Goal: Contribute content

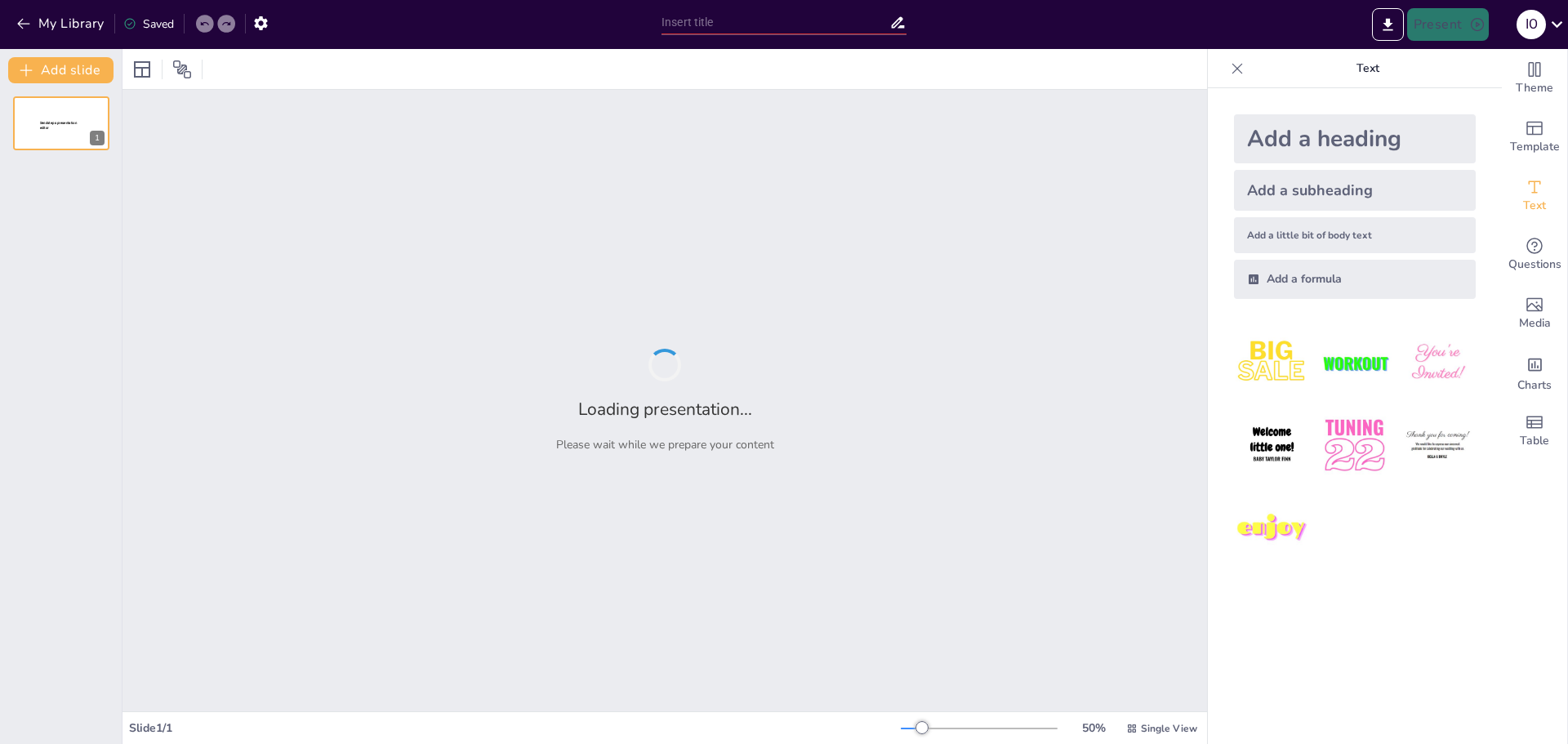
type input "Interações e Distinções entre Diplomacia e Inteligência"
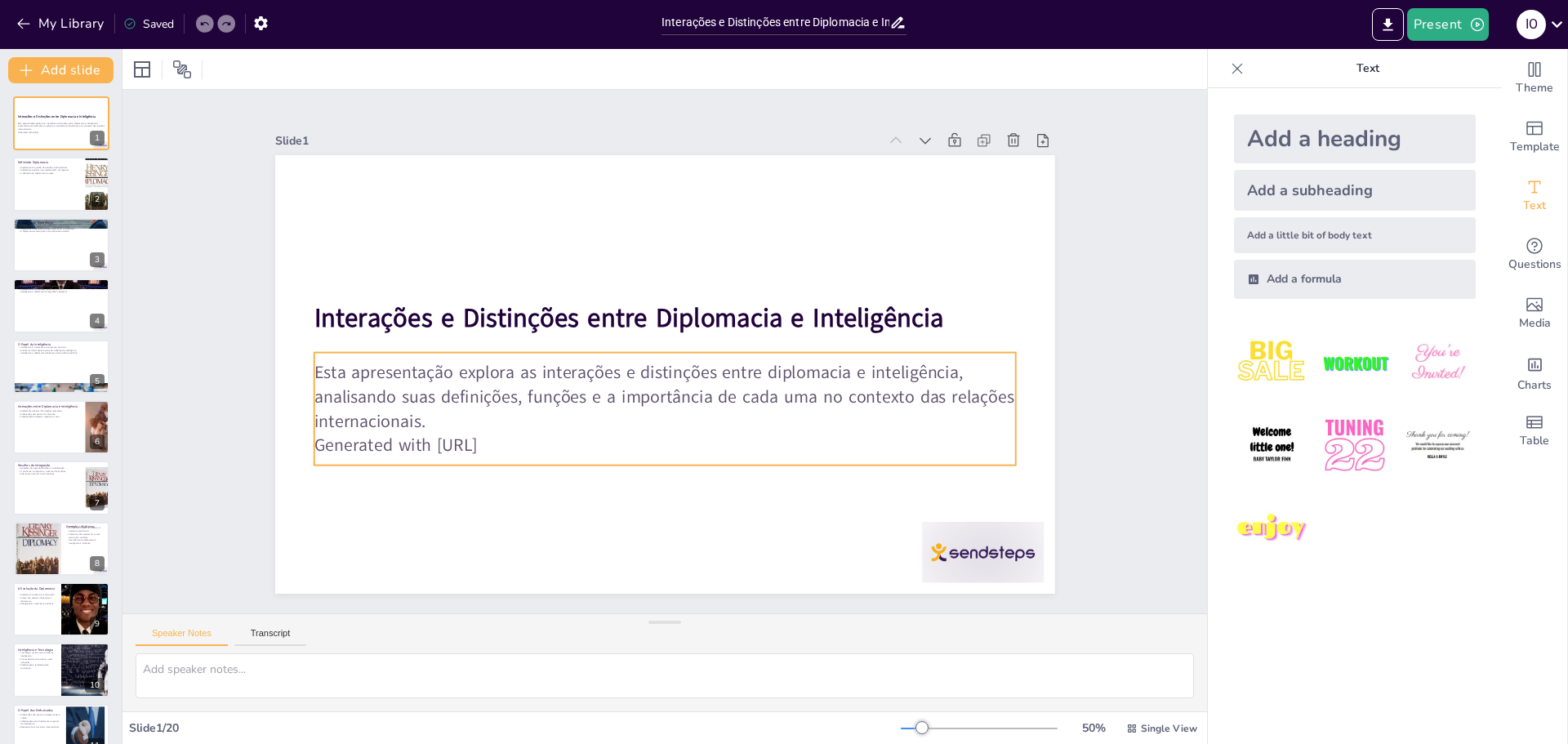
click at [513, 438] on p "Generated with [URL]" at bounding box center [654, 445] width 701 height 97
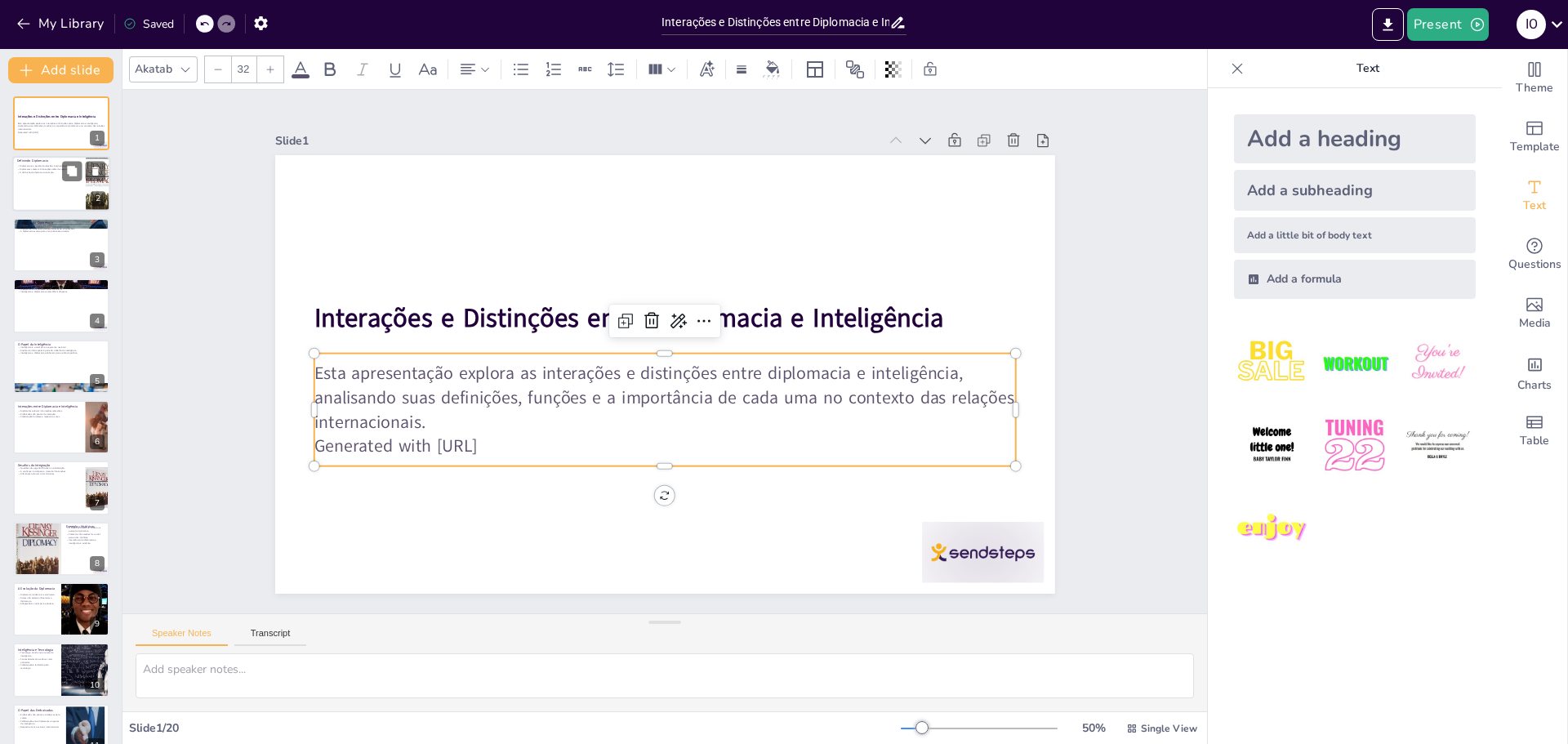
click at [67, 186] on div at bounding box center [60, 185] width 98 height 56
type textarea "A diplomacia é frequentemente vista como a arte de gerenciar as relações entre …"
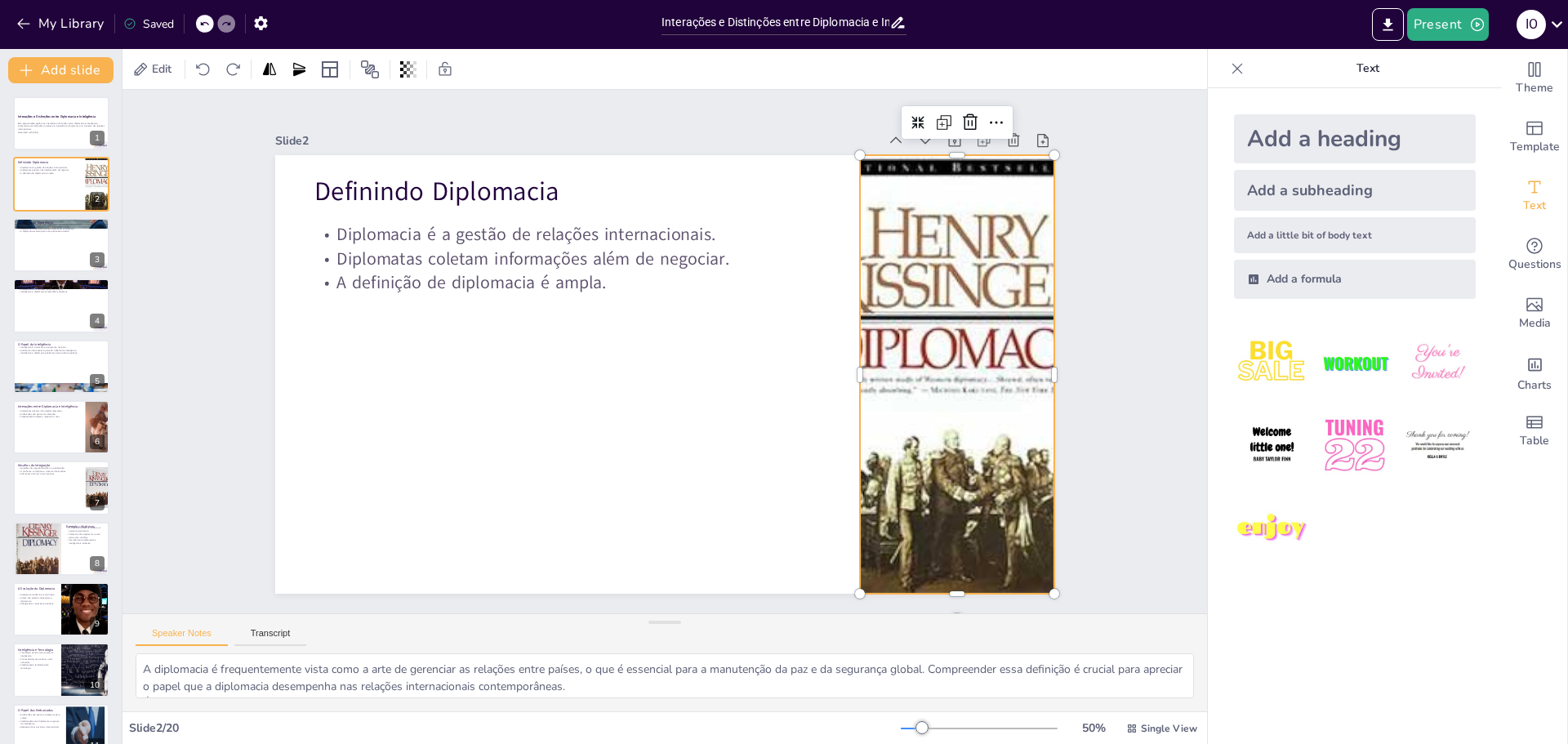
click at [885, 394] on div at bounding box center [947, 434] width 378 height 490
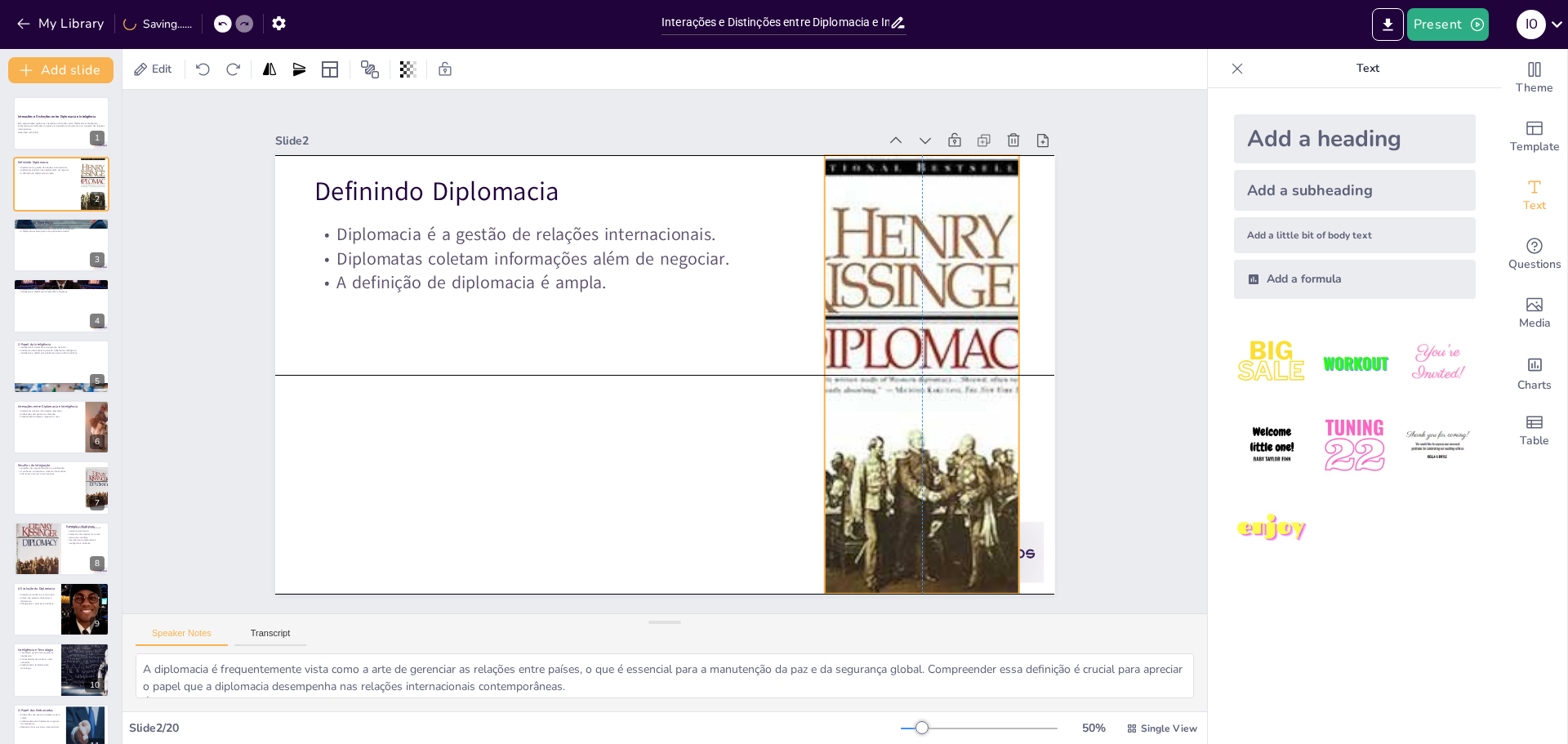
drag, startPoint x: 848, startPoint y: 370, endPoint x: 815, endPoint y: 370, distance: 33.0
click at [815, 370] on div at bounding box center [917, 400] width 337 height 467
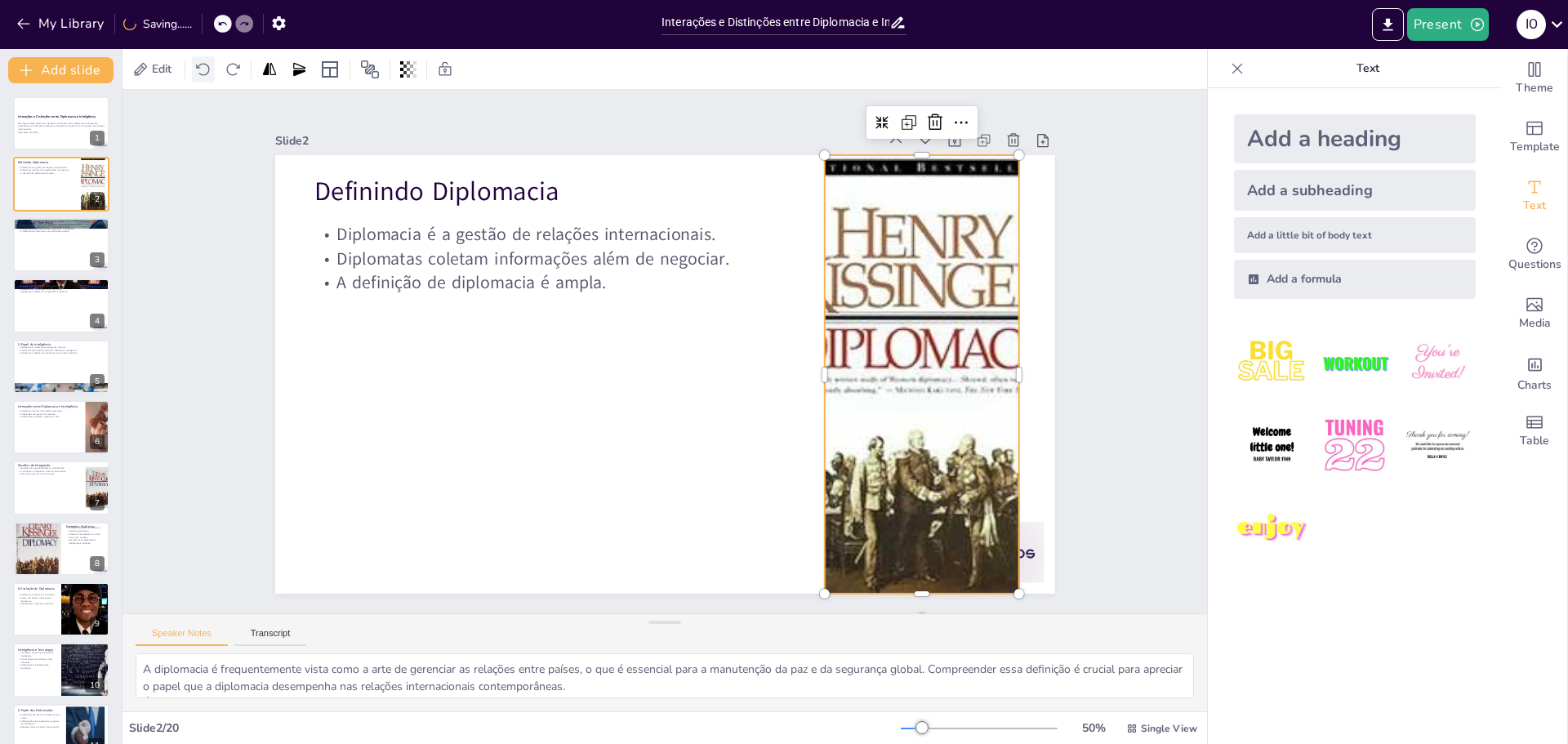
click at [204, 66] on icon at bounding box center [204, 69] width 16 height 16
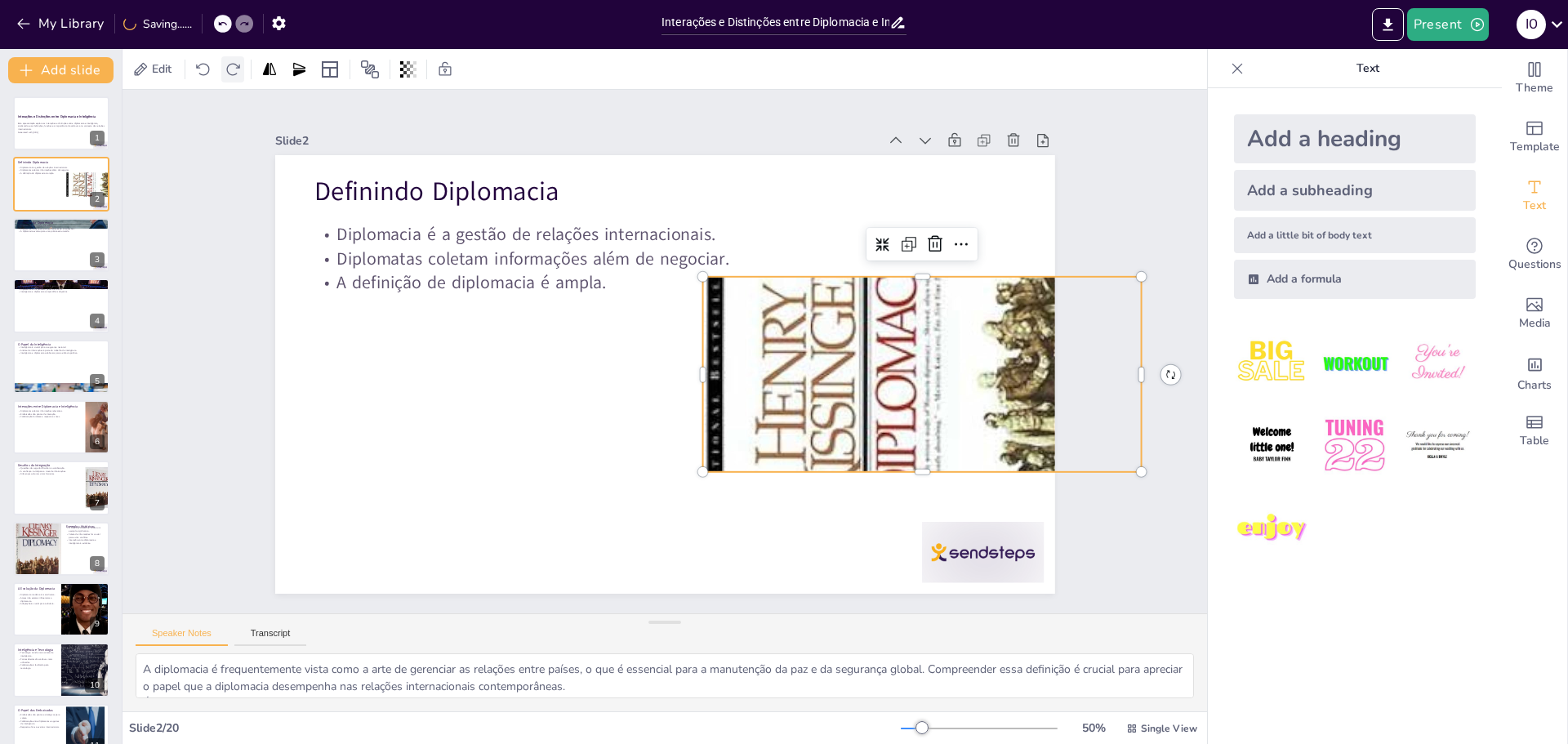
click at [231, 68] on icon at bounding box center [233, 69] width 16 height 16
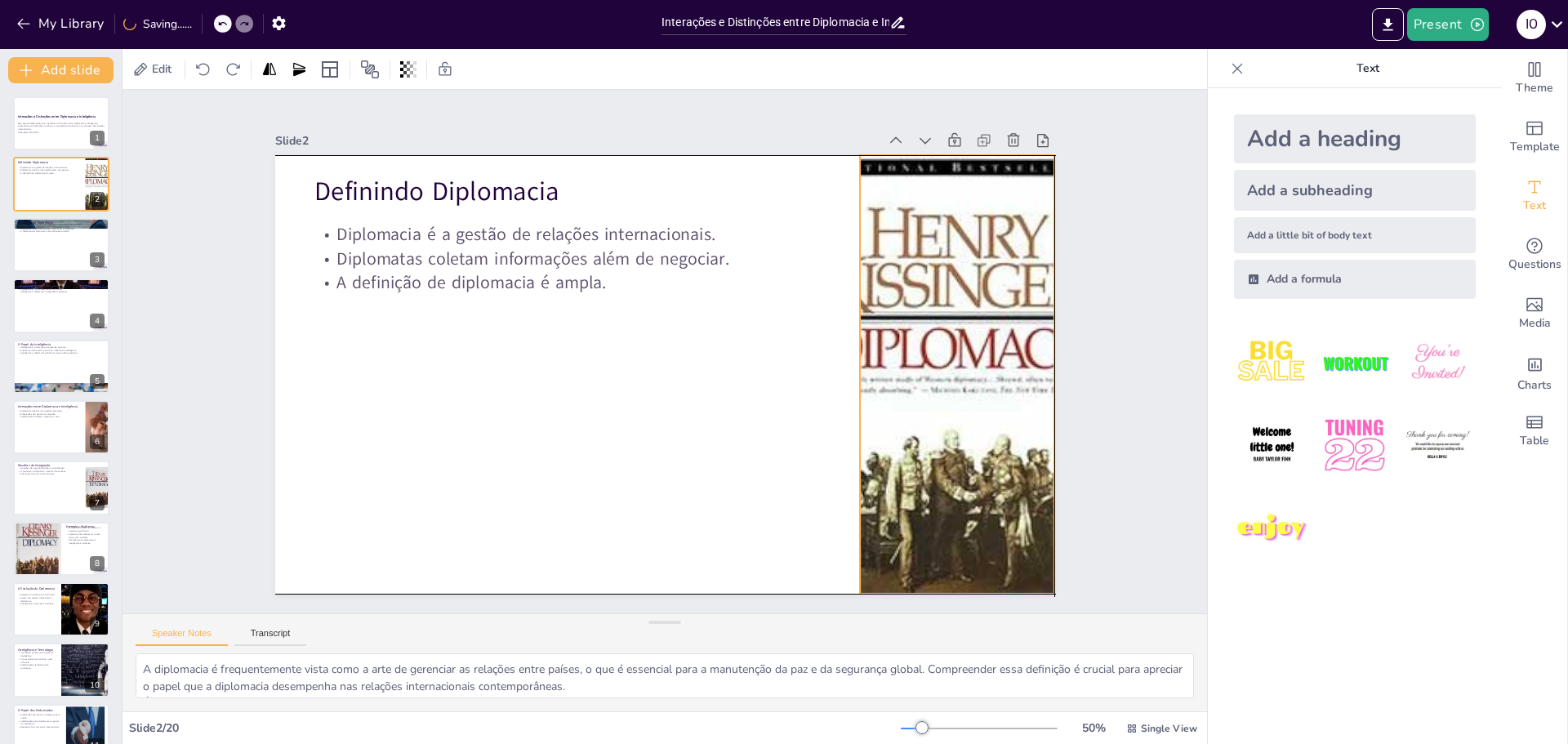
drag, startPoint x: 907, startPoint y: 323, endPoint x: 944, endPoint y: 326, distance: 37.1
click at [944, 326] on div at bounding box center [957, 375] width 293 height 439
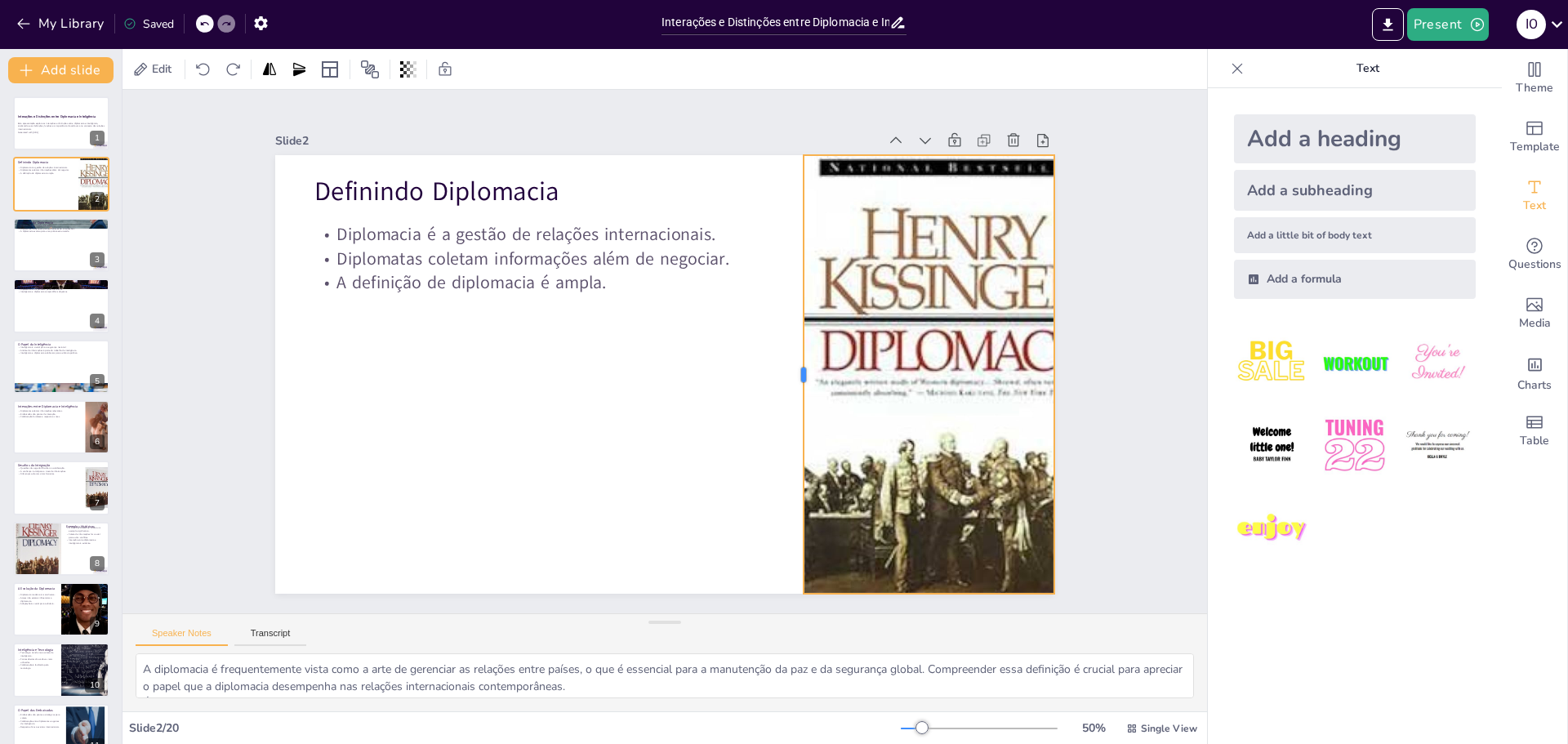
drag, startPoint x: 834, startPoint y: 368, endPoint x: 788, endPoint y: 367, distance: 46.0
click at [788, 367] on div at bounding box center [794, 388] width 58 height 438
drag, startPoint x: 1044, startPoint y: 368, endPoint x: 1083, endPoint y: 370, distance: 39.1
click at [1083, 370] on div at bounding box center [1095, 420] width 58 height 438
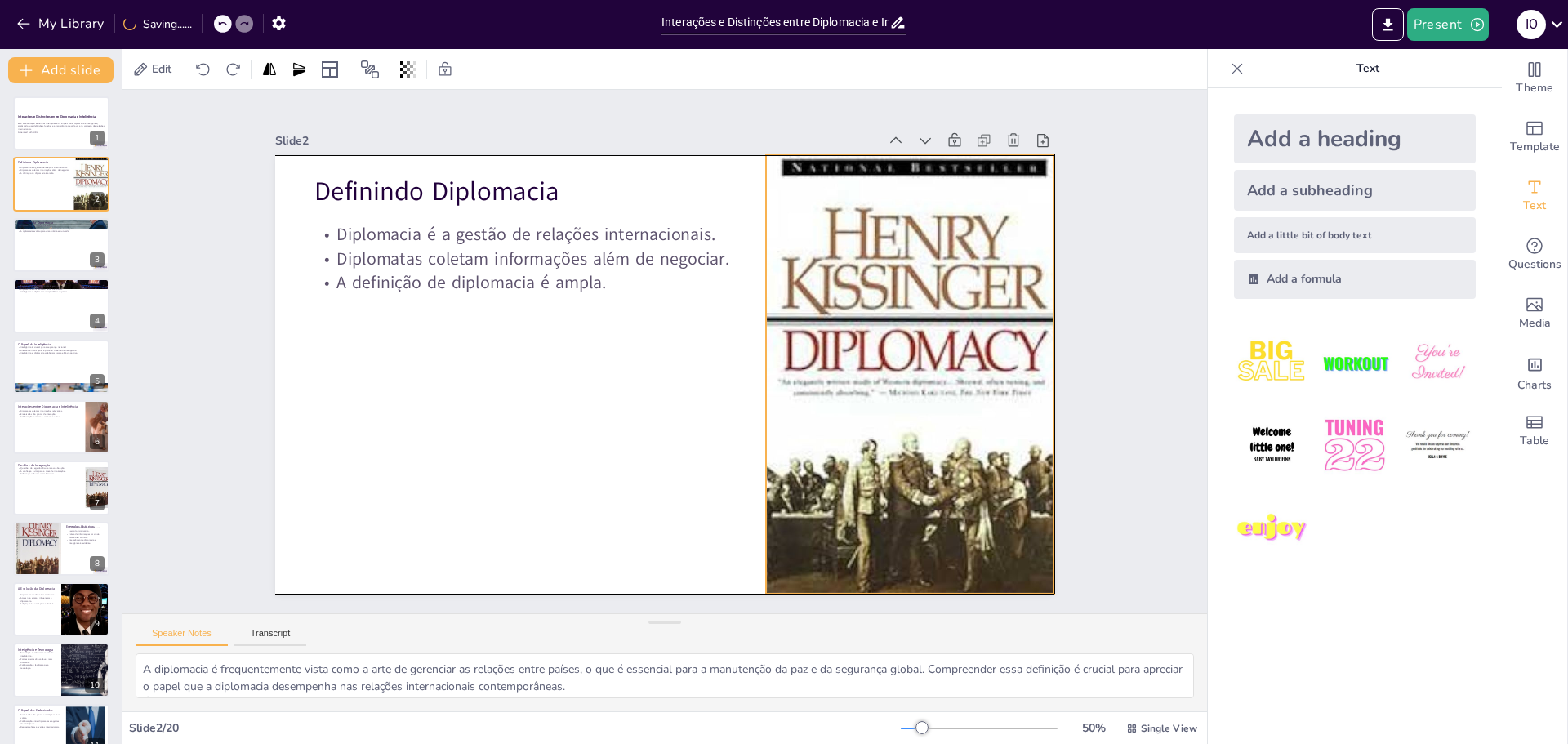
drag, startPoint x: 976, startPoint y: 360, endPoint x: 938, endPoint y: 359, distance: 38.0
click at [938, 359] on div at bounding box center [916, 377] width 301 height 443
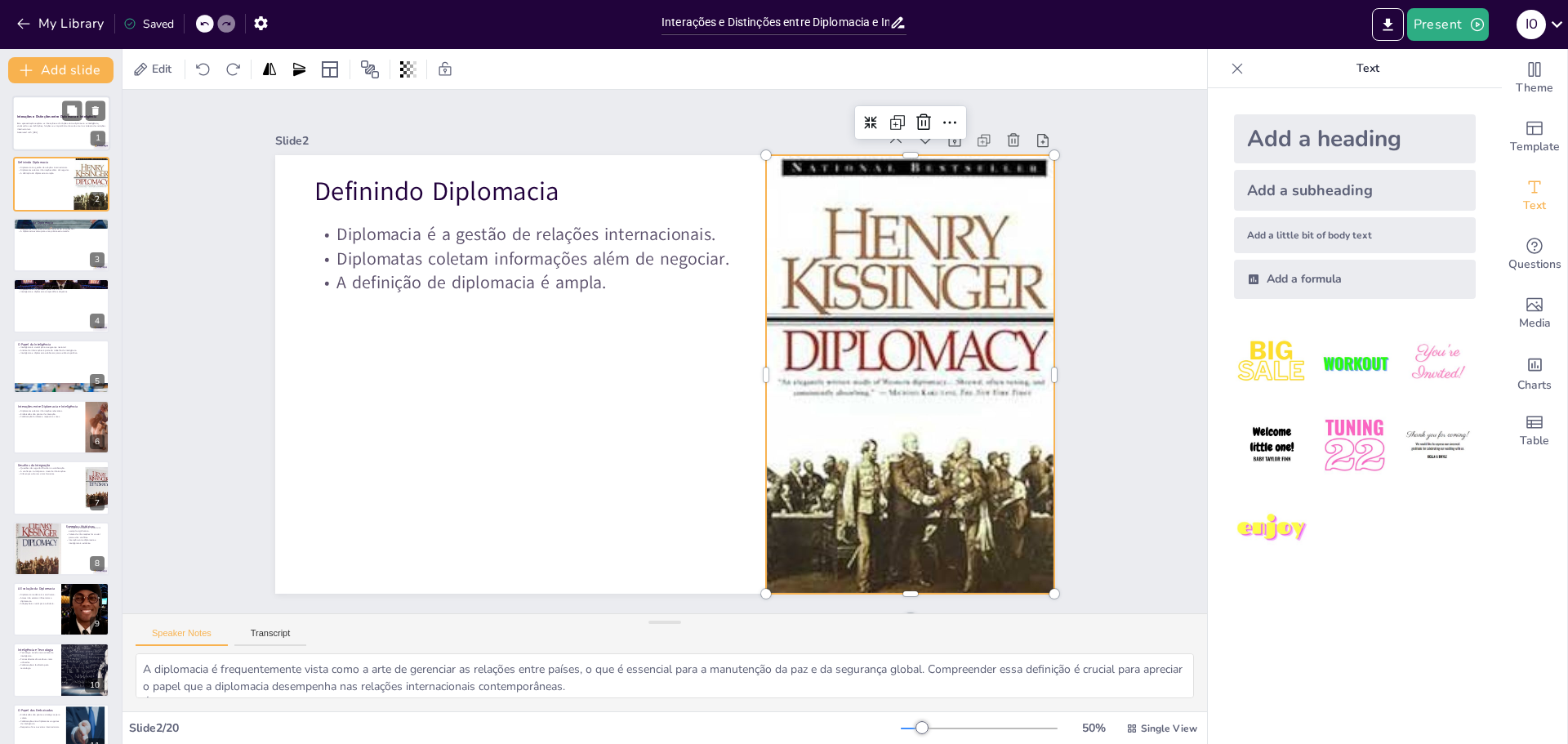
click at [46, 133] on p "Generated with [URL]" at bounding box center [61, 133] width 89 height 4
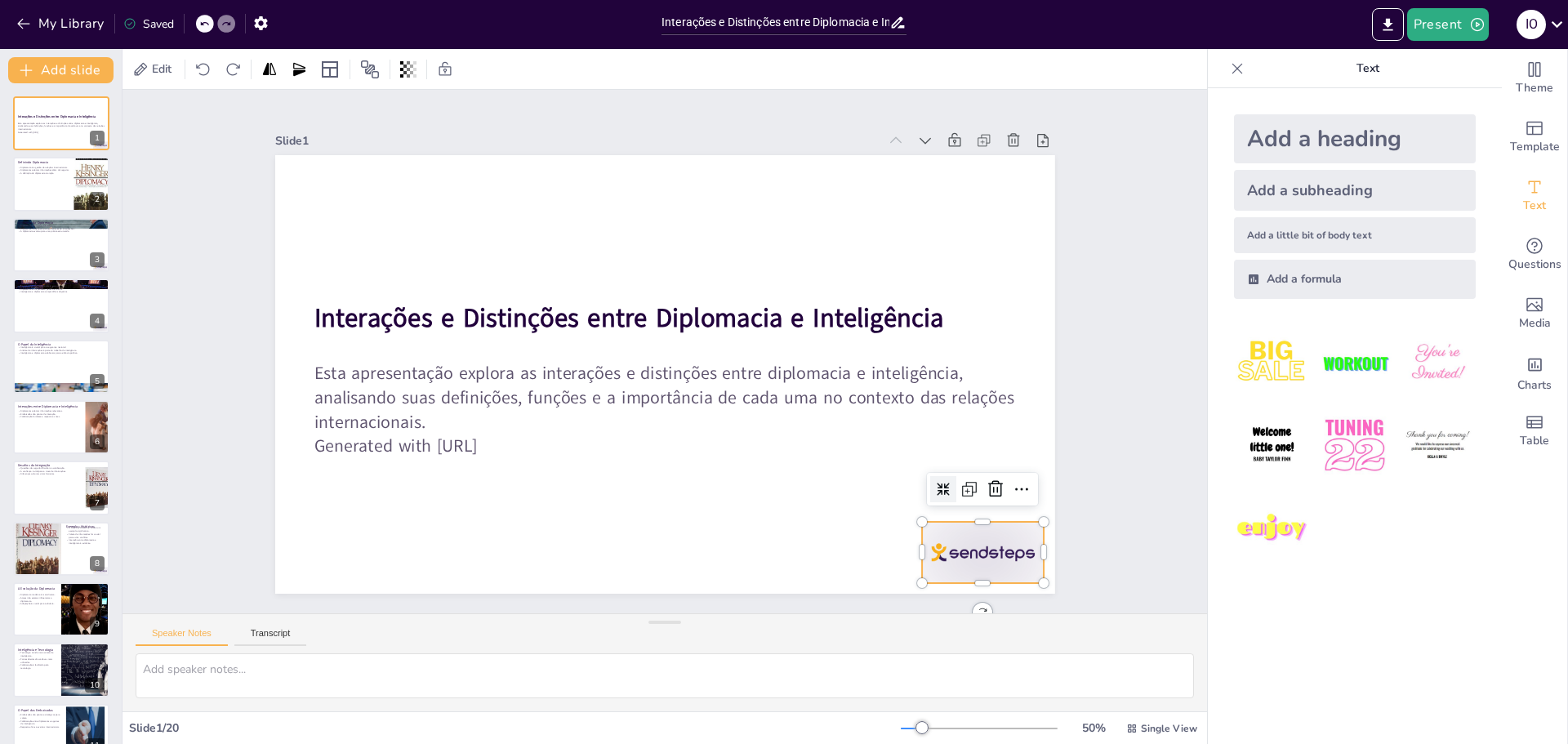
click at [974, 556] on div at bounding box center [982, 552] width 122 height 61
click at [986, 482] on icon at bounding box center [995, 489] width 19 height 19
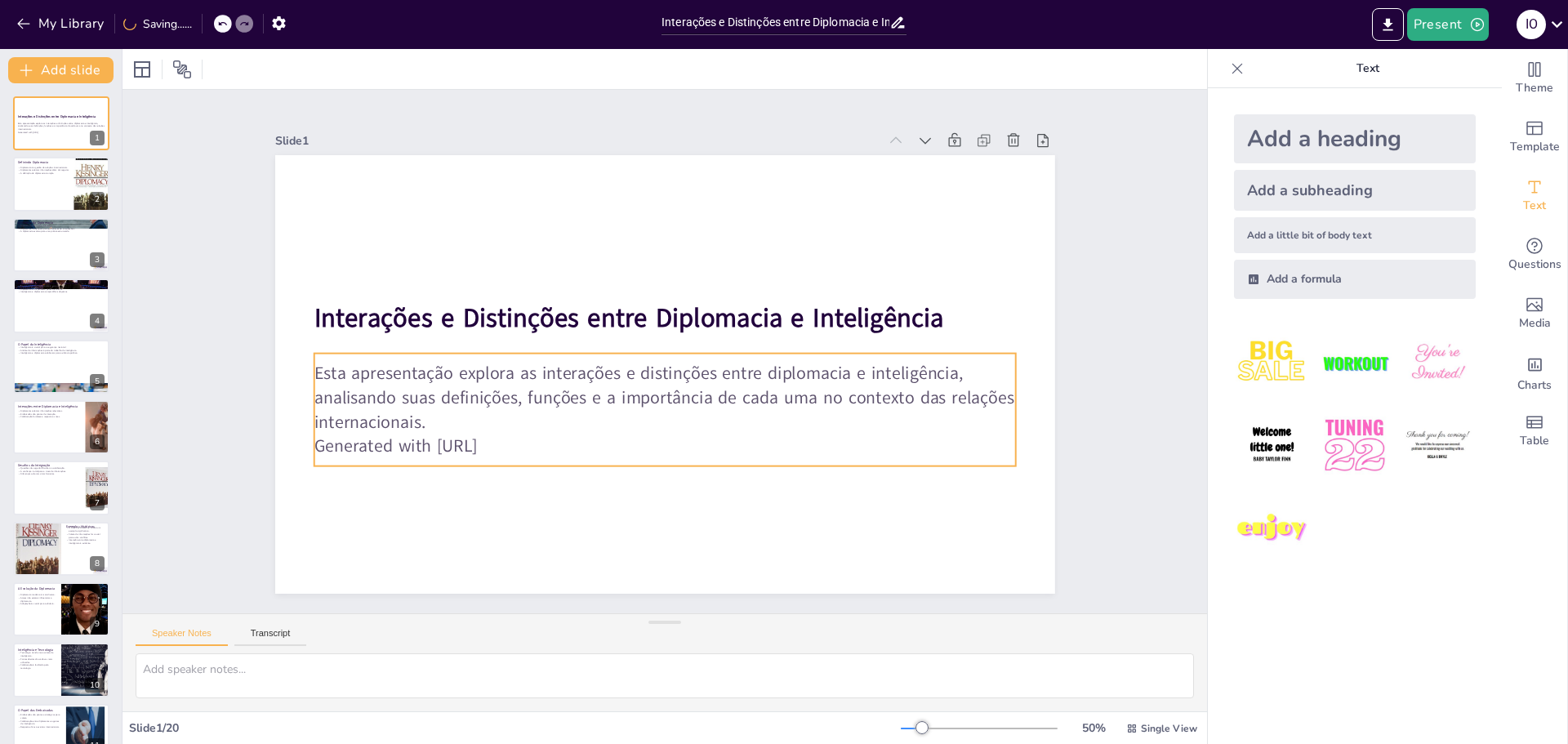
click at [489, 434] on p "Generated with [URL]" at bounding box center [645, 444] width 692 height 170
click at [676, 316] on icon at bounding box center [689, 329] width 26 height 27
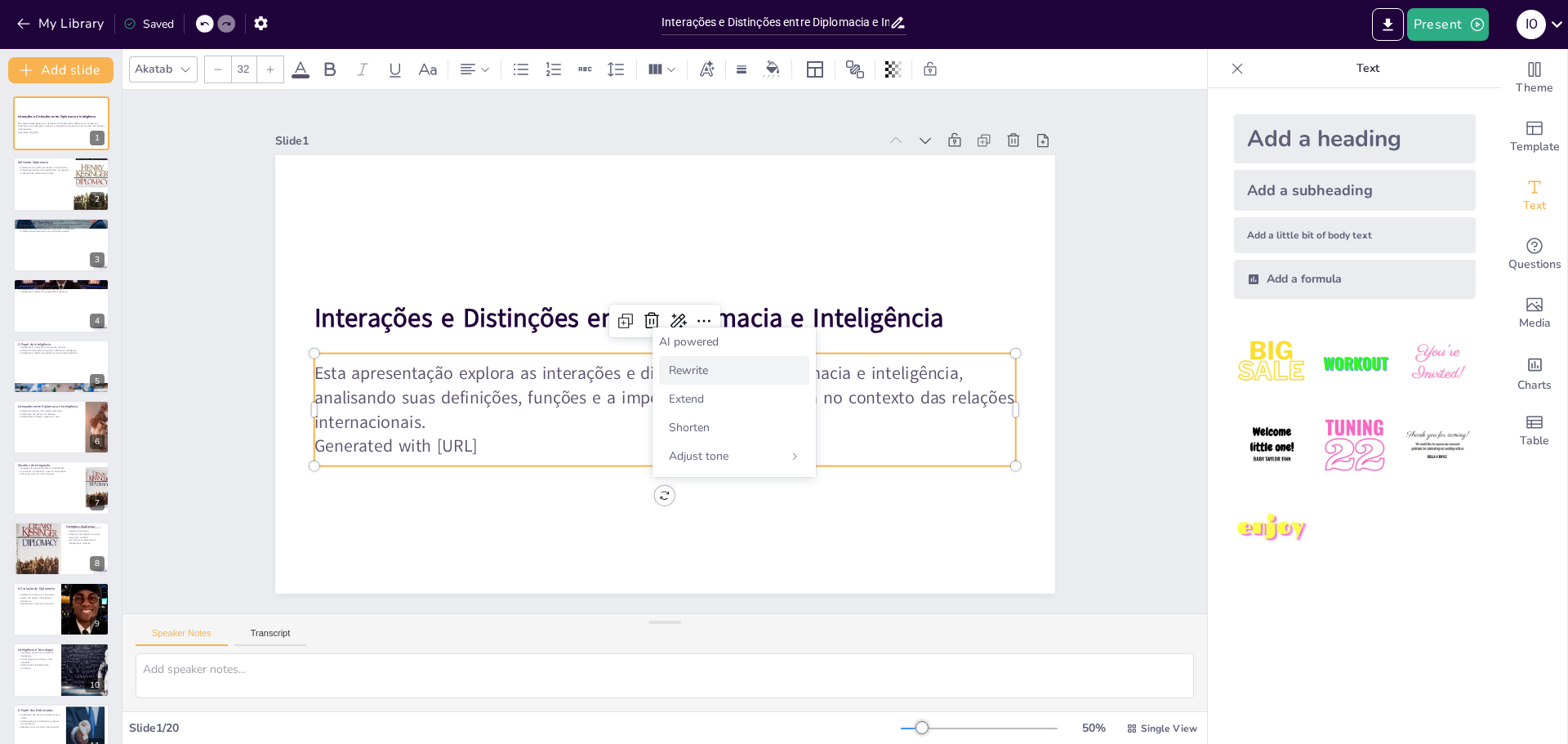
click at [683, 370] on span "Rewrite" at bounding box center [688, 370] width 39 height 16
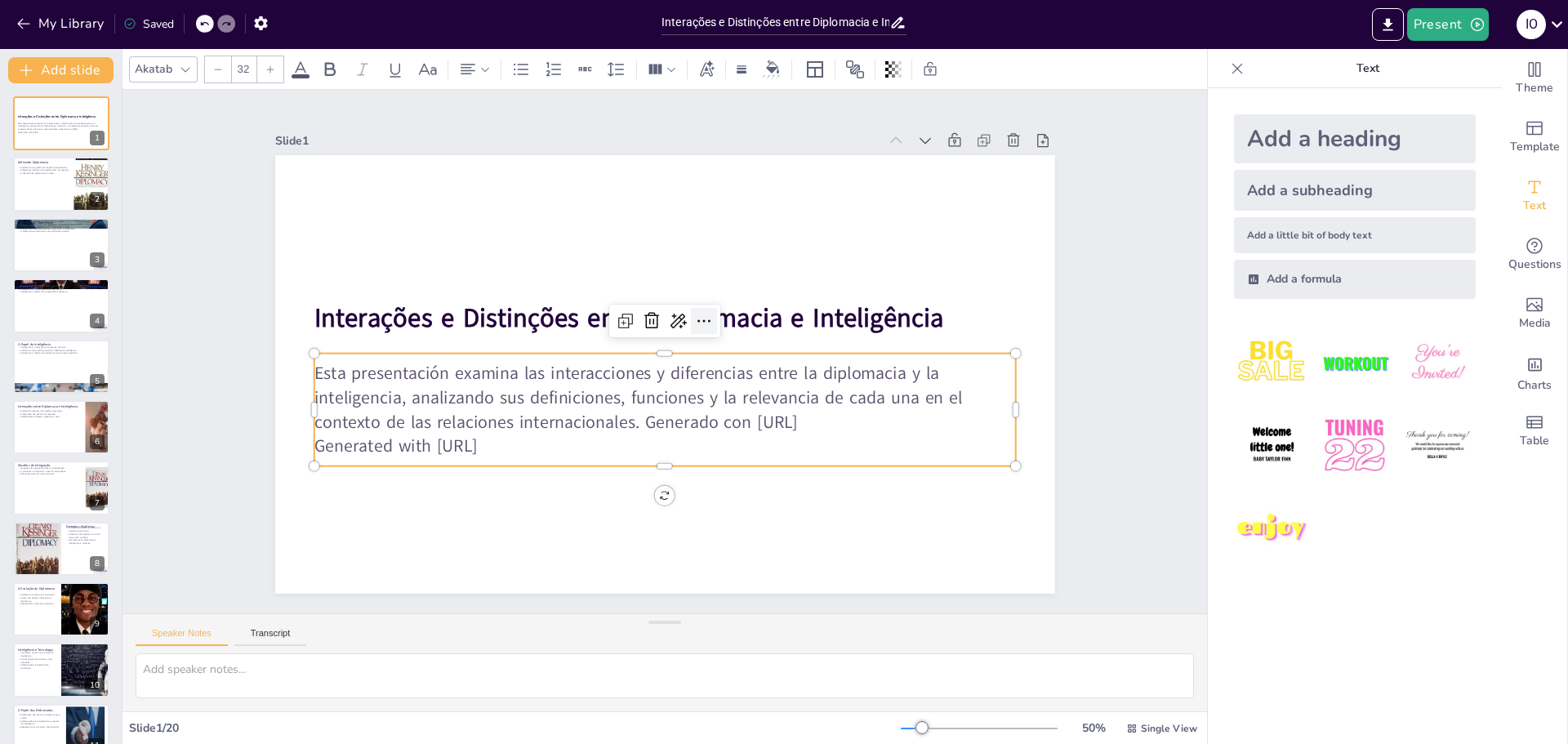
click at [697, 315] on icon at bounding box center [707, 324] width 21 height 21
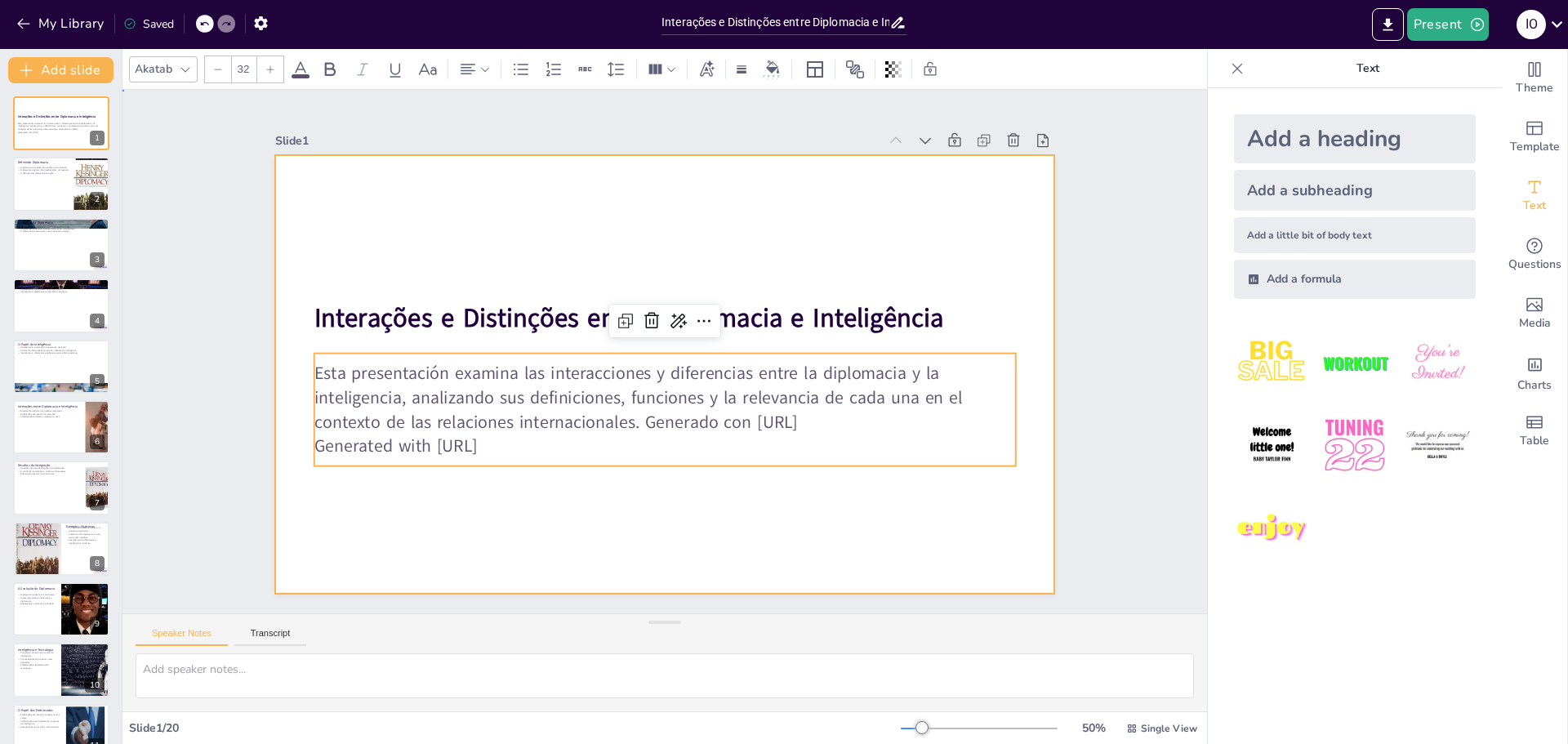
click at [597, 489] on div at bounding box center [662, 375] width 821 height 517
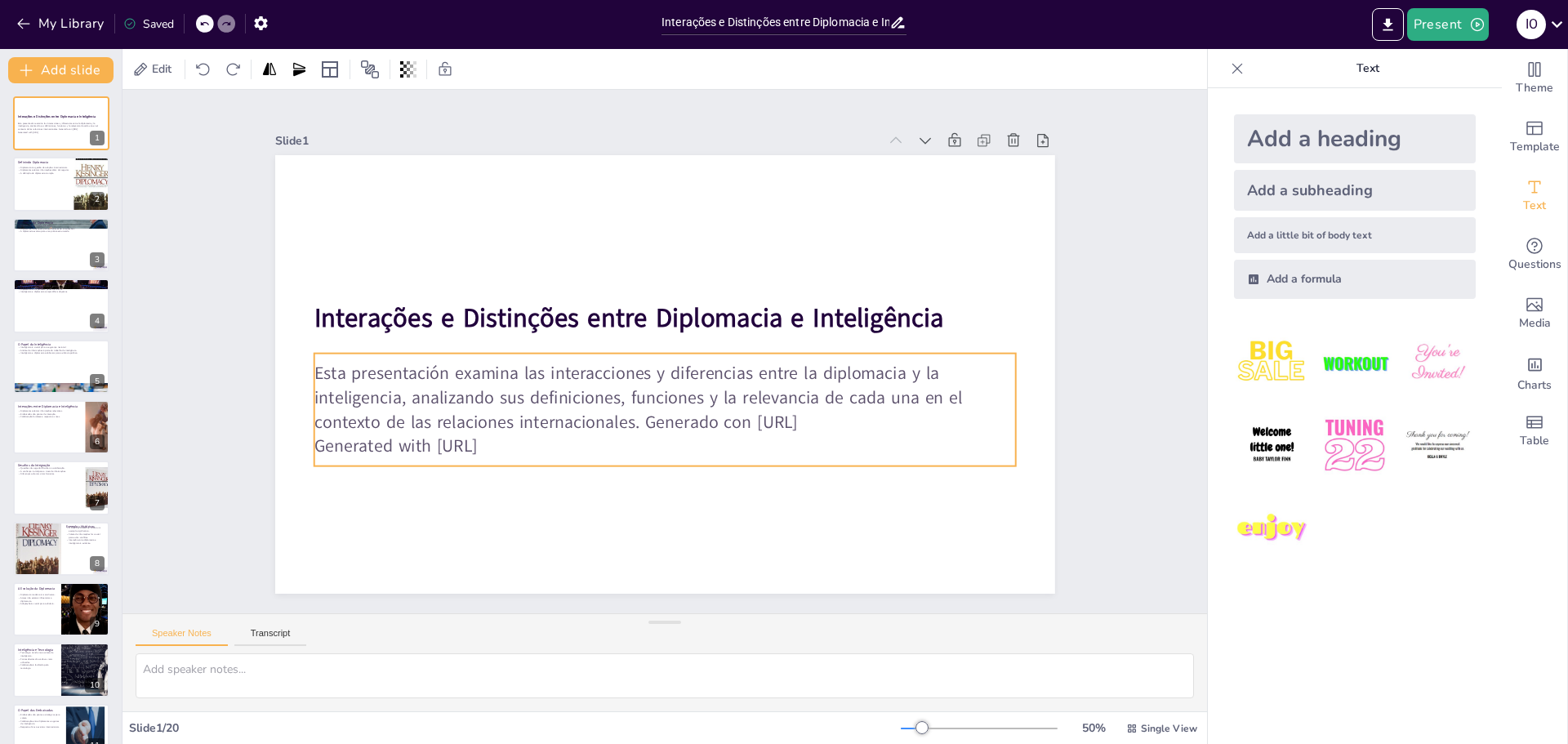
click at [609, 409] on p "Esta presentación examina las interacciones y diferencias entre la diplomacia y…" at bounding box center [650, 395] width 690 height 286
click at [668, 312] on icon at bounding box center [677, 321] width 19 height 19
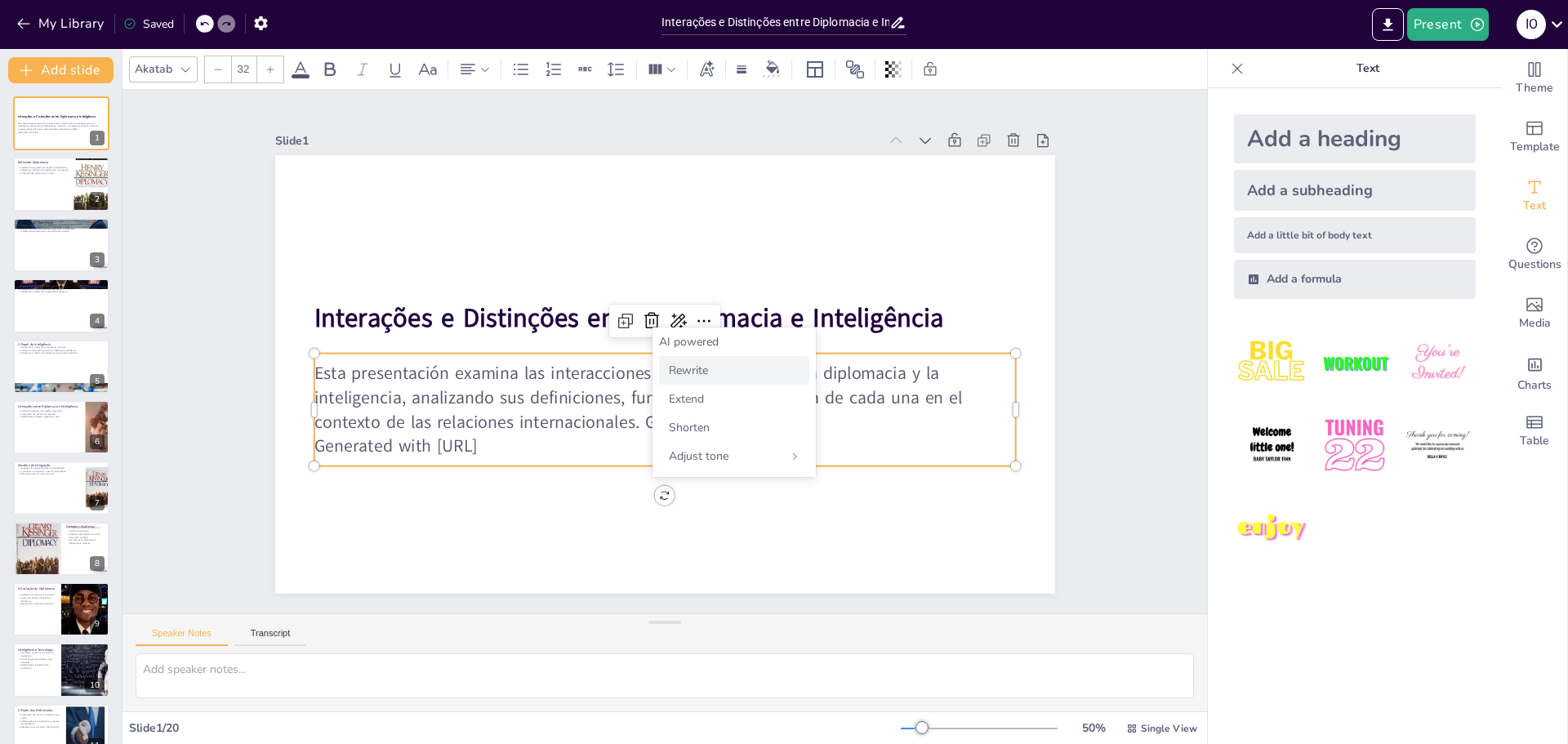
click at [688, 371] on span "Rewrite" at bounding box center [688, 370] width 39 height 16
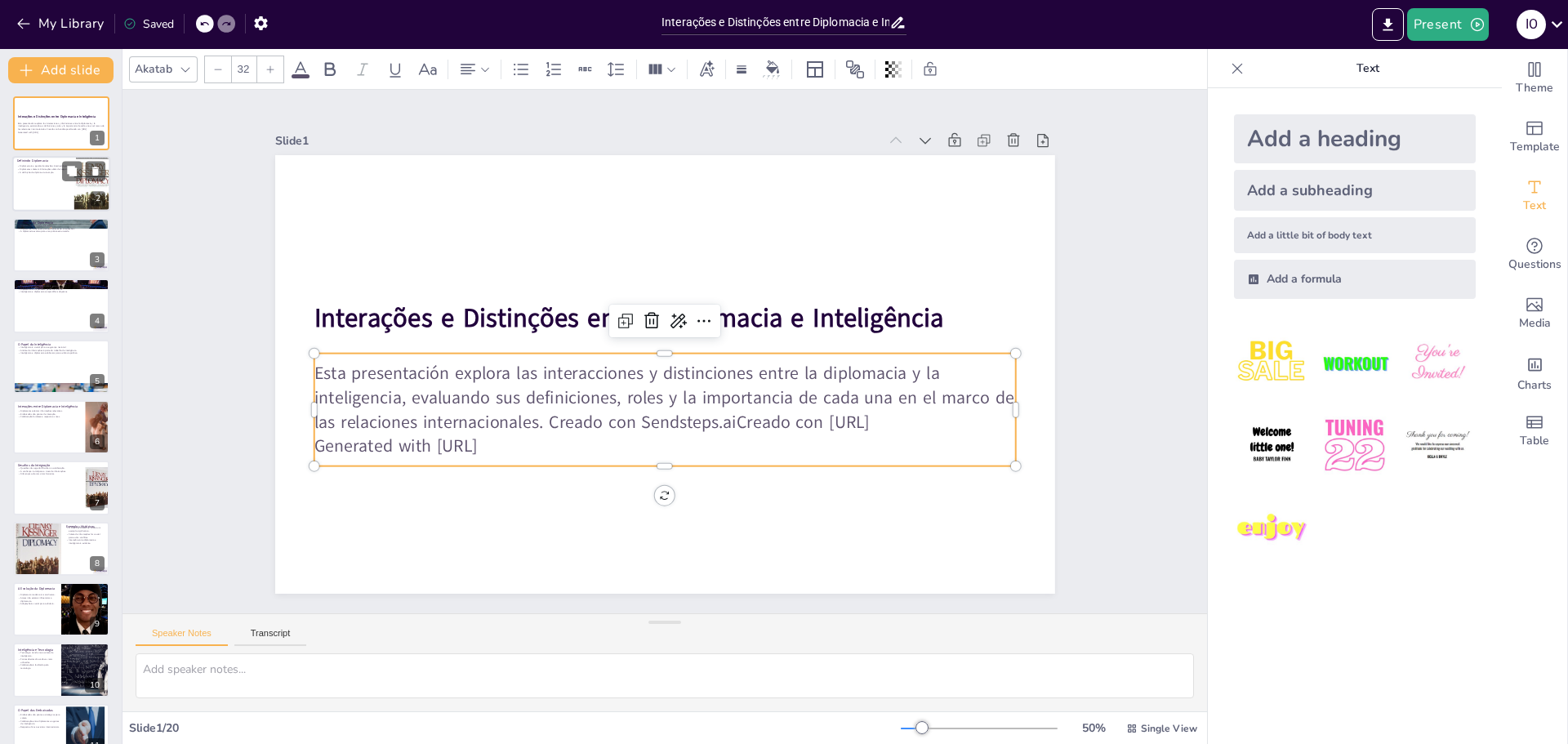
click at [57, 182] on div at bounding box center [60, 185] width 98 height 56
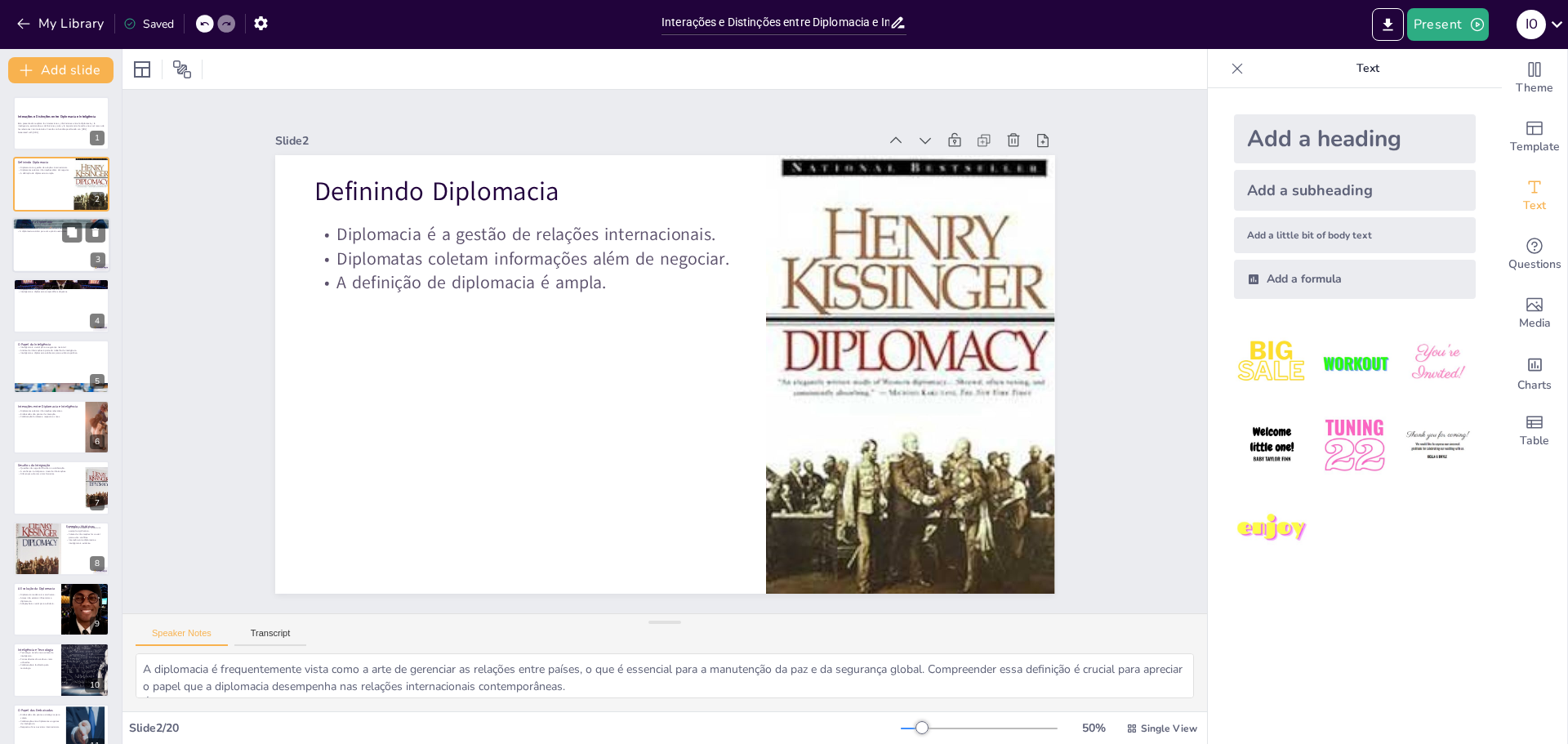
click at [58, 248] on div at bounding box center [60, 245] width 98 height 56
type textarea "A longa história da diplomacia mostra como ela evoluiu ao longo dos séculos, ad…"
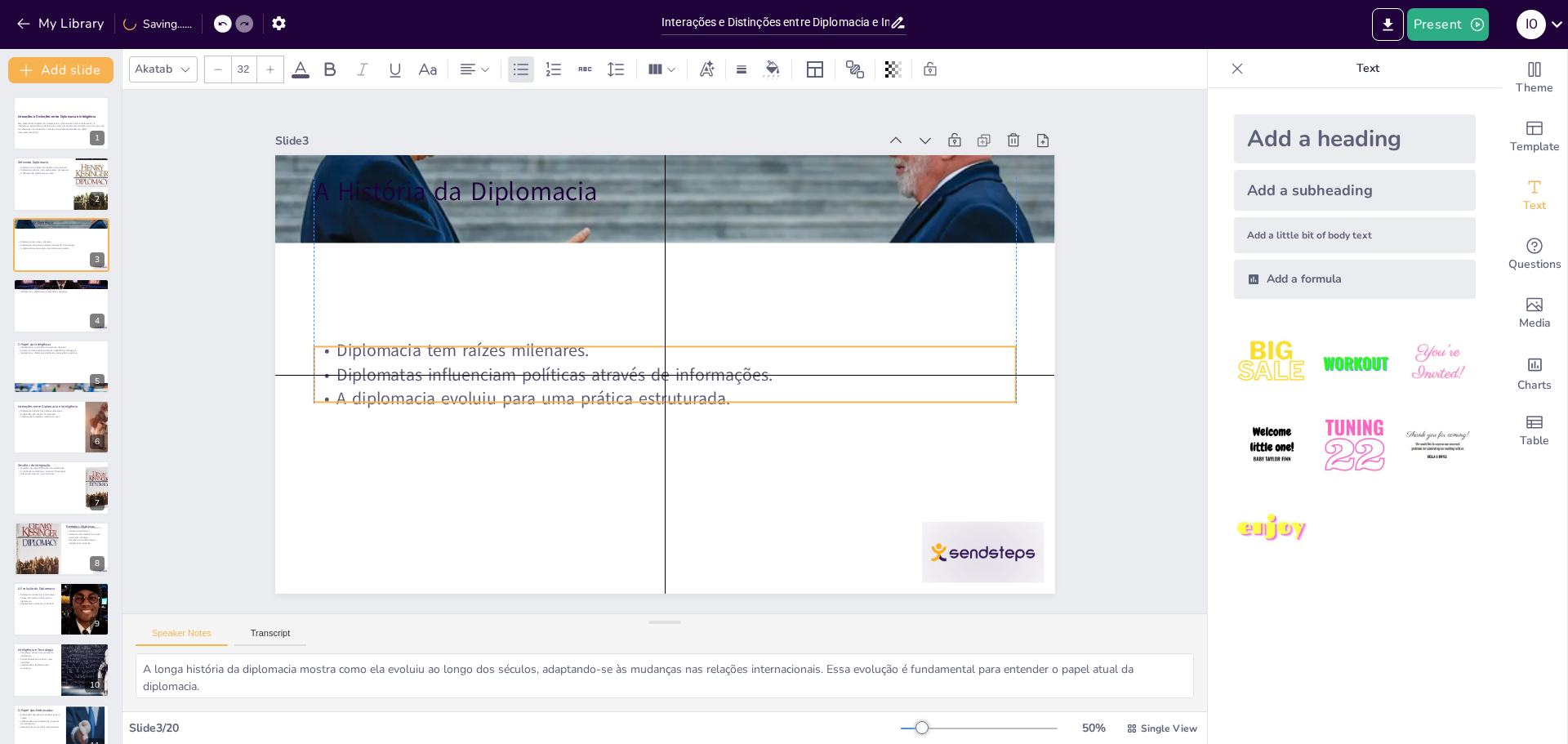
drag, startPoint x: 428, startPoint y: 250, endPoint x: 428, endPoint y: 384, distance: 134.0
click at [428, 384] on p "A diplomacia evoluiu para uma prática estruturada." at bounding box center [645, 395] width 651 height 308
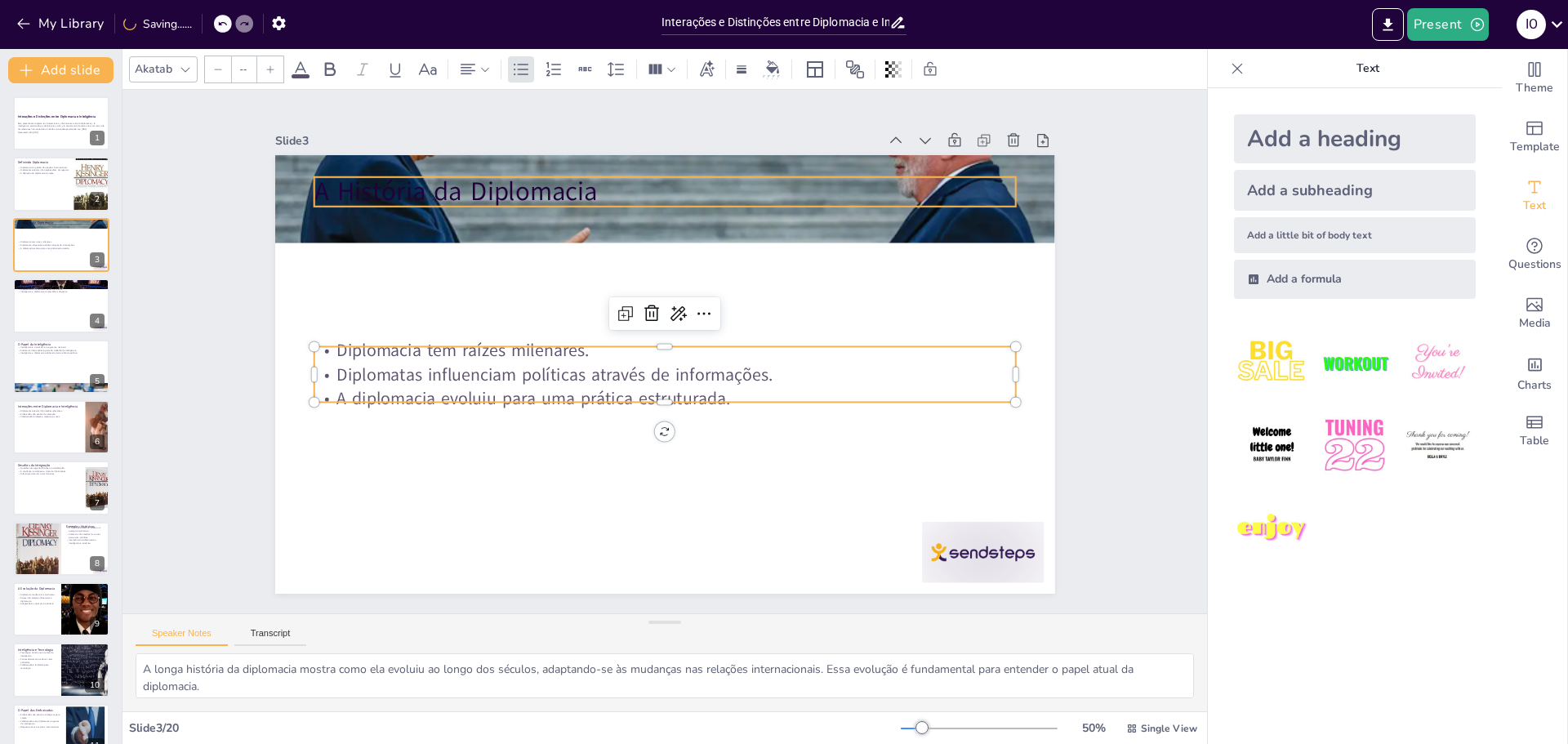
type input "48"
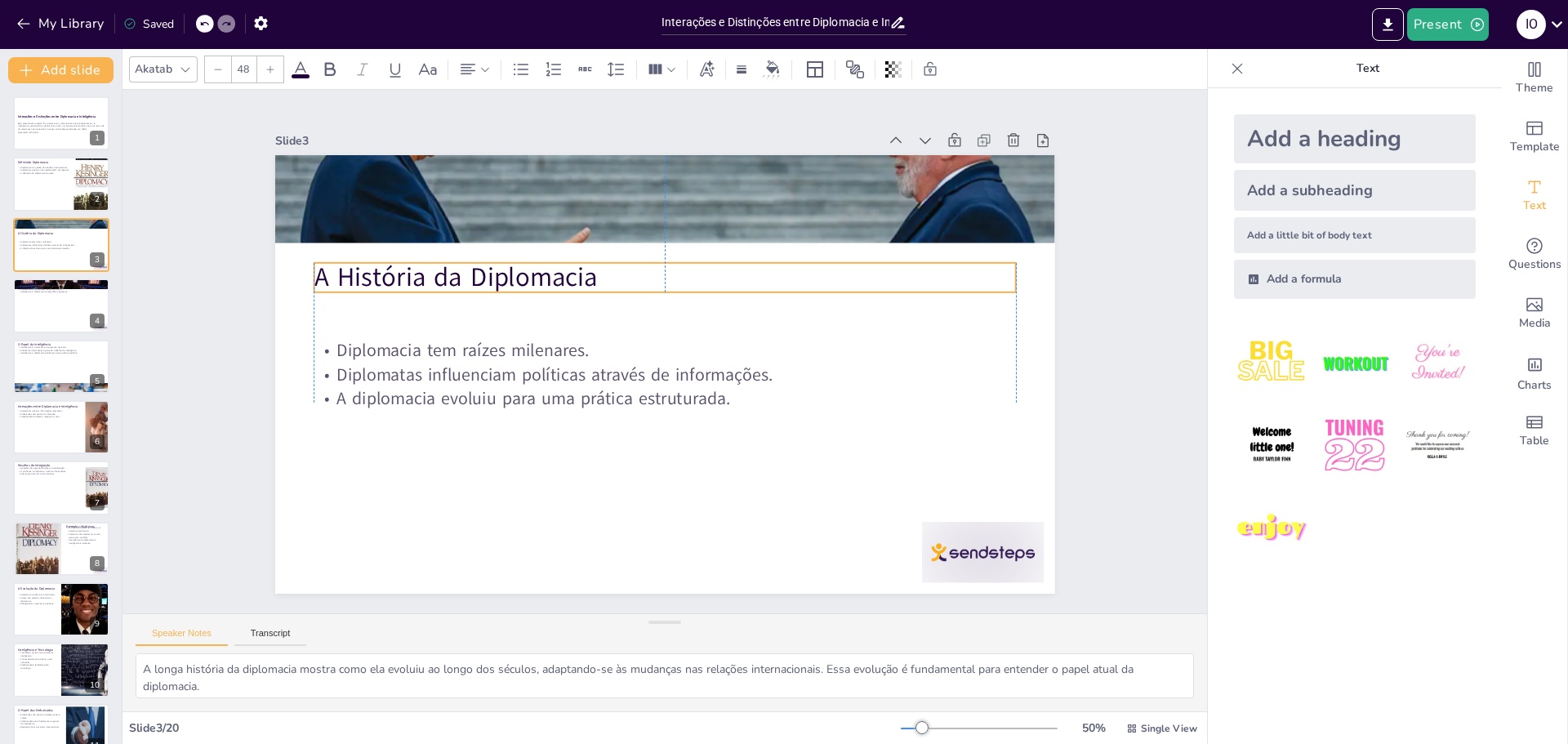
drag, startPoint x: 461, startPoint y: 182, endPoint x: 460, endPoint y: 268, distance: 86.0
click at [460, 268] on p "A História da Diplomacia" at bounding box center [664, 277] width 702 height 37
click at [571, 185] on div at bounding box center [681, 200] width 815 height 459
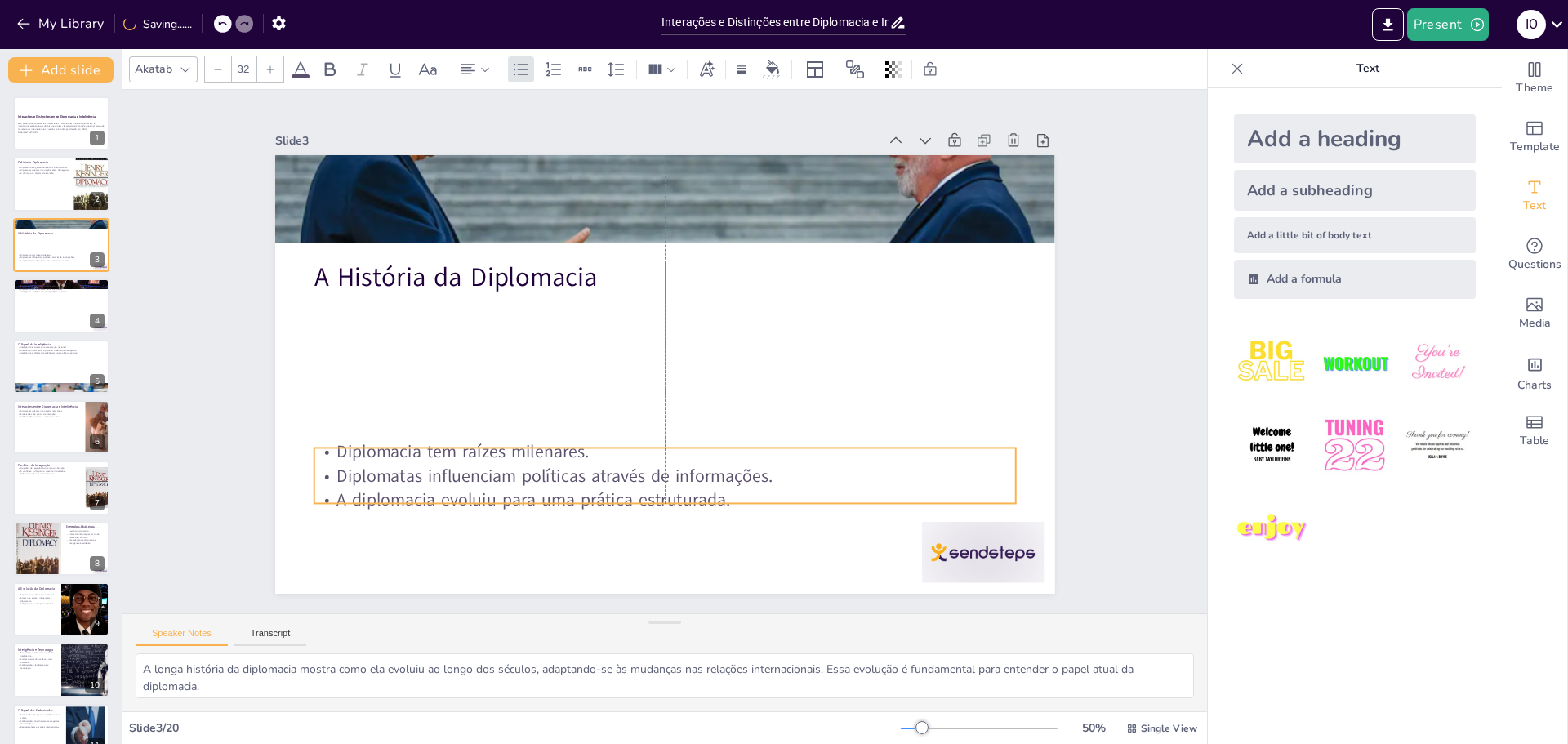
drag, startPoint x: 551, startPoint y: 361, endPoint x: 501, endPoint y: 385, distance: 55.5
click at [550, 464] on p "Diplomatas influenciam políticas através de informações." at bounding box center [664, 476] width 702 height 25
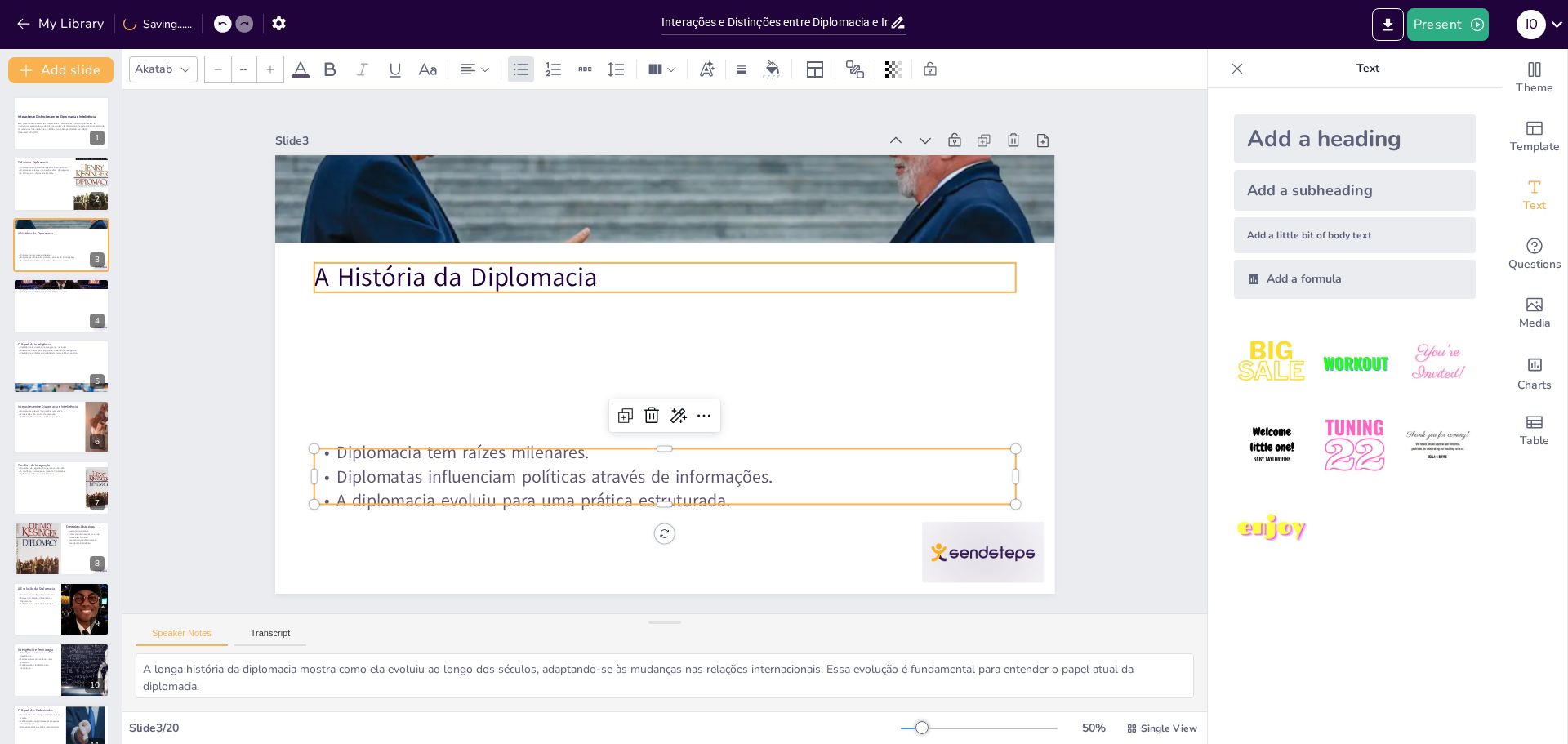
type input "48"
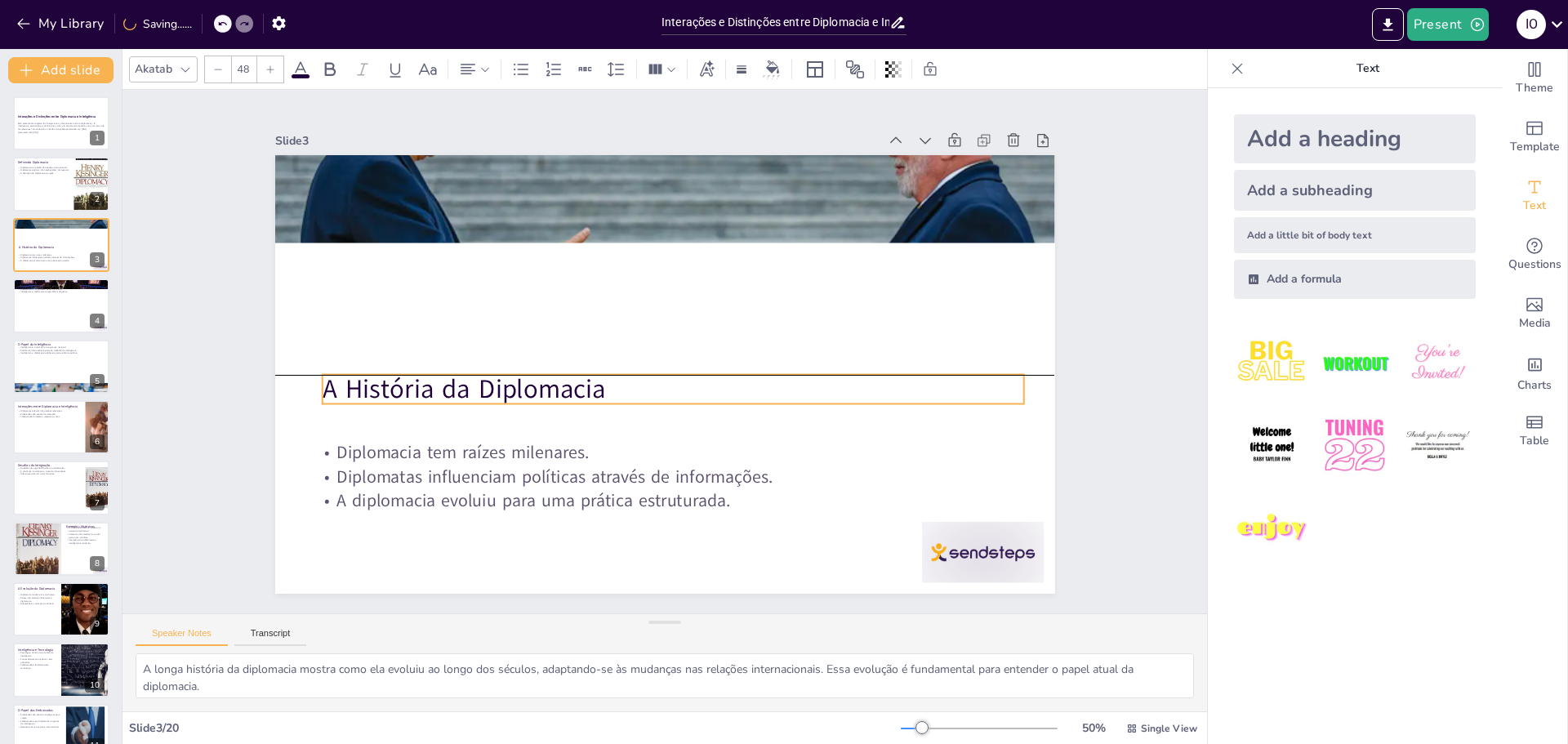
drag, startPoint x: 495, startPoint y: 281, endPoint x: 563, endPoint y: 296, distance: 69.6
click at [503, 390] on p "A História da Diplomacia" at bounding box center [670, 390] width 702 height 110
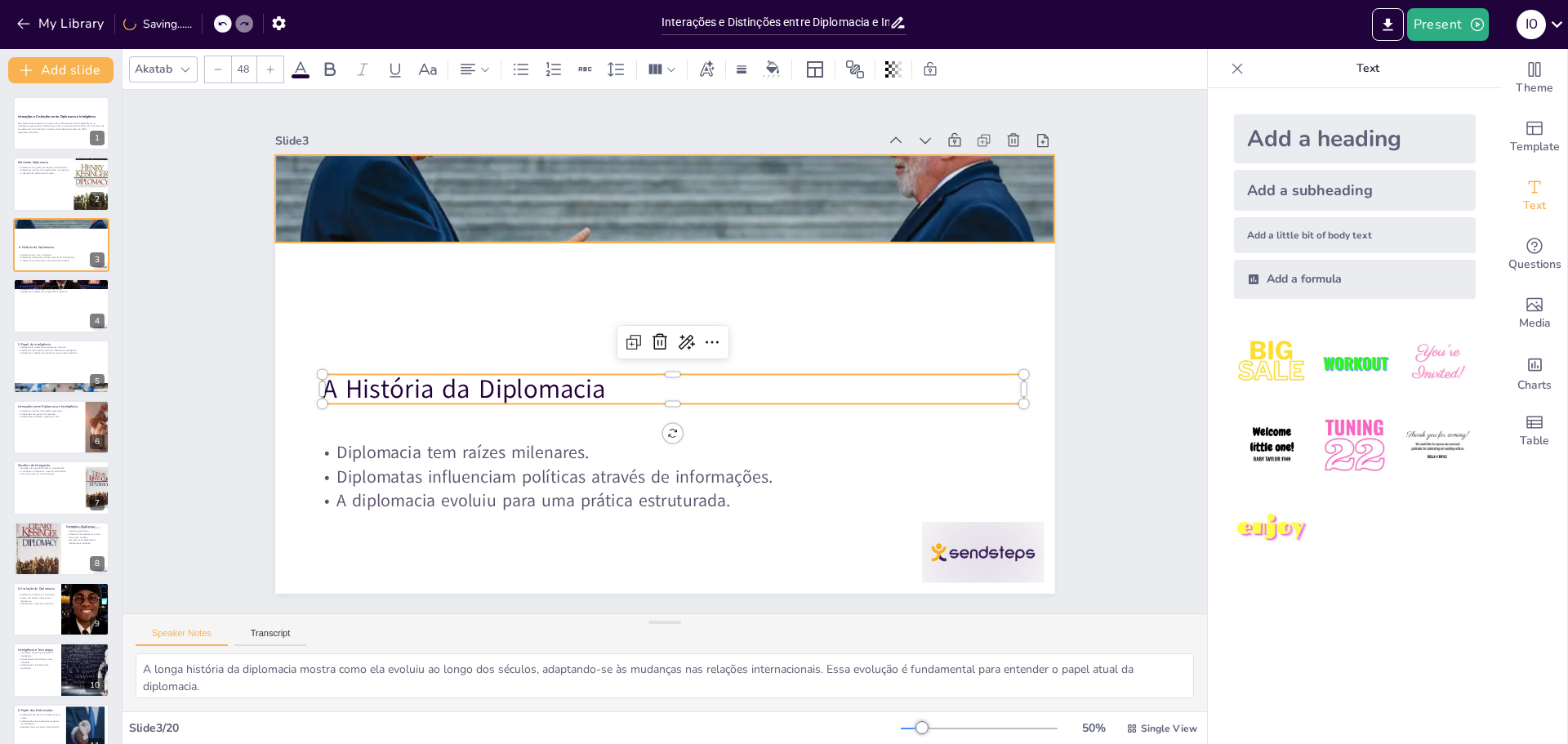
click at [590, 207] on div at bounding box center [665, 199] width 780 height 378
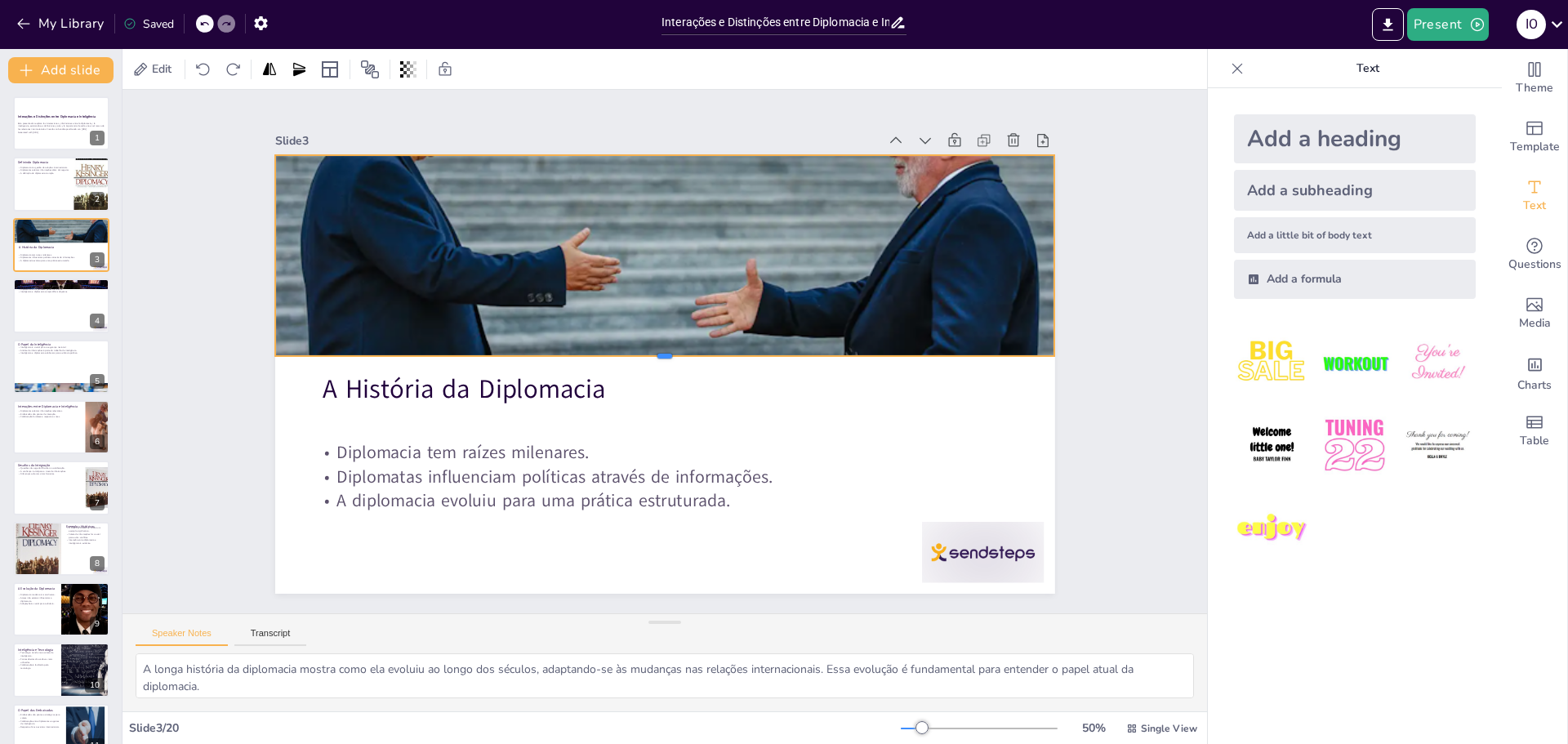
drag, startPoint x: 651, startPoint y: 238, endPoint x: 738, endPoint y: 351, distance: 142.6
click at [738, 351] on div at bounding box center [663, 364] width 777 height 95
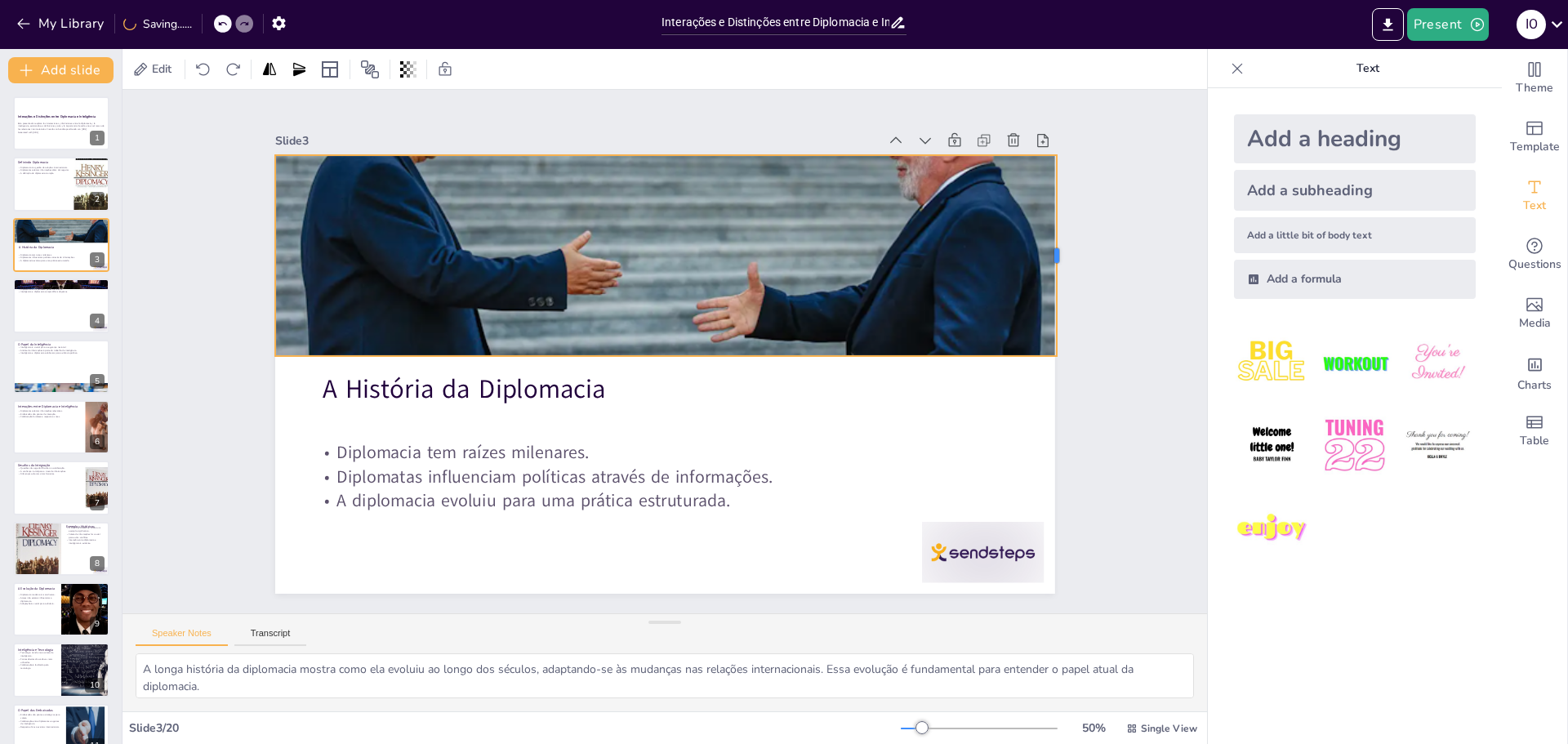
drag, startPoint x: 1025, startPoint y: 250, endPoint x: 1045, endPoint y: 258, distance: 21.5
click at [1048, 258] on div at bounding box center [1075, 341] width 55 height 199
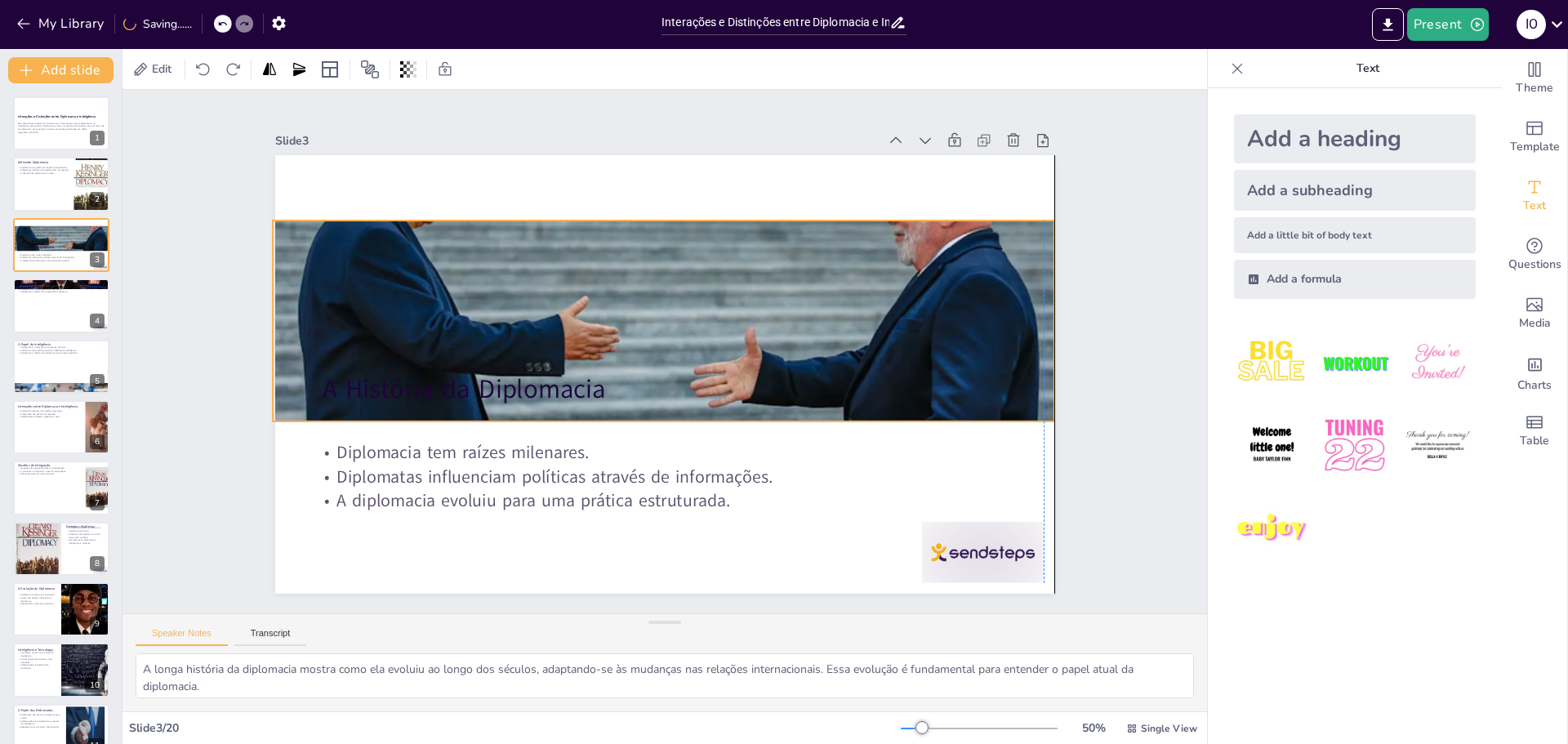
drag, startPoint x: 805, startPoint y: 271, endPoint x: 809, endPoint y: 304, distance: 33.2
click at [809, 304] on div at bounding box center [681, 269] width 844 height 537
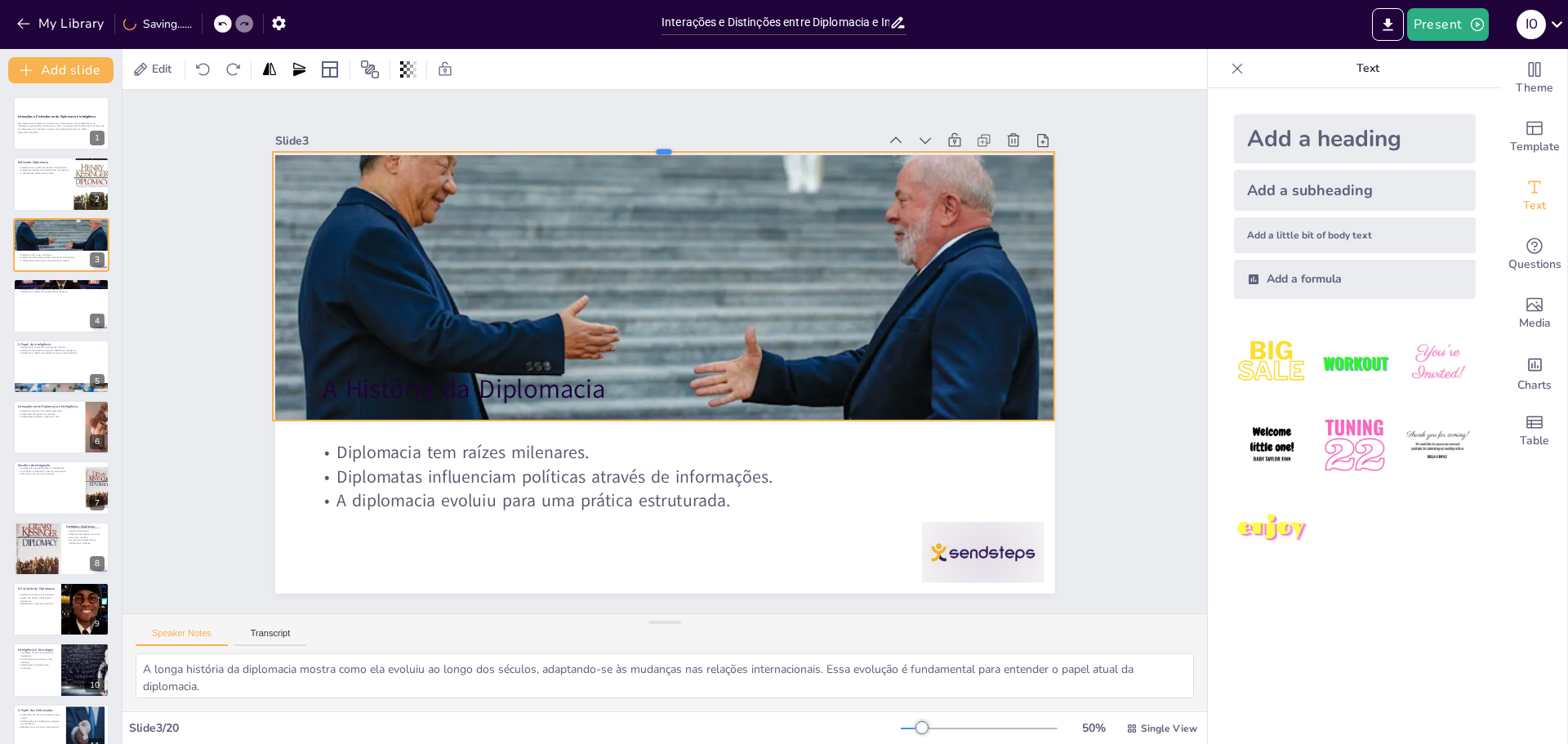
drag, startPoint x: 652, startPoint y: 203, endPoint x: 651, endPoint y: 143, distance: 60.0
click at [651, 143] on div at bounding box center [685, 146] width 779 height 95
click at [651, 147] on div "Slide 3 A História da Diplomacia Diplomacia tem raízes milenares. Diplomatas in…" at bounding box center [663, 361] width 824 height 544
click at [652, 149] on div at bounding box center [684, 150] width 779 height 94
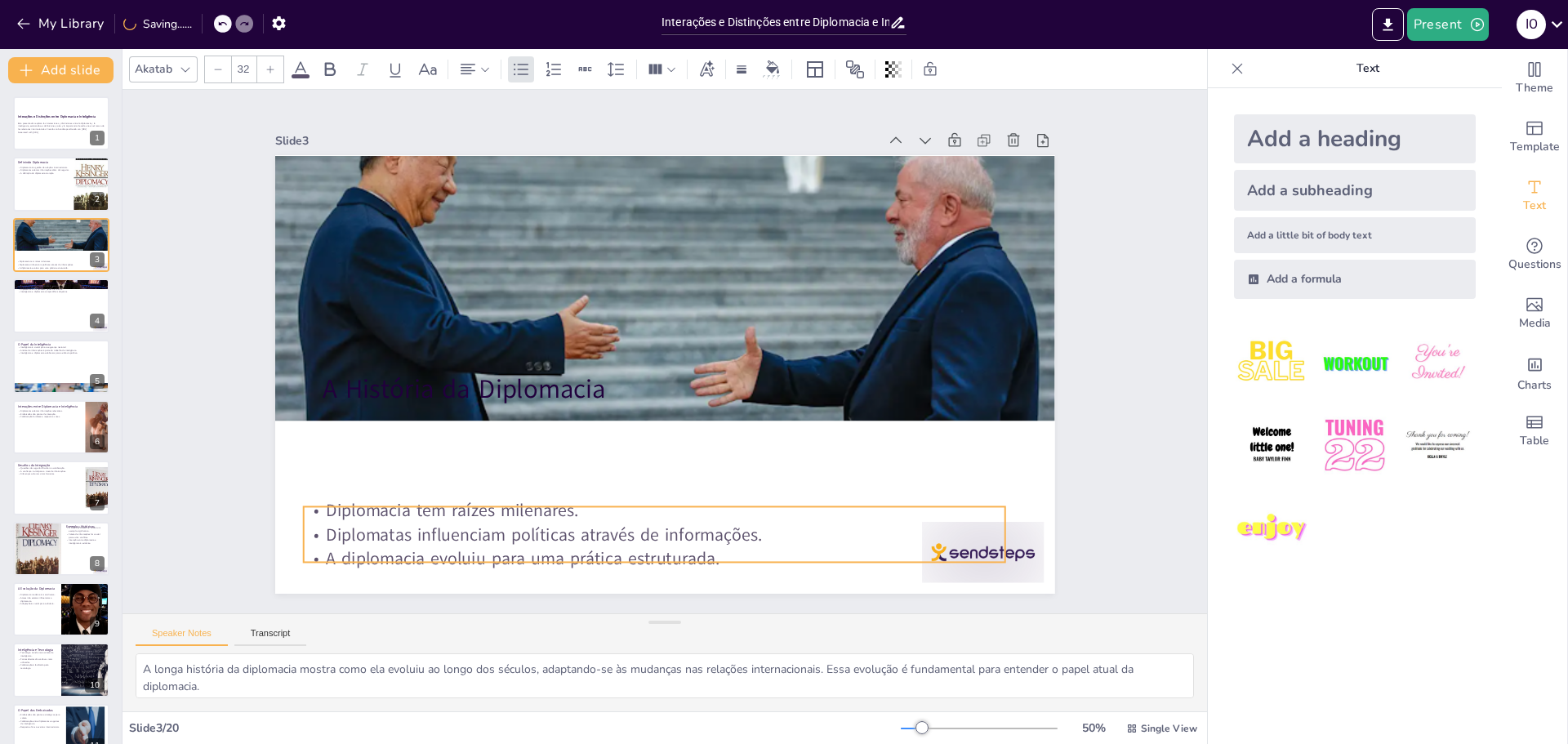
drag, startPoint x: 574, startPoint y: 484, endPoint x: 563, endPoint y: 543, distance: 60.0
click at [563, 543] on p "A diplomacia evoluiu para uma prática estruturada." at bounding box center [632, 557] width 701 height 97
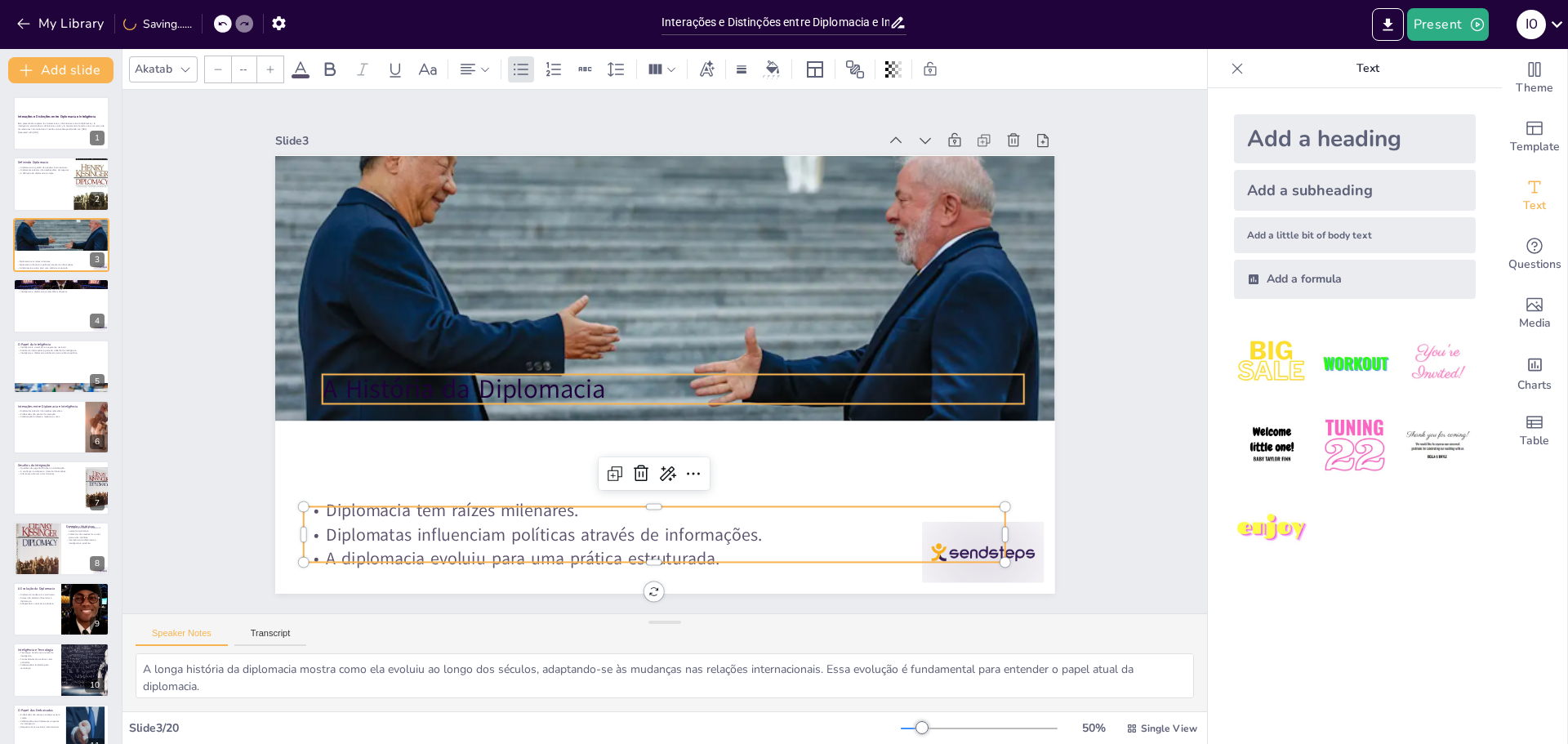
type input "48"
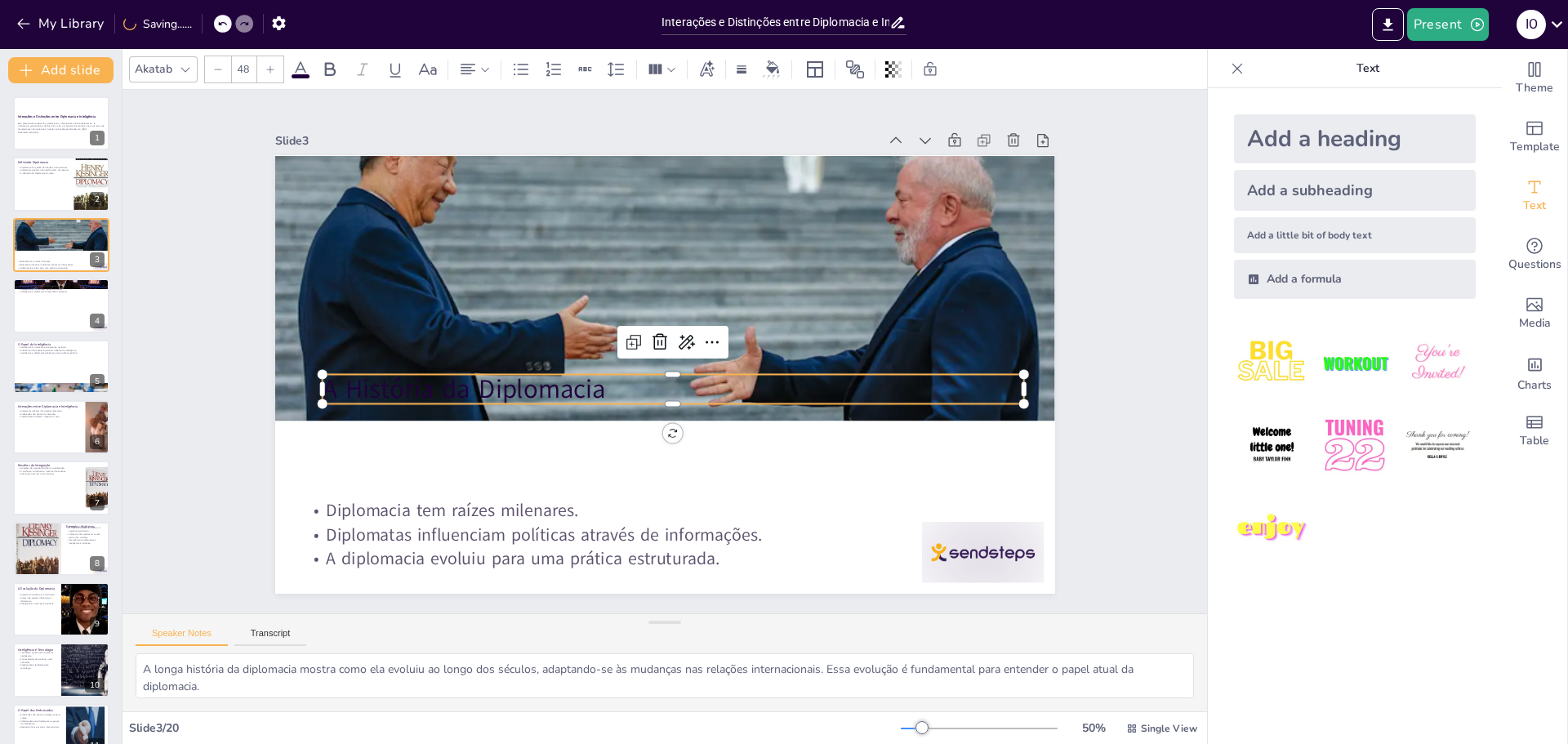
click at [543, 381] on p "A História da Diplomacia" at bounding box center [670, 390] width 702 height 110
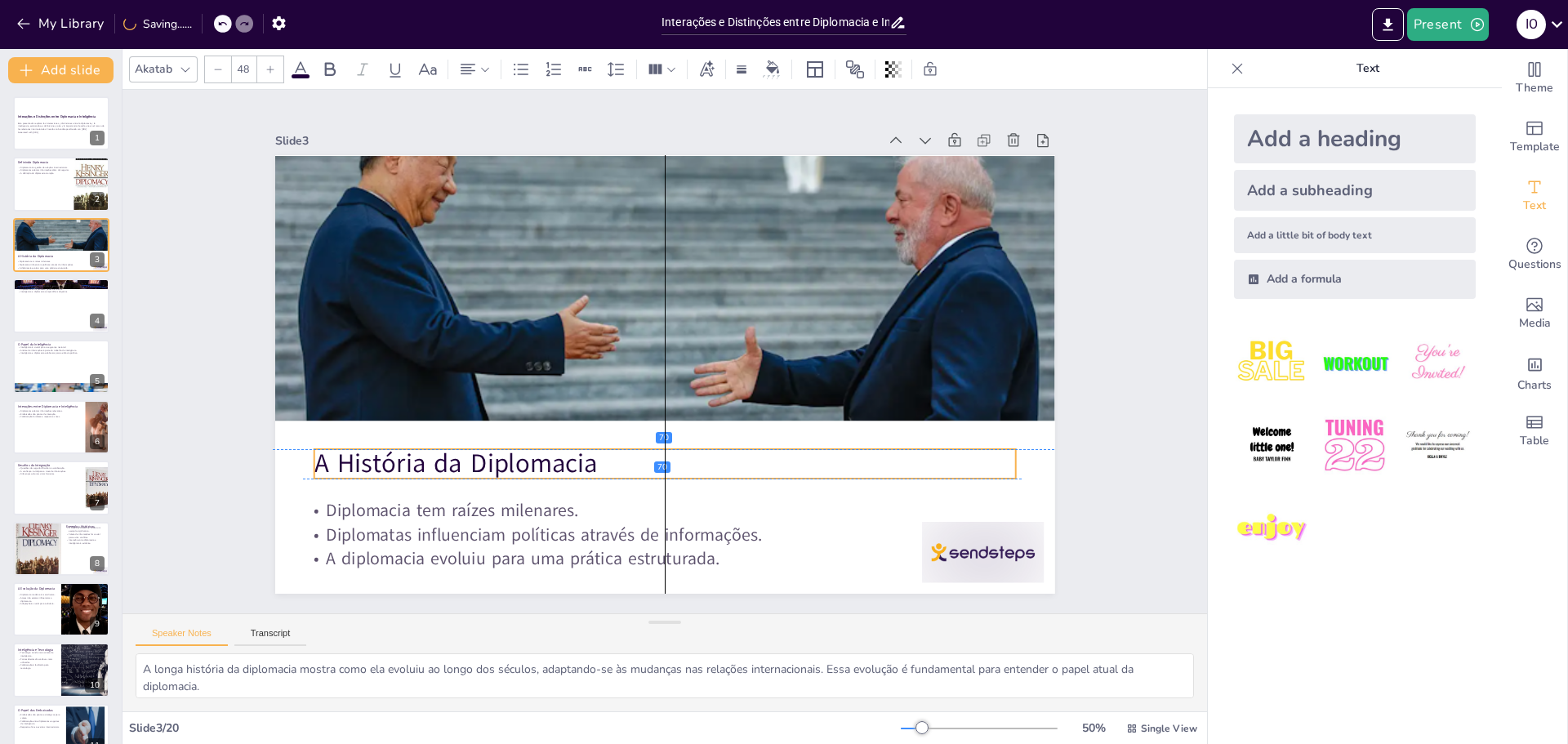
drag, startPoint x: 543, startPoint y: 381, endPoint x: 541, endPoint y: 451, distance: 70.0
click at [541, 451] on p "A História da Diplomacia" at bounding box center [620, 454] width 656 height 319
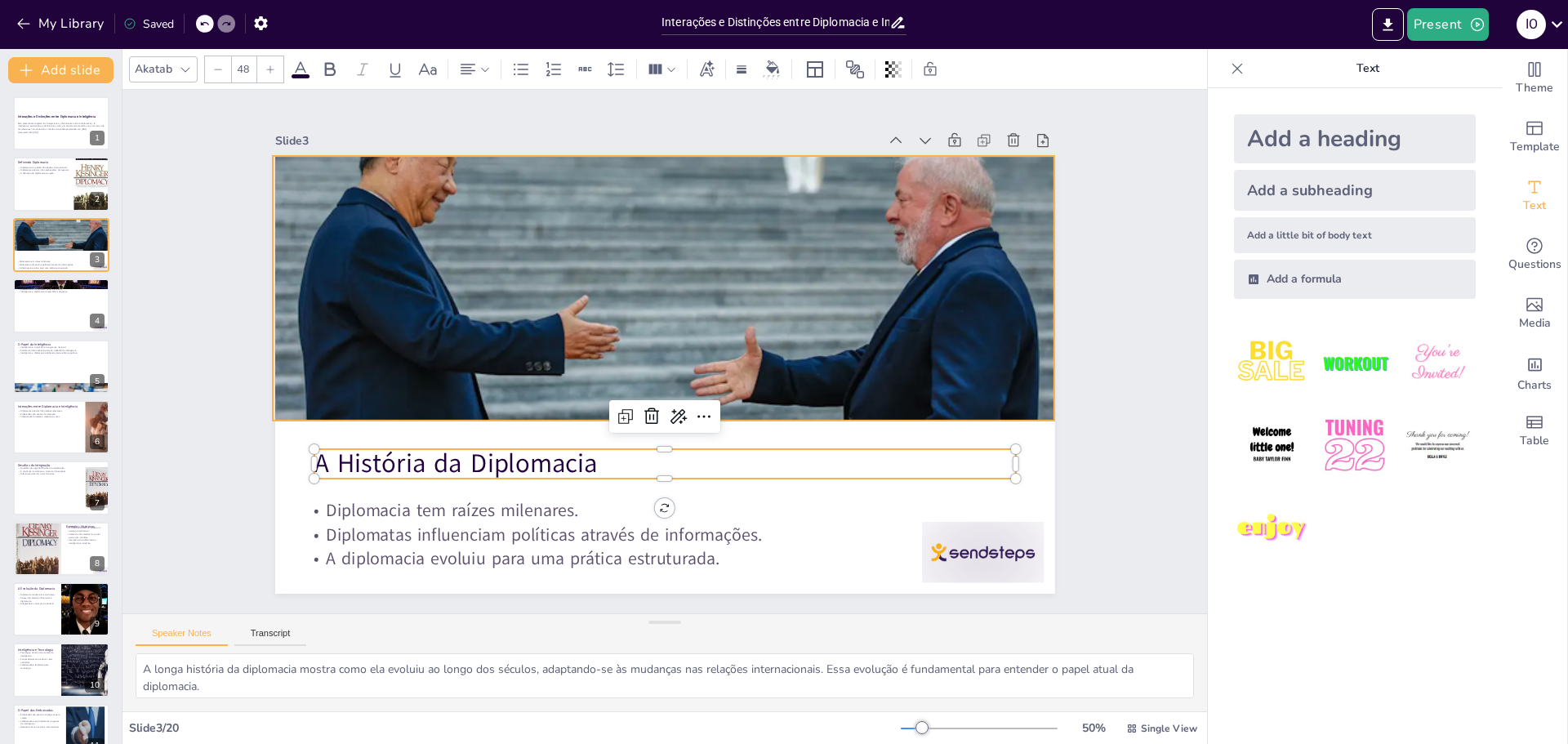
click at [812, 364] on div at bounding box center [664, 265] width 782 height 383
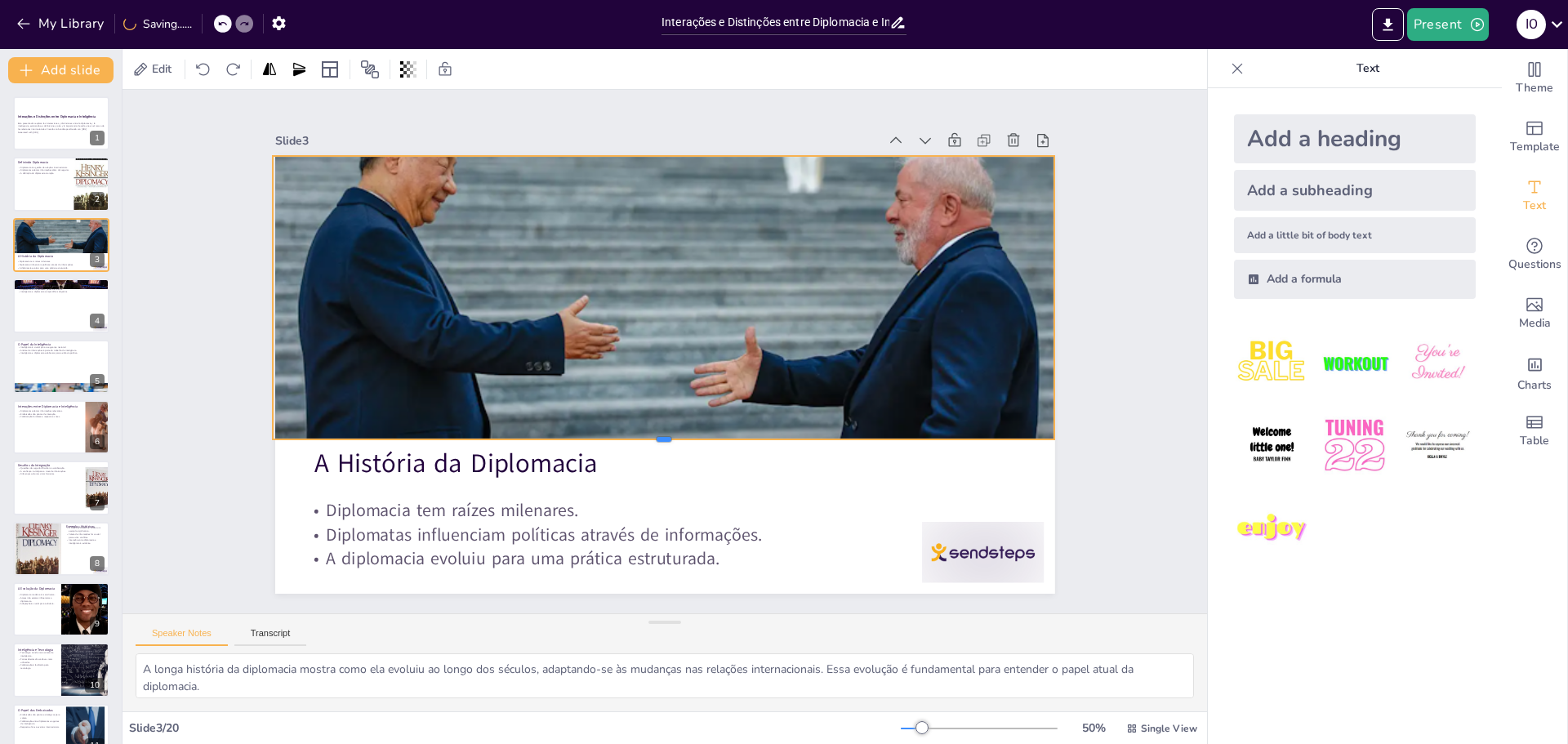
drag, startPoint x: 652, startPoint y: 416, endPoint x: 653, endPoint y: 435, distance: 19.0
click at [653, 435] on div at bounding box center [653, 446] width 779 height 95
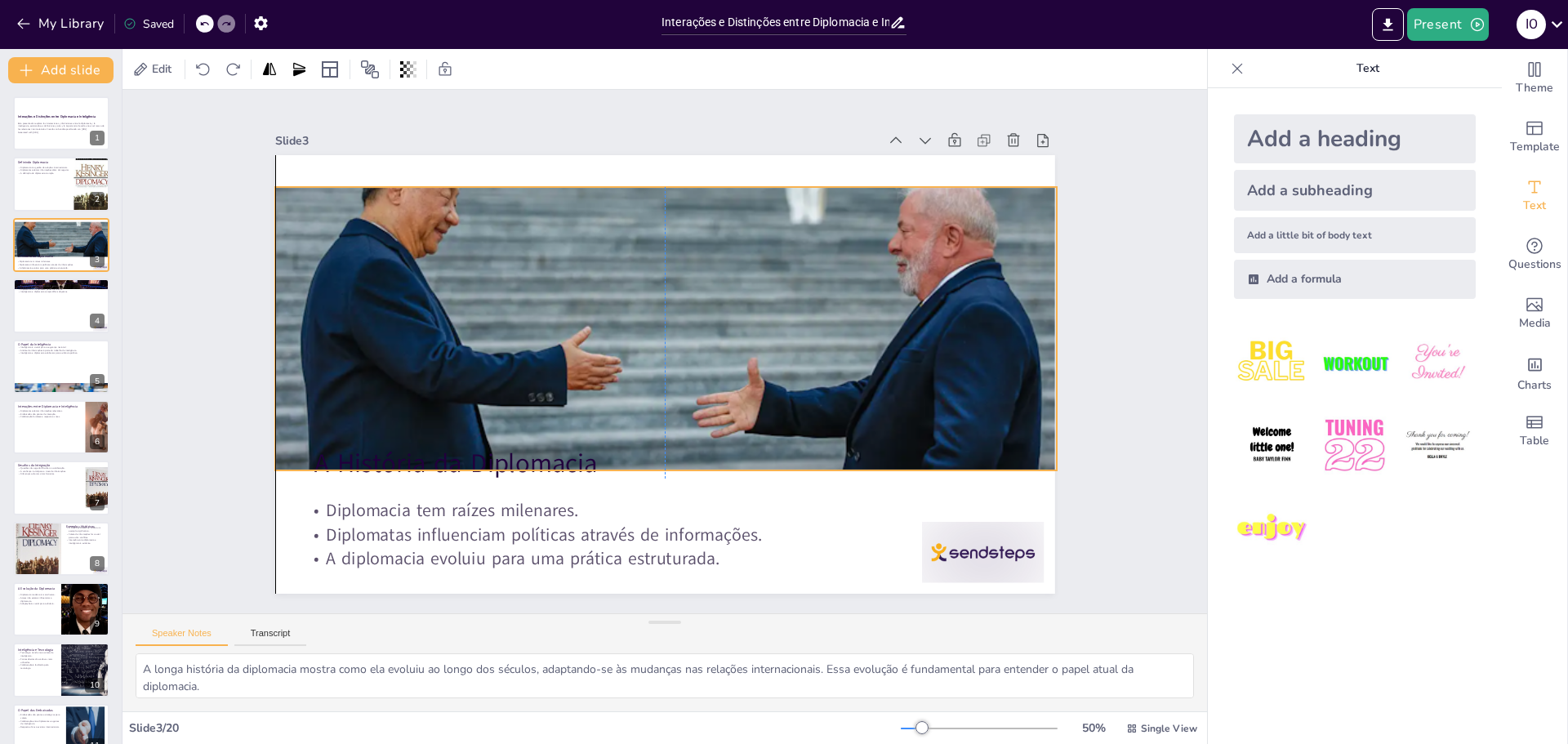
drag, startPoint x: 649, startPoint y: 292, endPoint x: 649, endPoint y: 323, distance: 31.0
click at [649, 323] on div at bounding box center [666, 296] width 782 height 383
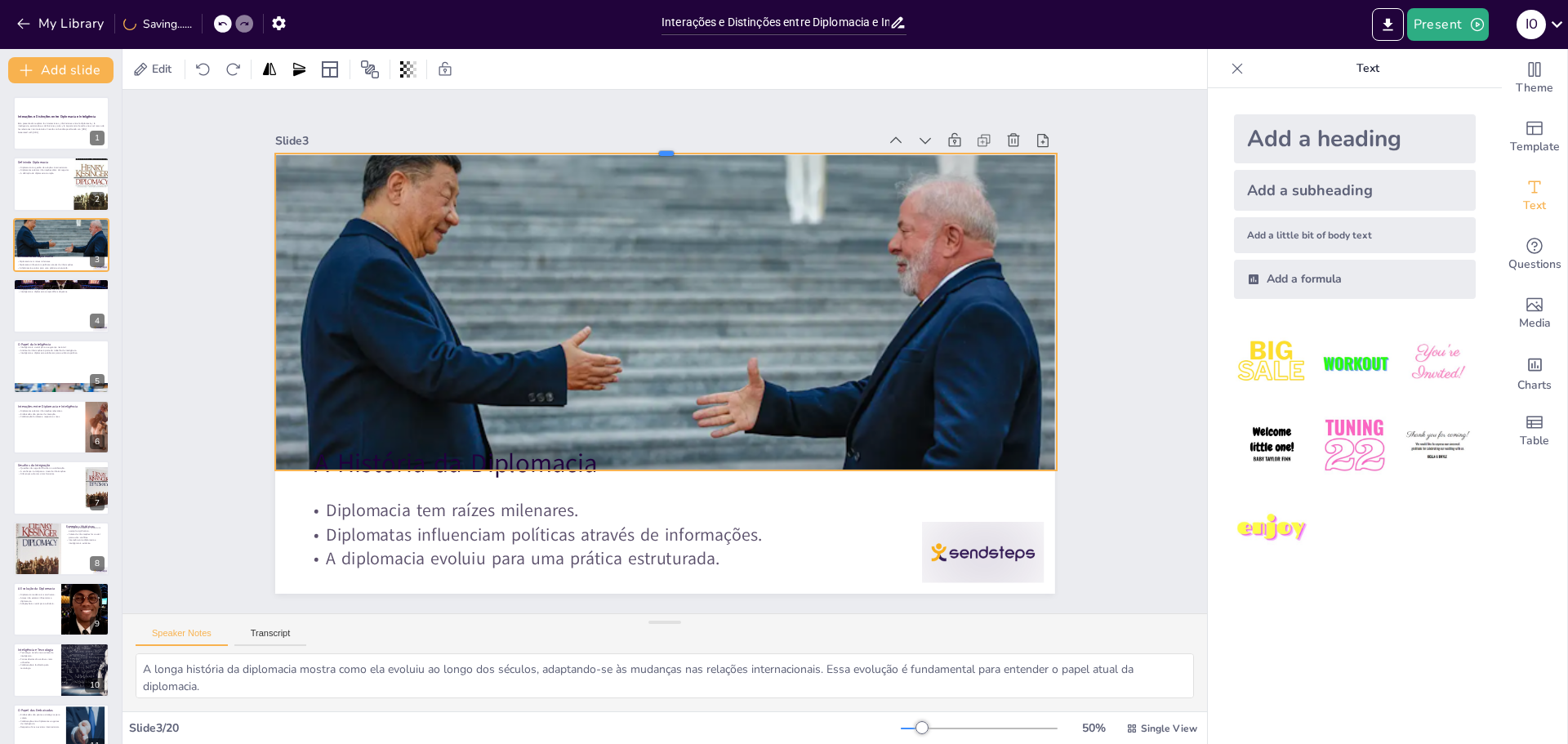
drag, startPoint x: 652, startPoint y: 176, endPoint x: 658, endPoint y: 143, distance: 33.5
click at [658, 143] on div at bounding box center [708, 153] width 768 height 175
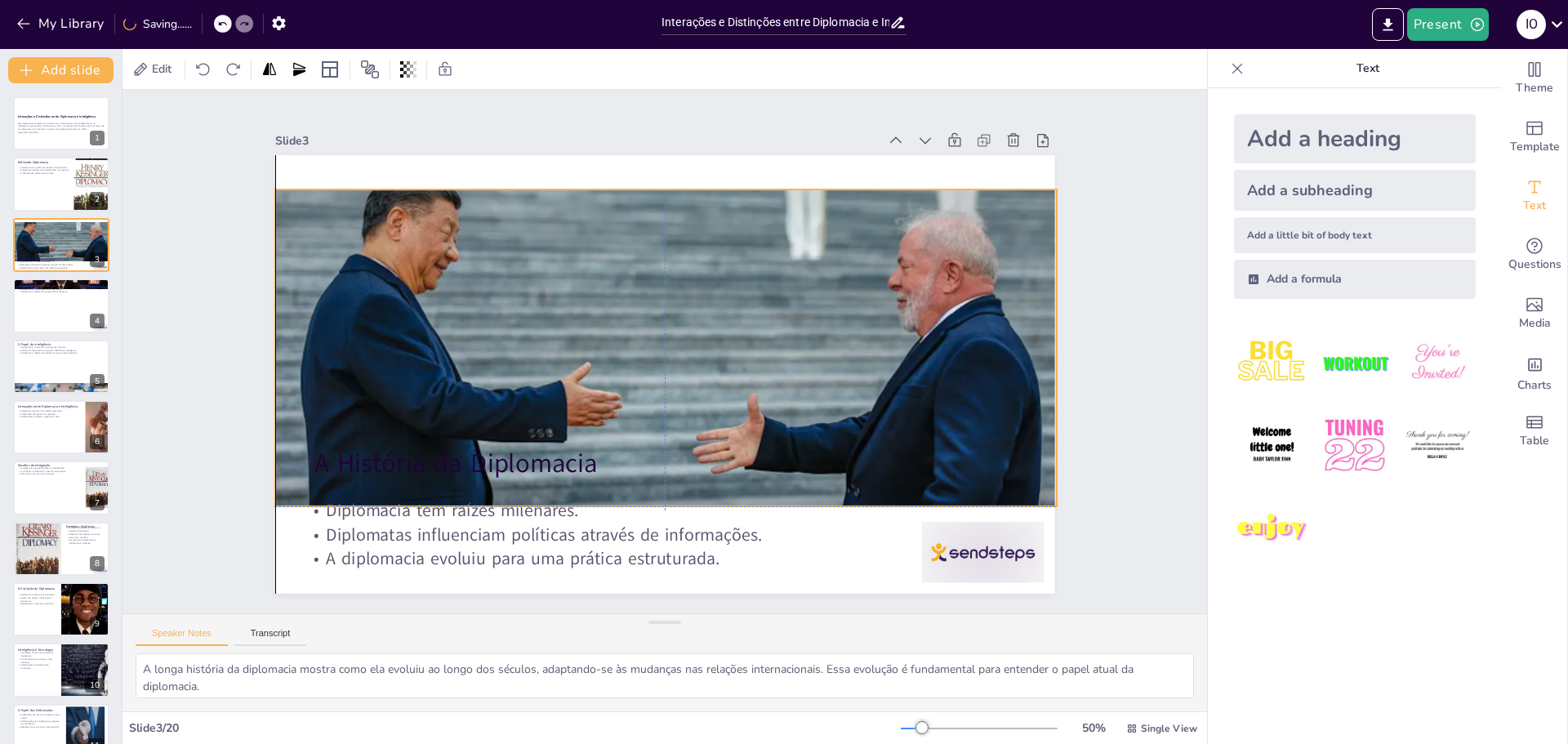
drag, startPoint x: 653, startPoint y: 288, endPoint x: 652, endPoint y: 338, distance: 50.0
click at [652, 338] on div at bounding box center [666, 333] width 782 height 383
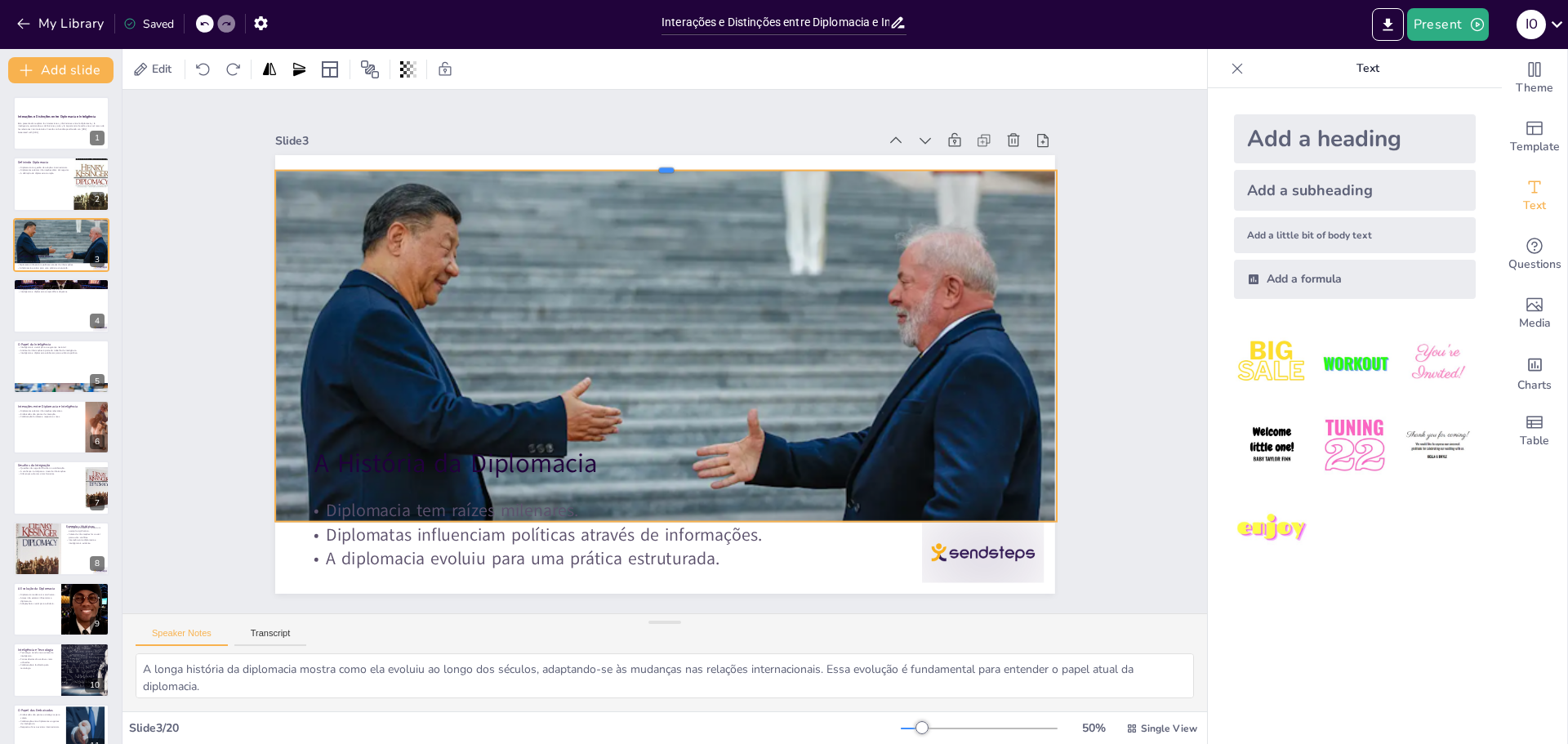
drag, startPoint x: 652, startPoint y: 197, endPoint x: 655, endPoint y: 162, distance: 35.1
click at [655, 162] on div at bounding box center [685, 165] width 779 height 95
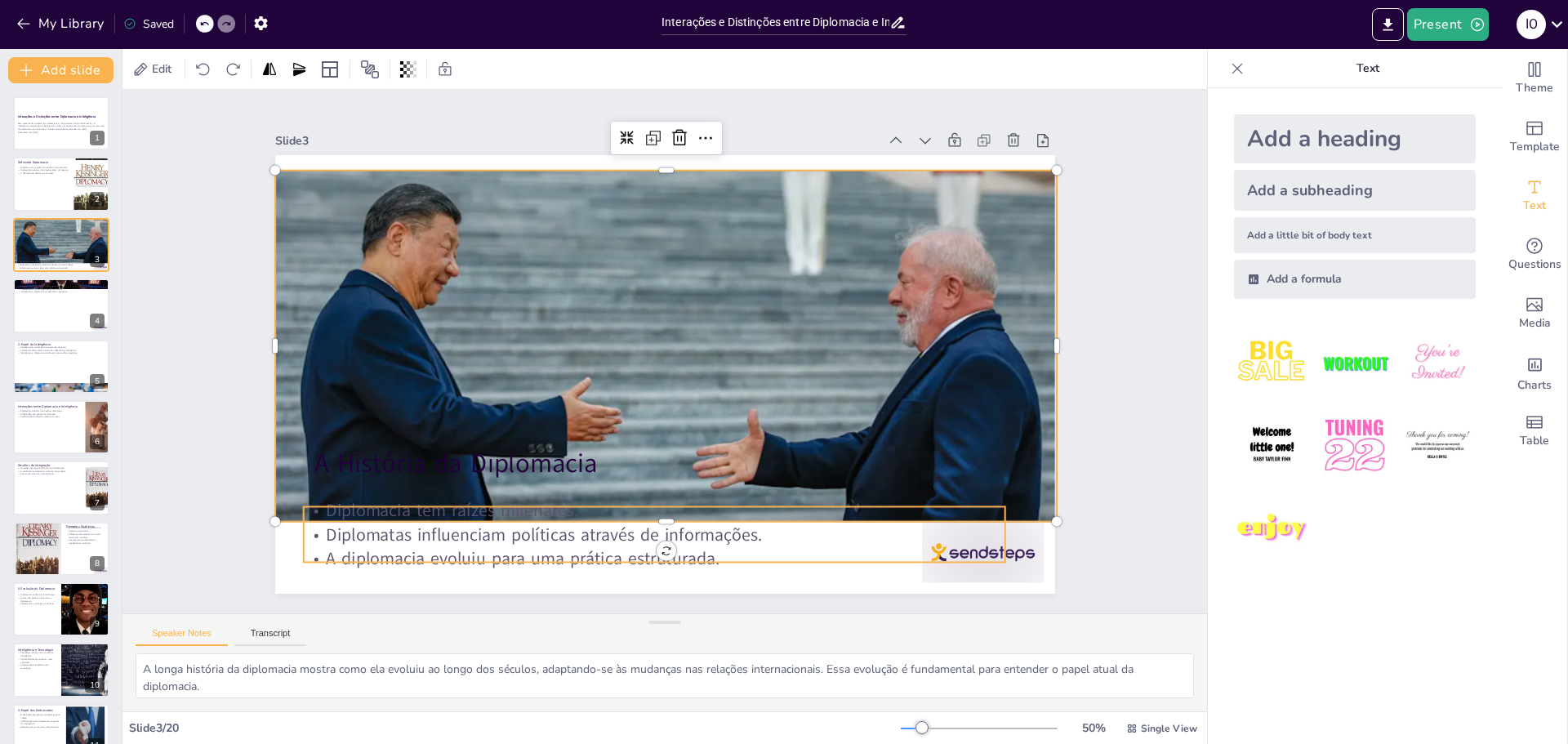
click at [964, 558] on div "A História da Diplomacia Diplomacia tem raízes milenares. Diplomatas influencia…" at bounding box center [658, 373] width 877 height 659
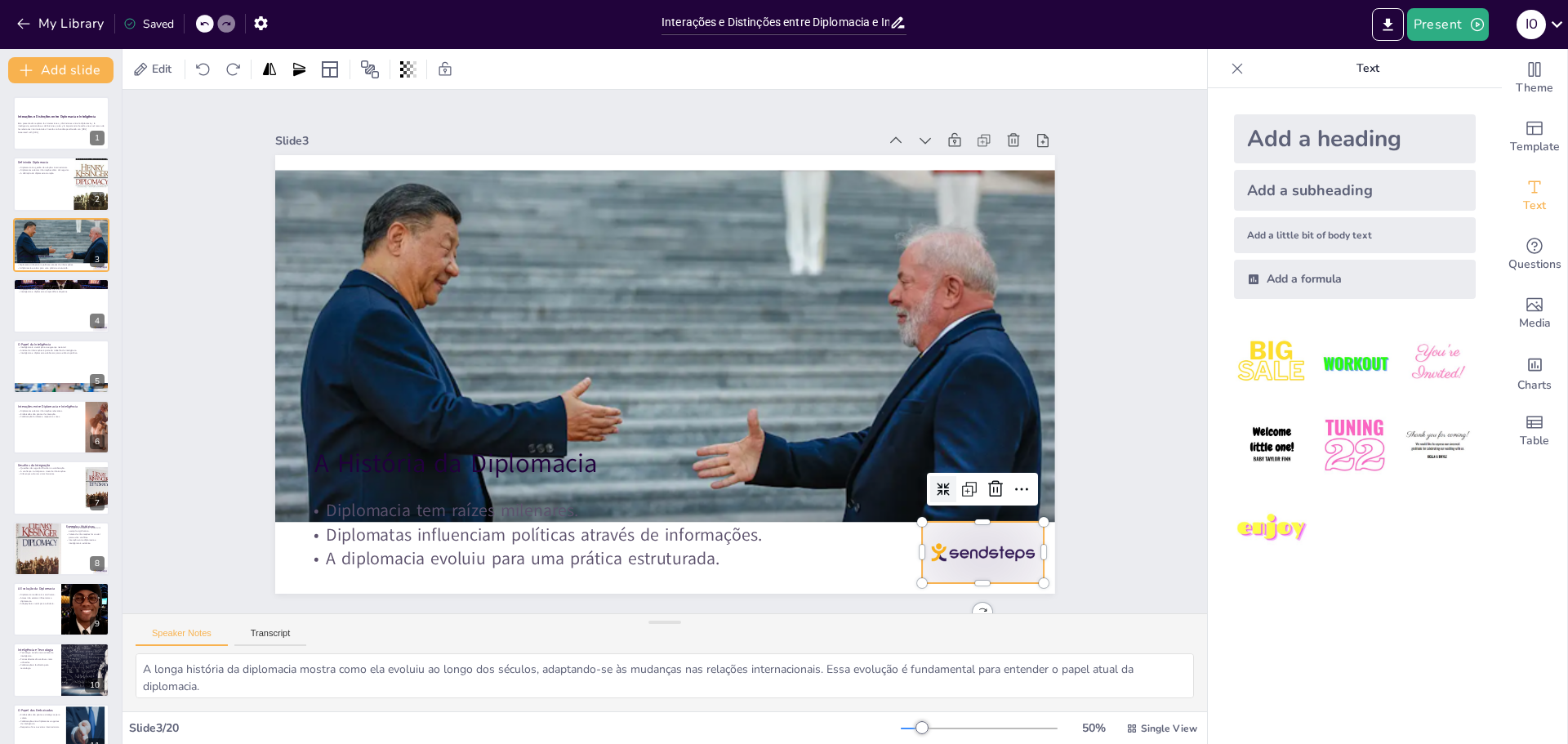
click at [973, 593] on div at bounding box center [906, 641] width 135 height 96
click at [986, 482] on icon at bounding box center [995, 489] width 19 height 19
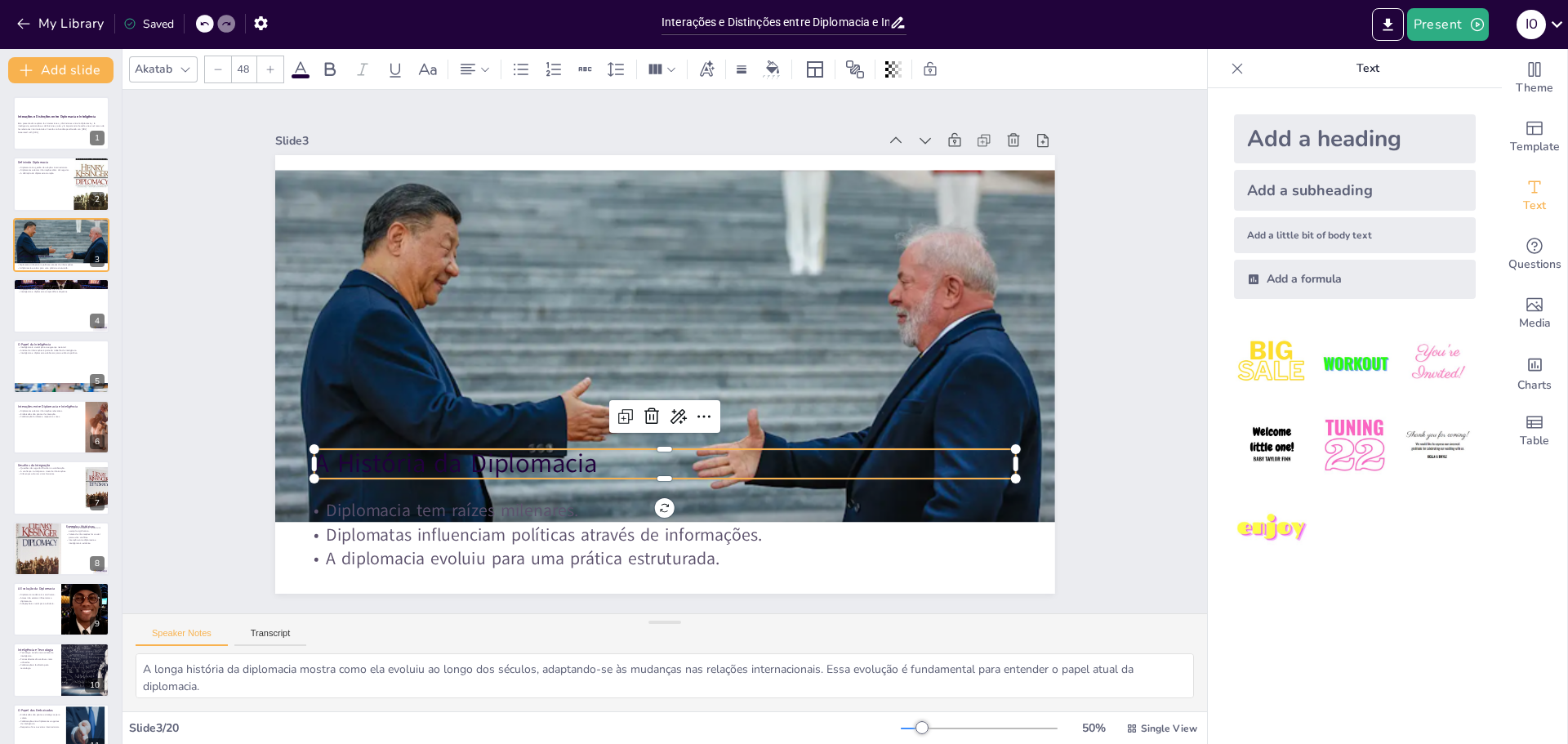
click at [546, 457] on p "A História da Diplomacia" at bounding box center [653, 463] width 702 height 110
click at [305, 72] on icon at bounding box center [301, 69] width 15 height 16
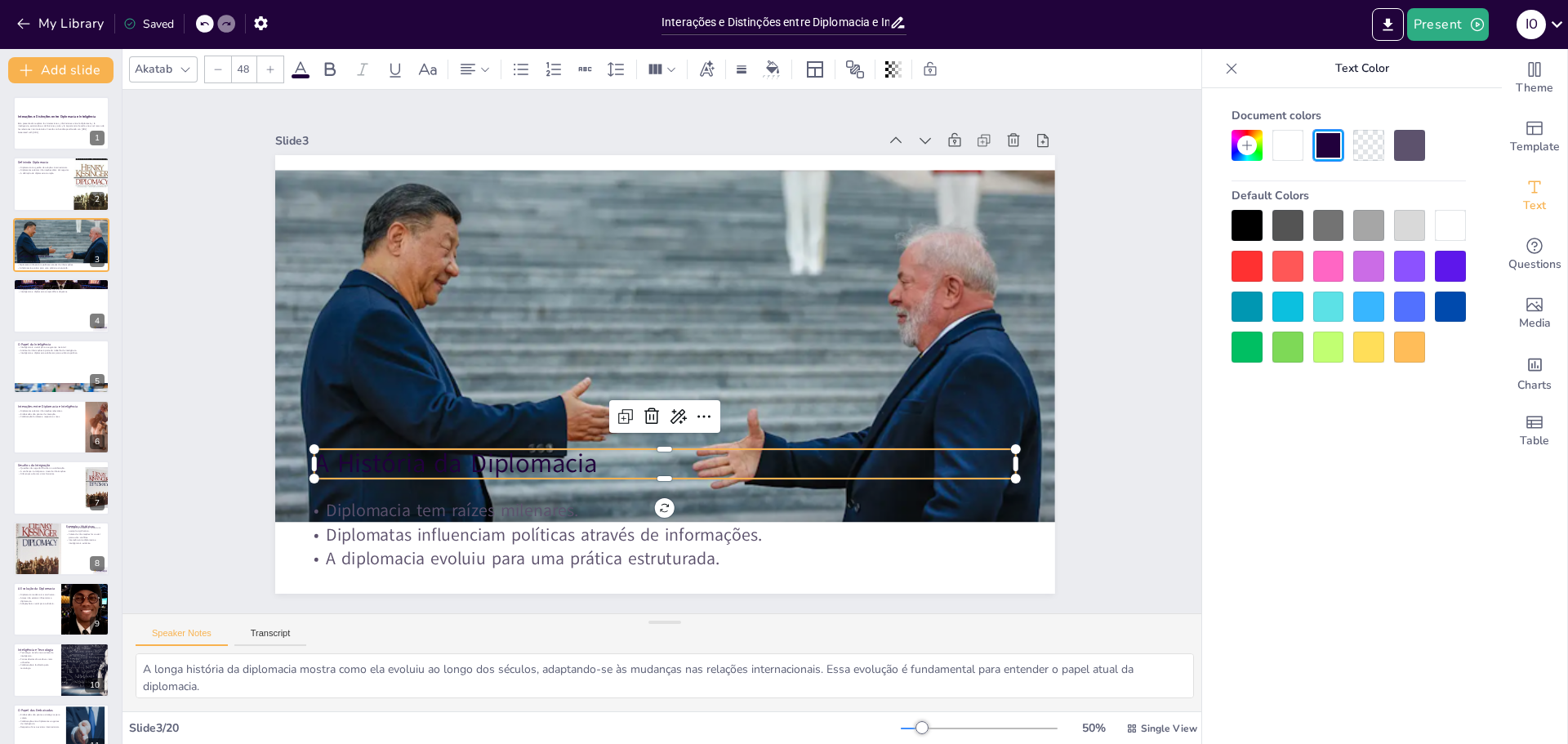
click at [1456, 214] on div at bounding box center [1451, 226] width 31 height 31
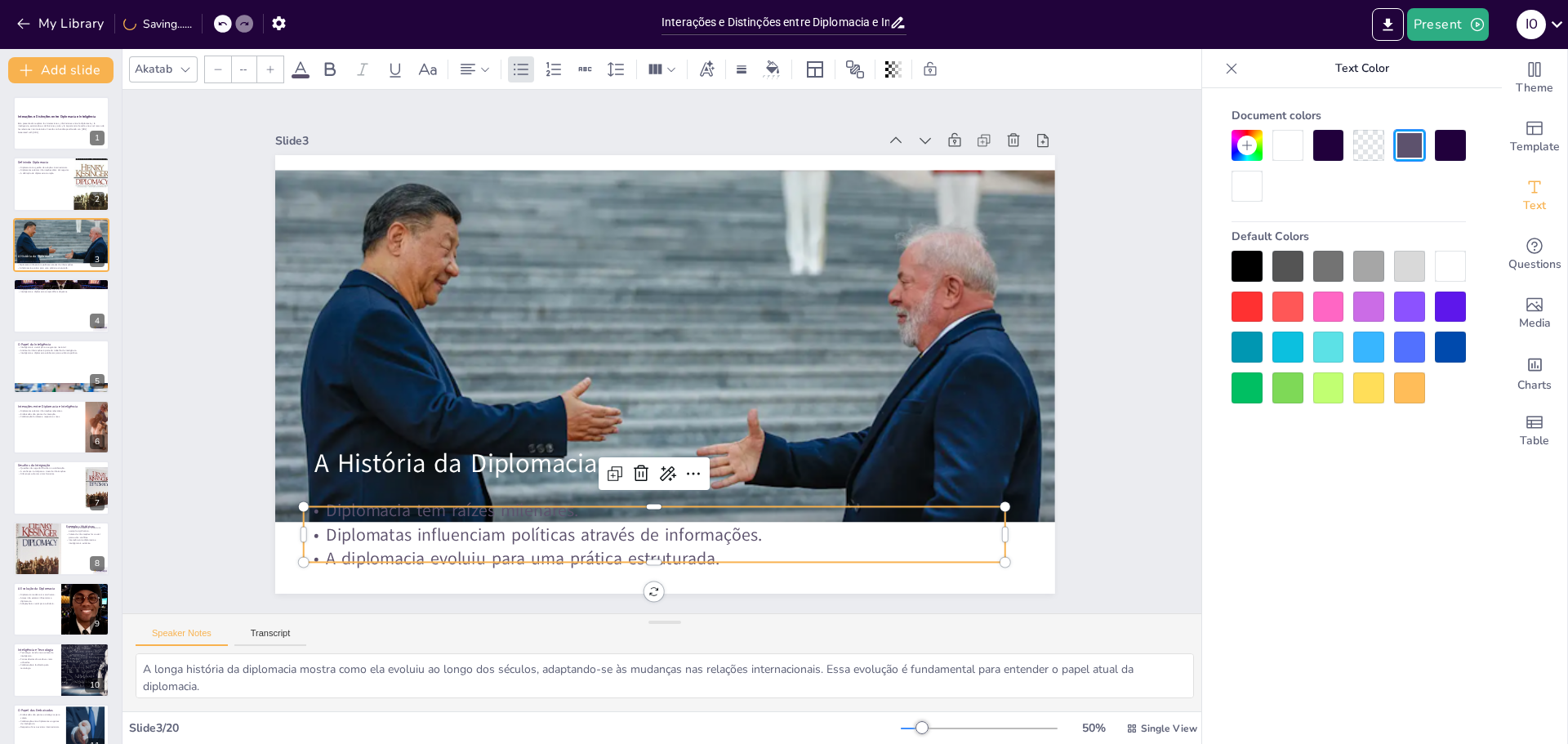
type input "32"
click at [608, 523] on p "Diplomatas influenciam políticas através de informações." at bounding box center [654, 535] width 702 height 25
click at [1465, 258] on div "Get real-time input from your audience" at bounding box center [1360, 256] width 237 height 26
click at [1448, 264] on div at bounding box center [1451, 266] width 31 height 31
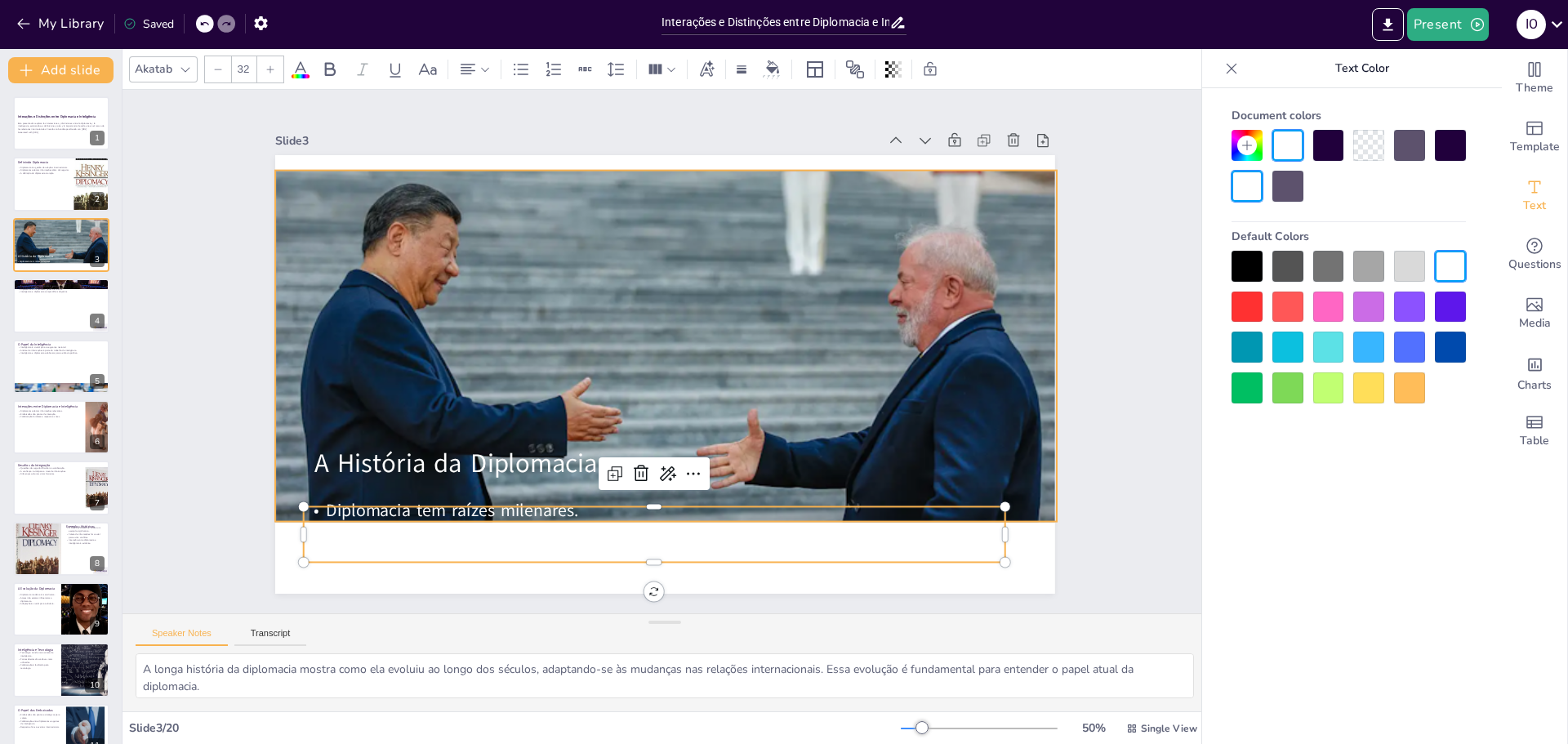
click at [662, 201] on div at bounding box center [667, 348] width 863 height 606
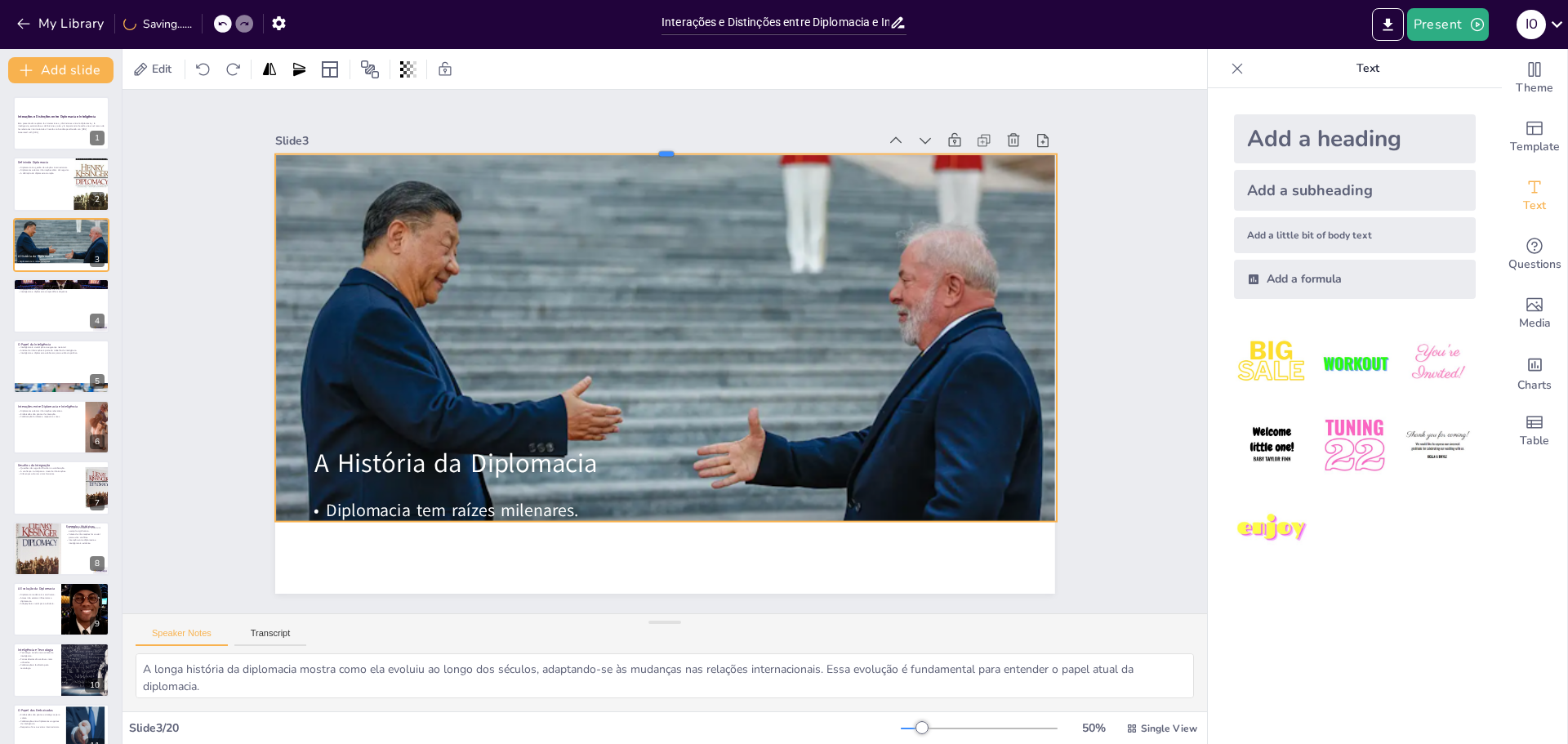
drag, startPoint x: 654, startPoint y: 162, endPoint x: 659, endPoint y: 145, distance: 17.7
click at [659, 145] on div at bounding box center [687, 149] width 779 height 95
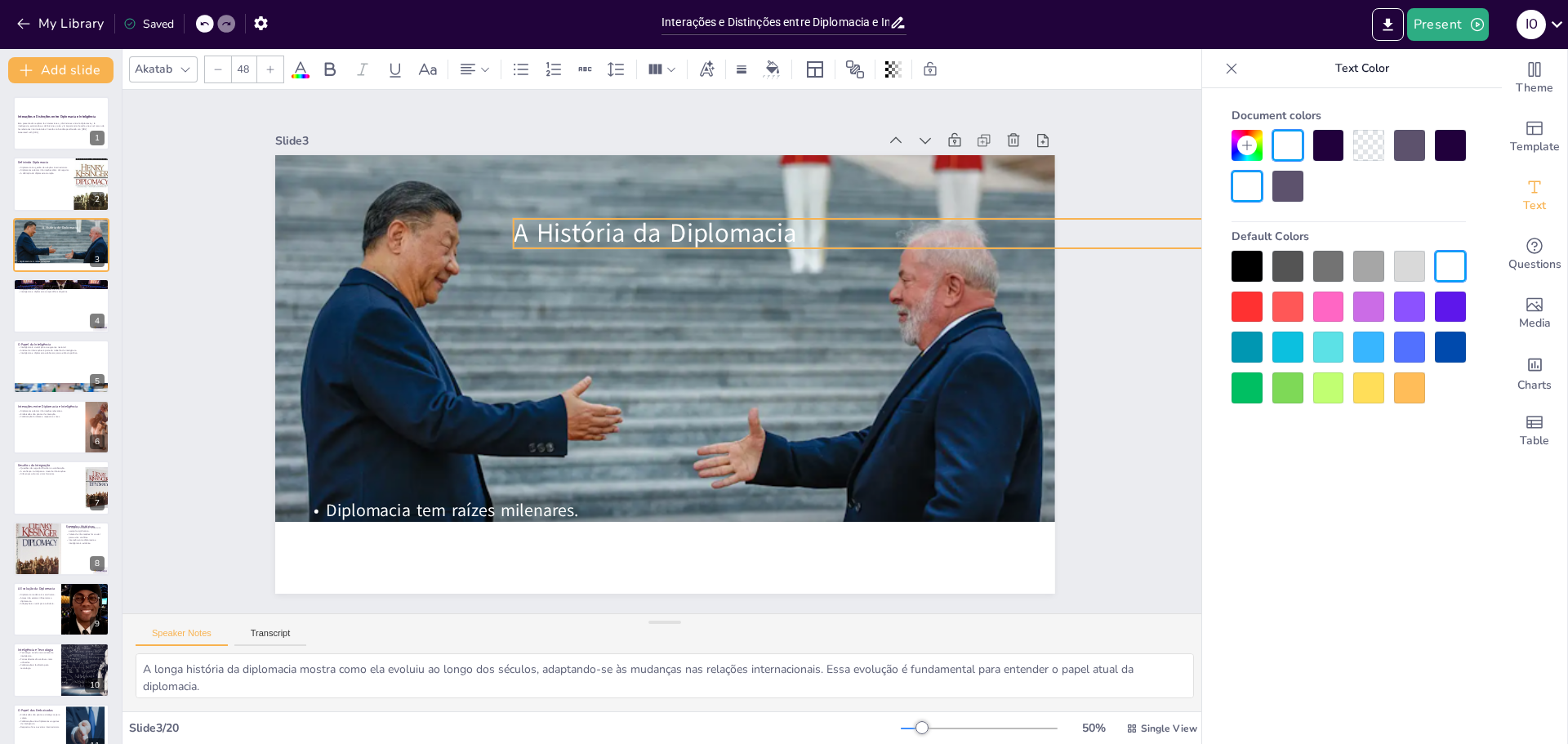
drag, startPoint x: 647, startPoint y: 415, endPoint x: 798, endPoint y: 220, distance: 246.6
click at [798, 220] on p "A História da Diplomacia" at bounding box center [863, 234] width 702 height 37
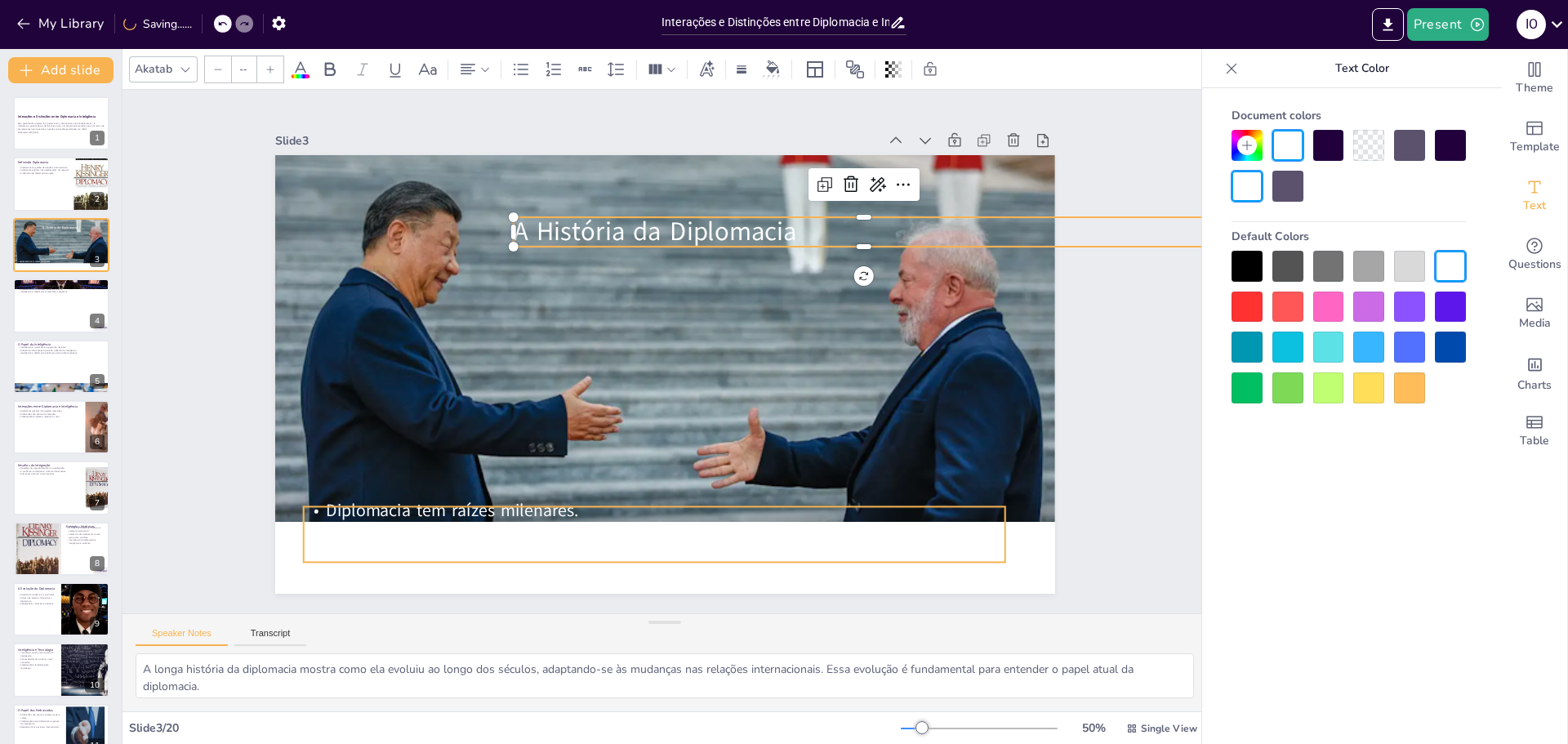
type input "32"
click at [567, 515] on p "Diplomacia tem raízes milenares." at bounding box center [638, 508] width 701 height 98
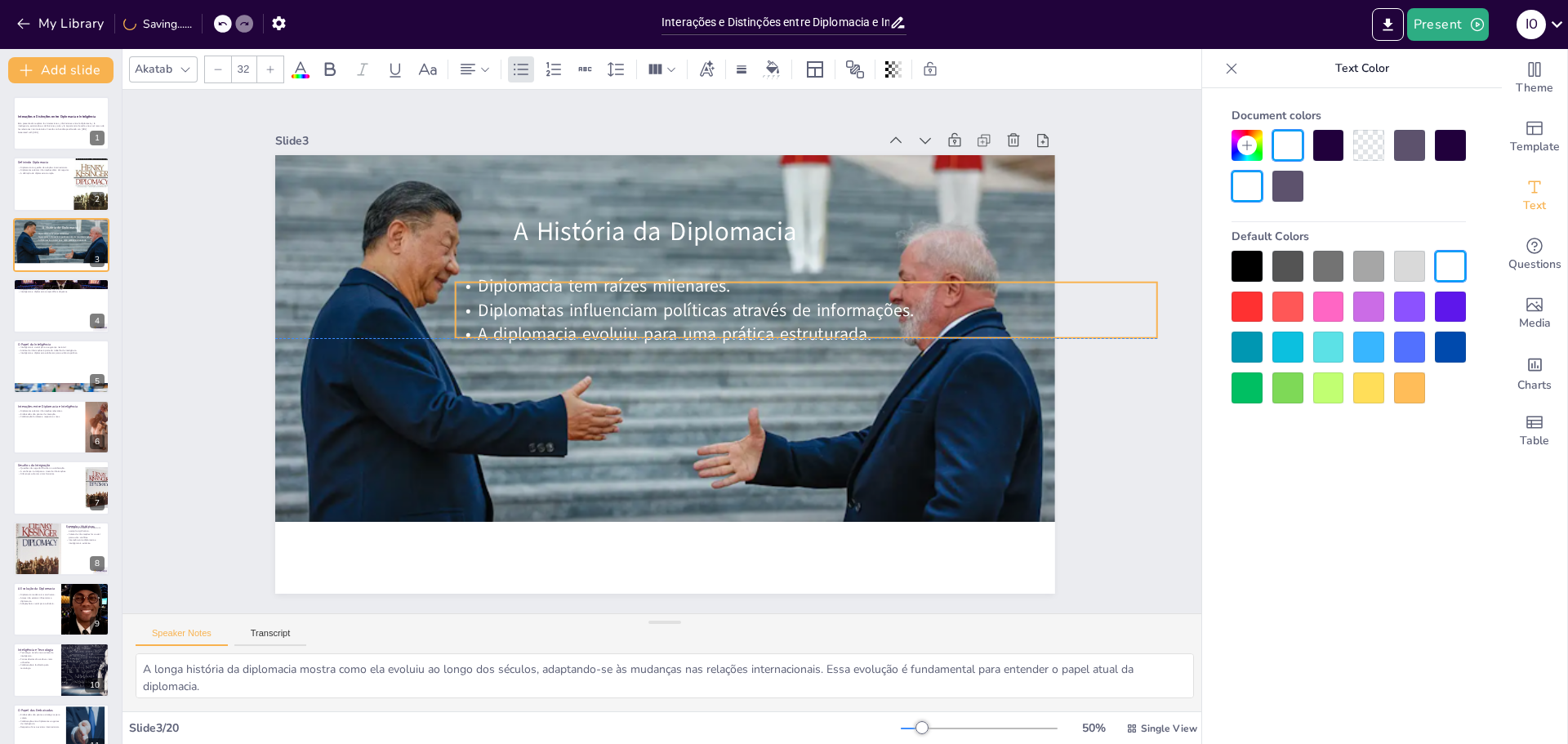
drag, startPoint x: 620, startPoint y: 450, endPoint x: 741, endPoint y: 298, distance: 194.3
click at [741, 298] on span "Diplomatas influenciam políticas através de informações." at bounding box center [699, 314] width 436 height 69
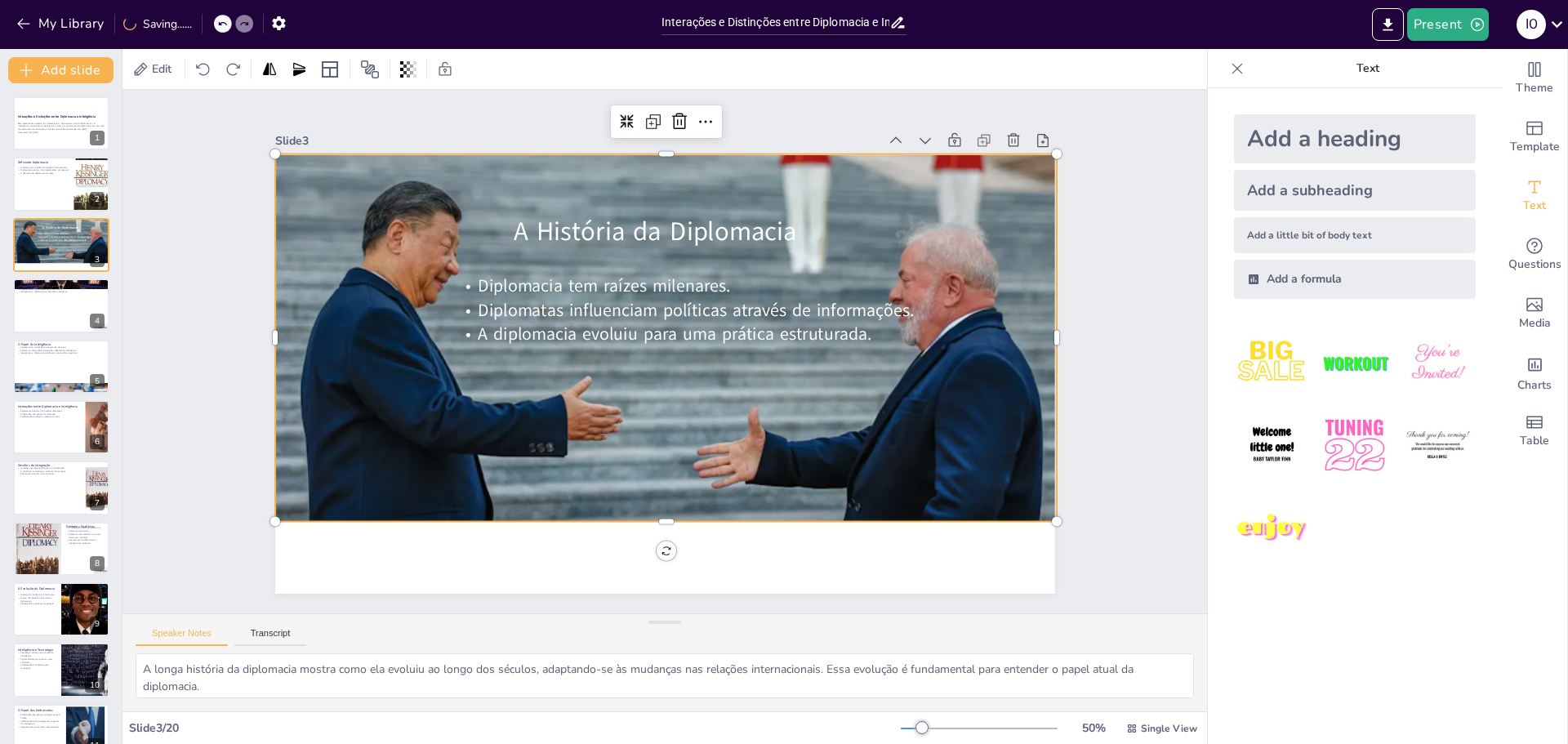
click at [653, 485] on div at bounding box center [667, 347] width 846 height 540
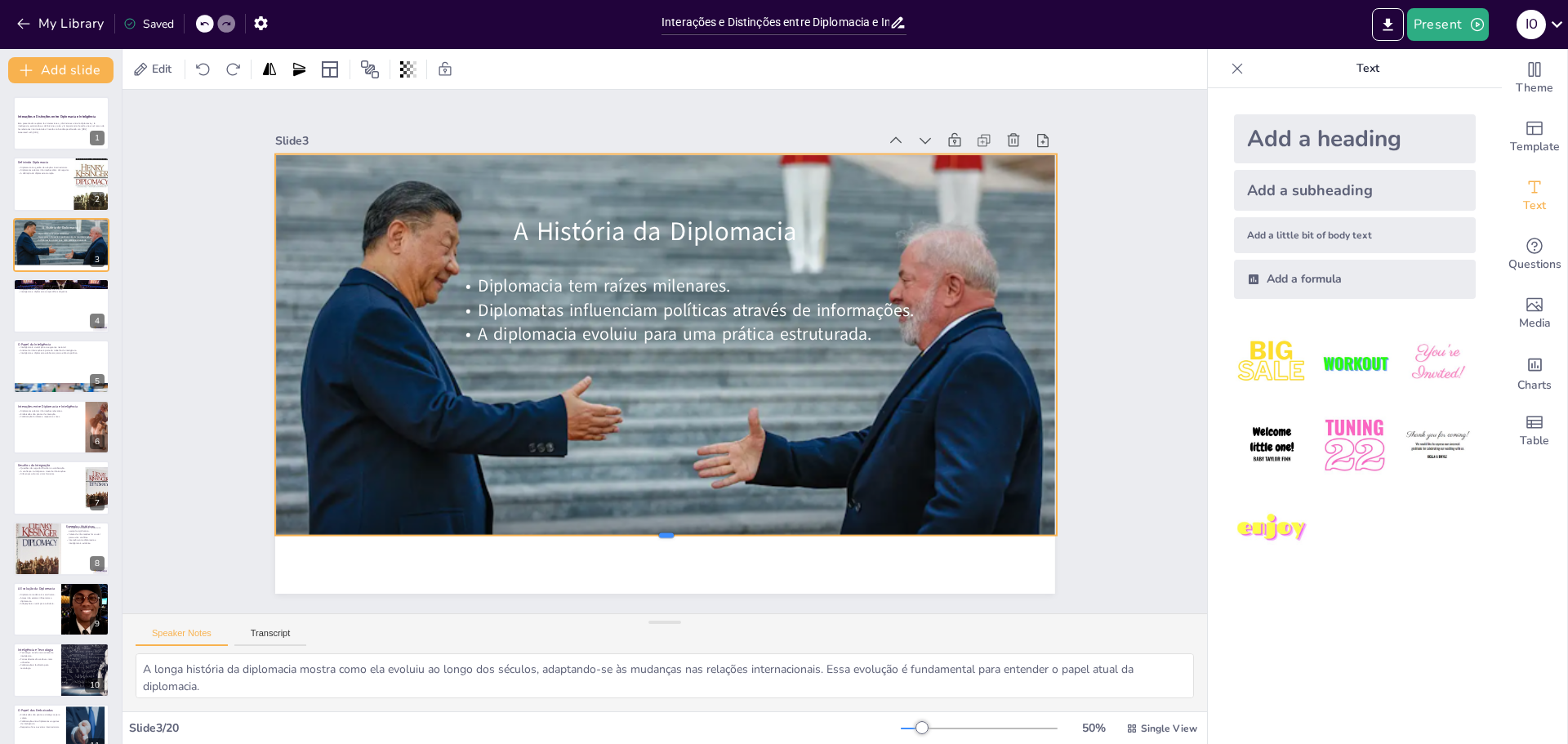
drag, startPoint x: 655, startPoint y: 518, endPoint x: 659, endPoint y: 532, distance: 14.6
click at [659, 532] on div at bounding box center [627, 538] width 768 height 175
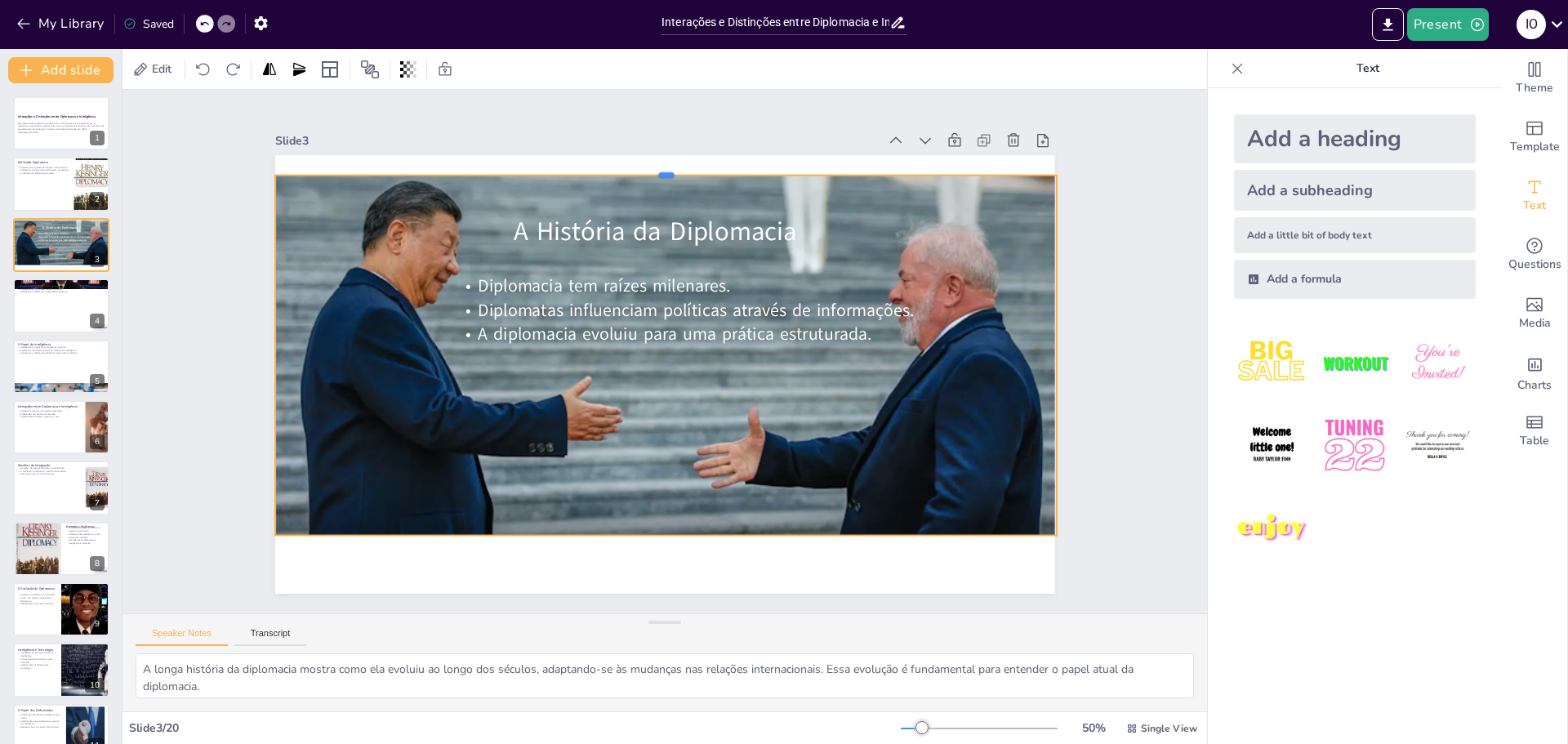
drag, startPoint x: 653, startPoint y: 146, endPoint x: 650, endPoint y: 167, distance: 21.2
click at [650, 167] on div at bounding box center [666, 169] width 782 height 13
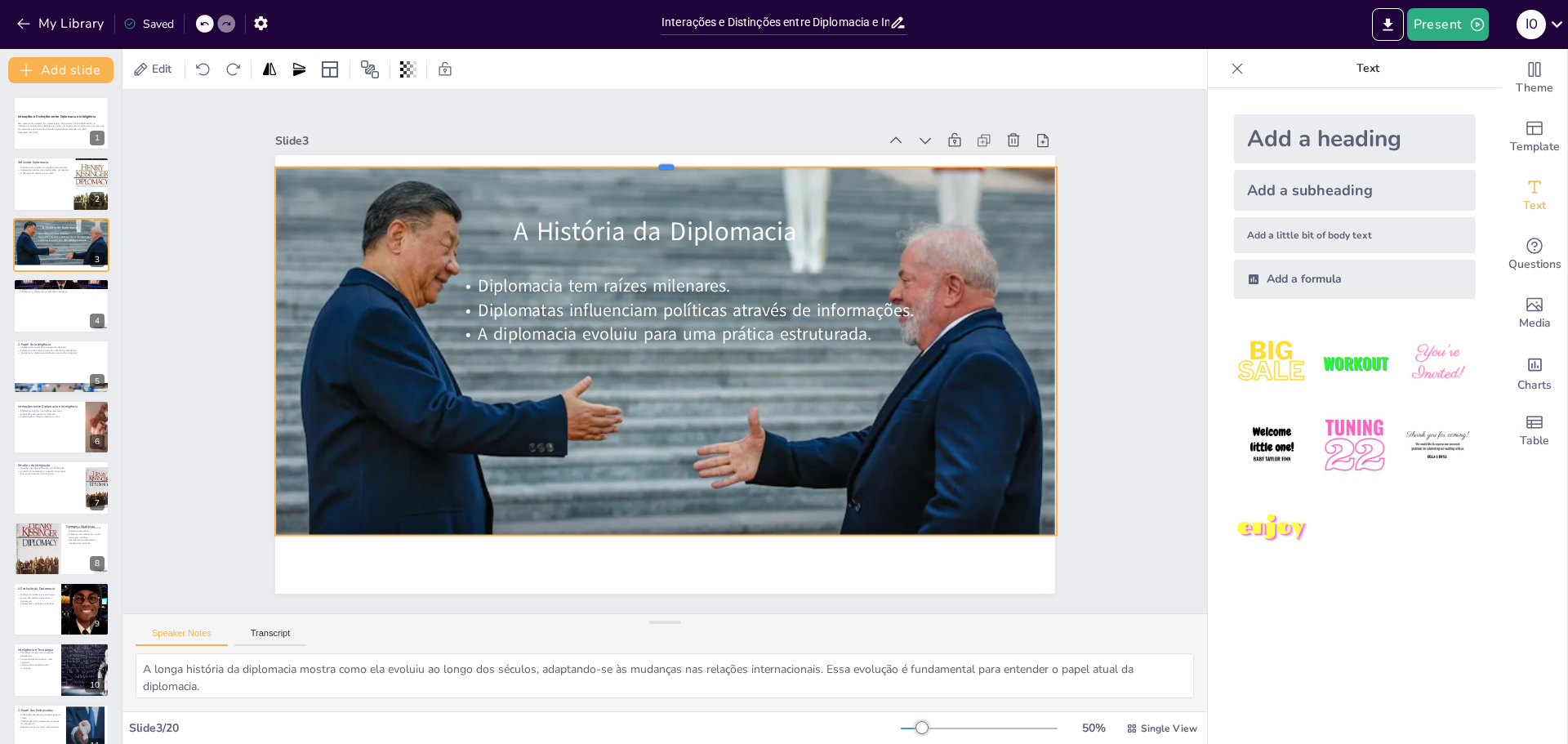
click at [652, 160] on div at bounding box center [686, 162] width 779 height 95
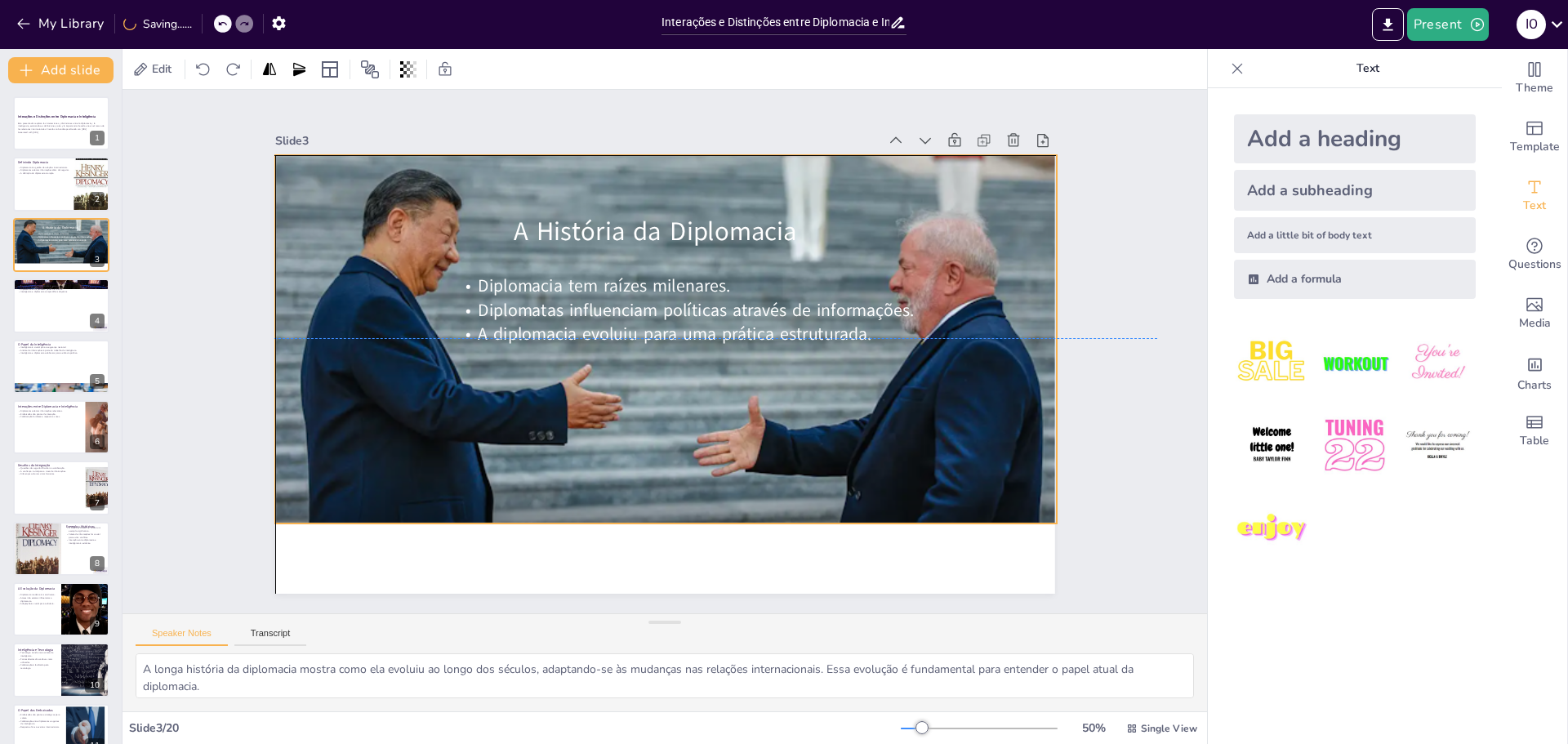
drag, startPoint x: 661, startPoint y: 177, endPoint x: 659, endPoint y: 169, distance: 8.2
click at [659, 169] on div at bounding box center [668, 335] width 820 height 466
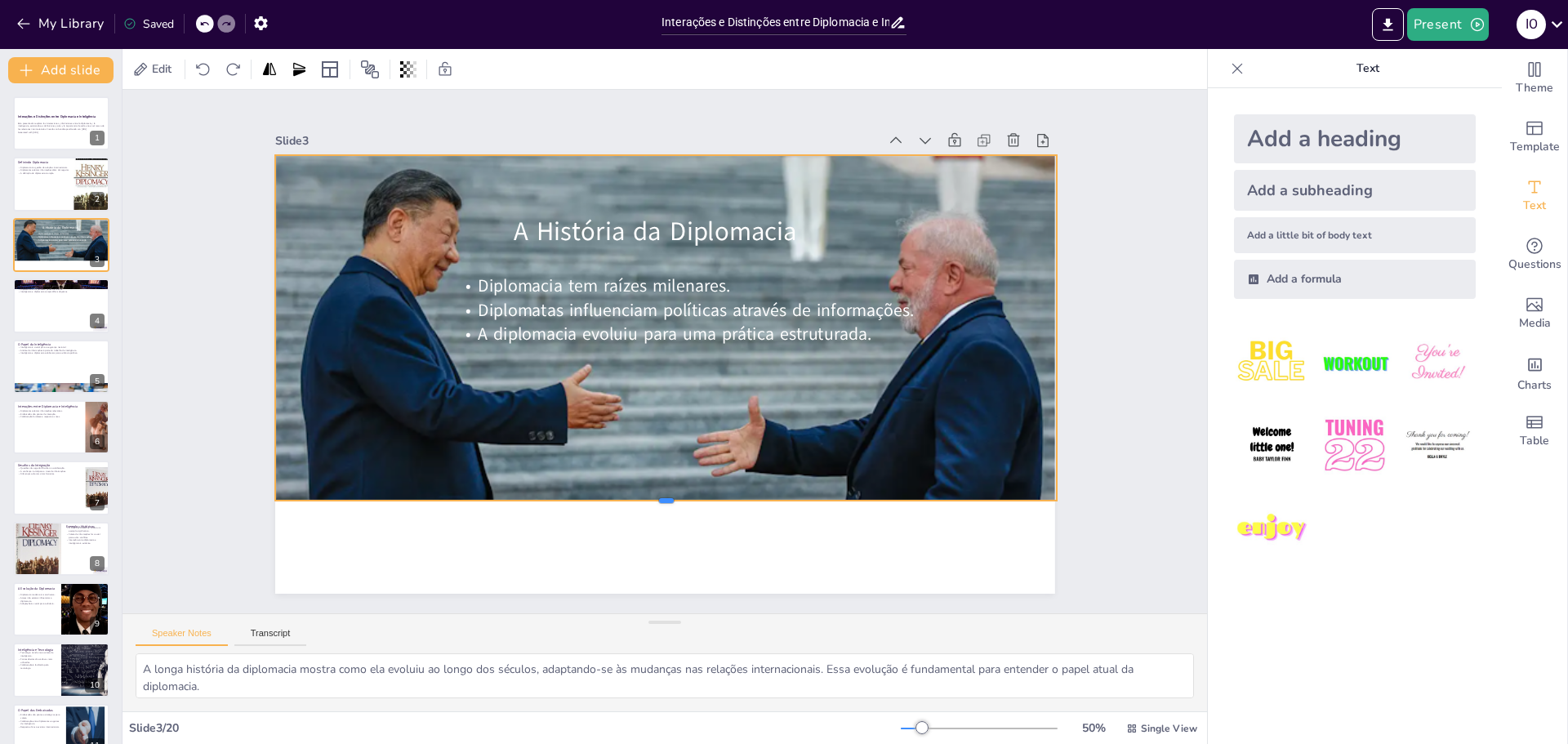
drag, startPoint x: 652, startPoint y: 513, endPoint x: 653, endPoint y: 495, distance: 18.0
click at [653, 495] on div at bounding box center [649, 506] width 779 height 95
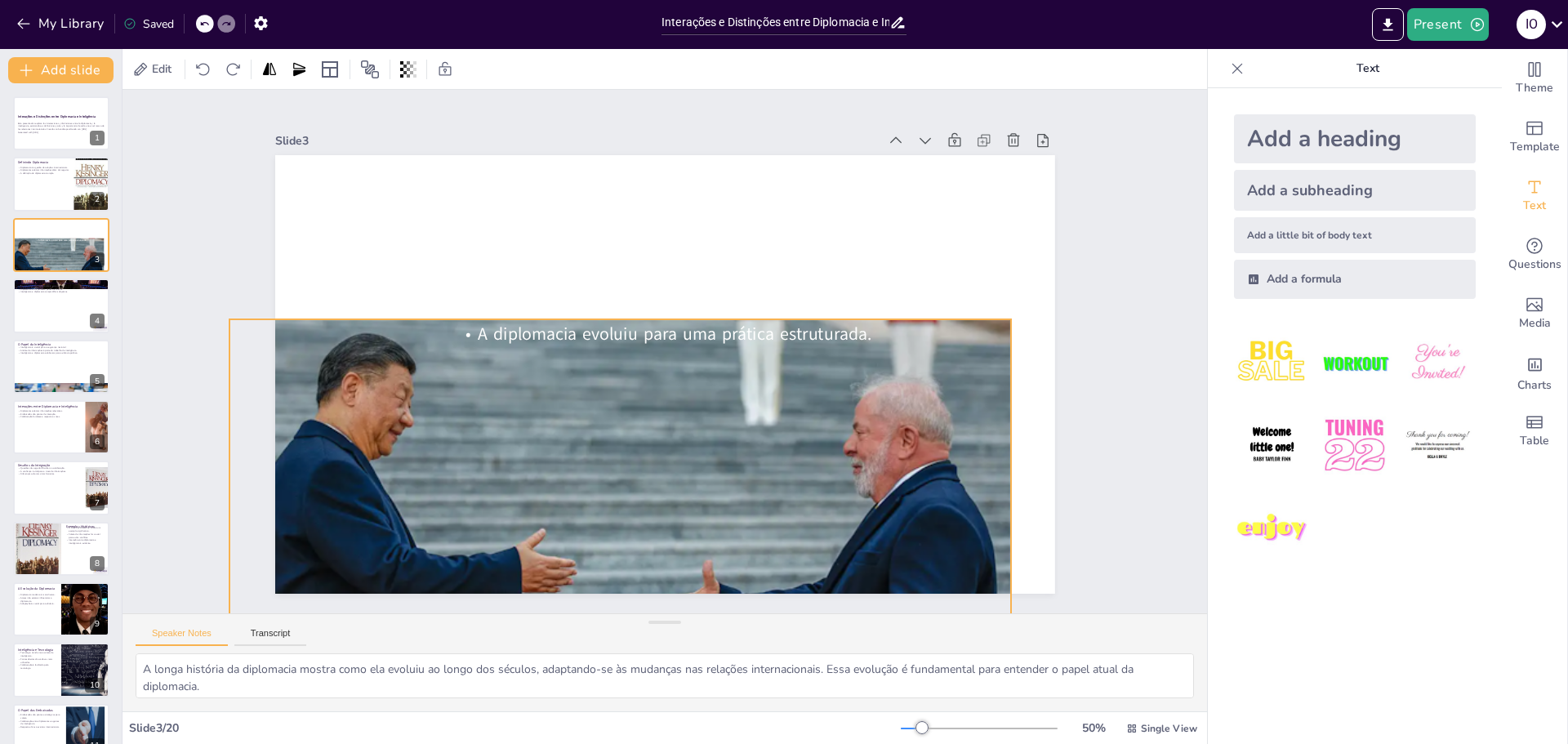
drag, startPoint x: 605, startPoint y: 356, endPoint x: 571, endPoint y: 473, distance: 121.8
click at [571, 197] on div "A História da Diplomacia Diplomacia tem raízes milenares. Diplomatas influencia…" at bounding box center [684, 156] width 775 height 81
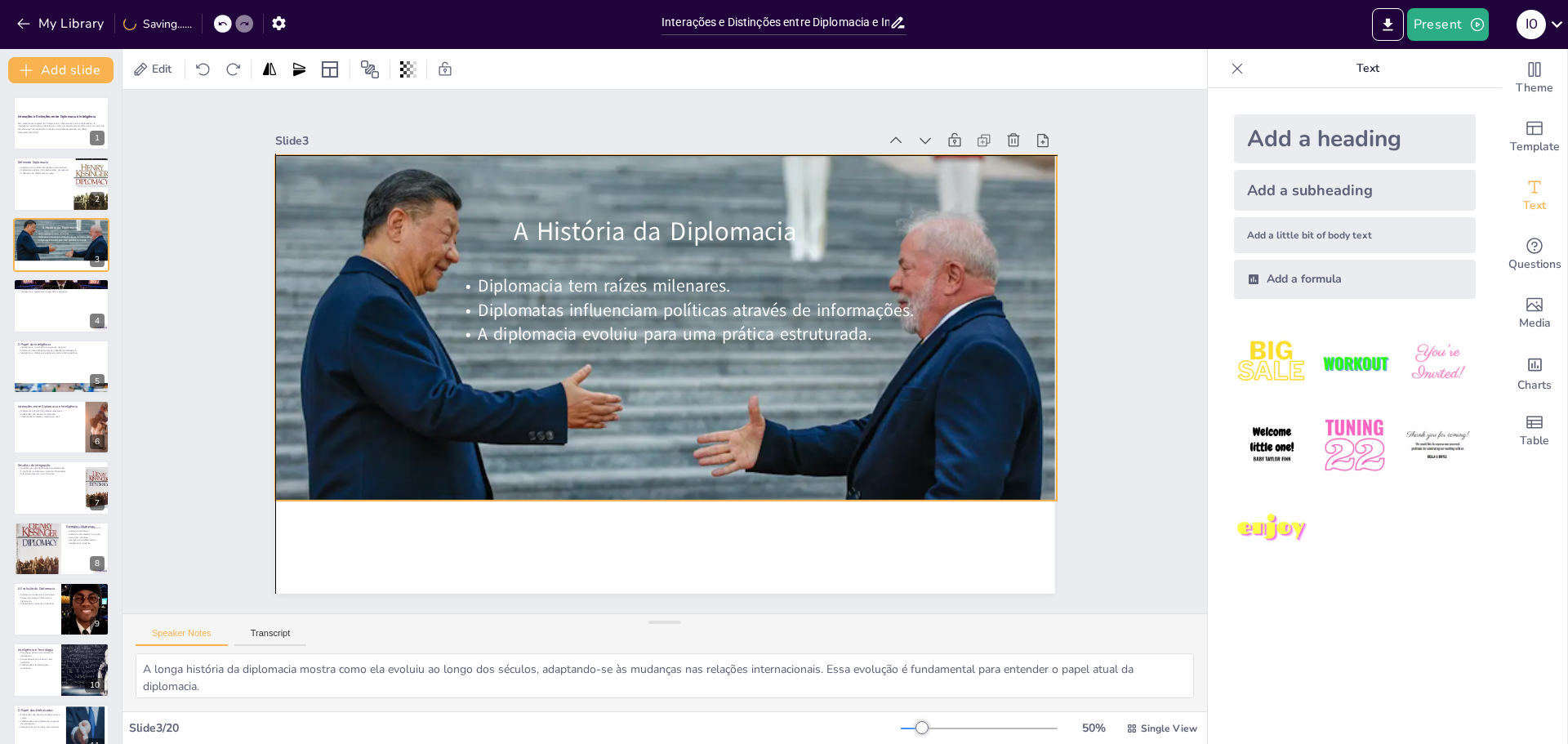
drag, startPoint x: 588, startPoint y: 444, endPoint x: 619, endPoint y: 304, distance: 143.4
click at [619, 197] on div "A História da Diplomacia Diplomacia tem raízes milenares. Diplomatas influencia…" at bounding box center [685, 155] width 775 height 81
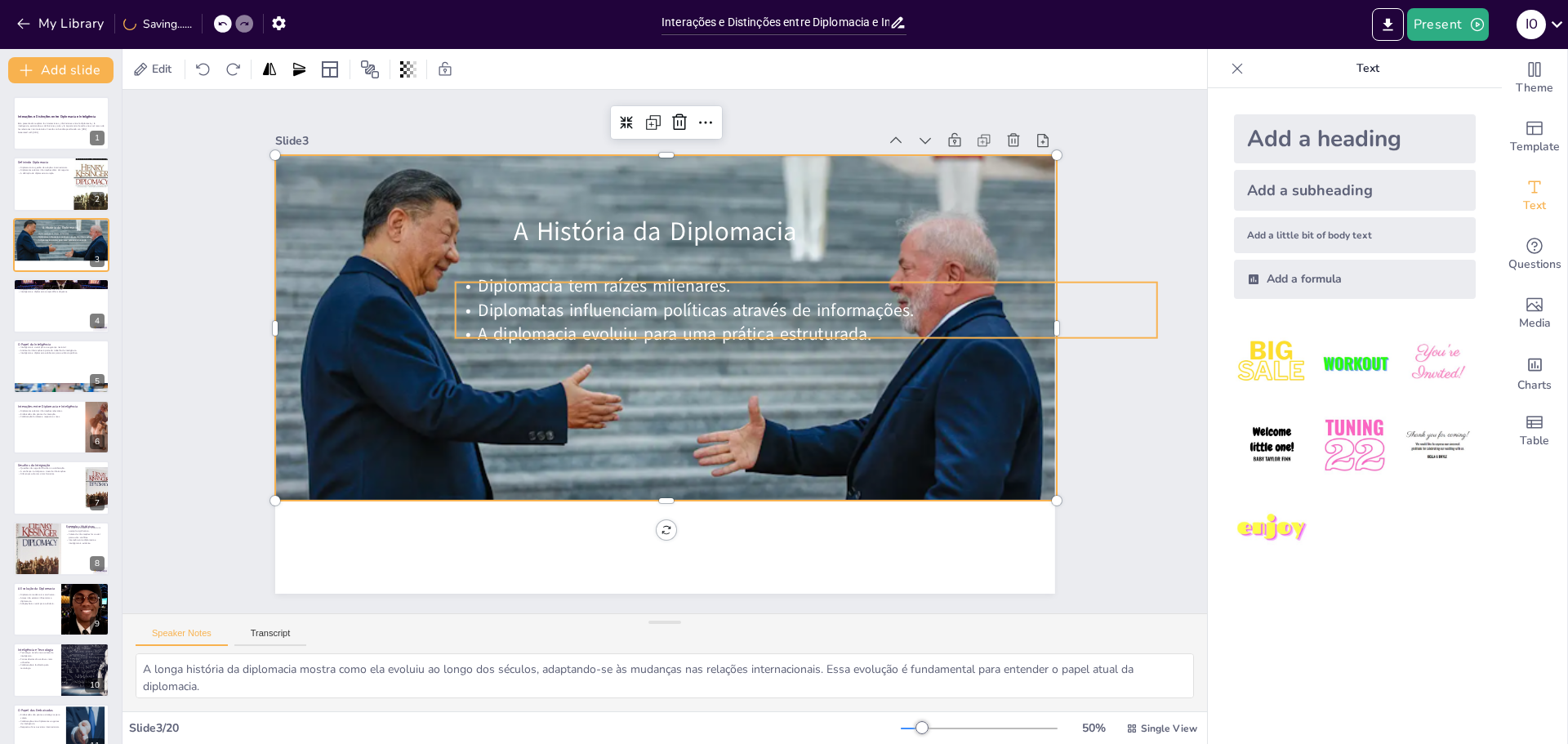
click at [635, 320] on span "A diplomacia evoluiu para uma prática estruturada." at bounding box center [677, 336] width 395 height 66
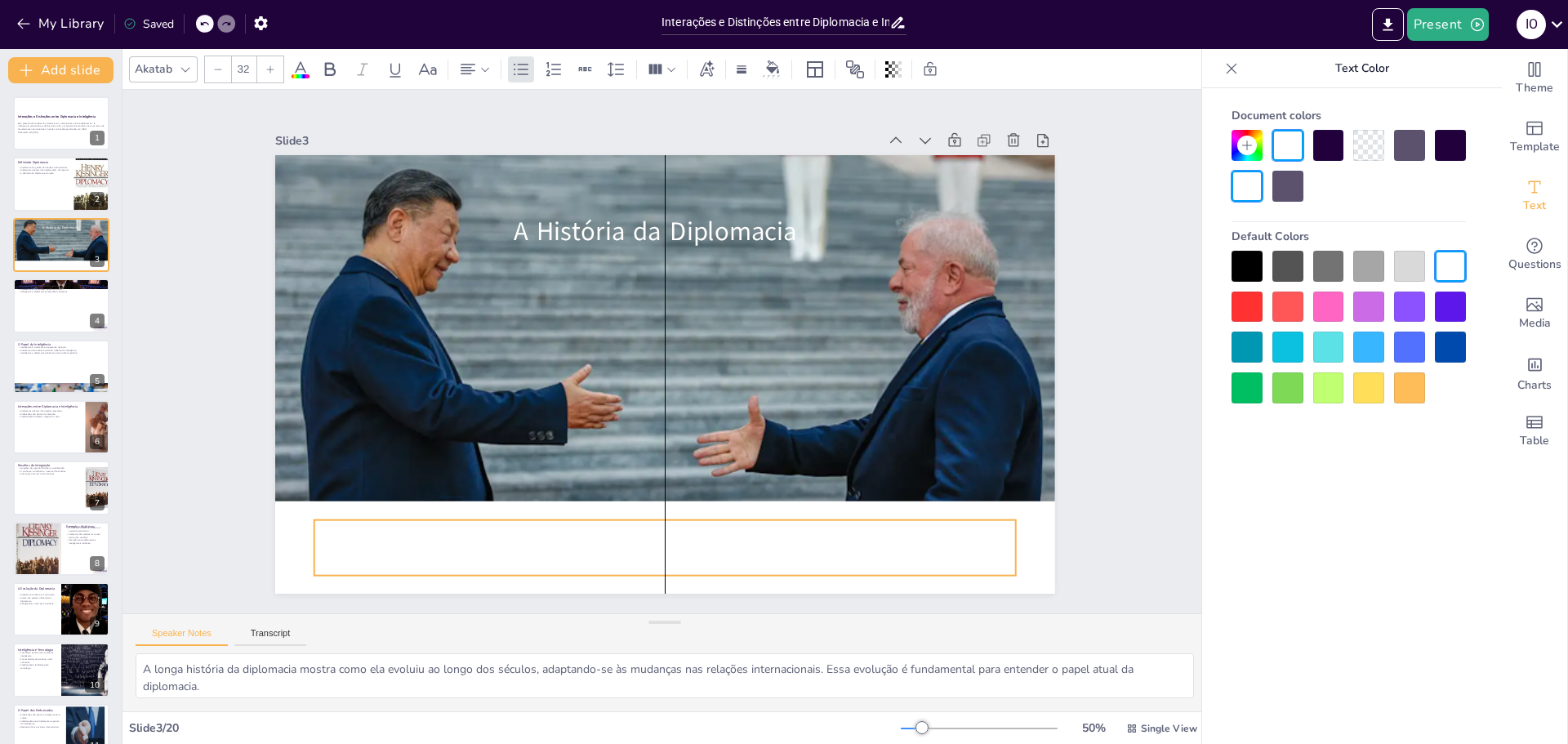
drag, startPoint x: 624, startPoint y: 331, endPoint x: 491, endPoint y: 547, distance: 253.7
click at [491, 547] on span "Diplomatas influenciam políticas através de informações." at bounding box center [534, 535] width 436 height 69
click at [1447, 144] on div at bounding box center [1451, 145] width 31 height 31
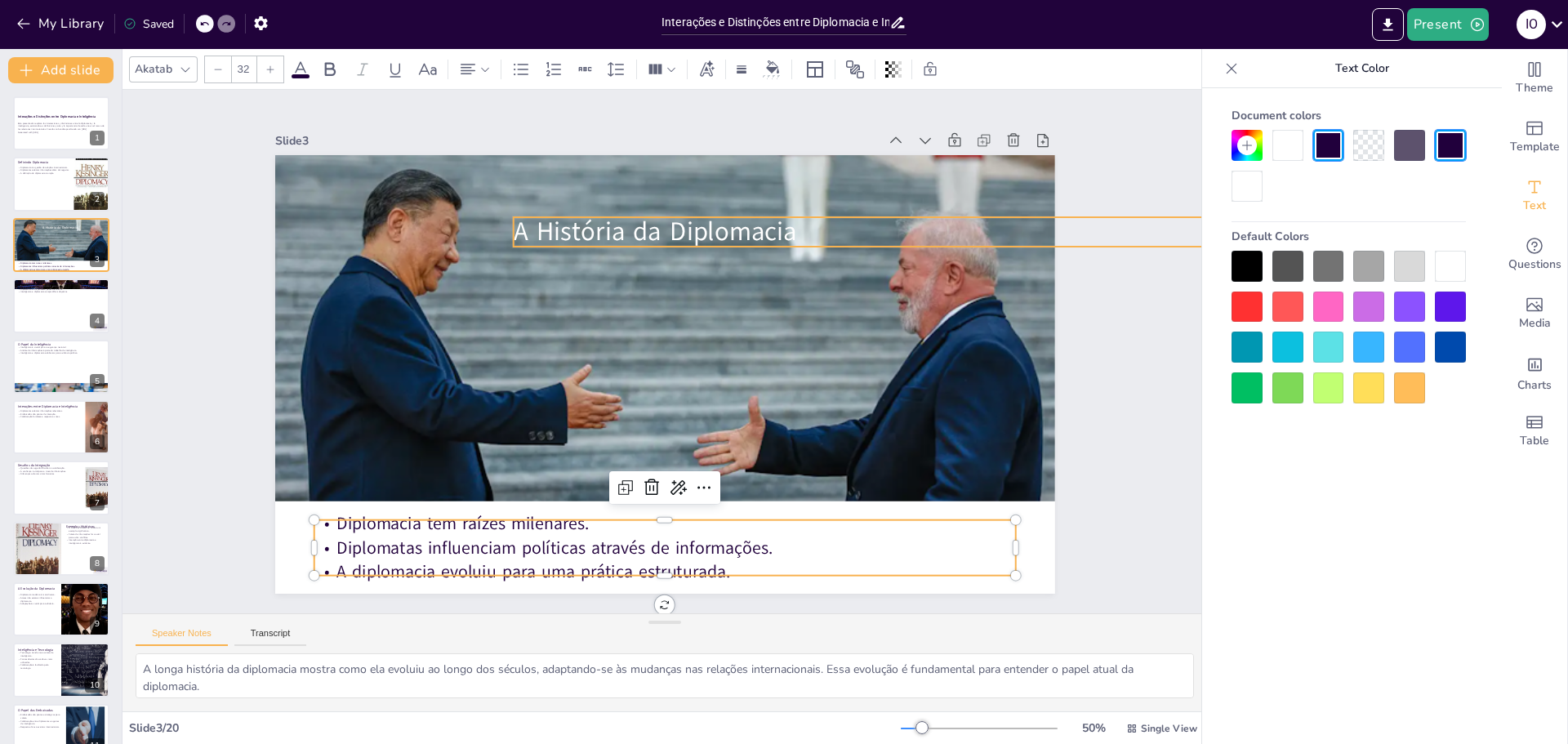
click at [684, 230] on span "A História da Diplomacia" at bounding box center [667, 231] width 285 height 65
type input "48"
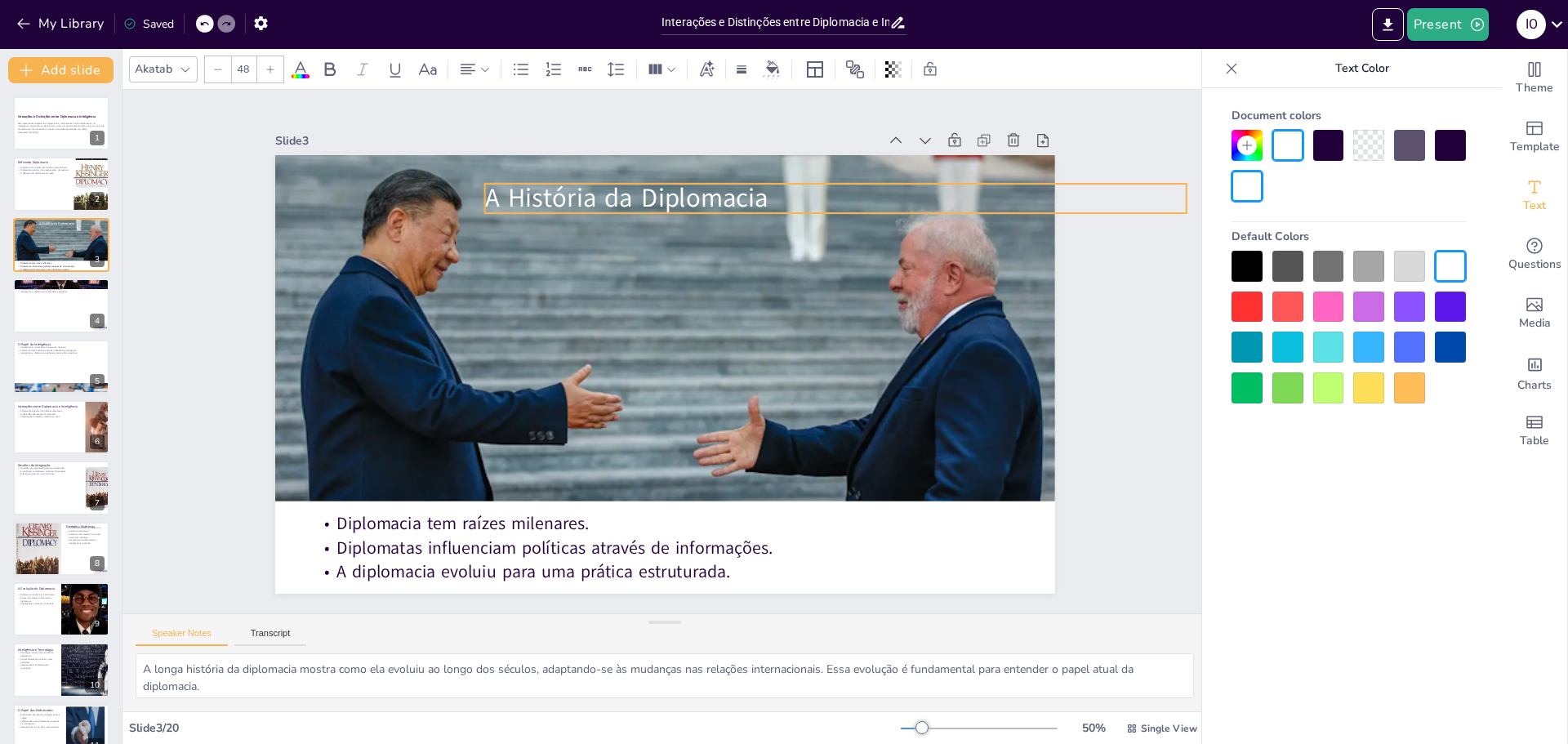
drag, startPoint x: 684, startPoint y: 230, endPoint x: 656, endPoint y: 197, distance: 43.3
click at [656, 197] on span "A História da Diplomacia" at bounding box center [642, 195] width 285 height 65
click at [1133, 470] on div "Slide 1 Interações e Distinções entre Diplomacia e Inteligência Esta presentaci…" at bounding box center [665, 351] width 1170 height 738
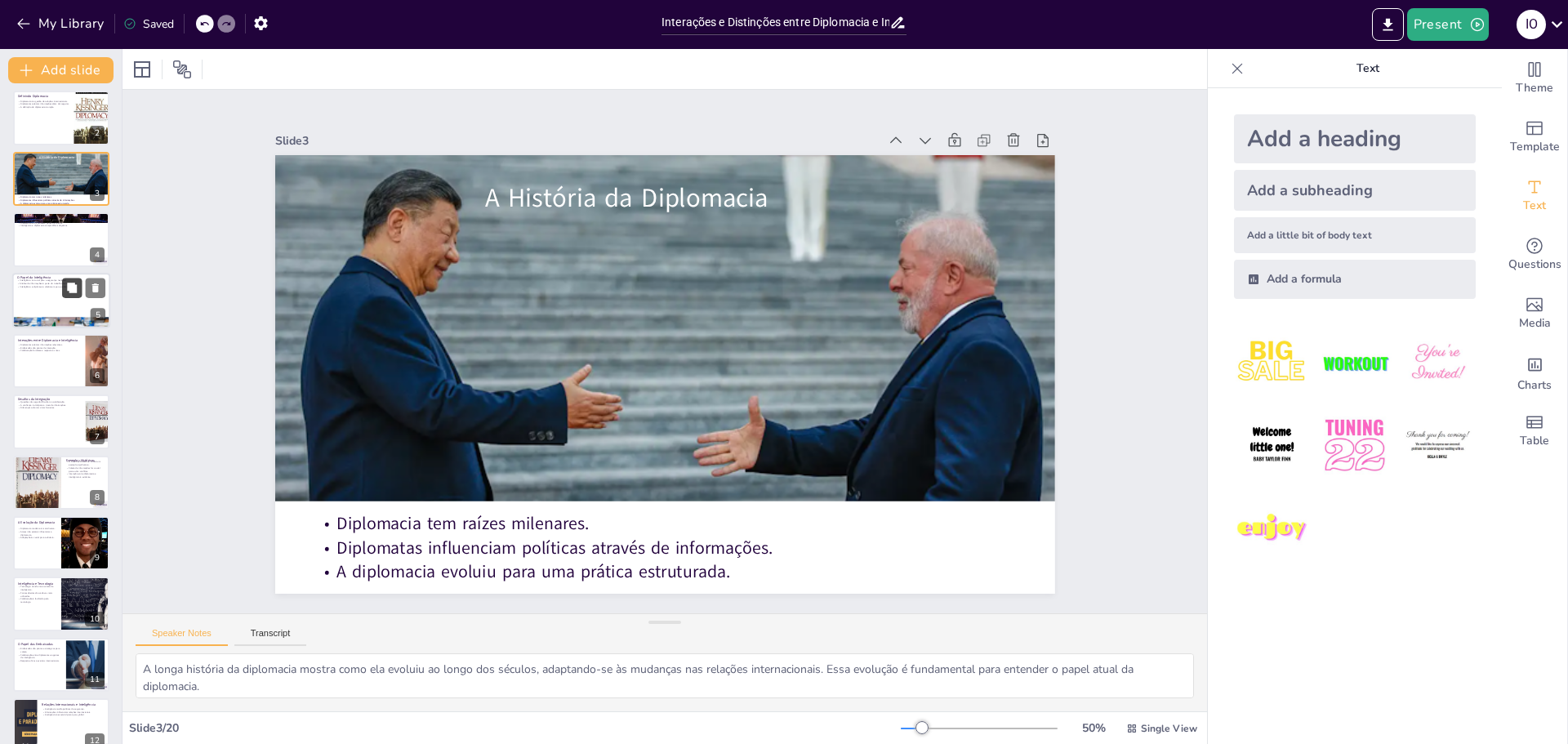
scroll to position [164, 0]
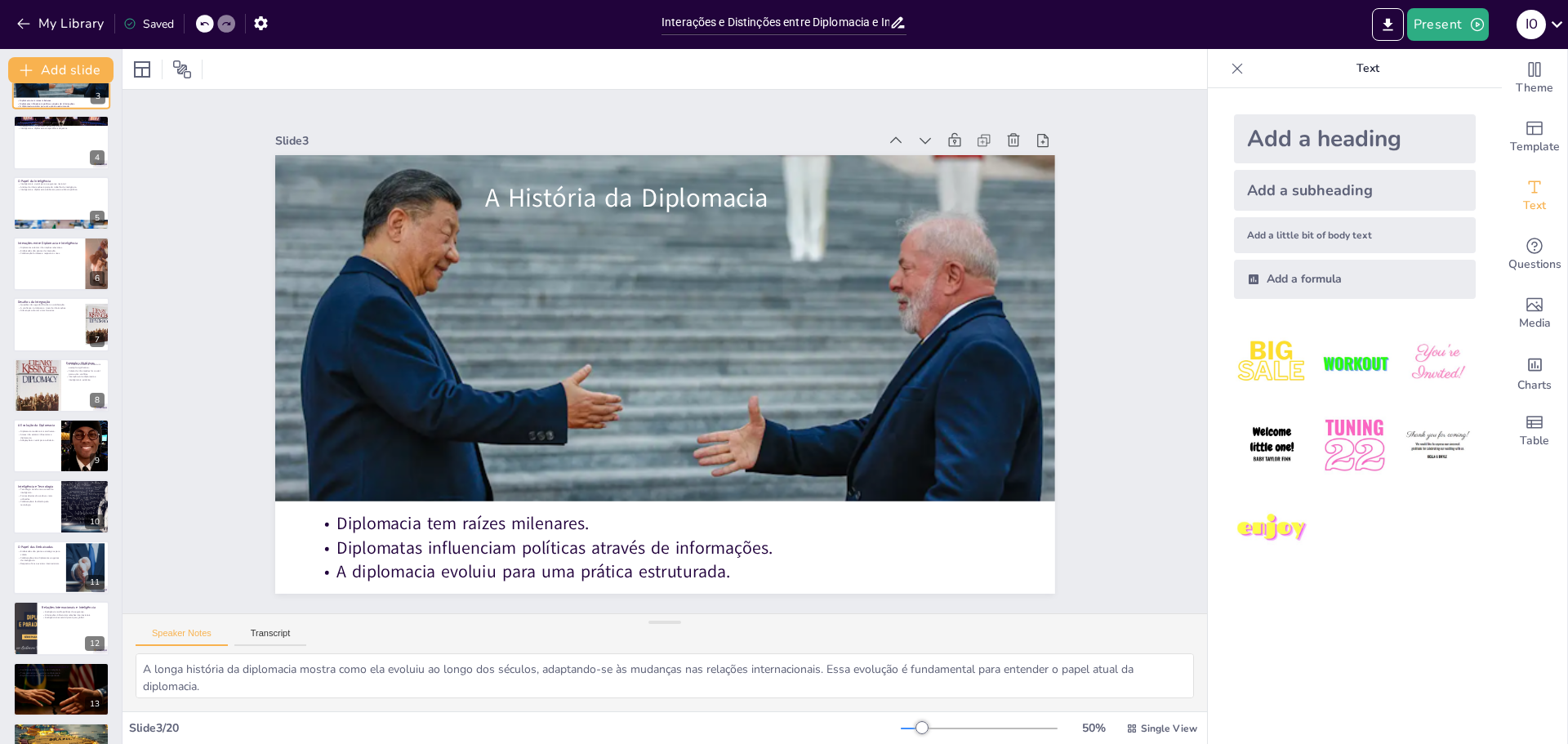
click at [61, 256] on div at bounding box center [60, 263] width 96 height 54
type textarea "A coleta de informações pelos diplomatas é uma parte crítica do seu trabalho, p…"
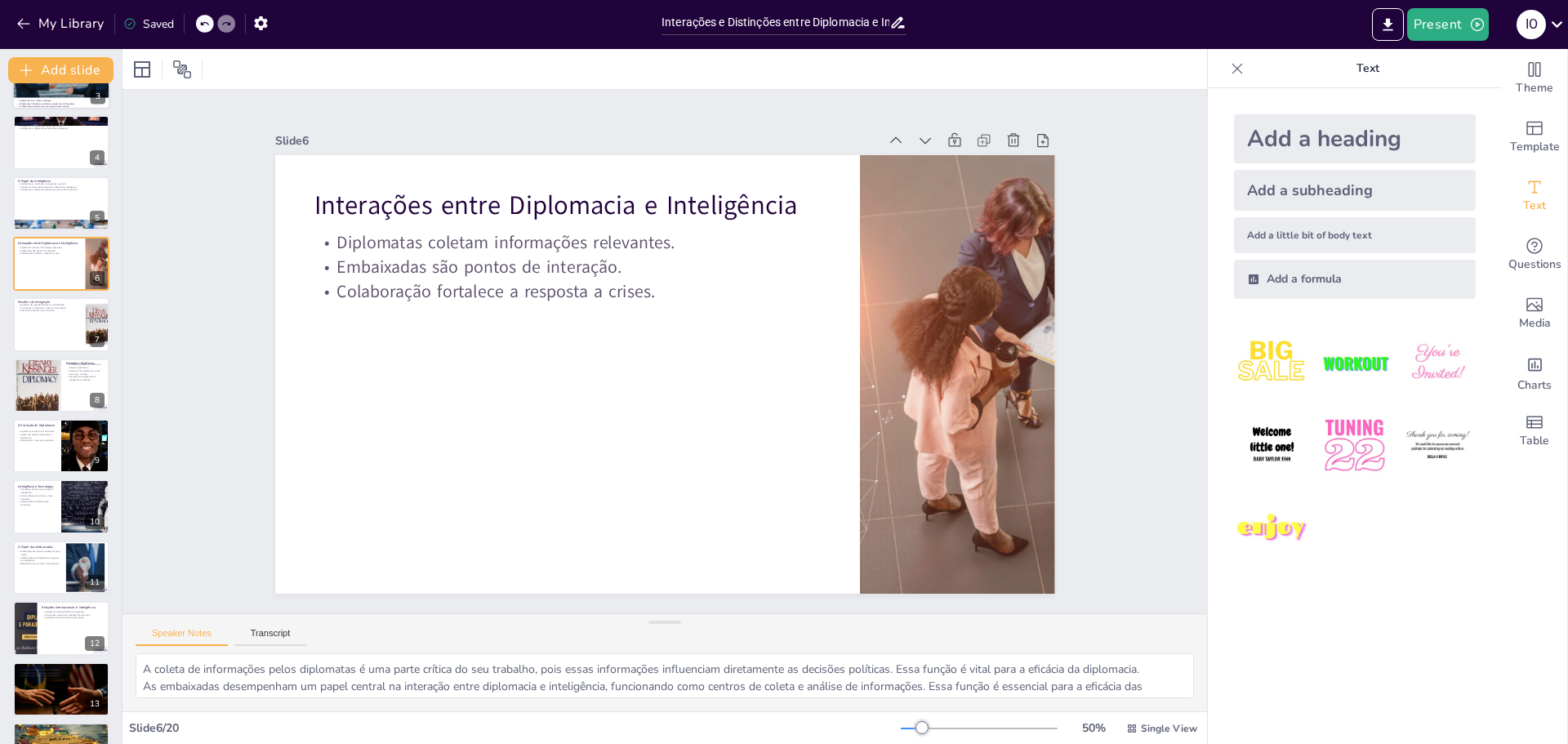
scroll to position [14, 0]
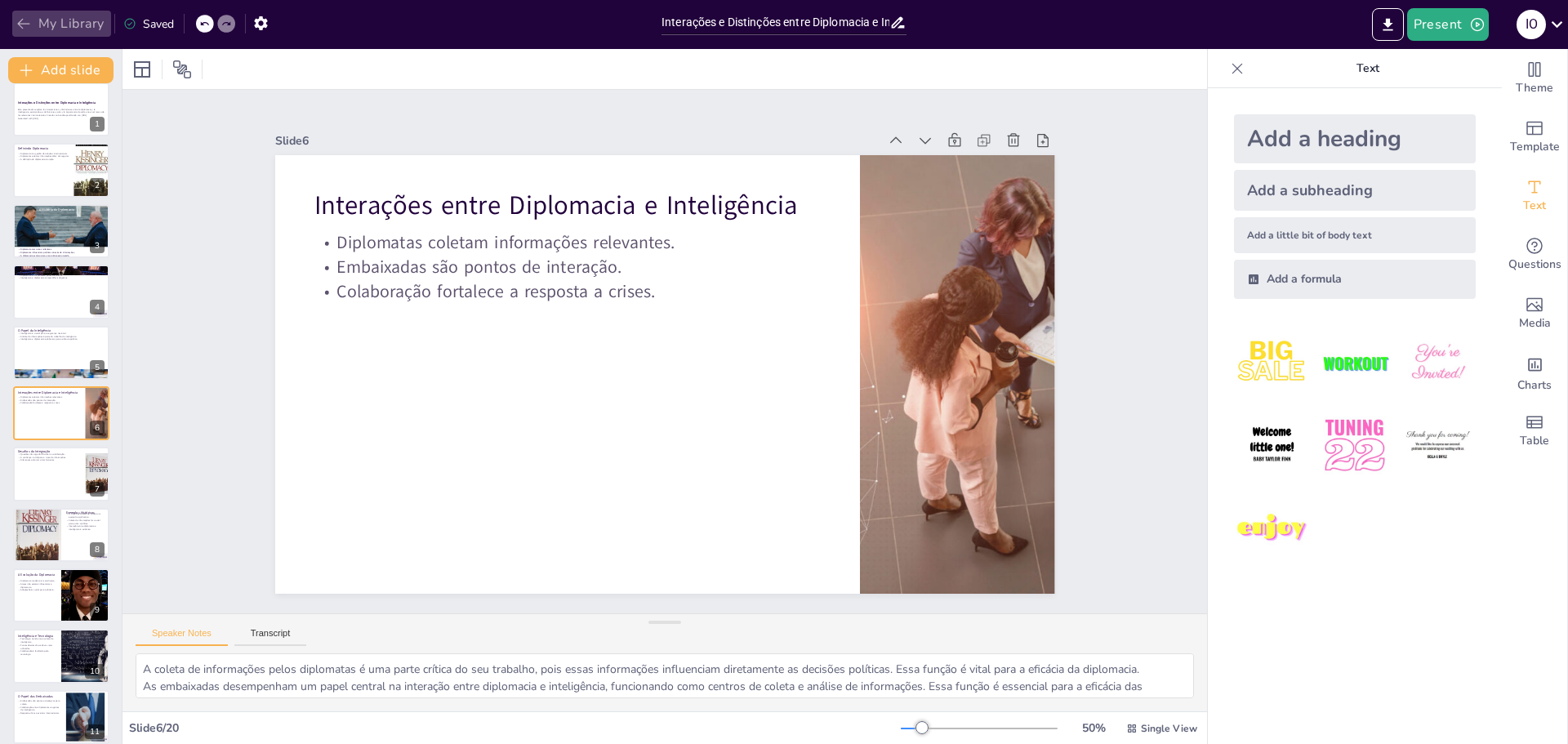
click at [42, 27] on button "My Library" at bounding box center [61, 24] width 99 height 27
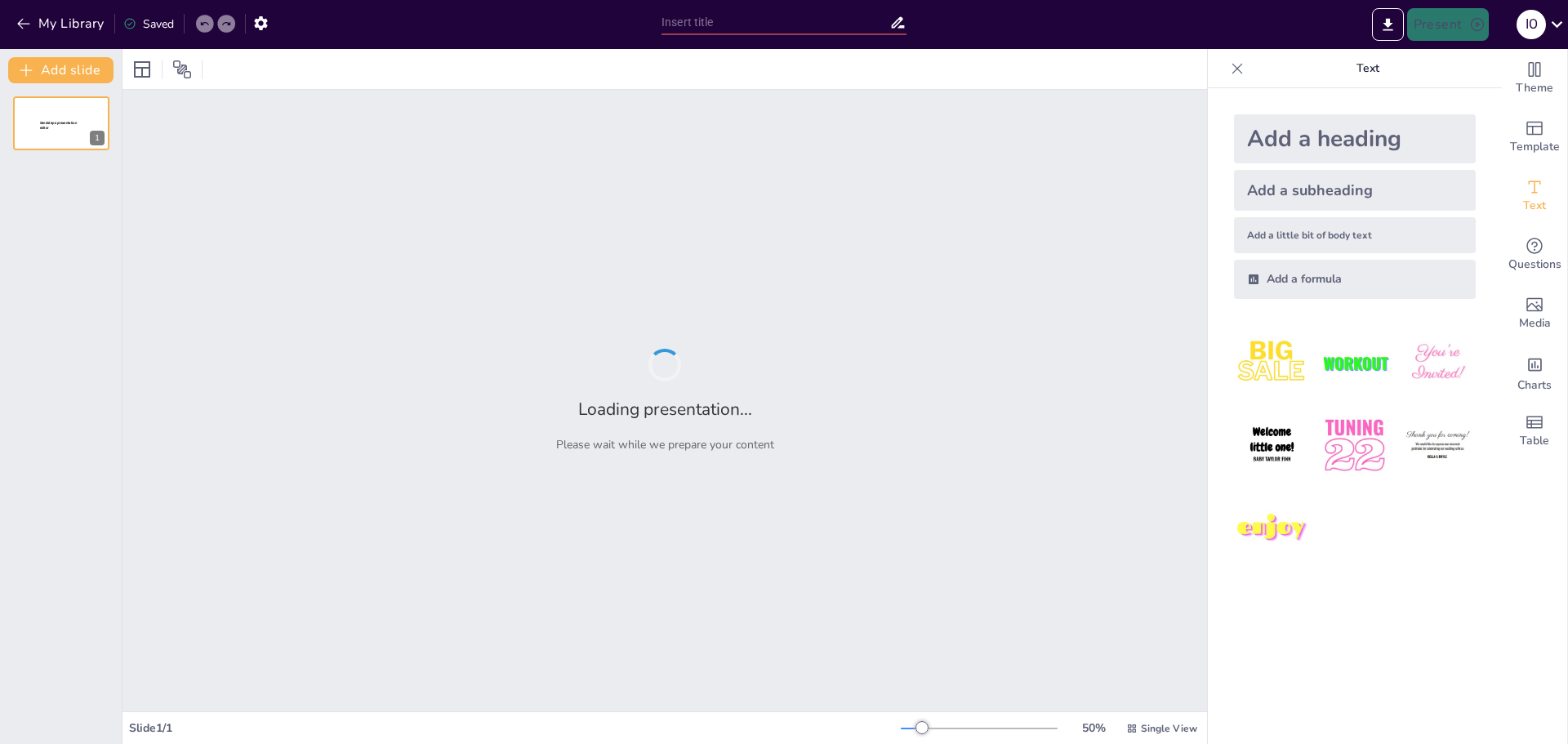
type input "Distinções e interações entre Diplomacia e Inteligência"
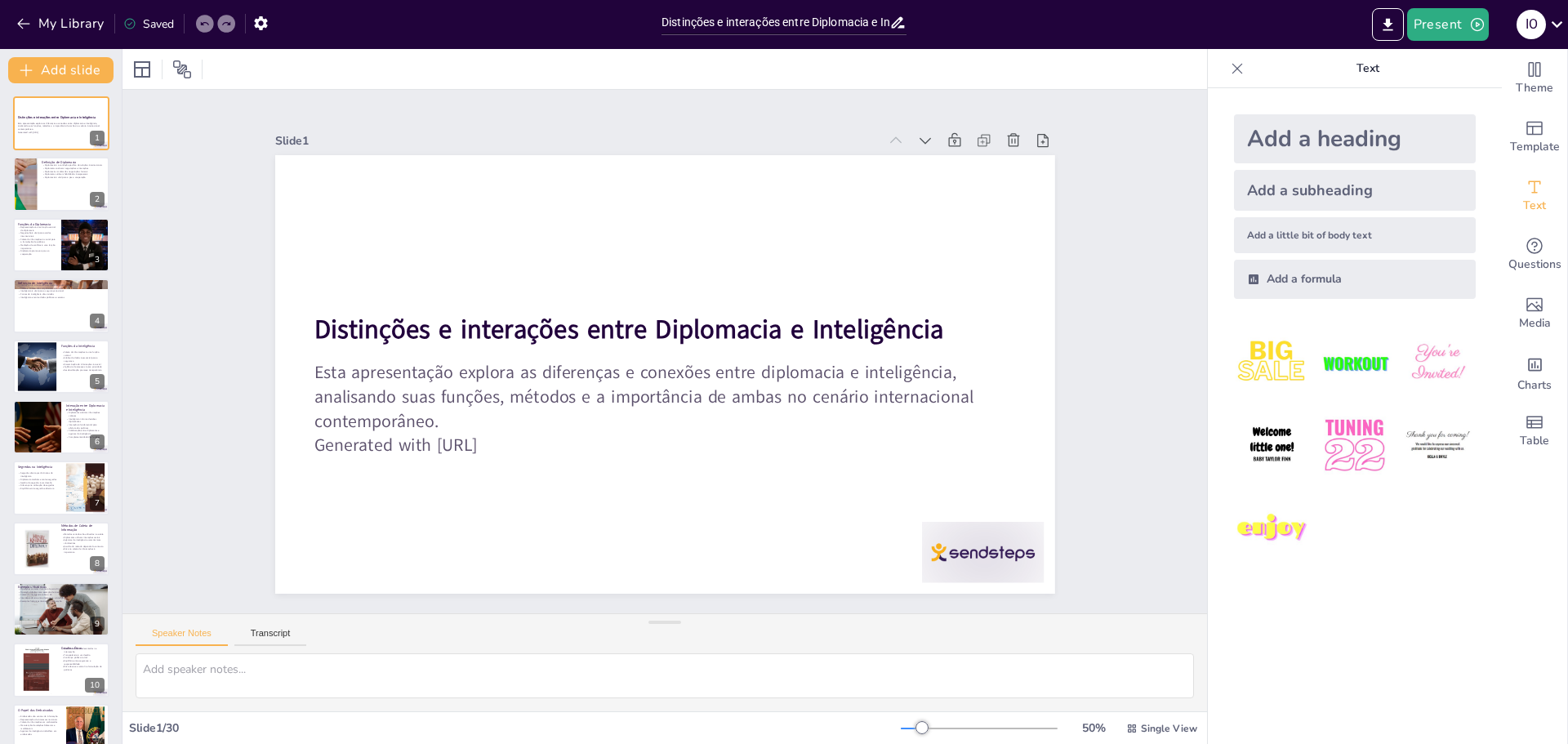
checkbox input "true"
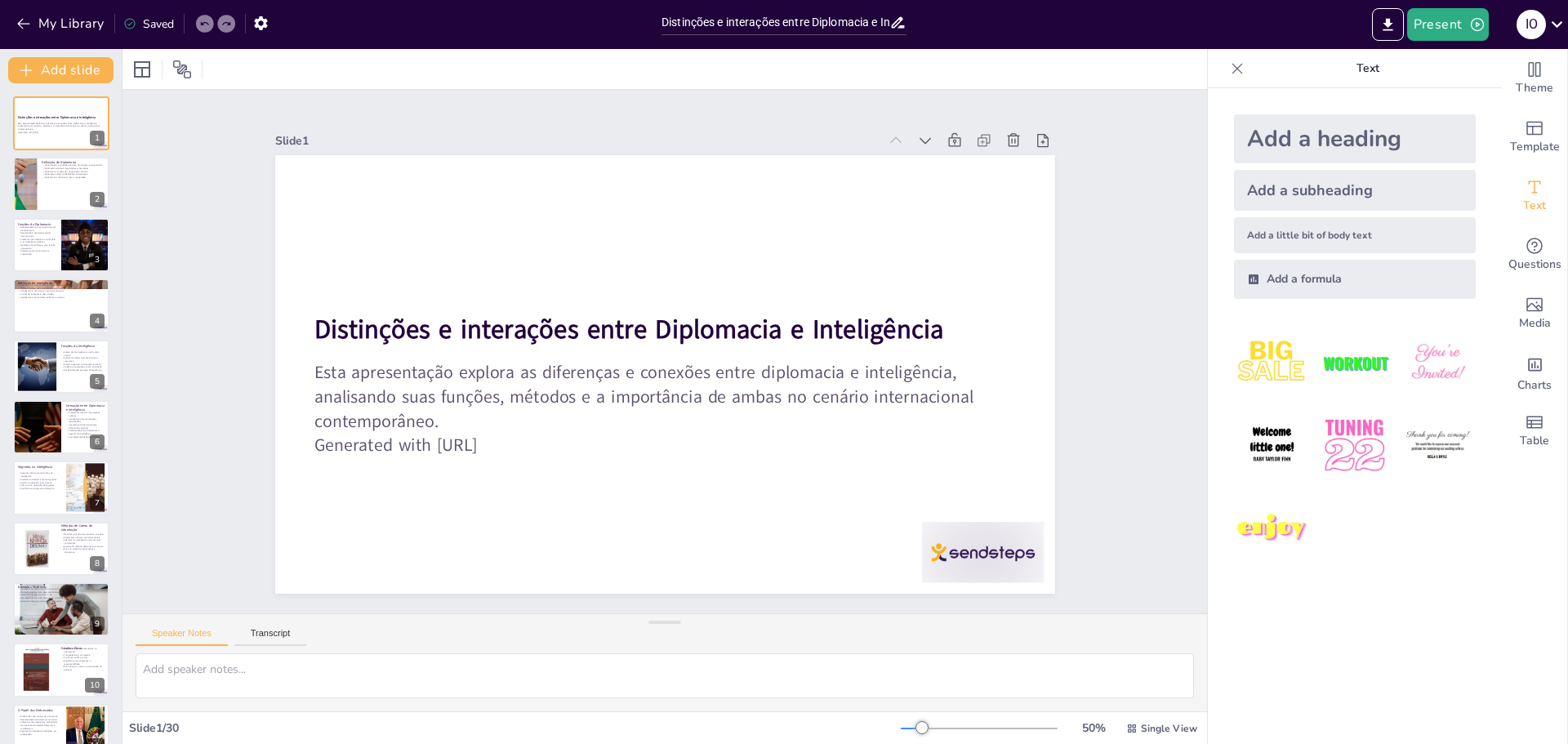
checkbox input "true"
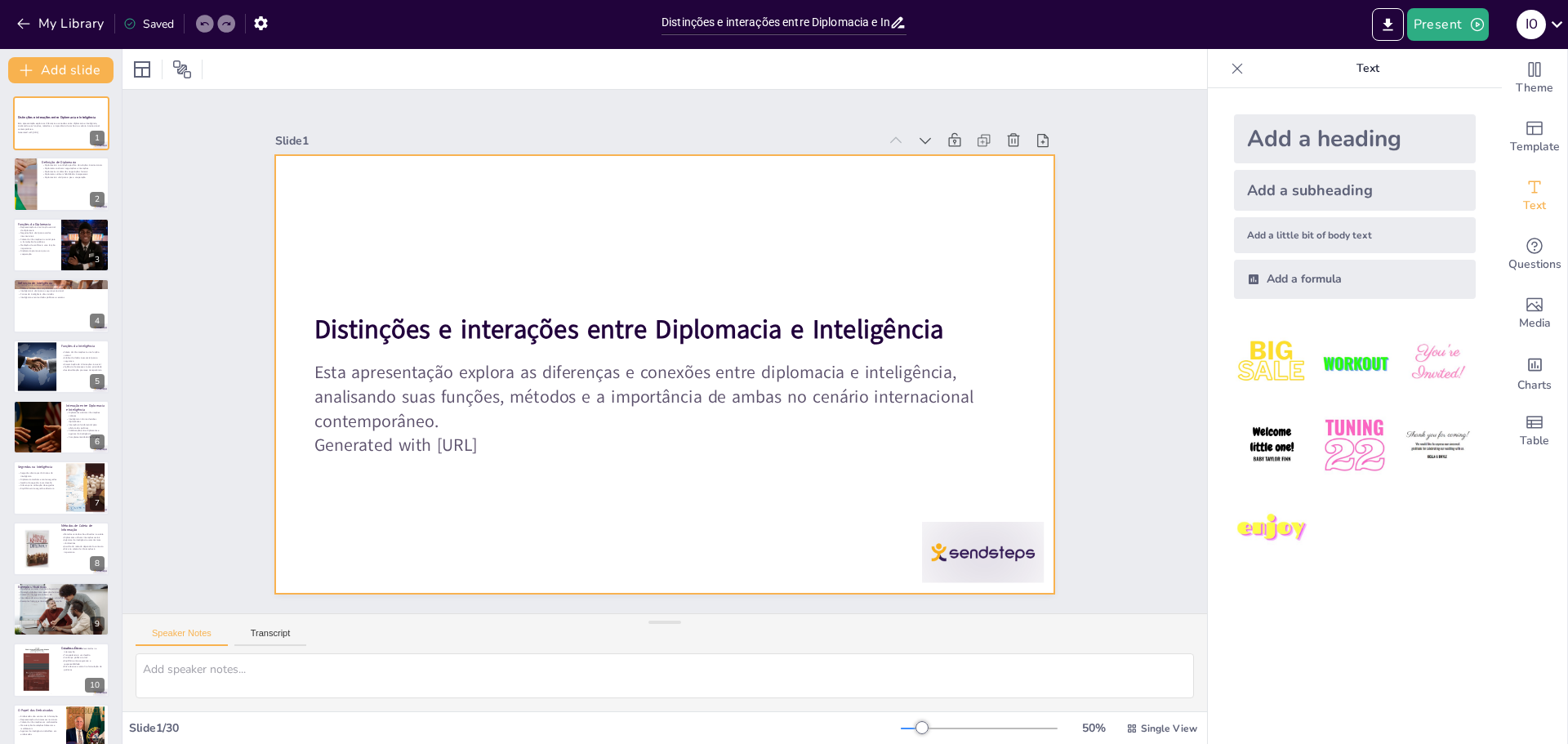
checkbox input "true"
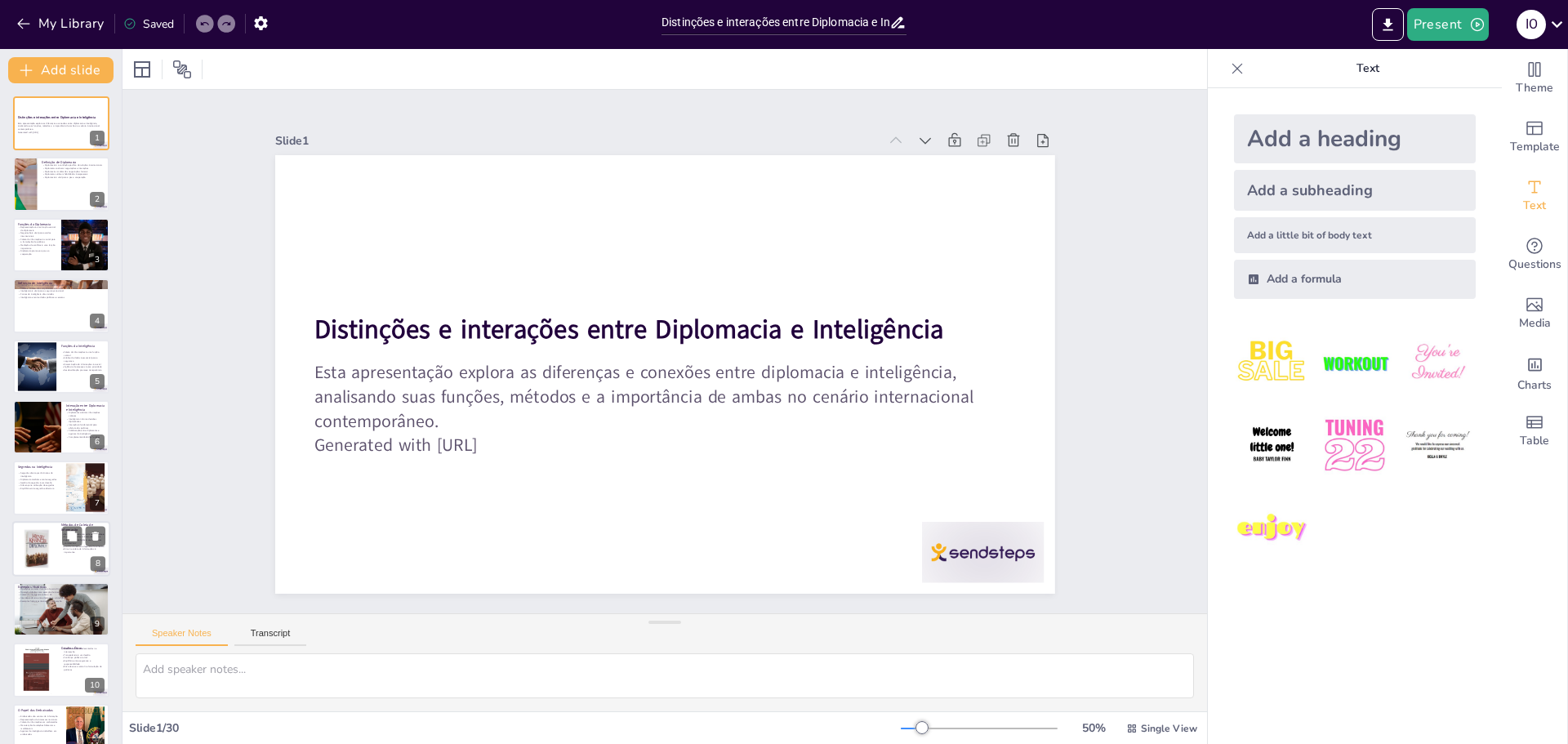
checkbox input "true"
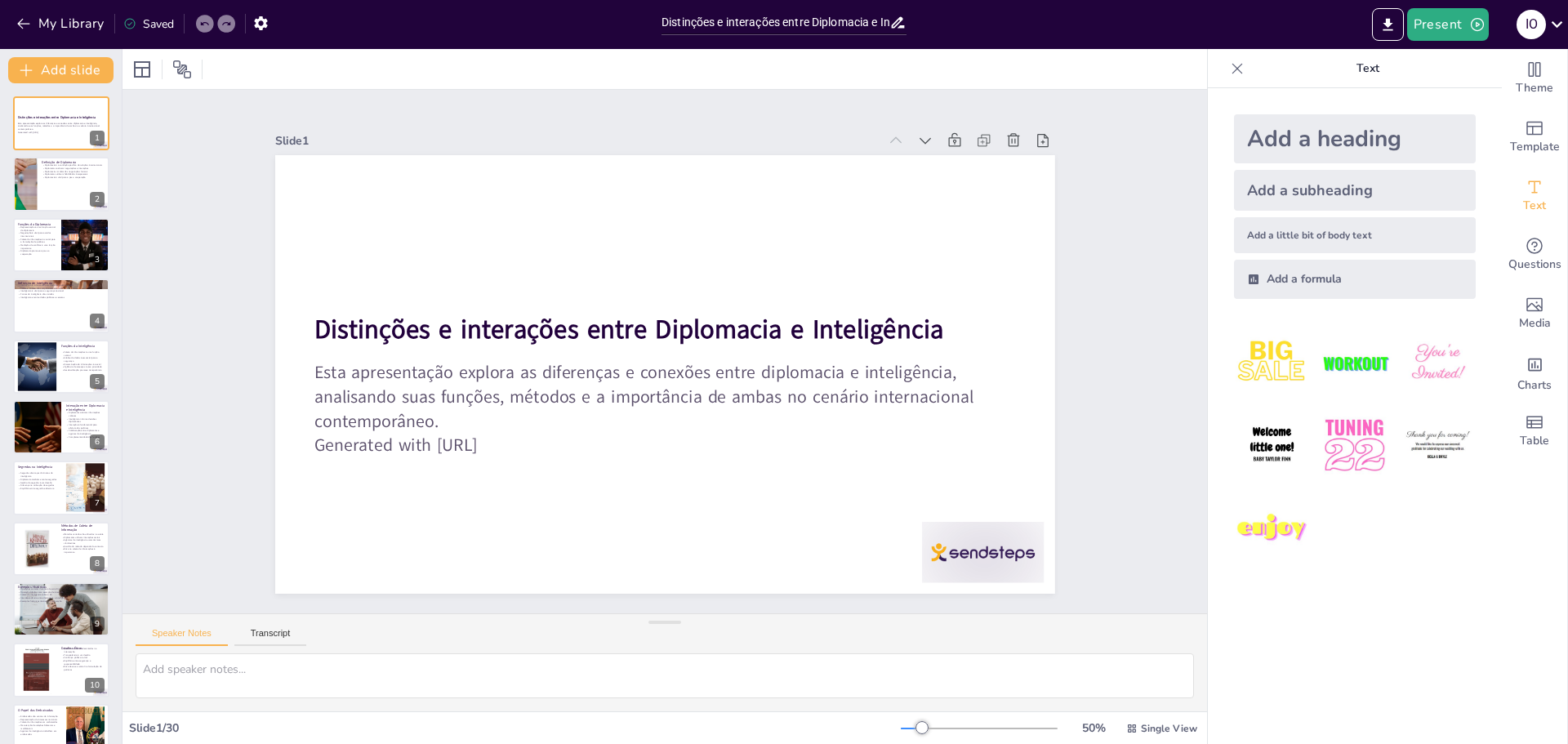
checkbox input "true"
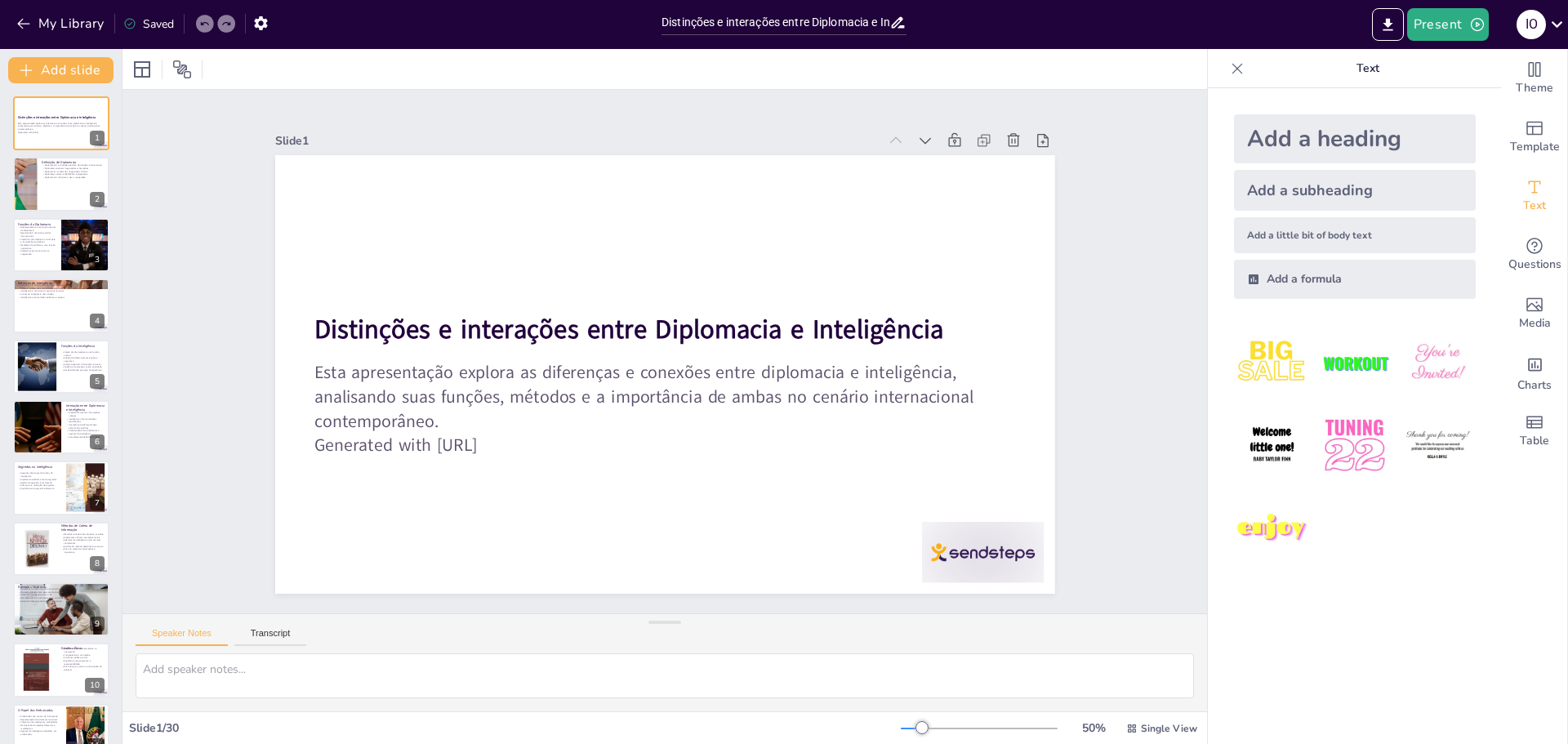
checkbox input "true"
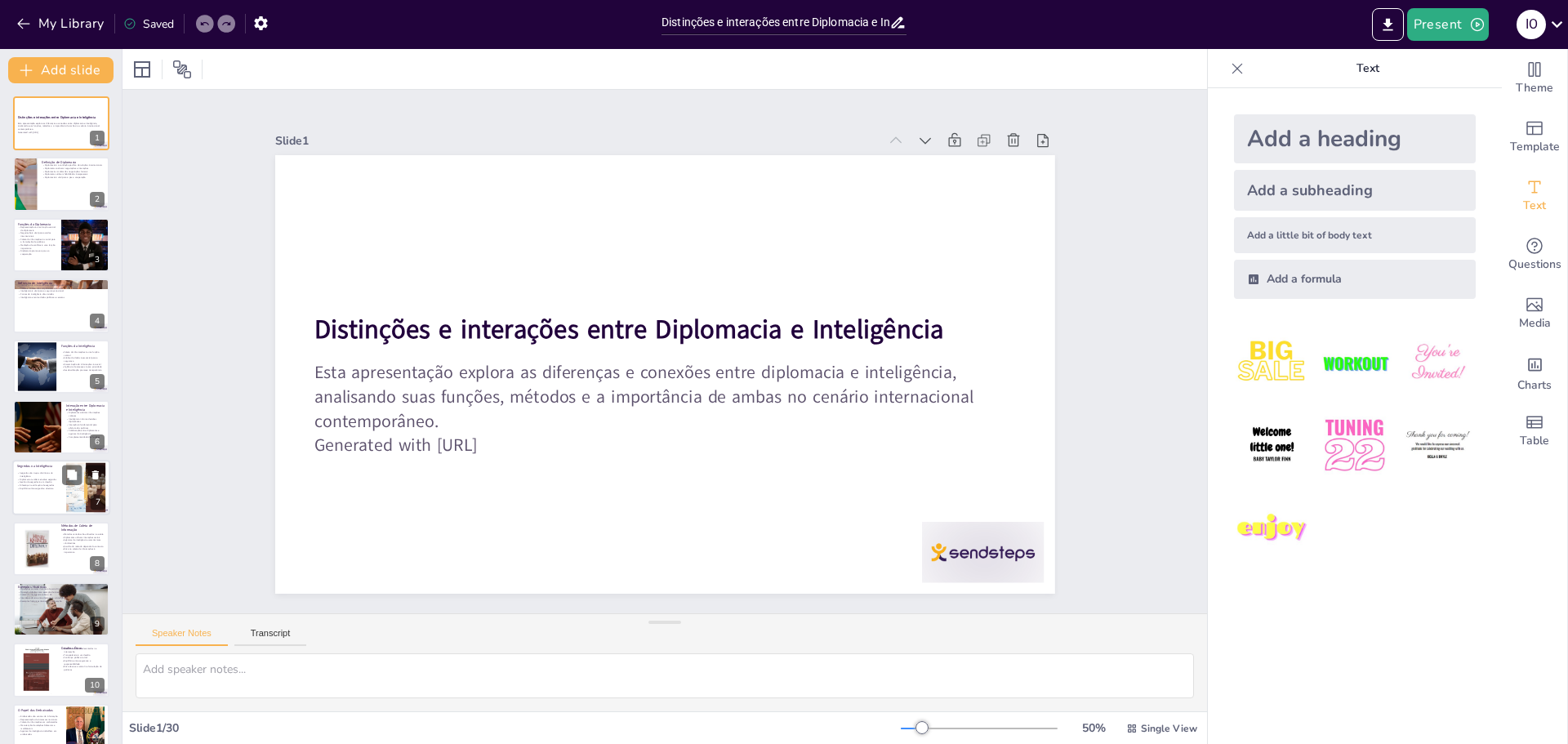
checkbox input "true"
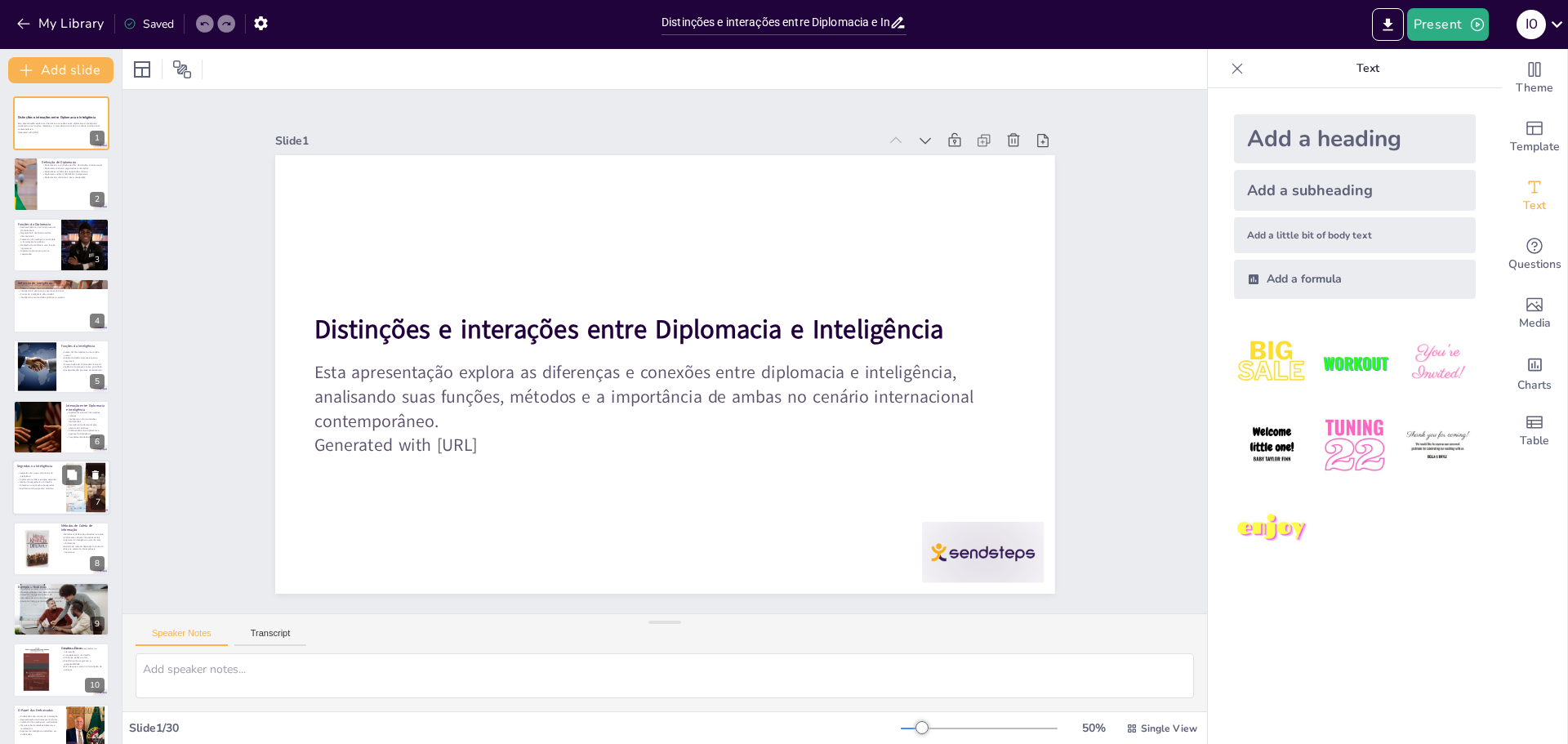
checkbox input "true"
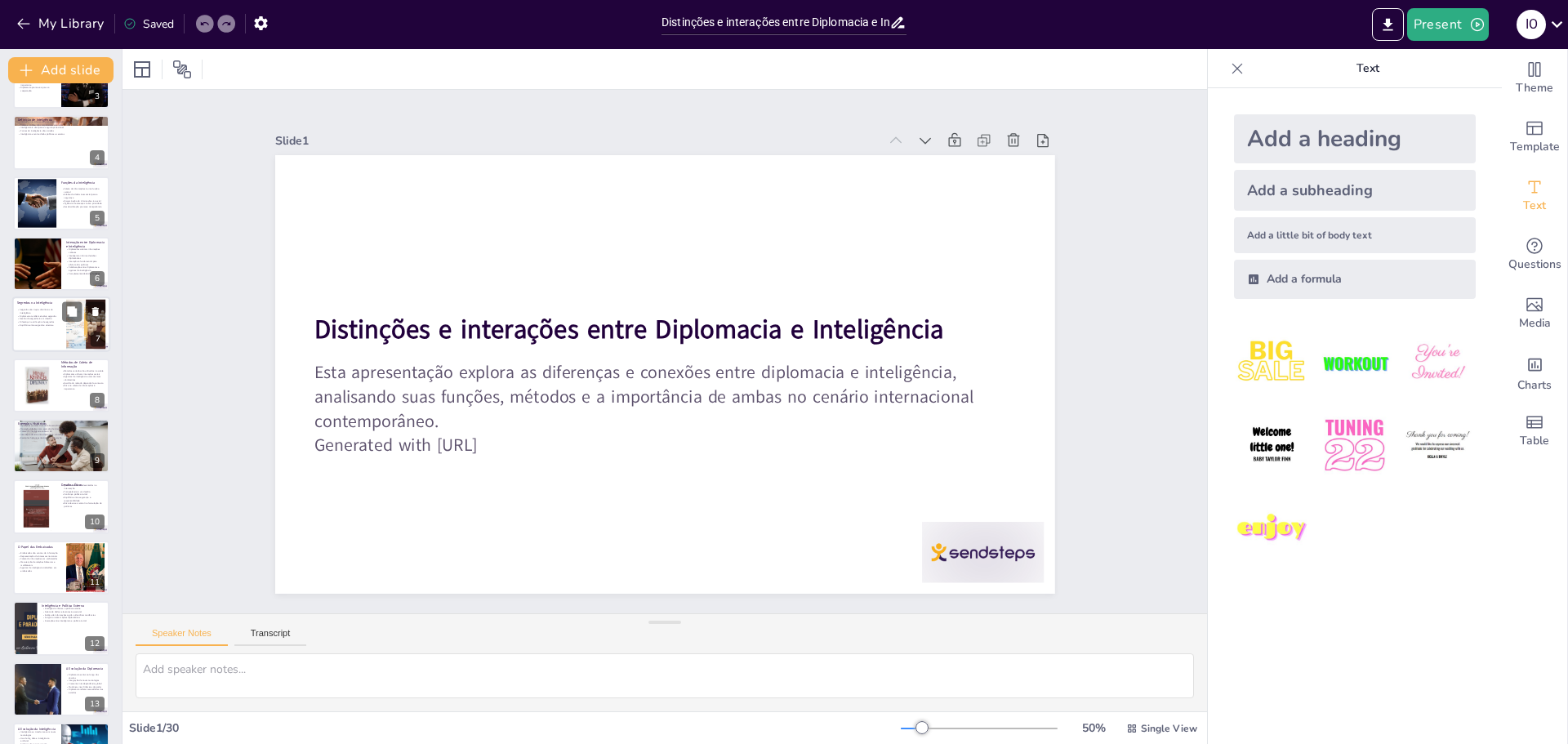
checkbox input "true"
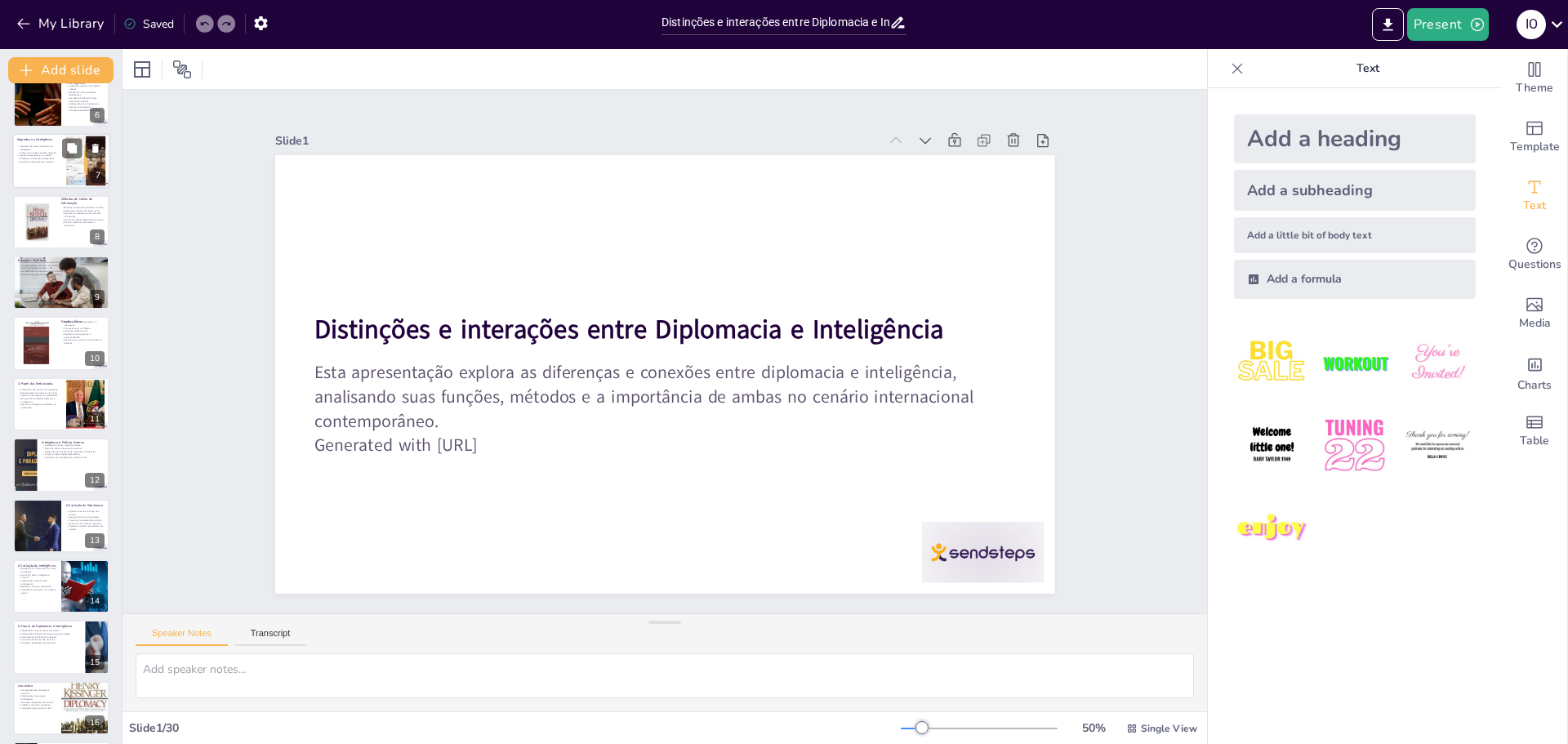
checkbox input "true"
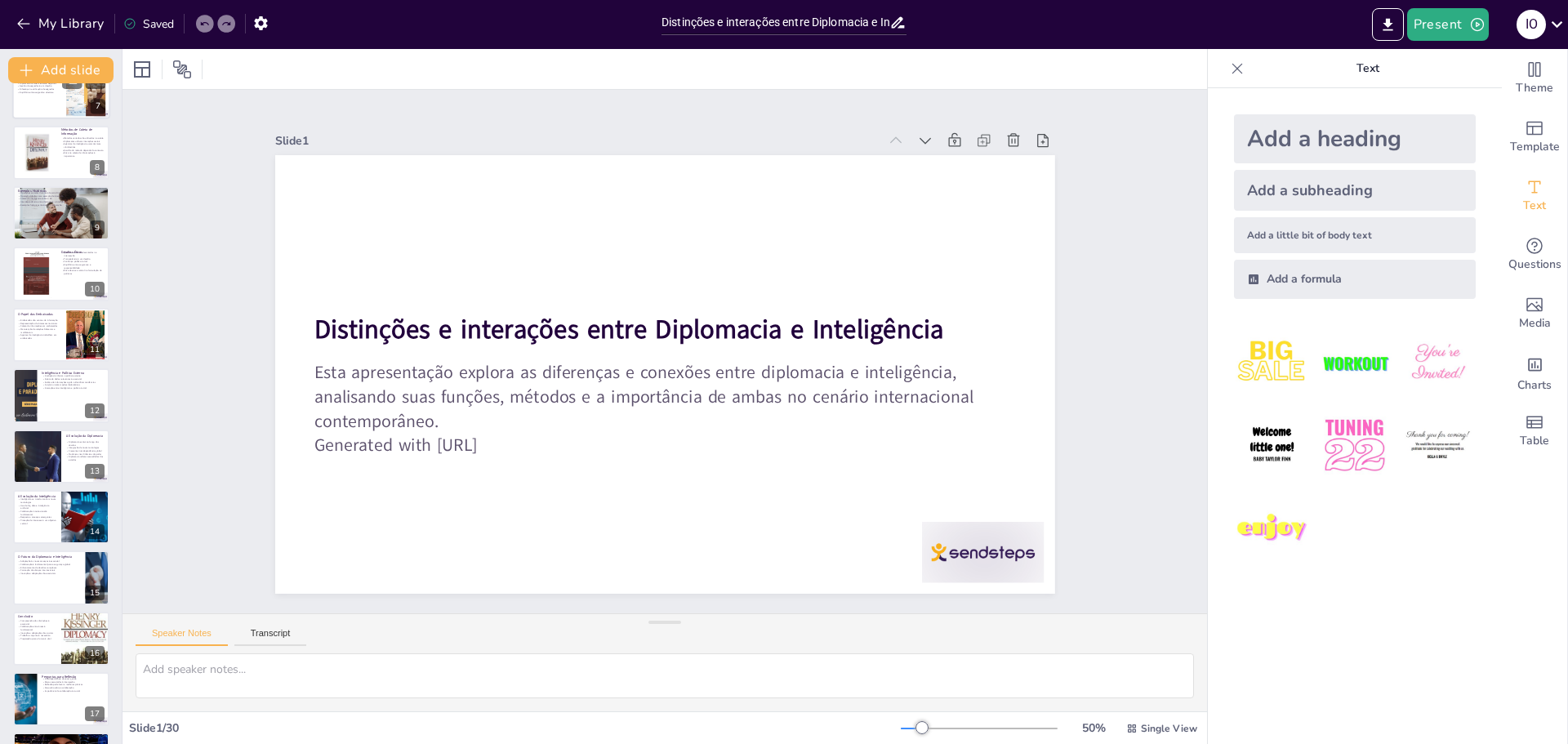
checkbox input "true"
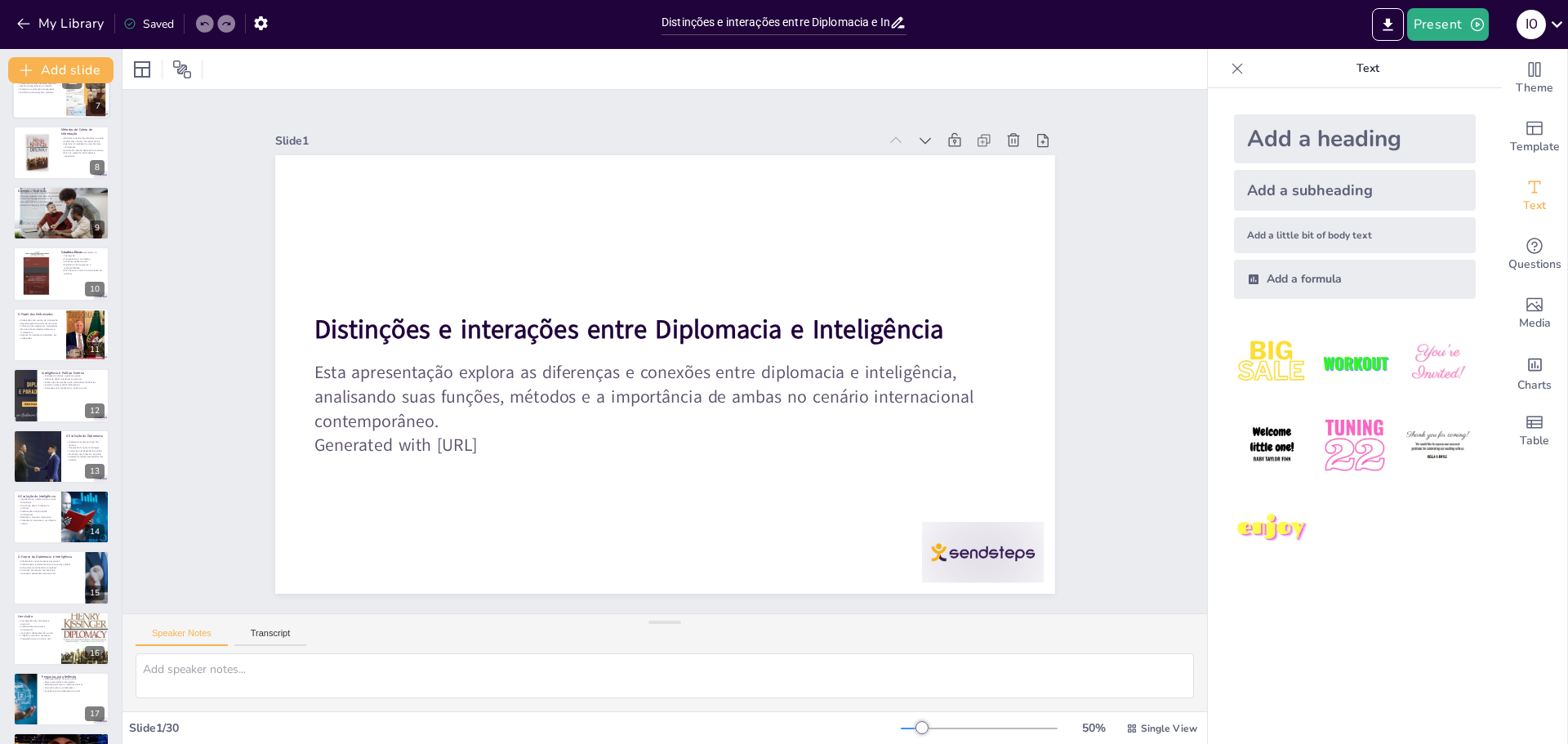
checkbox input "true"
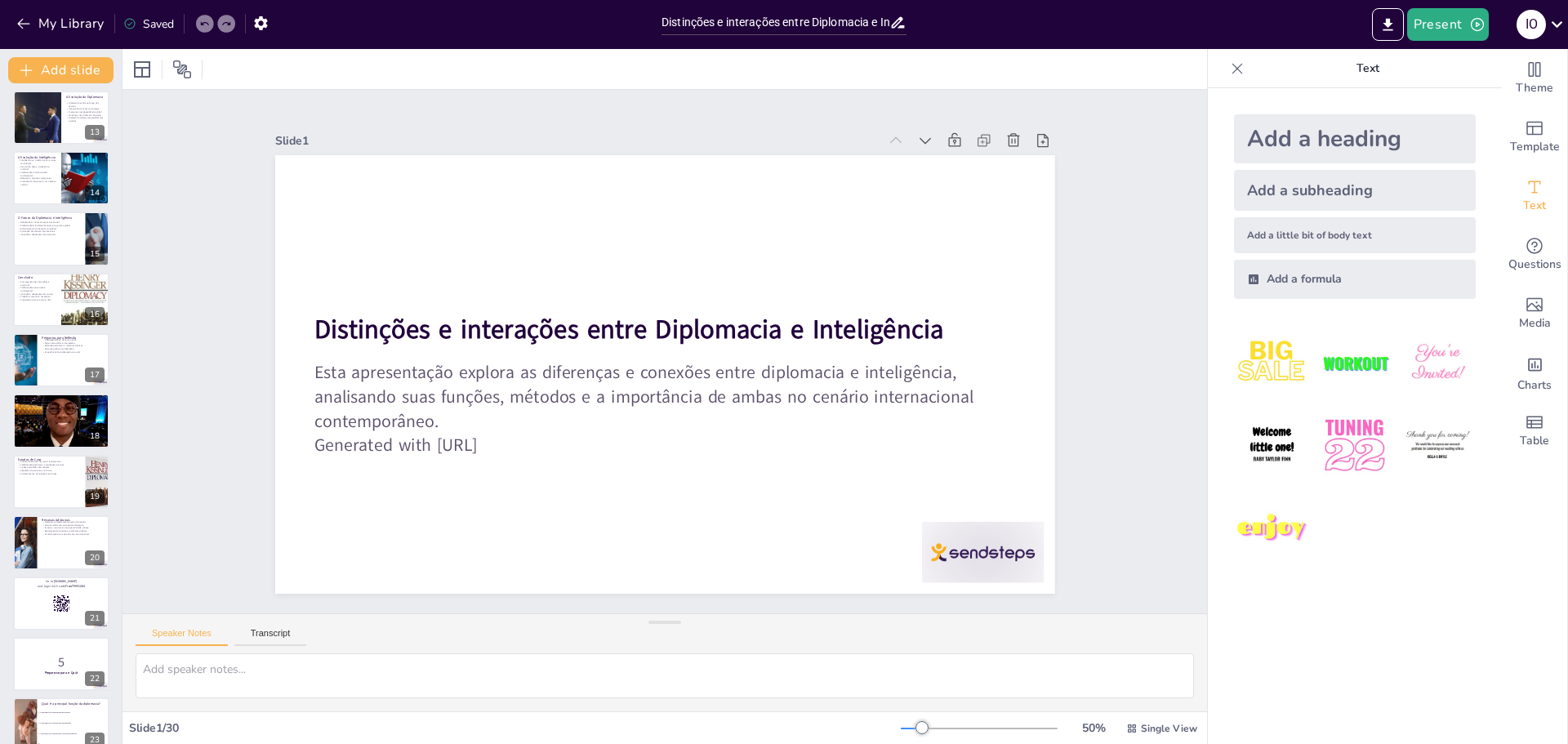
checkbox input "true"
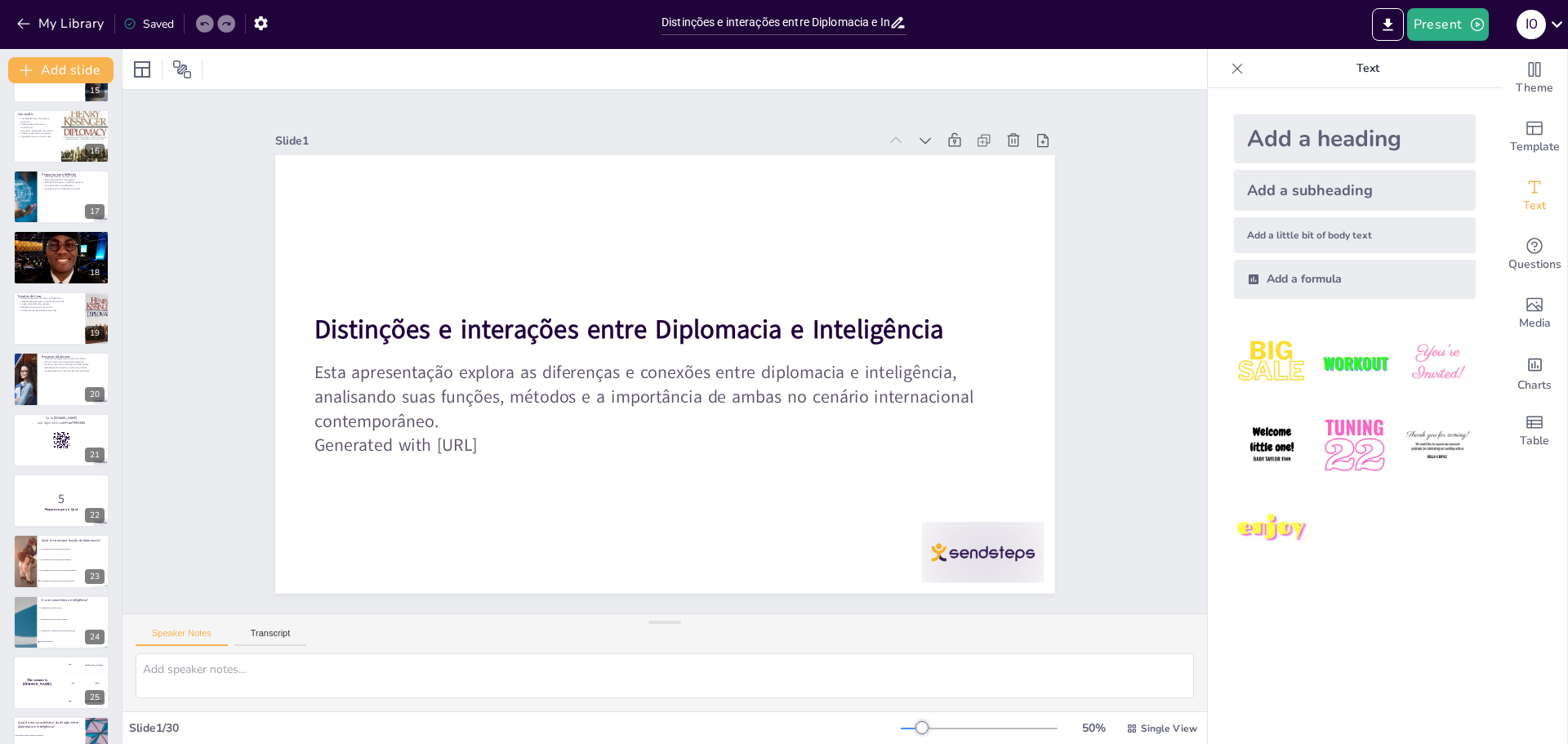
checkbox input "true"
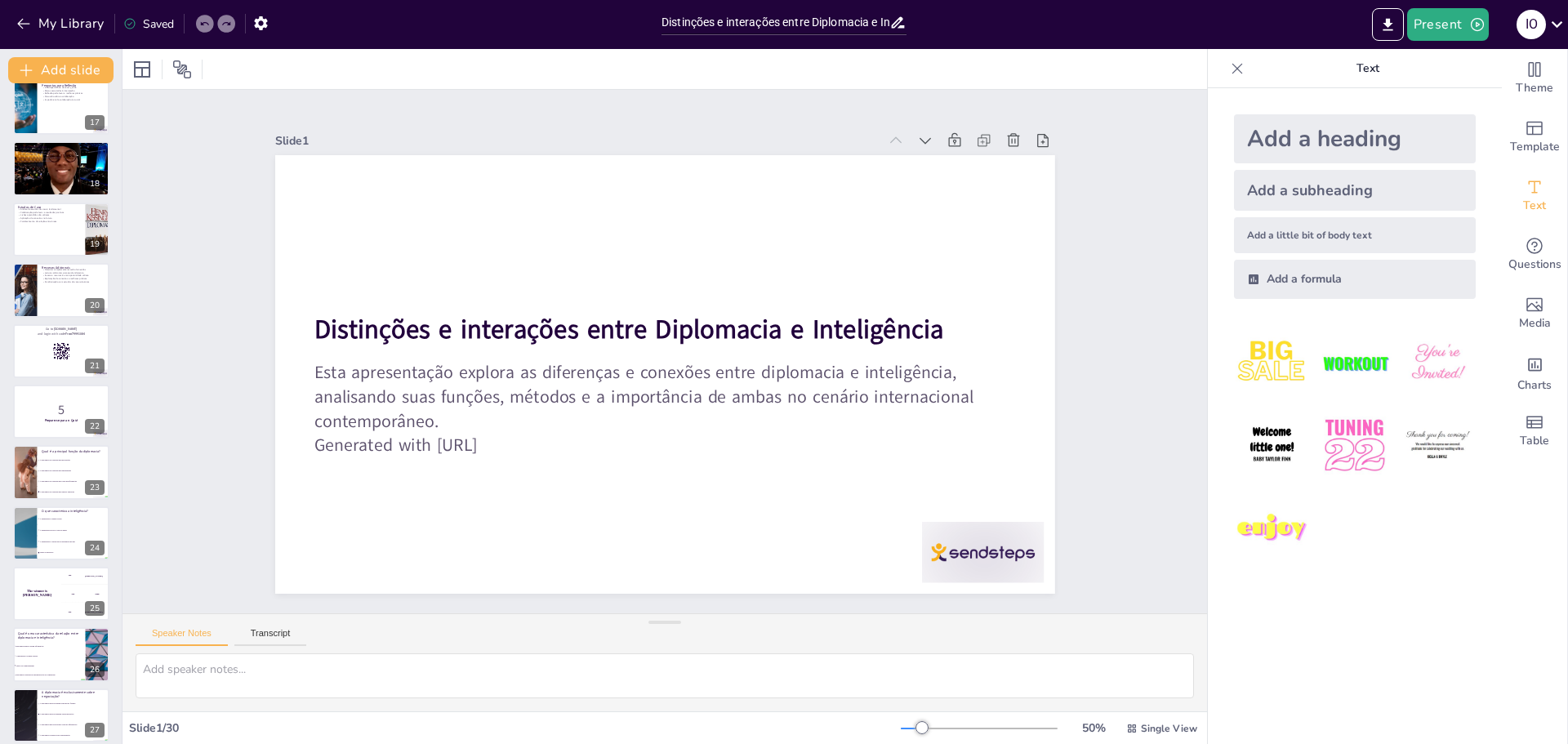
checkbox input "true"
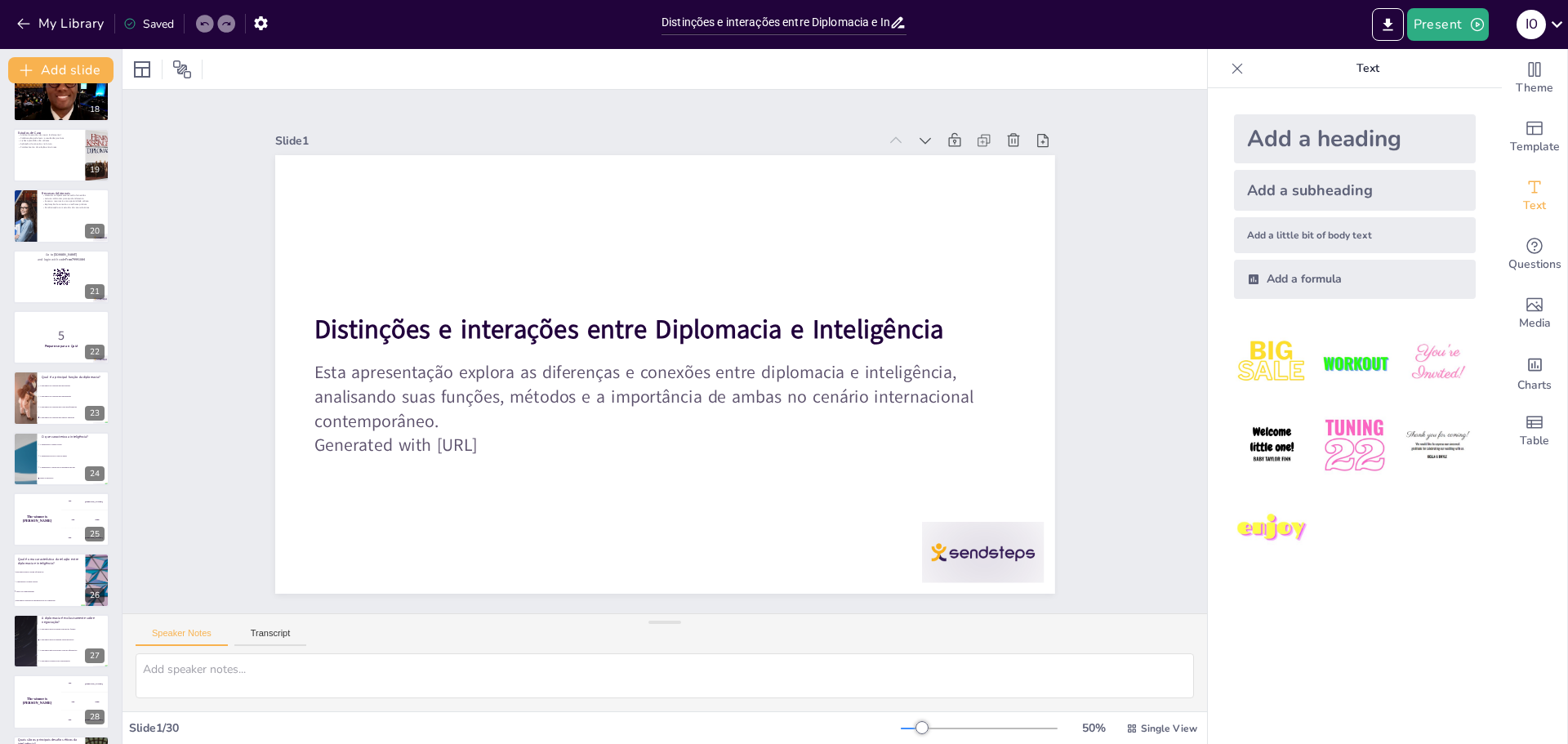
checkbox input "true"
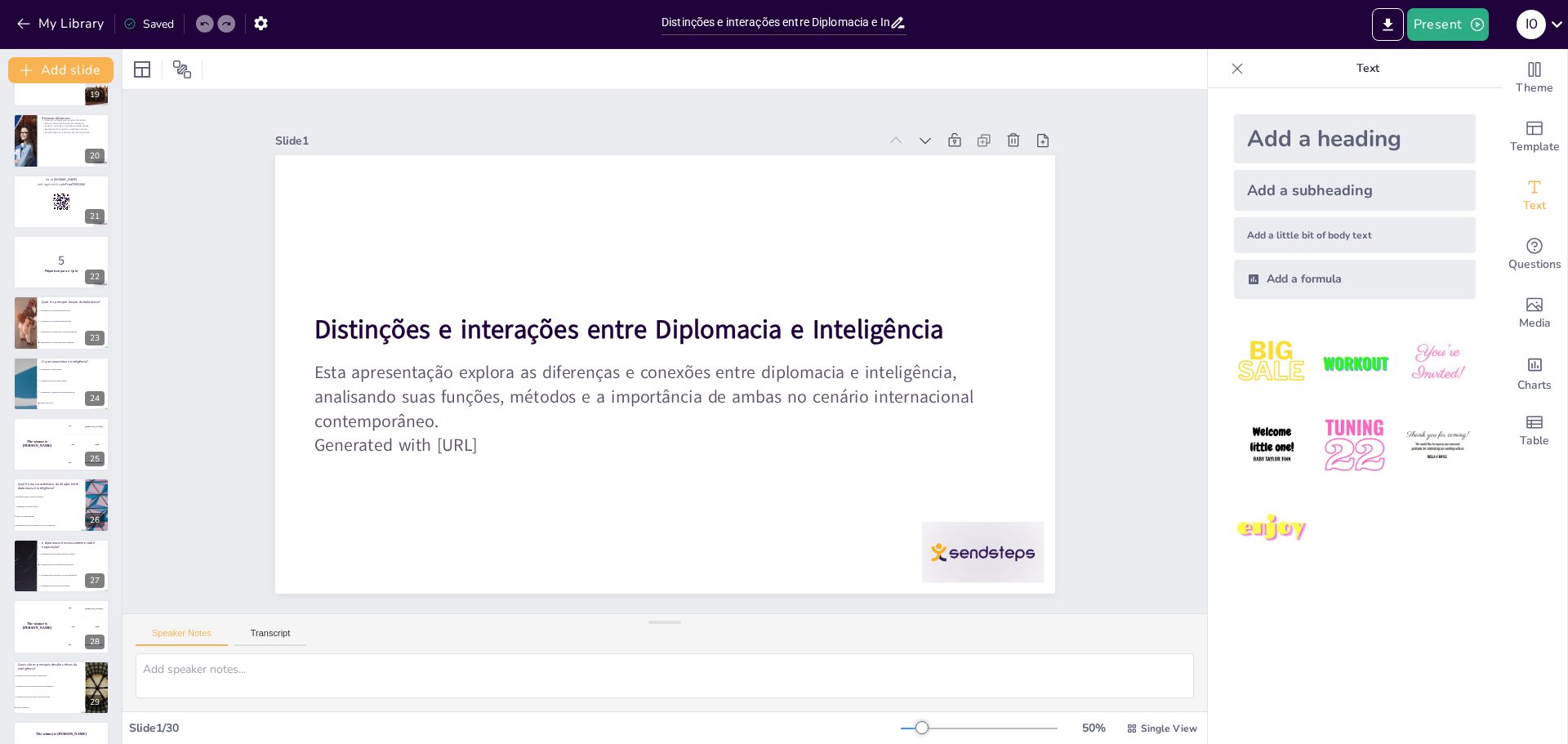
scroll to position [1182, 0]
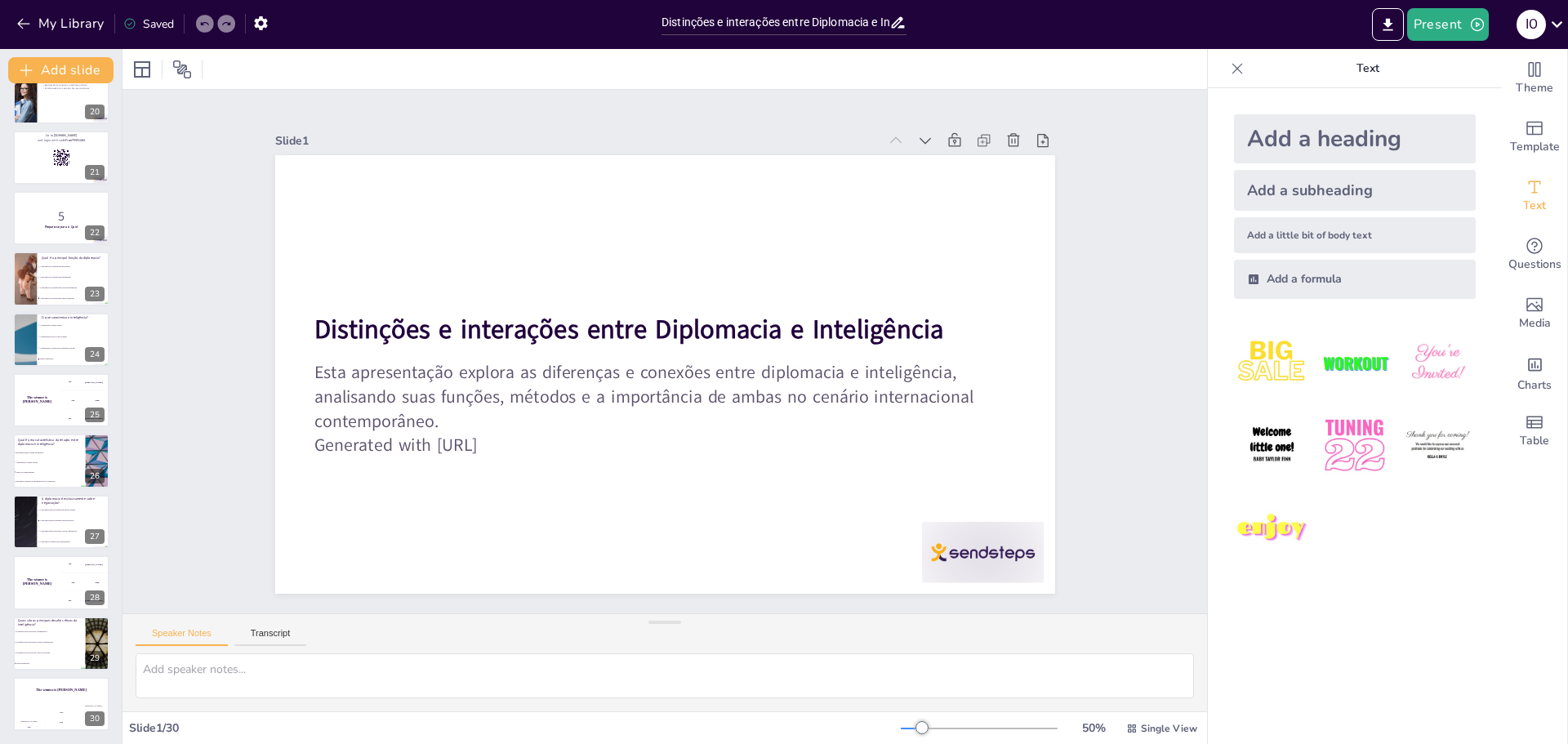
checkbox input "true"
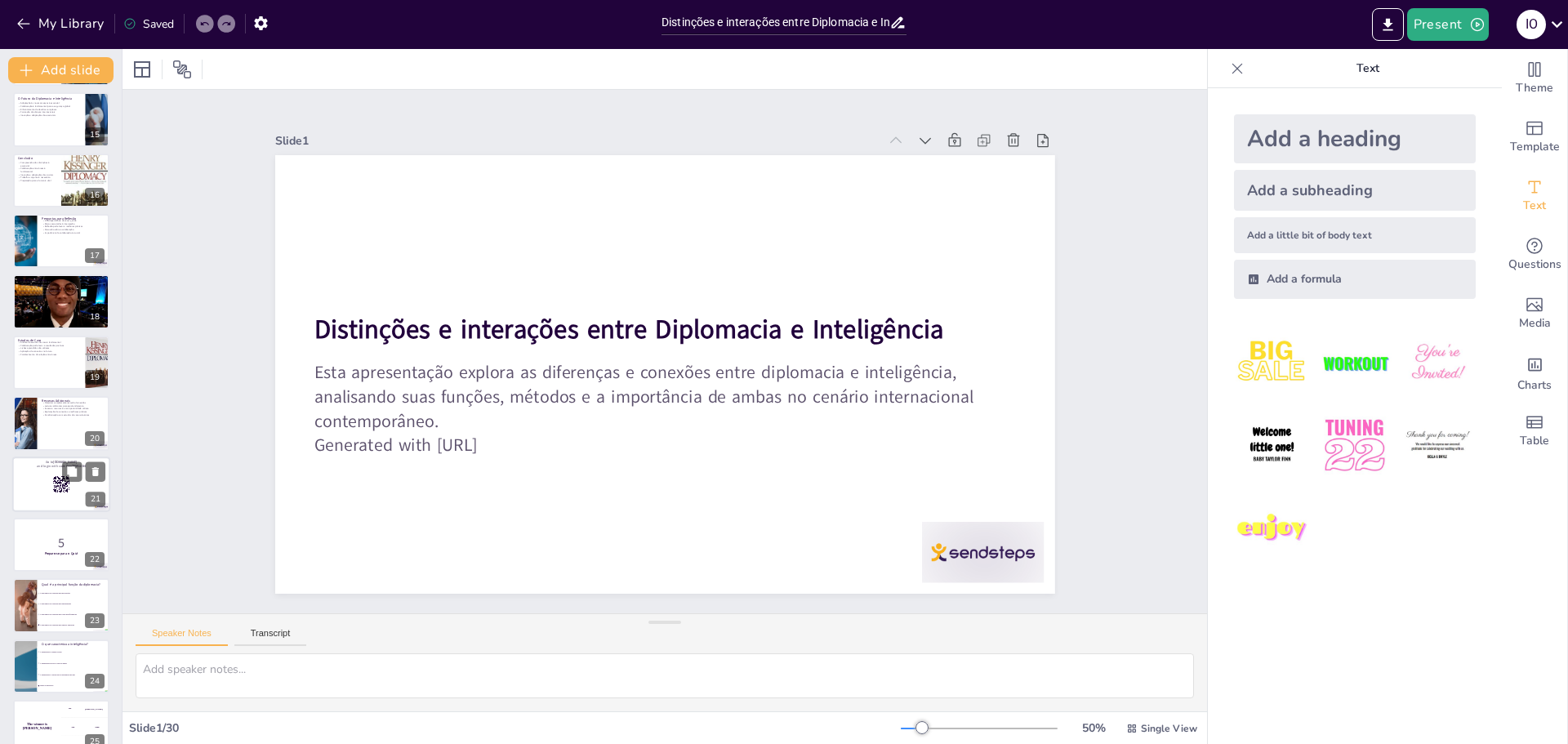
checkbox input "true"
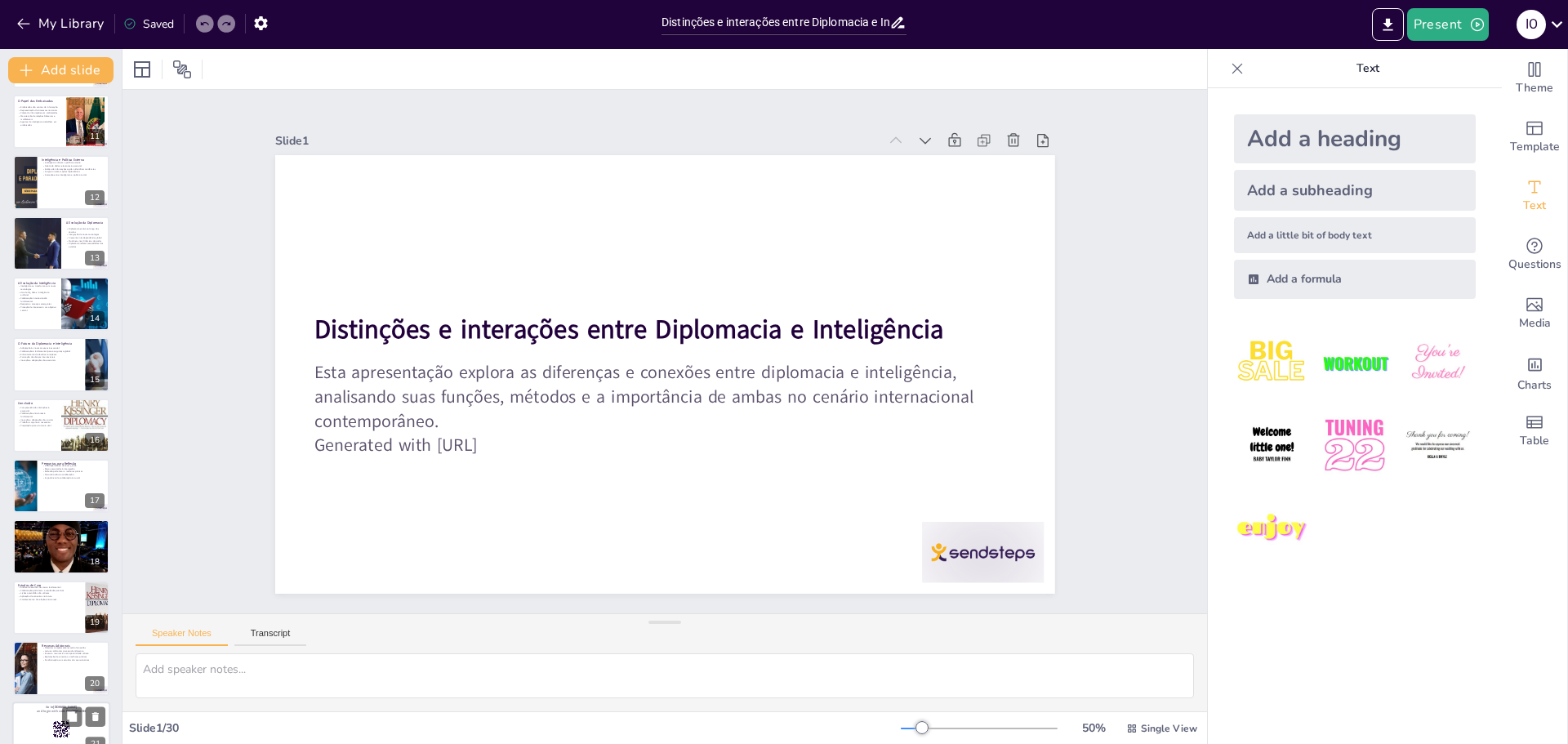
checkbox input "true"
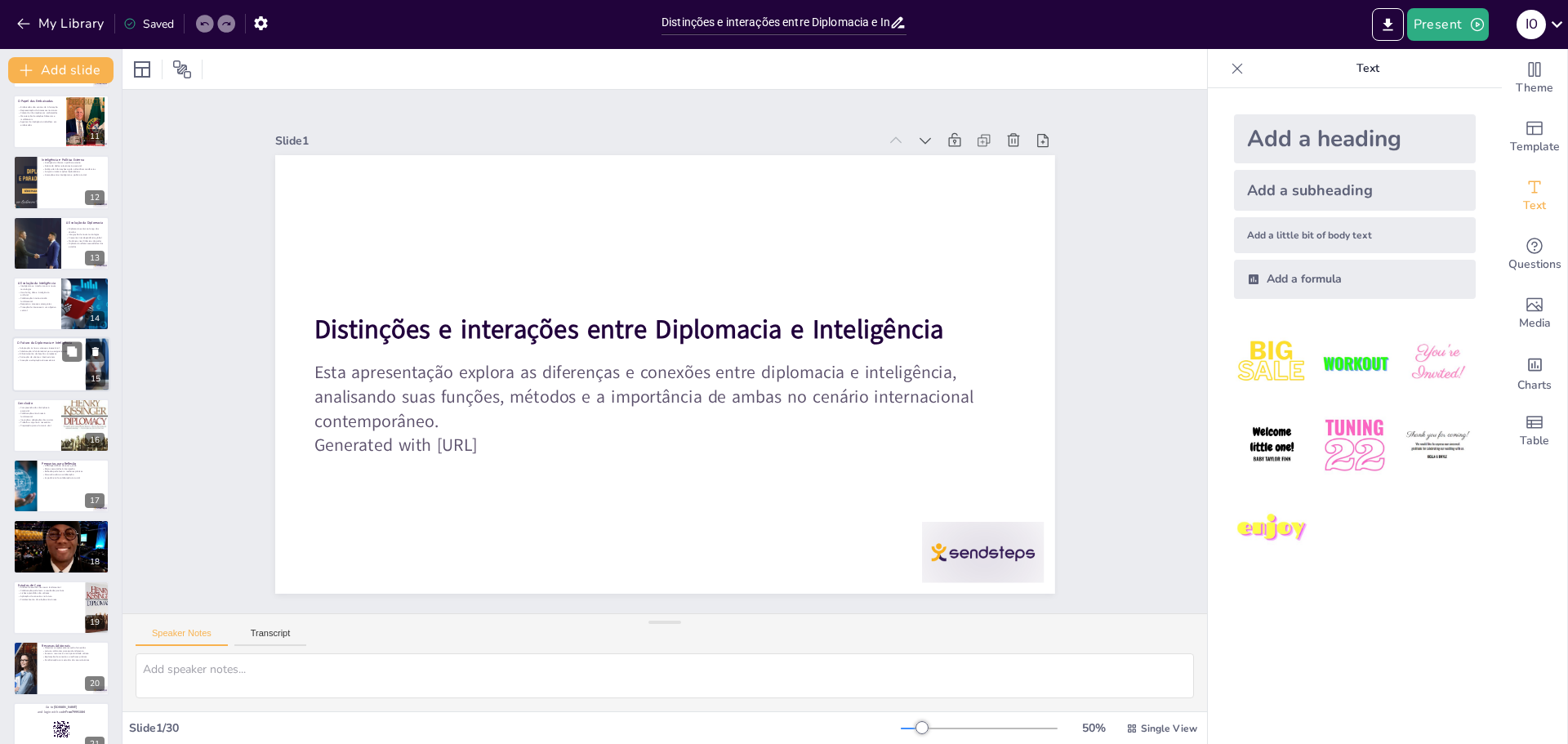
checkbox input "true"
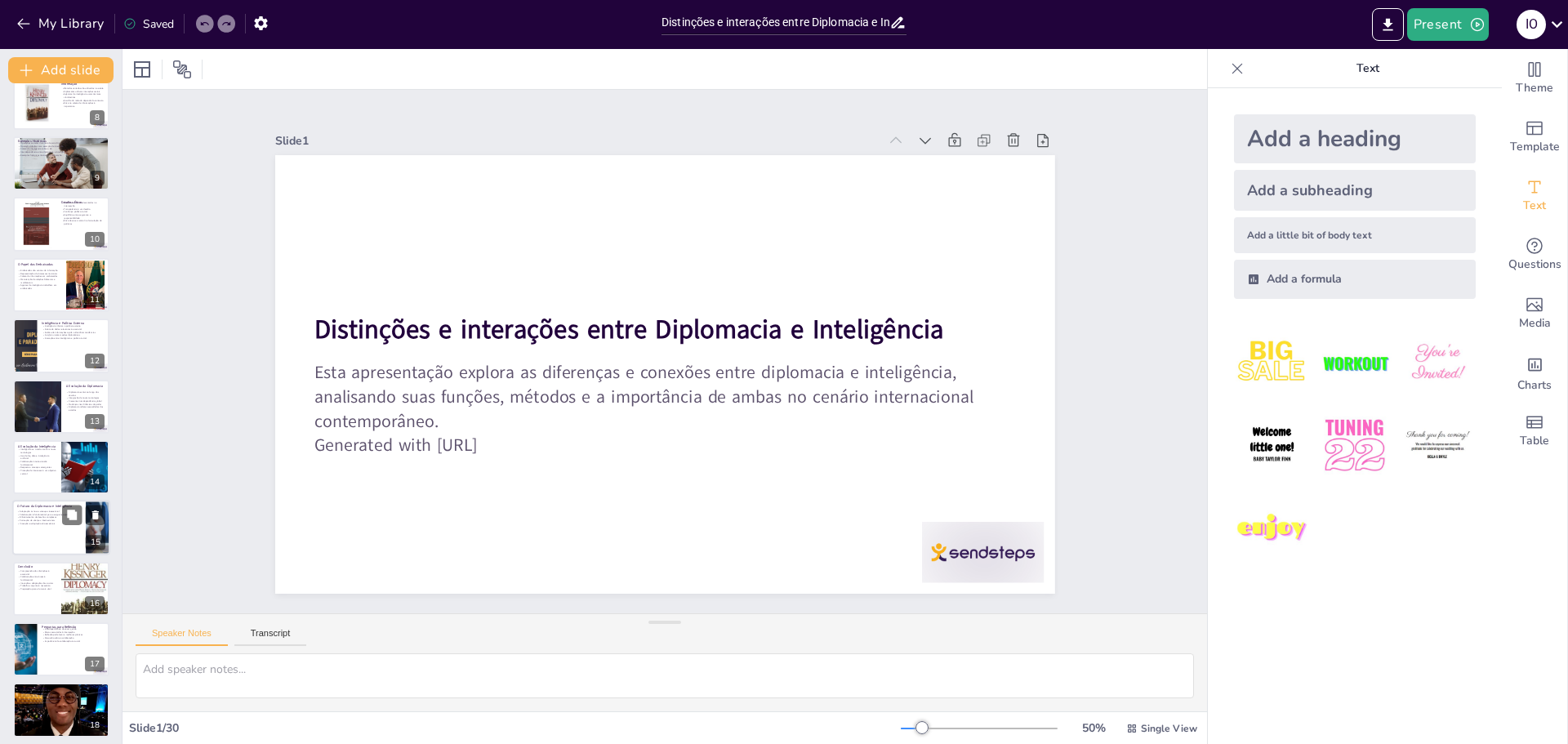
checkbox input "true"
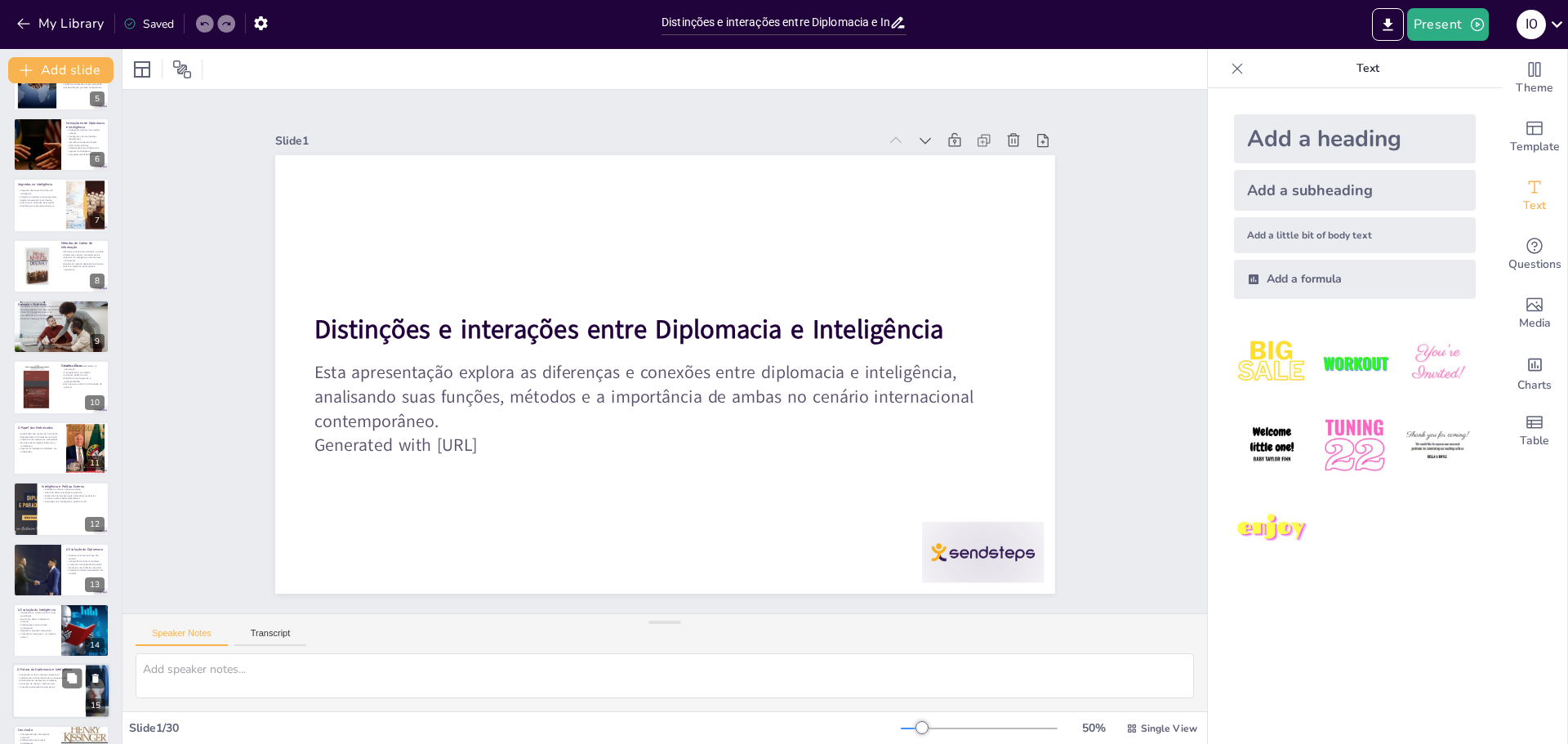
checkbox input "true"
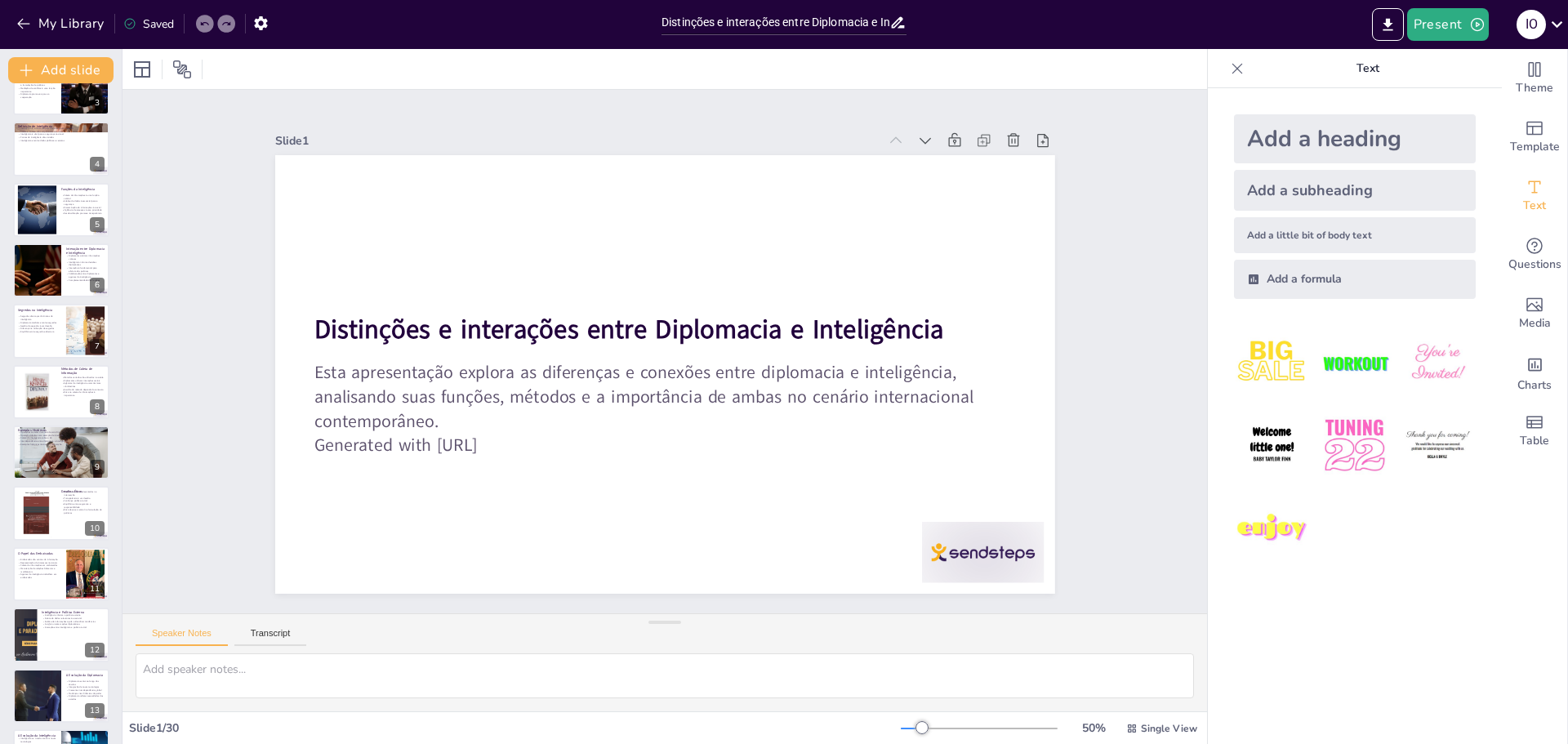
checkbox input "true"
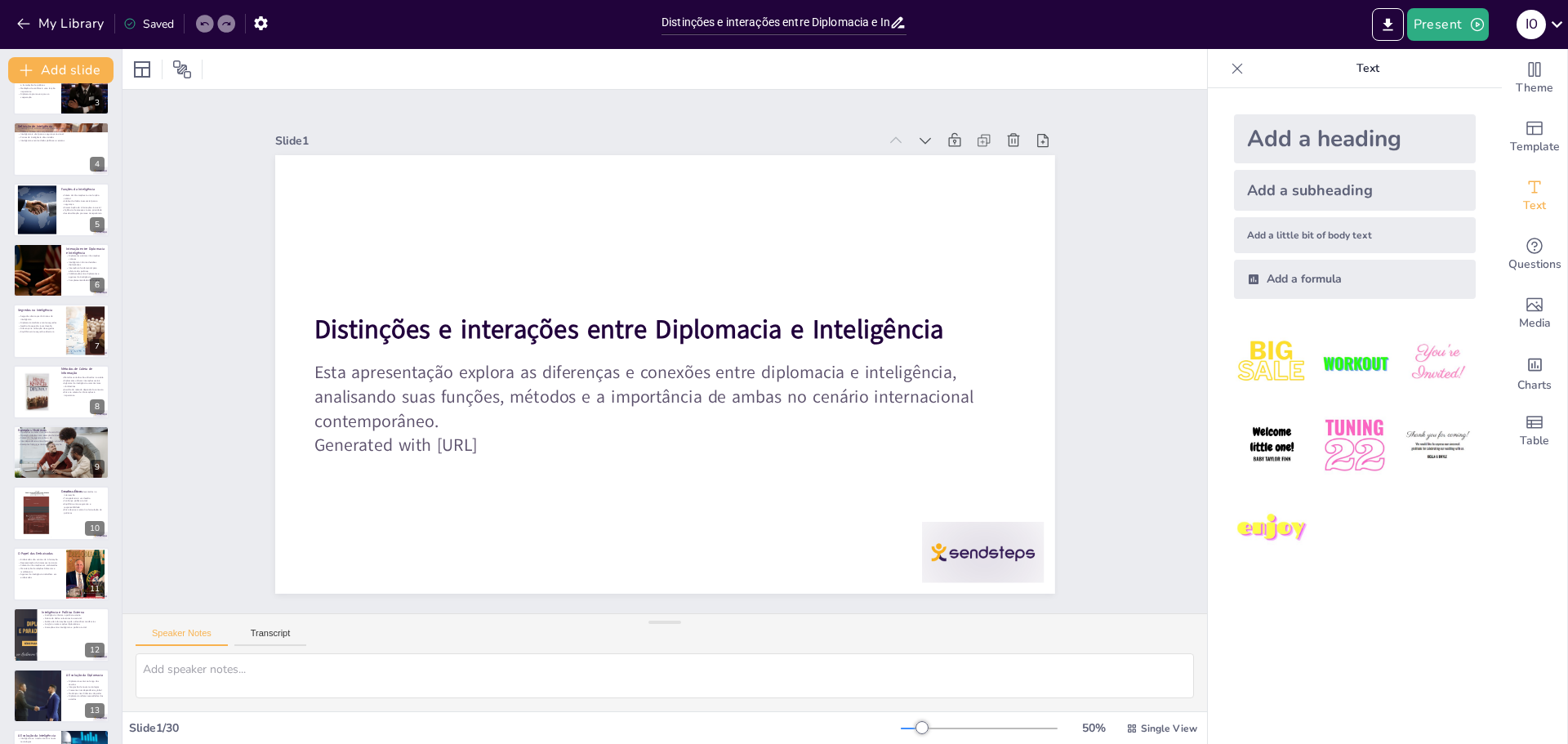
checkbox input "true"
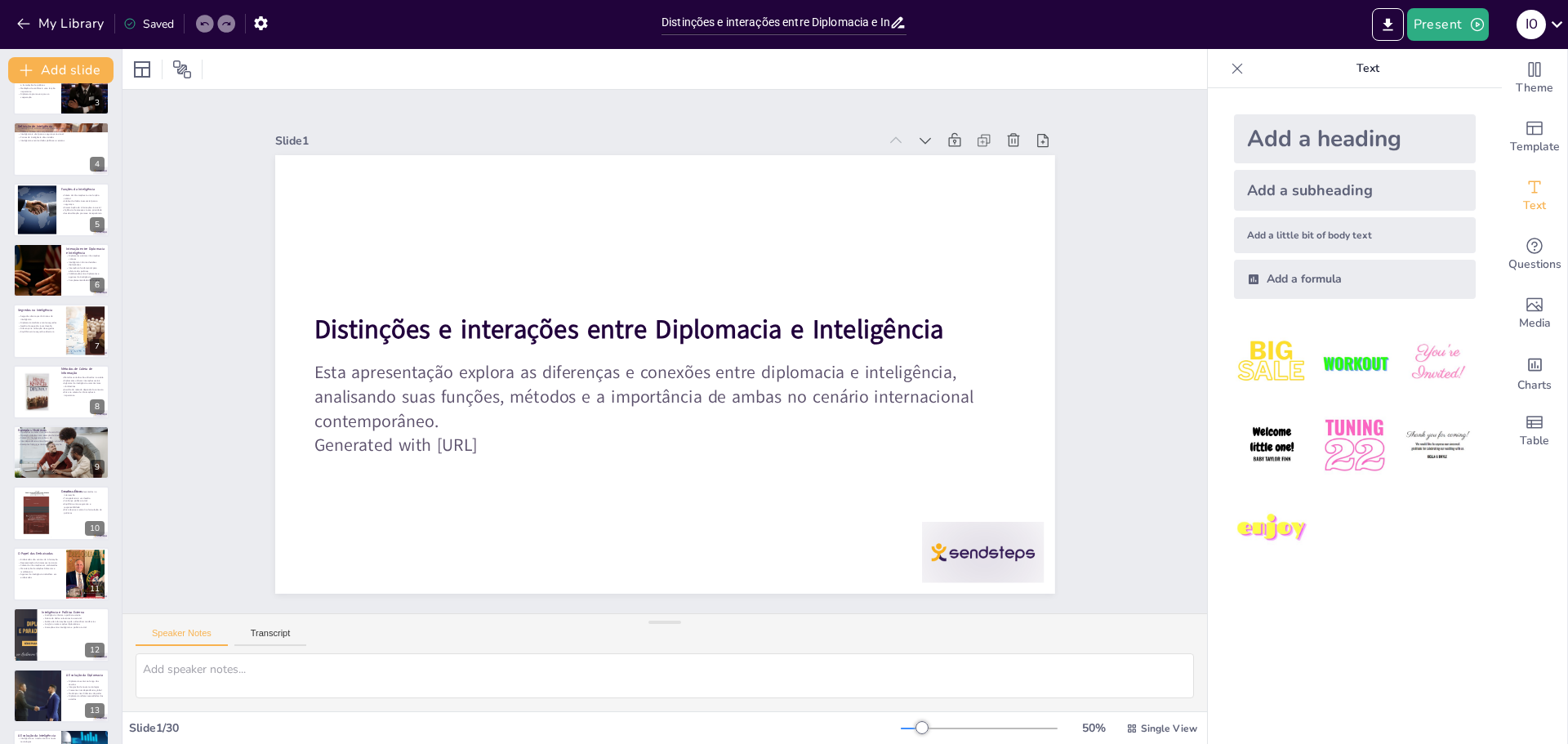
scroll to position [37, 0]
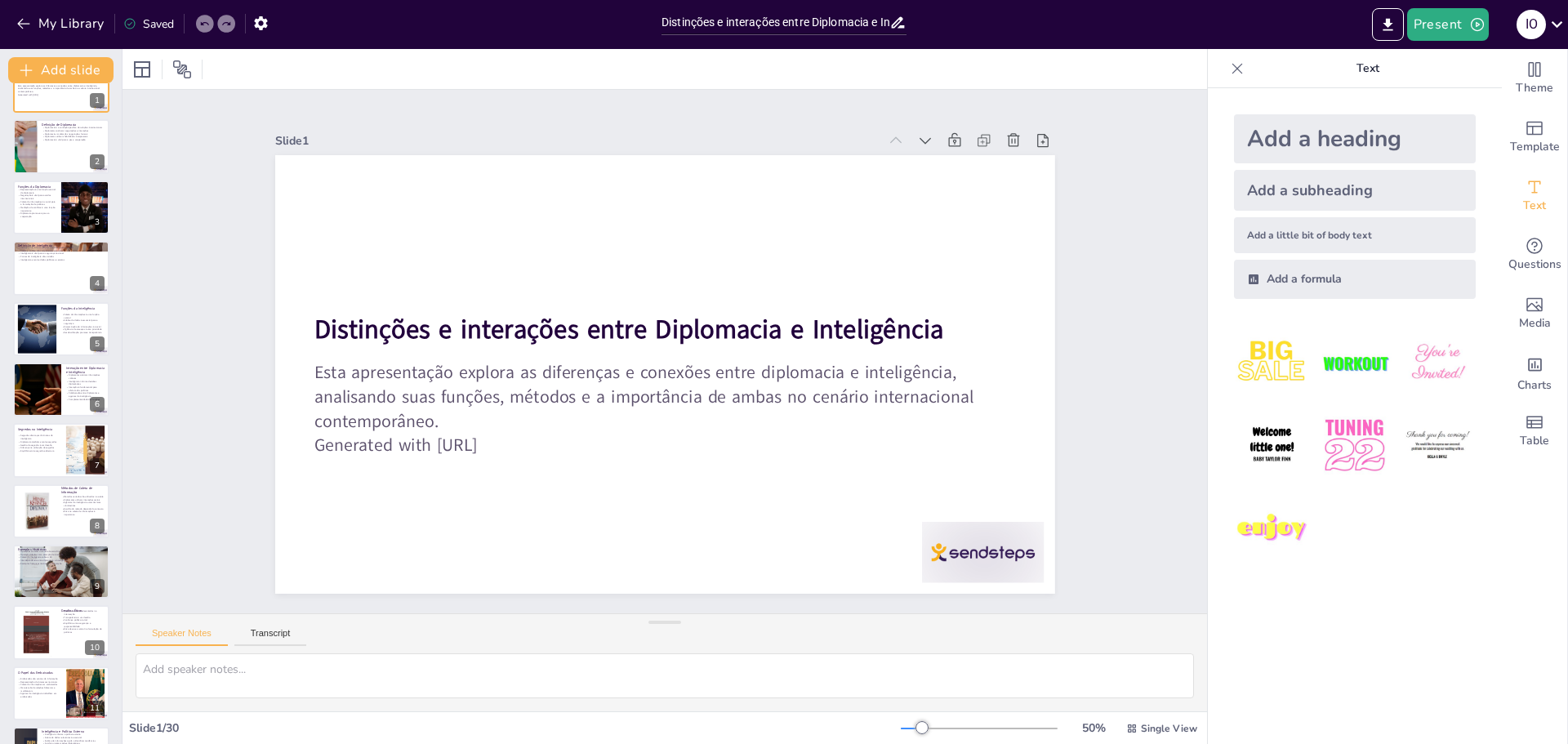
checkbox input "true"
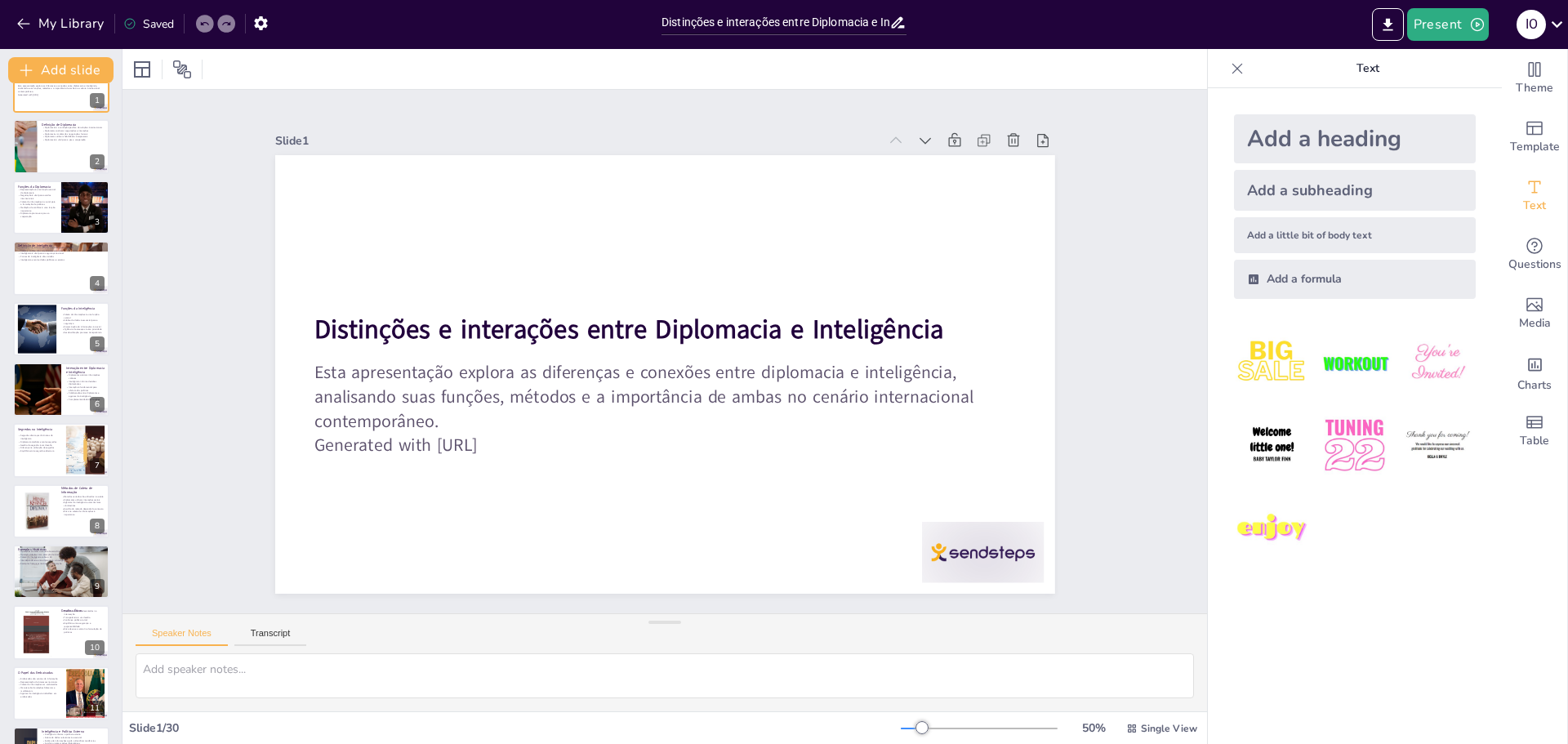
scroll to position [0, 0]
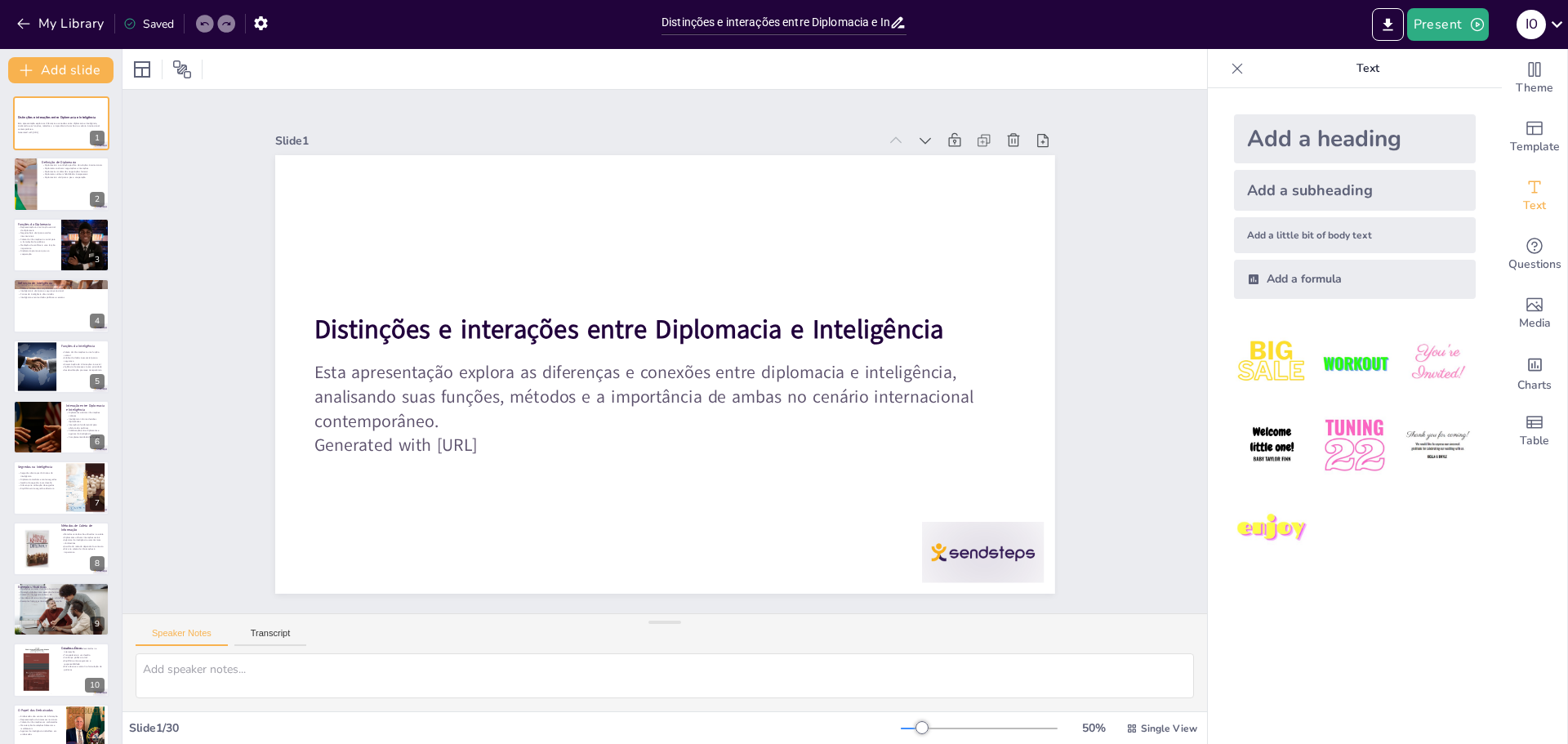
checkbox input "true"
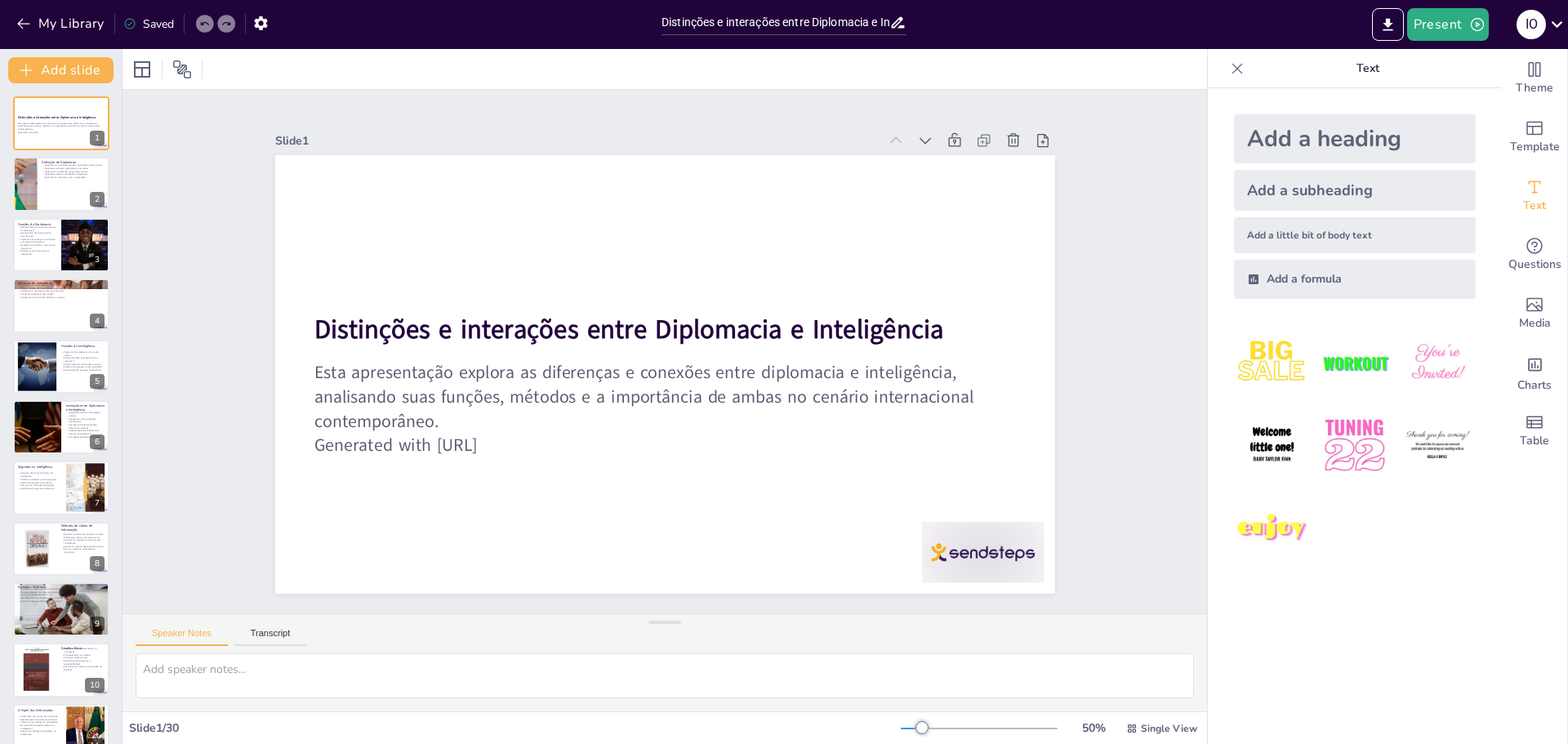
checkbox input "true"
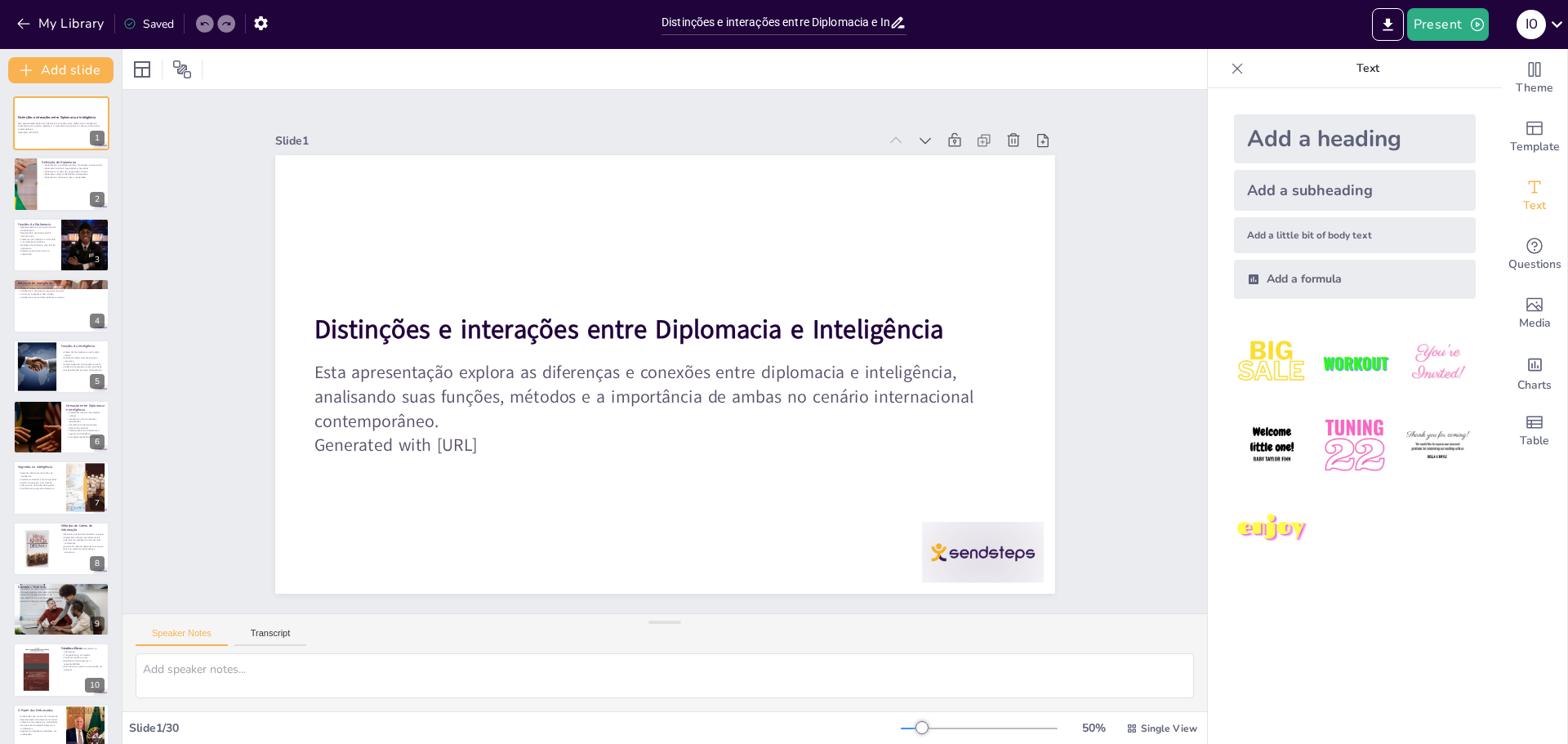
checkbox input "true"
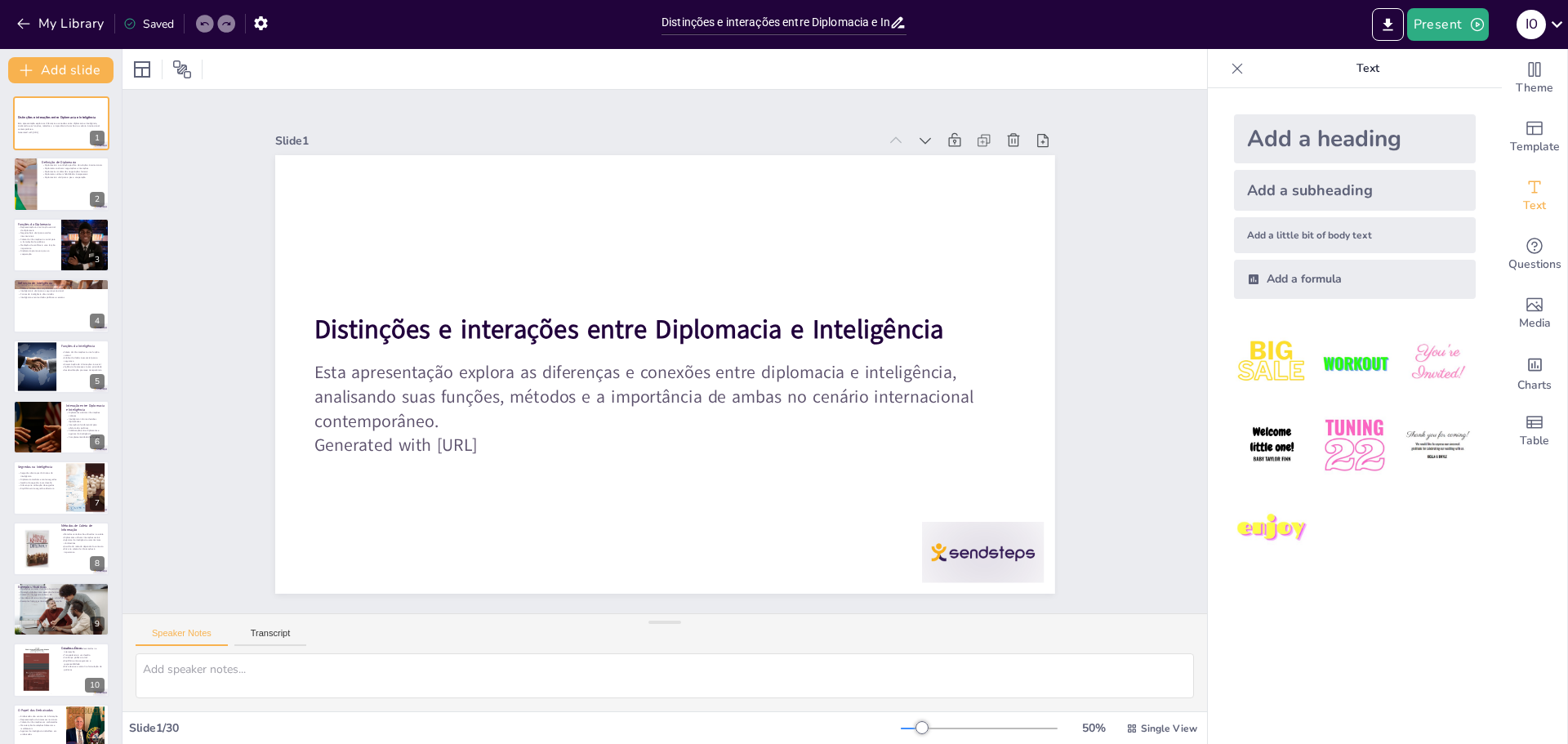
checkbox input "true"
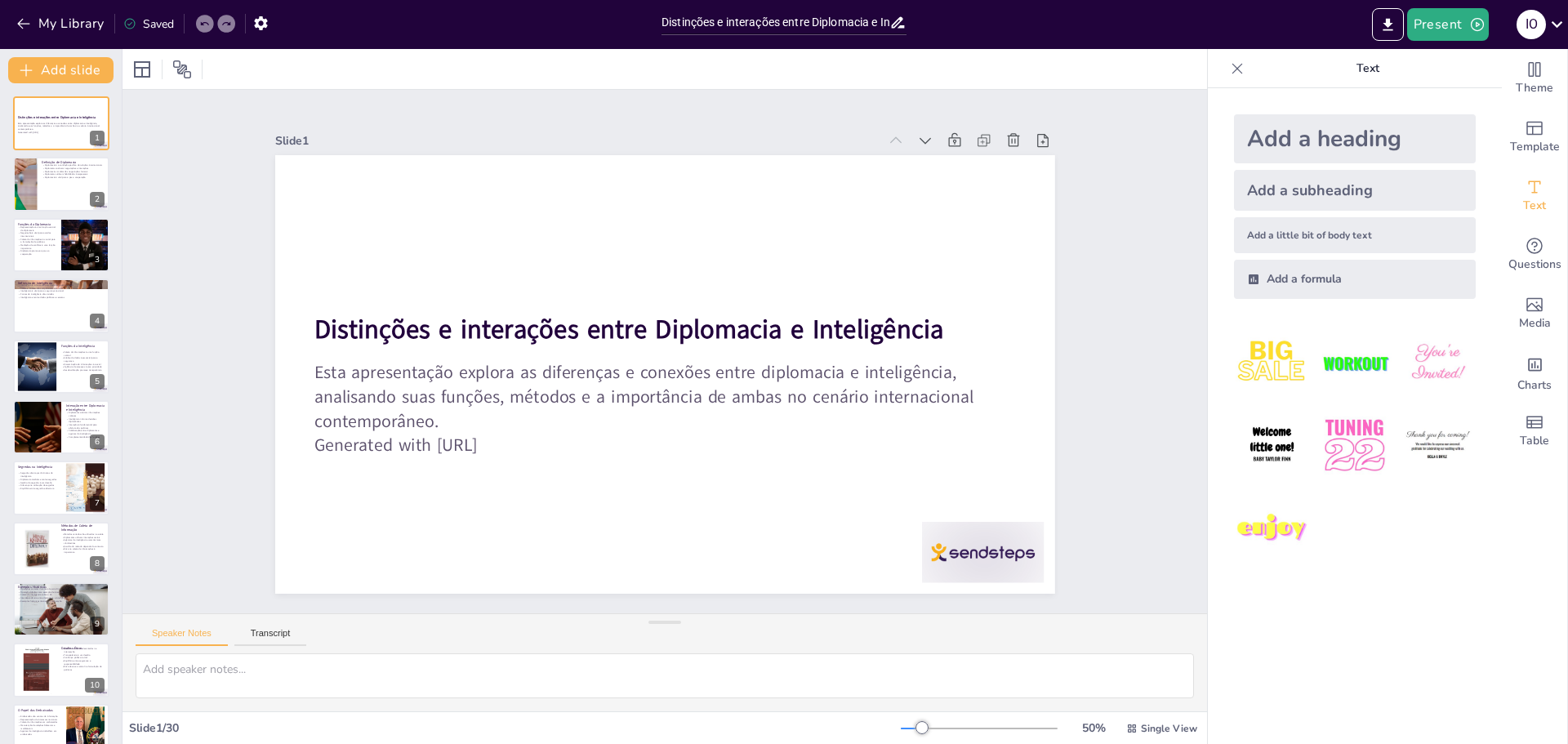
checkbox input "true"
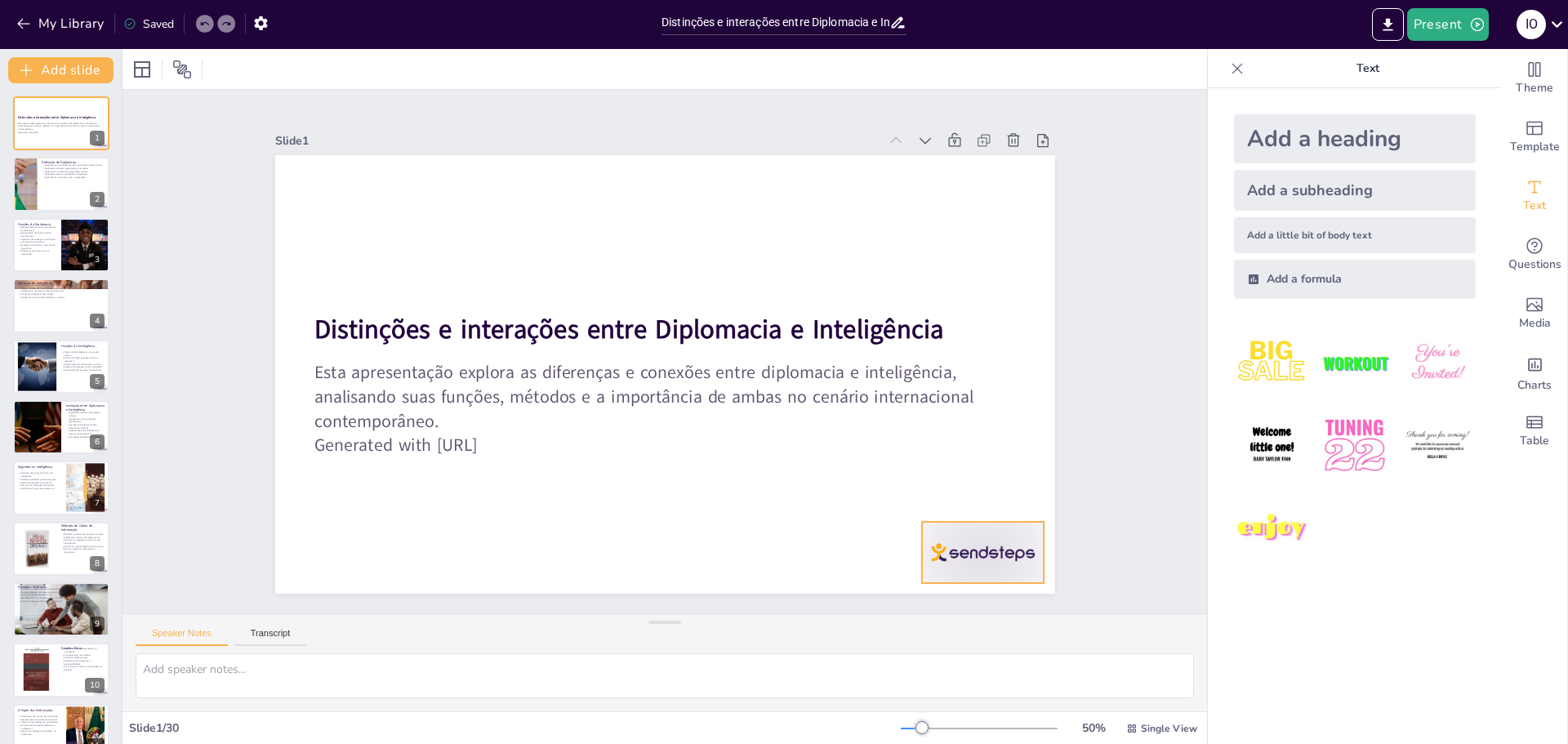
checkbox input "true"
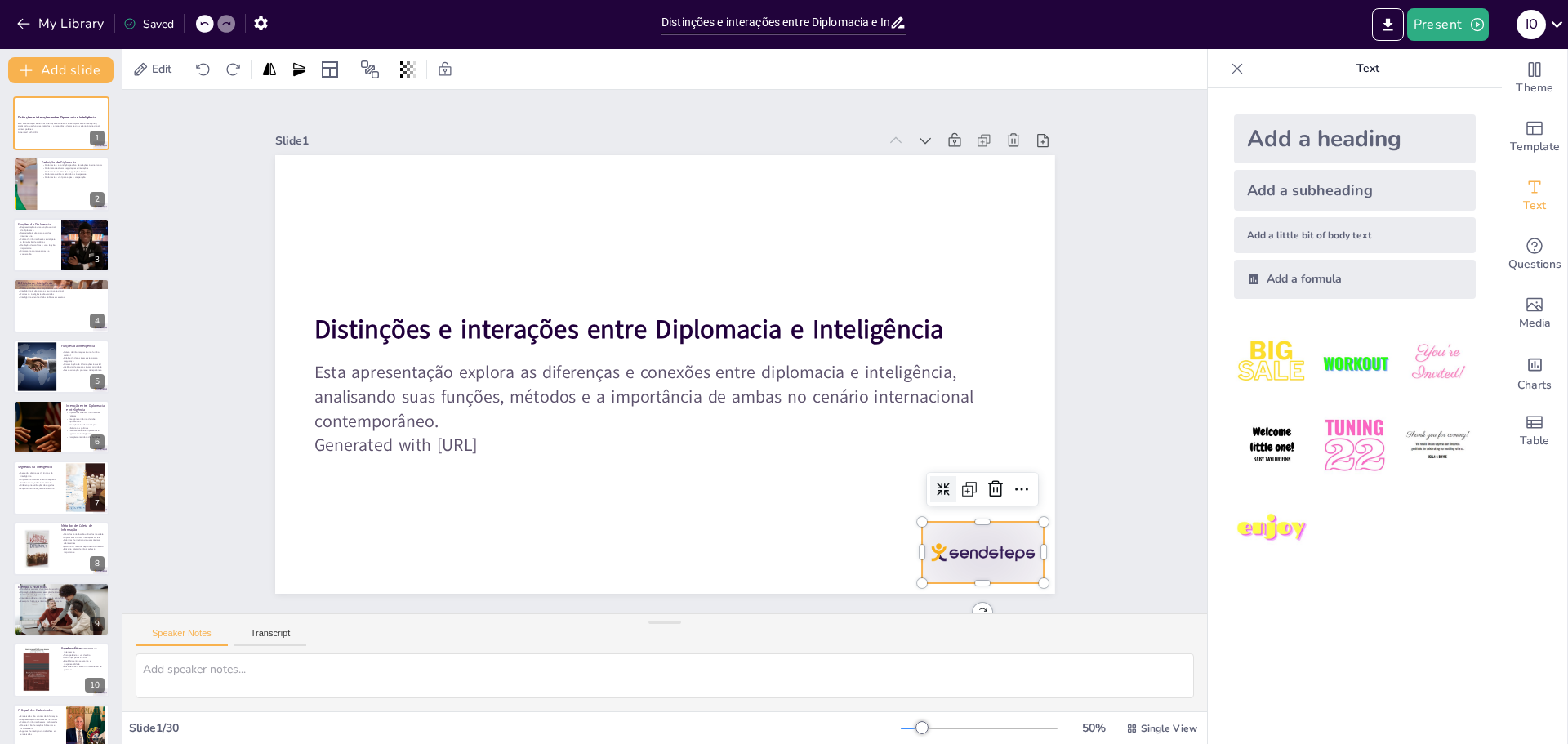
click at [969, 545] on div at bounding box center [982, 552] width 122 height 61
checkbox input "true"
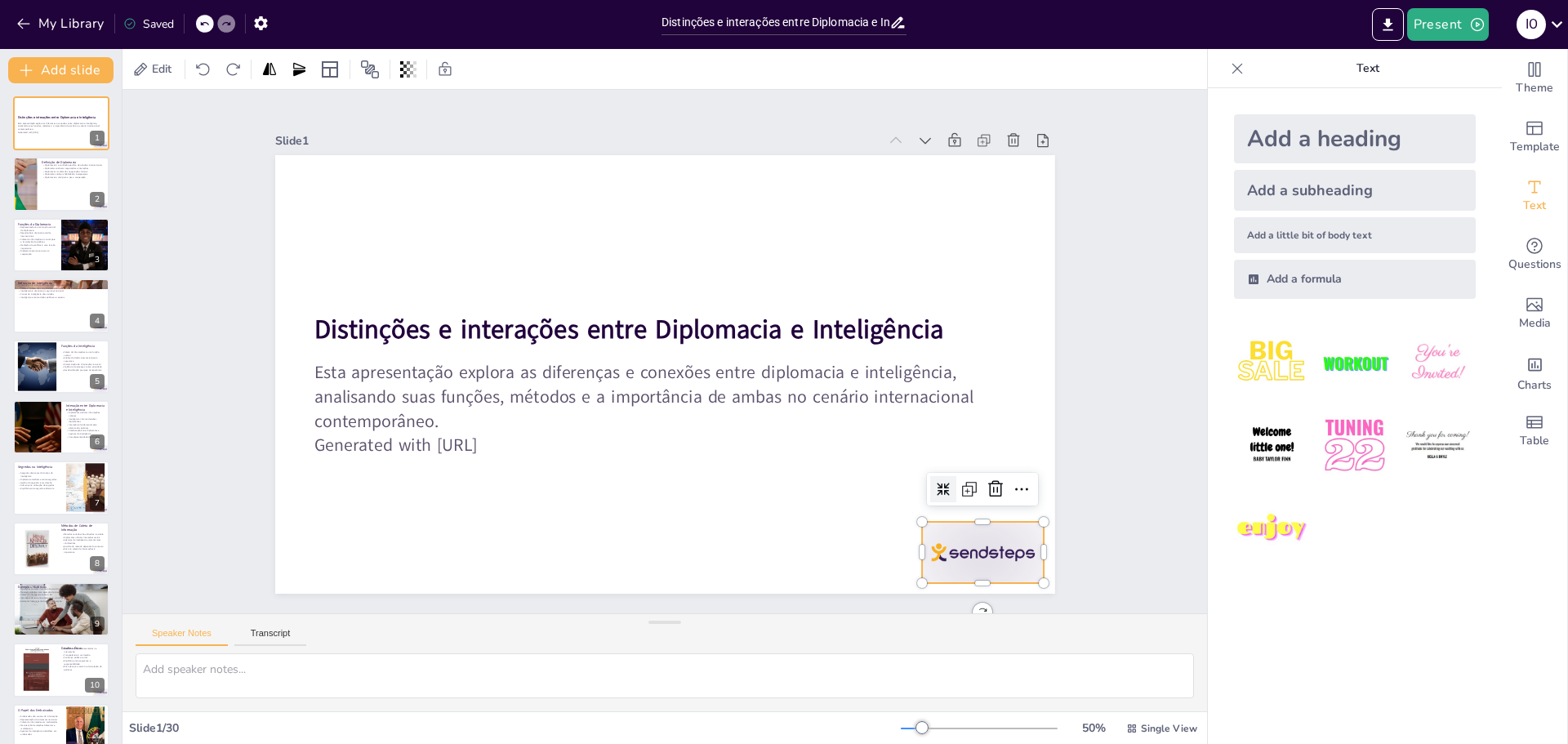
checkbox input "true"
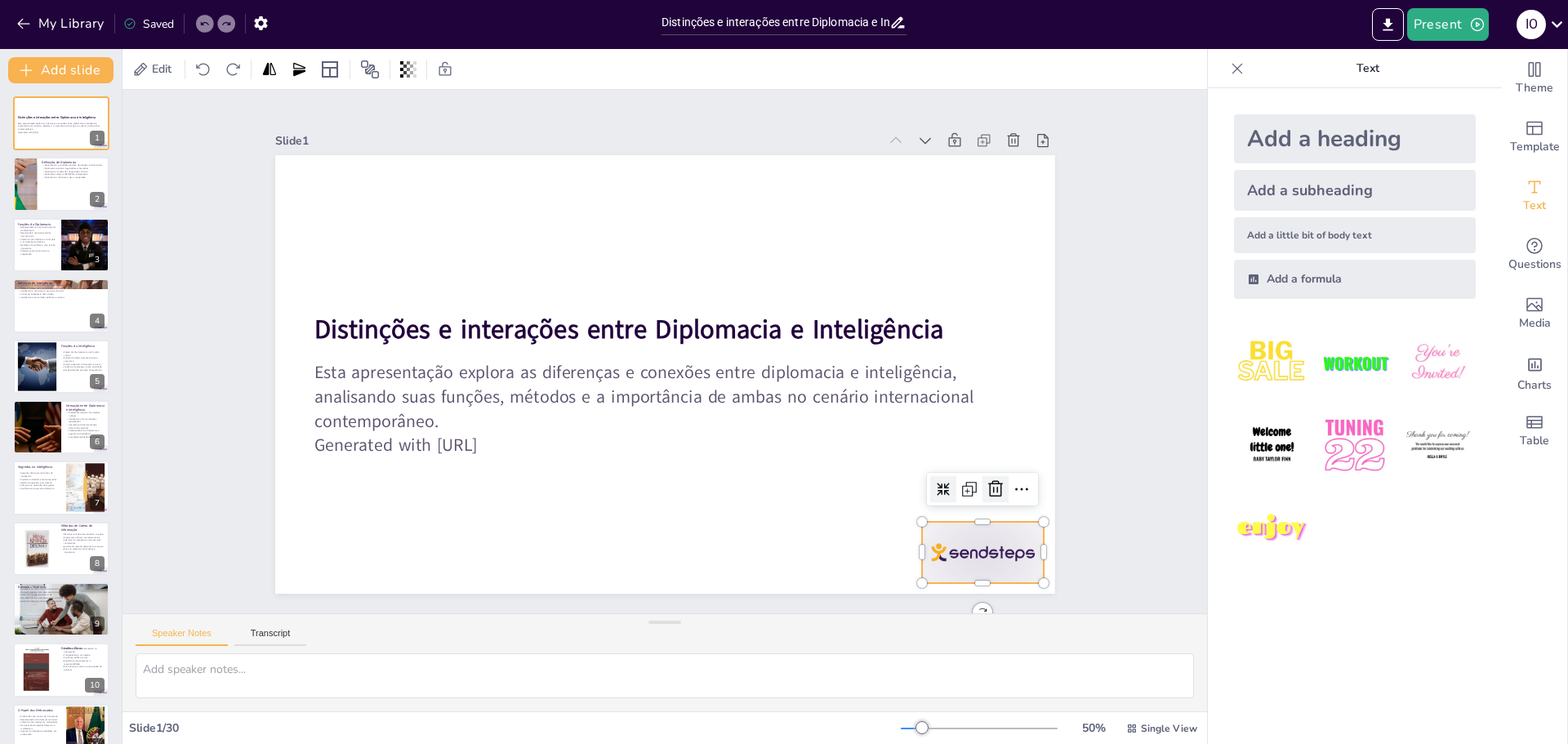
checkbox input "true"
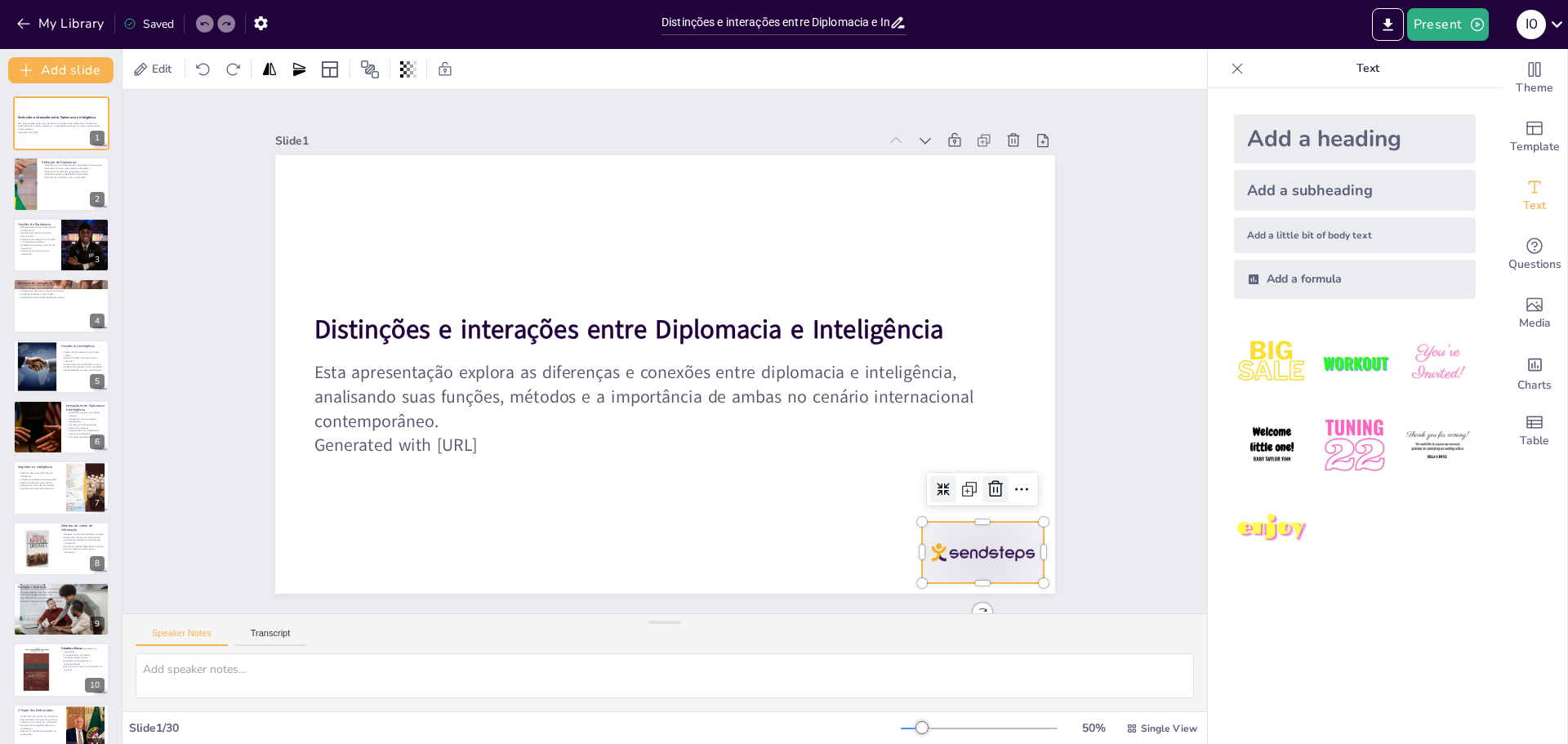
checkbox input "true"
click at [330, 450] on icon at bounding box center [316, 435] width 27 height 27
checkbox input "true"
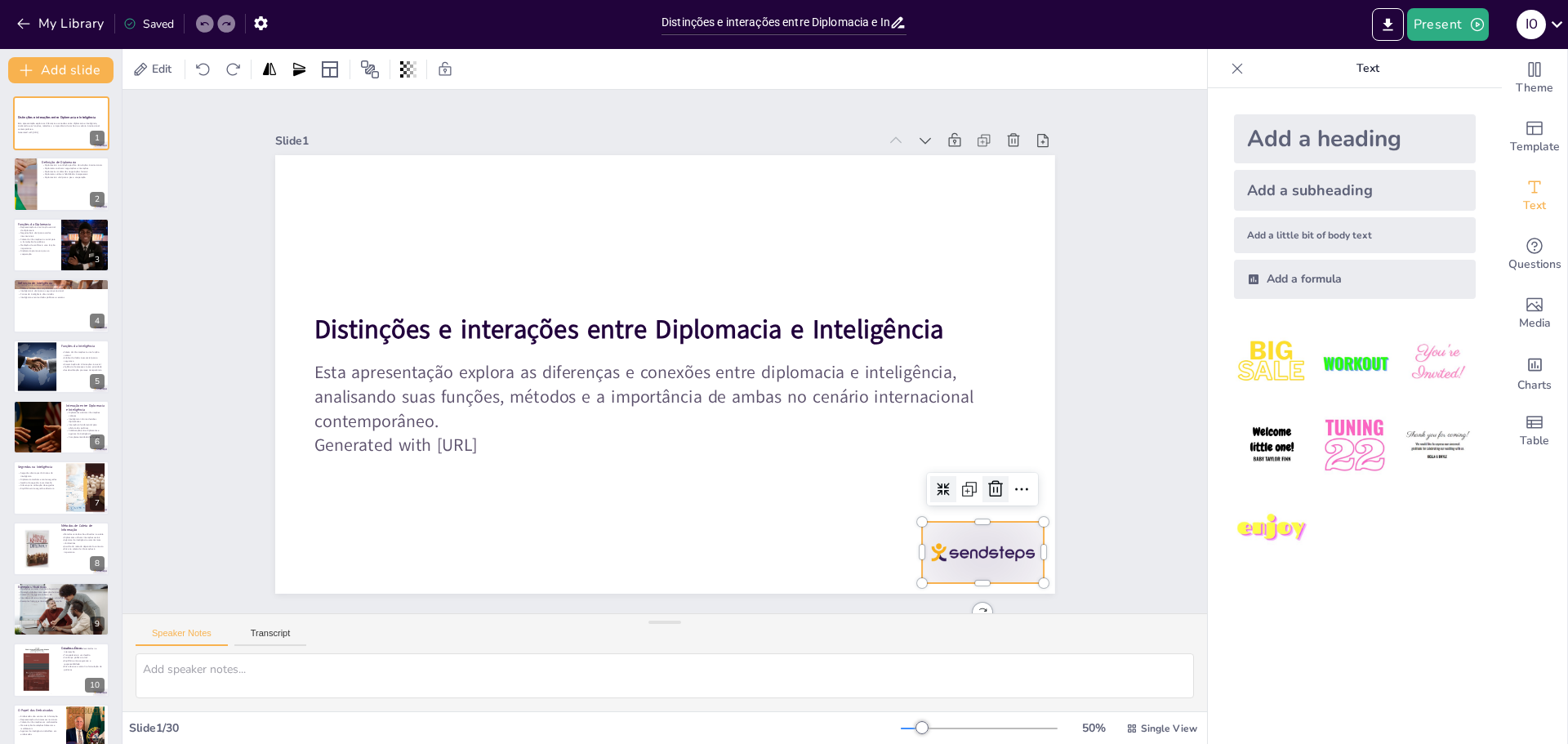
checkbox input "true"
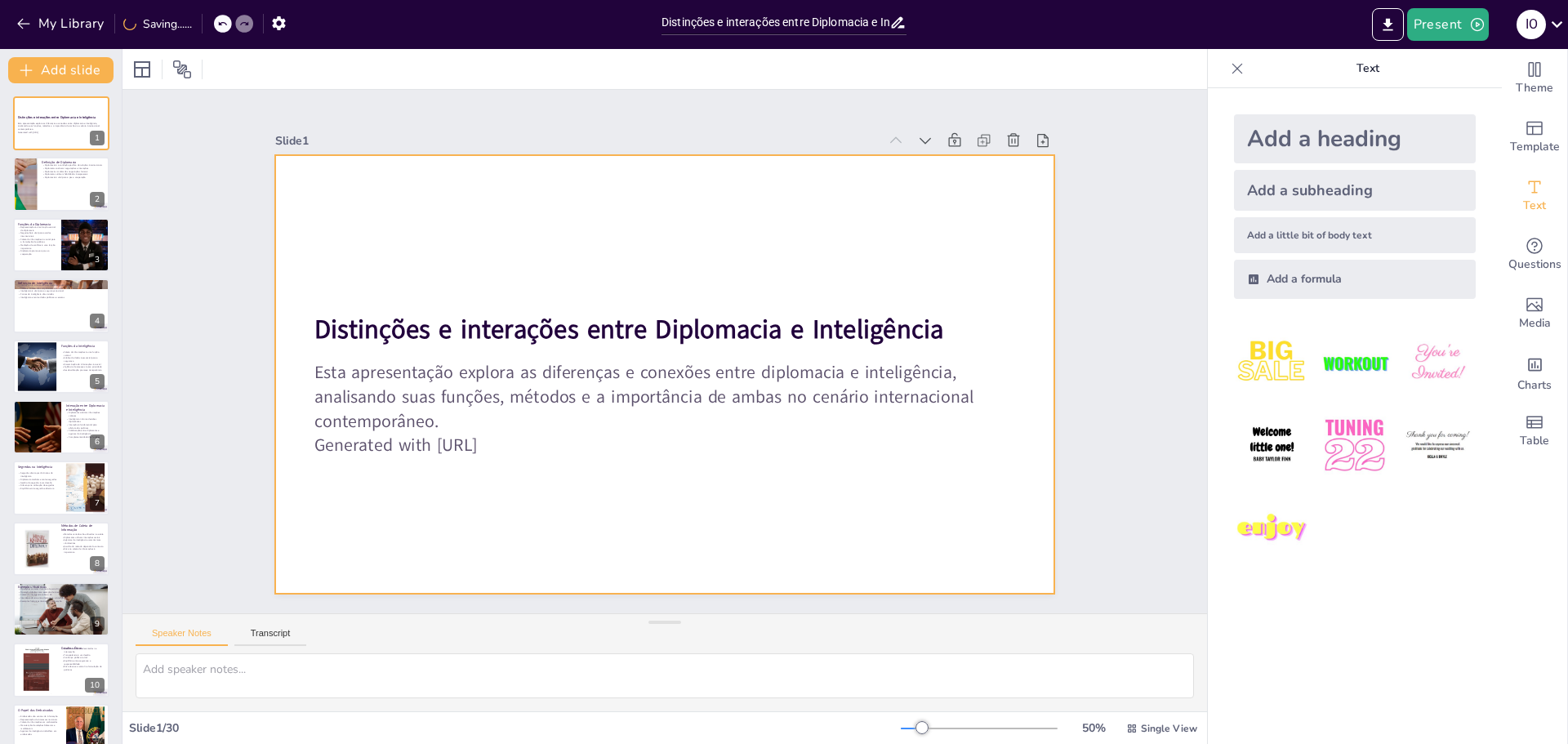
checkbox input "true"
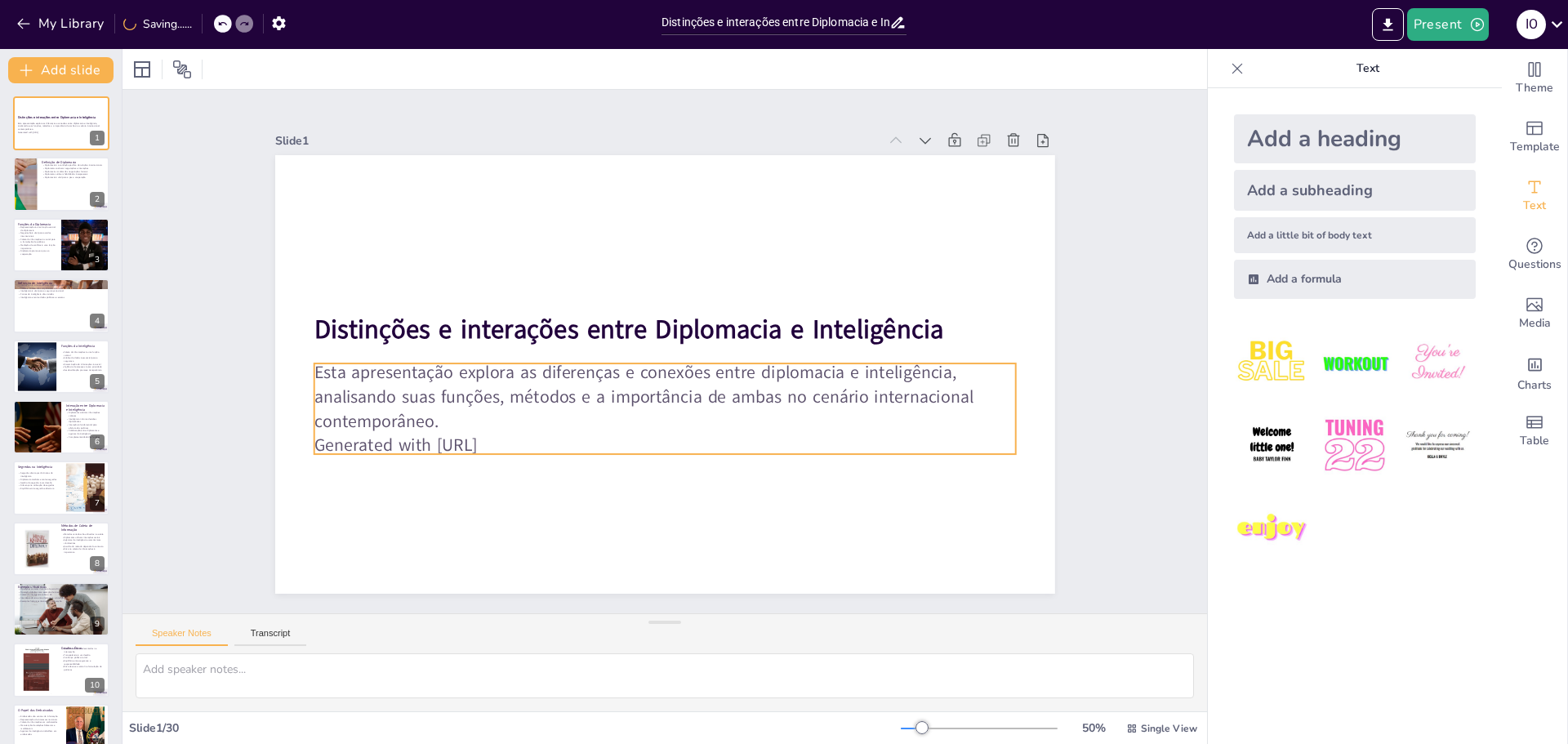
checkbox input "true"
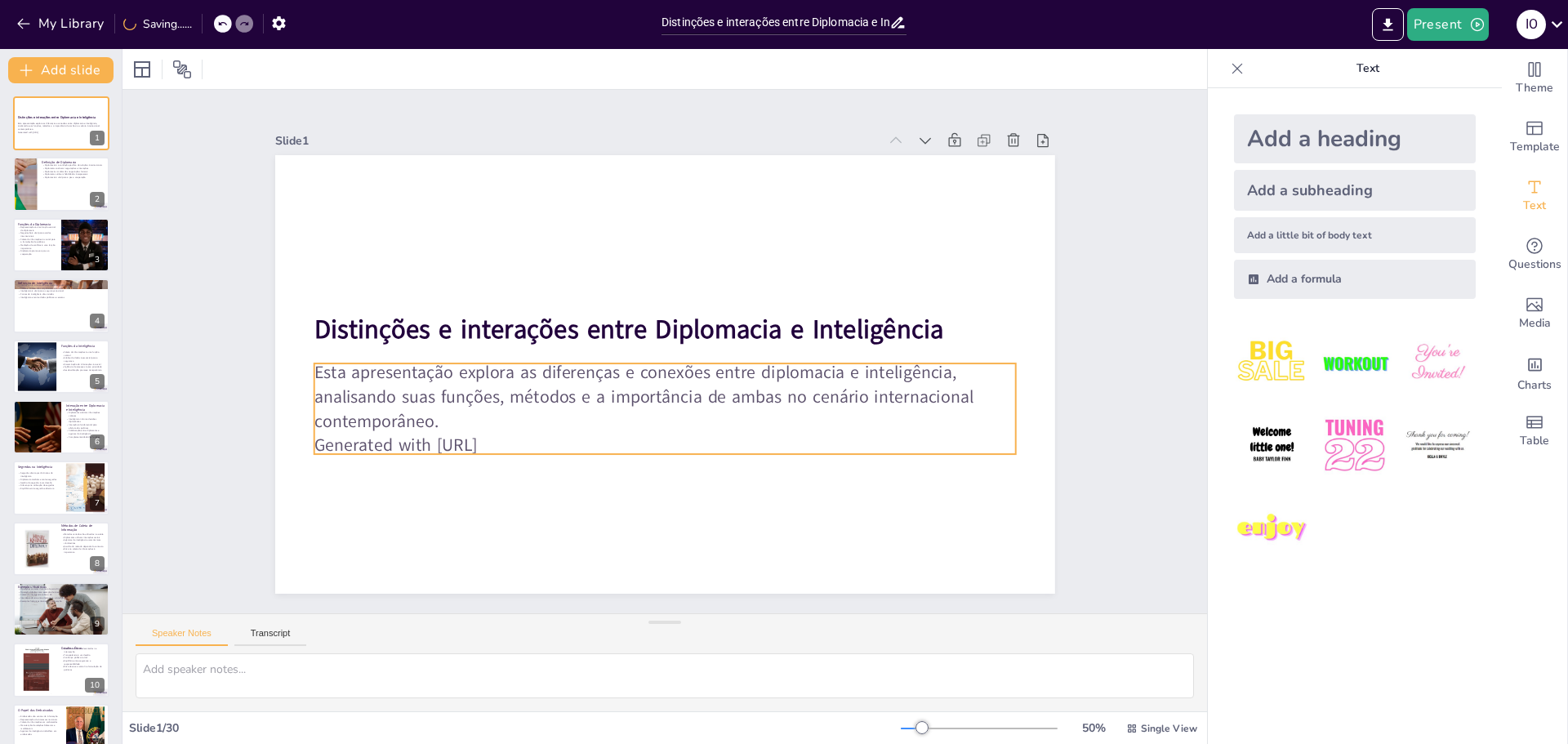
checkbox input "true"
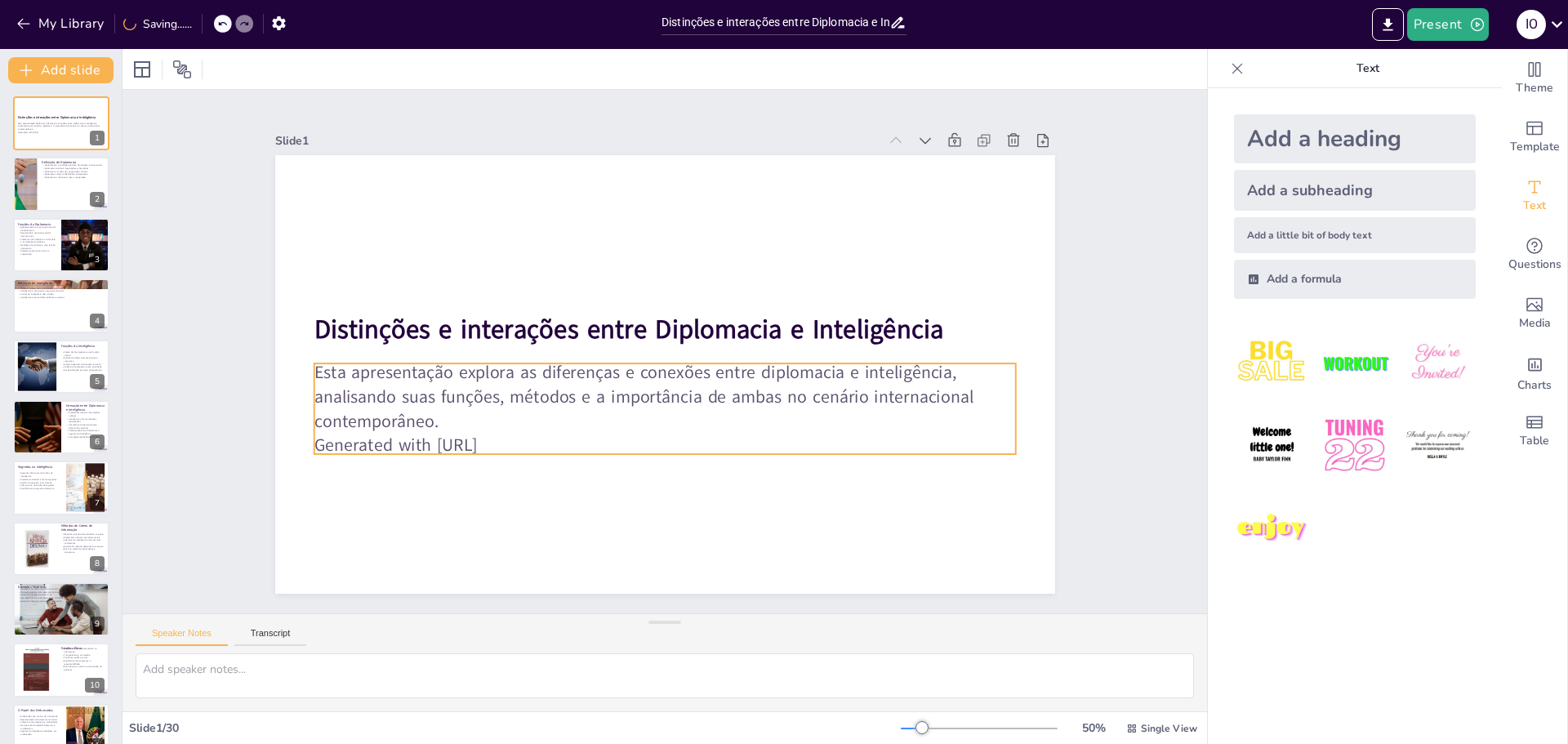
checkbox input "true"
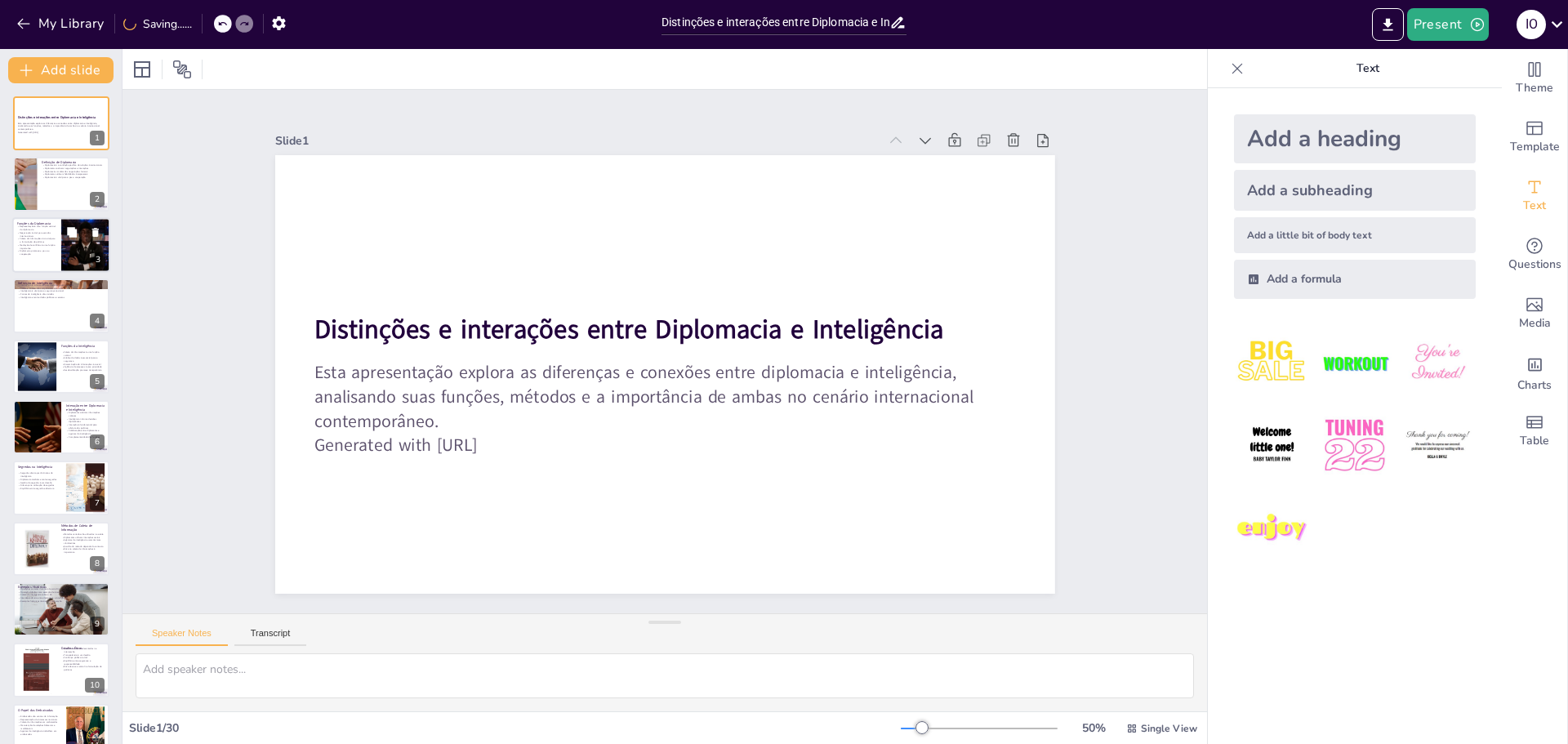
checkbox input "true"
click at [66, 183] on div at bounding box center [60, 185] width 98 height 56
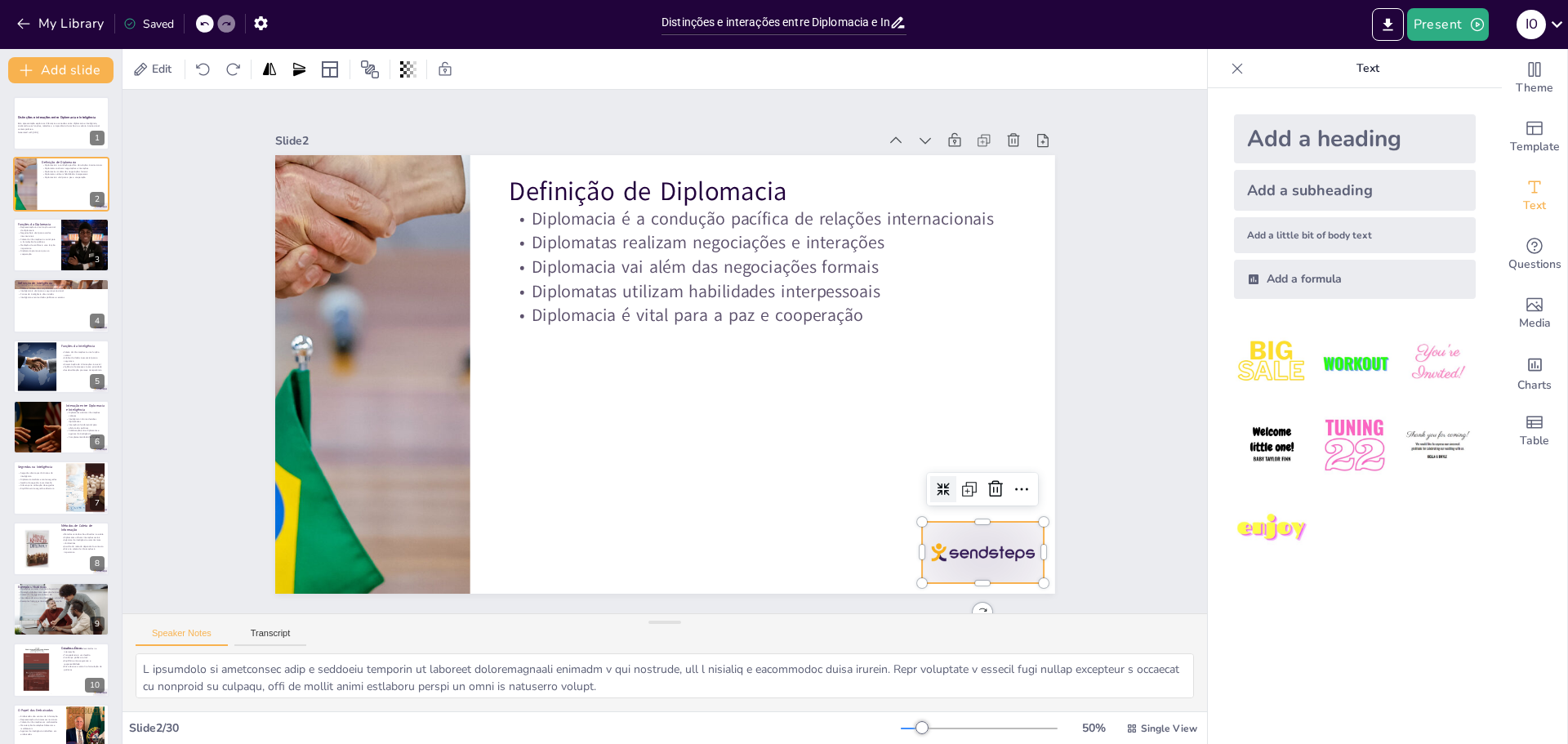
click at [791, 657] on div at bounding box center [728, 723] width 127 height 132
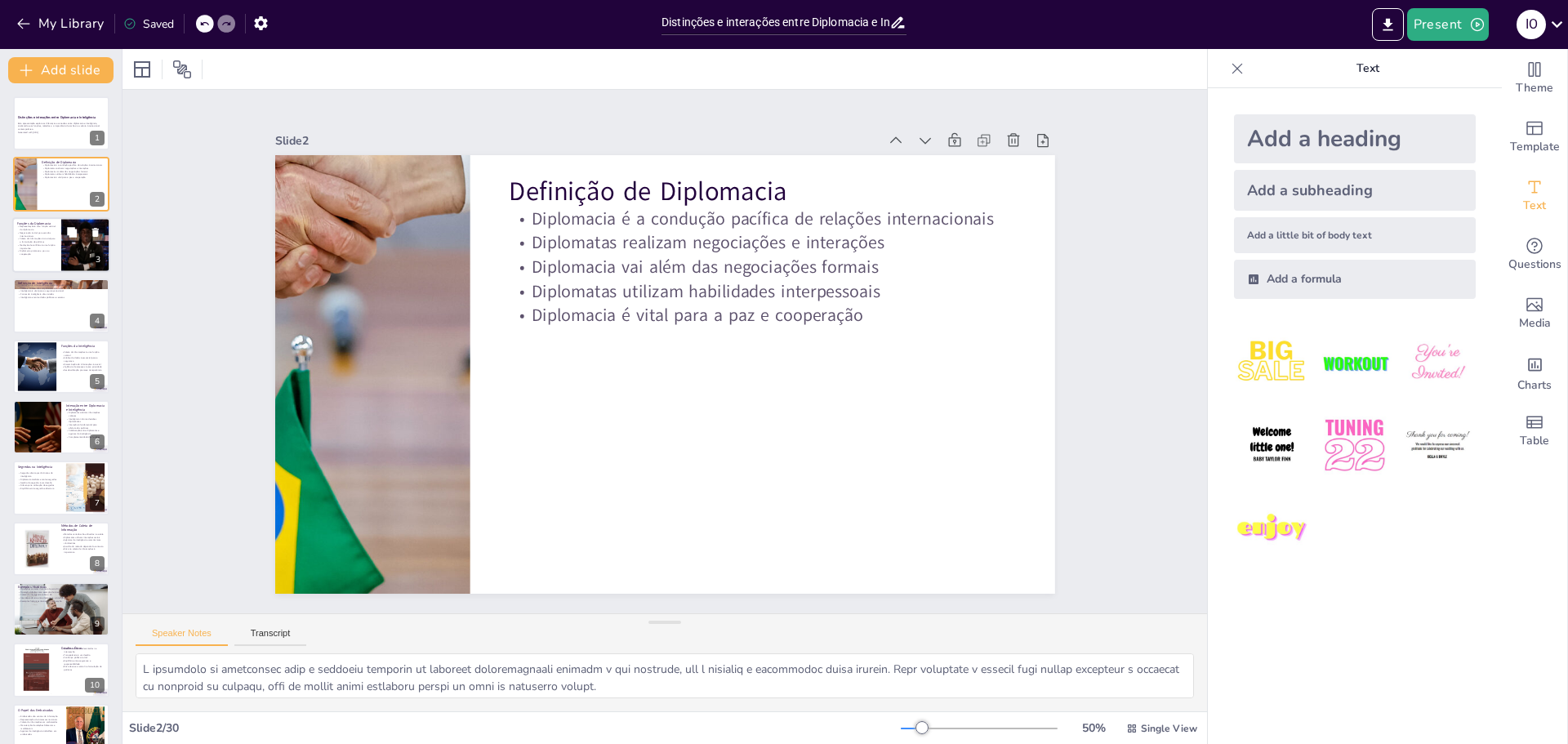
click at [48, 239] on p "Coleta de informações é crucial para a formulação de políticas" at bounding box center [37, 240] width 39 height 5
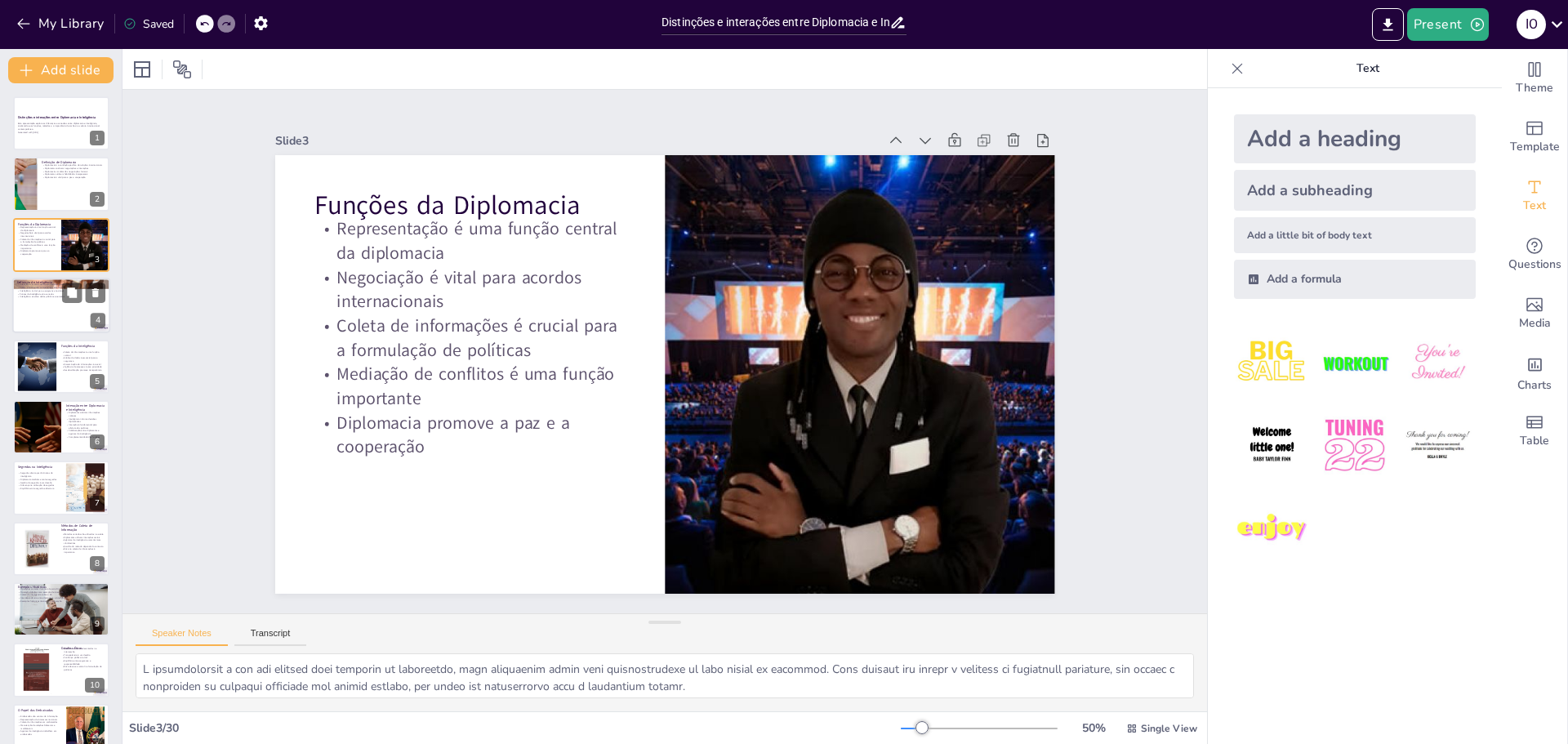
click at [56, 317] on div at bounding box center [60, 305] width 98 height 56
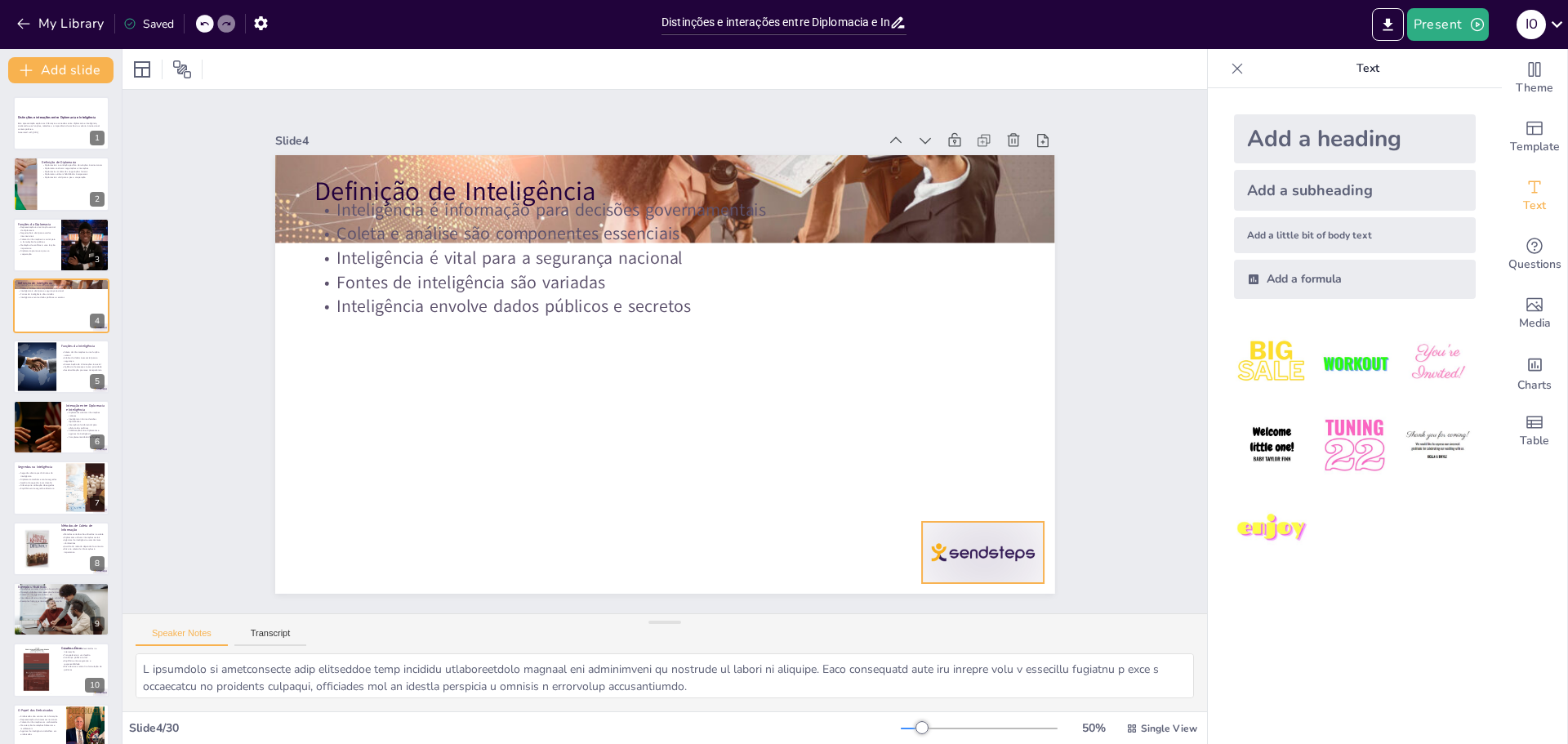
click at [495, 609] on div at bounding box center [464, 669] width 61 height 122
click at [48, 365] on div at bounding box center [37, 367] width 87 height 50
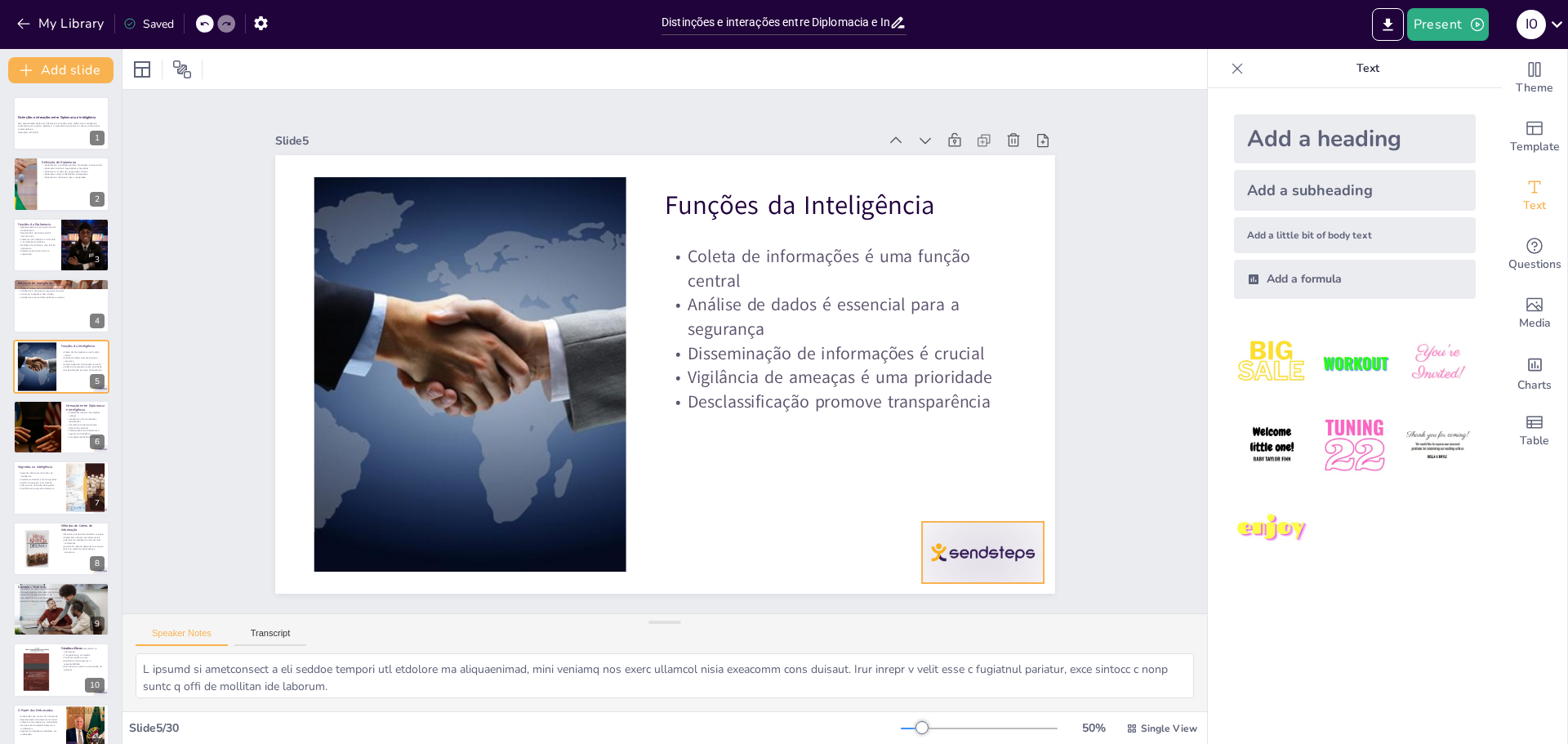
click at [954, 281] on div at bounding box center [1014, 213] width 121 height 135
click at [73, 430] on p "Colaboração entre diplomatas e agentes de inteligência" at bounding box center [85, 432] width 39 height 5
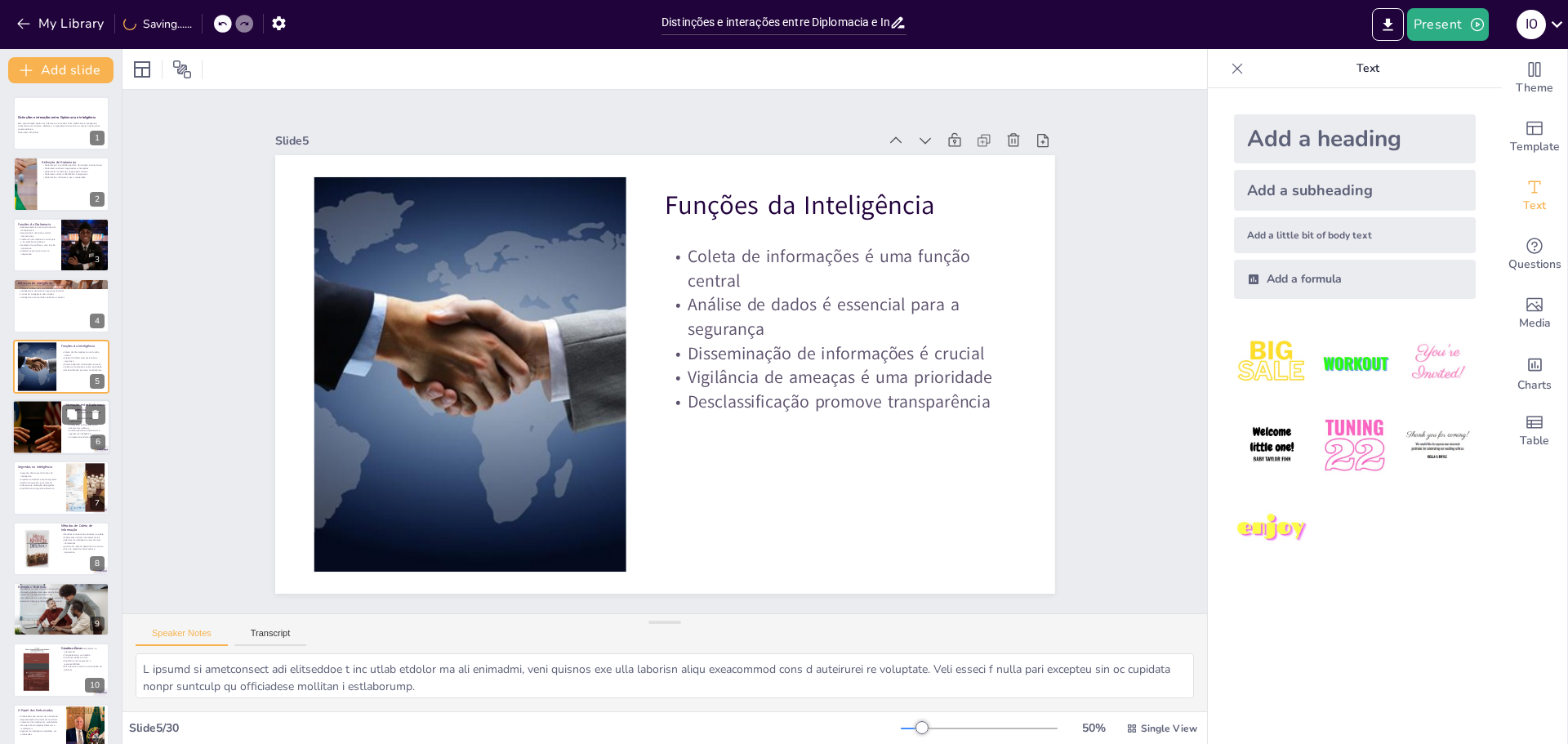
scroll to position [14, 0]
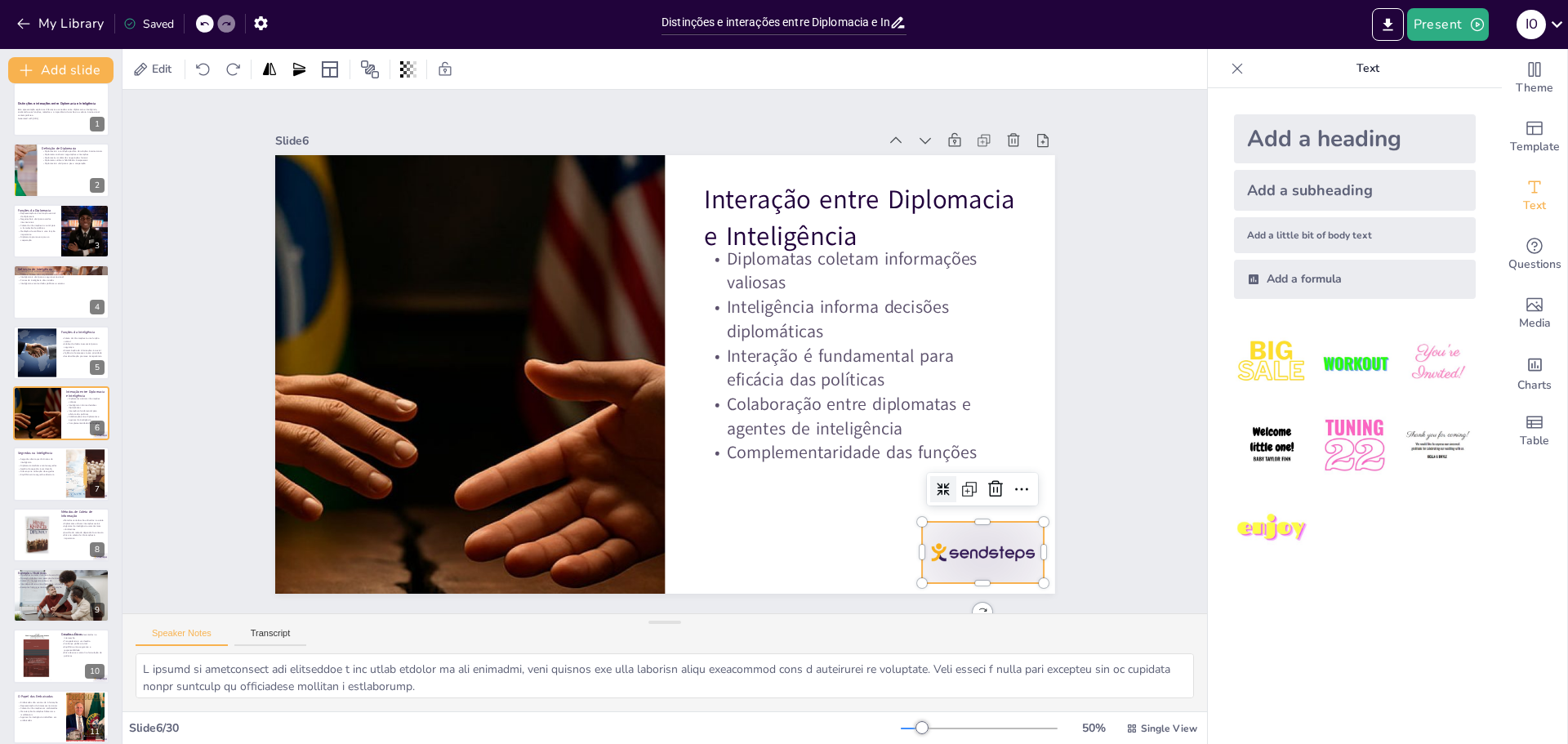
click at [577, 639] on div at bounding box center [535, 705] width 85 height 132
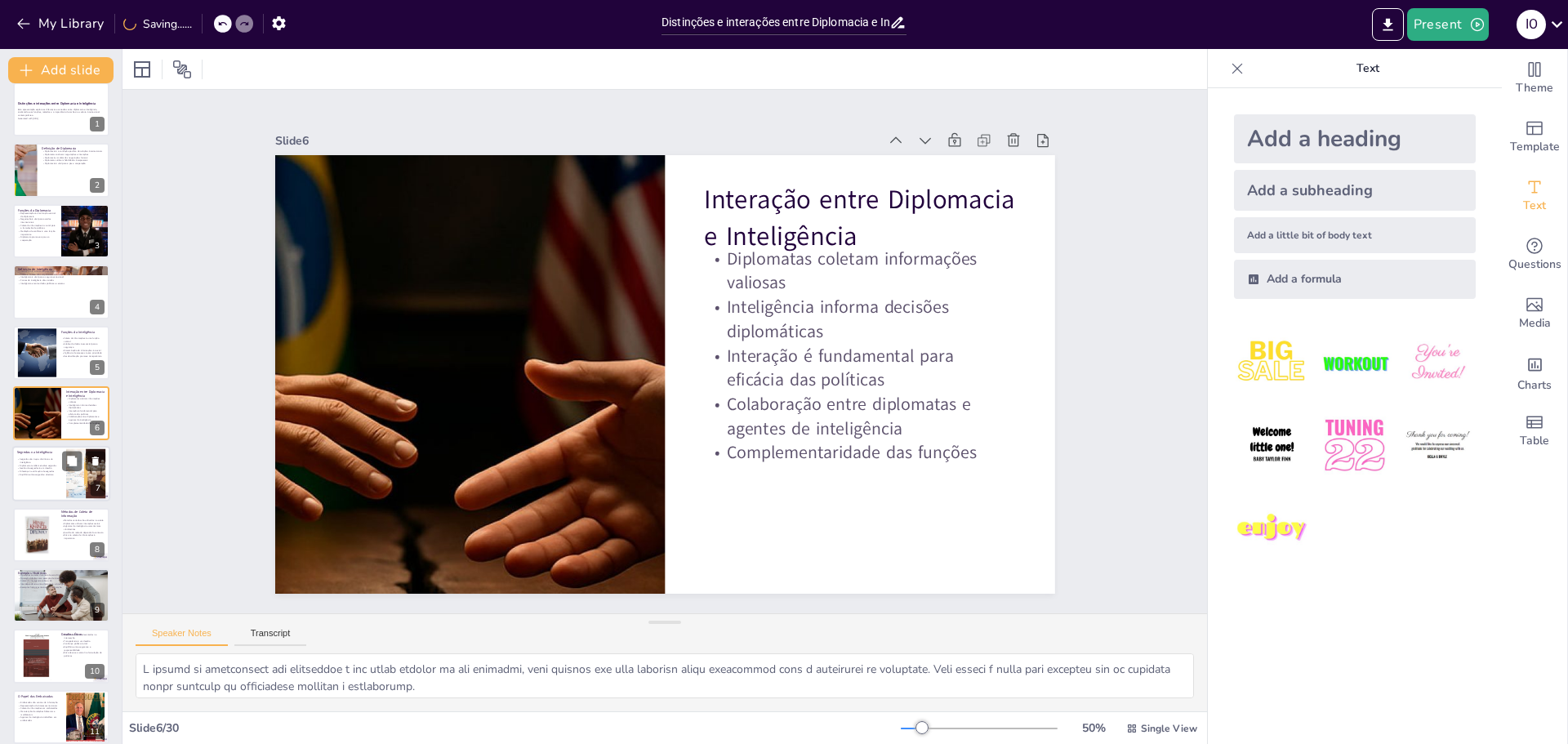
click at [69, 481] on div at bounding box center [86, 474] width 89 height 50
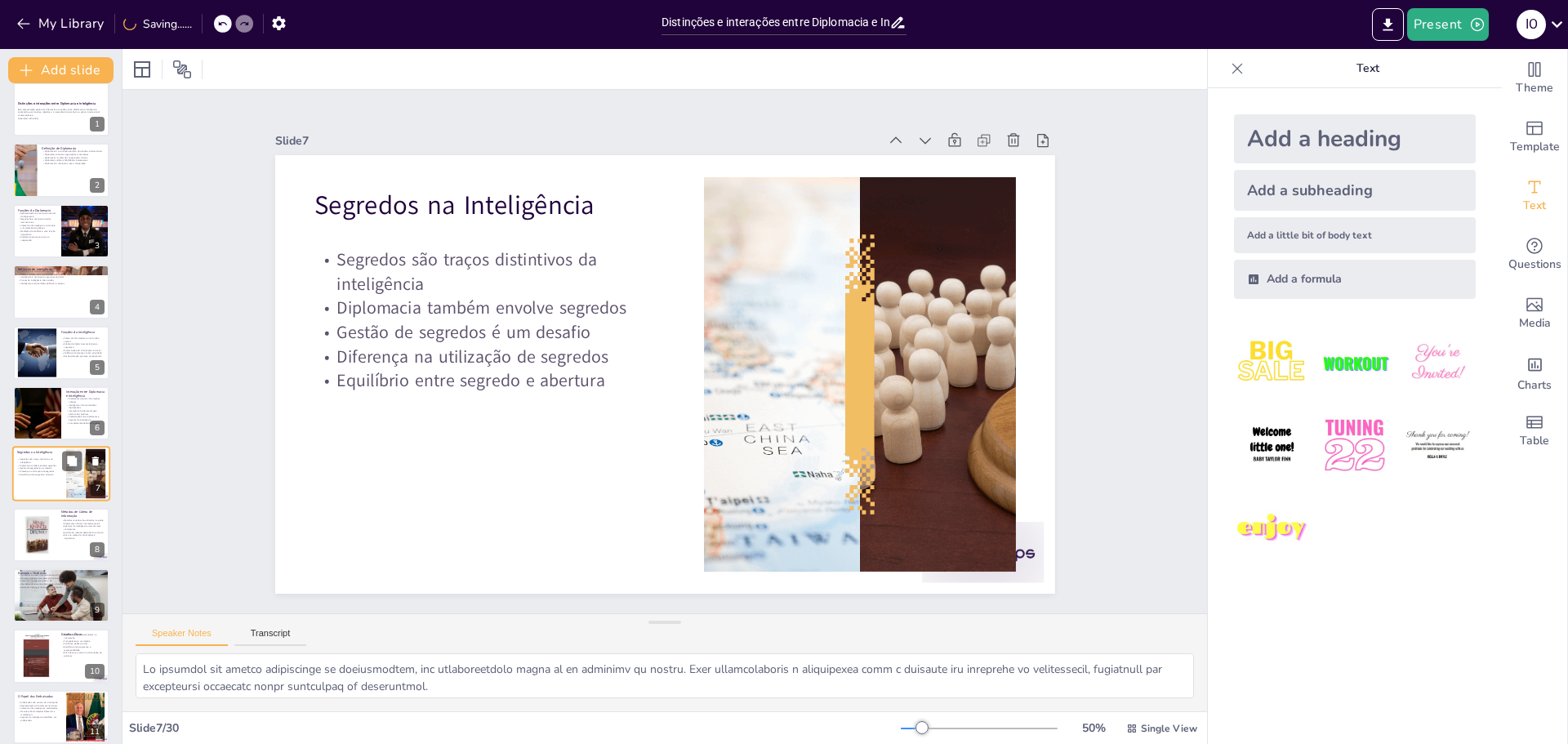
scroll to position [74, 0]
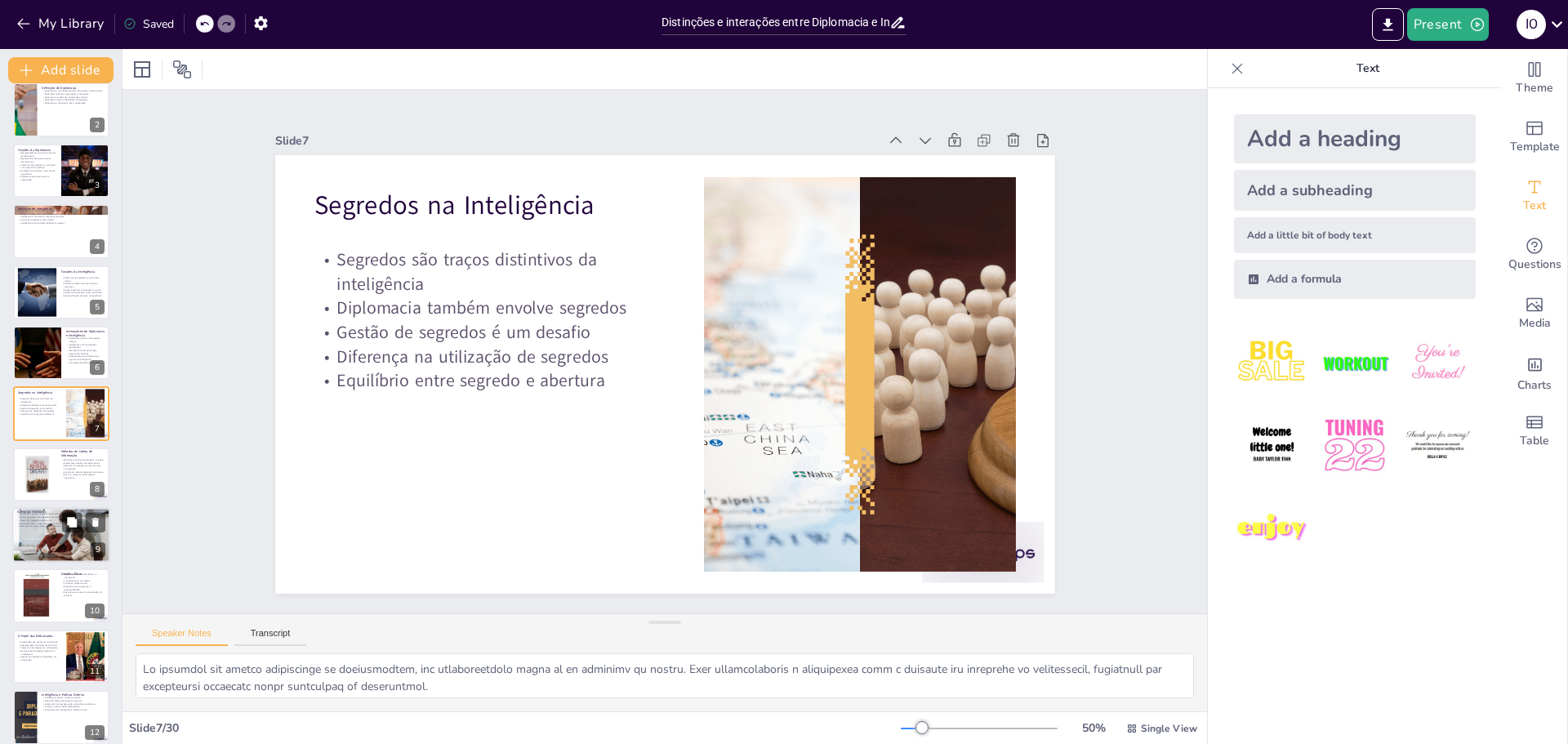
click at [63, 549] on div at bounding box center [60, 535] width 98 height 56
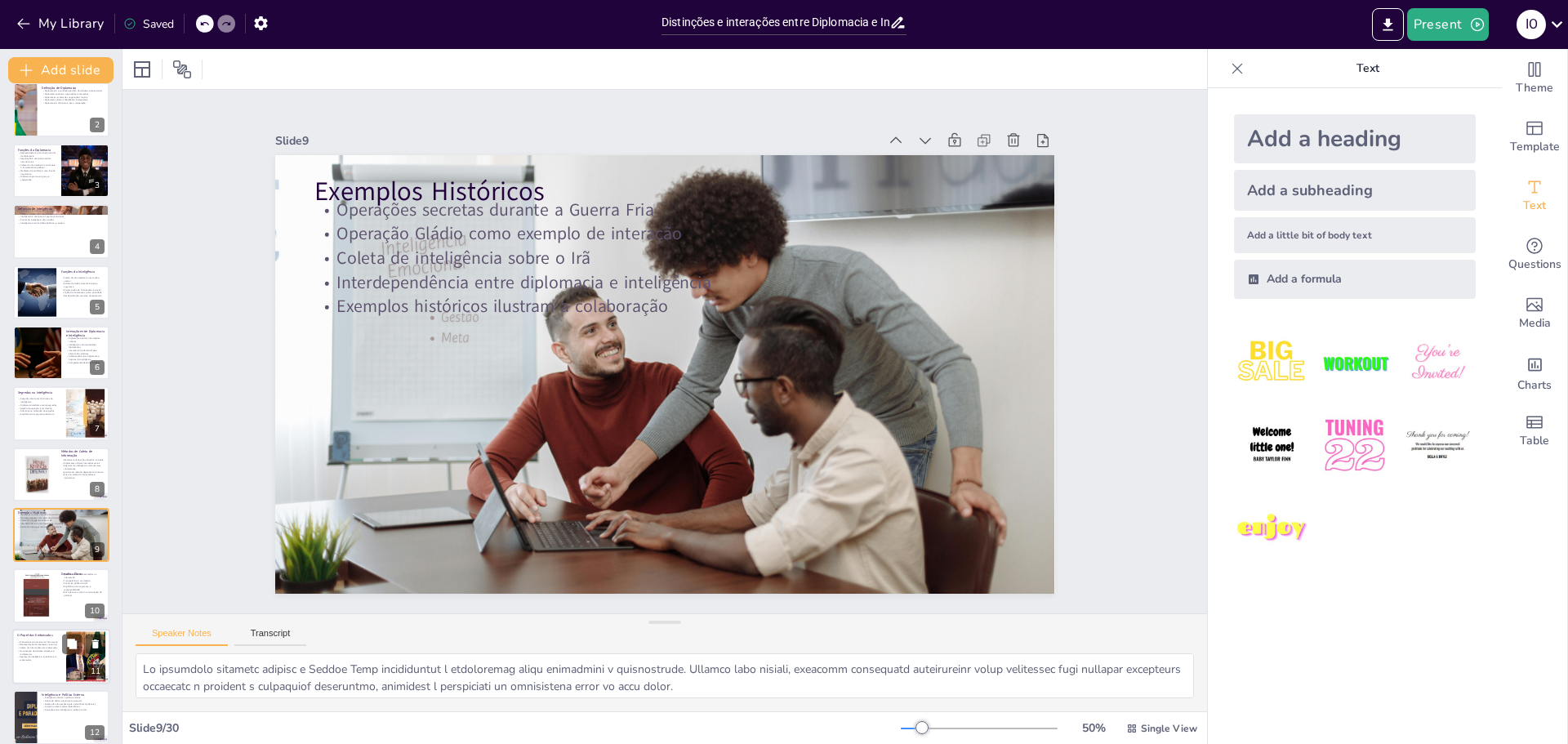
scroll to position [197, 0]
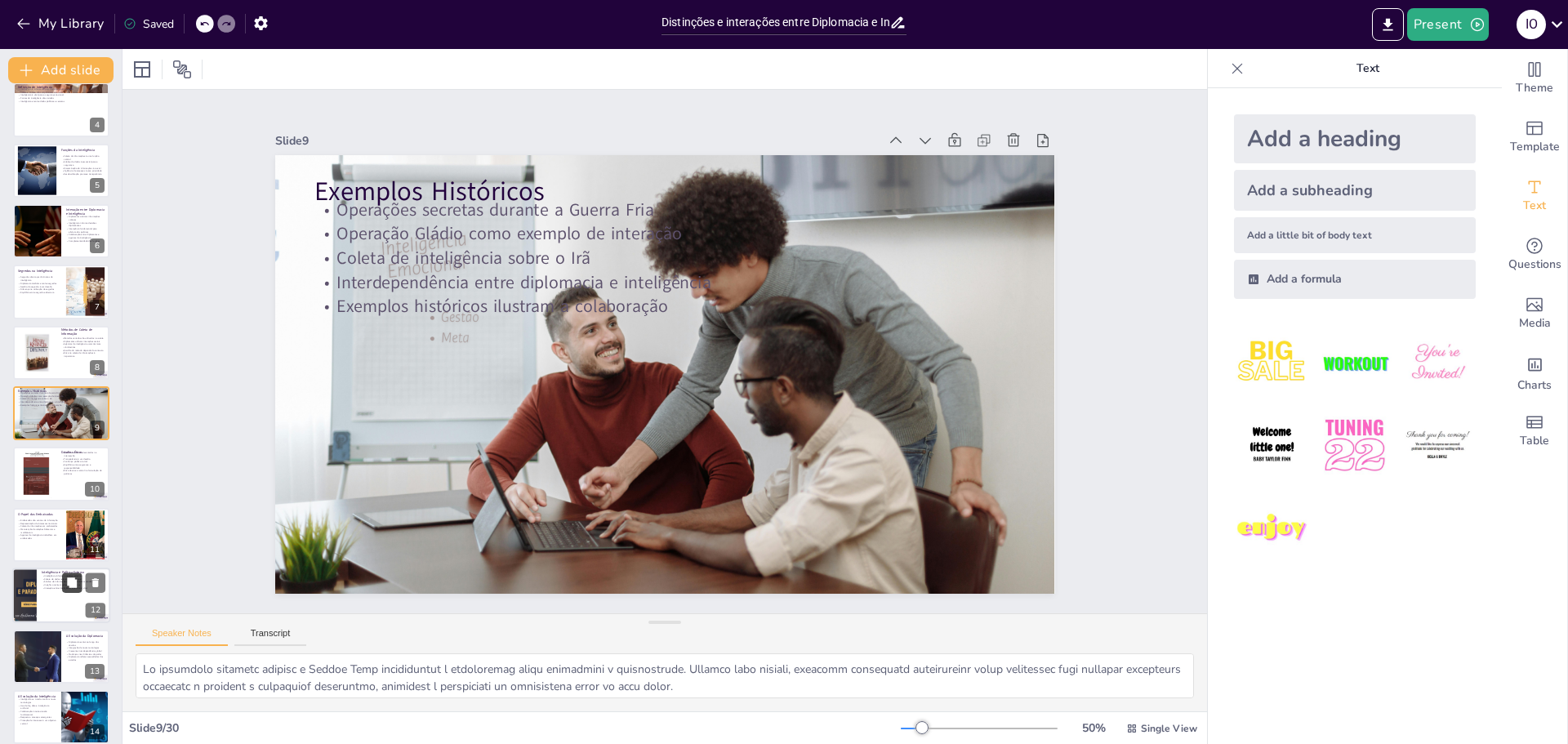
click at [68, 587] on icon at bounding box center [71, 583] width 12 height 12
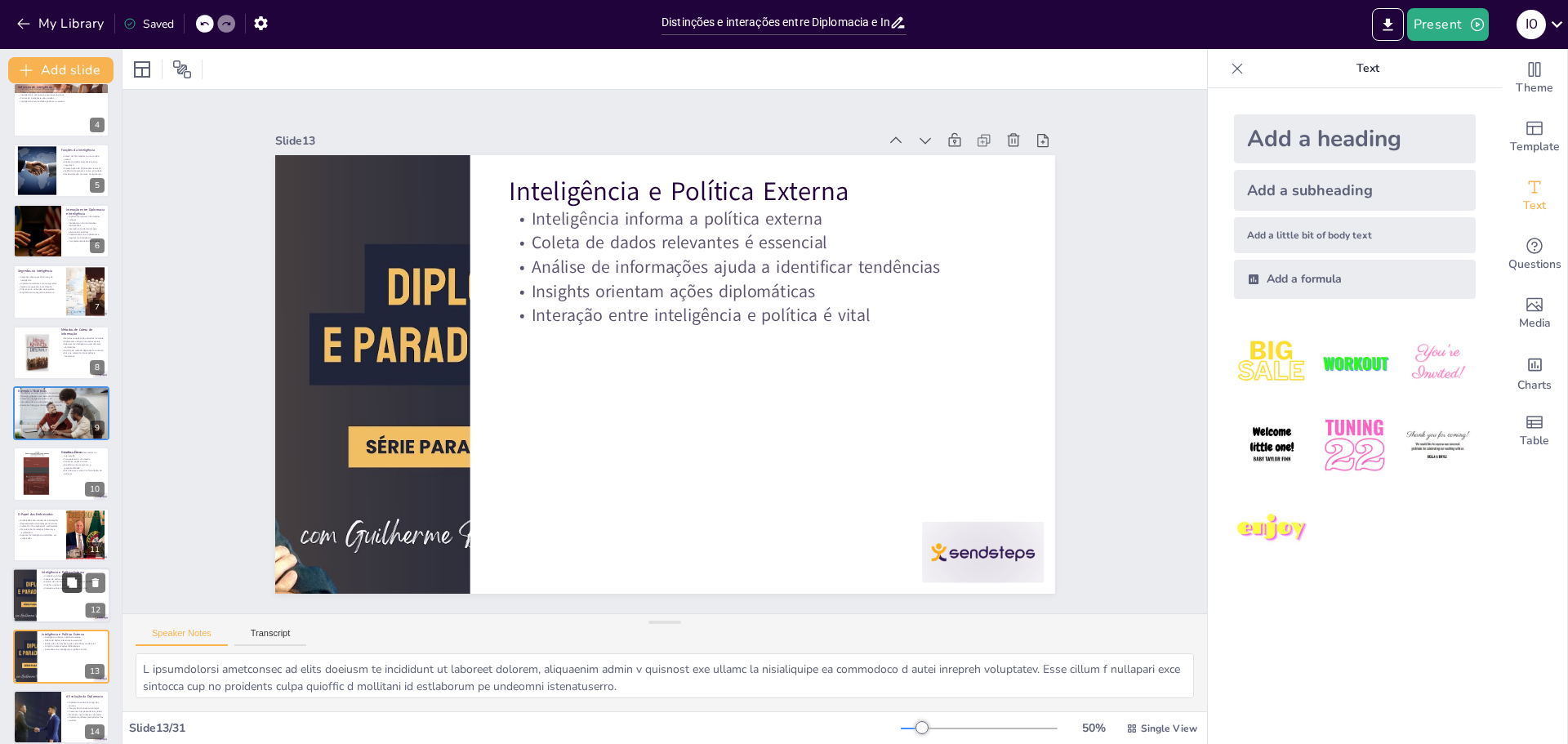
scroll to position [439, 0]
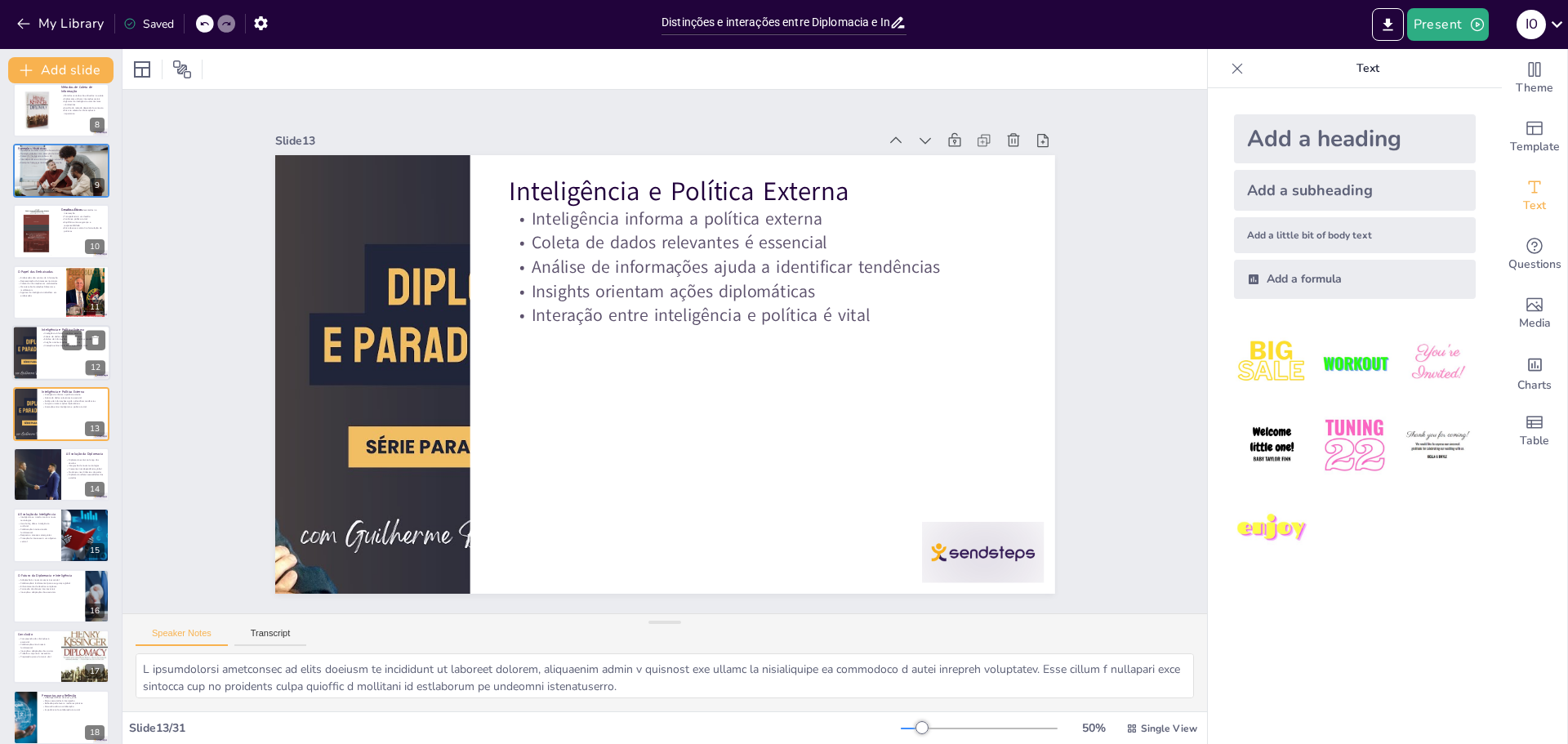
click at [42, 361] on div at bounding box center [60, 353] width 98 height 56
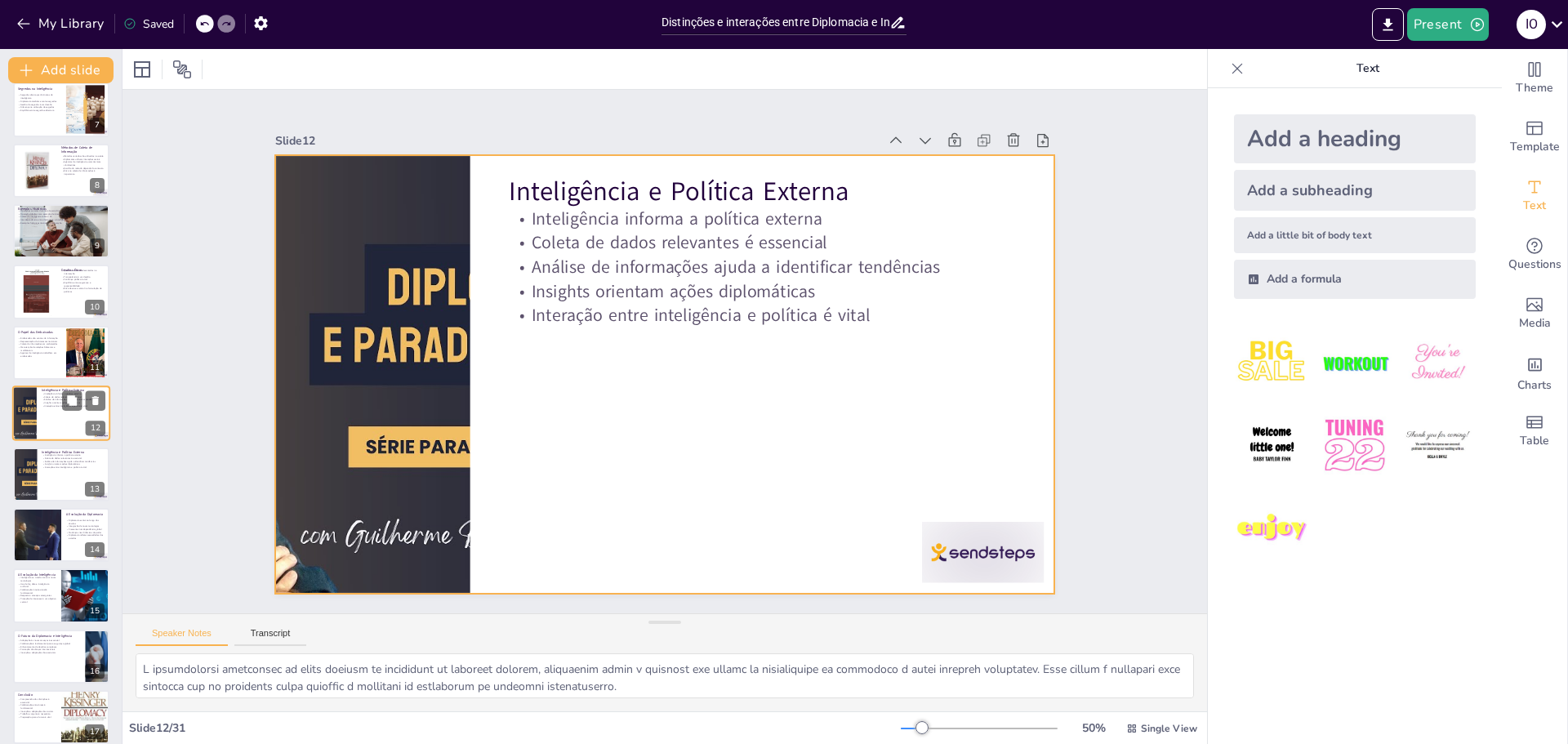
click at [40, 402] on div at bounding box center [60, 413] width 98 height 56
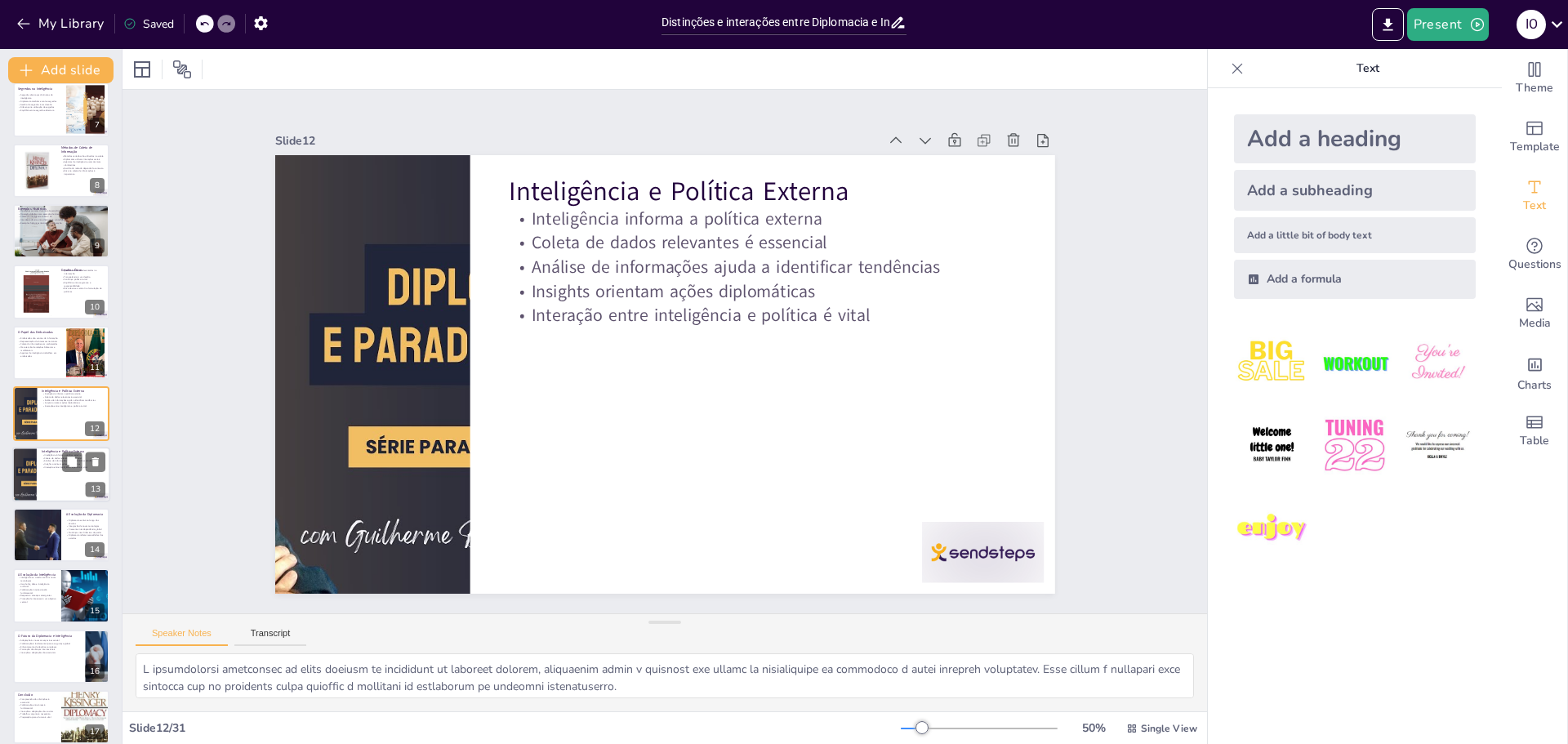
click at [42, 461] on p "Análise de informações ajuda a identificar tendências" at bounding box center [74, 461] width 64 height 4
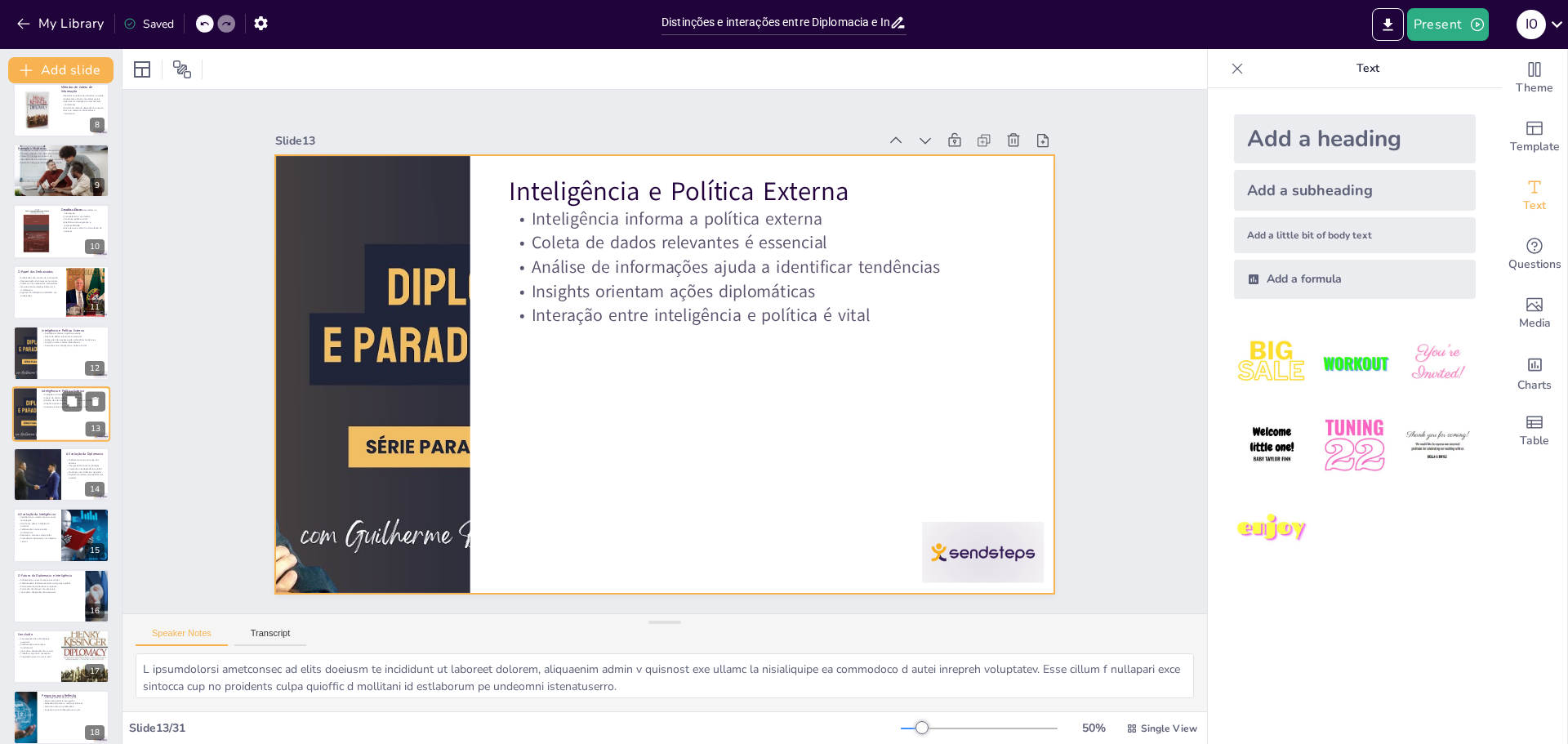
click at [41, 413] on div at bounding box center [60, 414] width 98 height 56
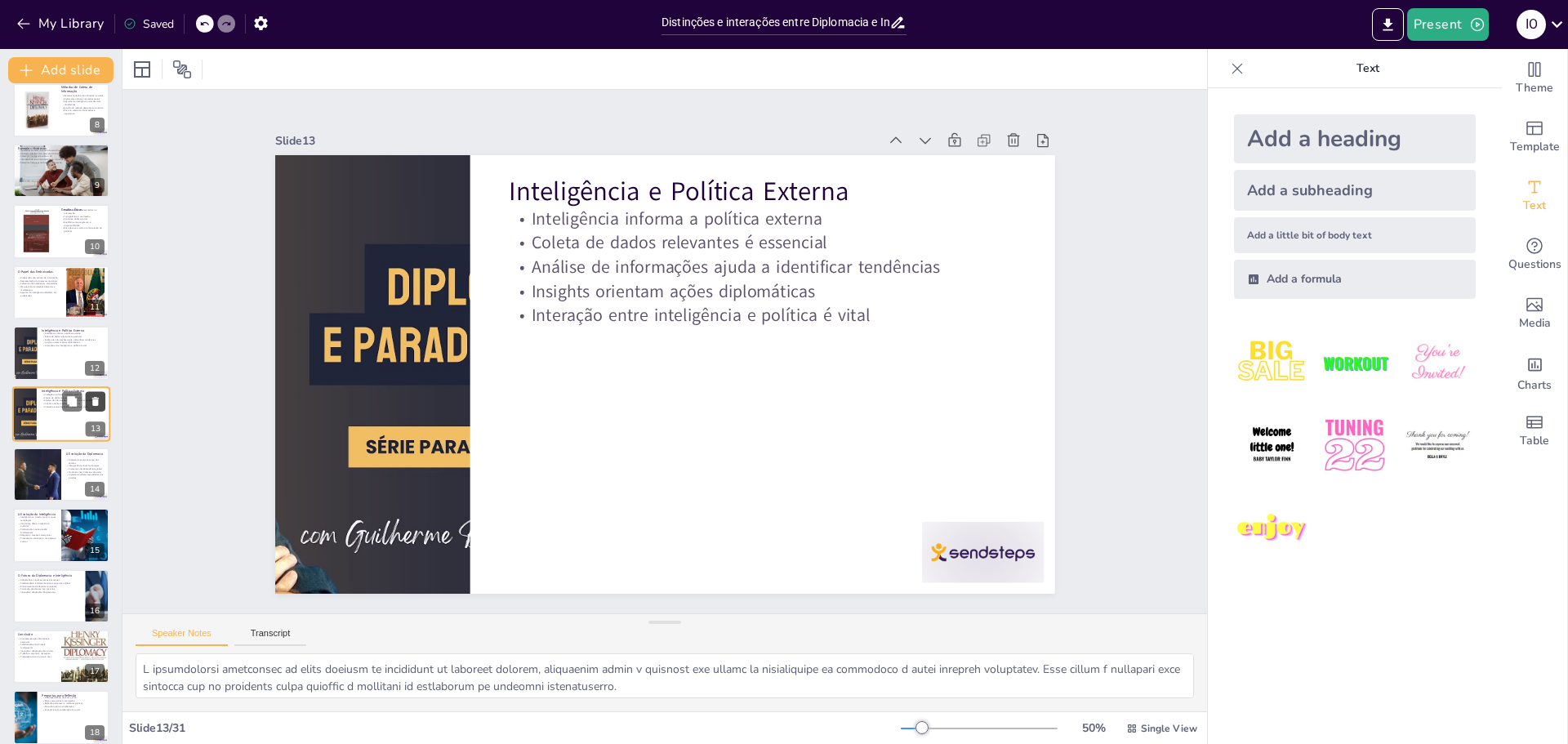
click at [96, 400] on icon at bounding box center [95, 401] width 6 height 9
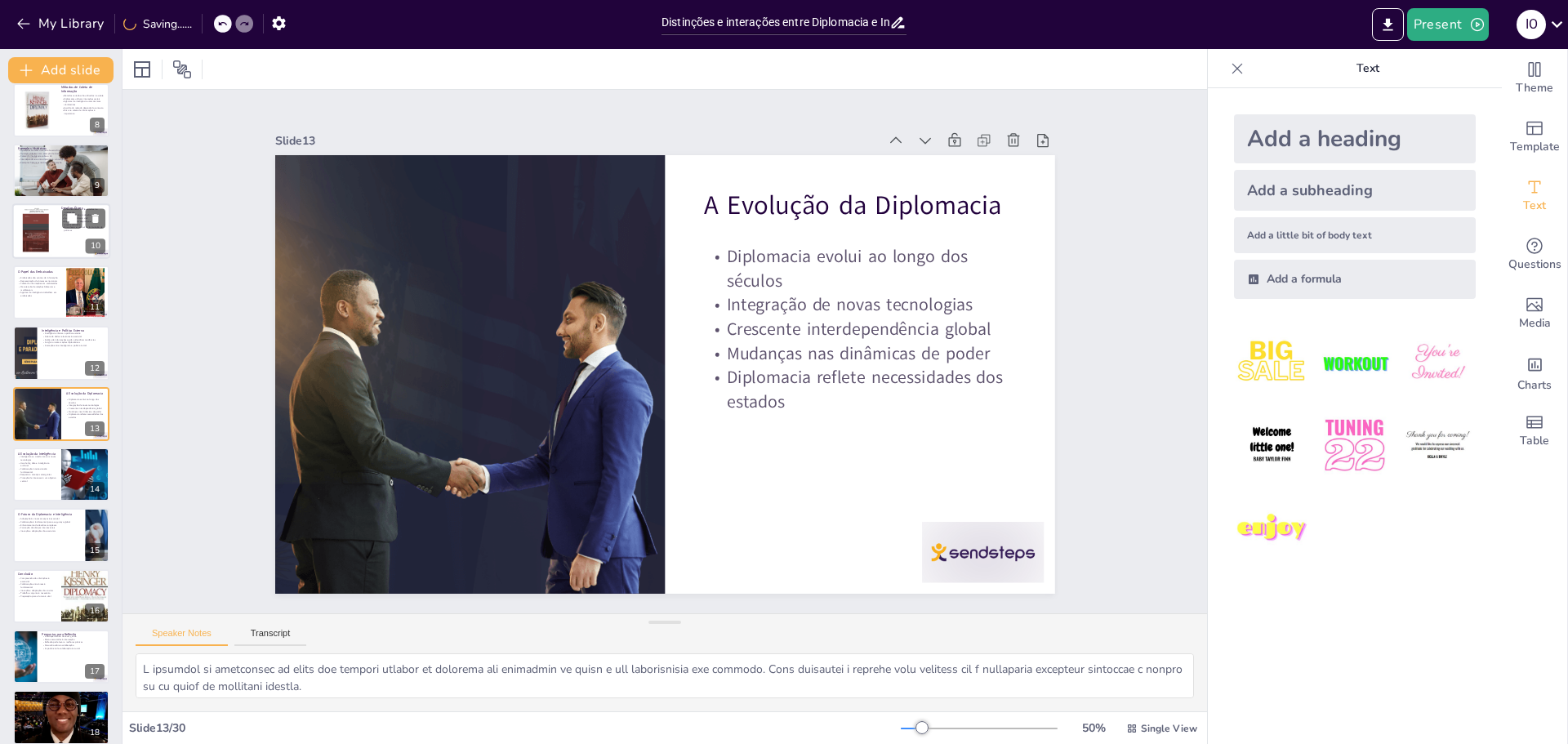
click at [39, 225] on div at bounding box center [37, 231] width 39 height 56
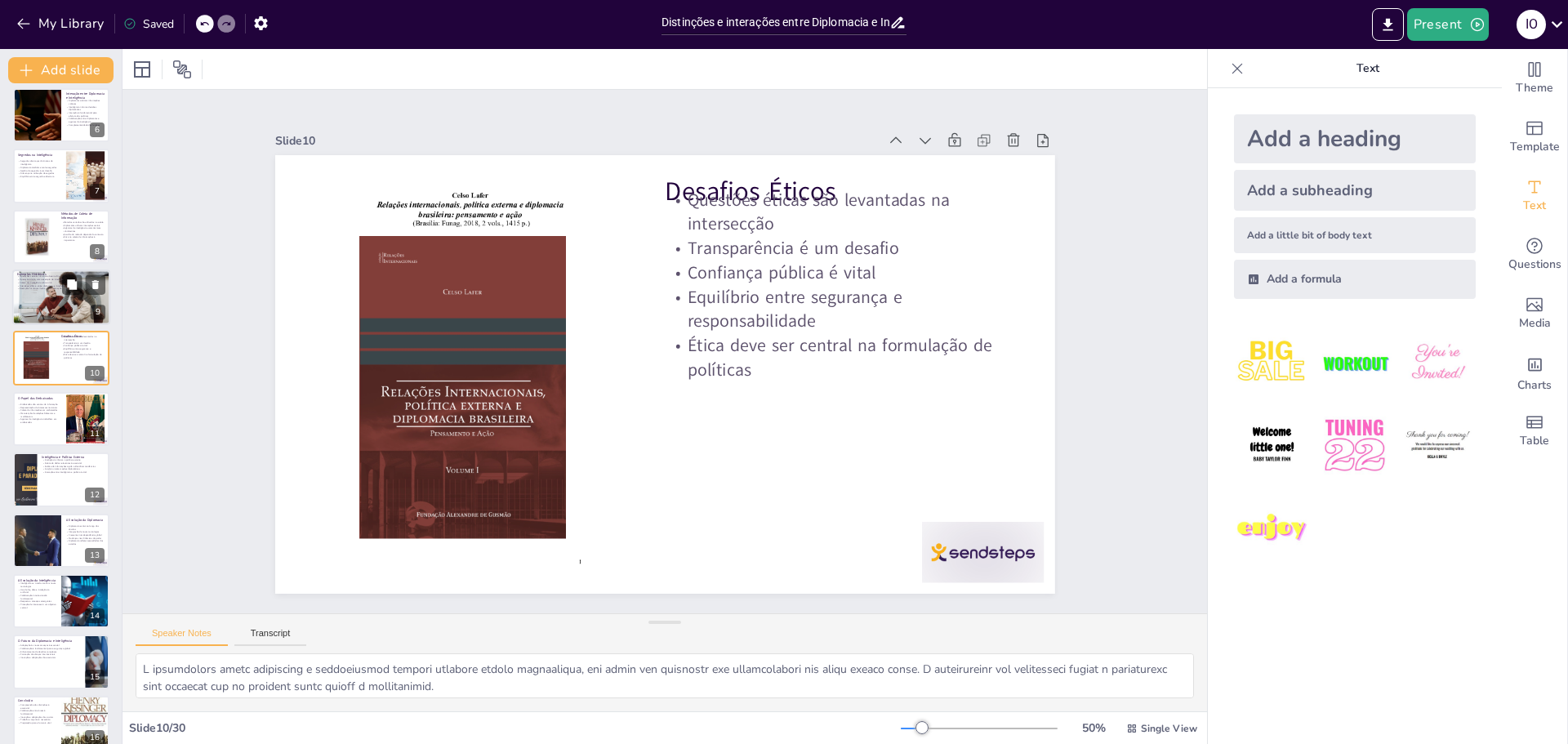
scroll to position [338, 0]
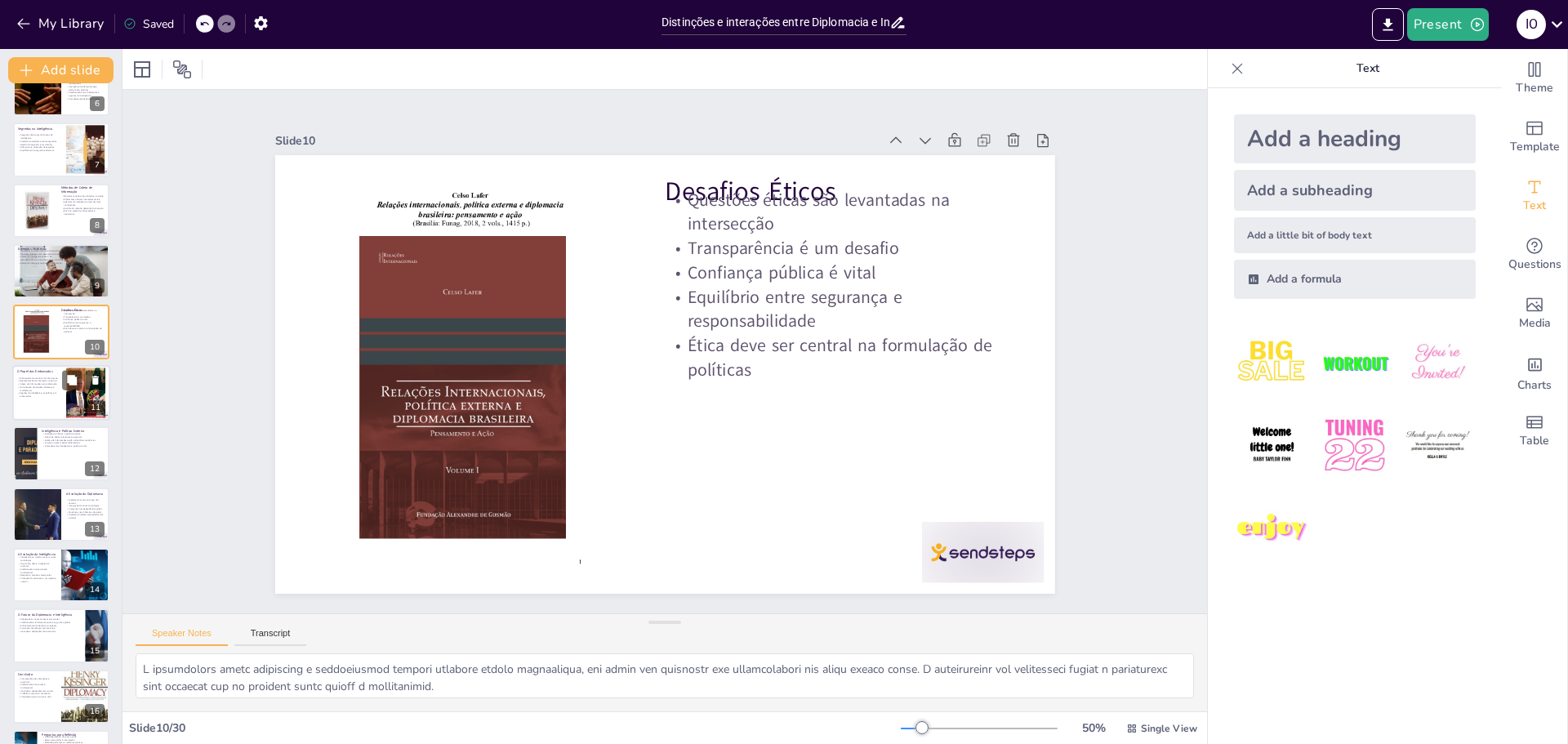
click at [28, 390] on p "Manutenção de relações bilaterais e multilaterais" at bounding box center [39, 388] width 44 height 5
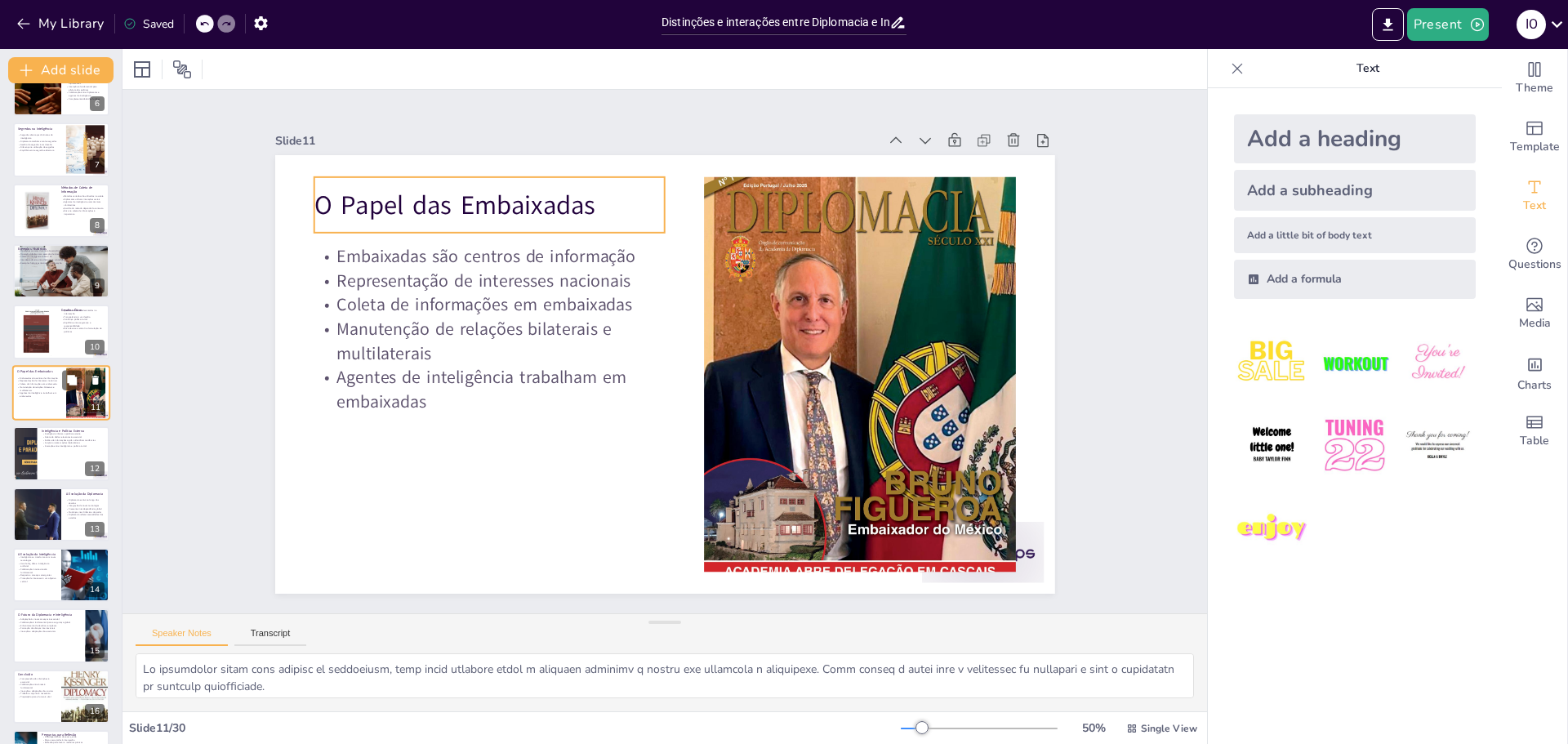
scroll to position [317, 0]
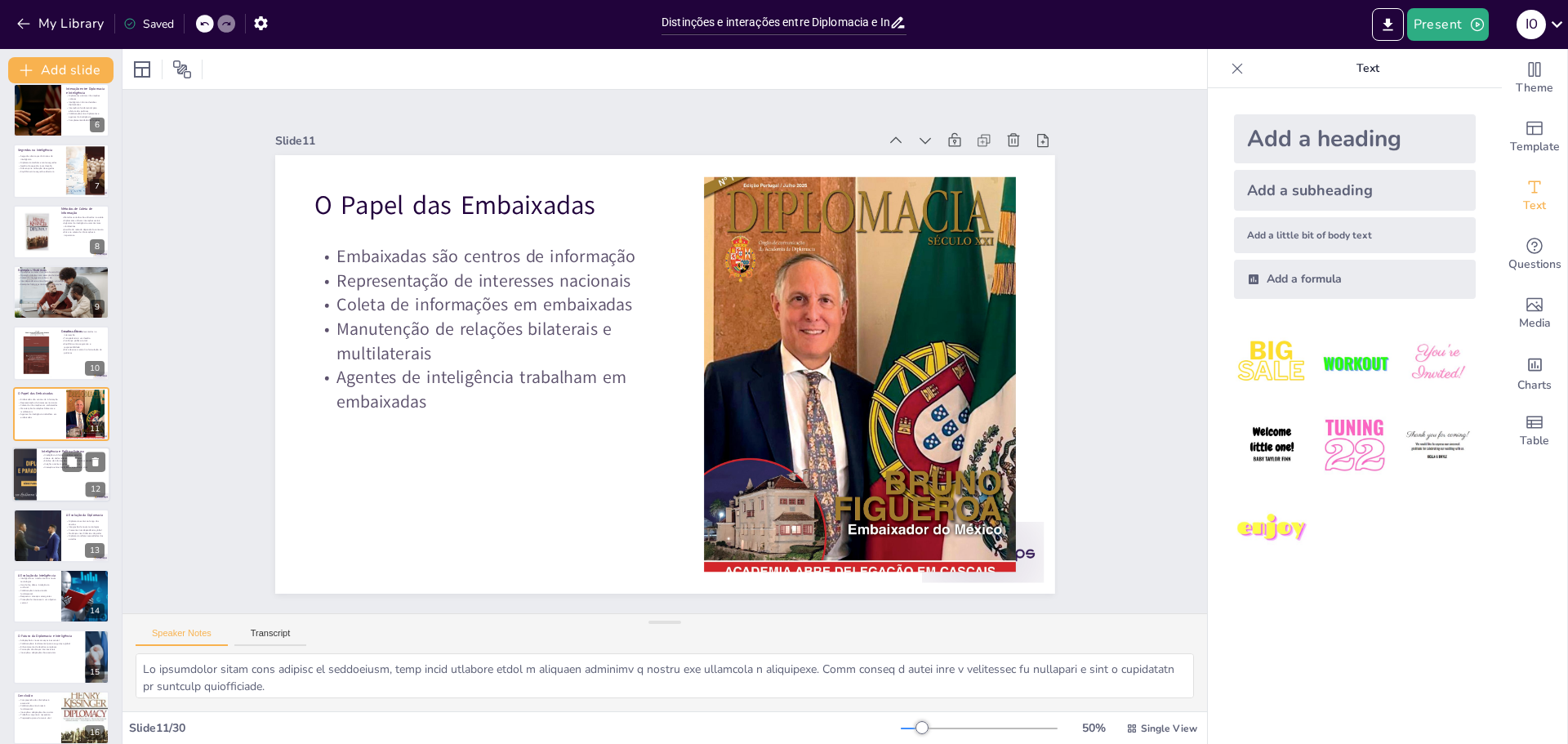
click at [25, 473] on div at bounding box center [24, 474] width 98 height 56
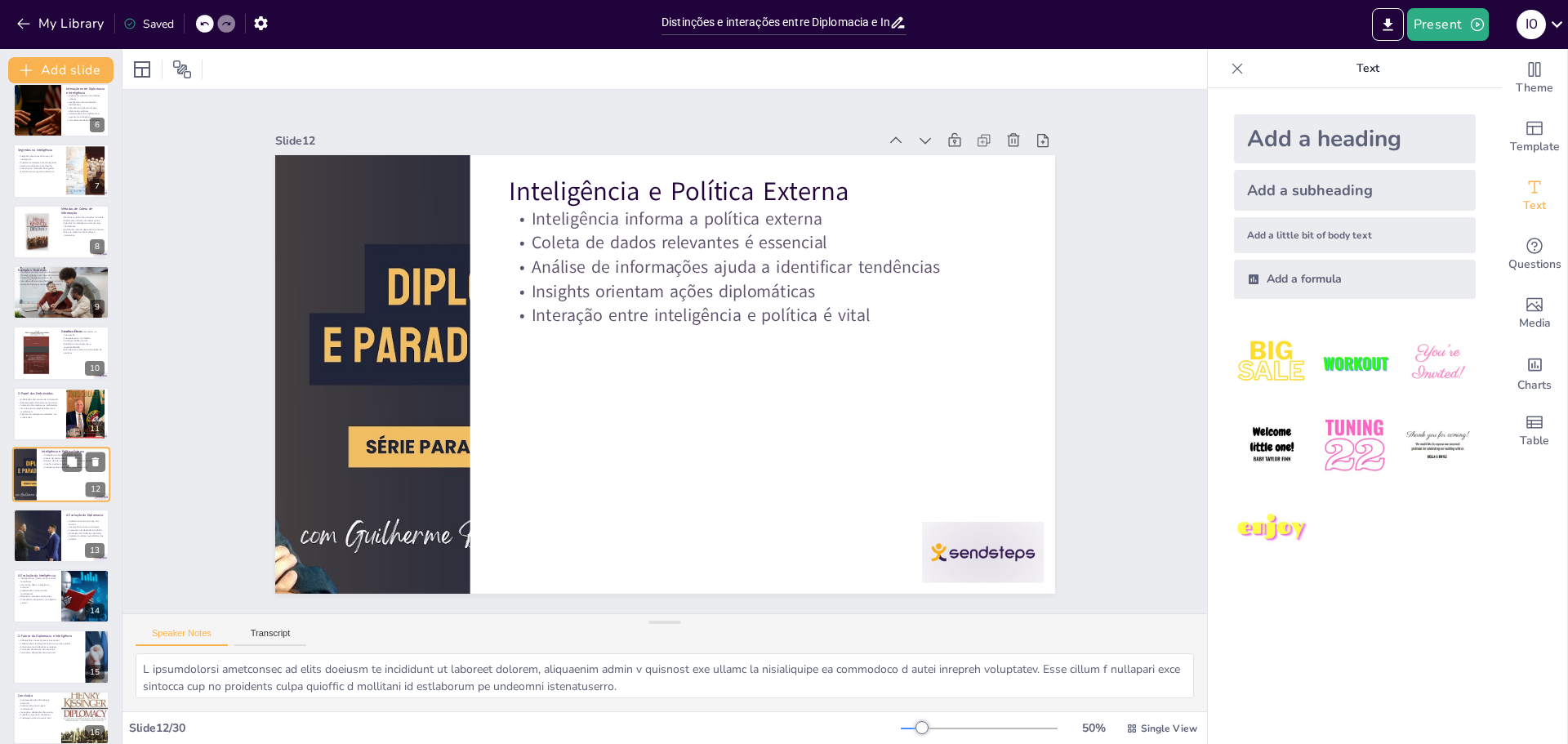
scroll to position [378, 0]
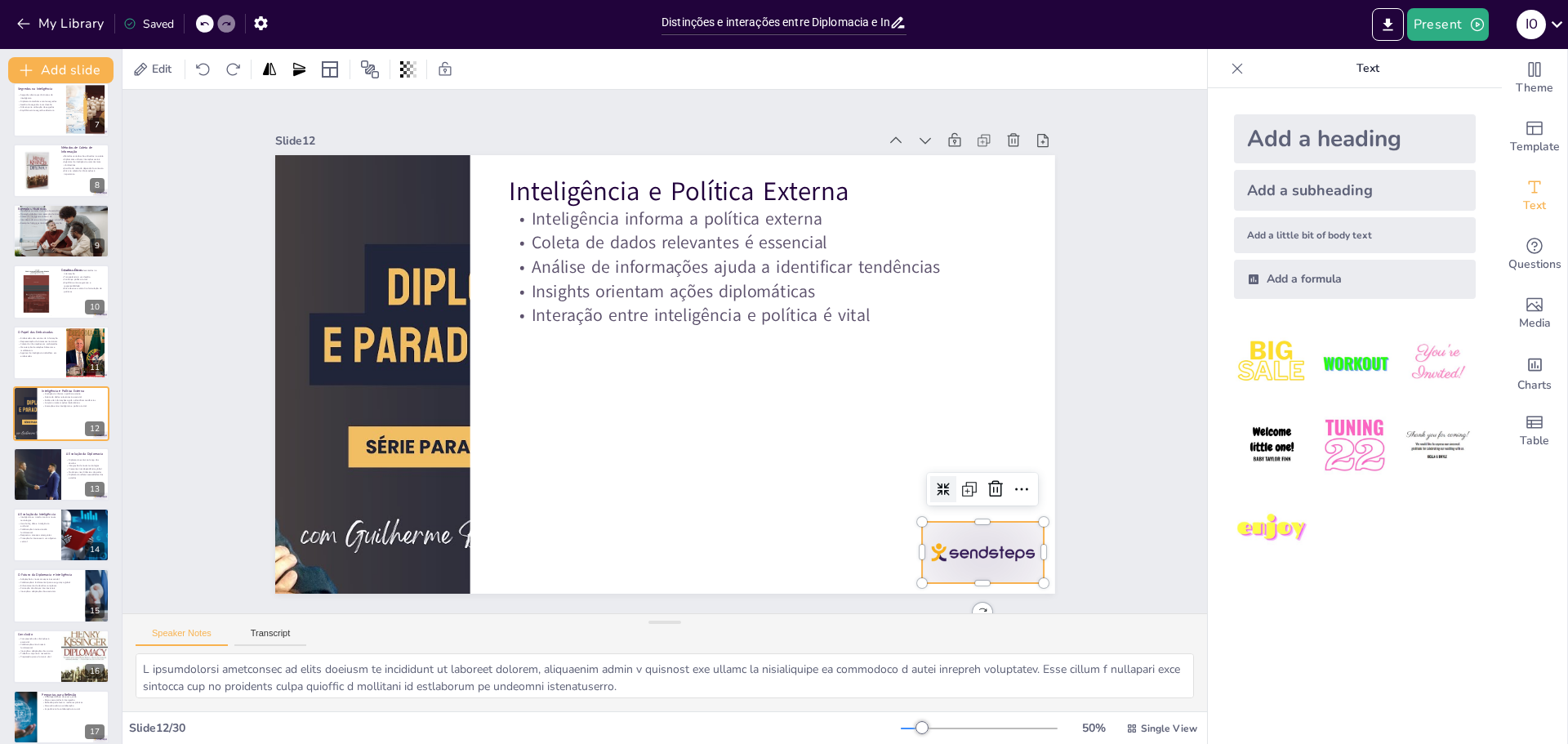
click at [872, 641] on div at bounding box center [804, 701] width 135 height 121
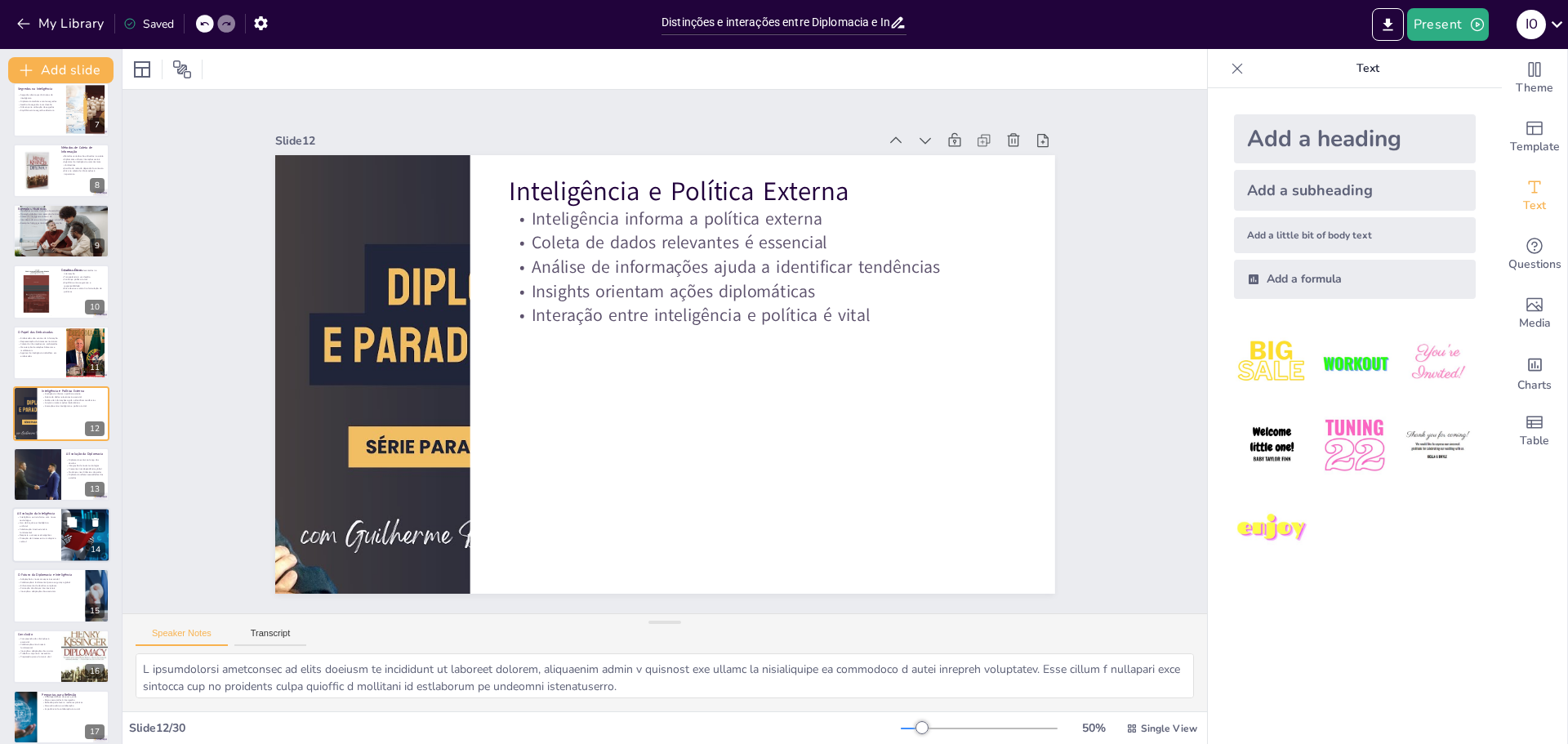
click at [30, 542] on p "Proteção de interesses é um objetivo central" at bounding box center [37, 539] width 39 height 5
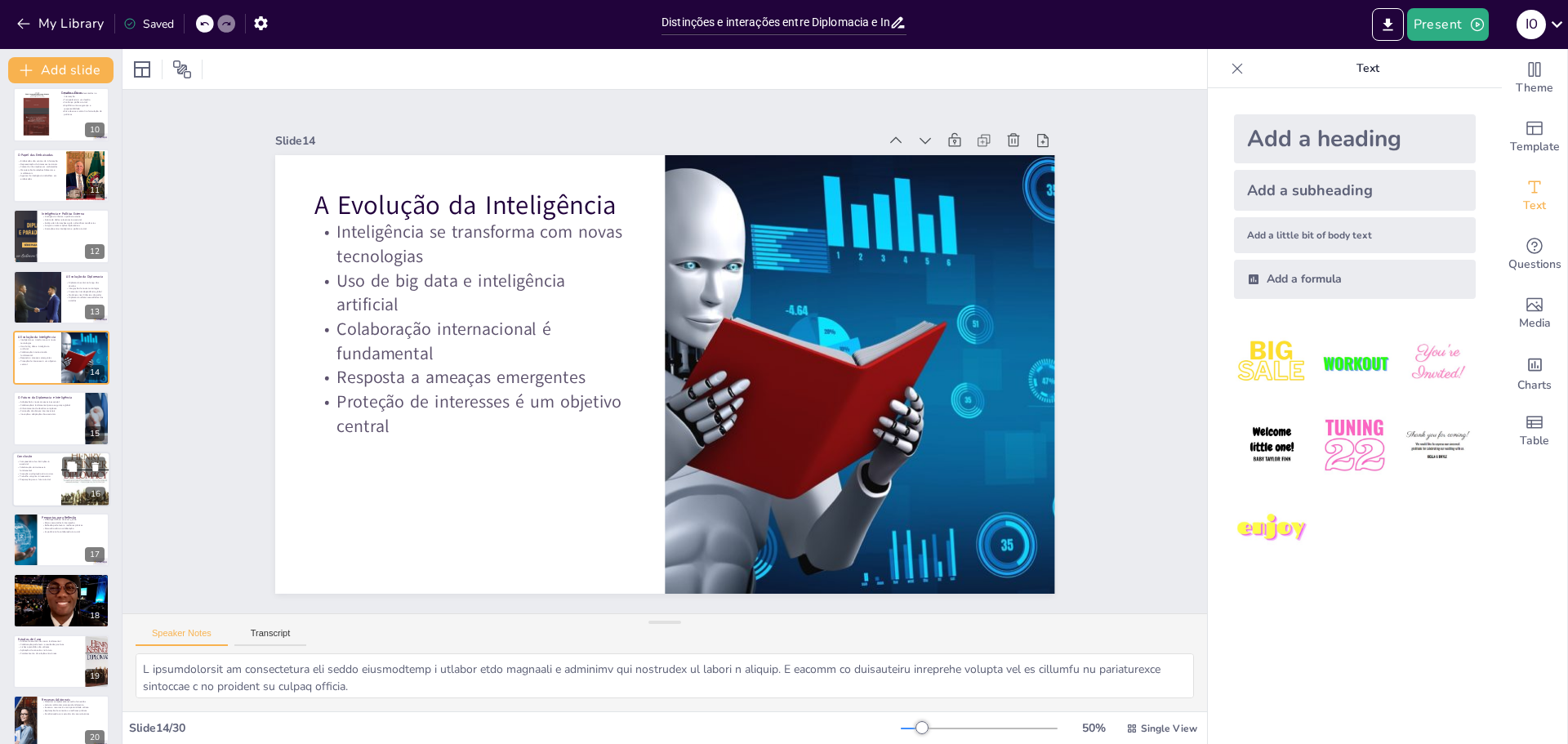
scroll to position [582, 0]
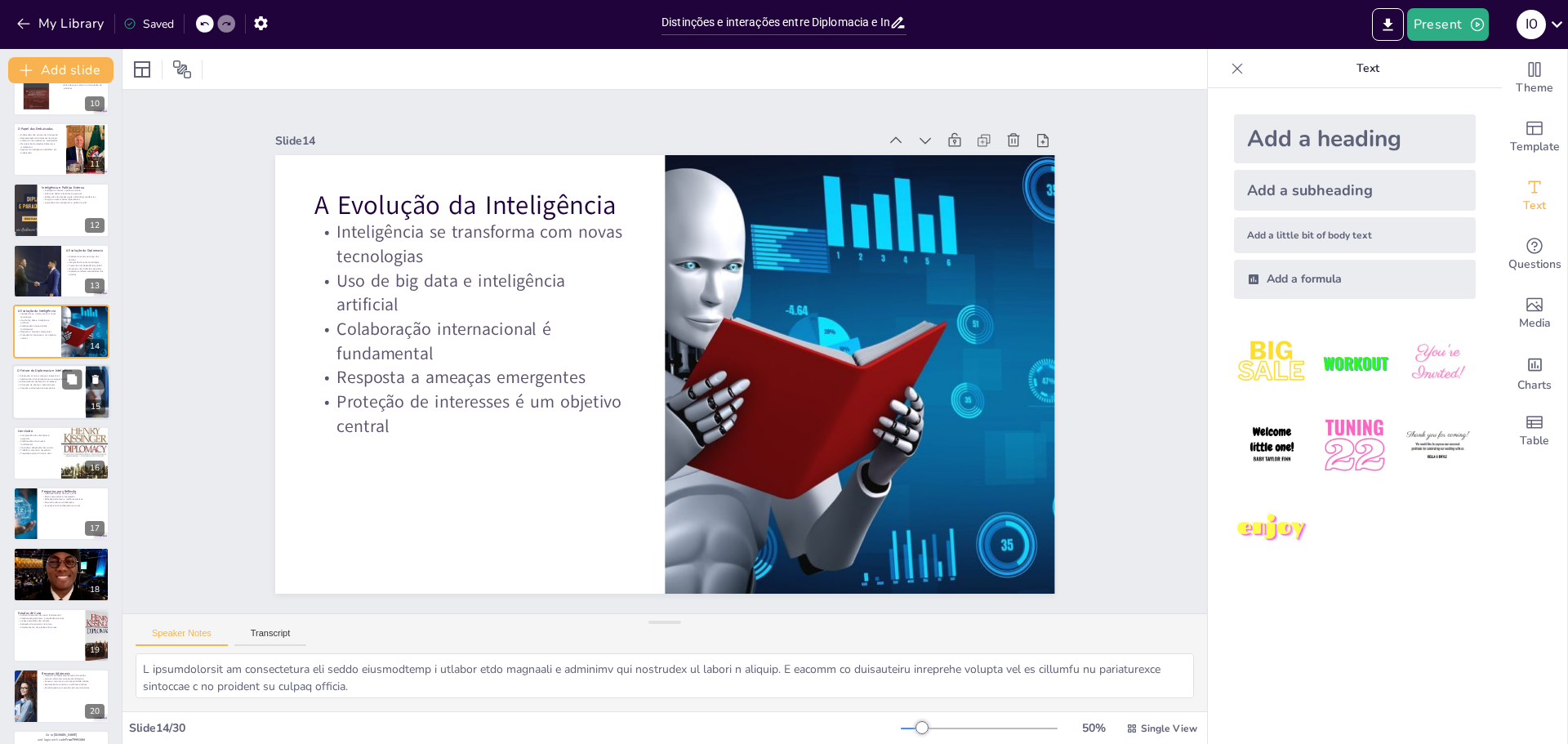
click at [31, 399] on div at bounding box center [60, 393] width 98 height 56
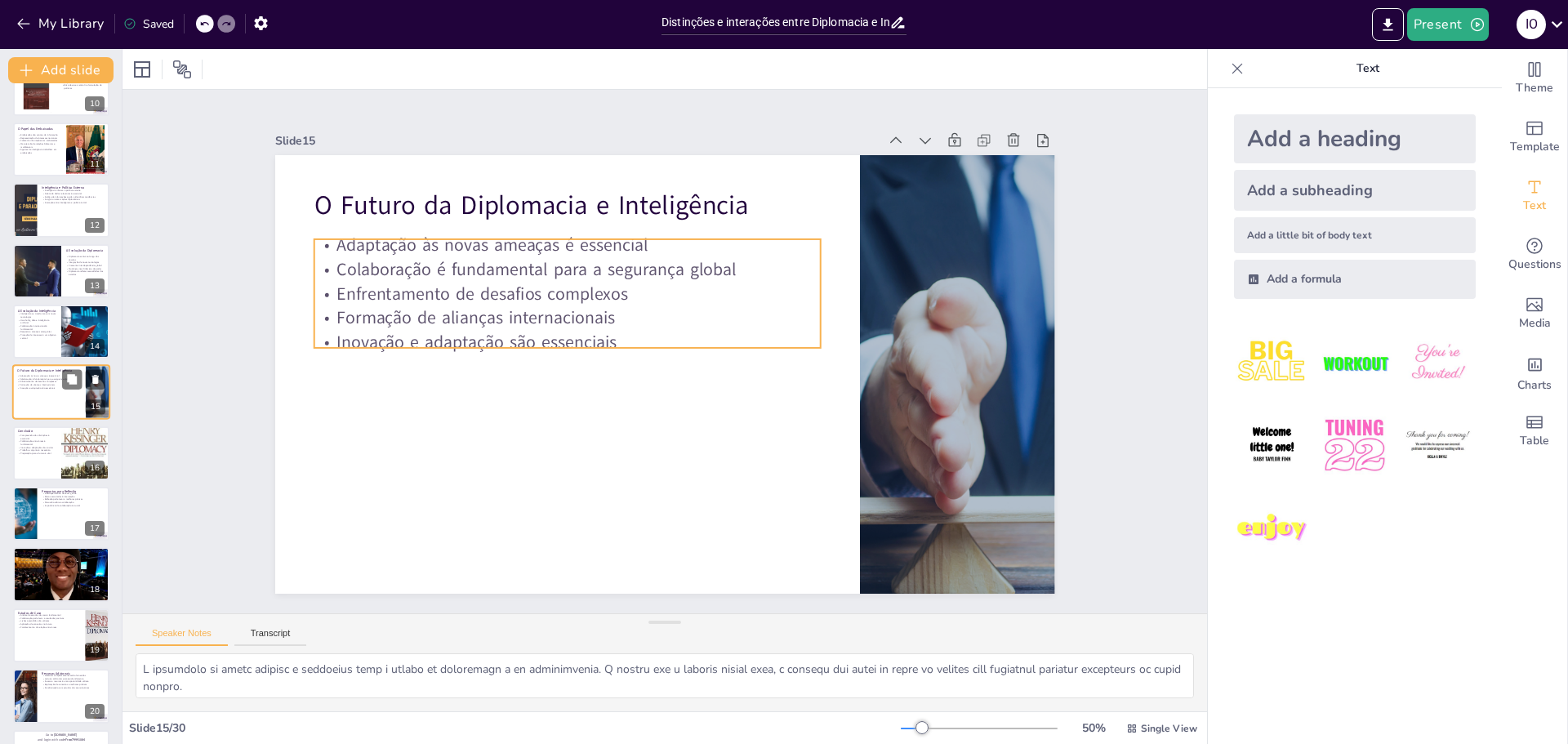
scroll to position [560, 0]
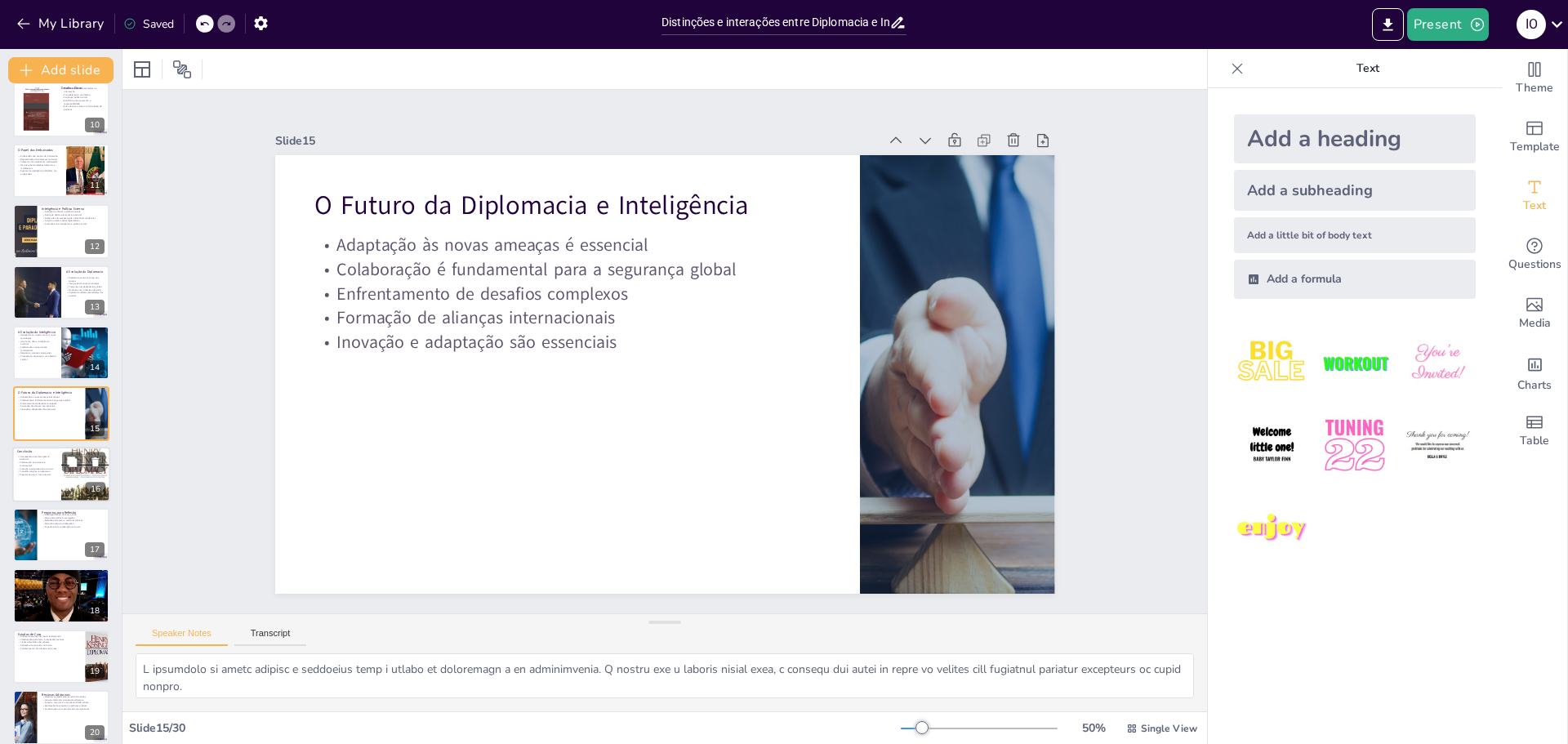
click at [30, 477] on div at bounding box center [60, 474] width 98 height 56
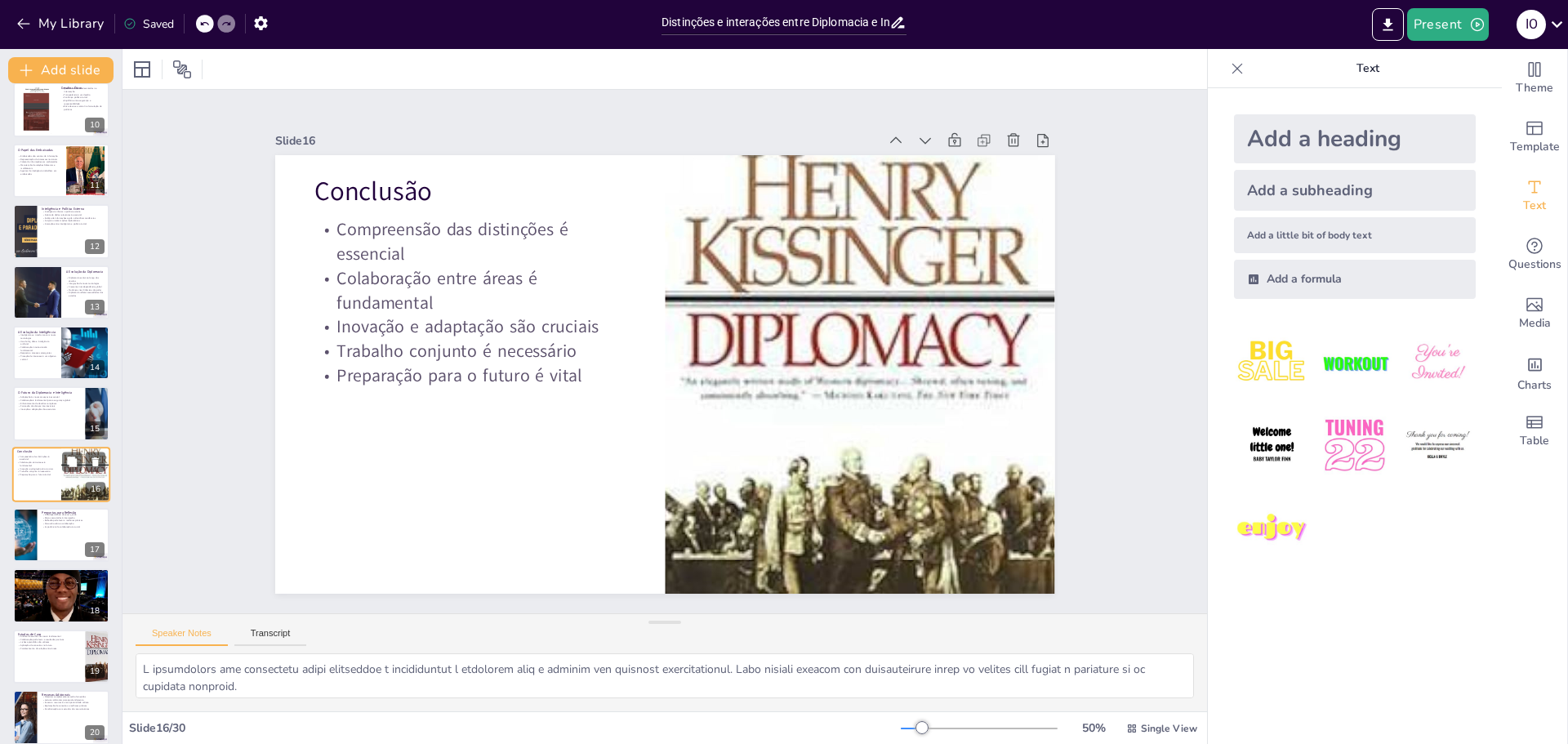
scroll to position [621, 0]
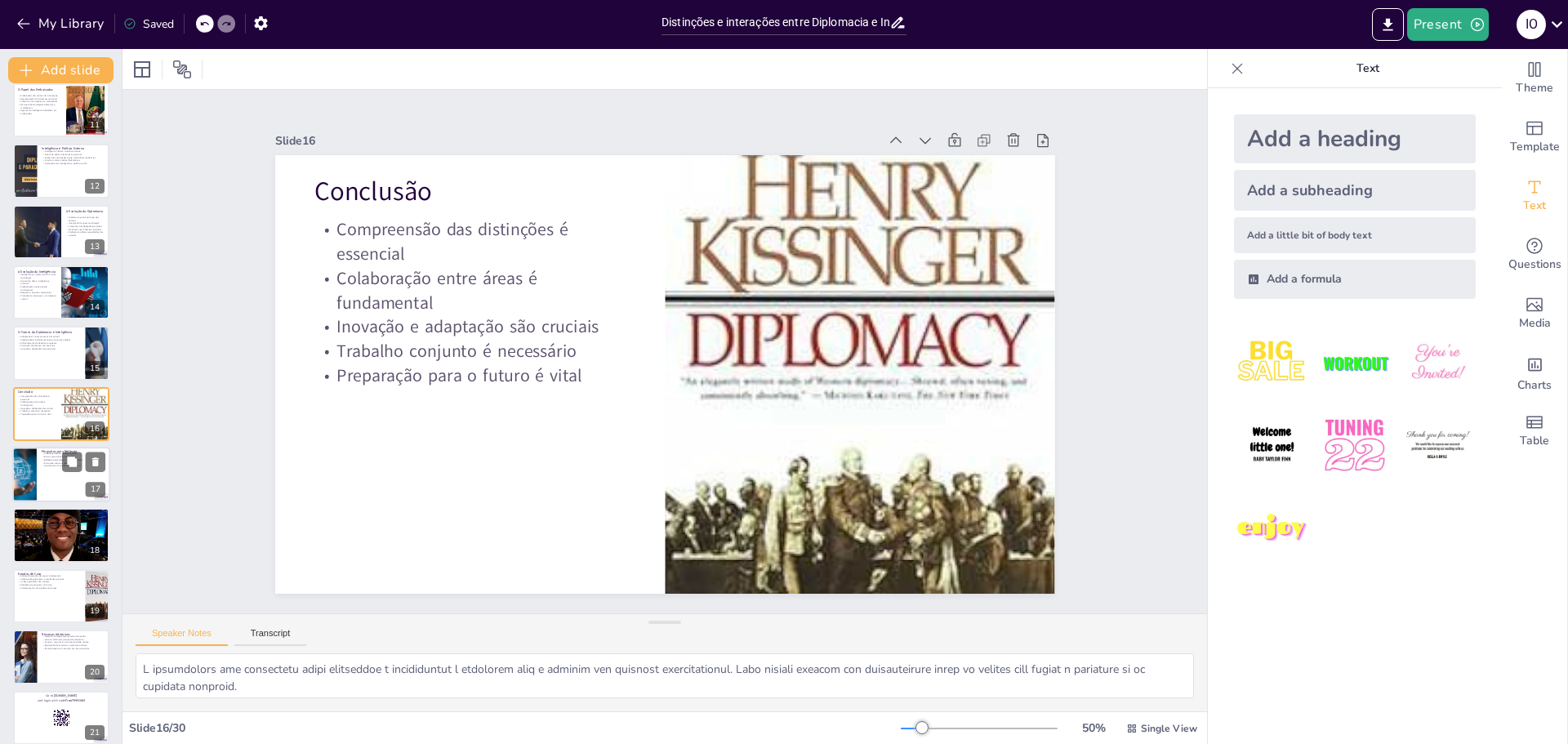
click at [26, 484] on div at bounding box center [24, 474] width 89 height 56
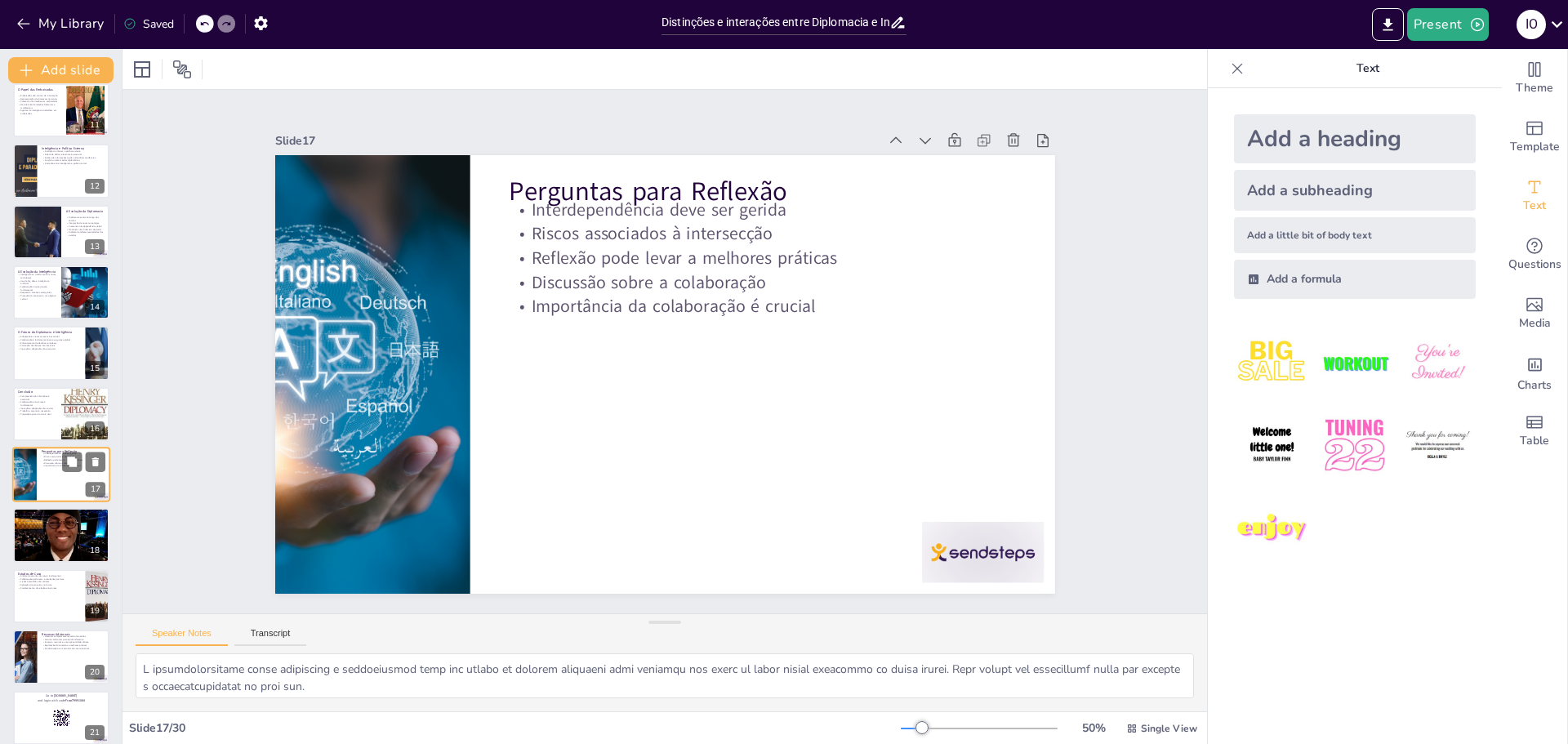
scroll to position [682, 0]
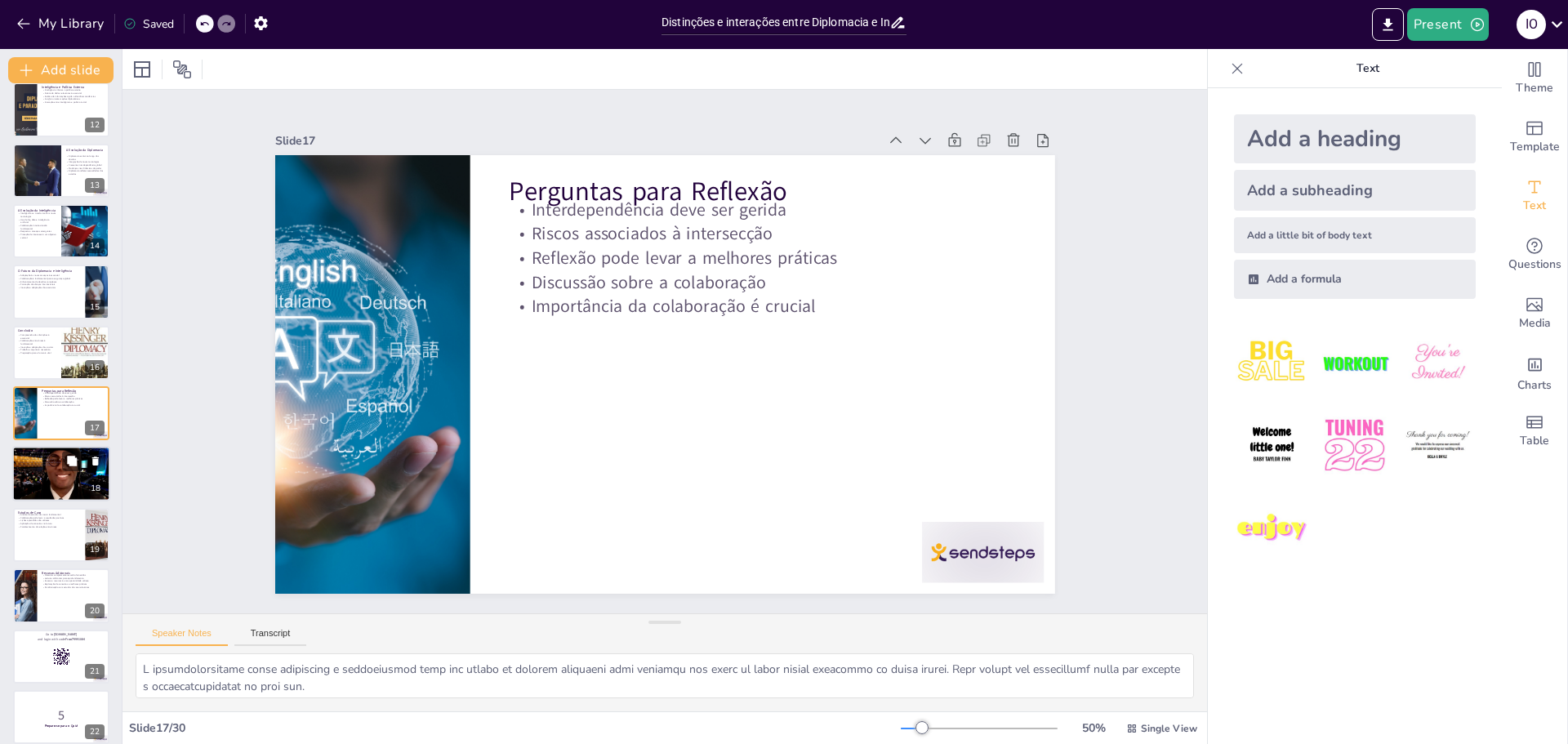
click at [23, 485] on div at bounding box center [60, 474] width 98 height 66
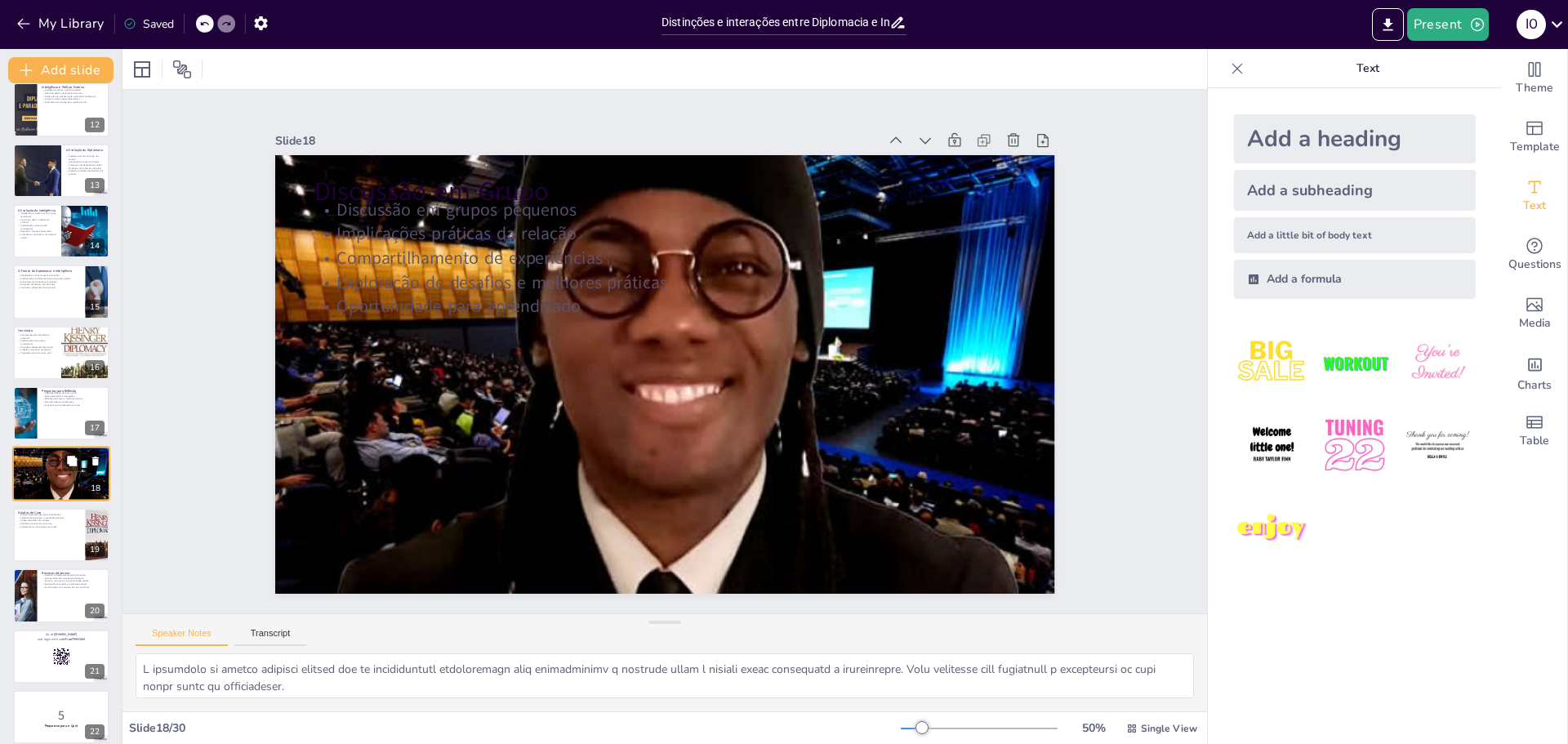
scroll to position [743, 0]
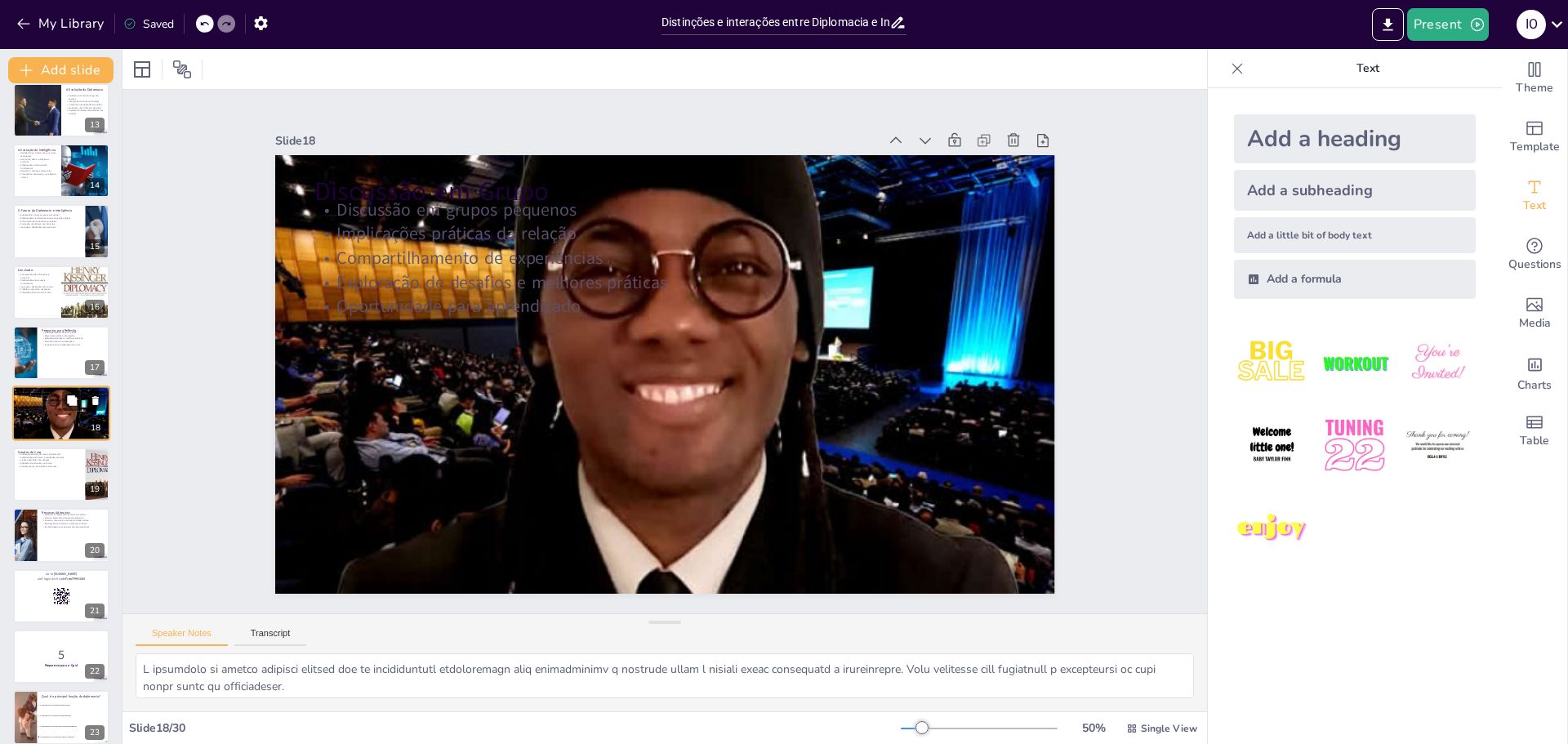
click at [23, 485] on div at bounding box center [60, 474] width 96 height 54
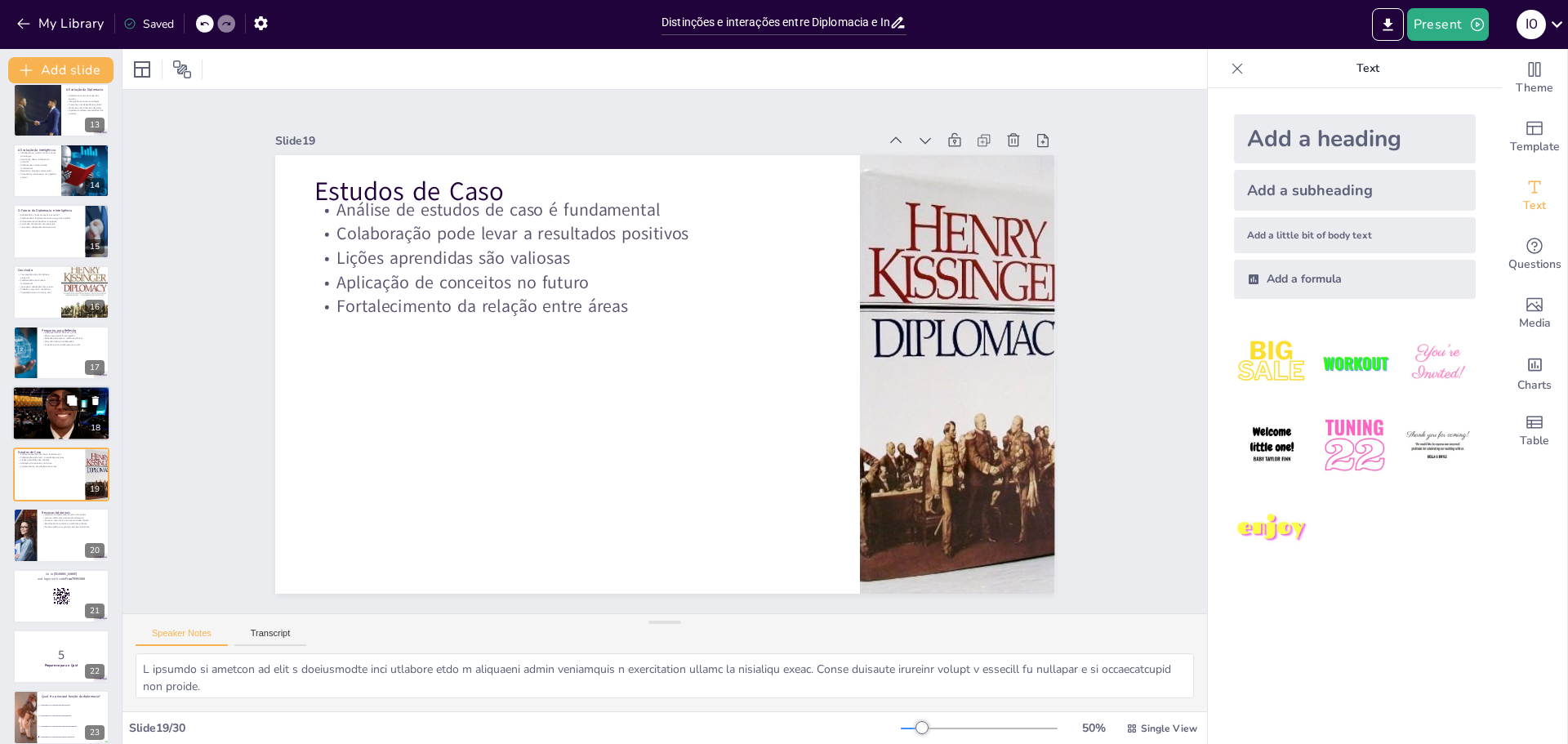
scroll to position [803, 0]
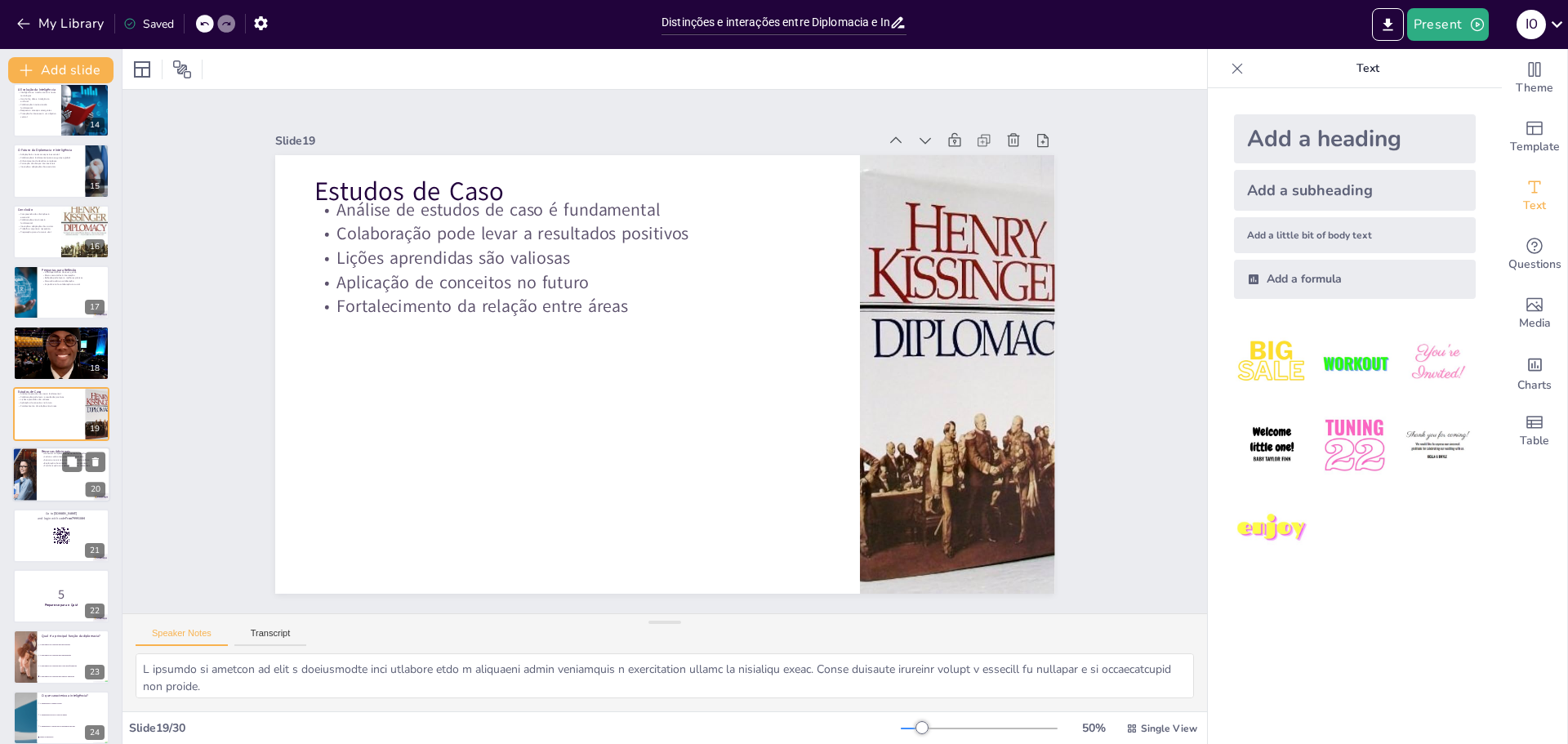
click at [26, 480] on div at bounding box center [24, 474] width 98 height 56
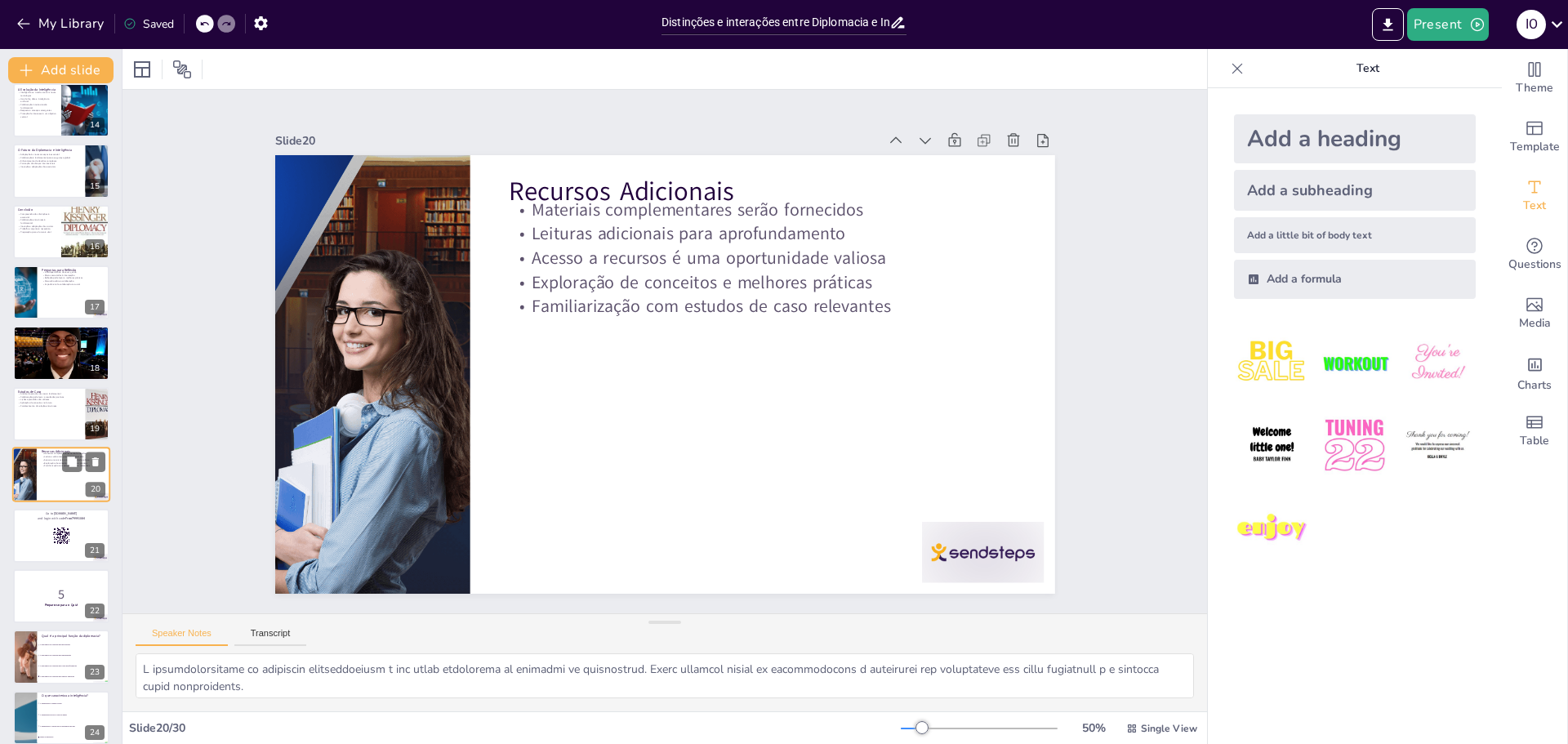
scroll to position [865, 0]
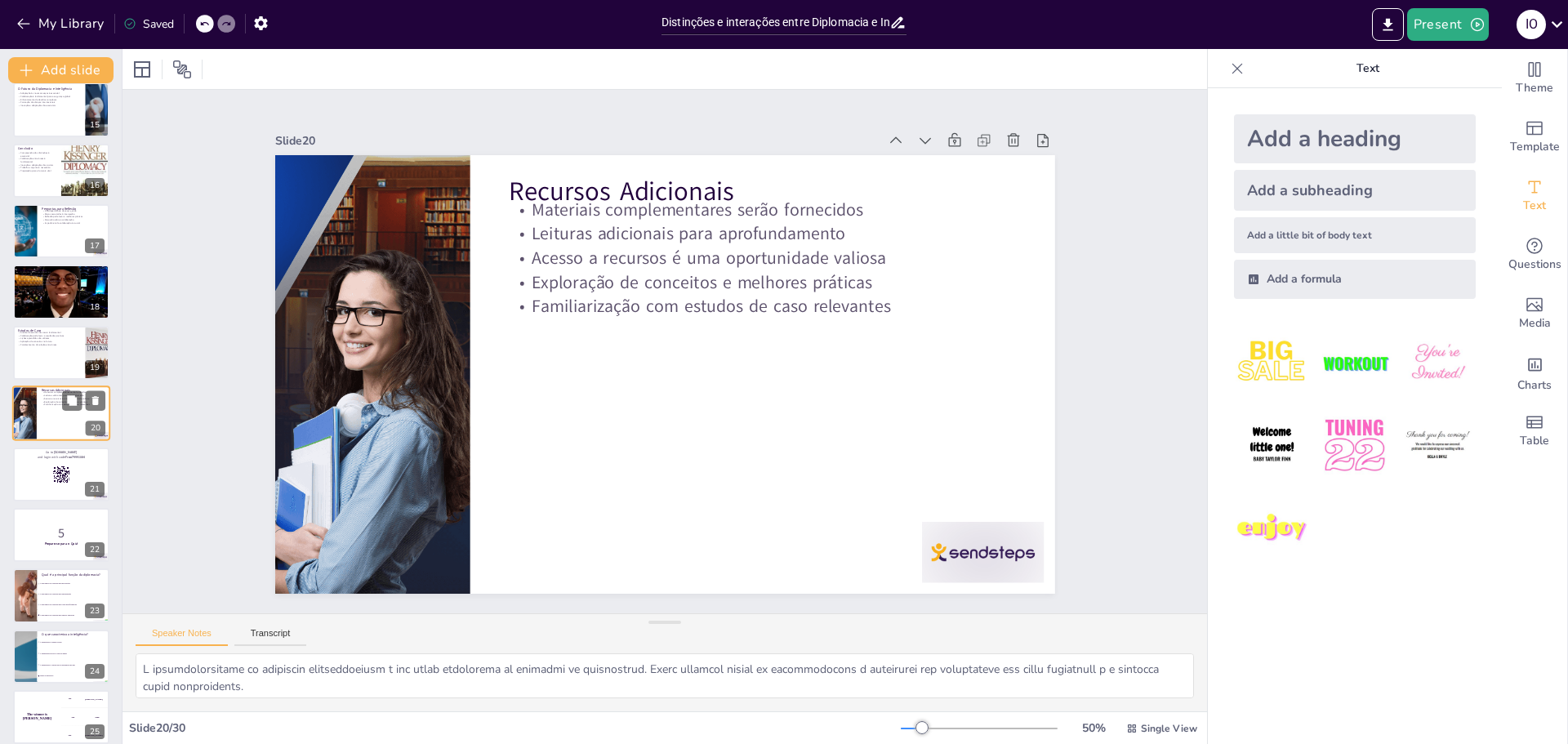
click at [26, 480] on div at bounding box center [60, 474] width 96 height 54
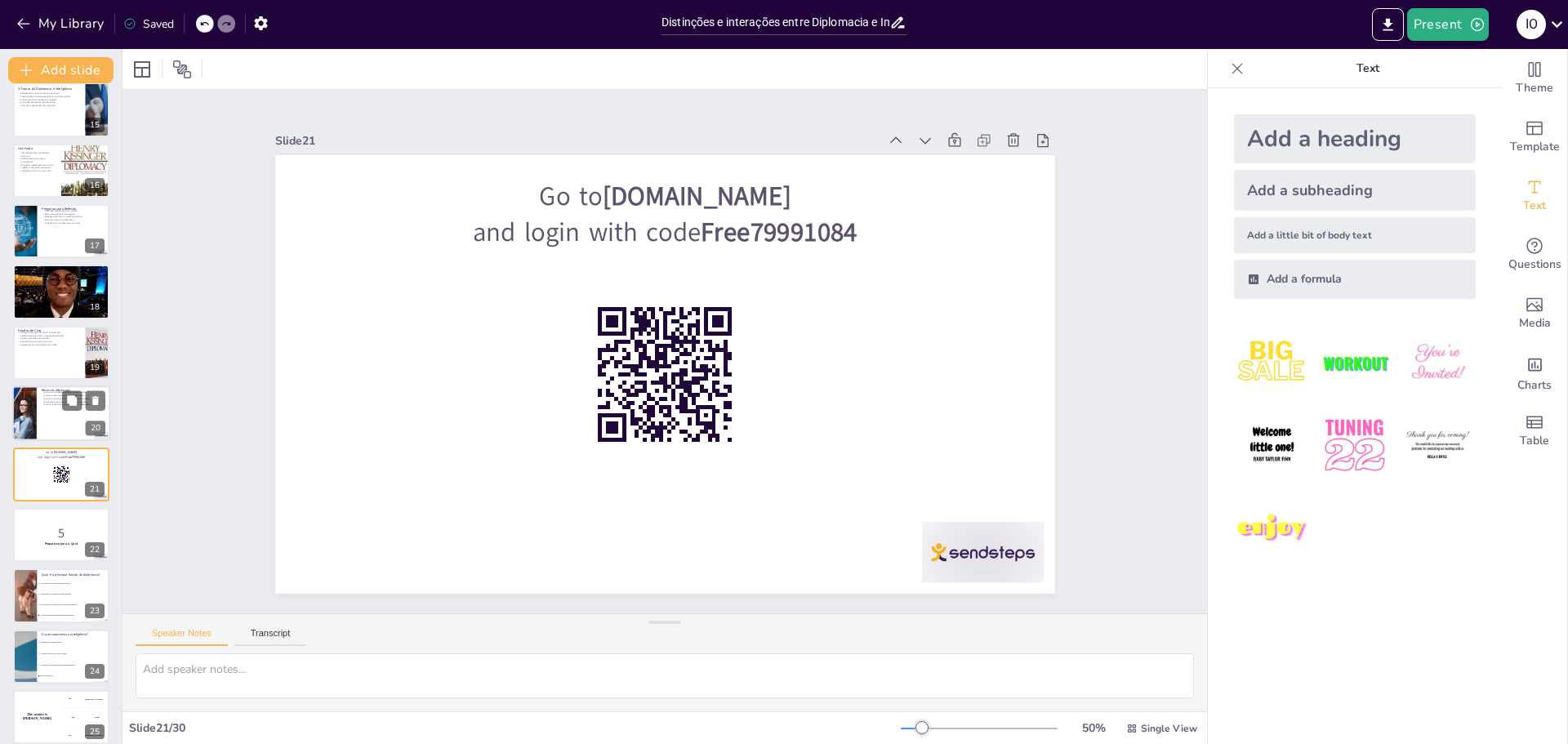
scroll to position [925, 0]
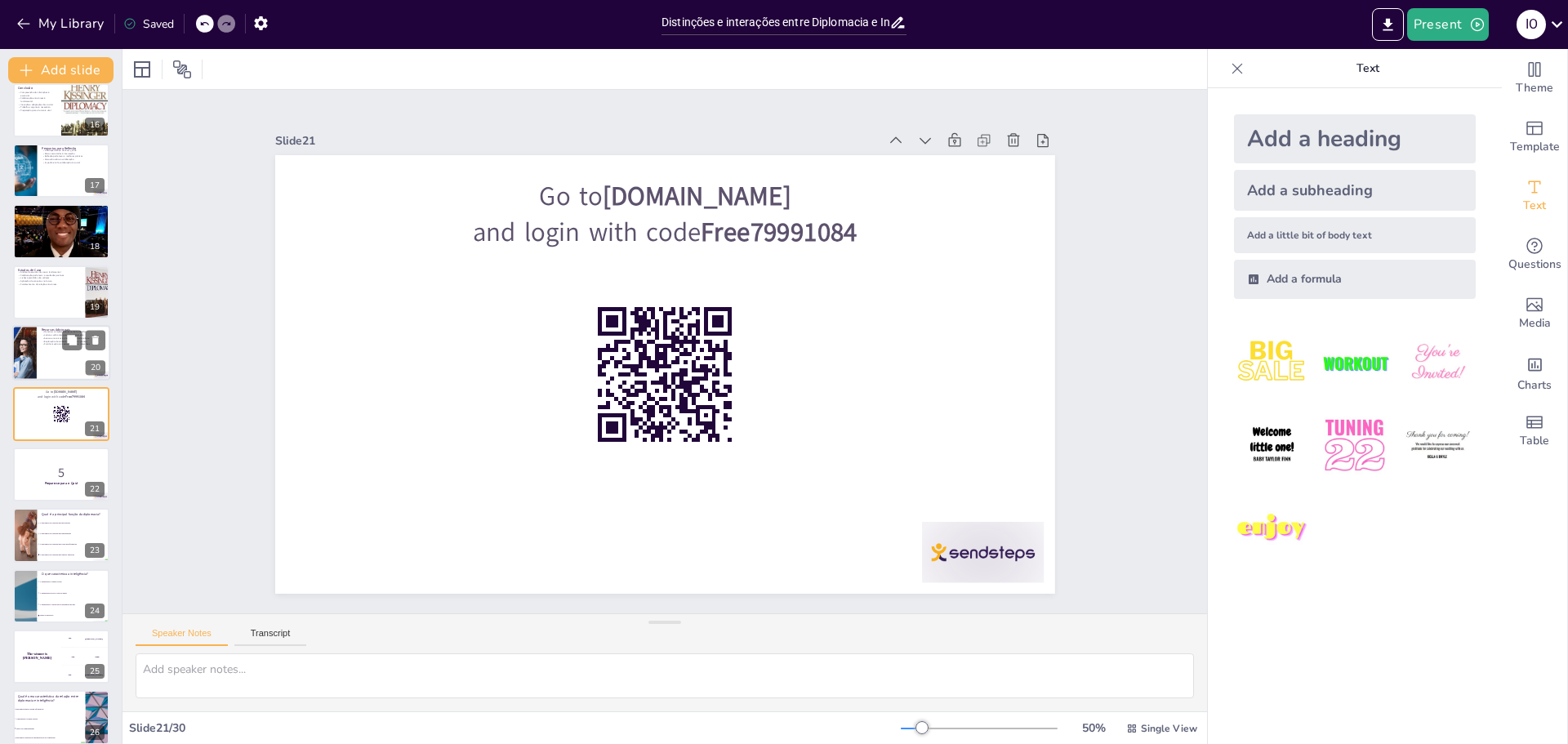
click at [26, 480] on p "5" at bounding box center [61, 473] width 87 height 18
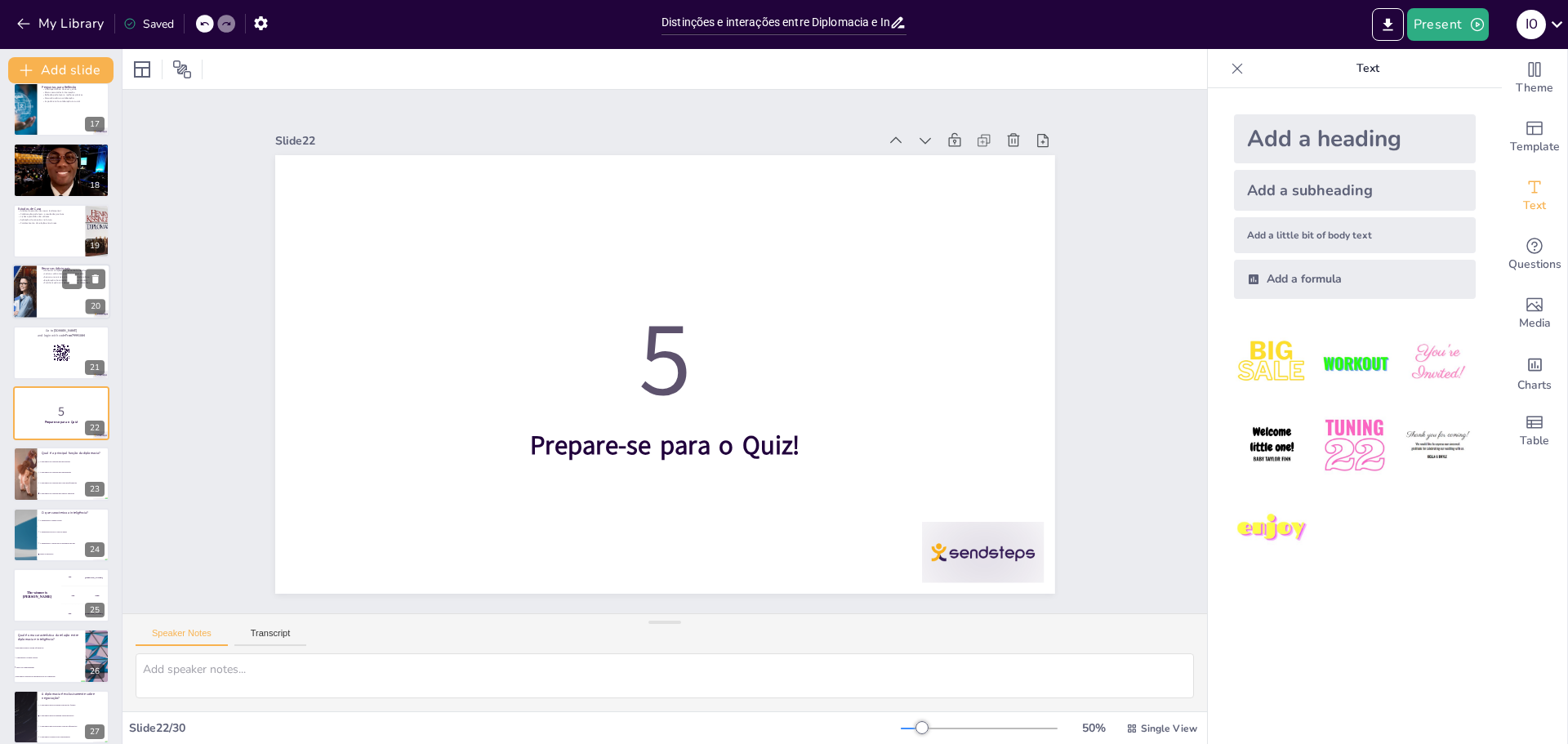
click at [26, 480] on div at bounding box center [25, 473] width 81 height 54
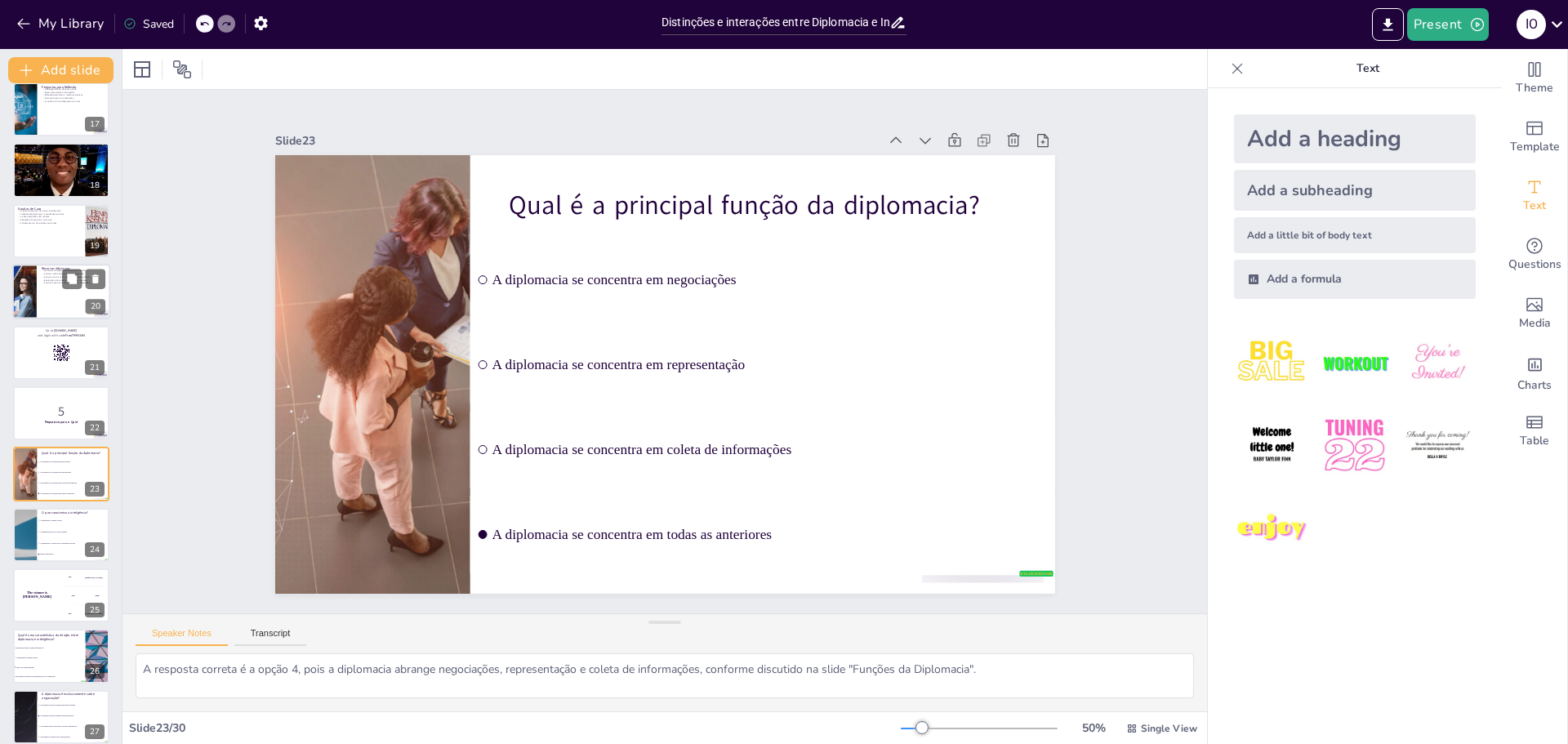
scroll to position [1047, 0]
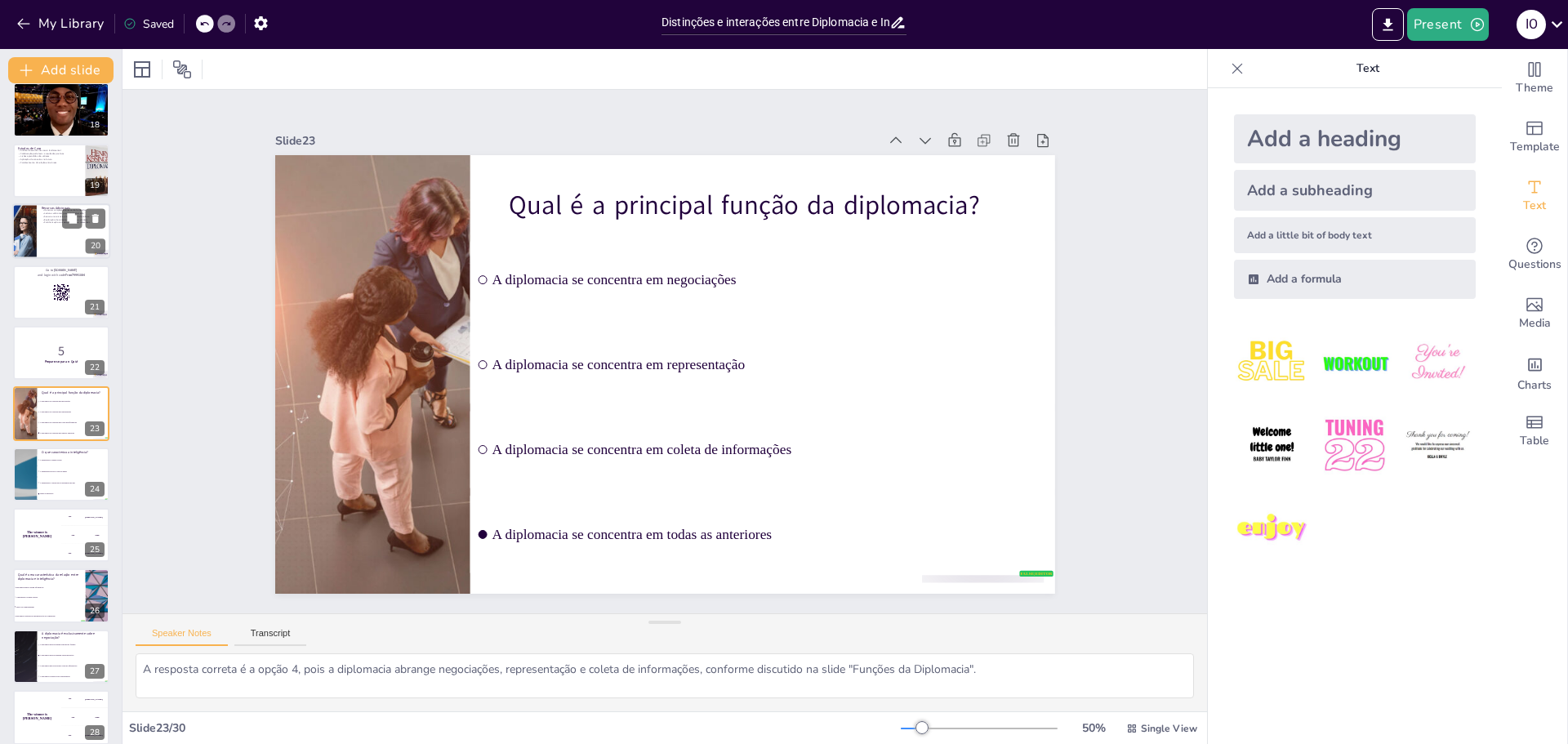
click at [26, 480] on div at bounding box center [25, 474] width 96 height 54
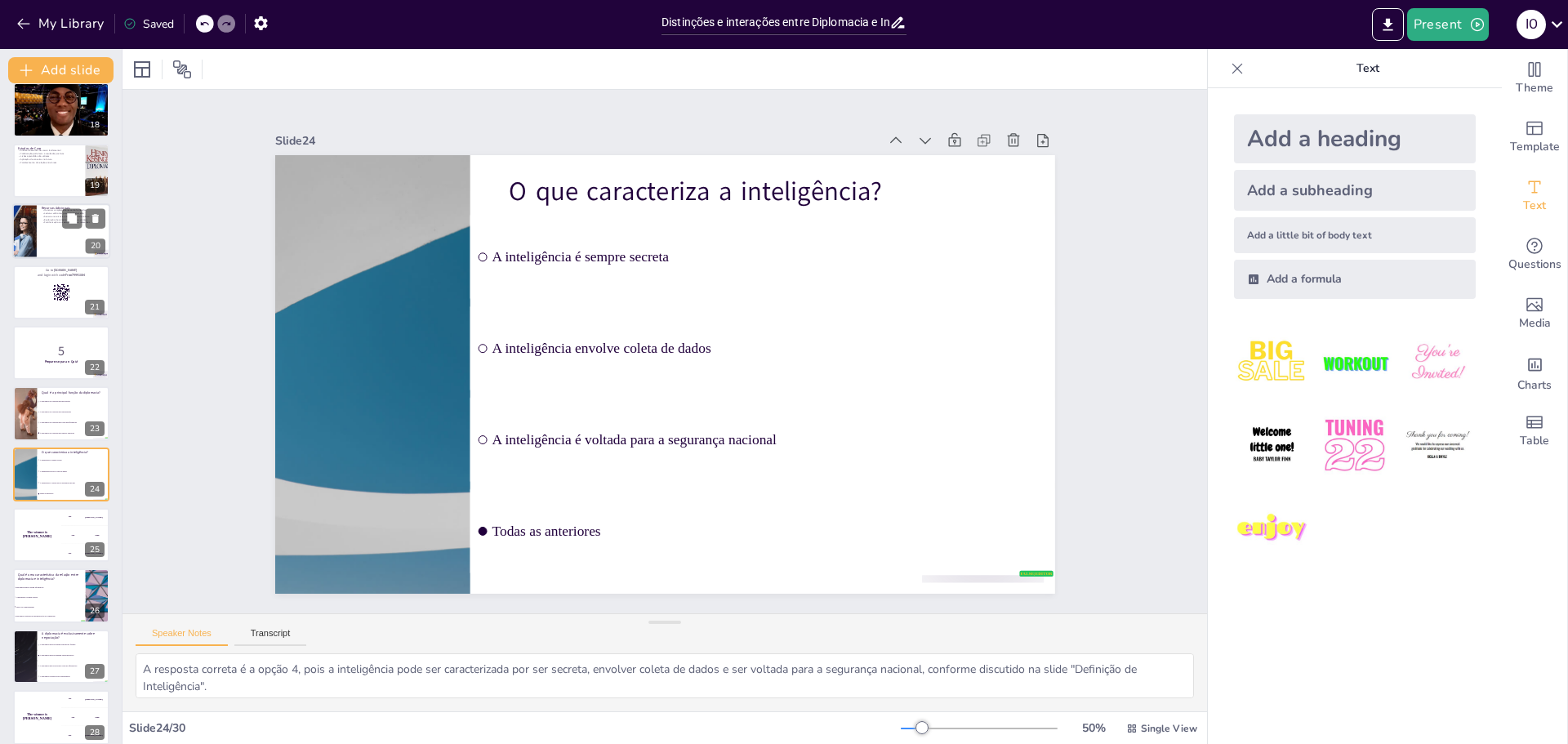
scroll to position [1107, 0]
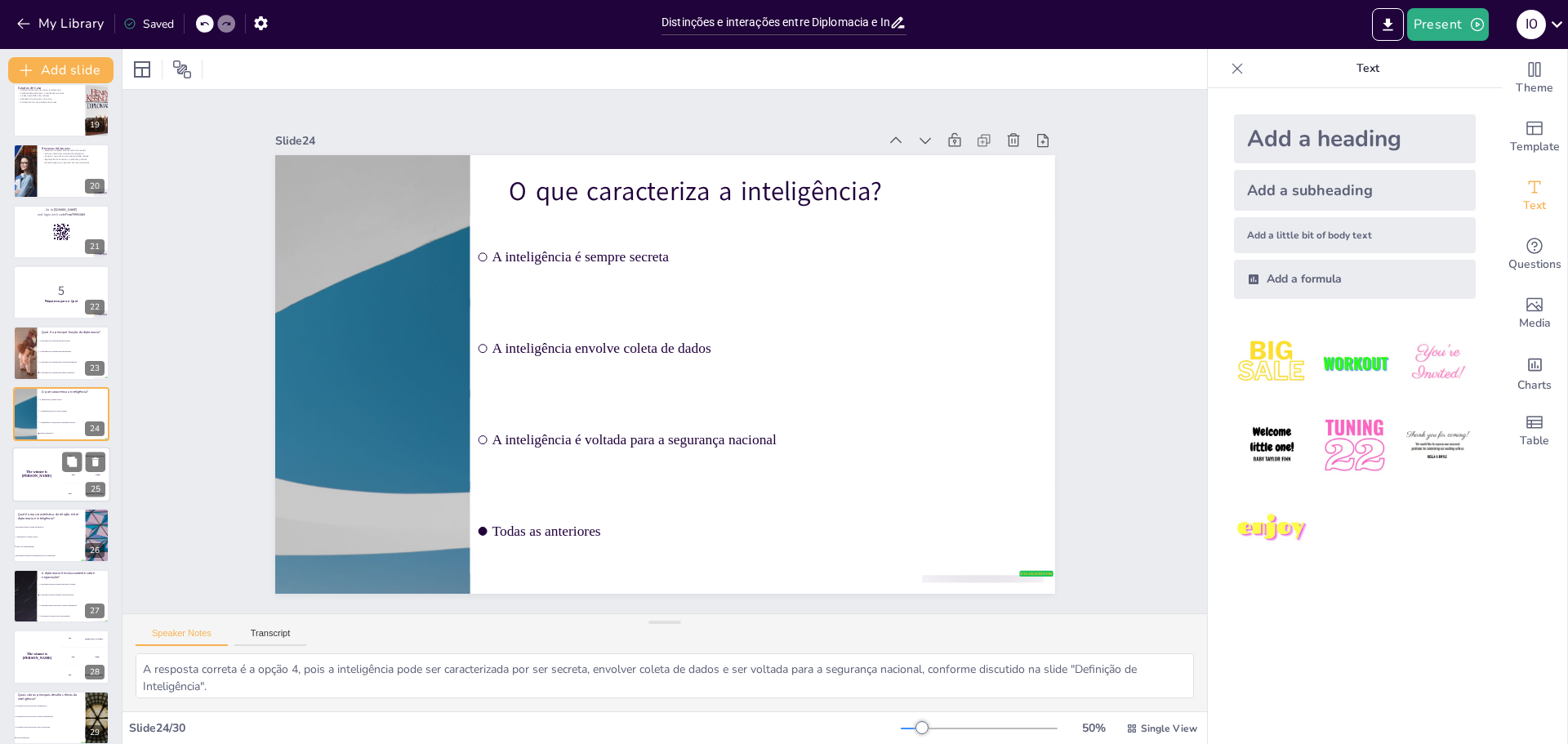
click at [35, 480] on div "The winner is [PERSON_NAME]" at bounding box center [37, 474] width 49 height 56
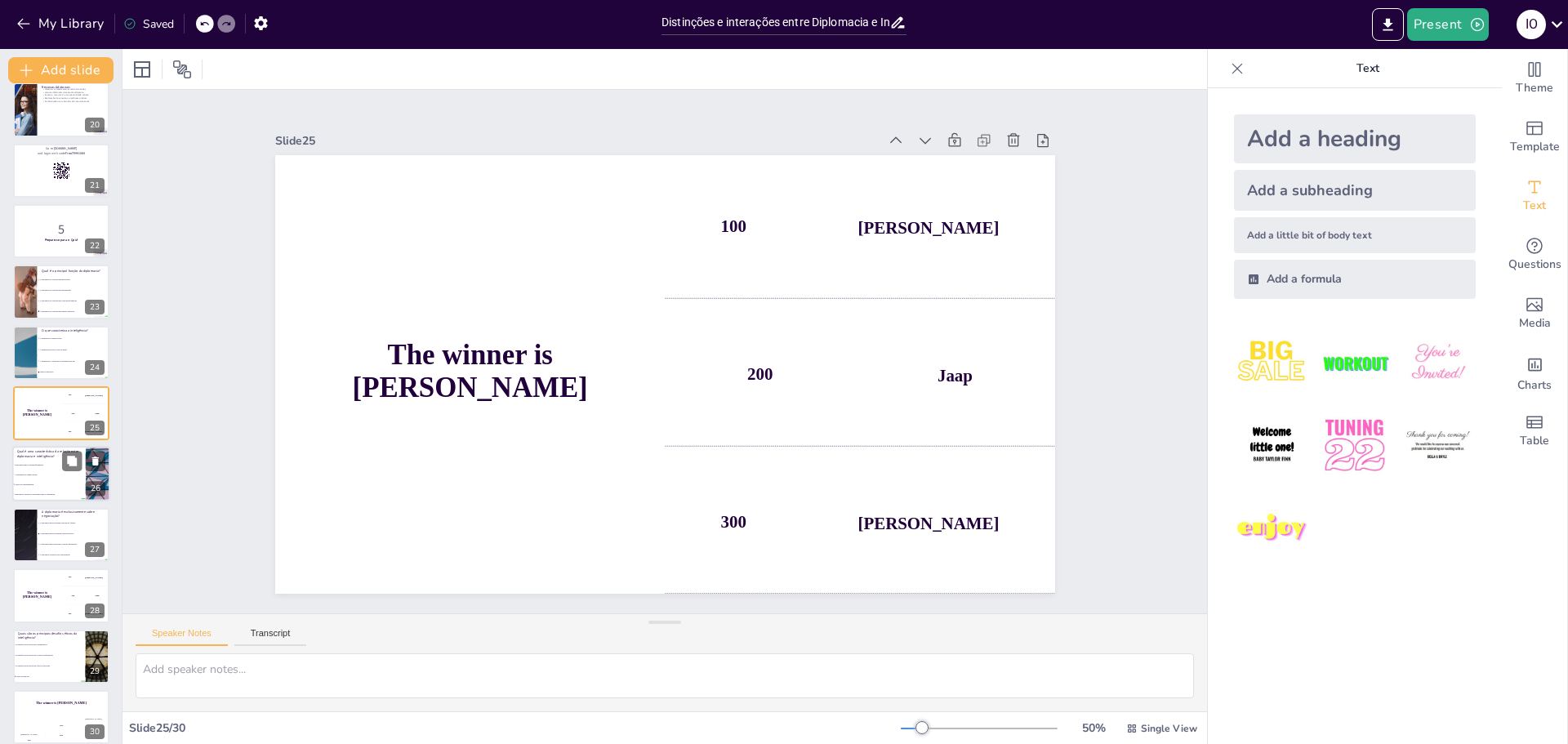
click at [31, 485] on span "Ambos se complementam" at bounding box center [49, 484] width 70 height 3
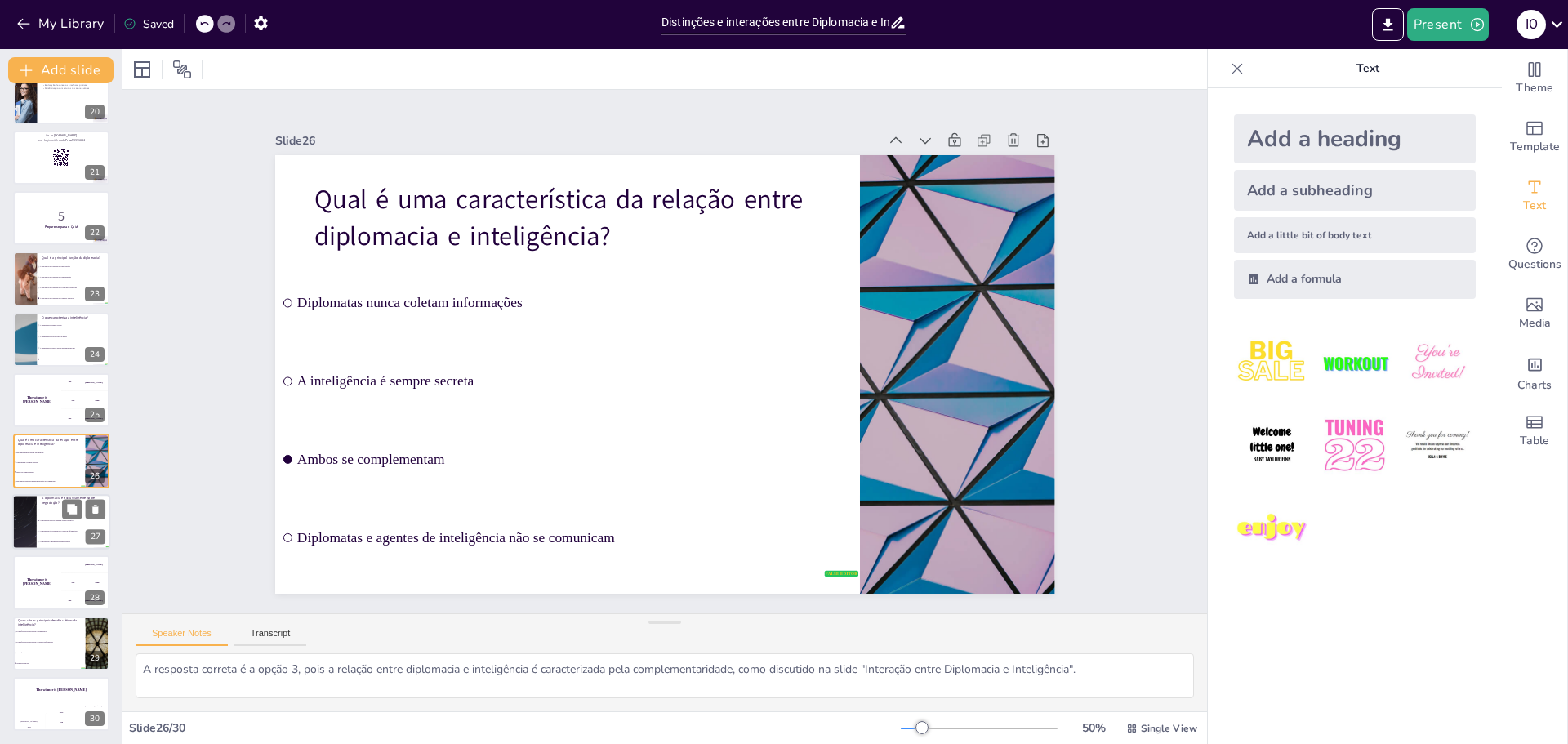
click at [32, 516] on div at bounding box center [24, 522] width 98 height 56
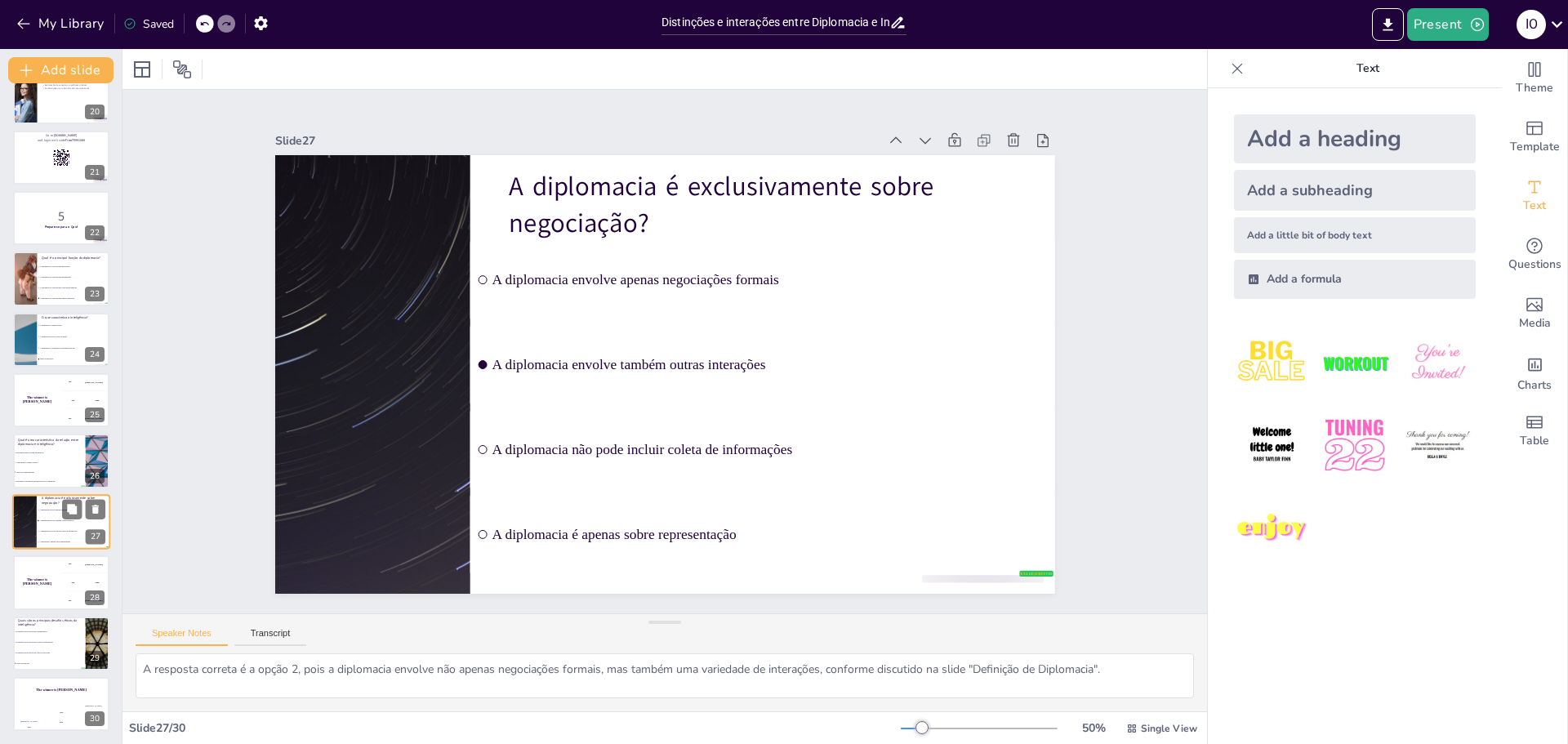
click at [32, 515] on div at bounding box center [24, 522] width 98 height 56
click at [26, 582] on h4 "The winner is [PERSON_NAME]" at bounding box center [37, 582] width 49 height 8
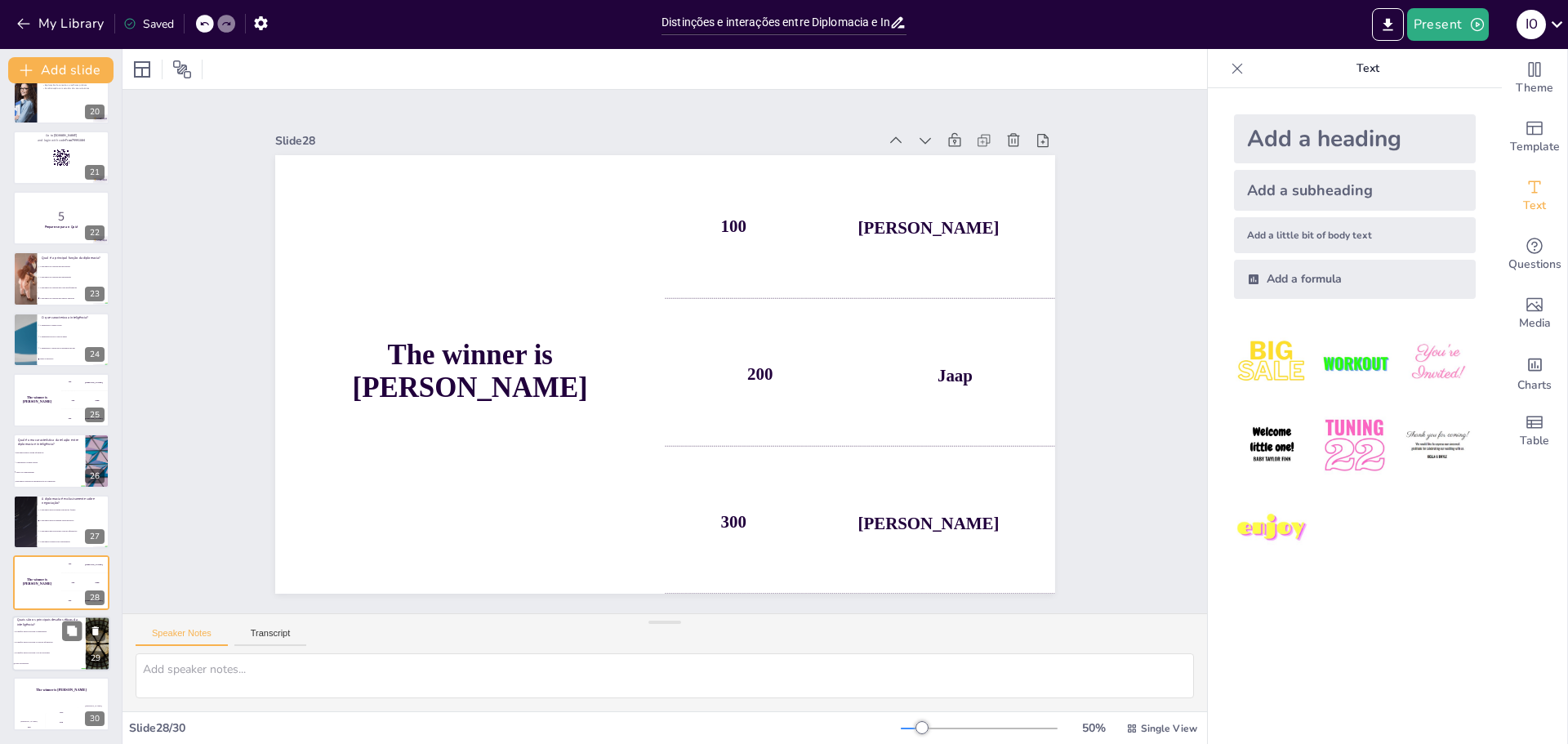
click at [23, 633] on li "Os desafios éticos envolvem a transparência" at bounding box center [48, 632] width 73 height 11
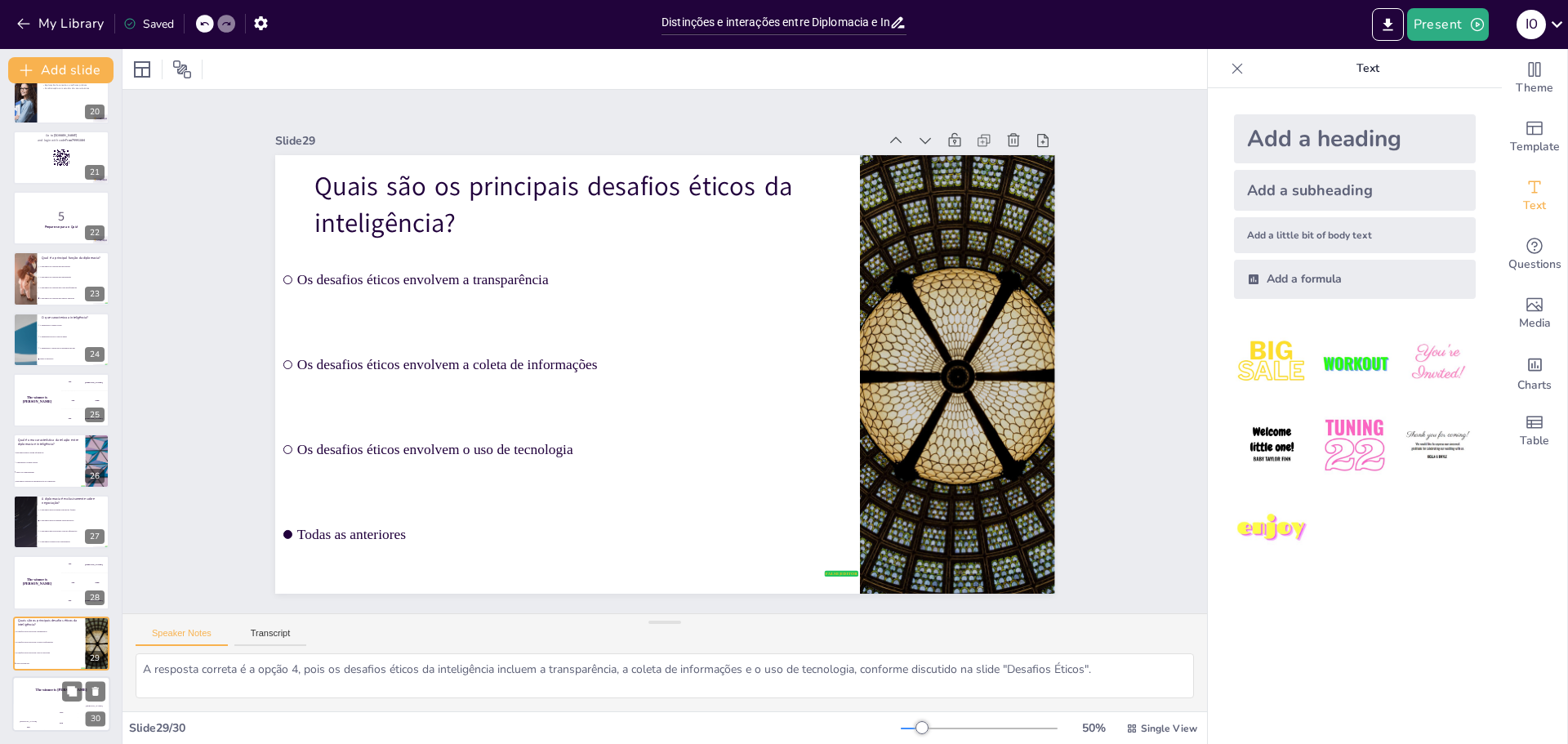
click at [35, 696] on div "The winner is [PERSON_NAME]" at bounding box center [60, 690] width 98 height 27
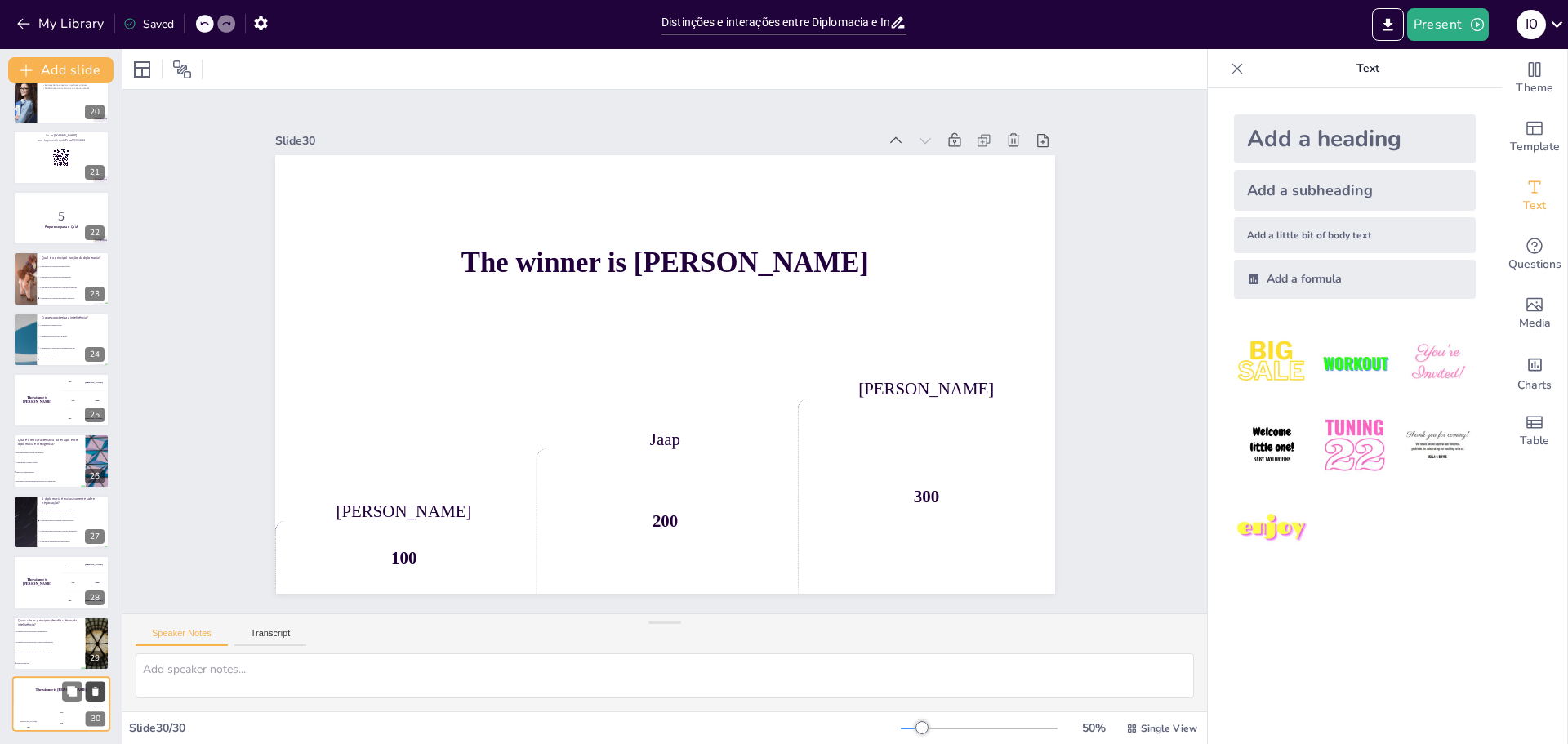
click at [96, 690] on icon at bounding box center [95, 692] width 6 height 9
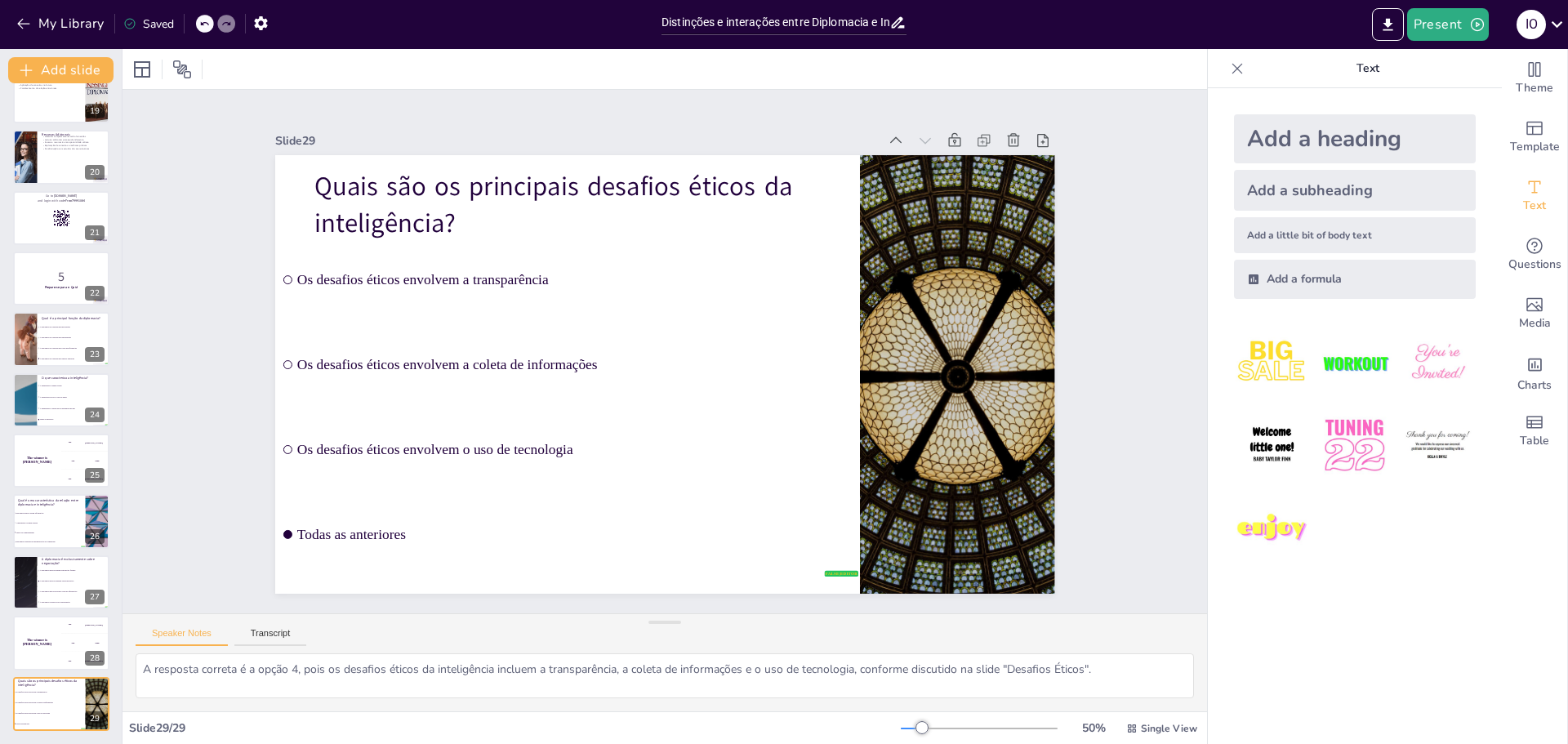
scroll to position [1121, 0]
click at [96, 690] on icon at bounding box center [94, 692] width 6 height 9
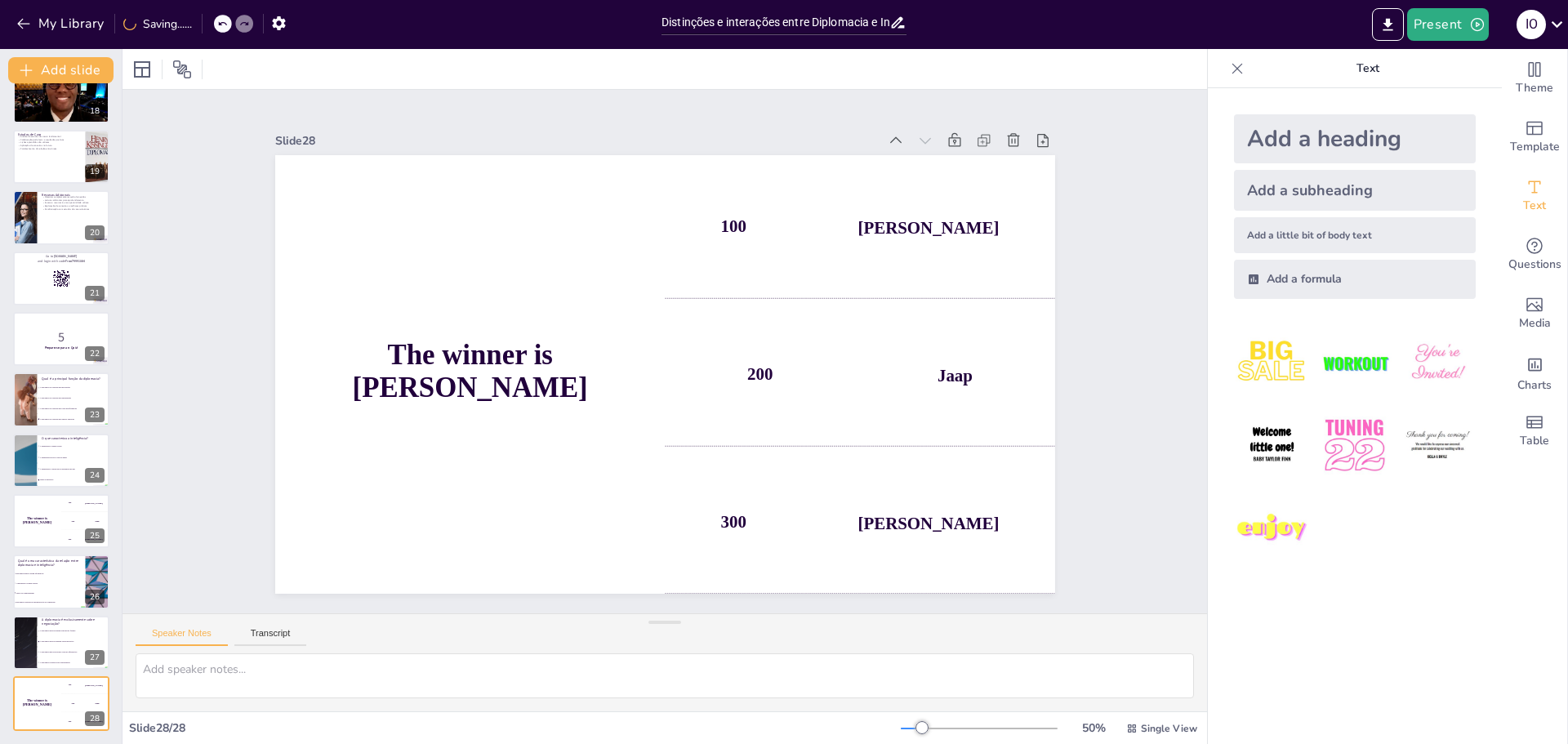
scroll to position [1060, 0]
click at [96, 690] on icon at bounding box center [94, 692] width 6 height 9
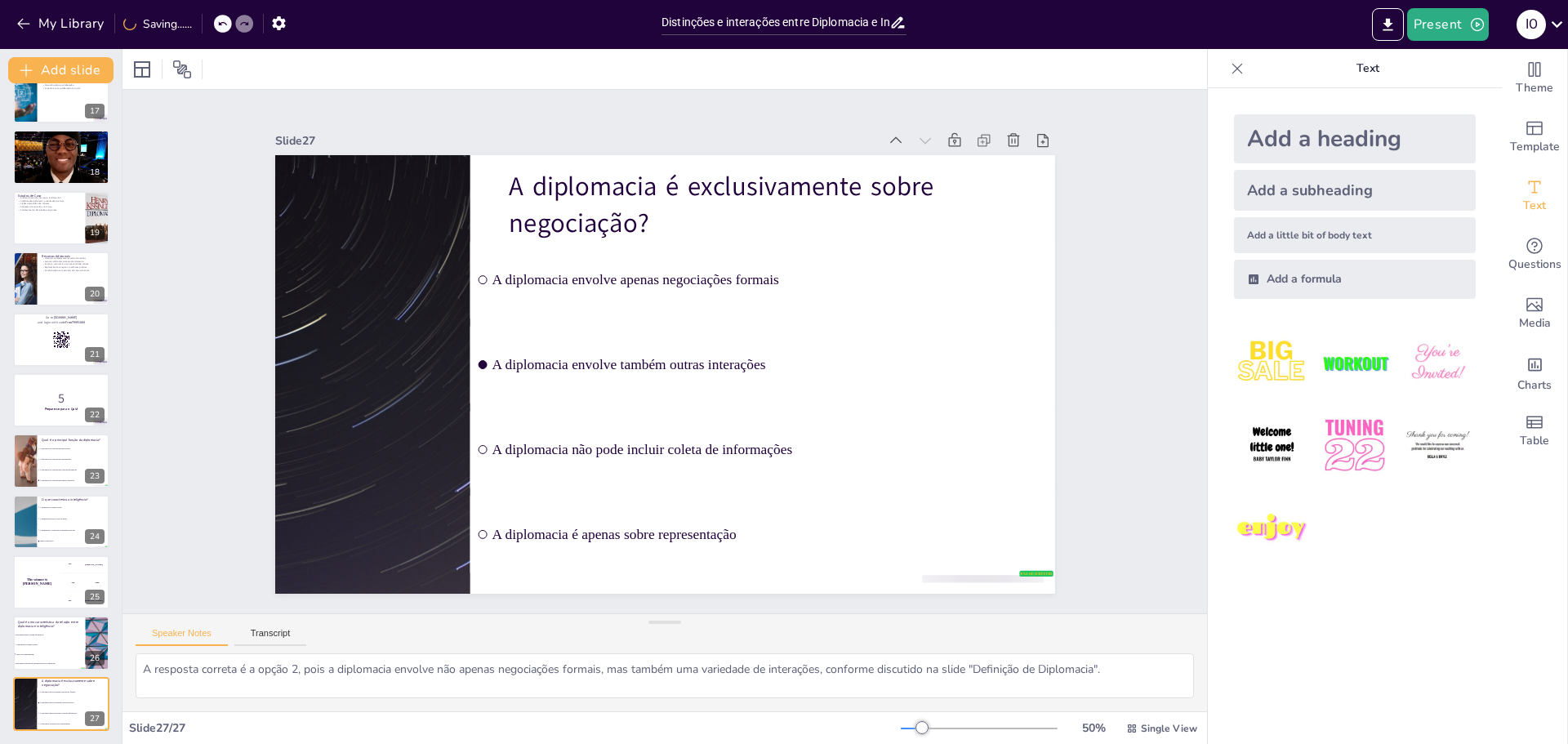
click at [96, 690] on icon at bounding box center [94, 693] width 6 height 9
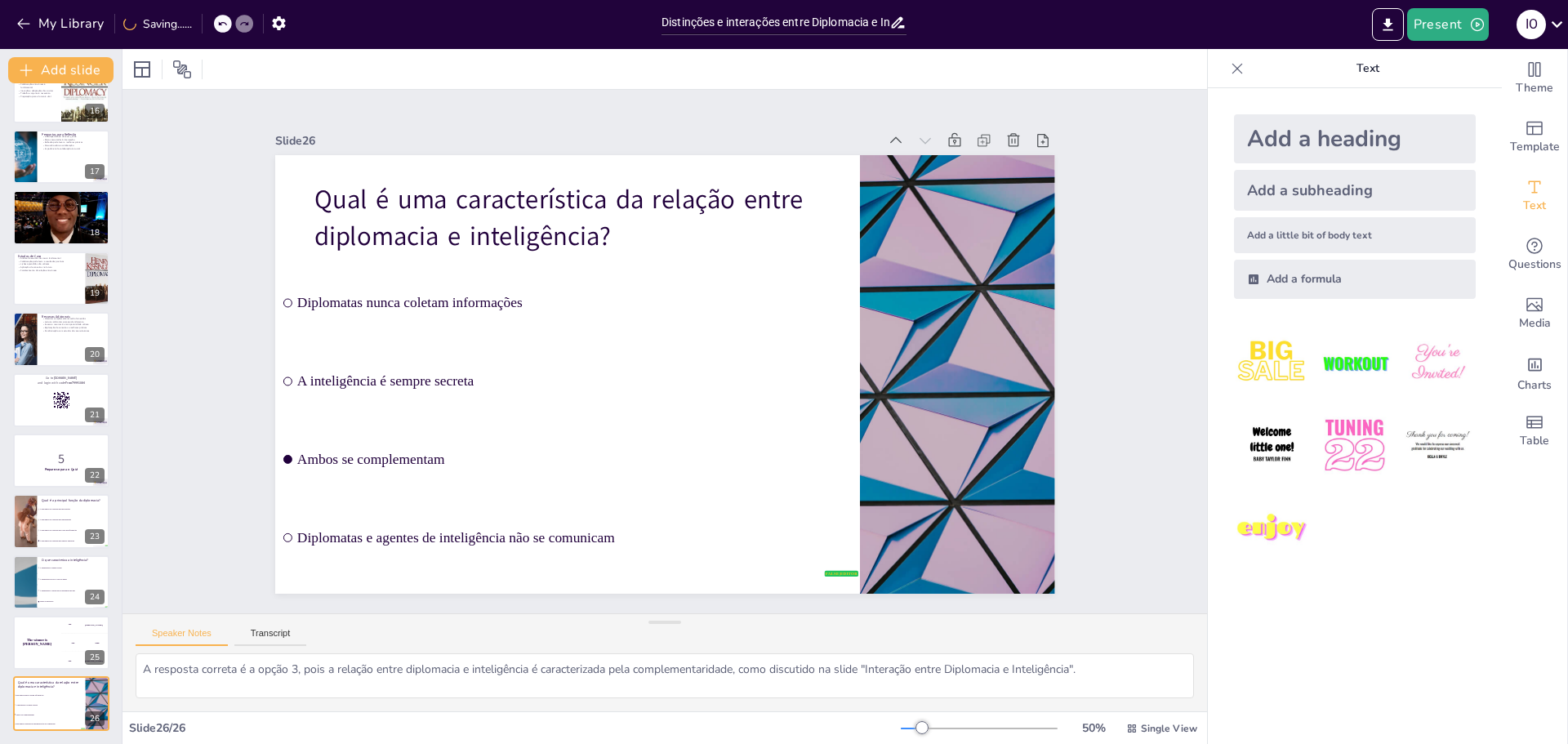
click at [96, 690] on icon at bounding box center [94, 692] width 6 height 9
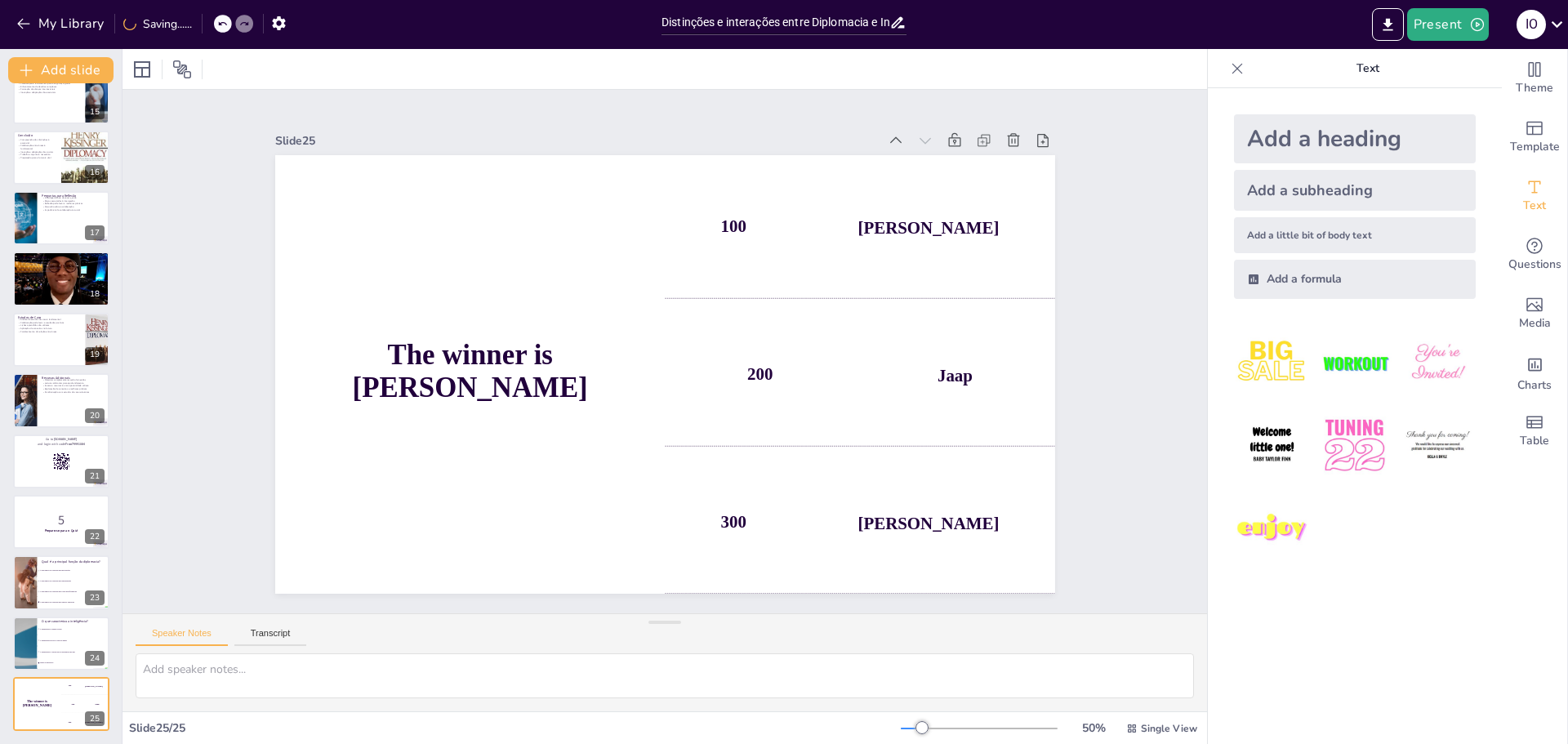
scroll to position [877, 0]
click at [96, 690] on icon at bounding box center [94, 693] width 6 height 9
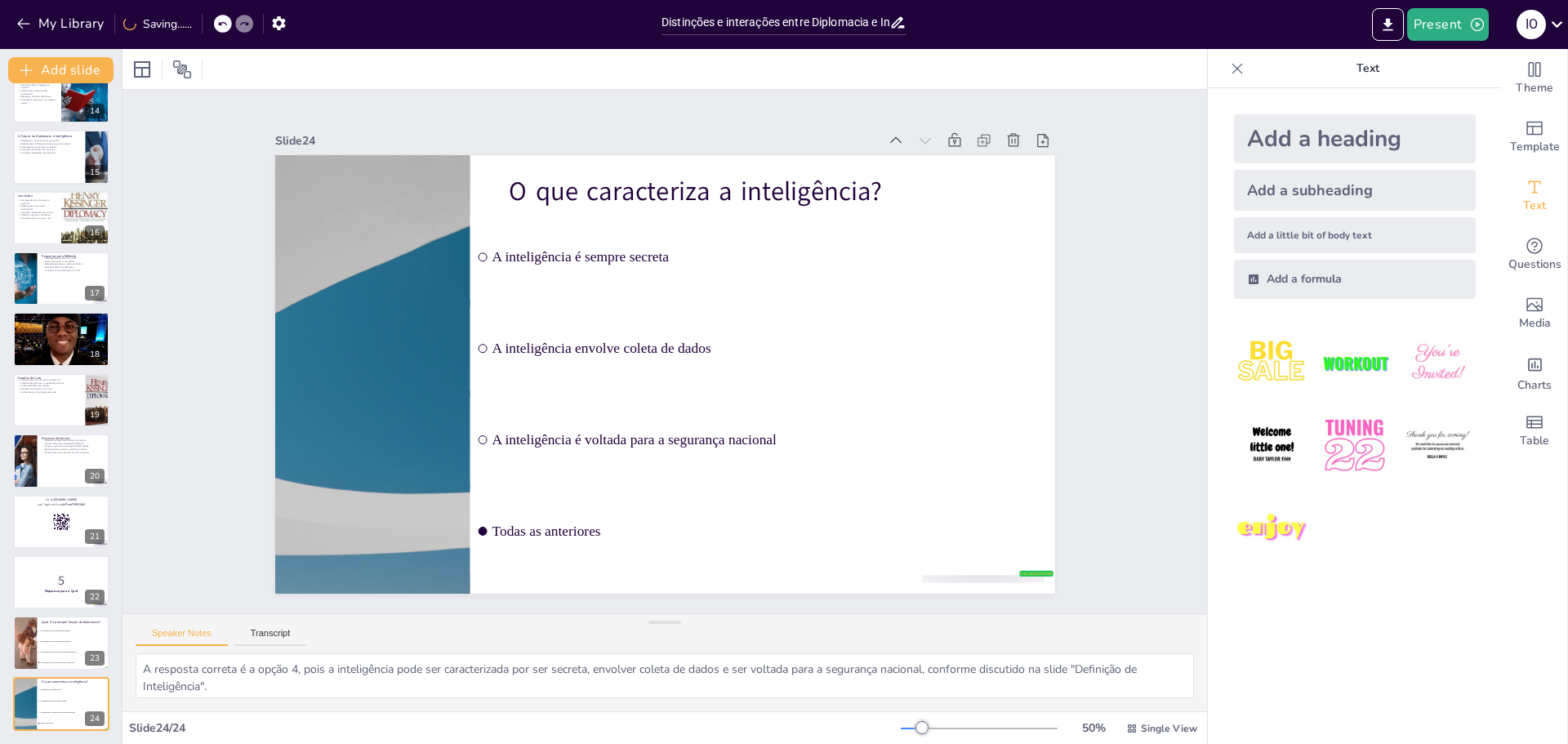
click at [96, 690] on icon at bounding box center [94, 692] width 6 height 9
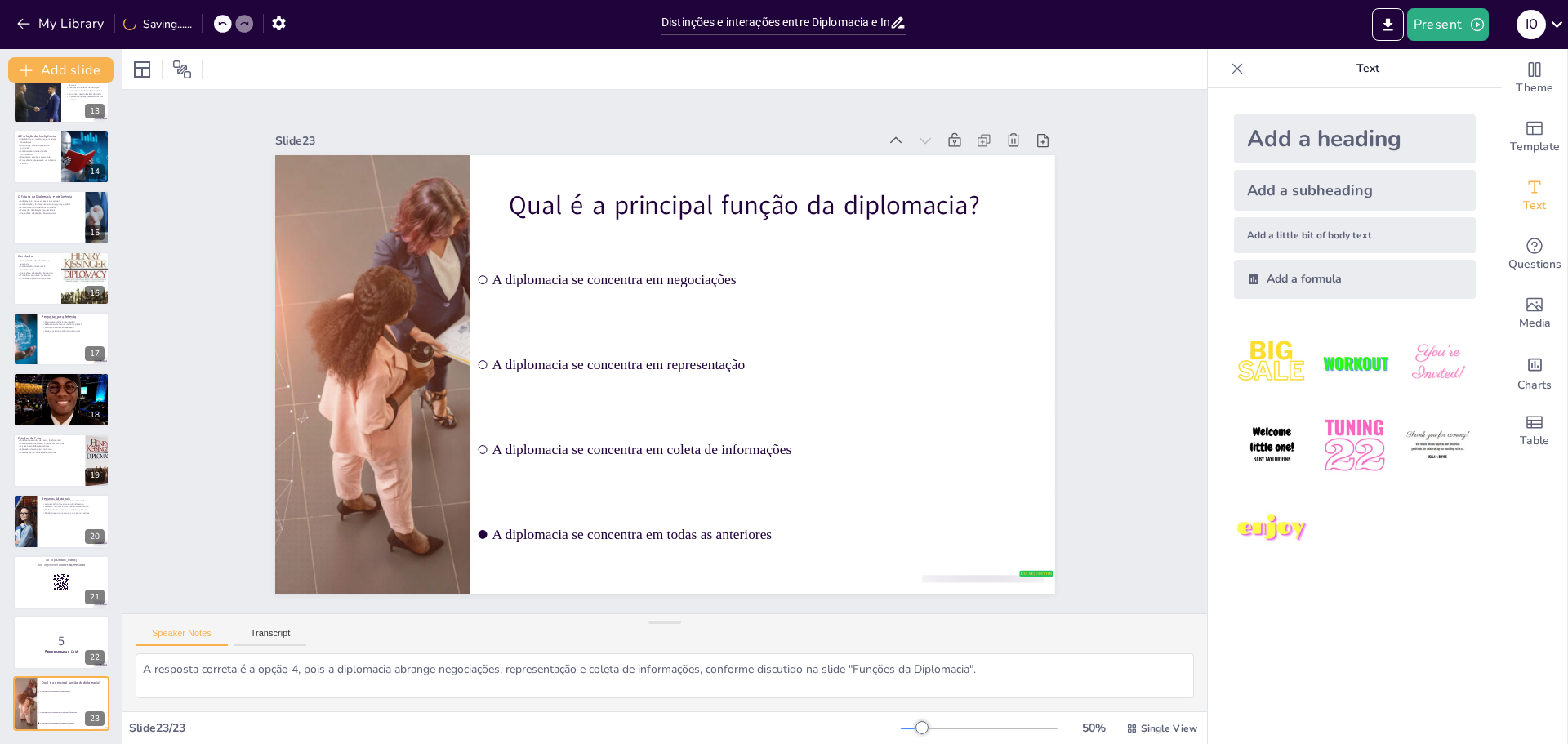
click at [96, 690] on icon at bounding box center [94, 692] width 6 height 9
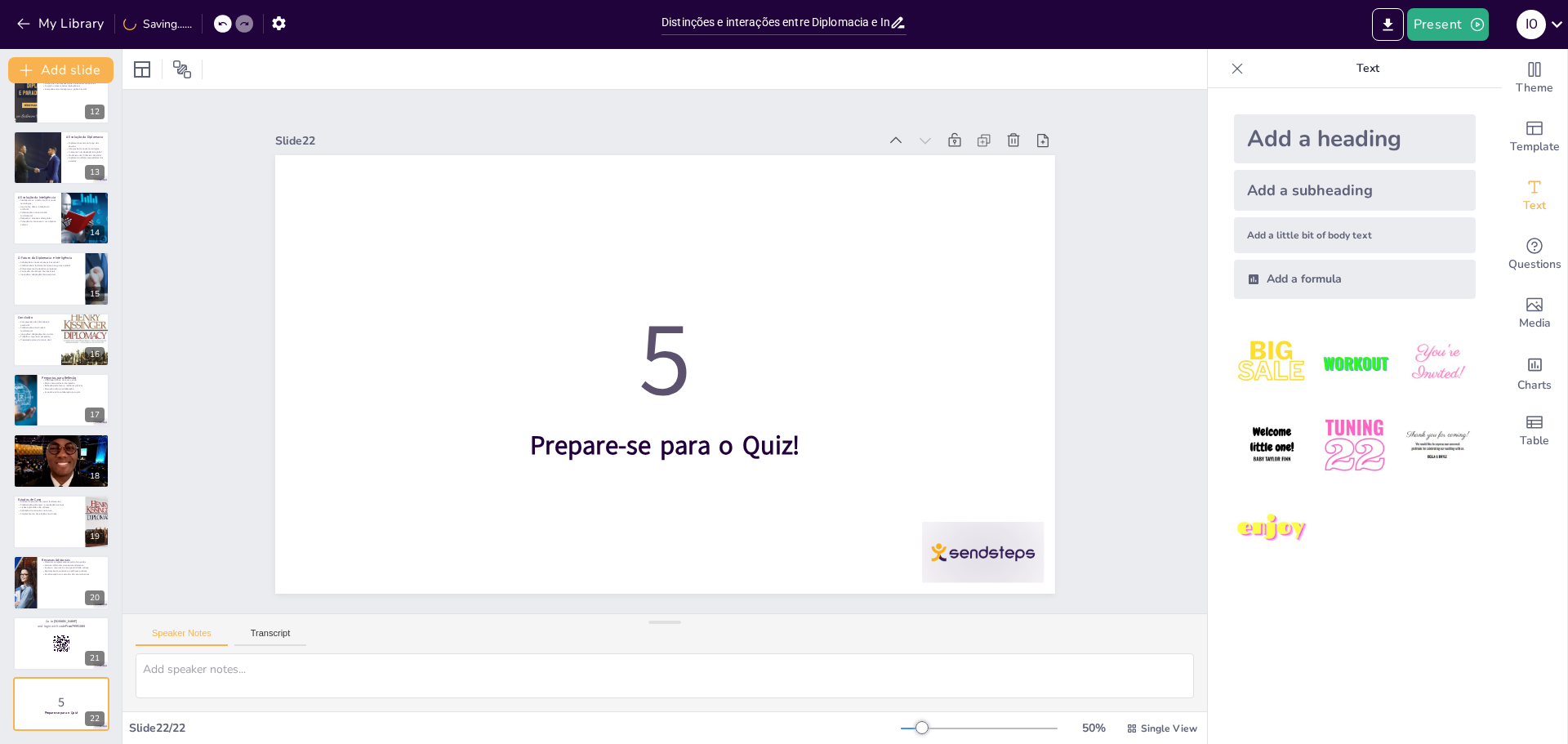
click at [96, 690] on icon at bounding box center [94, 693] width 6 height 9
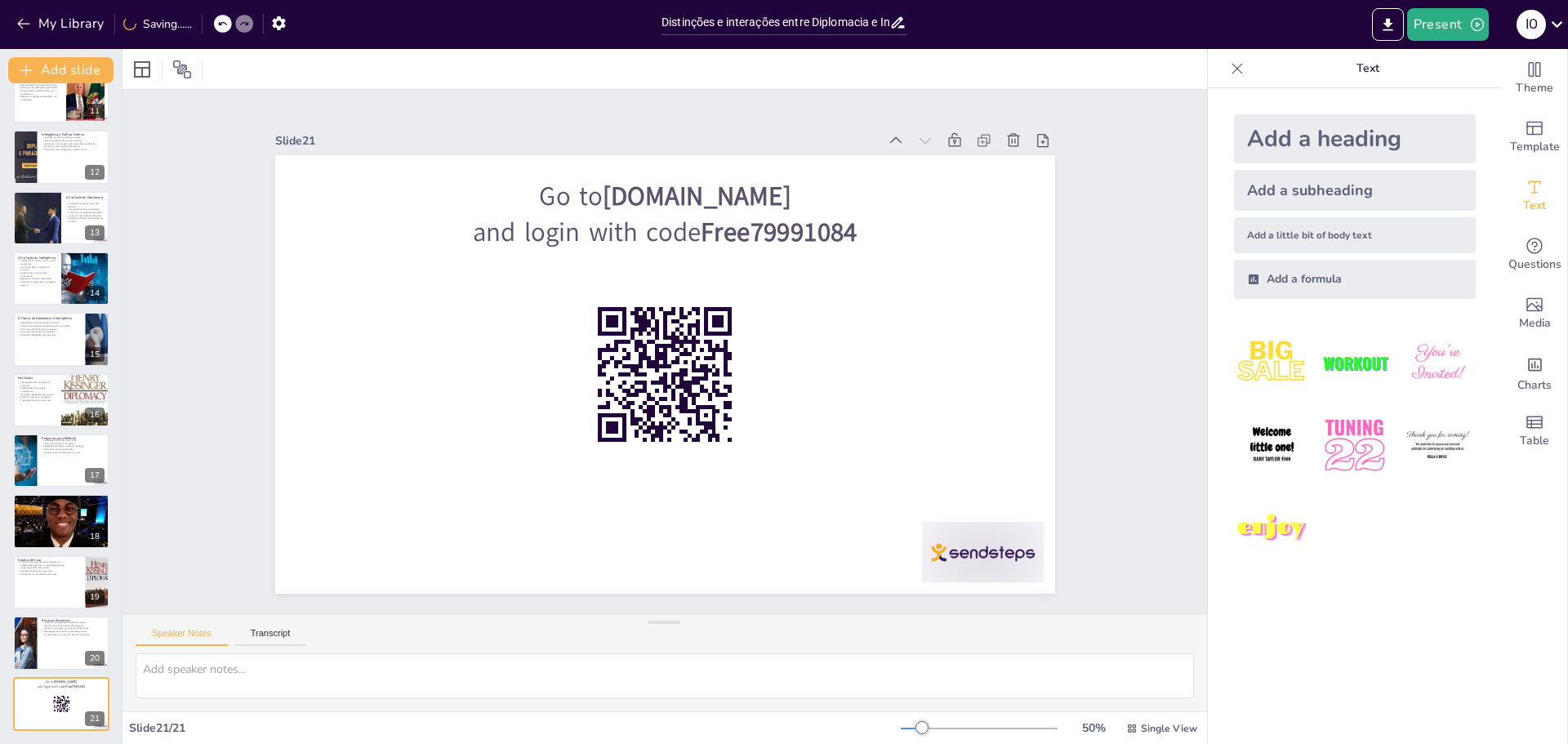
click at [96, 690] on icon at bounding box center [94, 692] width 6 height 9
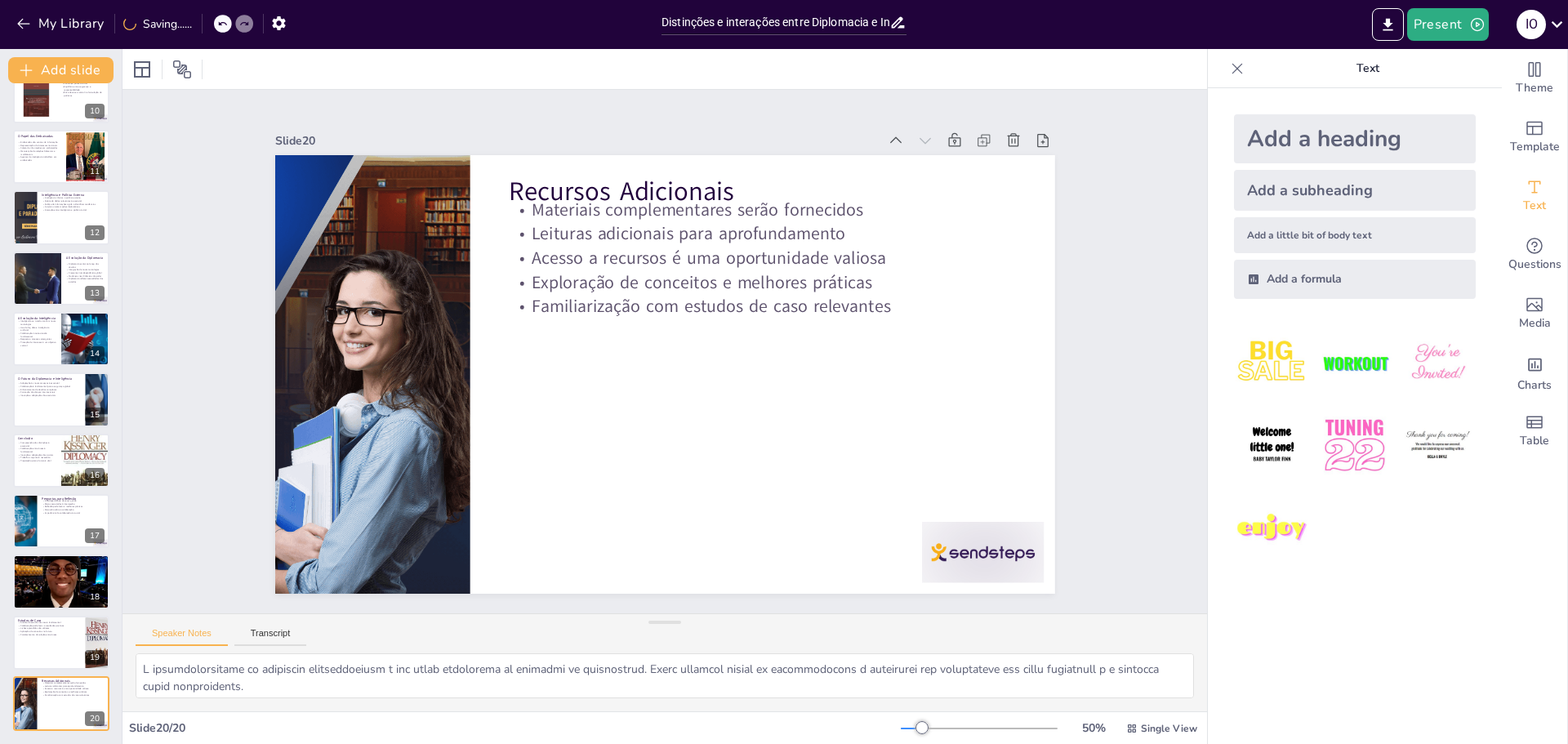
scroll to position [574, 0]
click at [96, 690] on icon at bounding box center [94, 692] width 6 height 9
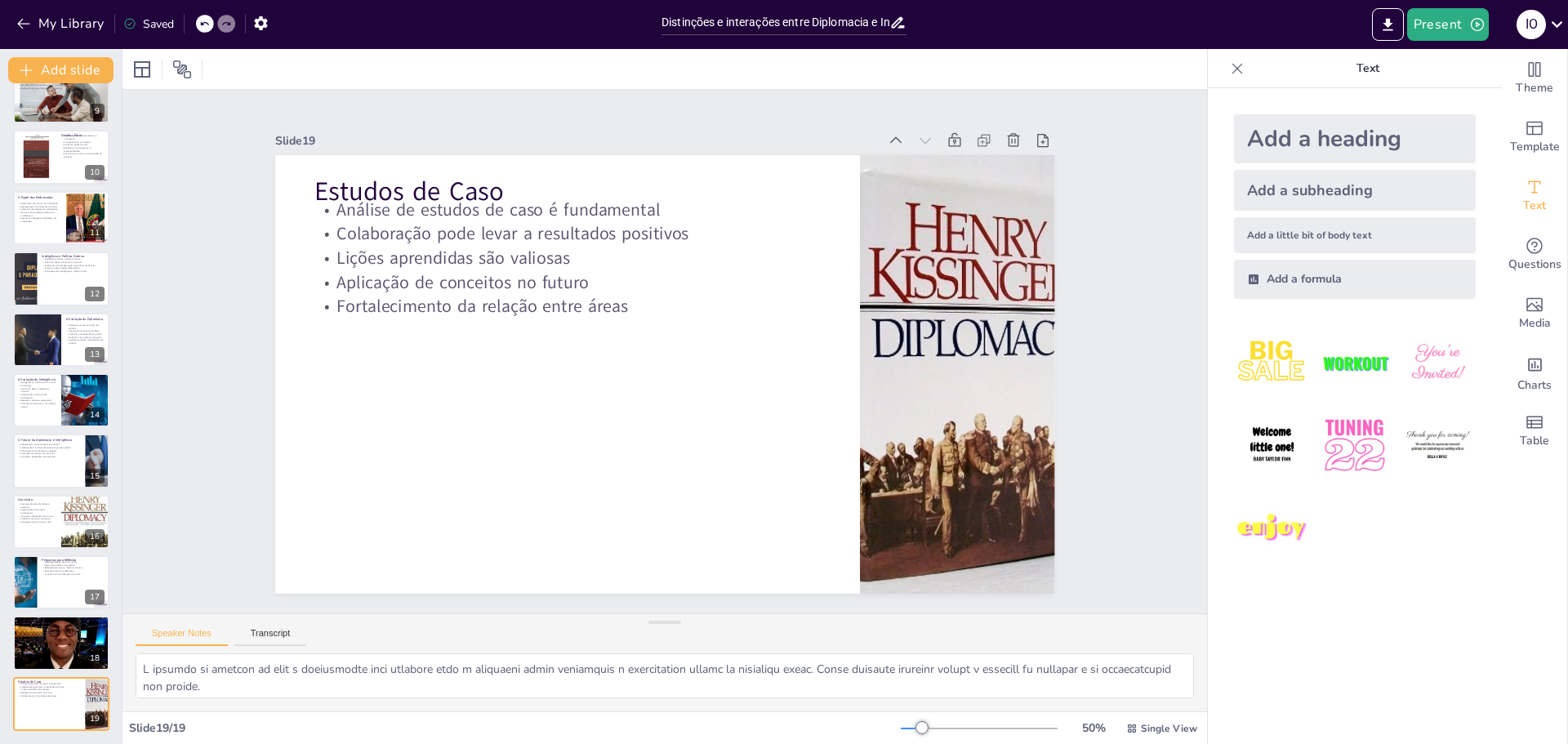
scroll to position [513, 0]
click at [96, 690] on icon at bounding box center [94, 693] width 6 height 9
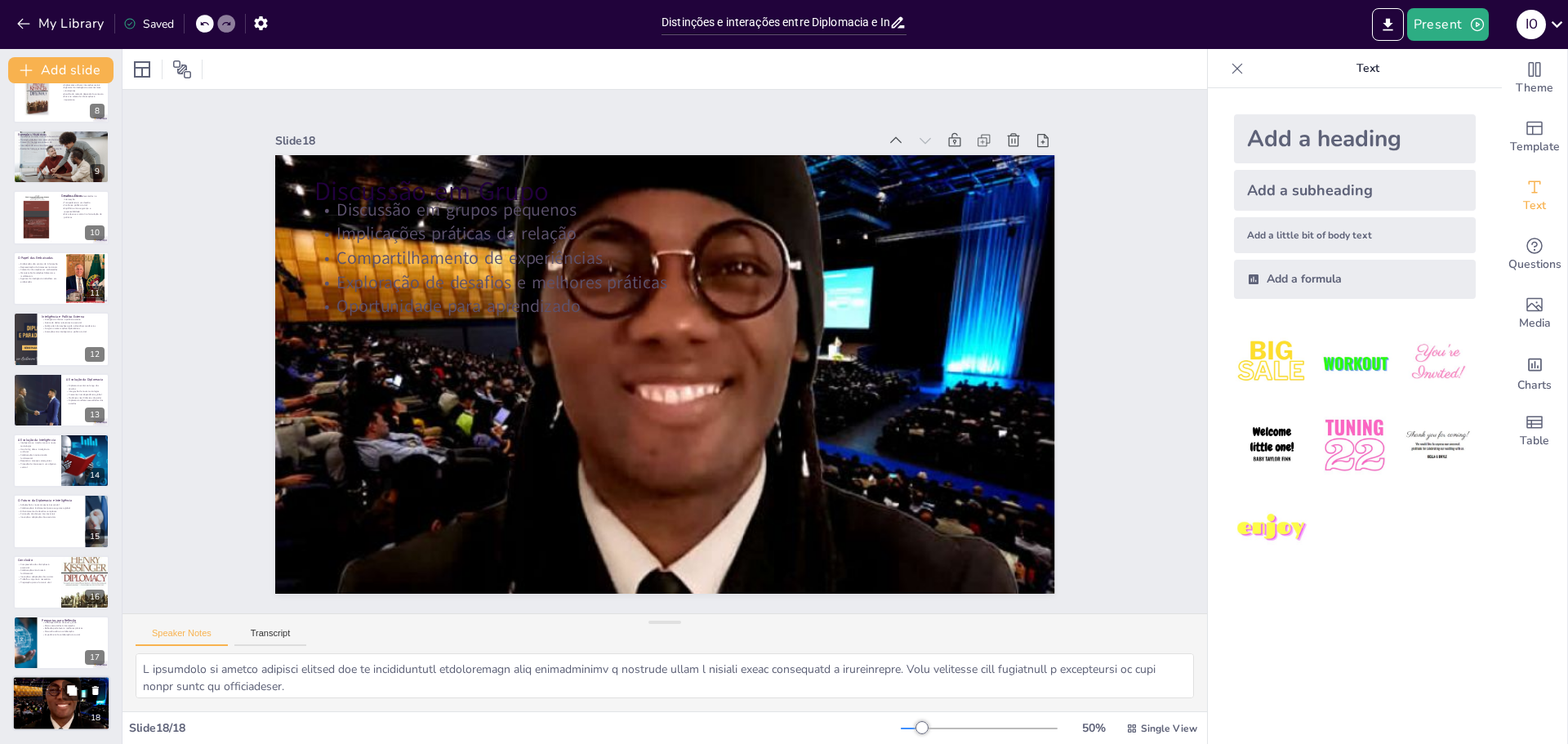
scroll to position [452, 0]
click at [95, 690] on icon at bounding box center [95, 692] width 6 height 9
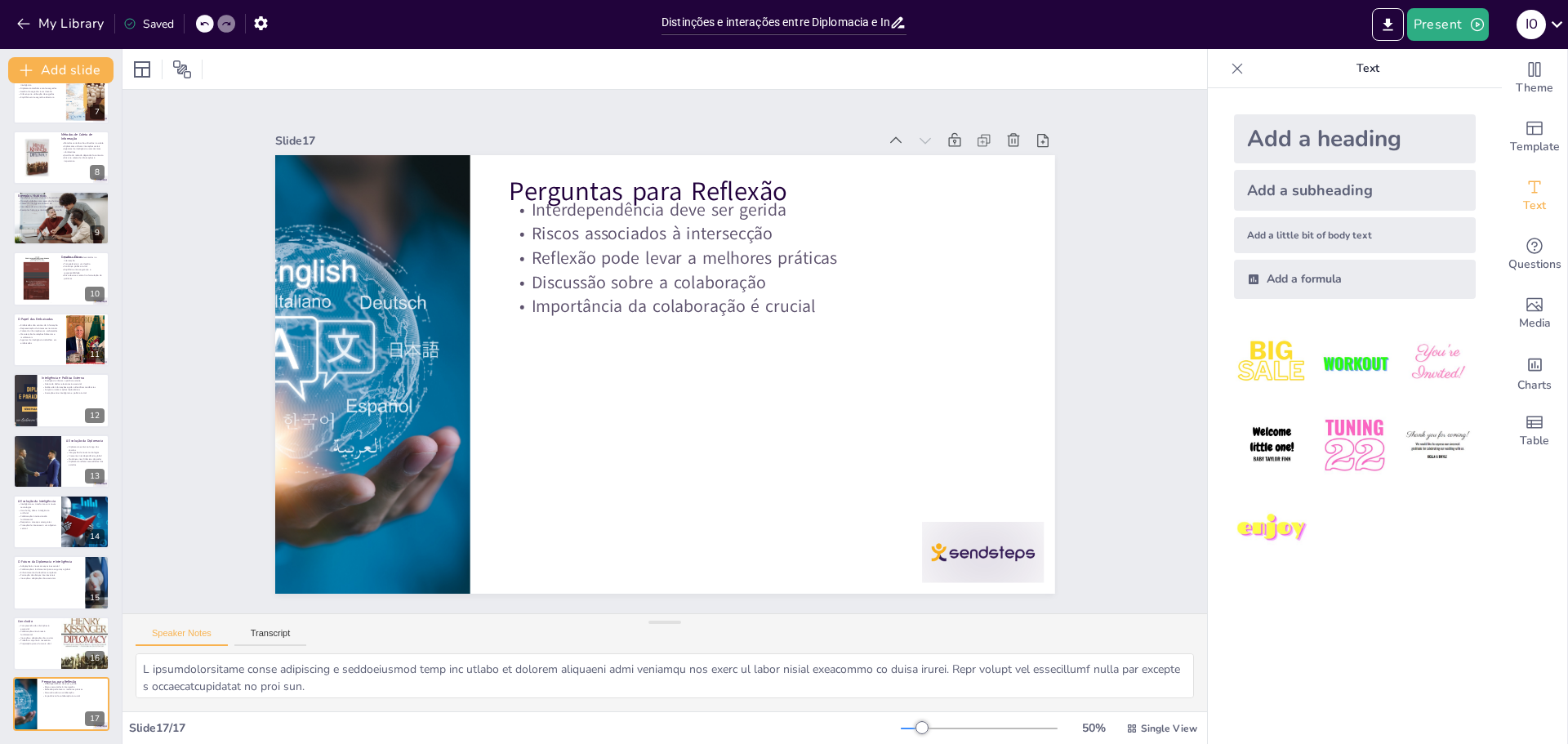
scroll to position [391, 0]
click at [34, 643] on p "Preparação para o futuro é vital" at bounding box center [37, 644] width 39 height 4
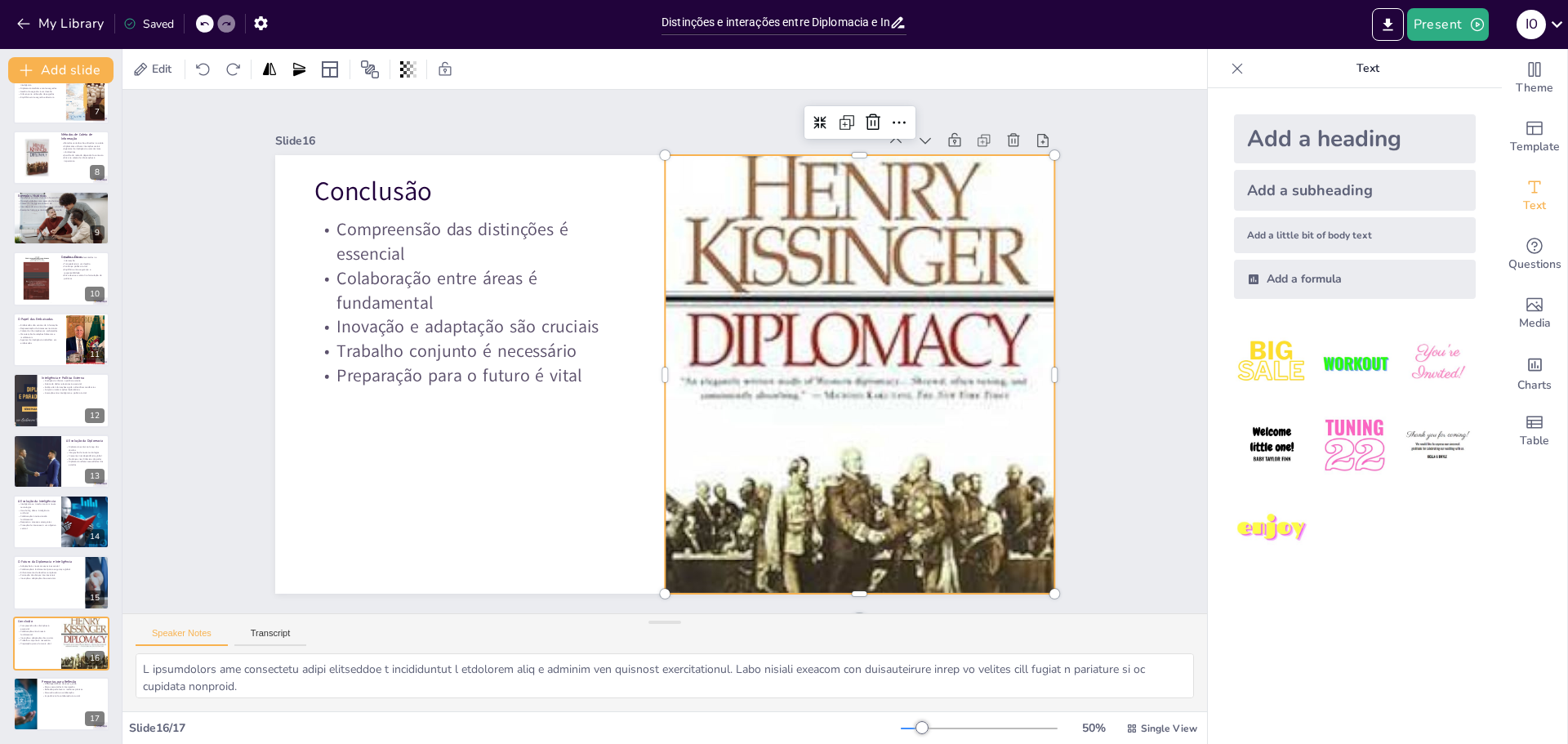
click at [707, 421] on div at bounding box center [810, 485] width 659 height 701
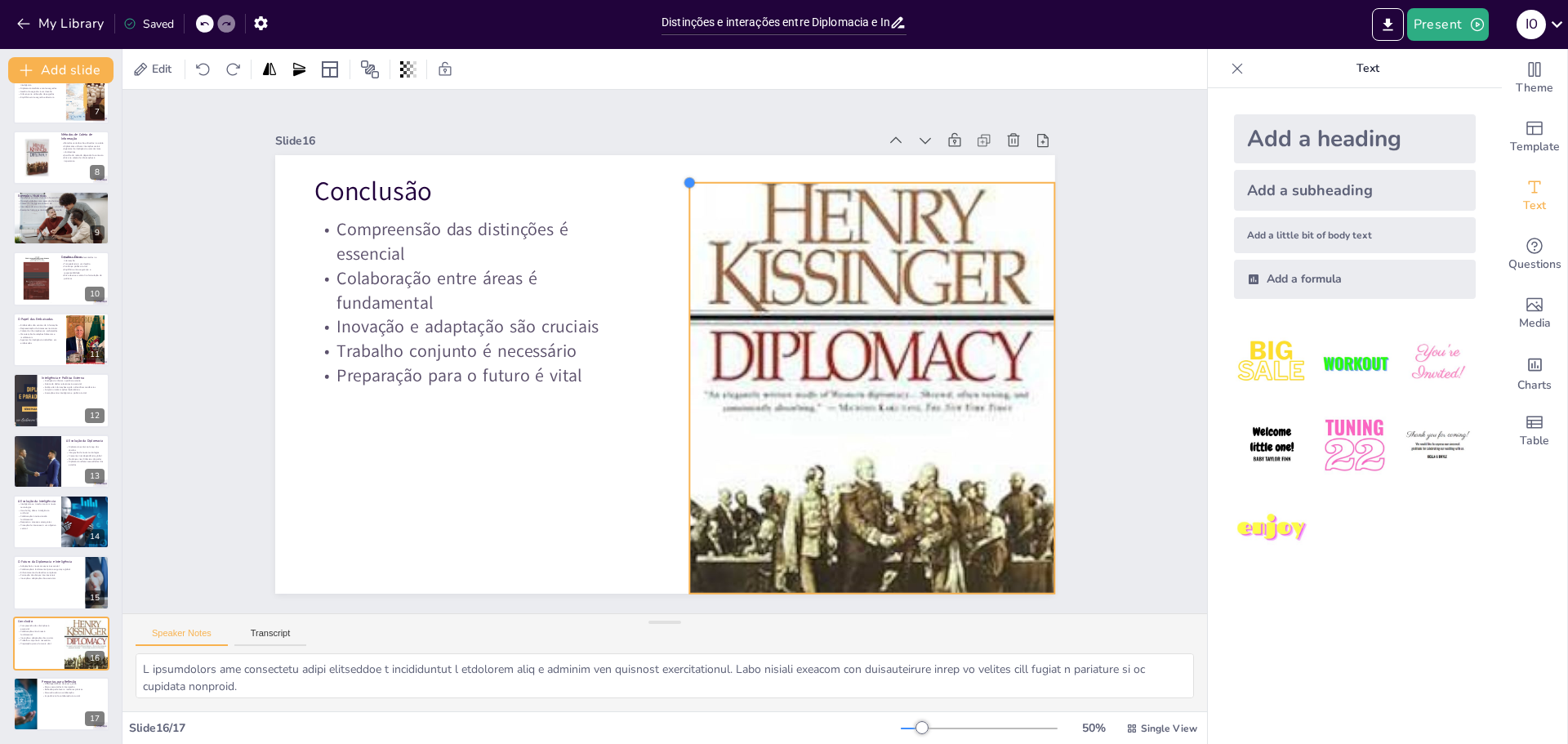
drag, startPoint x: 653, startPoint y: 153, endPoint x: 680, endPoint y: 204, distance: 57.7
click at [680, 204] on div "Conclusão Compreensão das distinções é essencial Colaboração entre áreas é fund…" at bounding box center [658, 373] width 877 height 659
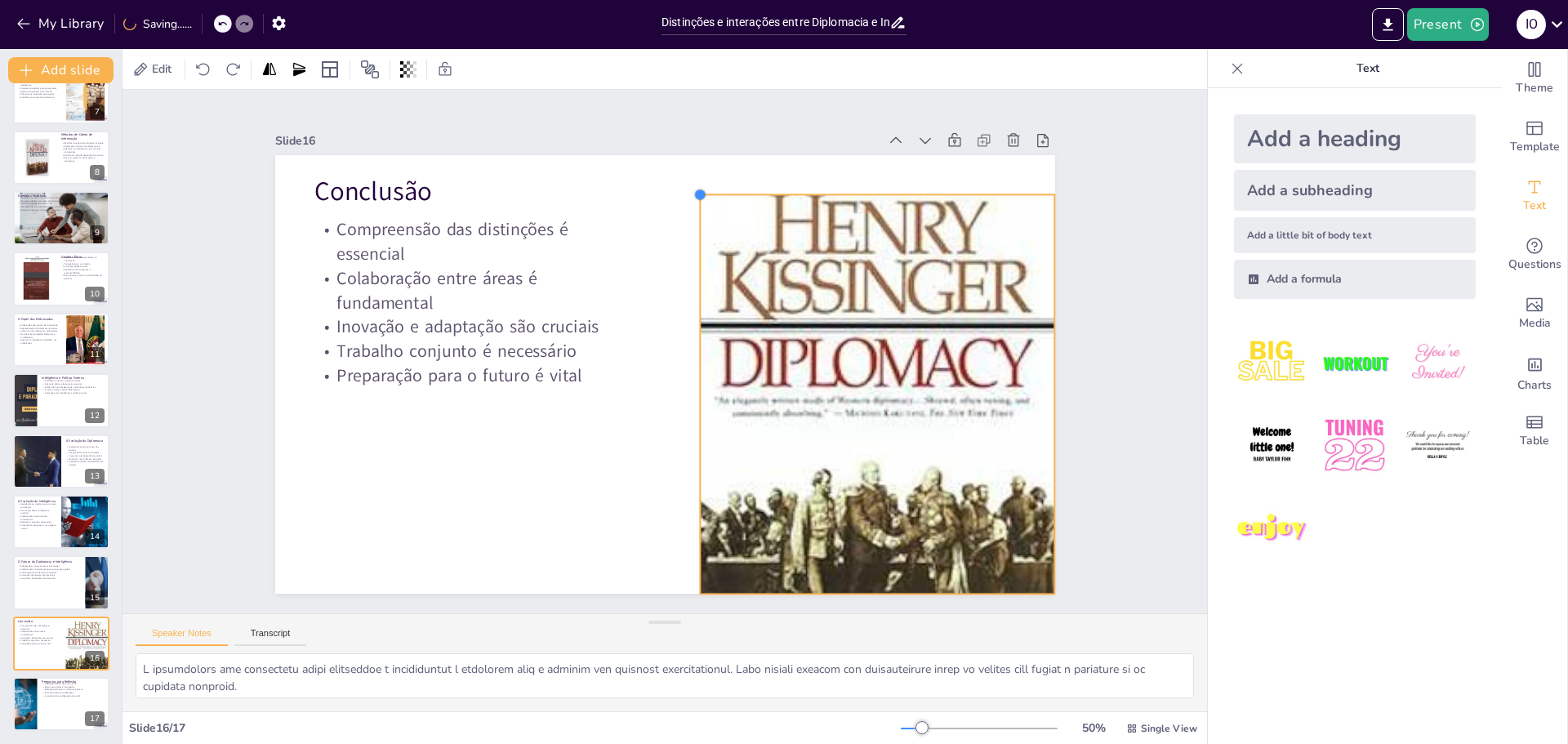
drag, startPoint x: 676, startPoint y: 177, endPoint x: 767, endPoint y: 216, distance: 99.0
click at [685, 216] on div "Conclusão Compreensão das distinções é essencial Colaboração entre áreas é fund…" at bounding box center [655, 373] width 891 height 718
drag, startPoint x: 863, startPoint y: 187, endPoint x: 859, endPoint y: 148, distance: 39.2
click at [859, 154] on div at bounding box center [915, 197] width 350 height 87
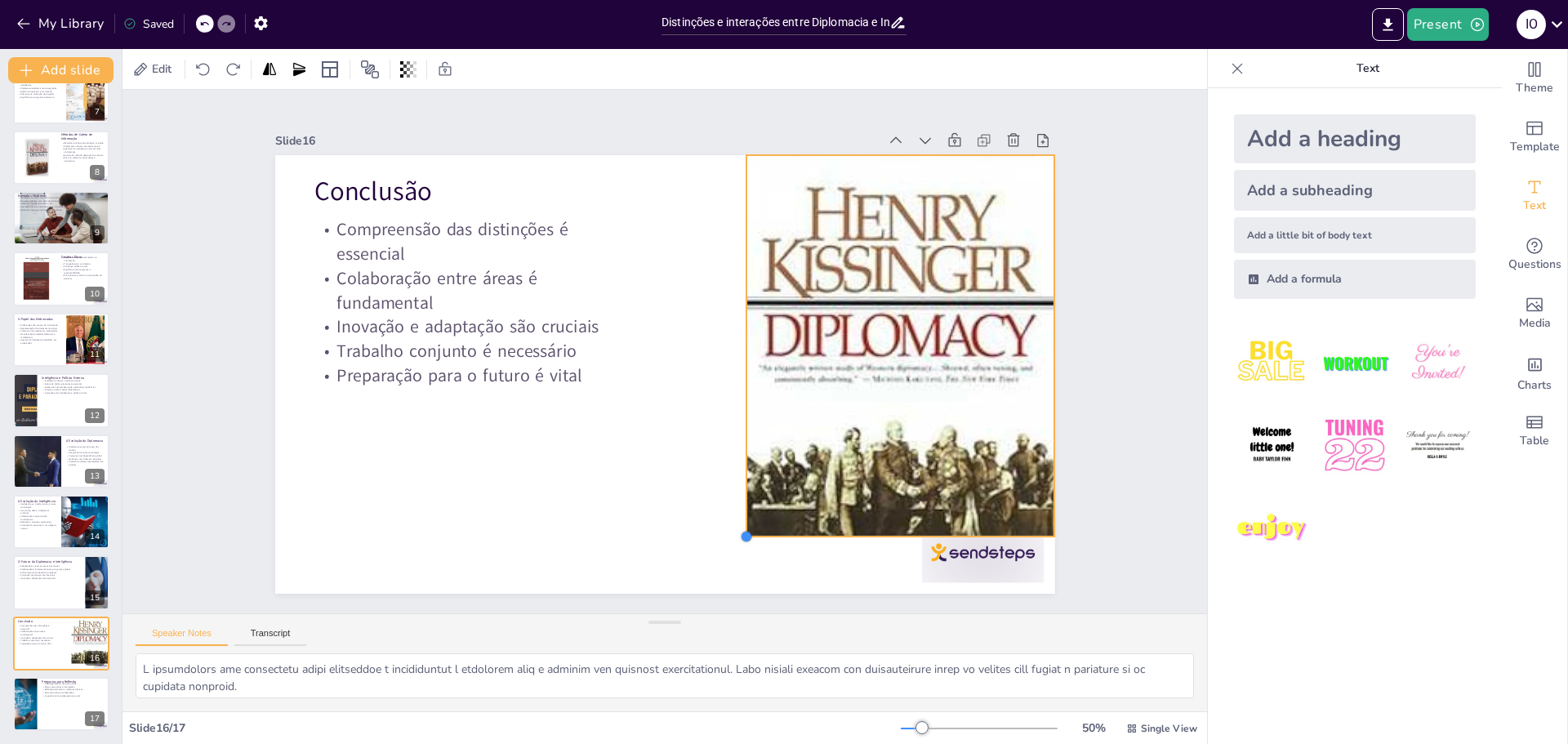
drag, startPoint x: 702, startPoint y: 582, endPoint x: 754, endPoint y: 530, distance: 73.5
click at [754, 530] on div "Conclusão Compreensão das distinções é essencial Colaboração entre áreas é fund…" at bounding box center [648, 367] width 848 height 874
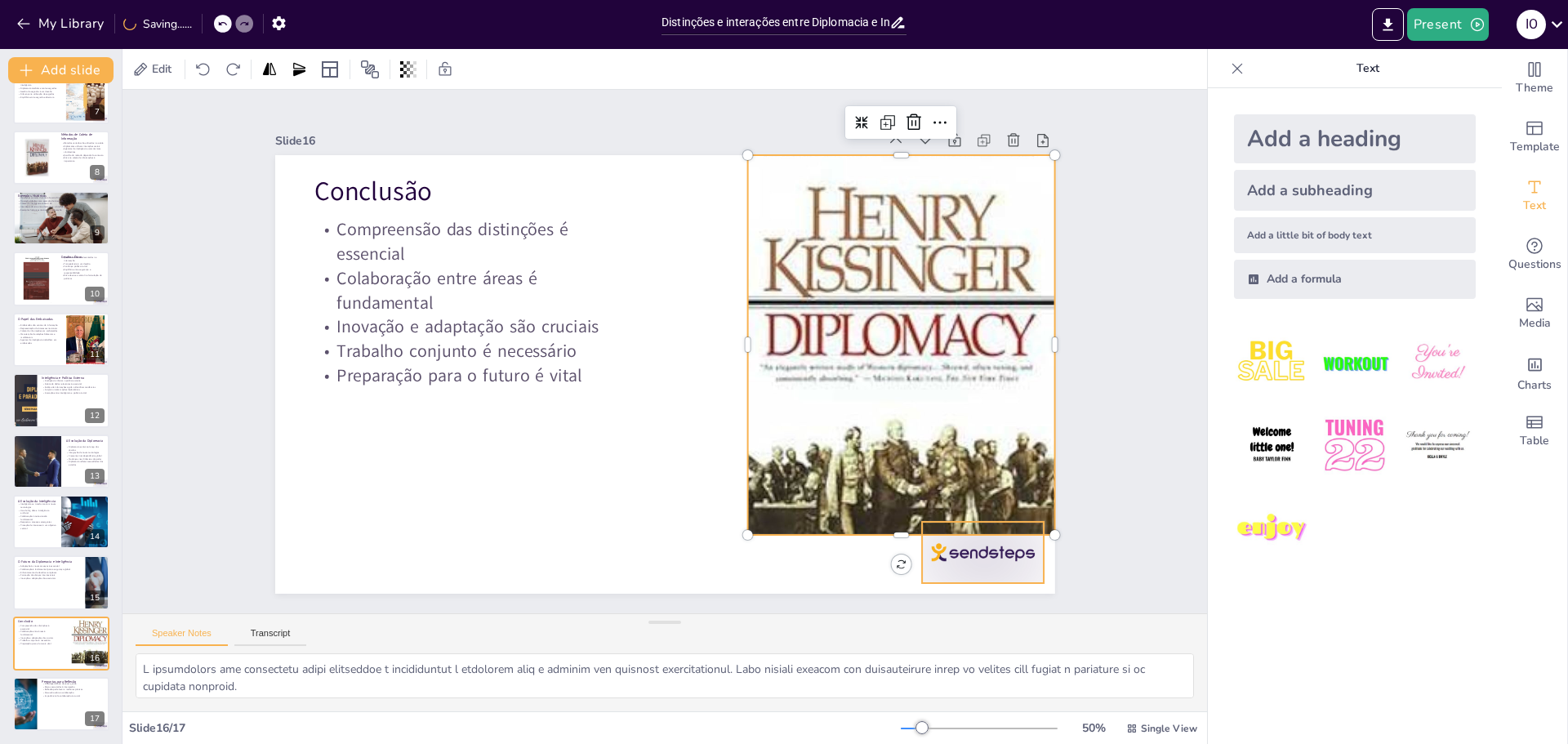
click at [791, 657] on div at bounding box center [728, 723] width 127 height 132
click at [882, 497] on div at bounding box center [886, 434] width 434 height 532
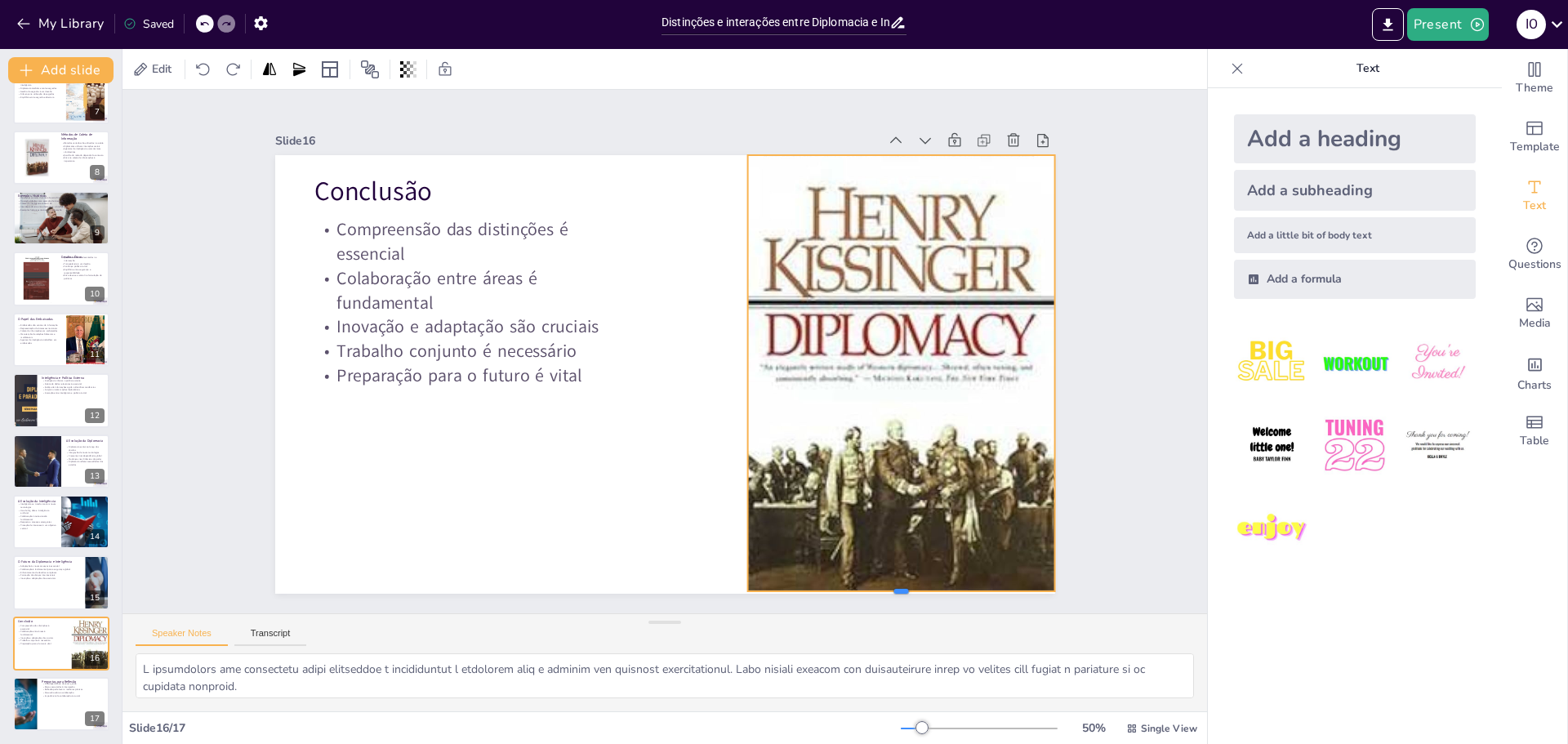
drag, startPoint x: 893, startPoint y: 530, endPoint x: 866, endPoint y: 534, distance: 27.3
click at [897, 605] on div at bounding box center [814, 658] width 297 height 107
click at [732, 367] on div at bounding box center [714, 413] width 267 height 360
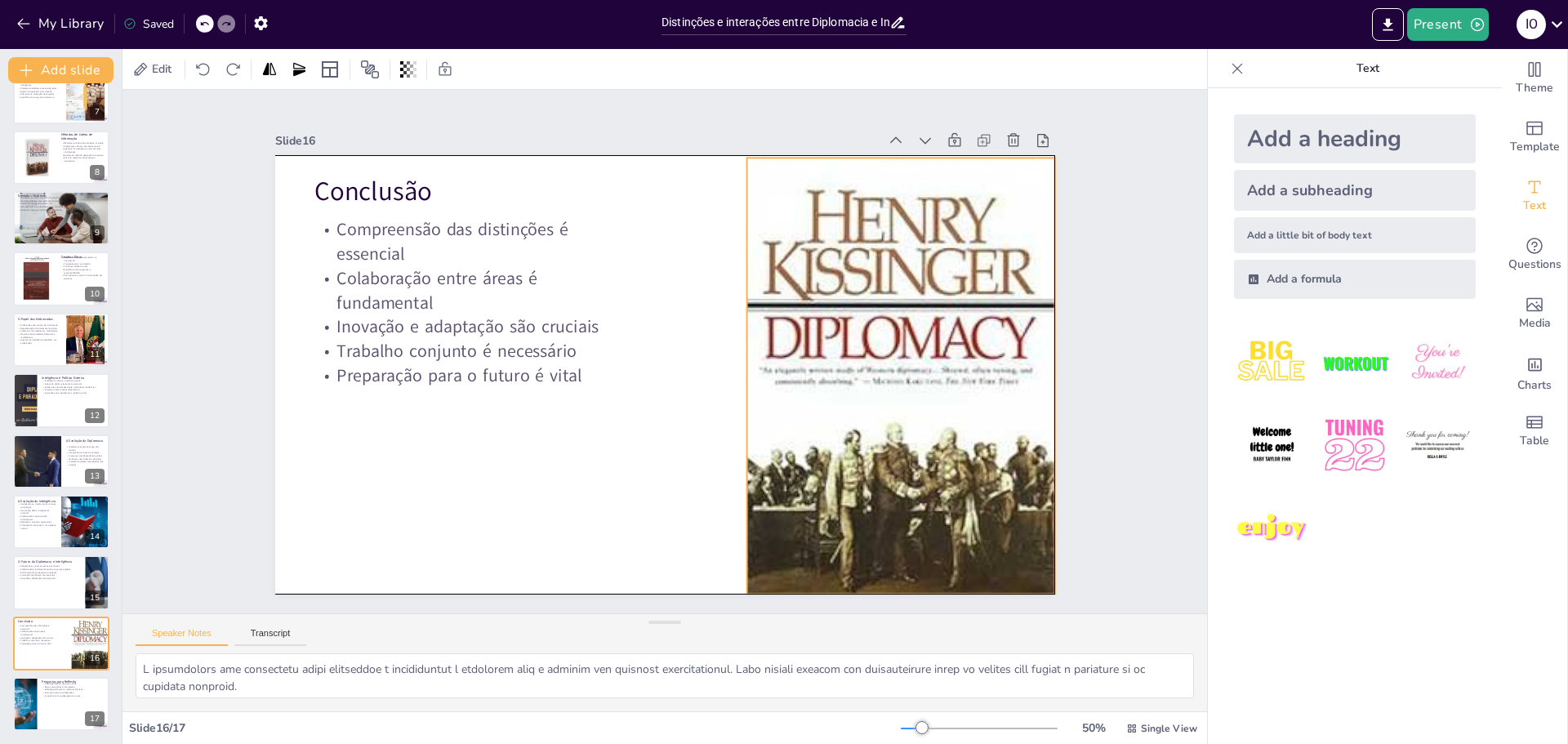
click at [894, 507] on div at bounding box center [898, 388] width 355 height 489
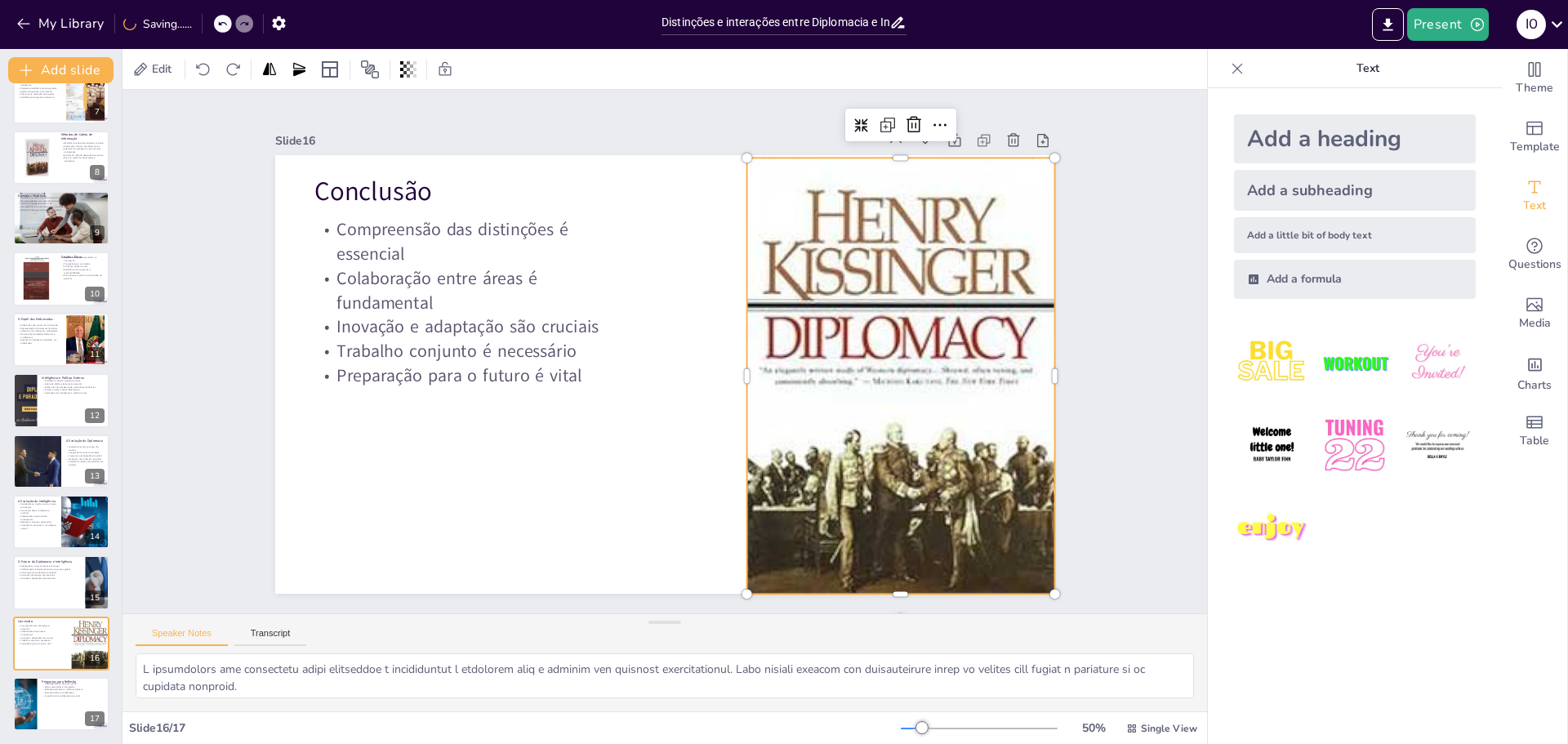
click at [887, 157] on div at bounding box center [893, 414] width 397 height 514
click at [889, 196] on div at bounding box center [962, 264] width 287 height 137
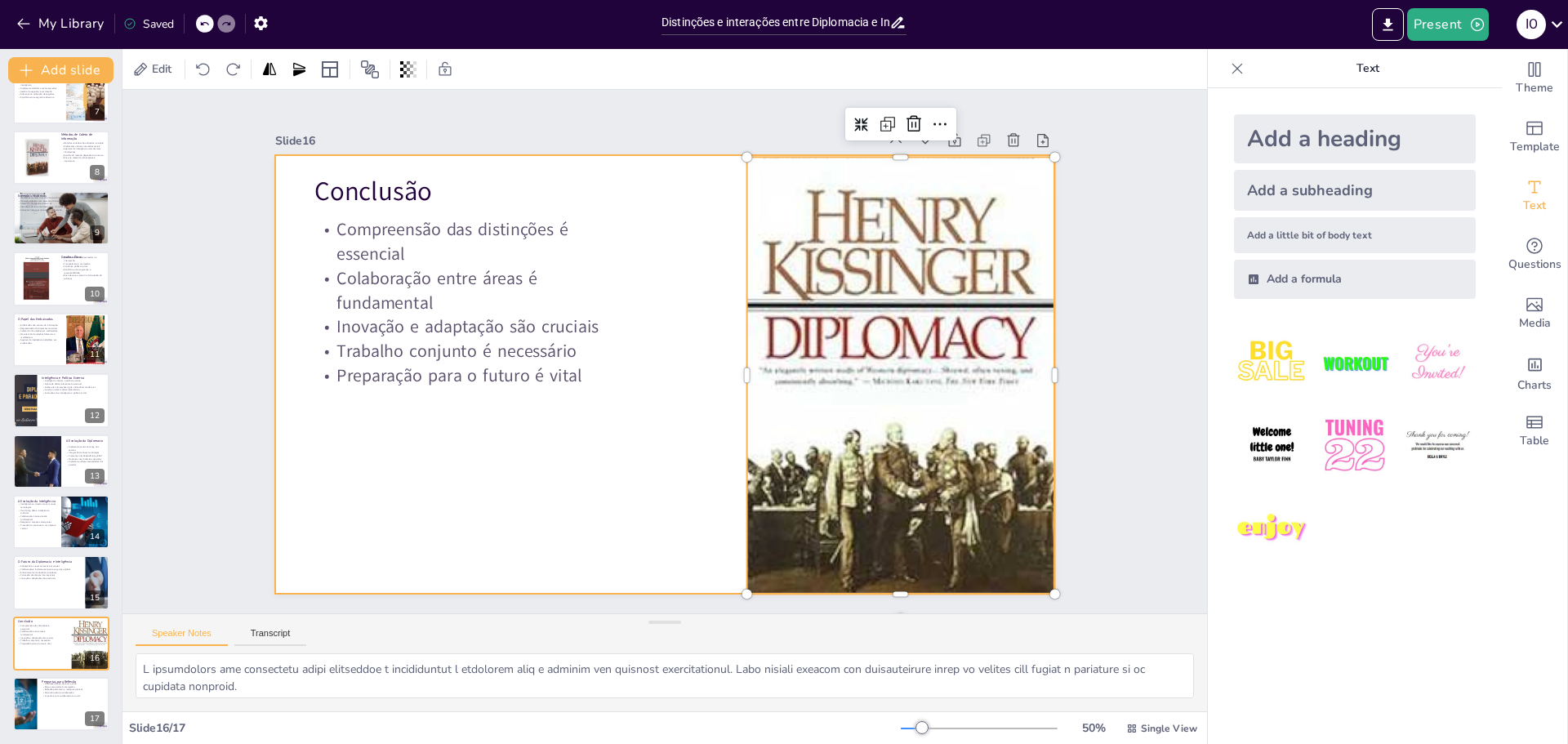
click at [673, 342] on div at bounding box center [652, 372] width 895 height 770
click at [836, 370] on div at bounding box center [875, 460] width 468 height 545
click at [658, 447] on div at bounding box center [652, 370] width 889 height 813
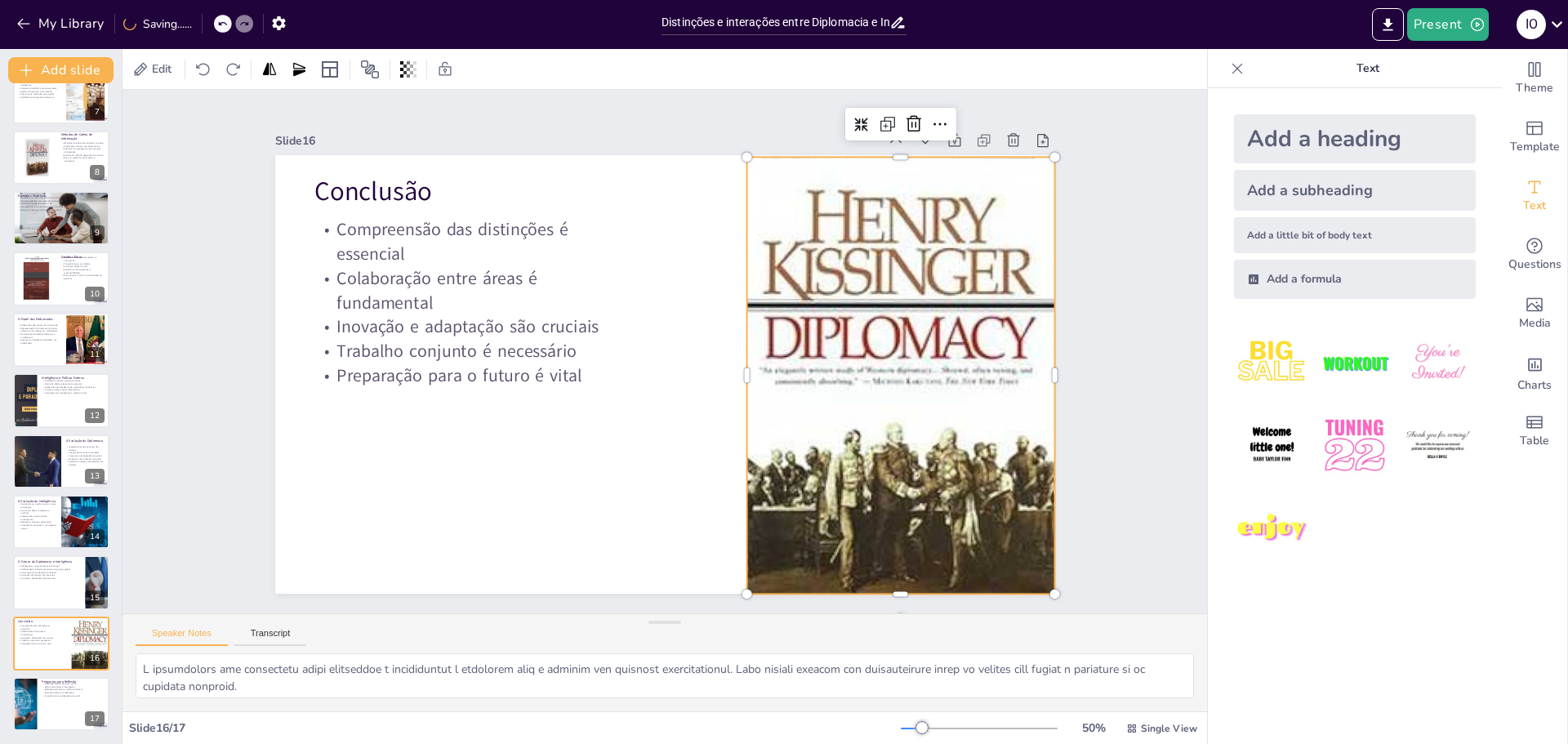
click at [890, 363] on div at bounding box center [725, 580] width 533 height 435
click at [890, 154] on div "Conclusão Compreensão das distinções é essencial Colaboração entre áreas é fund…" at bounding box center [652, 372] width 895 height 770
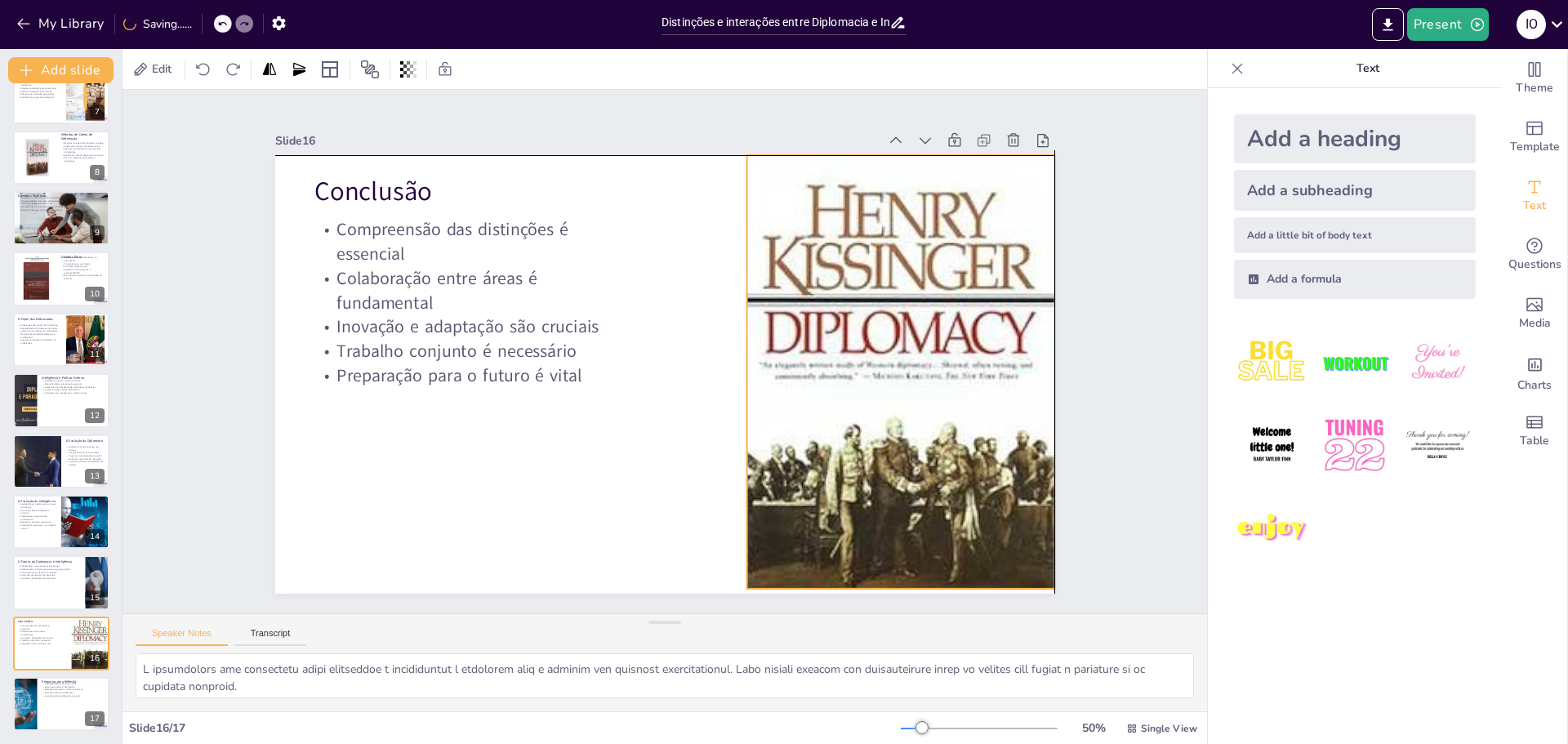
drag, startPoint x: 864, startPoint y: 218, endPoint x: 864, endPoint y: 207, distance: 11.0
click at [816, 304] on div at bounding box center [540, 553] width 552 height 497
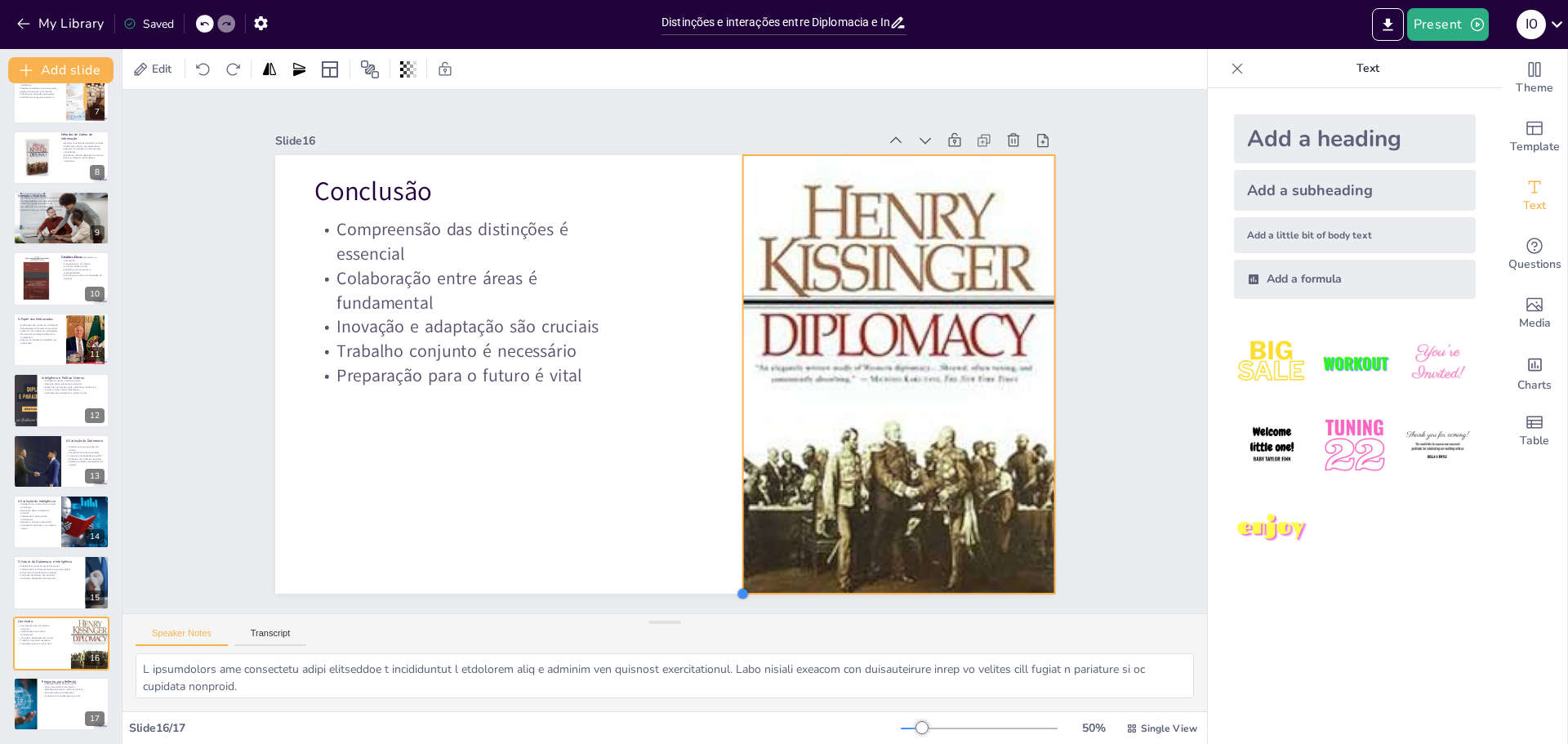
click at [429, 436] on div at bounding box center [423, 430] width 13 height 13
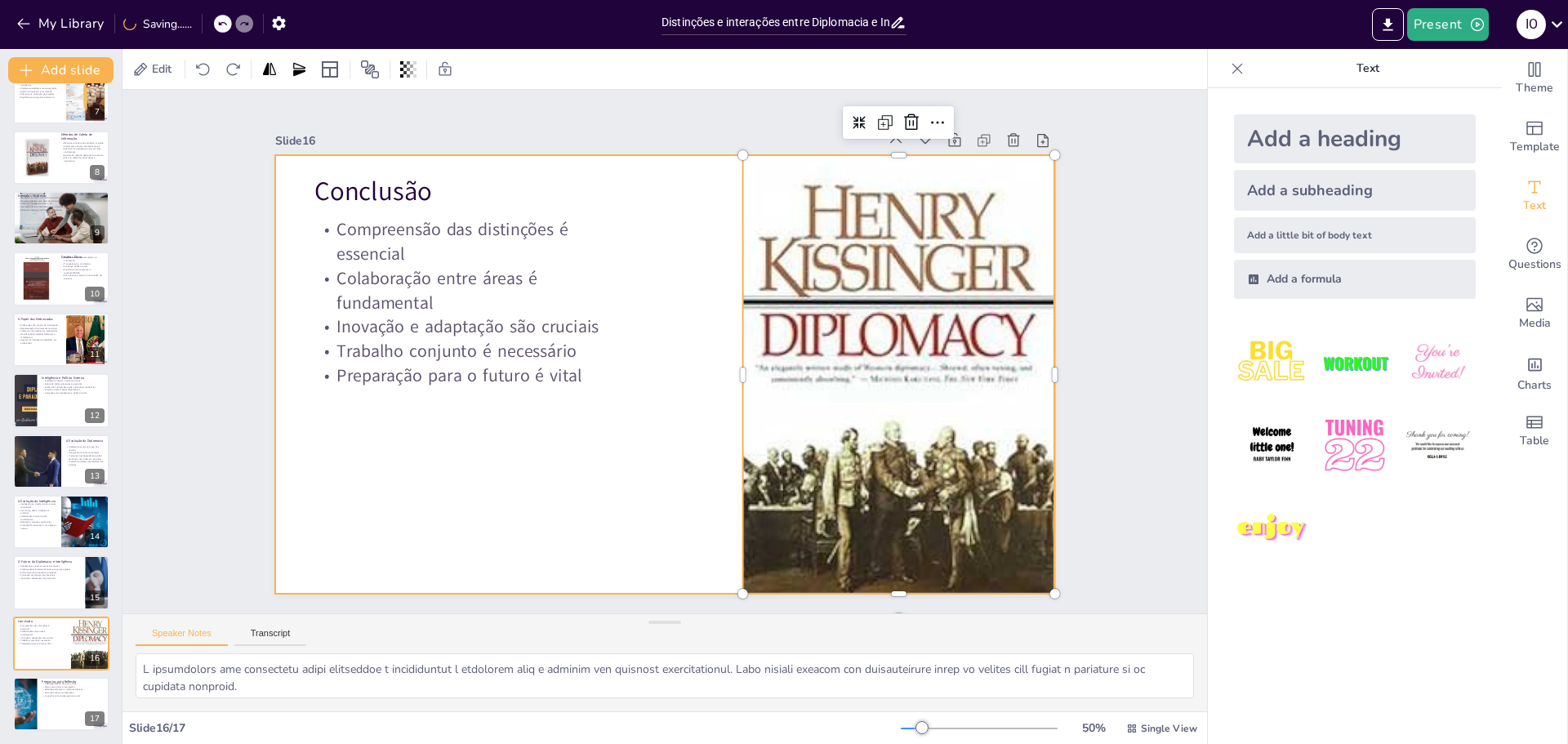
click at [612, 480] on div at bounding box center [642, 356] width 591 height 854
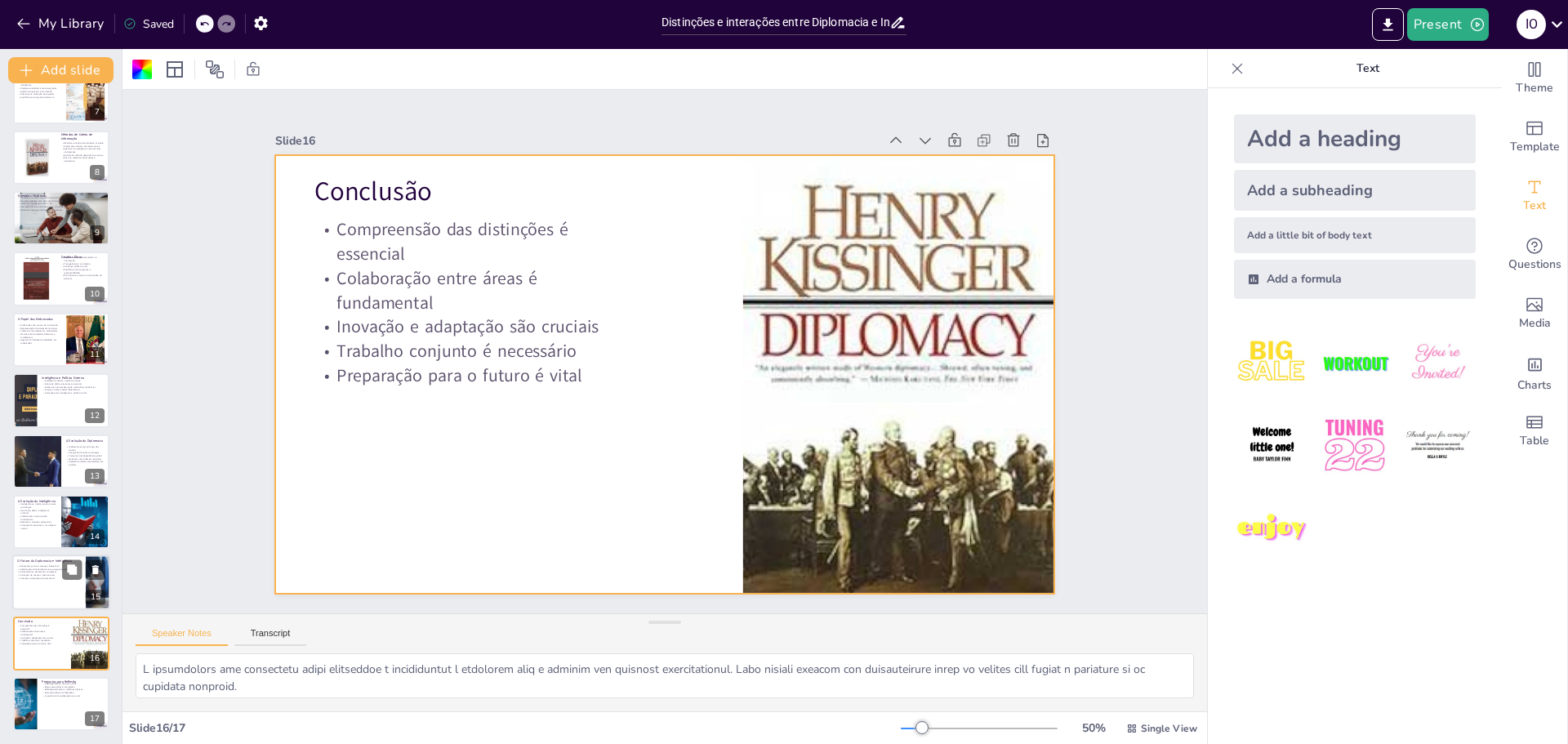
click at [27, 594] on div at bounding box center [60, 583] width 98 height 56
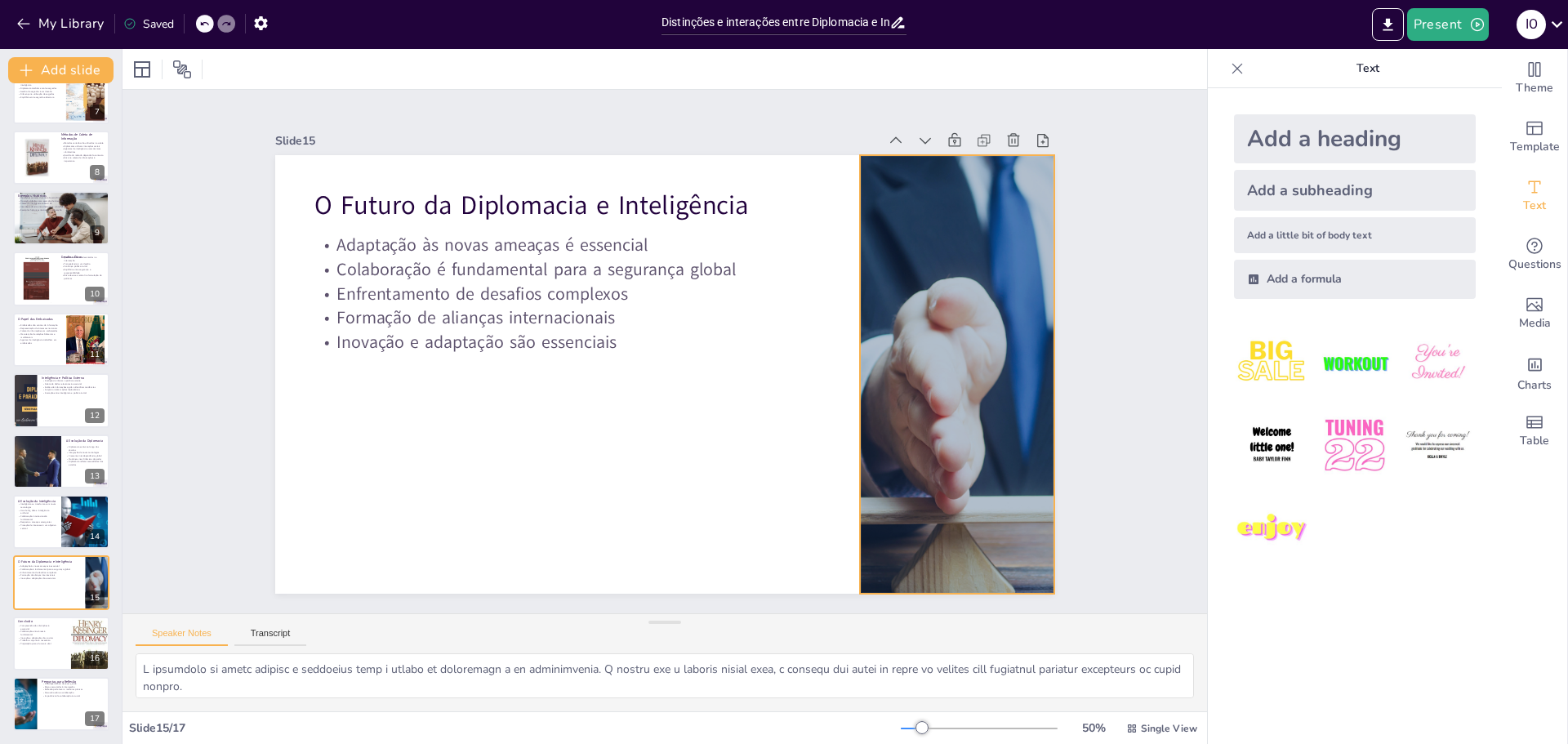
click at [876, 369] on div at bounding box center [734, 637] width 659 height 877
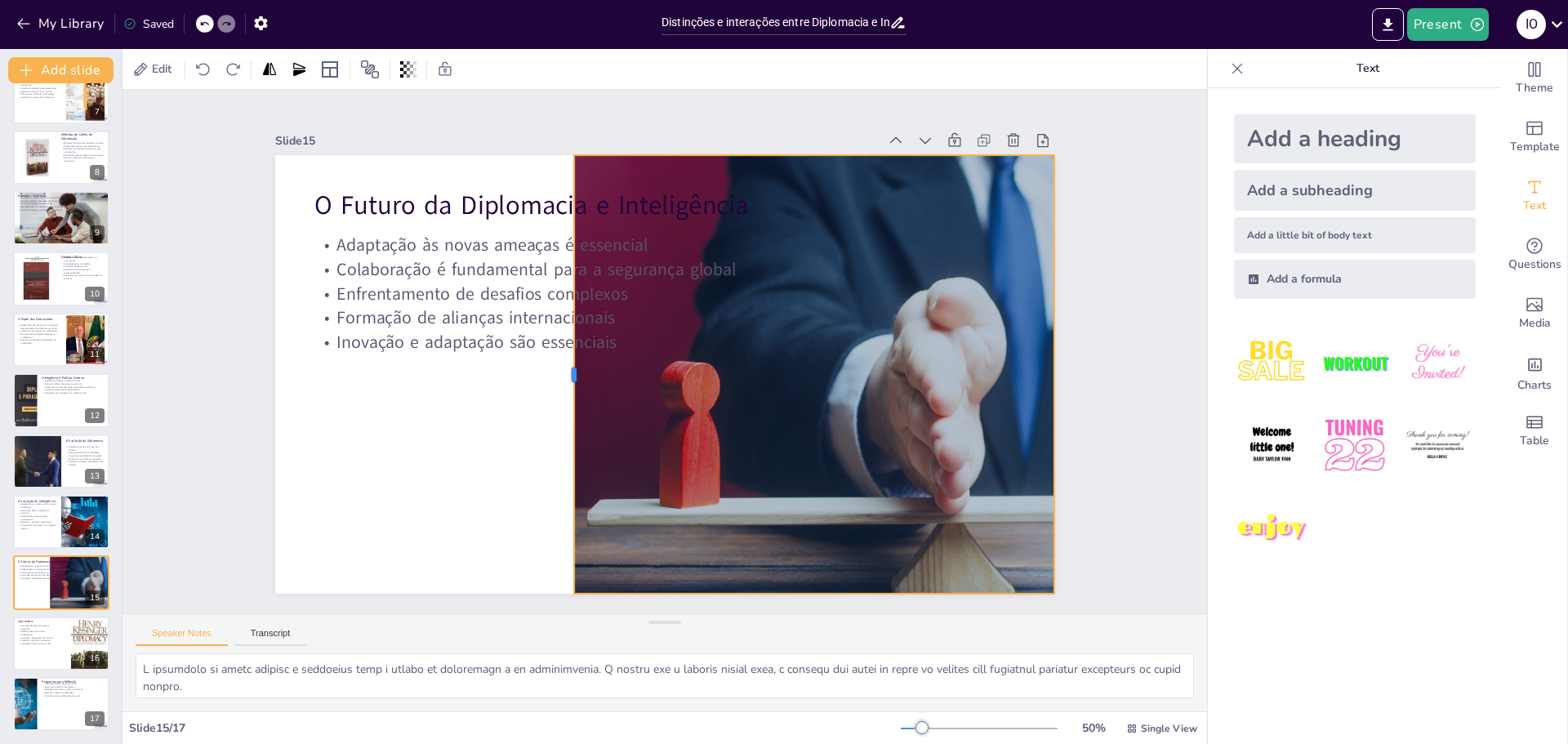
drag, startPoint x: 843, startPoint y: 368, endPoint x: 560, endPoint y: 372, distance: 283.0
click at [560, 372] on div at bounding box center [573, 313] width 269 height 363
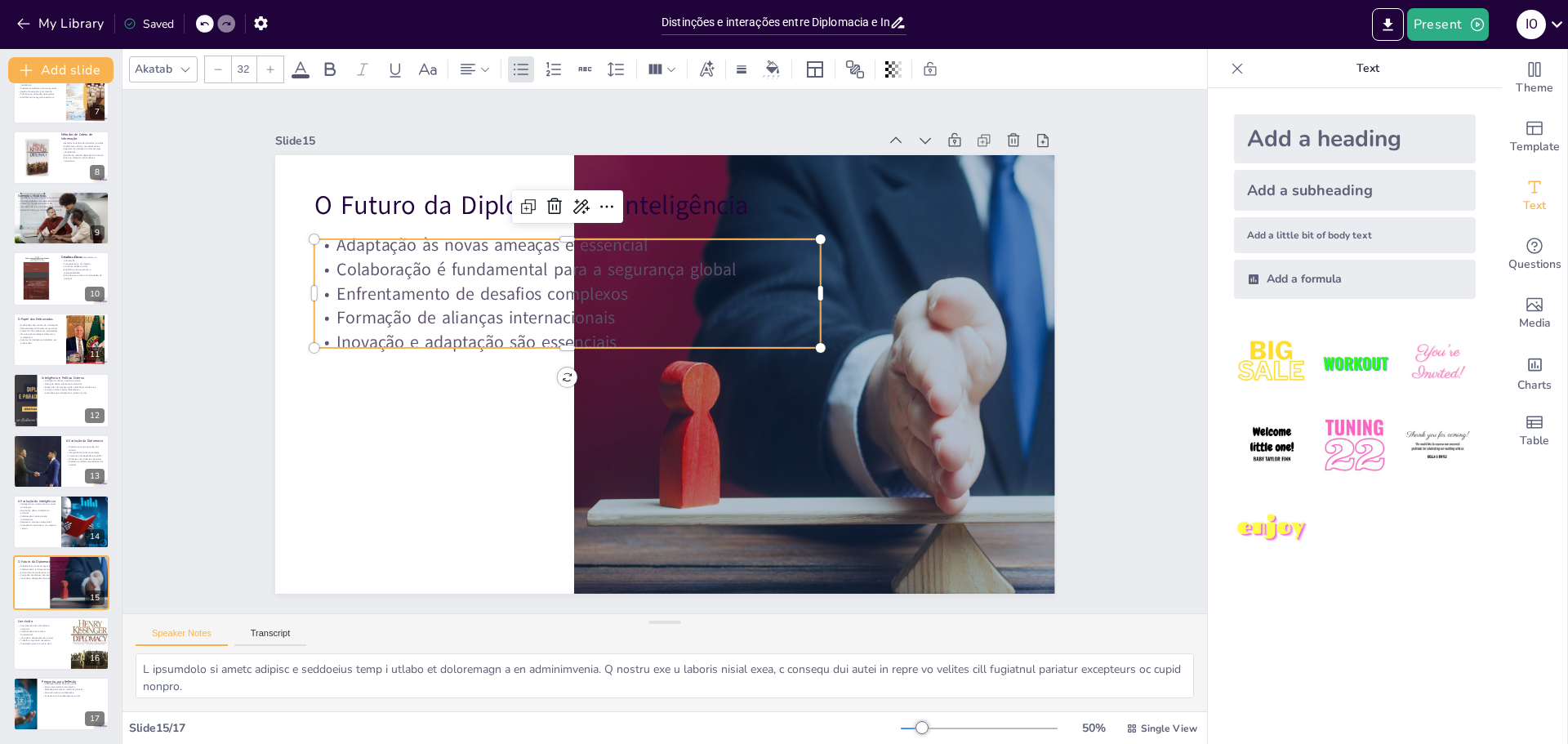
click at [600, 282] on p "Enfrentamento de desafios complexos" at bounding box center [690, 240] width 180 height 489
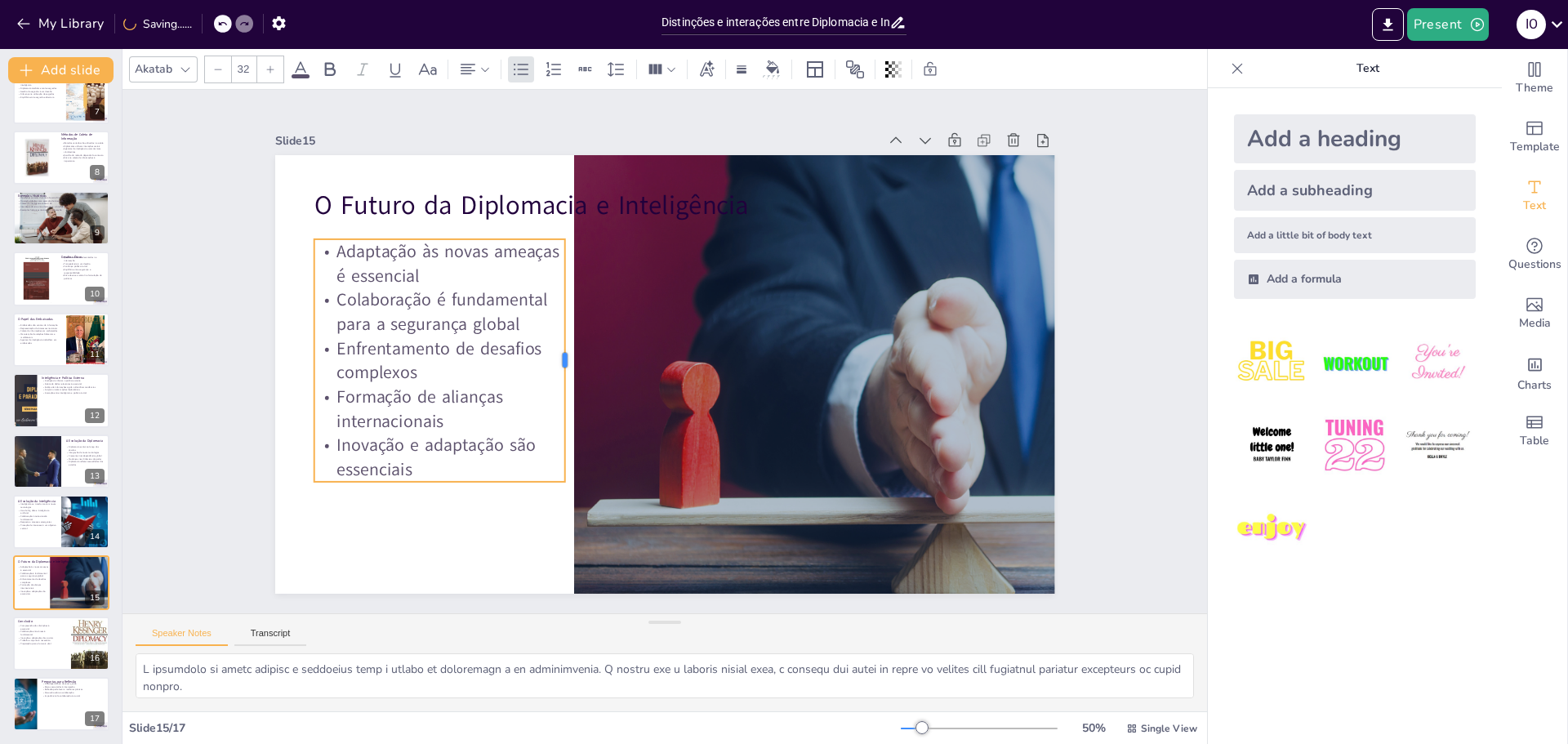
drag, startPoint x: 810, startPoint y: 287, endPoint x: 553, endPoint y: 298, distance: 257.2
click at [554, 298] on div at bounding box center [628, 266] width 235 height 88
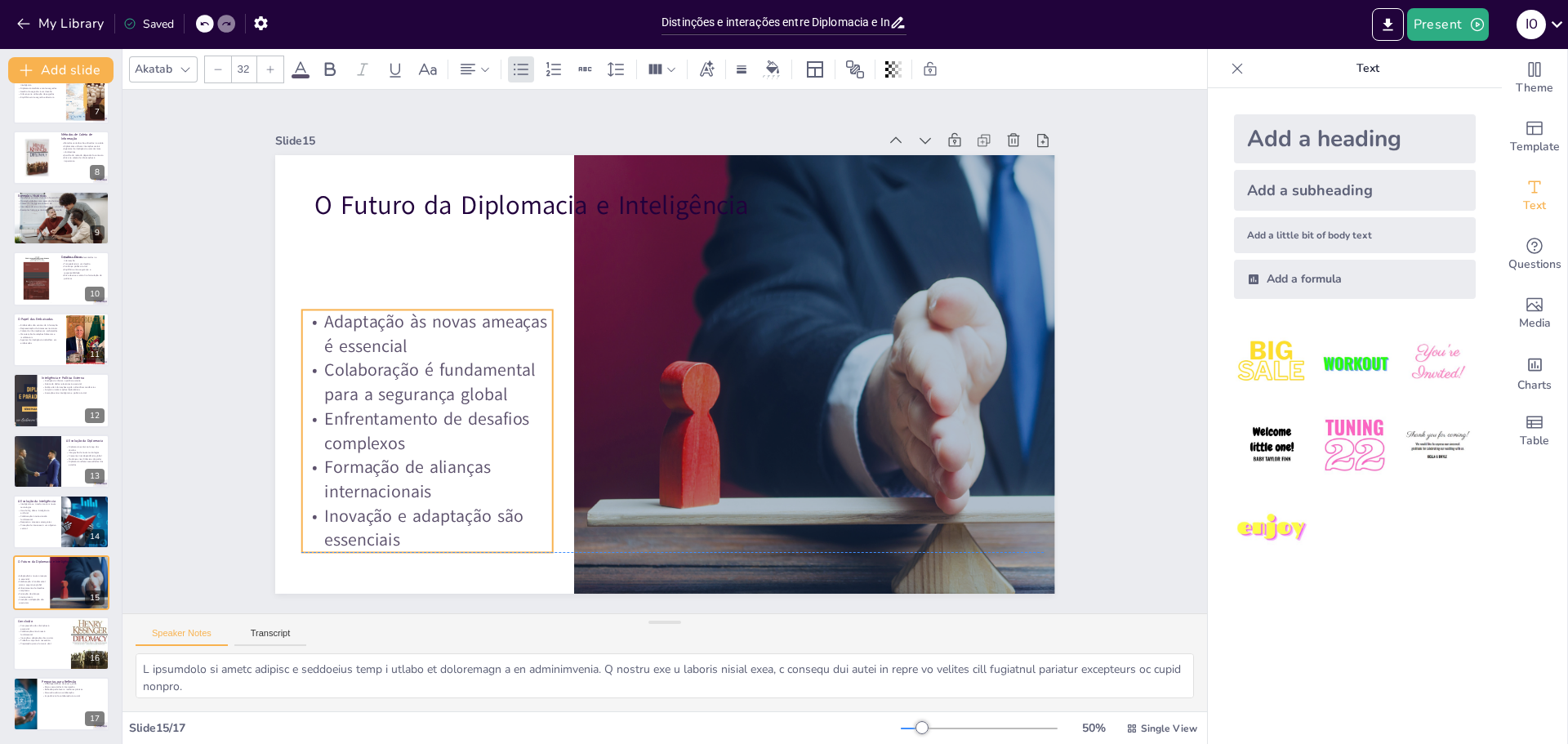
drag, startPoint x: 429, startPoint y: 371, endPoint x: 420, endPoint y: 428, distance: 57.7
click at [647, 229] on p "Enfrentamento de desafios complexos" at bounding box center [740, 112] width 187 height 232
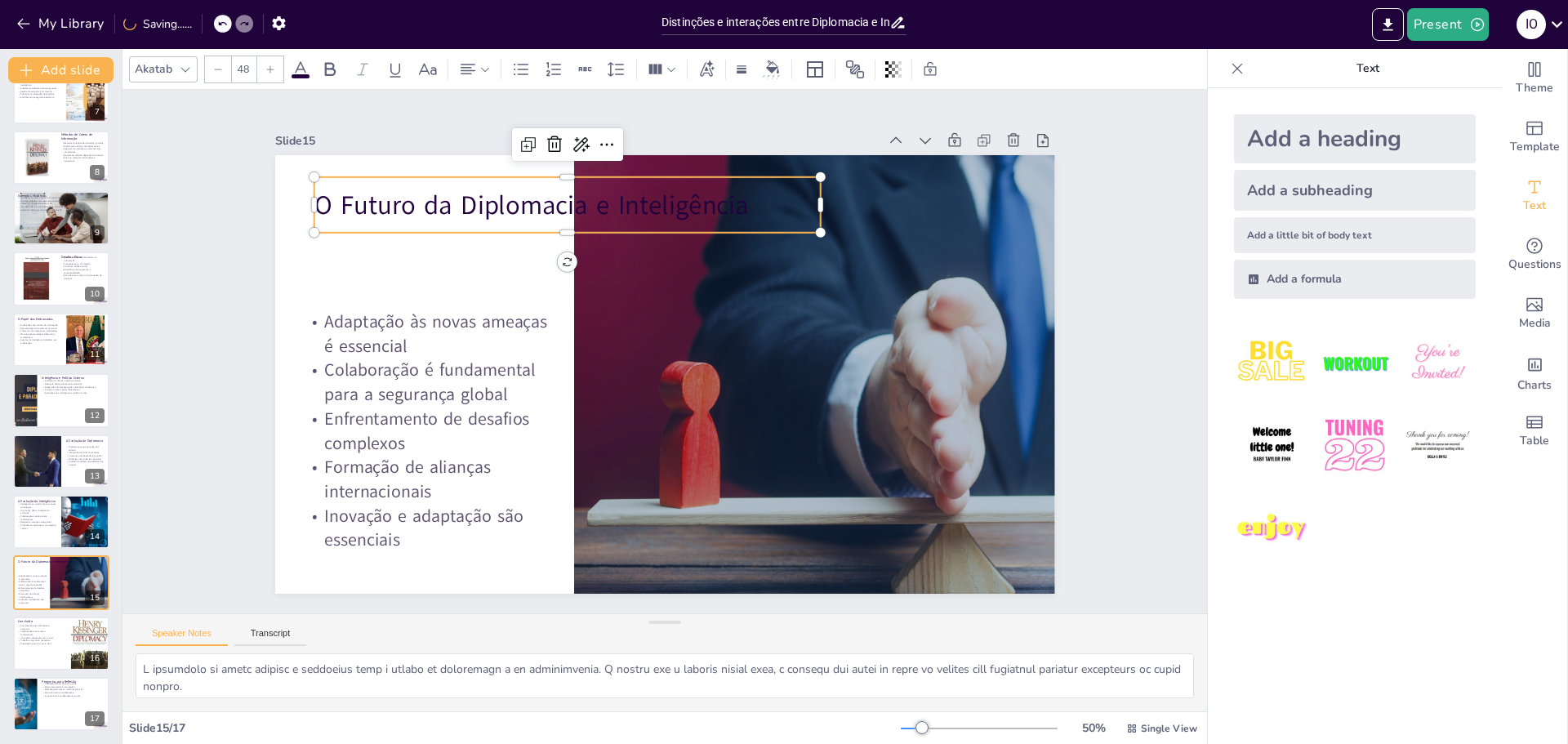
drag, startPoint x: 450, startPoint y: 205, endPoint x: 715, endPoint y: 202, distance: 265.0
click at [455, 406] on p "O Futuro da Diplomacia e Inteligência" at bounding box center [694, 526] width 478 height 239
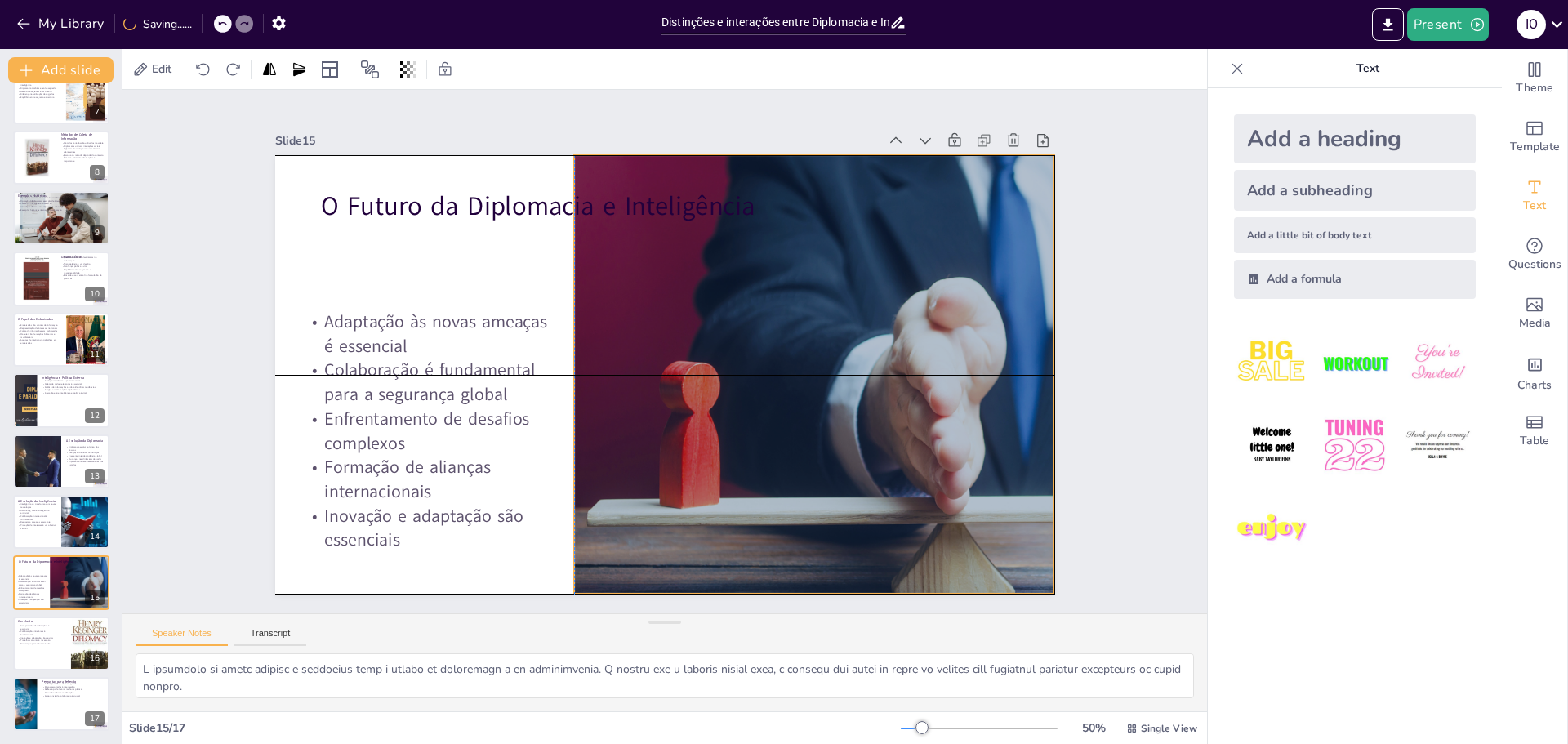
click at [821, 197] on div at bounding box center [906, 518] width 895 height 770
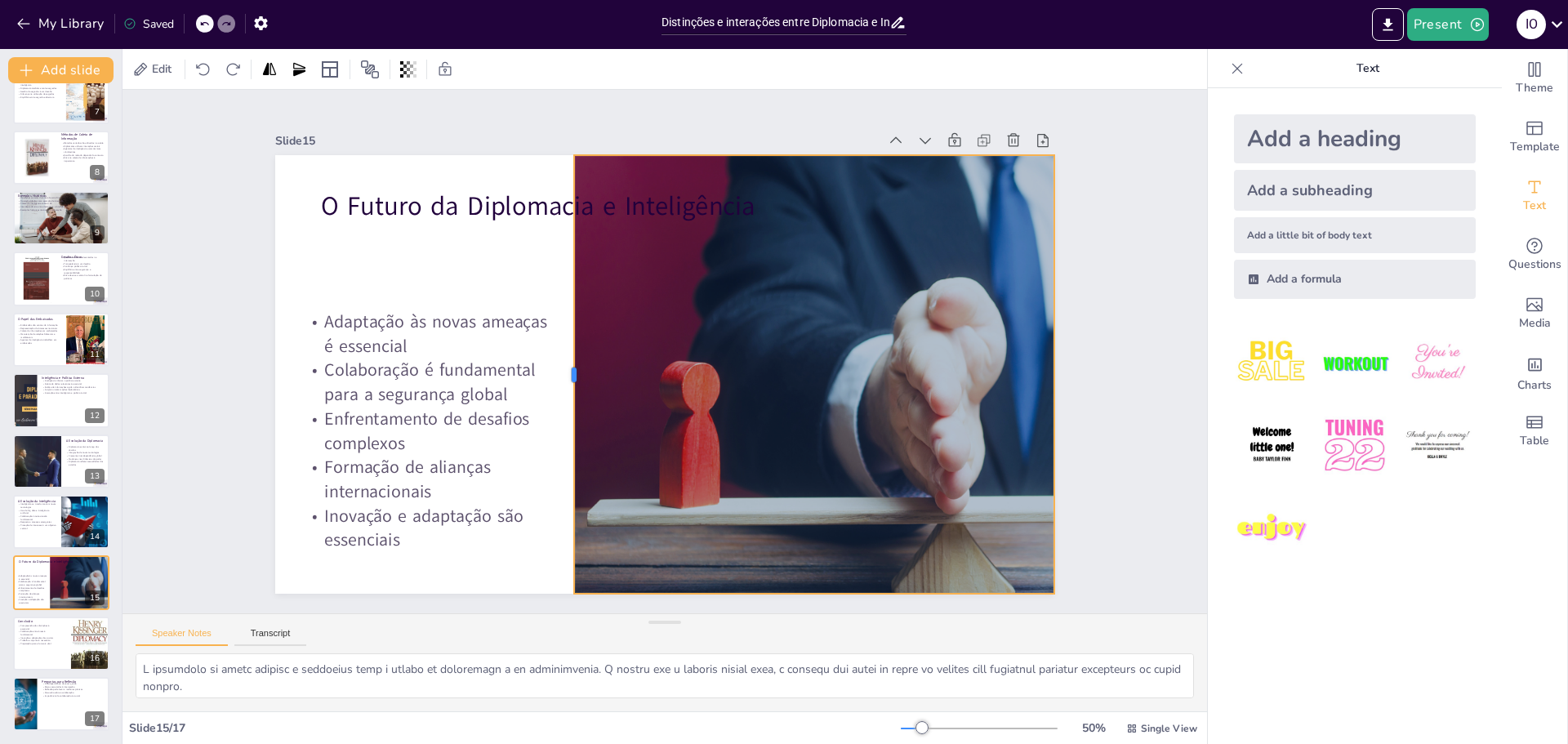
click at [556, 213] on div at bounding box center [565, 354] width 104 height 432
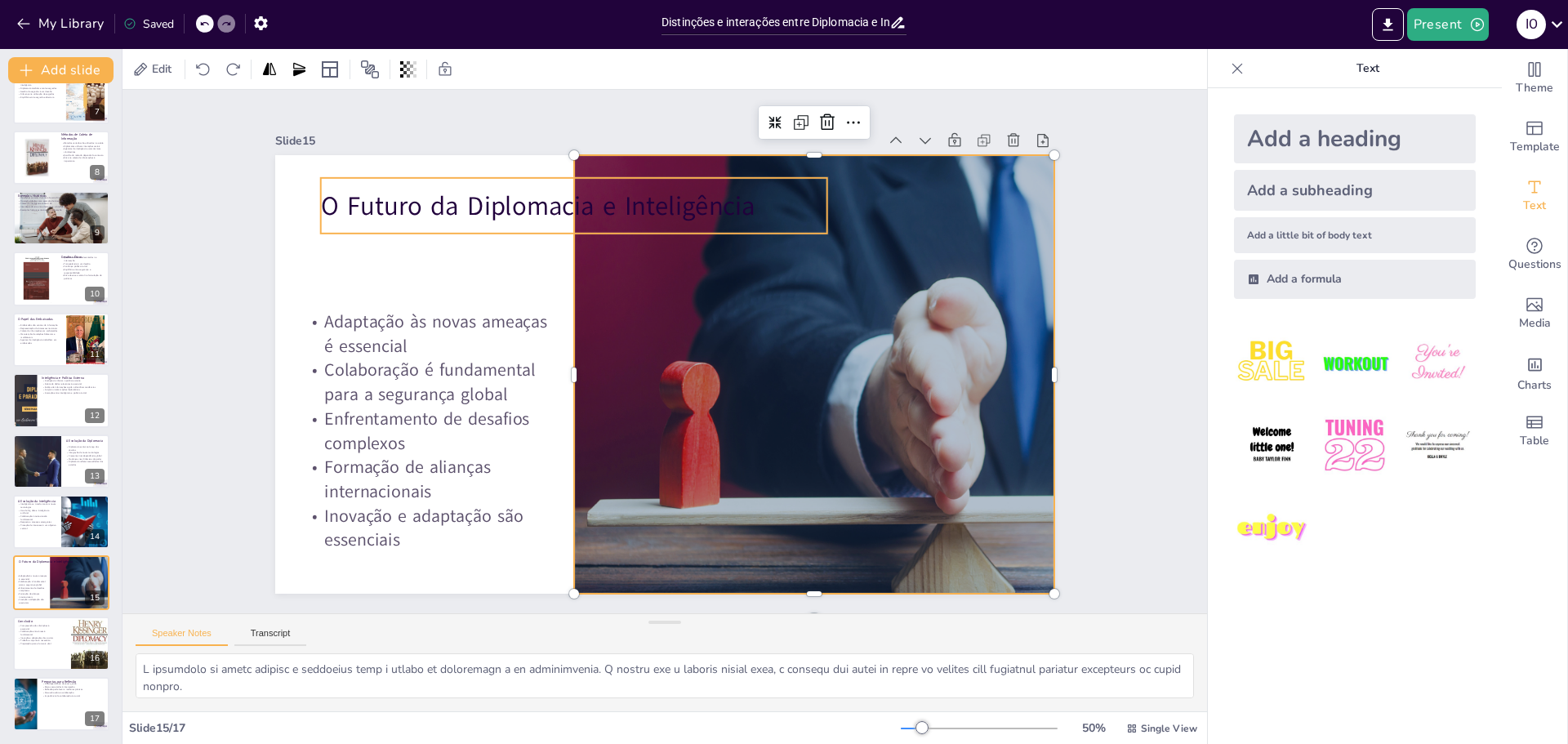
click at [756, 201] on p "O Futuro da Diplomacia e Inteligência" at bounding box center [800, 246] width 89 height 508
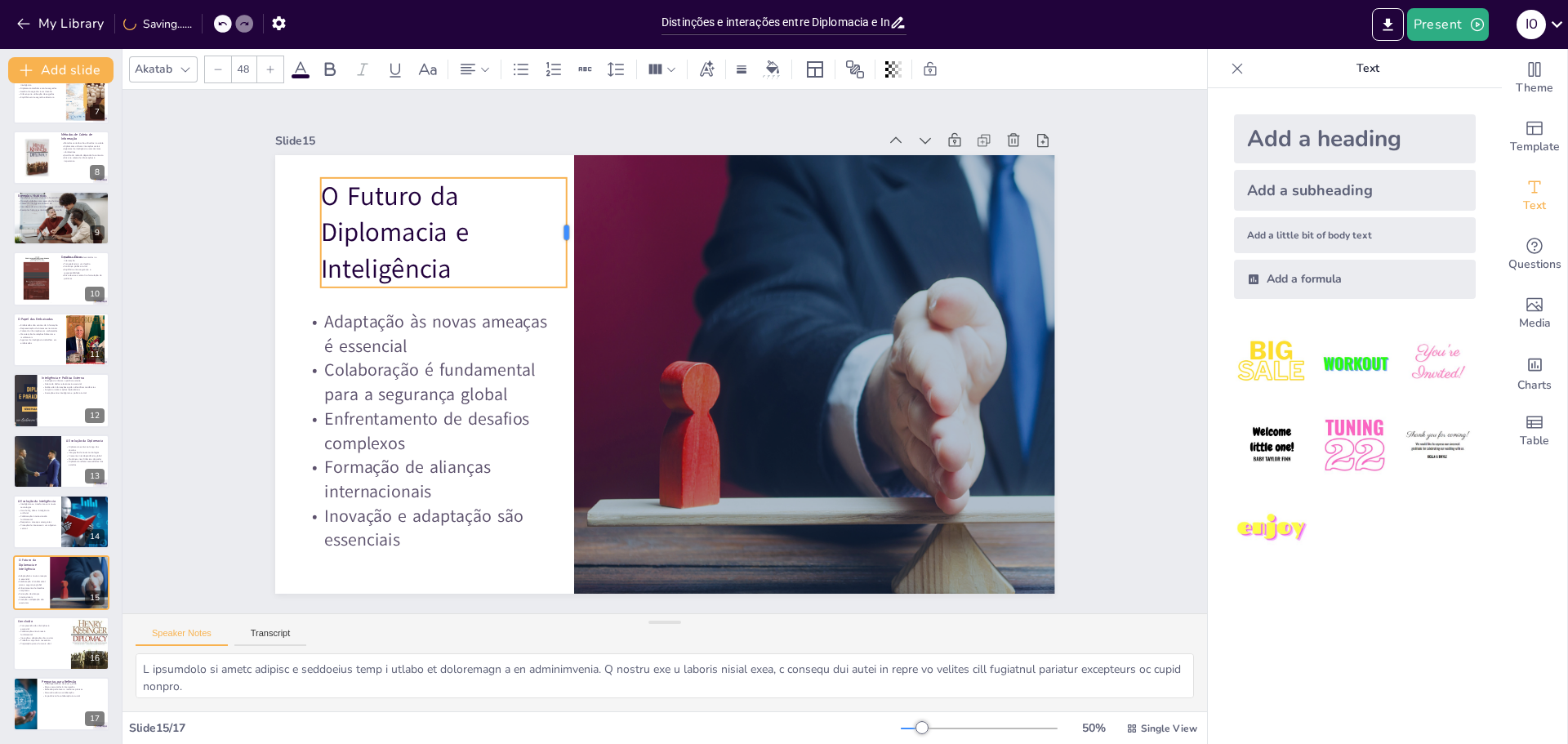
drag, startPoint x: 814, startPoint y: 197, endPoint x: 554, endPoint y: 211, distance: 260.4
click at [601, 211] on div at bounding box center [630, 205] width 57 height 105
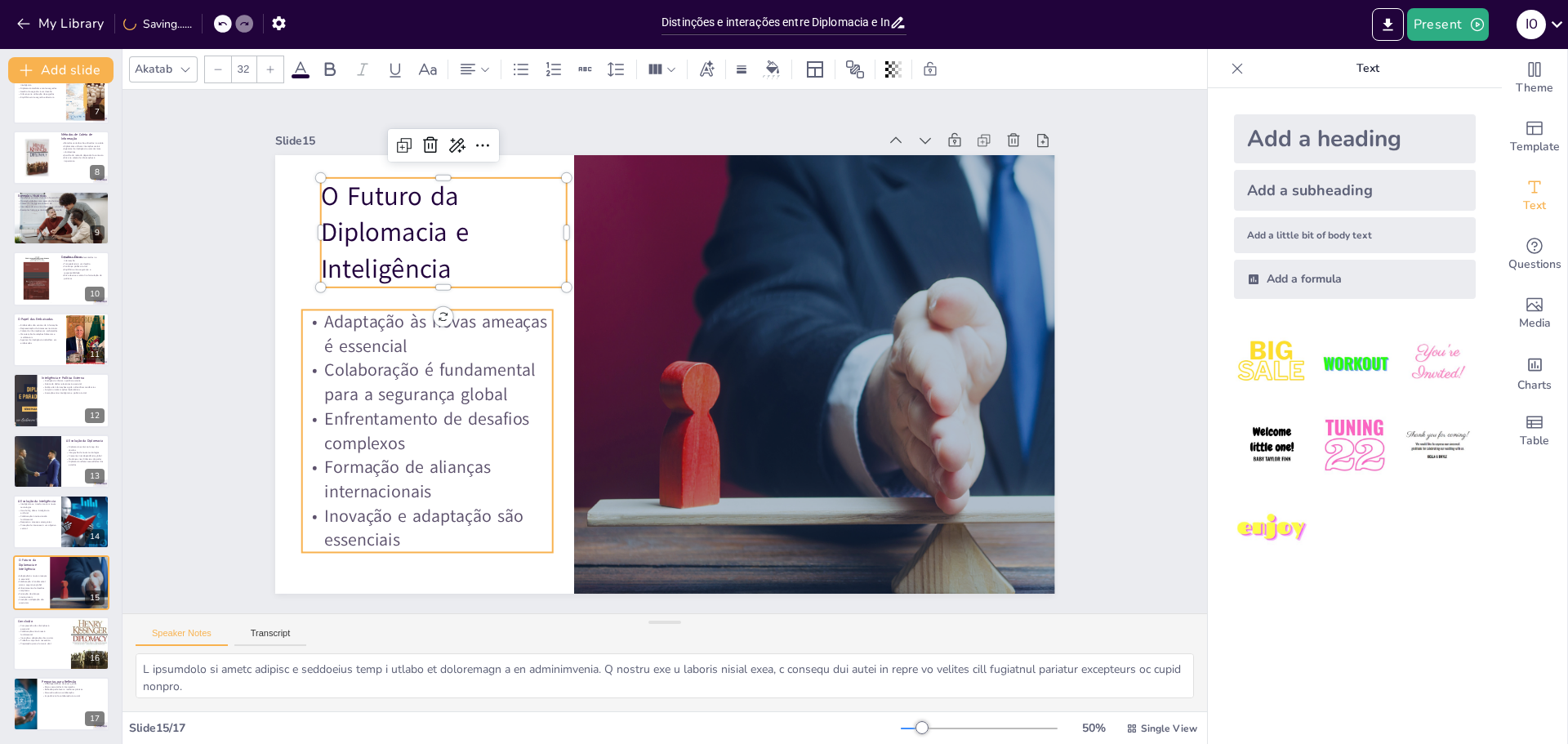
click at [726, 256] on p "Enfrentamento de desafios complexos" at bounding box center [850, 183] width 249 height 146
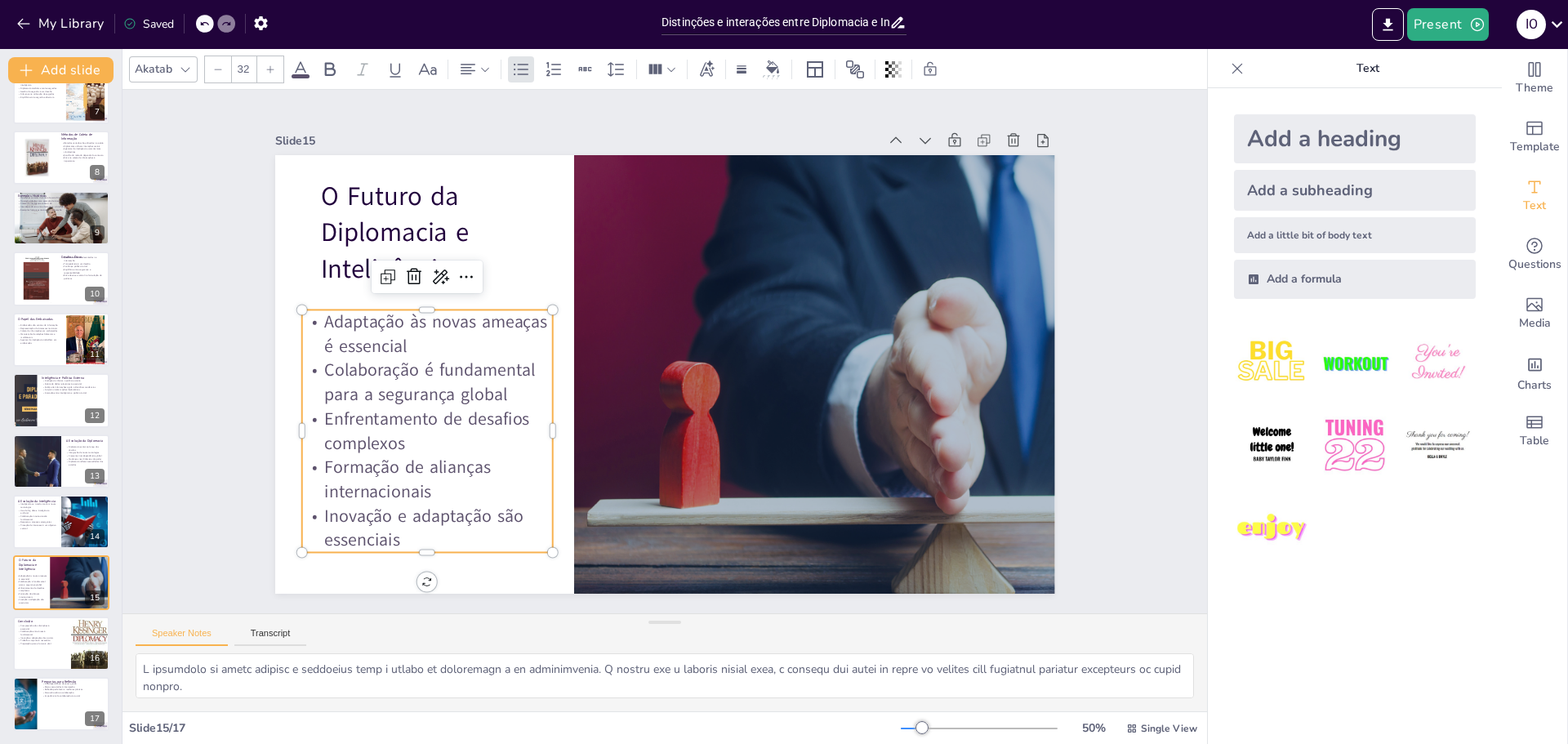
click at [1092, 380] on div "Slide 1 Distinções e interações entre Diplomacia e Inteligência Esta apresentaç…" at bounding box center [665, 352] width 1204 height 920
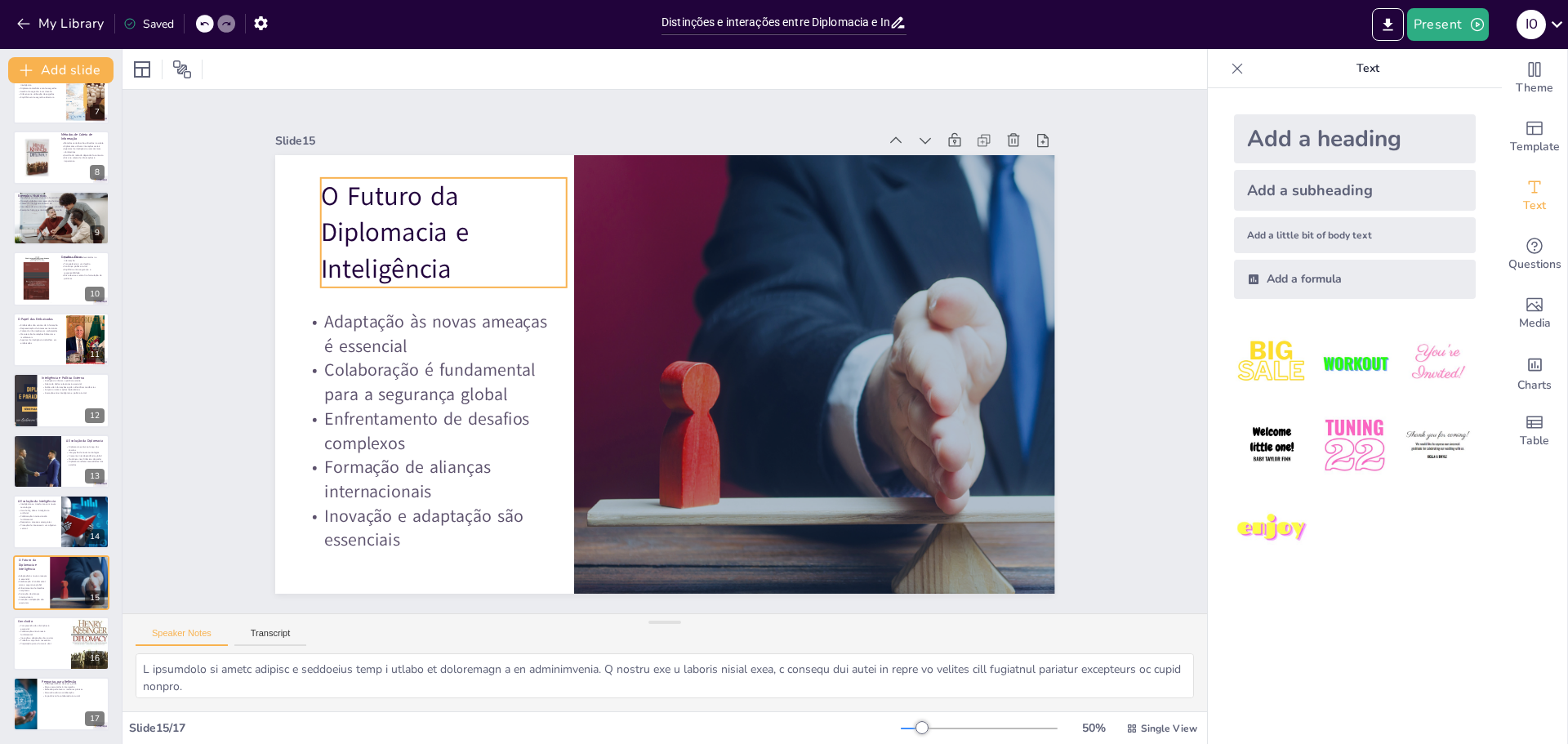
click at [549, 235] on p "O Futuro da Diplomacia e Inteligência" at bounding box center [658, 100] width 218 height 268
click at [329, 70] on icon at bounding box center [329, 69] width 19 height 19
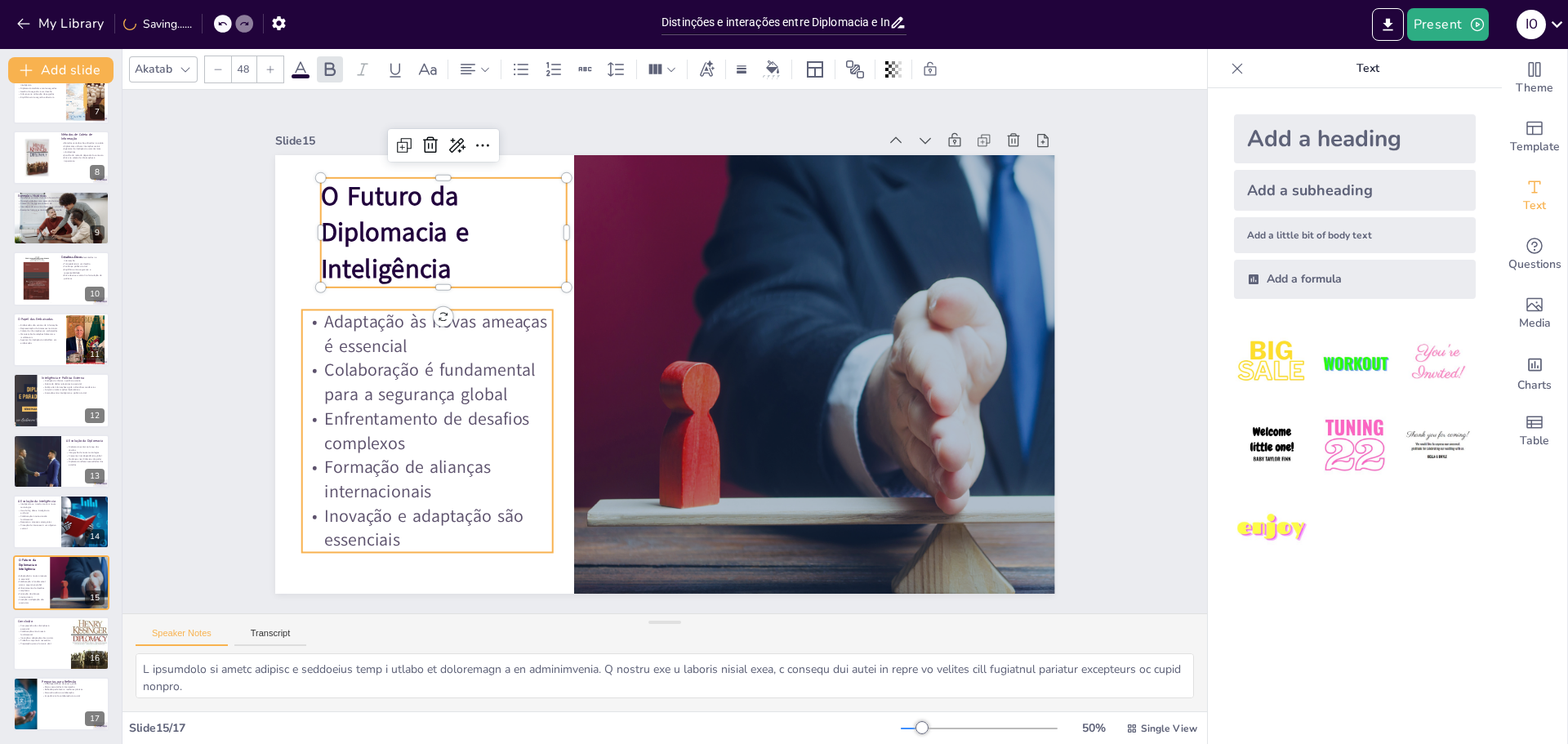
click at [789, 420] on p "Enfrentamento de desafios complexos" at bounding box center [914, 376] width 249 height 146
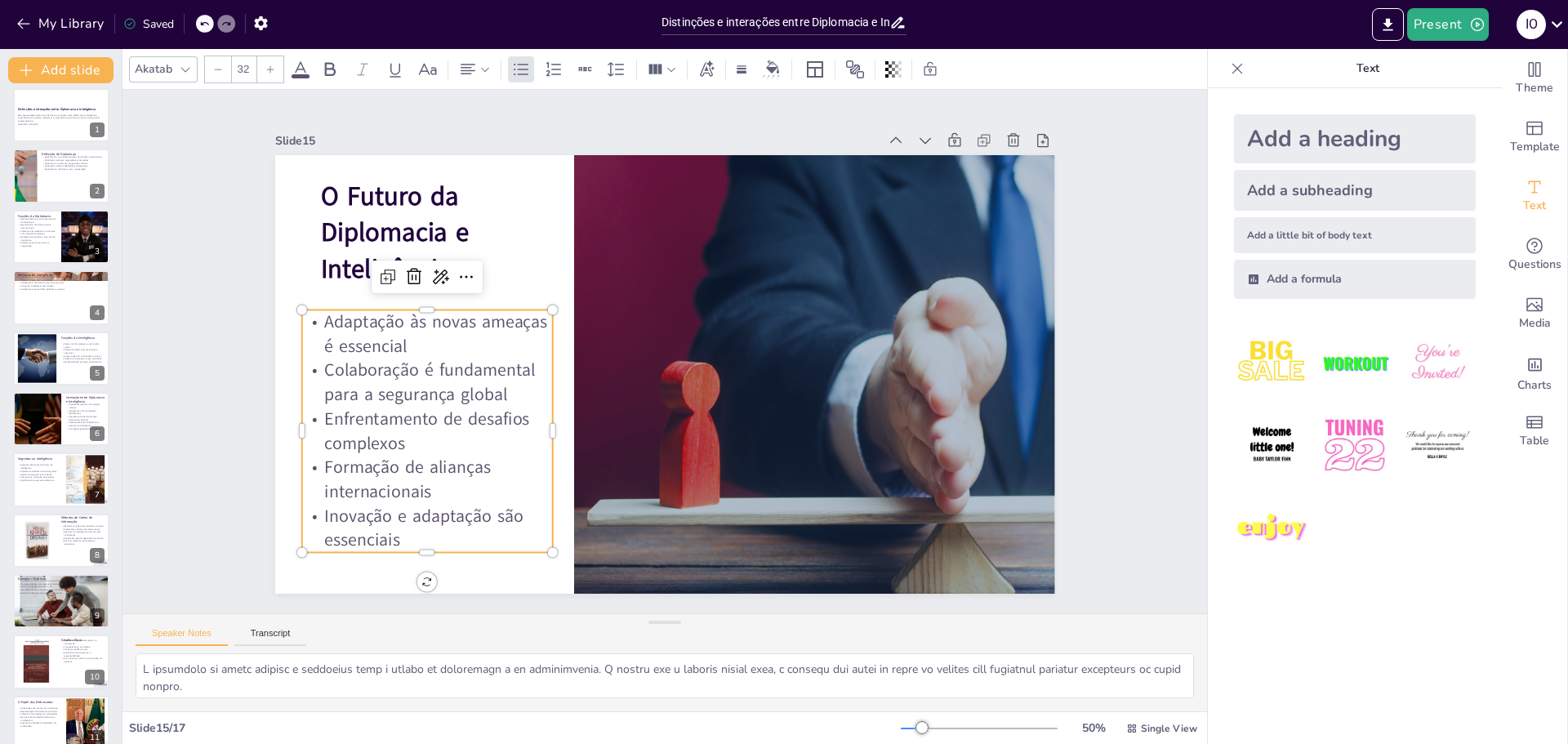
scroll to position [0, 0]
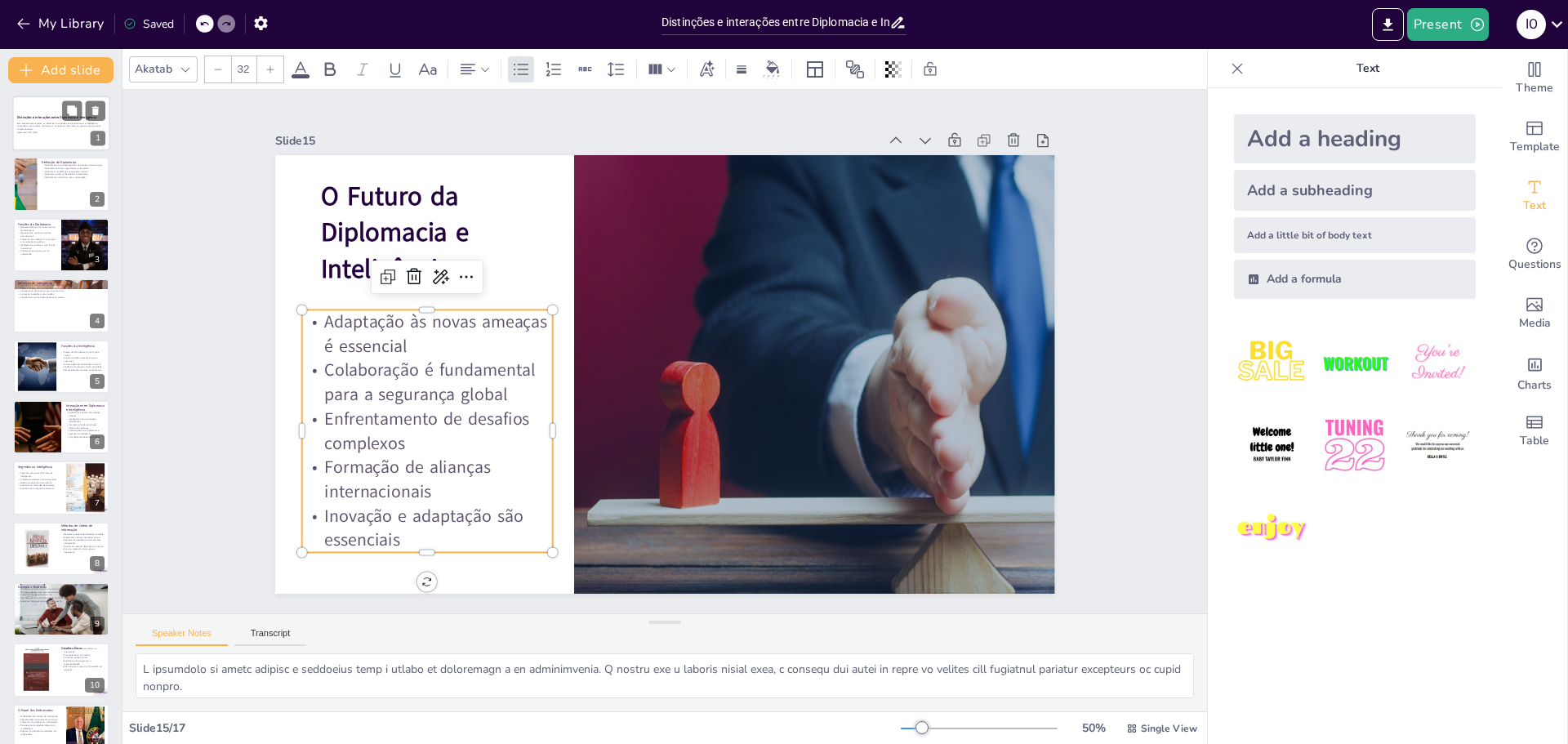
click at [30, 132] on p "Generated with [URL]" at bounding box center [61, 133] width 89 height 4
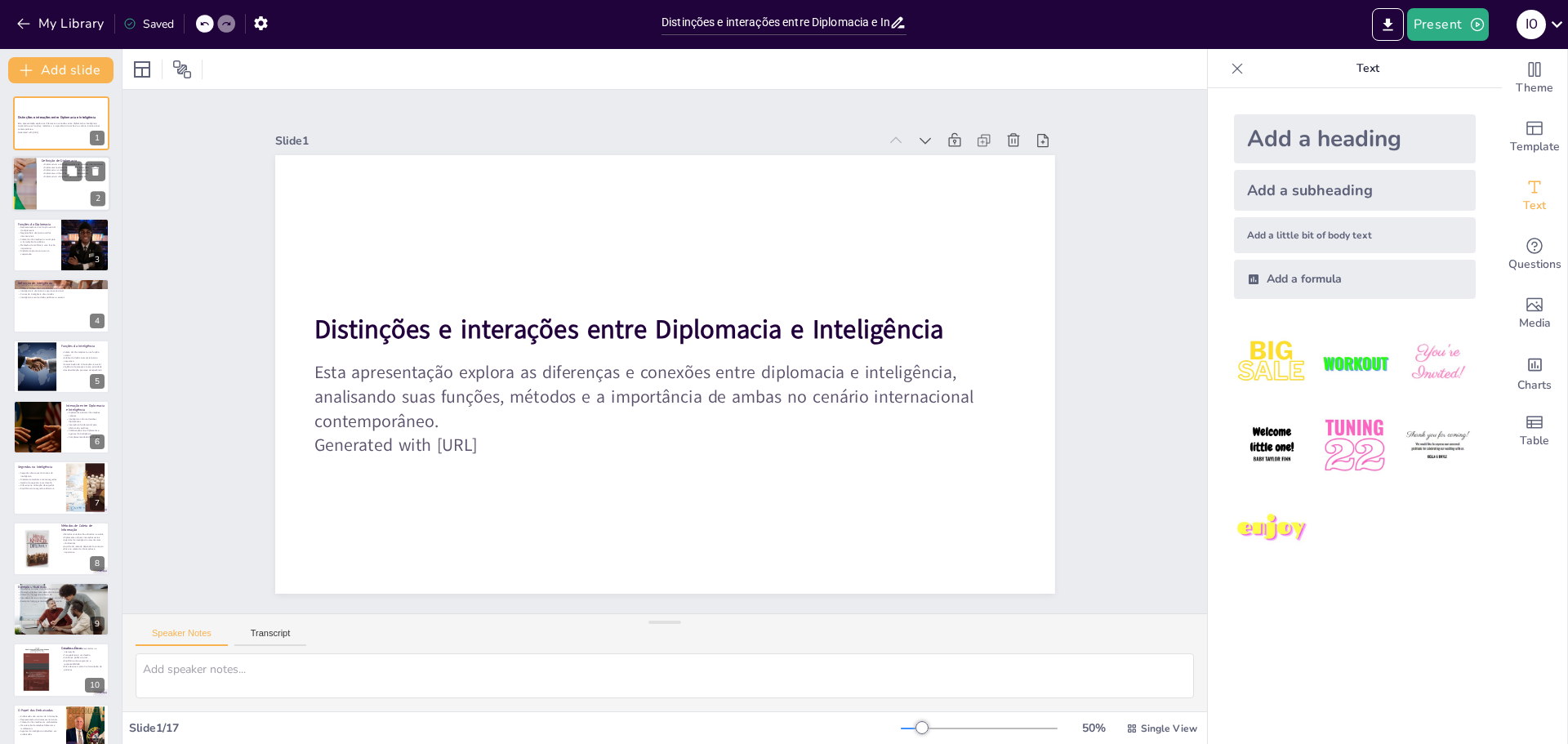
click at [42, 181] on div at bounding box center [60, 185] width 98 height 56
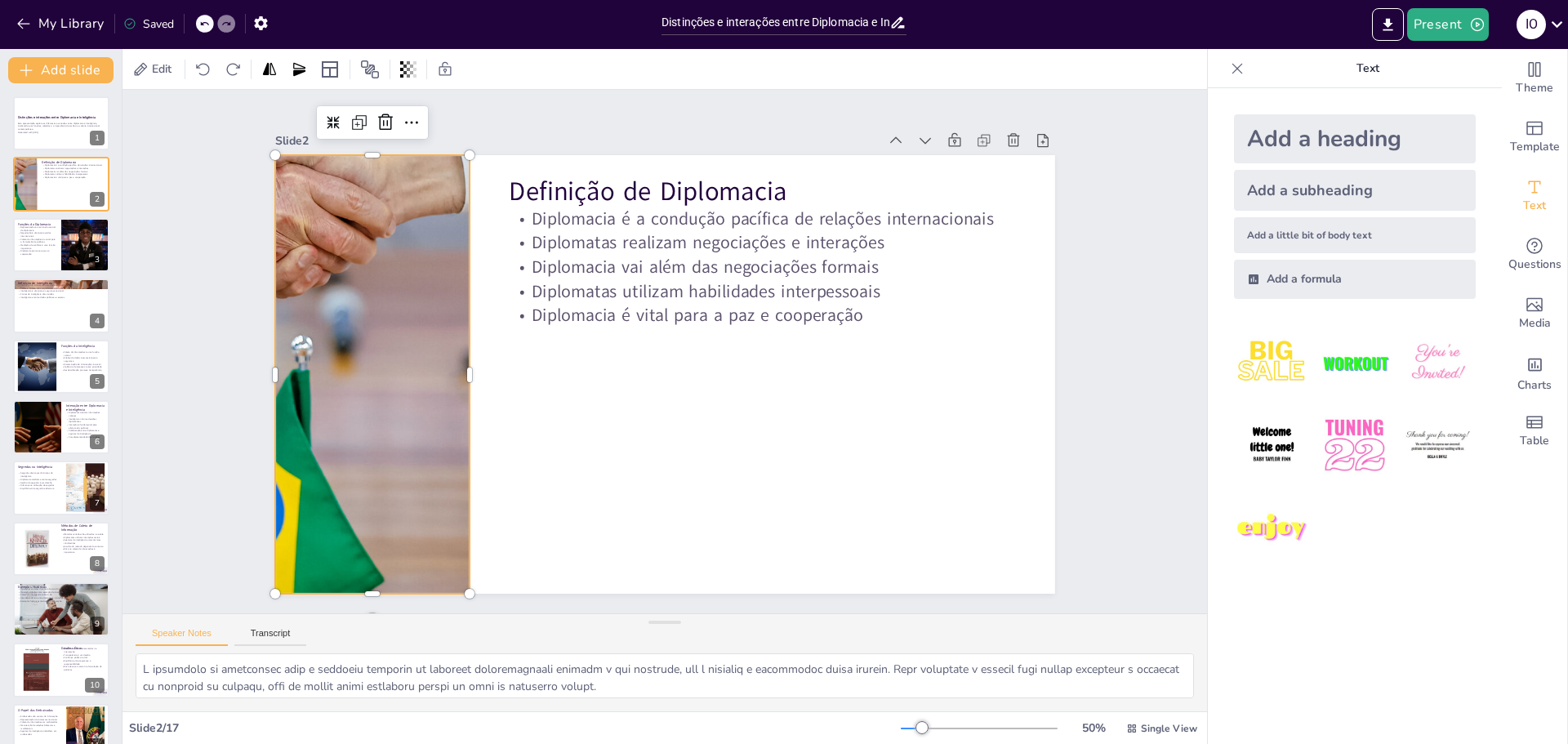
click at [397, 395] on div at bounding box center [388, 253] width 1181 height 847
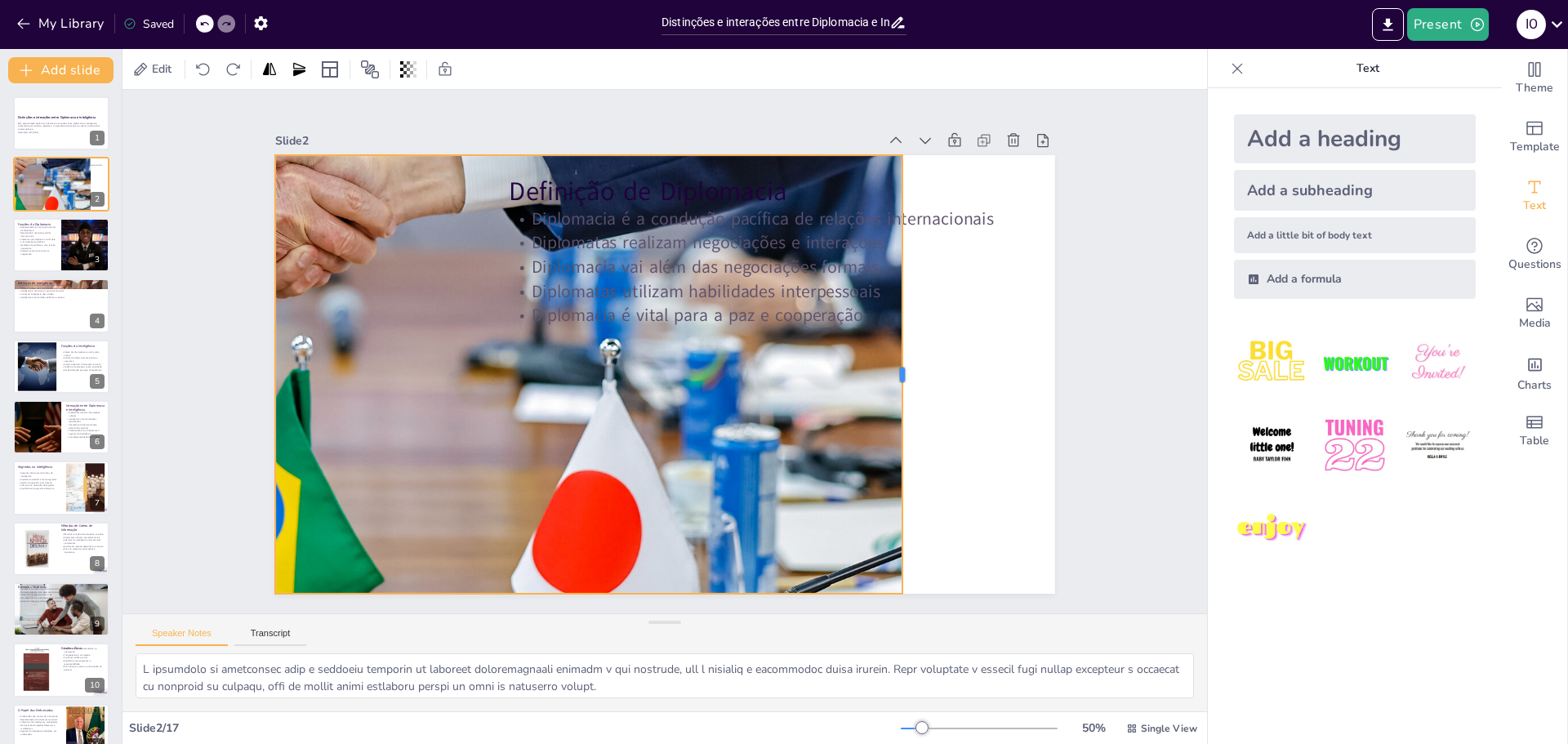
drag, startPoint x: 458, startPoint y: 368, endPoint x: 853, endPoint y: 409, distance: 397.1
click at [890, 394] on div at bounding box center [899, 425] width 104 height 432
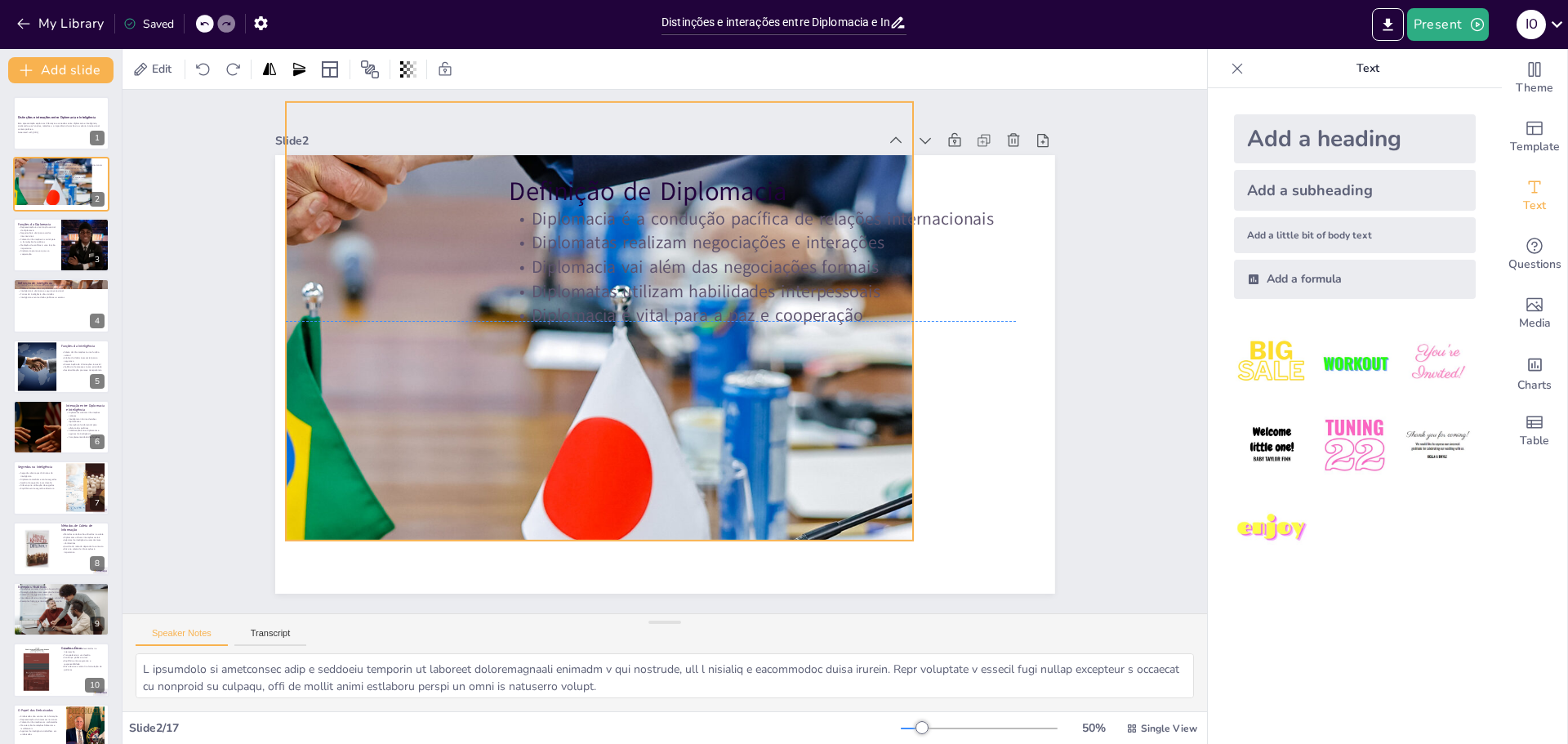
drag, startPoint x: 556, startPoint y: 484, endPoint x: 570, endPoint y: 409, distance: 76.3
click at [571, 395] on div at bounding box center [435, 185] width 1169 height 929
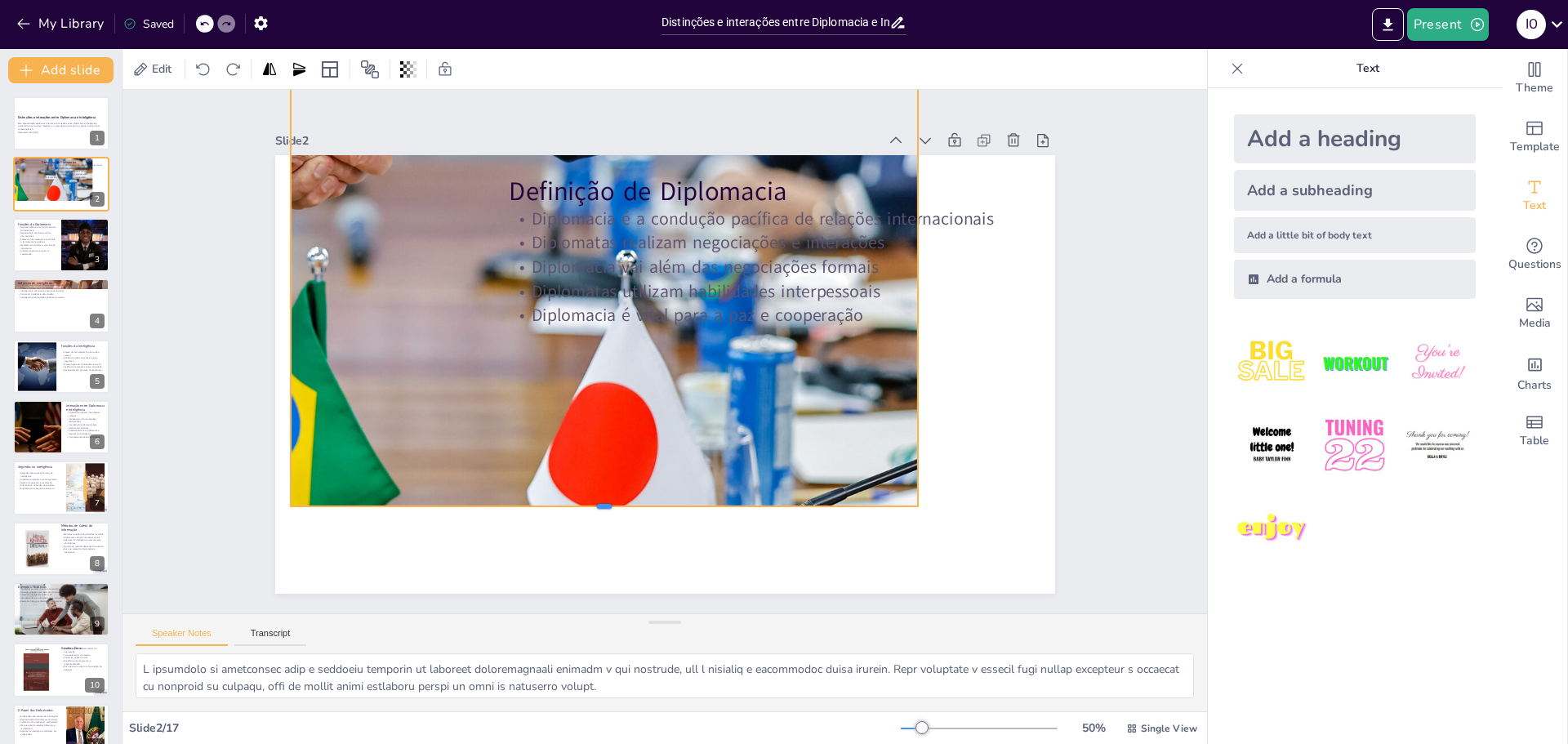
click at [589, 500] on div at bounding box center [521, 447] width 515 height 380
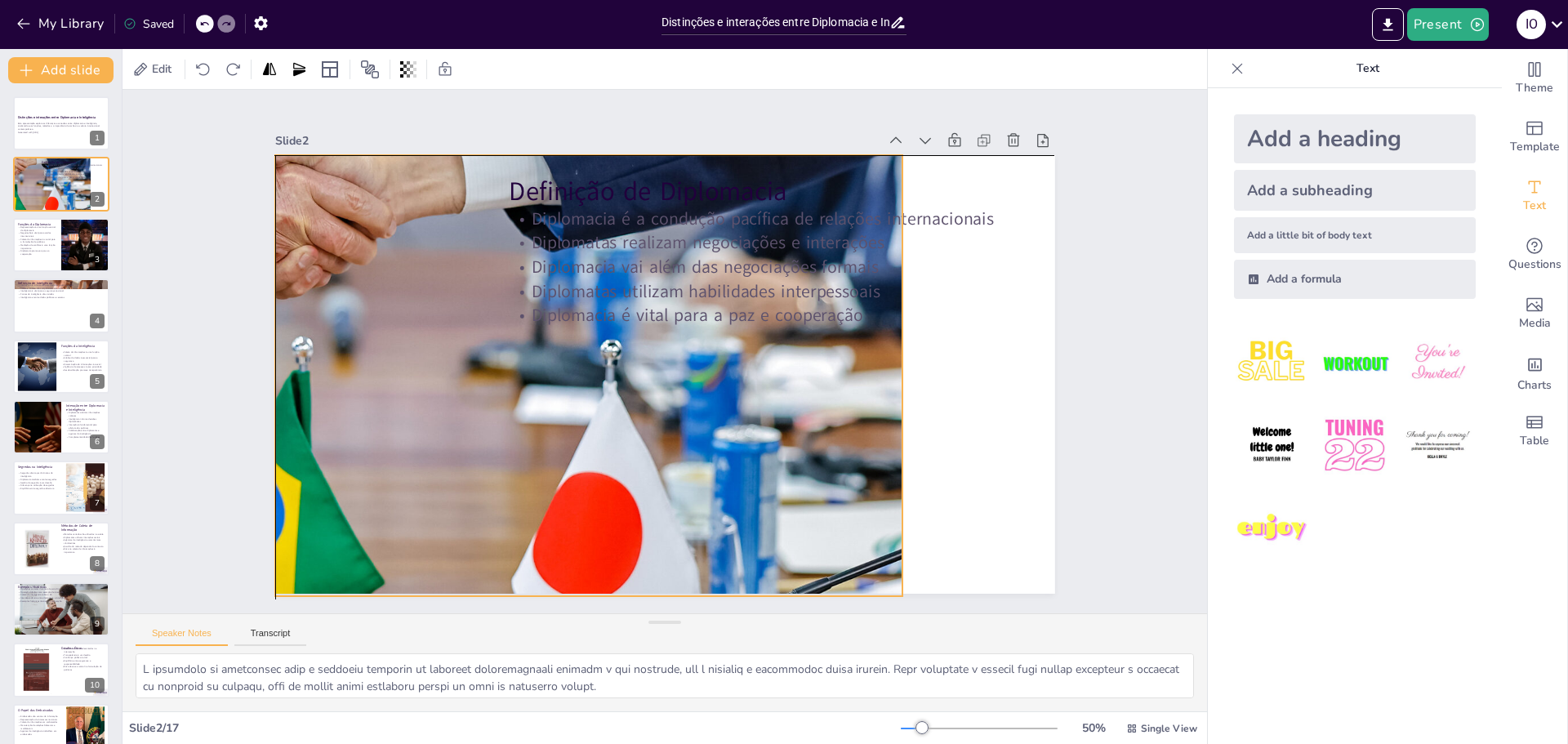
drag, startPoint x: 581, startPoint y: 419, endPoint x: 612, endPoint y: 522, distance: 107.6
click at [565, 513] on div at bounding box center [451, 151] width 1062 height 1111
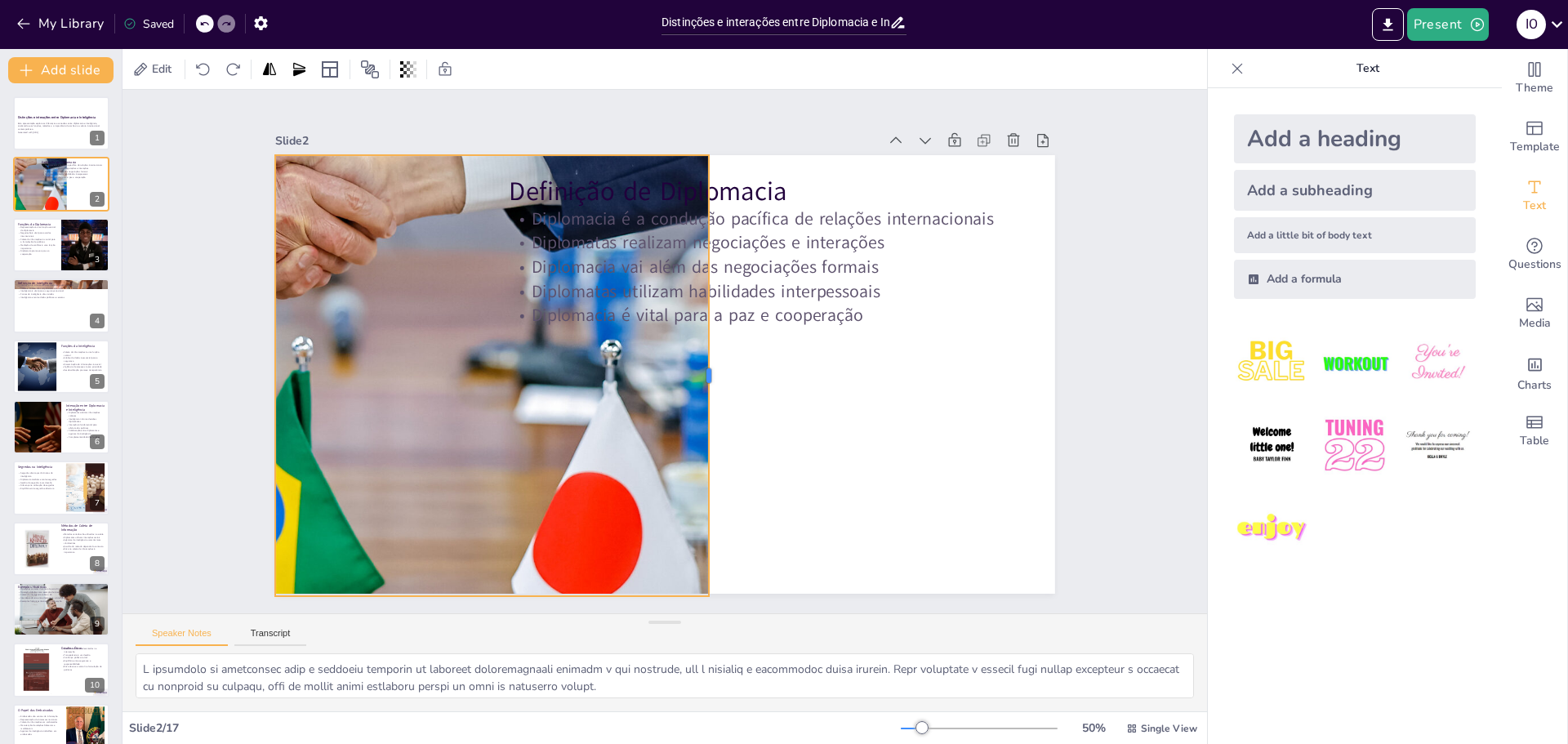
drag, startPoint x: 895, startPoint y: 372, endPoint x: 701, endPoint y: 396, distance: 195.5
click at [701, 396] on div at bounding box center [686, 403] width 304 height 336
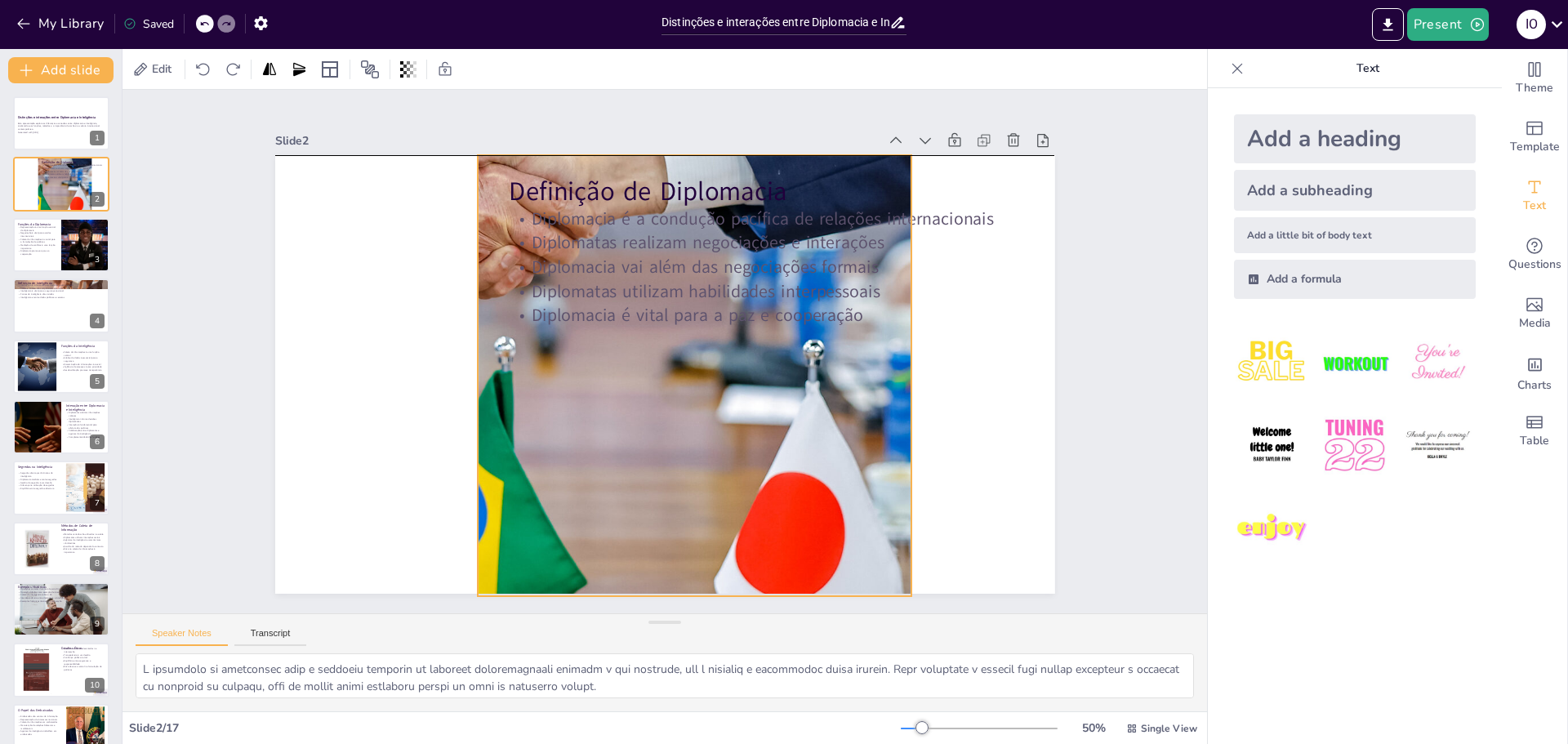
drag, startPoint x: 444, startPoint y: 400, endPoint x: 534, endPoint y: 406, distance: 90.2
click at [570, 405] on div at bounding box center [583, 310] width 1111 height 1062
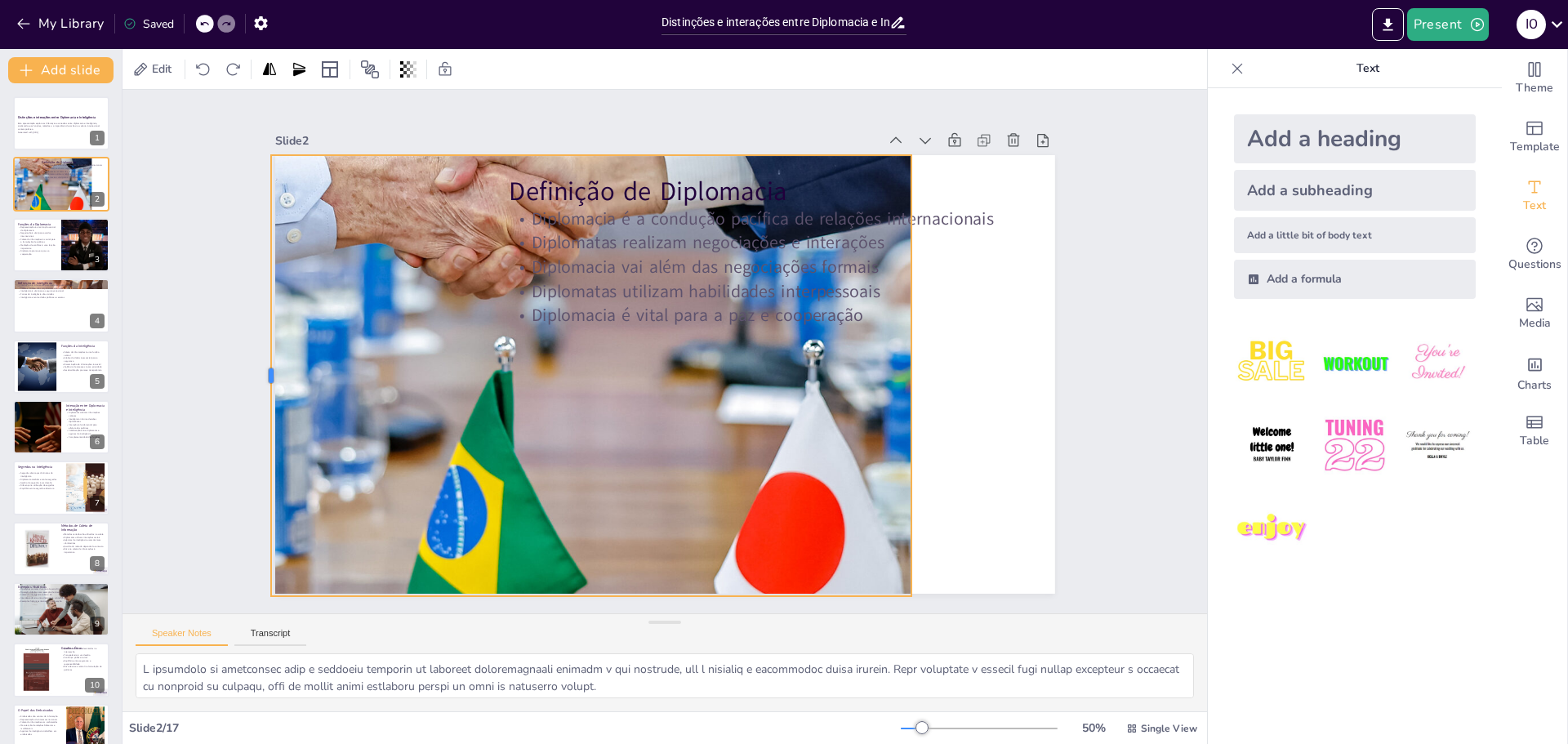
drag, startPoint x: 463, startPoint y: 374, endPoint x: 257, endPoint y: 381, distance: 206.1
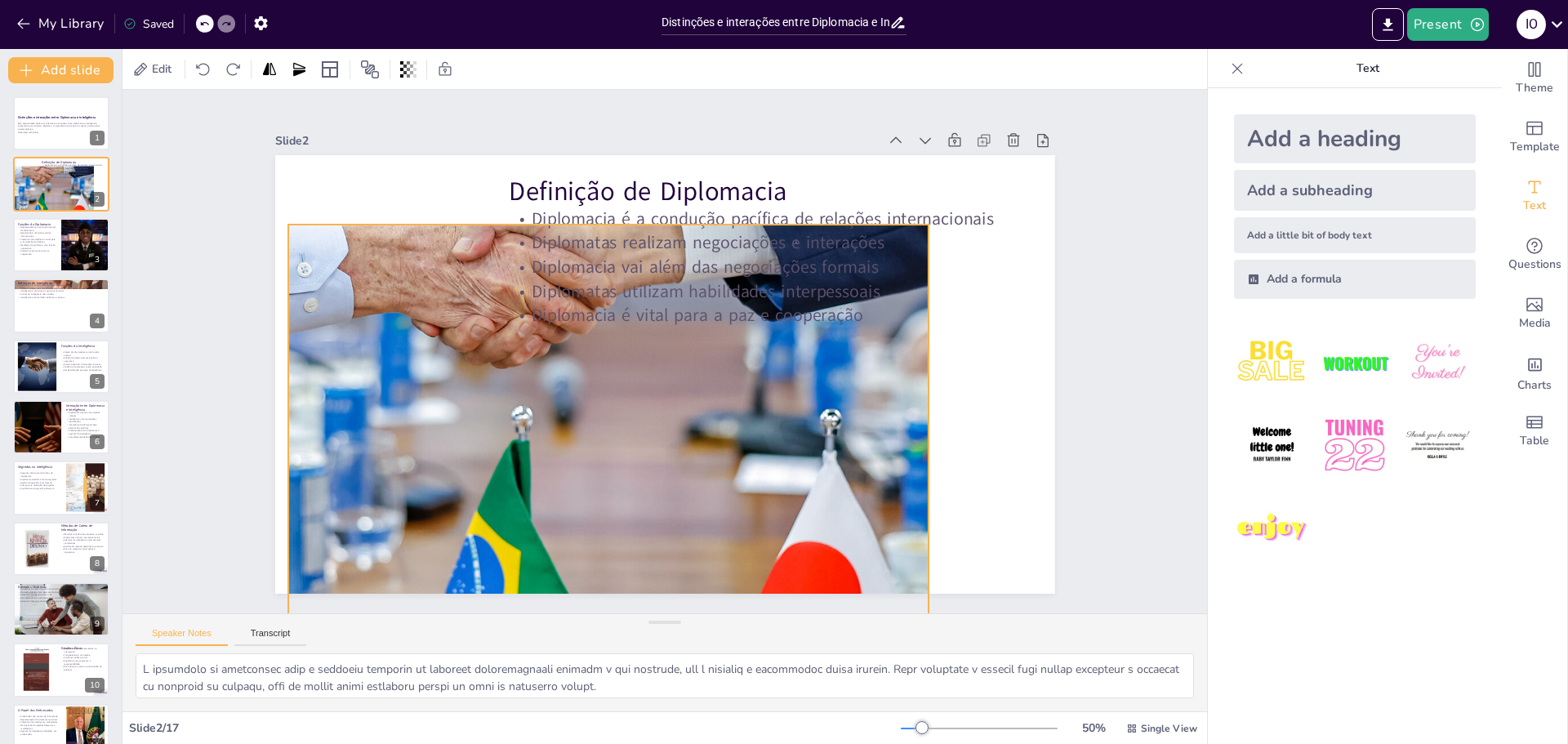
drag, startPoint x: 602, startPoint y: 468, endPoint x: 609, endPoint y: 482, distance: 15.7
click at [617, 538] on div at bounding box center [571, 280] width 441 height 1099
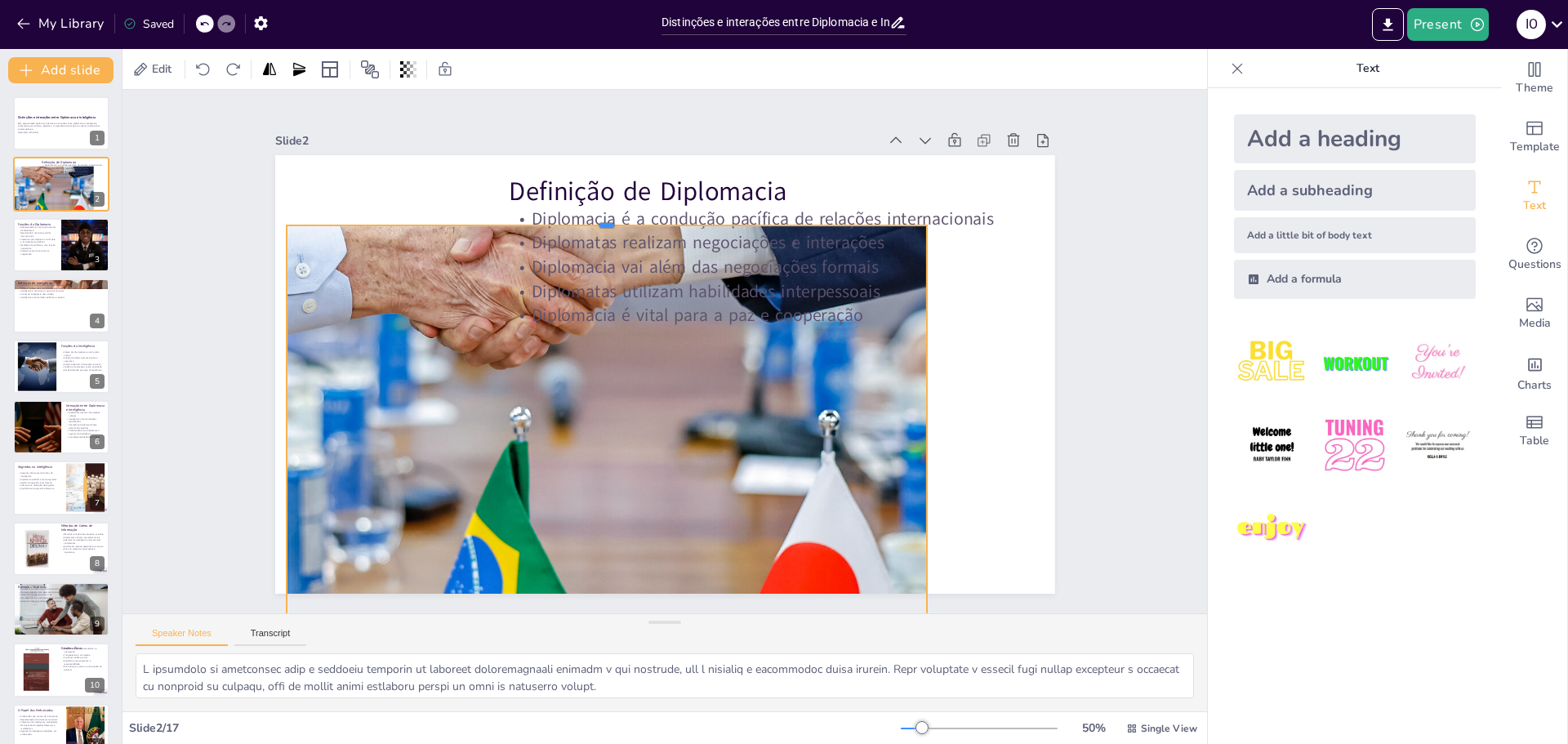
drag, startPoint x: 598, startPoint y: 219, endPoint x: 578, endPoint y: 219, distance: 20.0
click at [627, 219] on div at bounding box center [763, 245] width 273 height 590
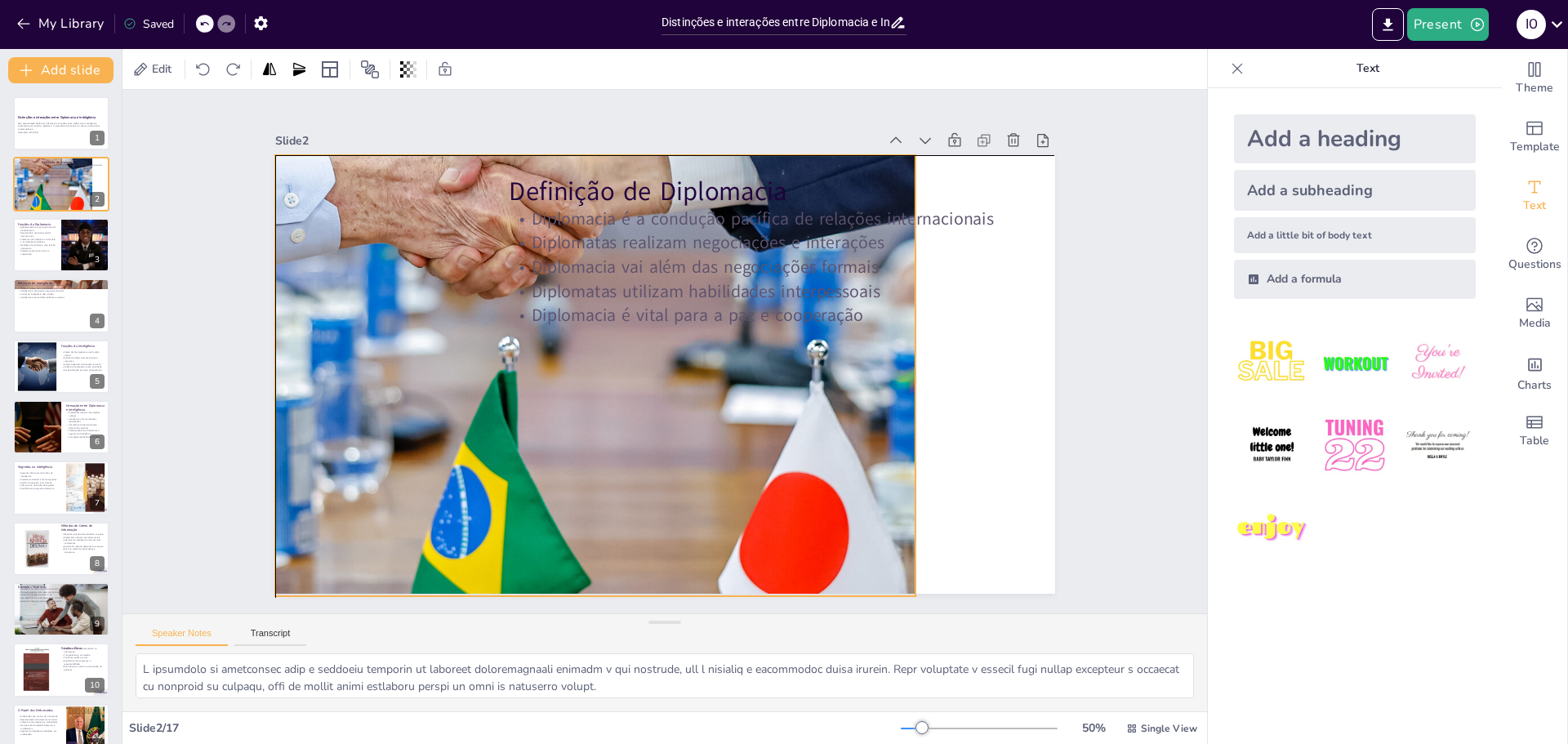
drag, startPoint x: 351, startPoint y: 307, endPoint x: 343, endPoint y: 251, distance: 56.6
click at [343, 251] on div at bounding box center [577, 357] width 1166 height 660
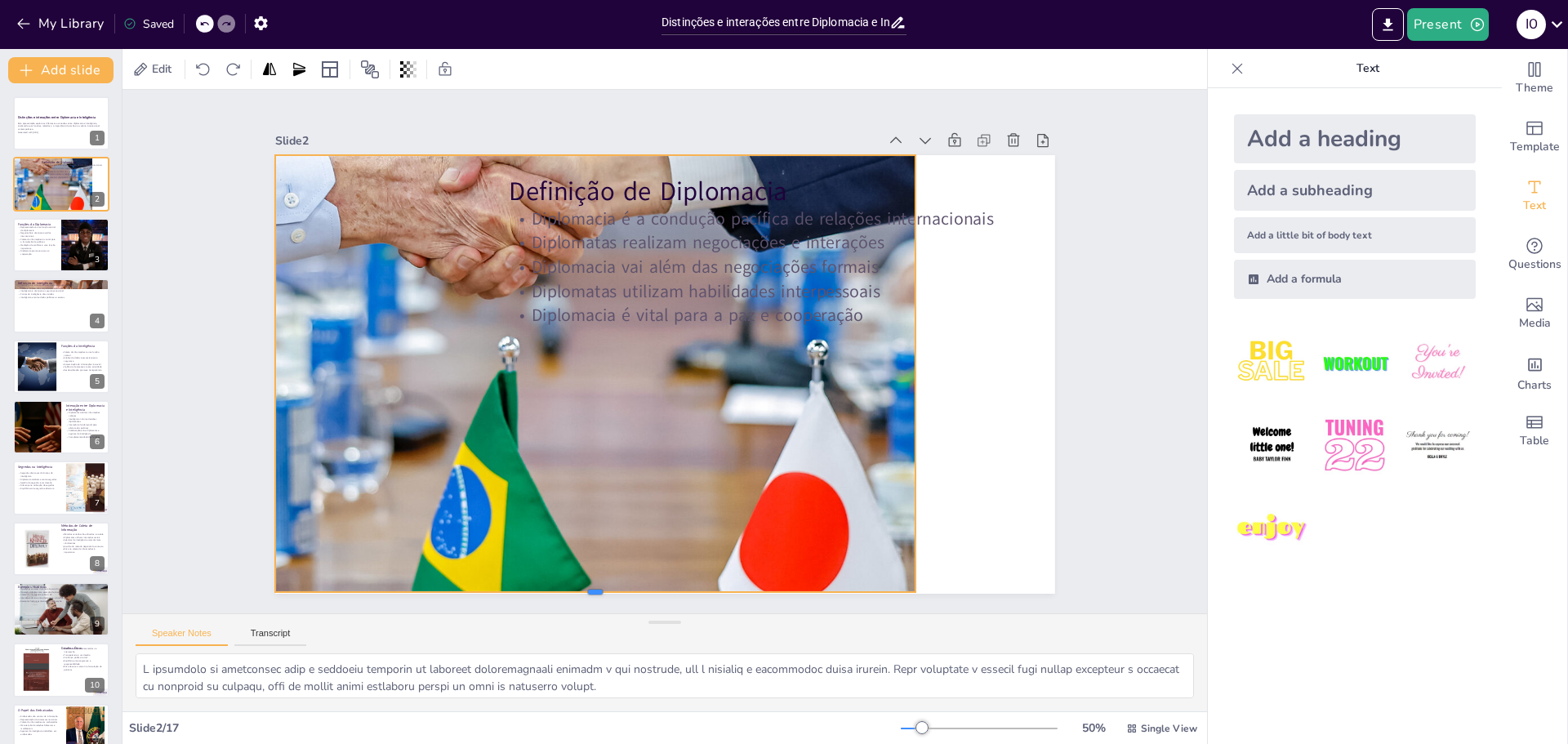
click at [580, 586] on div at bounding box center [435, 465] width 439 height 485
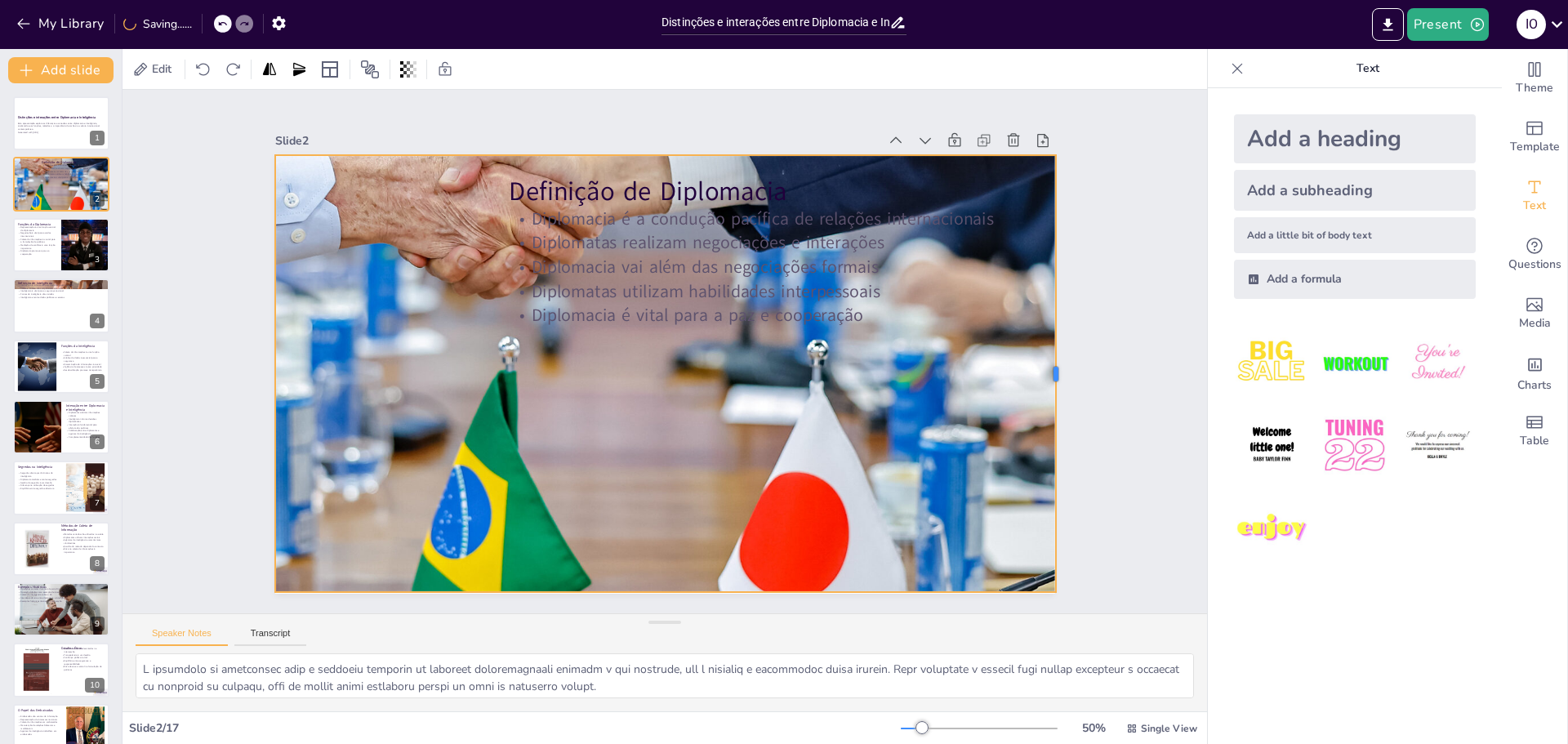
drag, startPoint x: 906, startPoint y: 371, endPoint x: 1045, endPoint y: 383, distance: 139.5
click at [941, 695] on div at bounding box center [726, 747] width 430 height 104
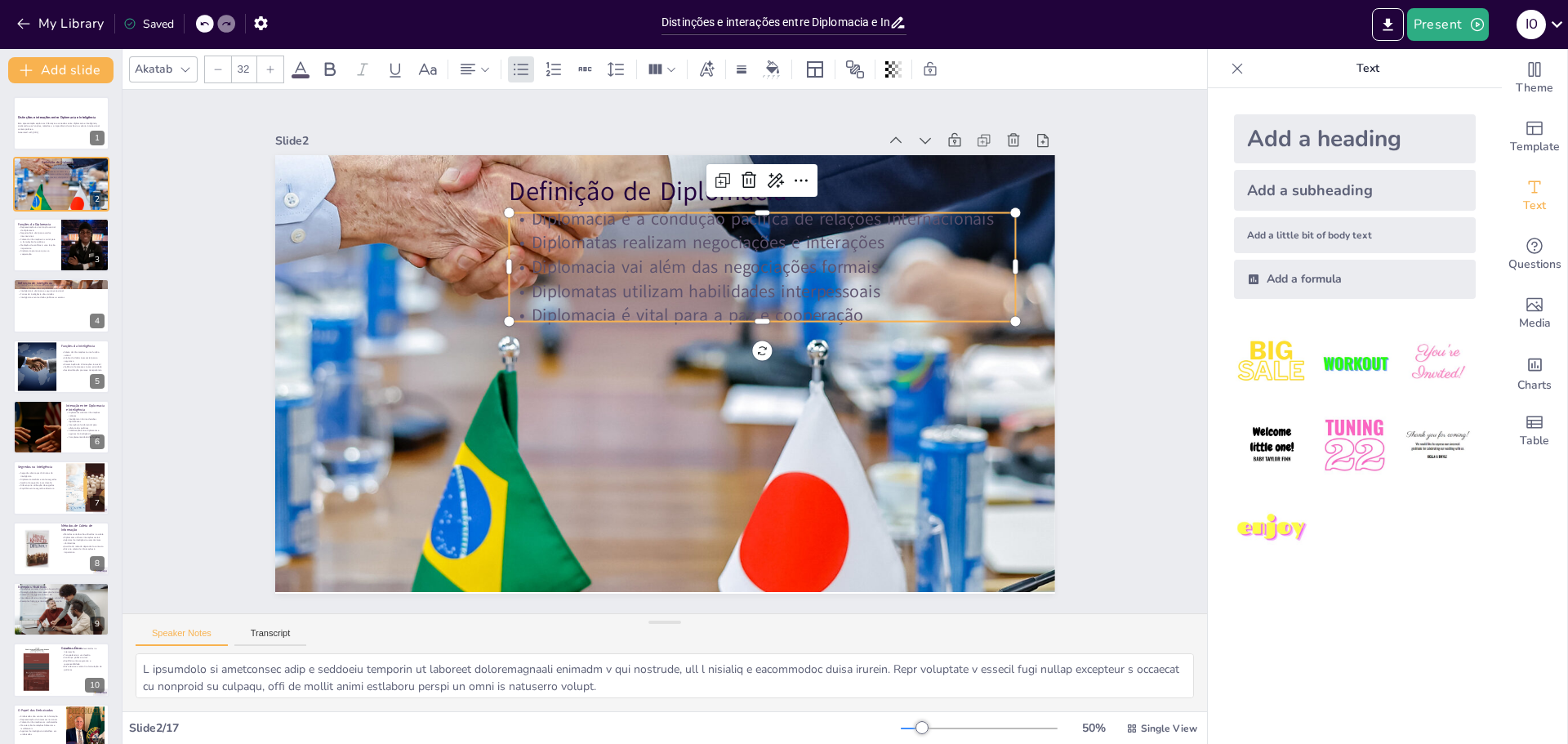
click at [691, 290] on p "Diplomatas utilizam habilidades interpessoais" at bounding box center [779, 335] width 473 height 228
click at [302, 74] on span at bounding box center [301, 76] width 18 height 4
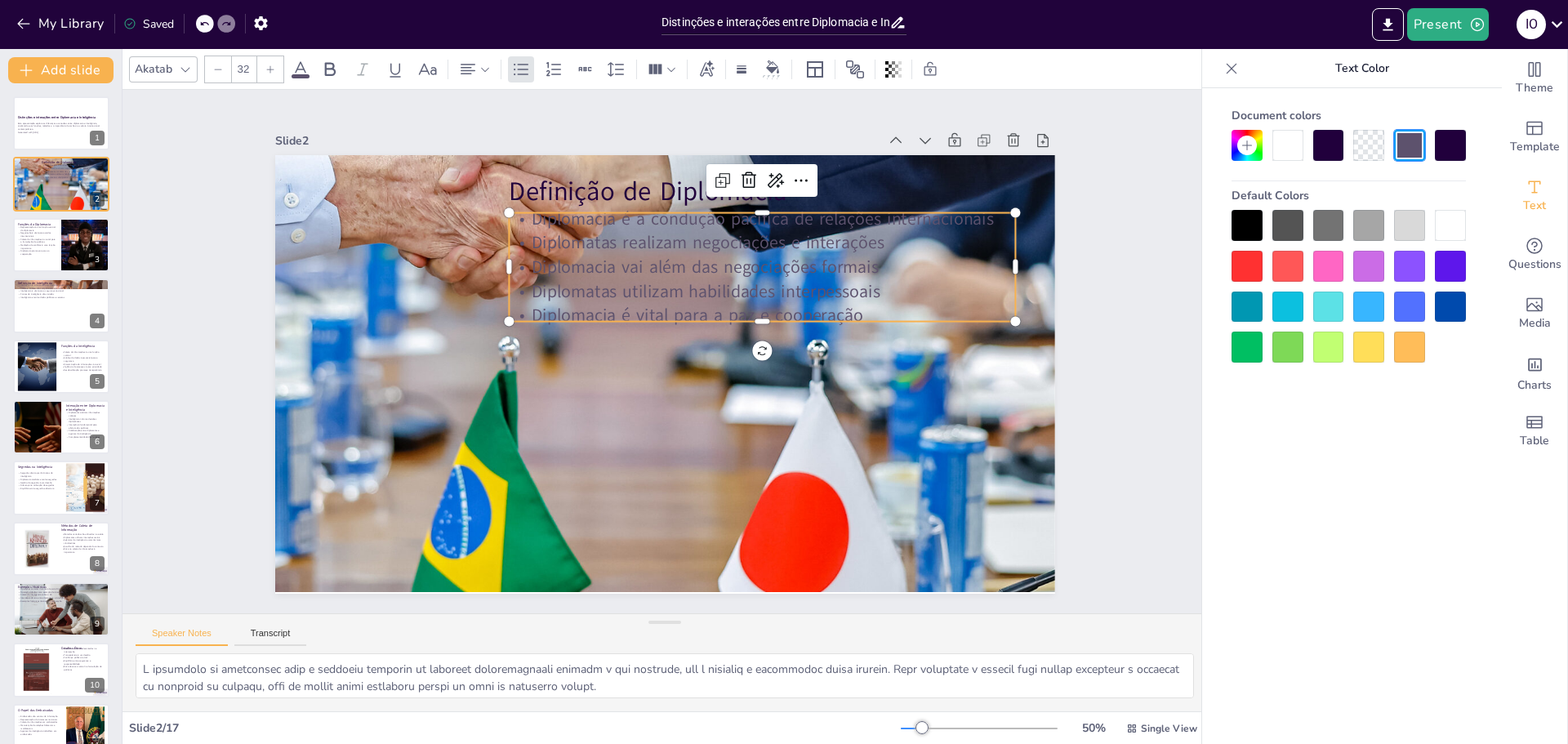
click at [1452, 223] on div at bounding box center [1451, 226] width 31 height 31
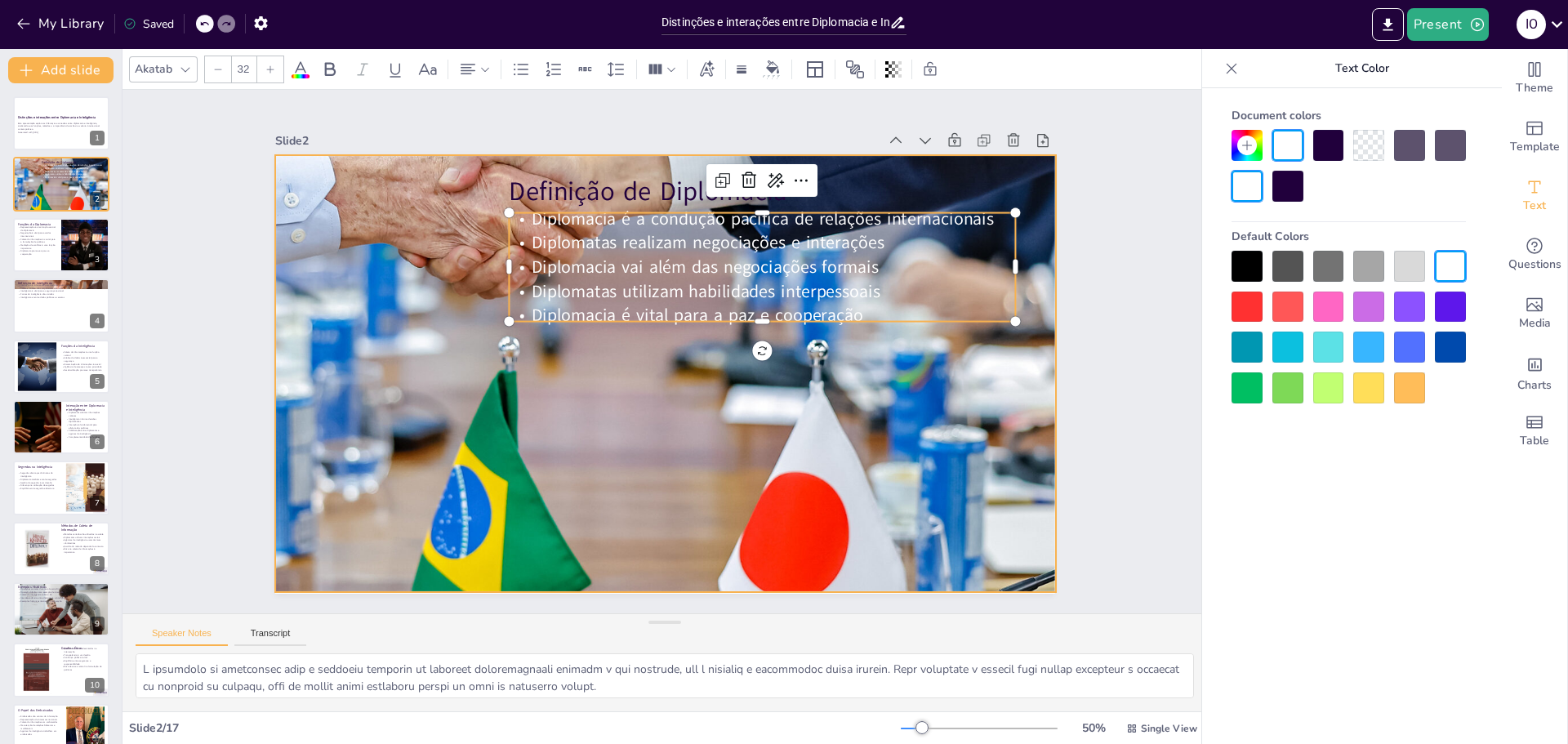
click at [691, 457] on div at bounding box center [589, 305] width 1062 height 1111
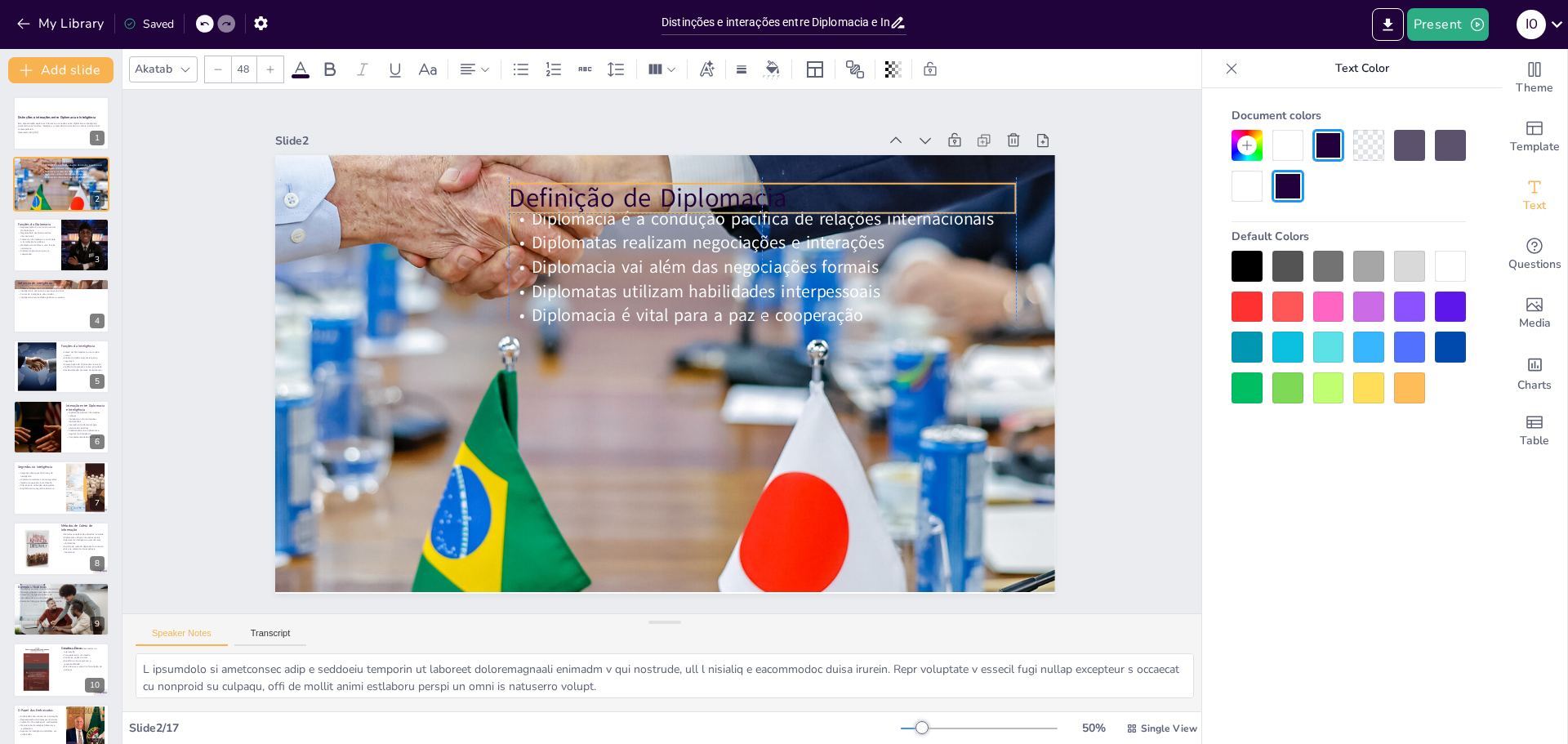
click at [765, 189] on p "Definição de Diplomacia" at bounding box center [835, 415] width 141 height 504
click at [293, 79] on icon at bounding box center [300, 69] width 19 height 19
click at [1464, 268] on div at bounding box center [1451, 266] width 31 height 31
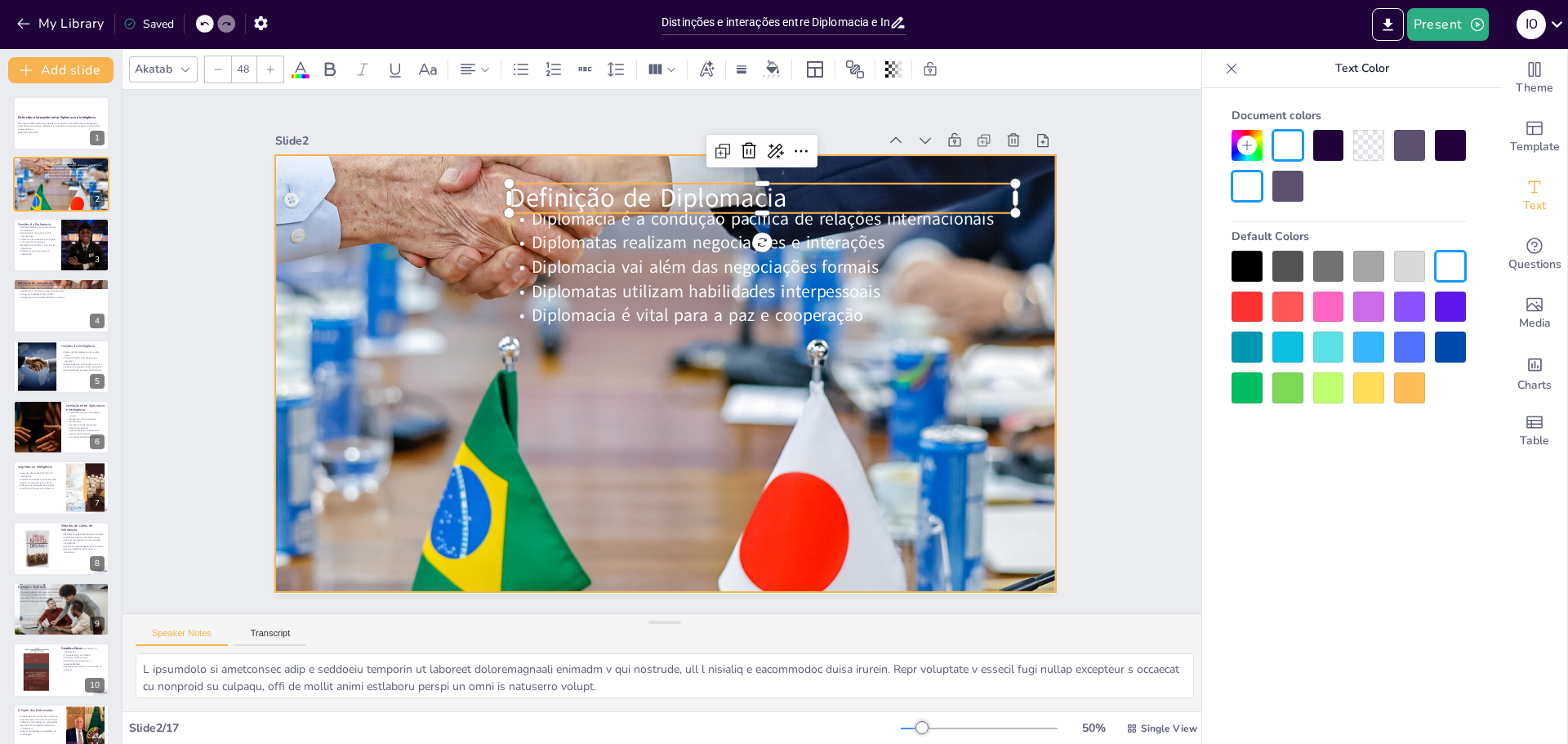
click at [728, 401] on div at bounding box center [609, 284] width 850 height 1183
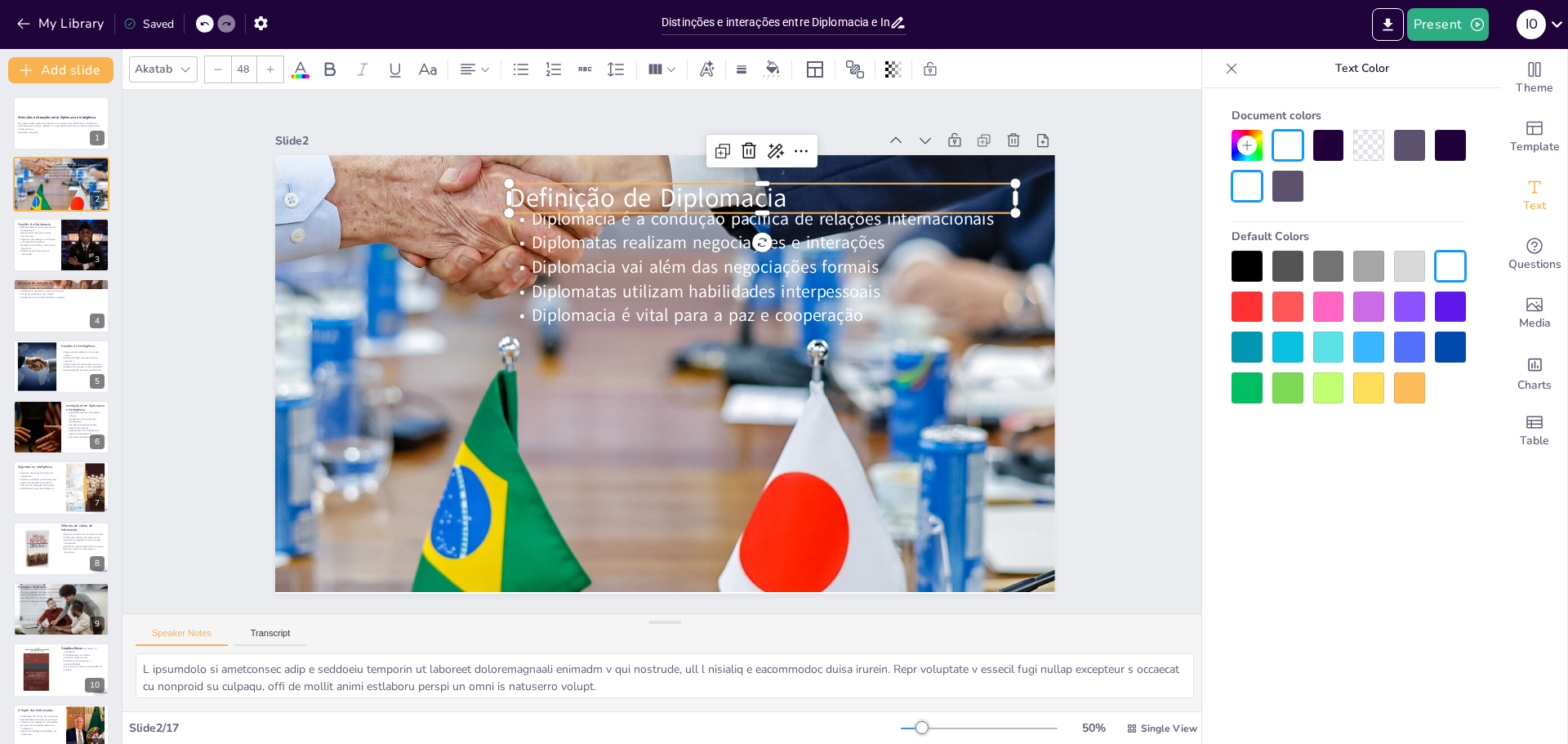
click at [707, 197] on span "Definição de Diplomacia" at bounding box center [768, 235] width 212 height 229
click at [330, 66] on icon at bounding box center [329, 69] width 19 height 19
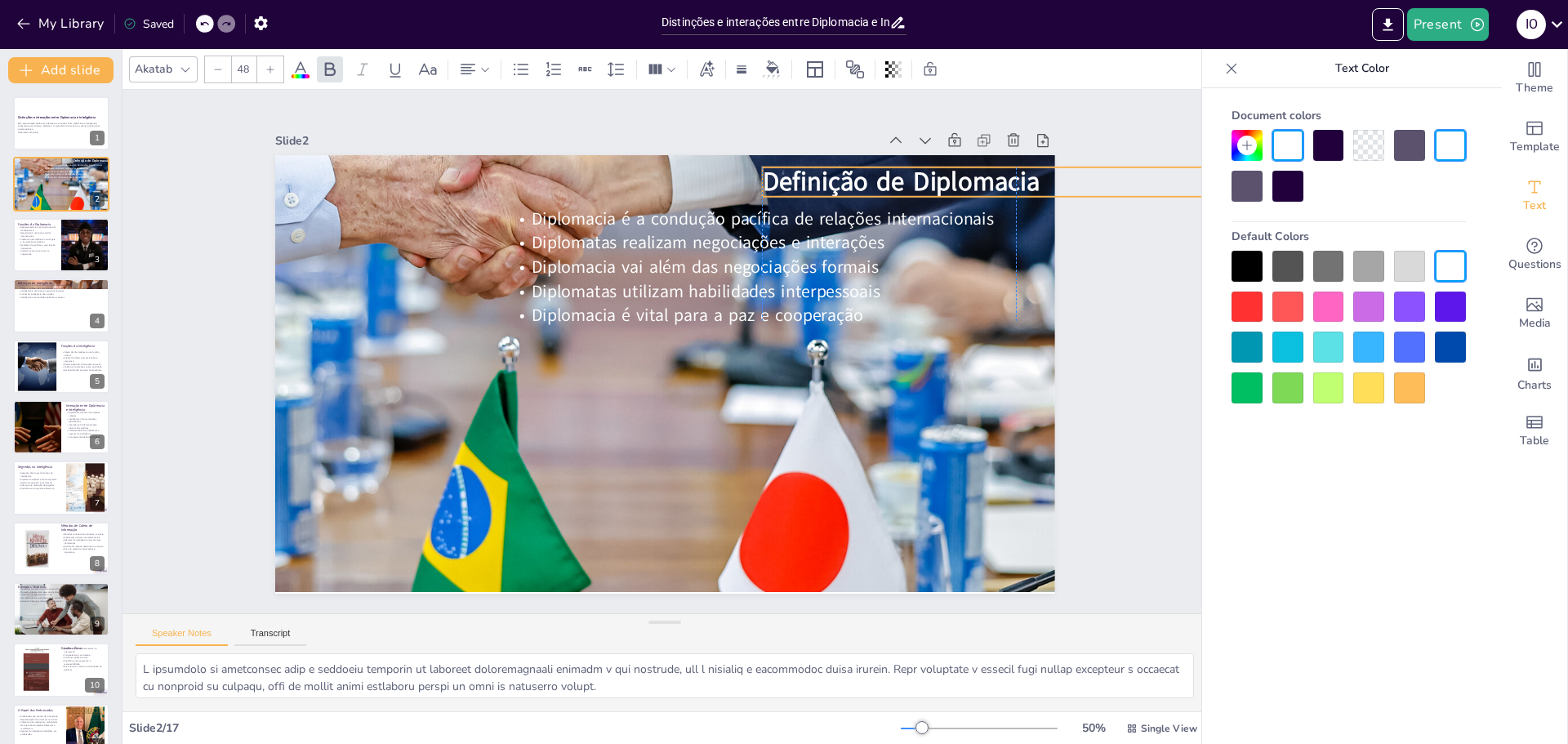
drag, startPoint x: 634, startPoint y: 188, endPoint x: 883, endPoint y: 172, distance: 249.5
click at [718, 530] on span "Definição de Diplomacia" at bounding box center [603, 636] width 229 height 212
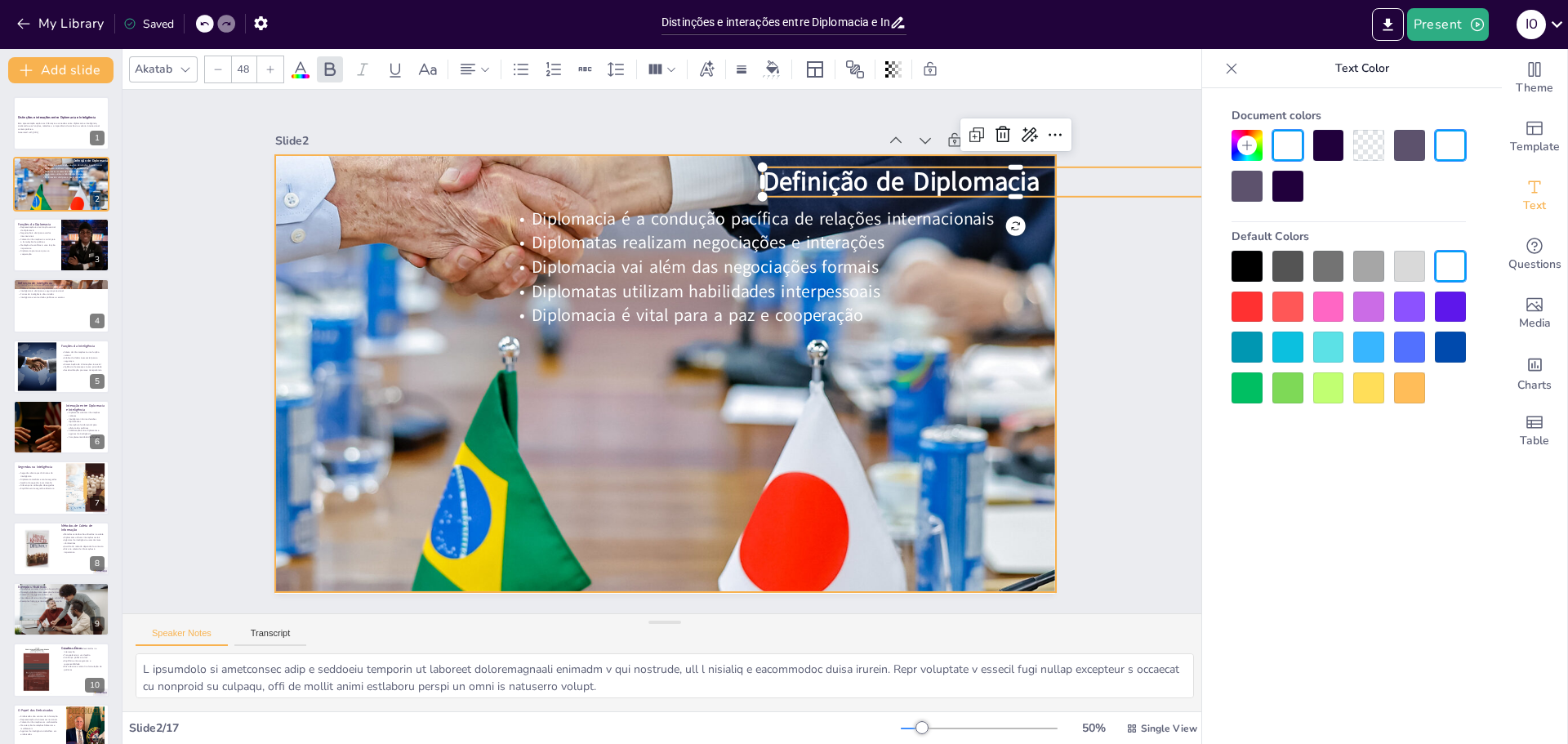
click at [659, 412] on div at bounding box center [579, 330] width 1171 height 930
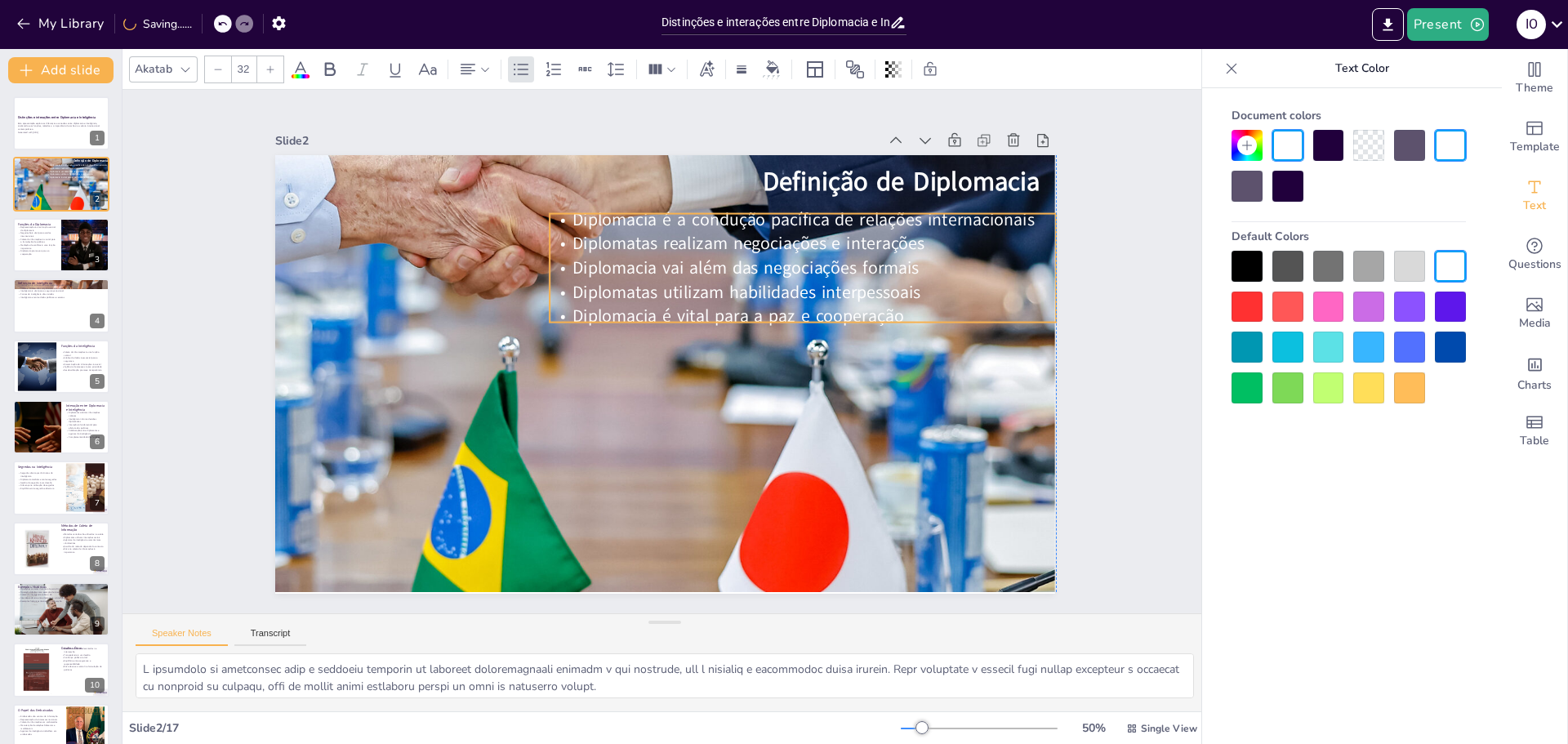
drag, startPoint x: 680, startPoint y: 282, endPoint x: 717, endPoint y: 282, distance: 37.0
click at [717, 325] on span "Diplomatas utilizam habilidades interpessoais" at bounding box center [643, 451] width 275 height 250
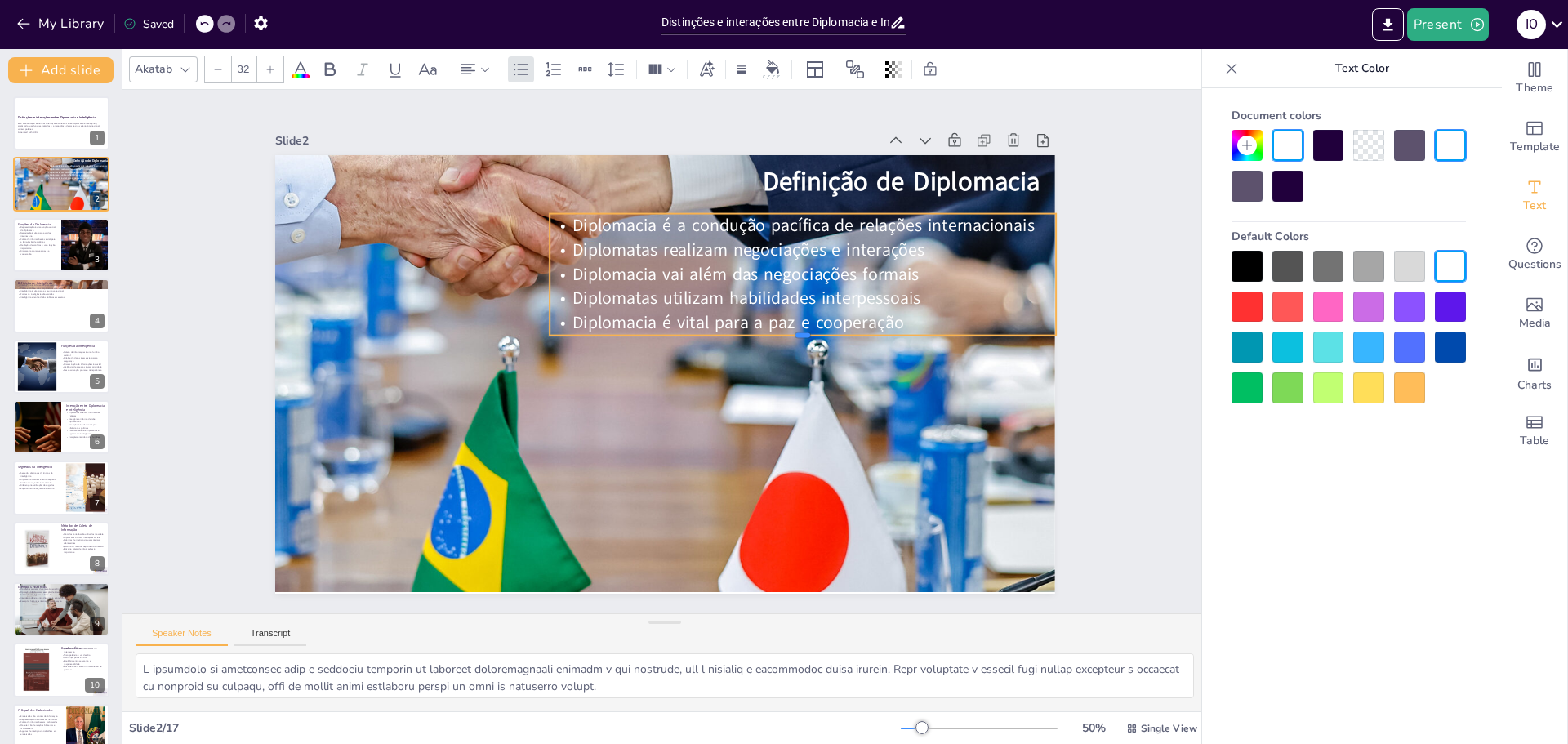
drag, startPoint x: 790, startPoint y: 320, endPoint x: 788, endPoint y: 329, distance: 9.2
click at [768, 329] on div at bounding box center [560, 441] width 418 height 308
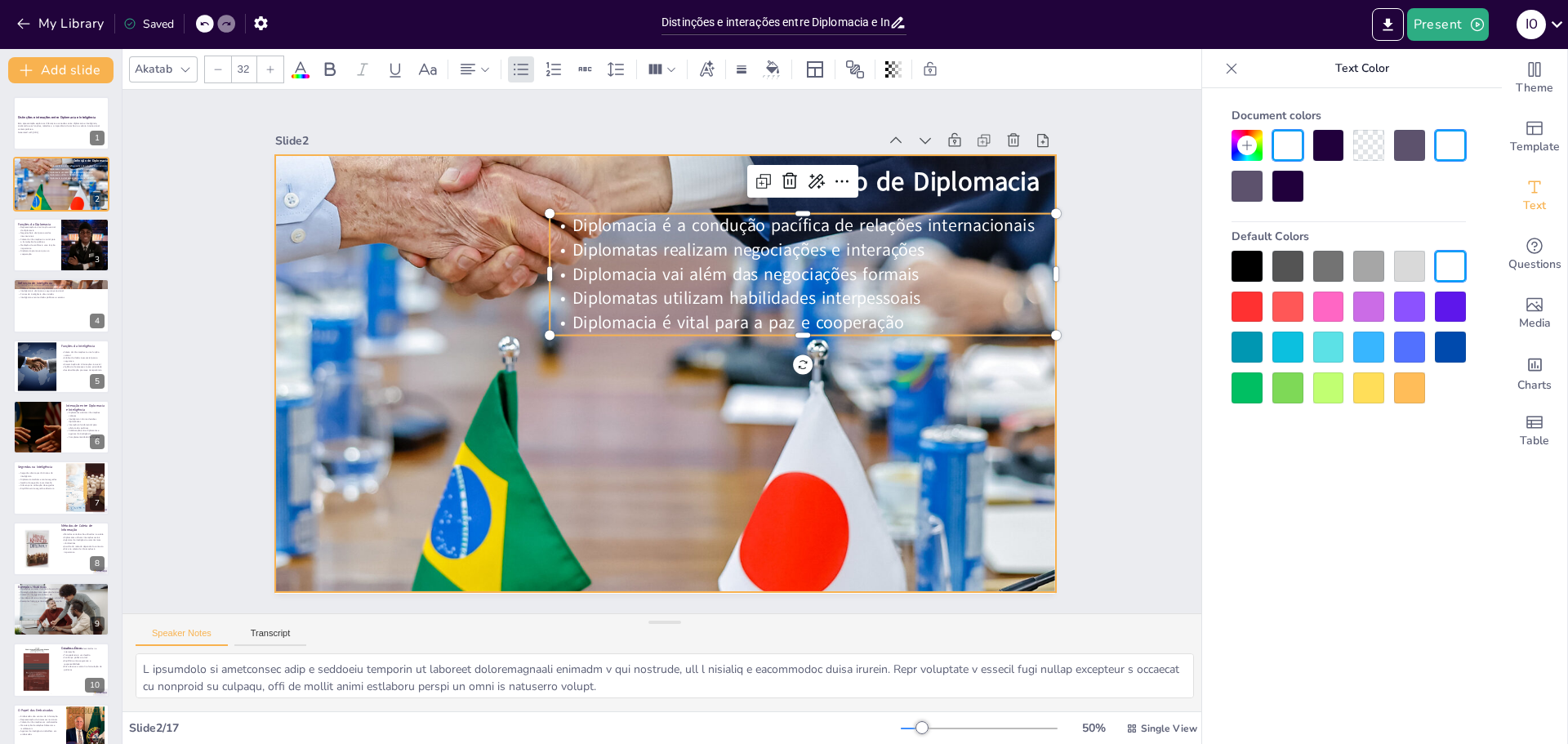
click at [712, 403] on div at bounding box center [728, 413] width 931 height 1172
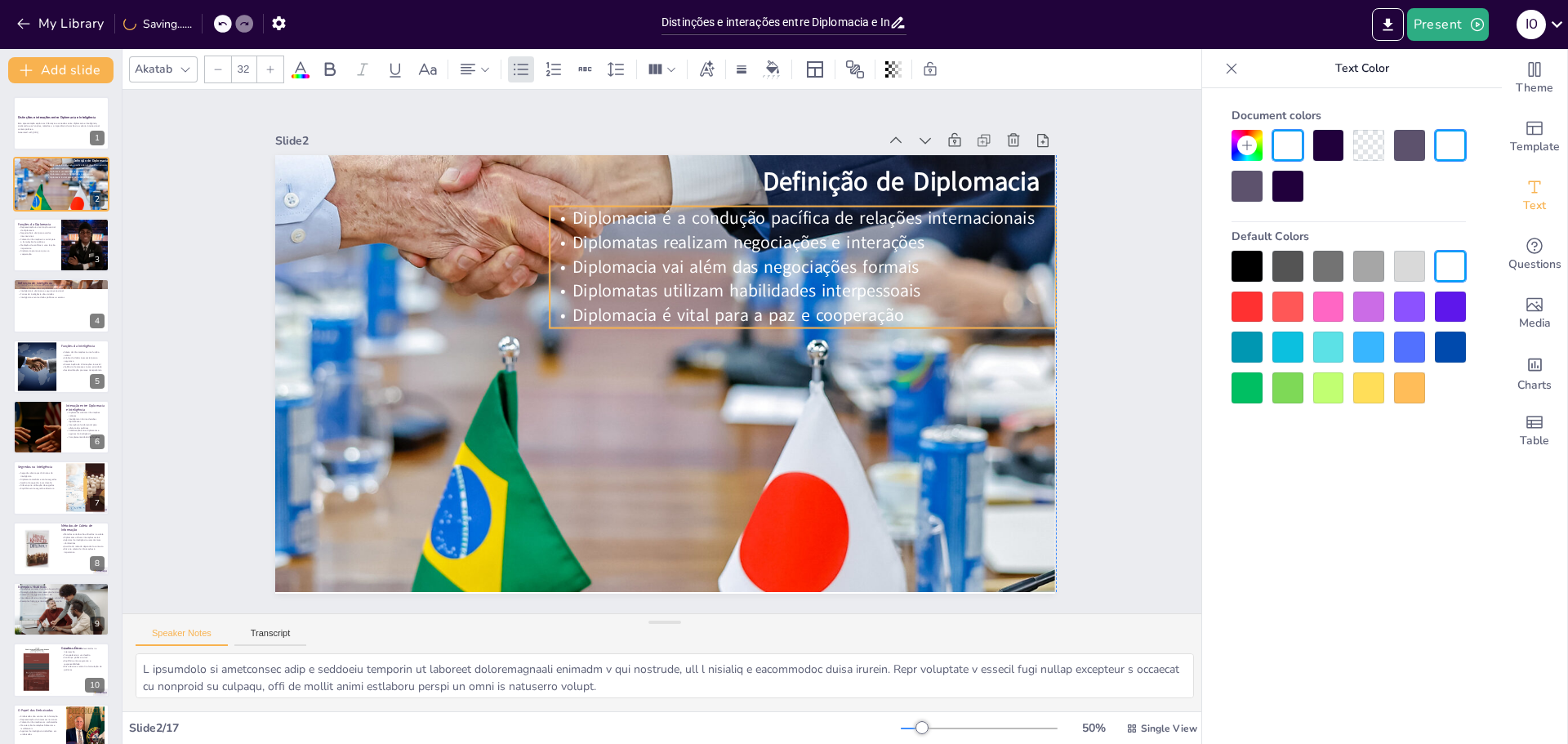
click at [747, 282] on span "Diplomatas utilizam habilidades interpessoais" at bounding box center [716, 440] width 60 height 349
click at [1033, 427] on div "Slide 1 Distinções e interações entre Diplomacia e Inteligência Esta apresentaç…" at bounding box center [664, 351] width 737 height 1170
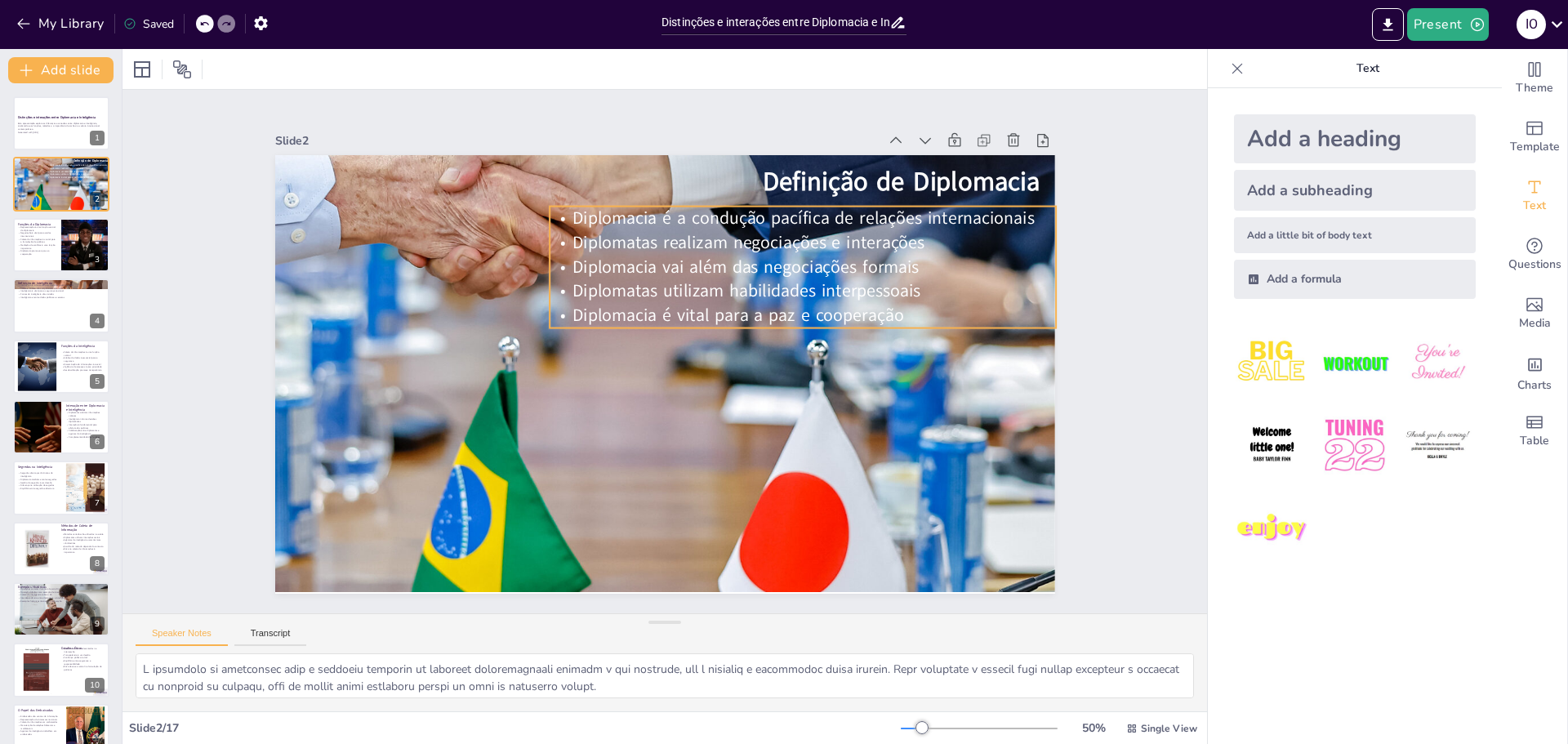
click at [694, 228] on span "Diplomatas realizam negociações e interações" at bounding box center [802, 355] width 227 height 299
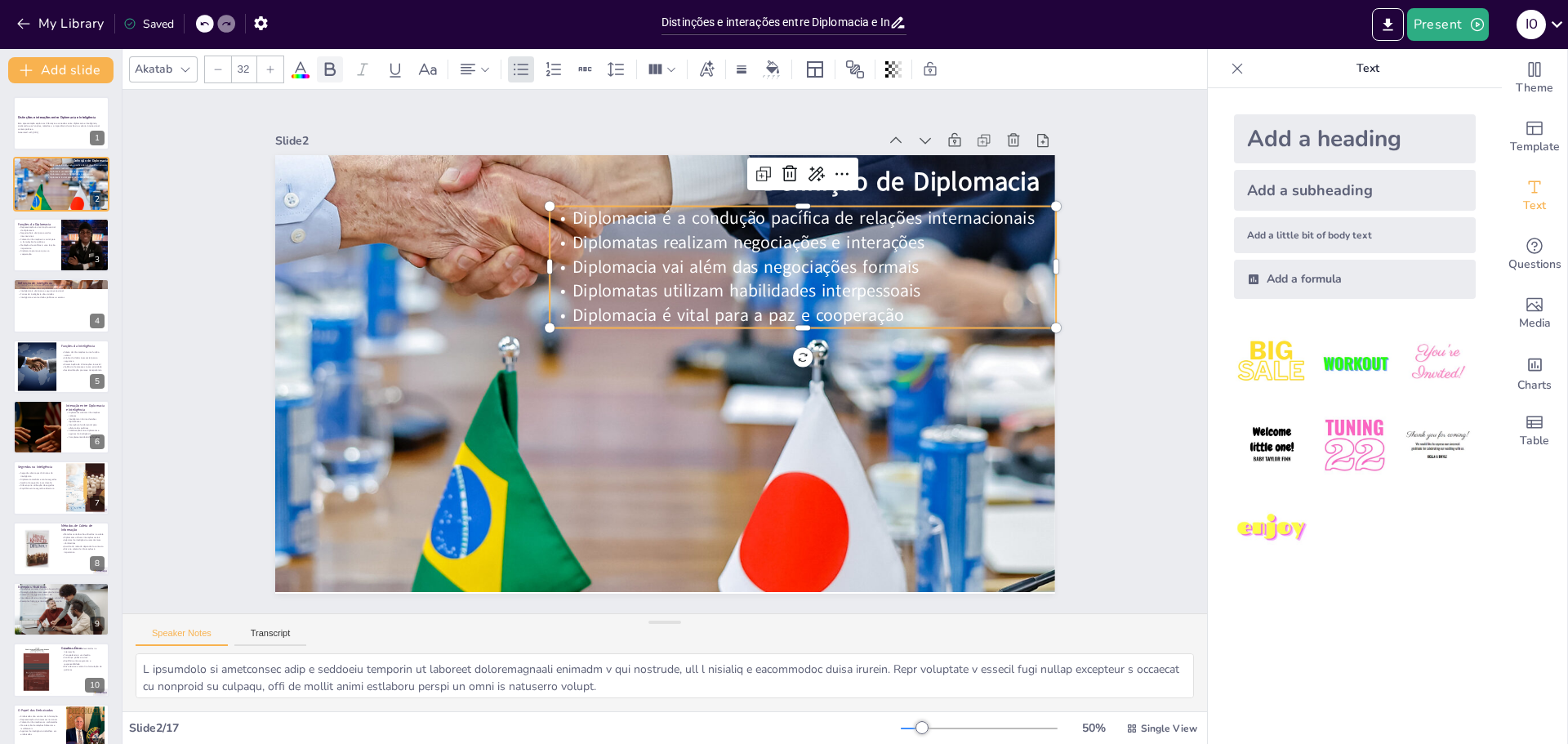
click at [330, 67] on icon at bounding box center [329, 69] width 19 height 19
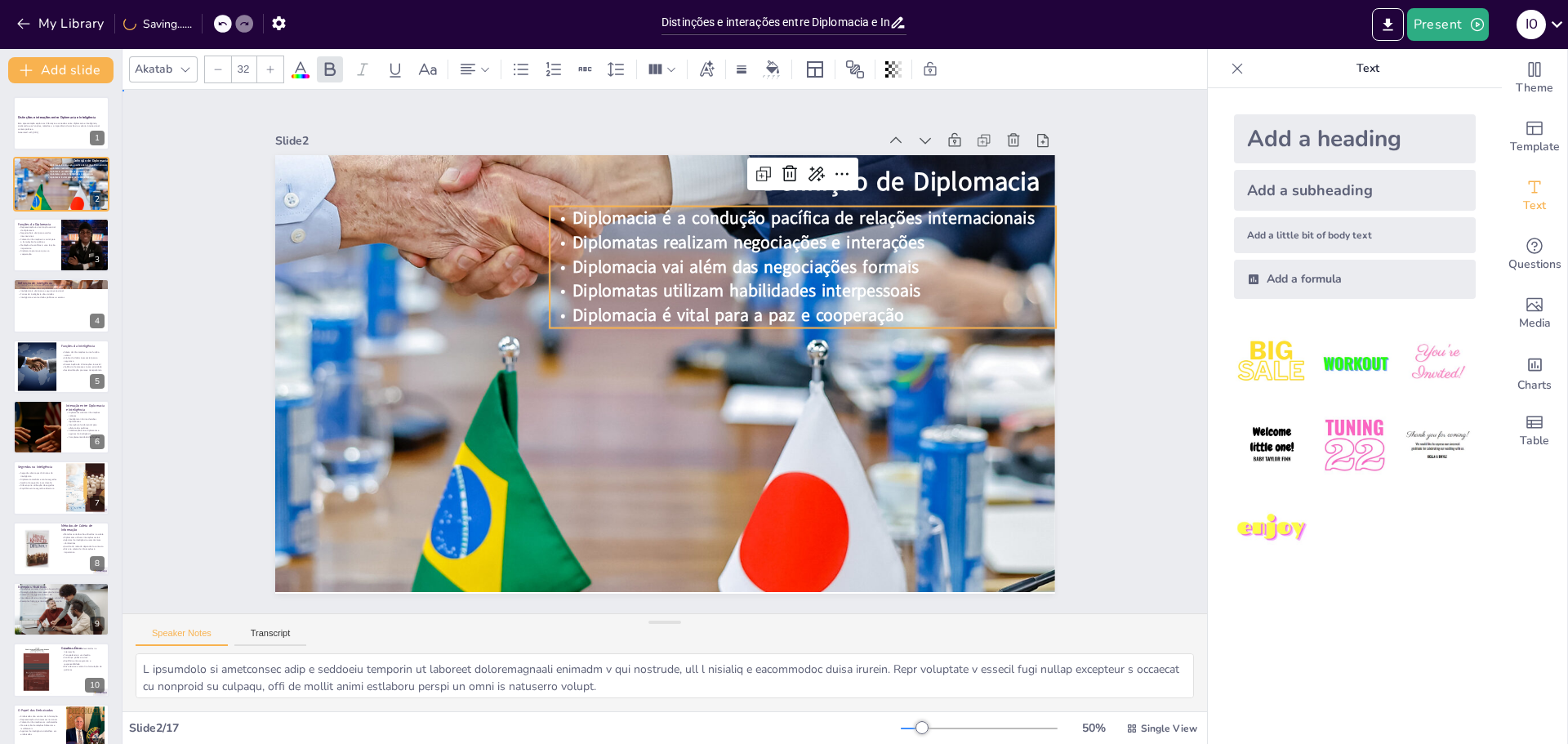
click at [1113, 504] on div "Slide 1 Distinções e interações entre Diplomacia e Inteligência Esta apresentaç…" at bounding box center [664, 351] width 1085 height 524
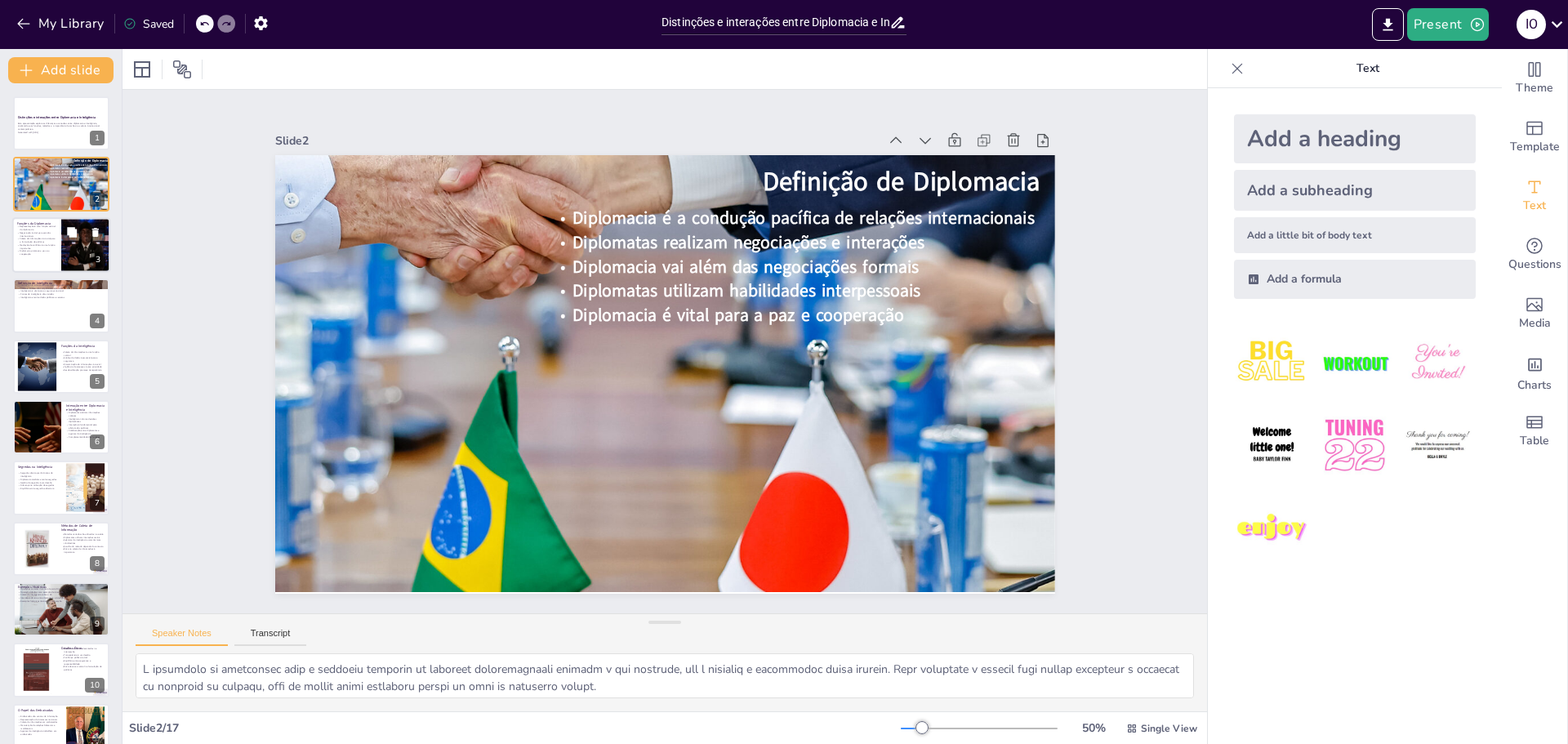
click at [32, 240] on p "Coleta de informações é crucial para a formulação de políticas" at bounding box center [37, 240] width 39 height 5
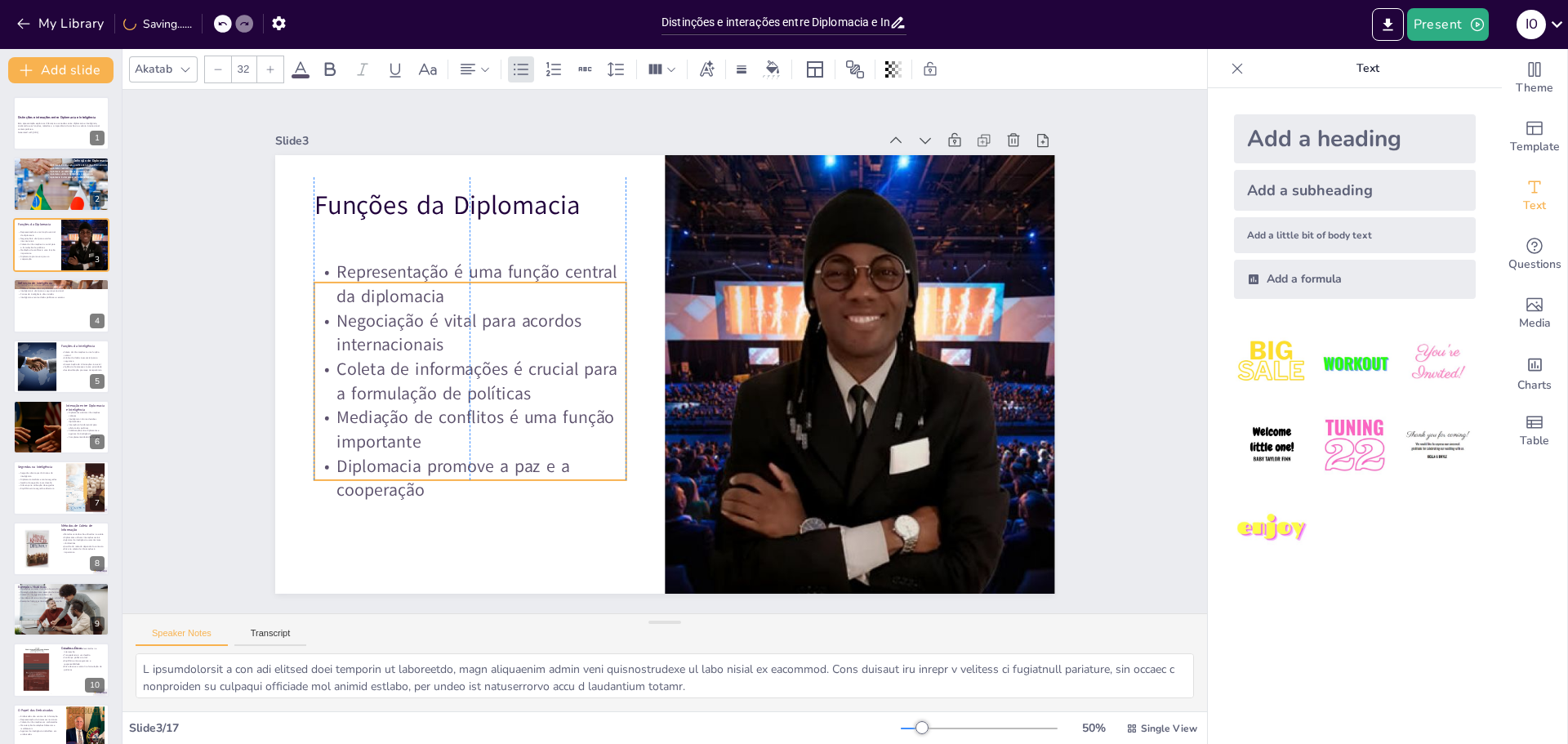
drag, startPoint x: 361, startPoint y: 336, endPoint x: 355, endPoint y: 380, distance: 44.4
click at [355, 380] on p "Coleta de informações é crucial para a formulação de políticas" at bounding box center [474, 300] width 304 height 172
click at [563, 197] on p "Funções da Diplomacia" at bounding box center [669, 107] width 213 height 273
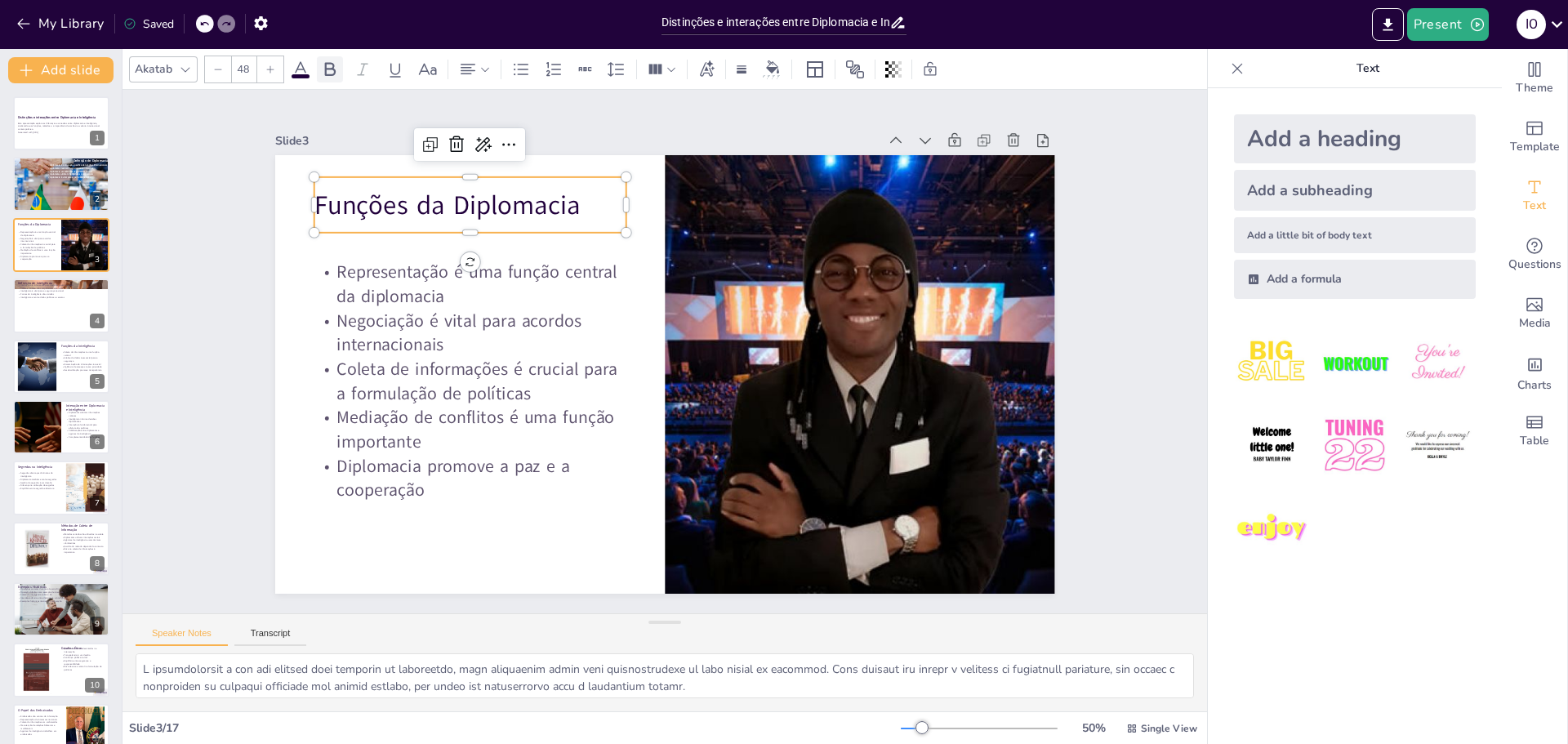
click at [325, 71] on icon at bounding box center [331, 69] width 11 height 14
click at [30, 303] on div at bounding box center [60, 305] width 98 height 56
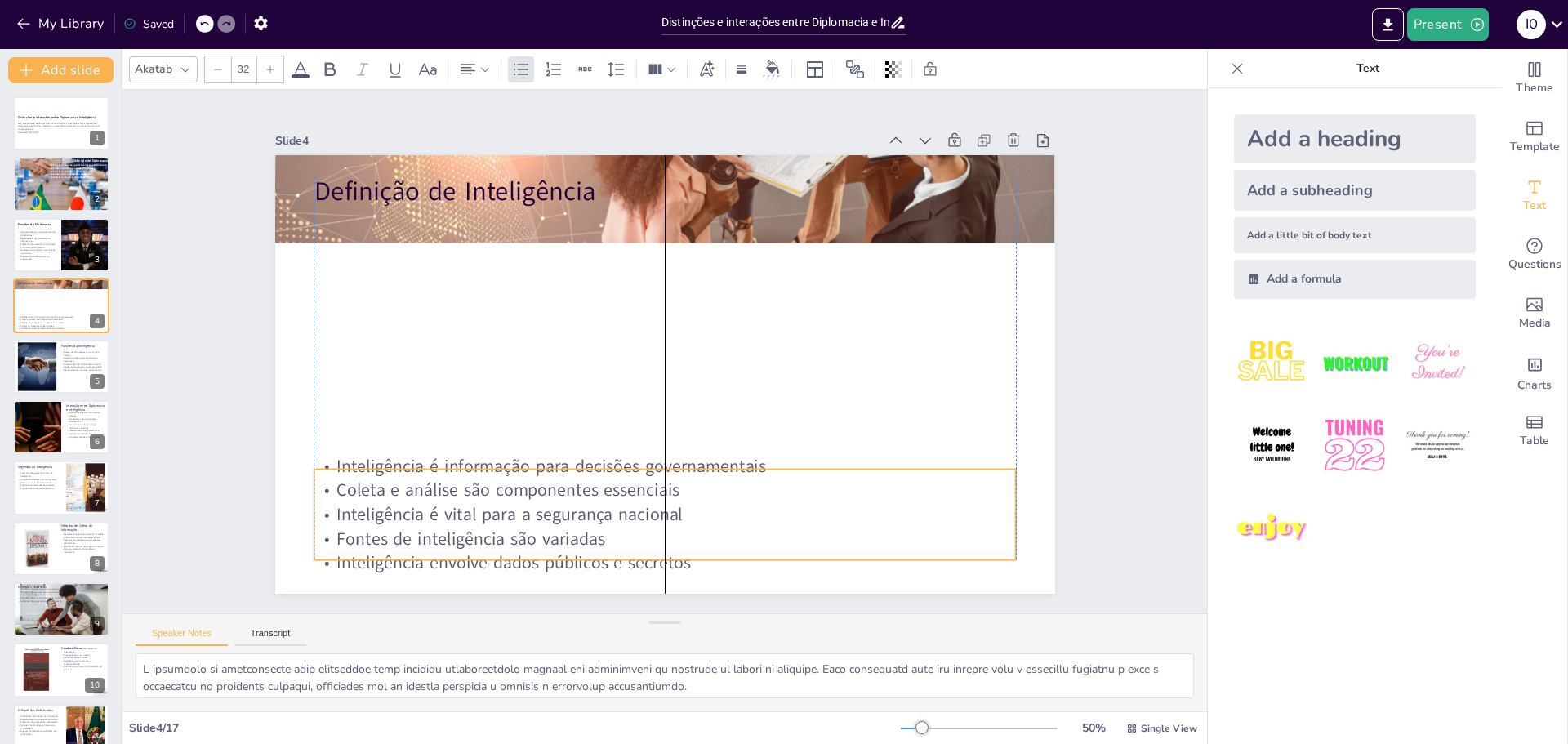
drag, startPoint x: 421, startPoint y: 315, endPoint x: 427, endPoint y: 546, distance: 231.1
click at [427, 546] on p "Inteligência envolve dados públicos e secretos" at bounding box center [559, 535] width 620 height 372
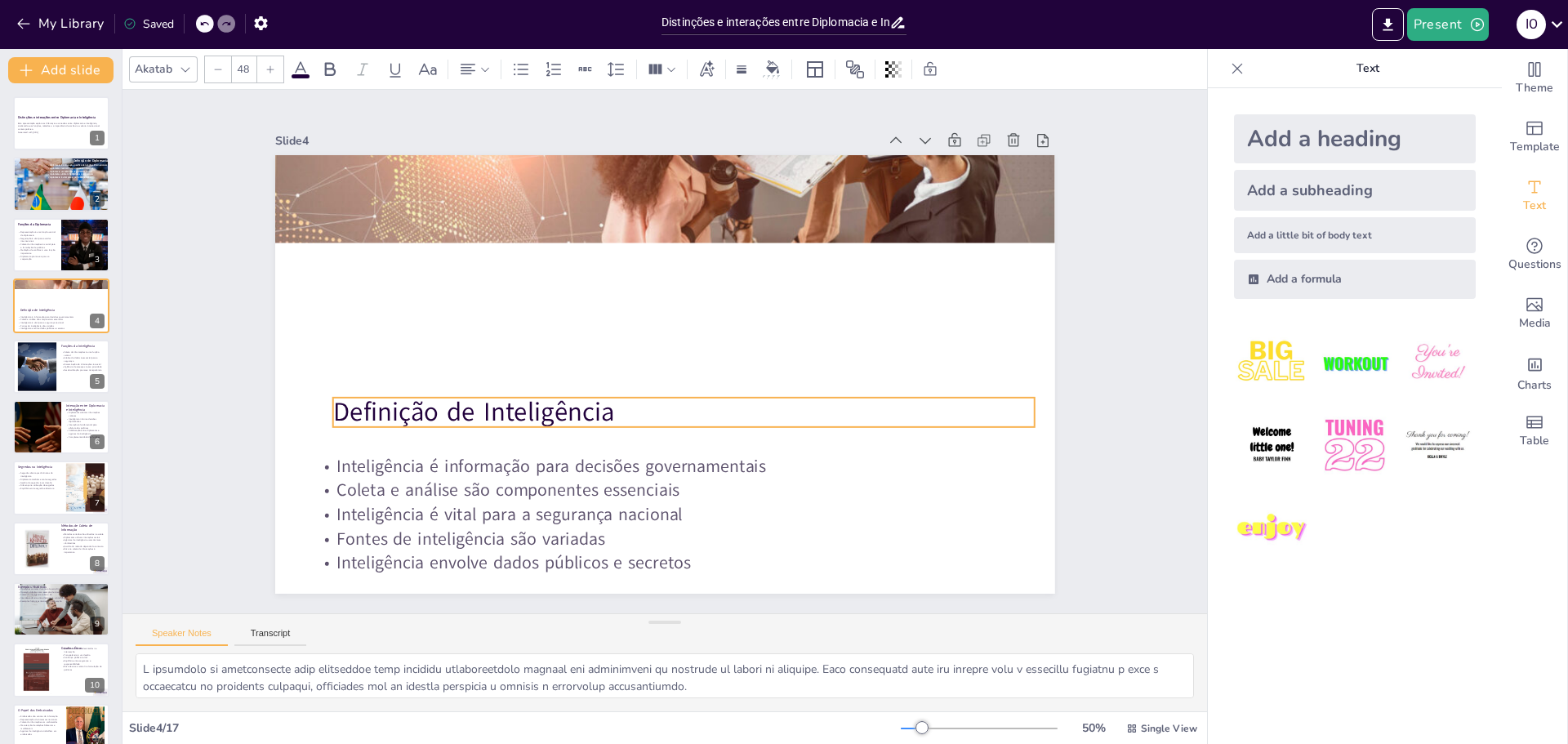
drag, startPoint x: 425, startPoint y: 214, endPoint x: 444, endPoint y: 405, distance: 191.9
click at [444, 405] on p "Definição de Inteligência" at bounding box center [678, 414] width 702 height 110
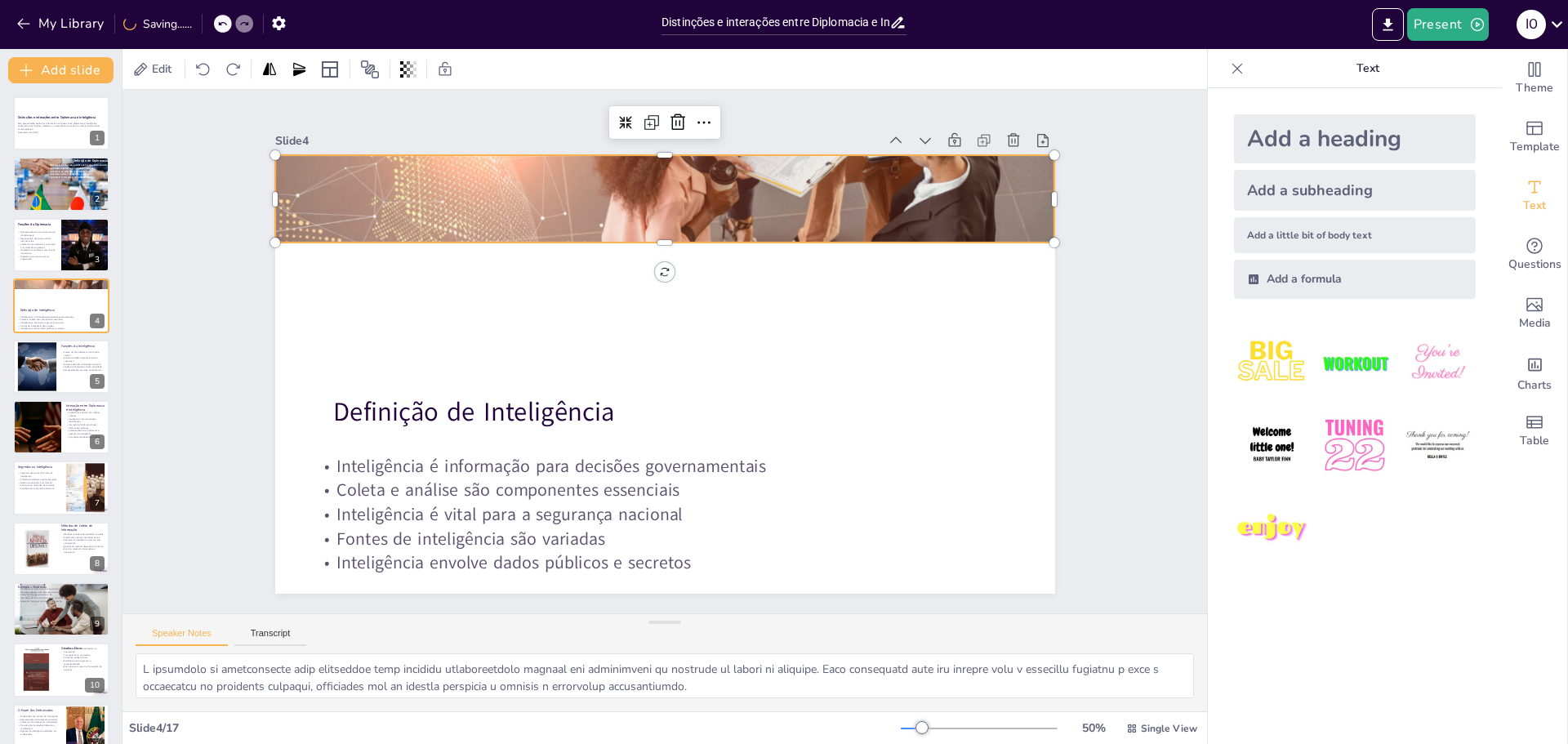
click at [558, 207] on div at bounding box center [712, 496] width 903 height 736
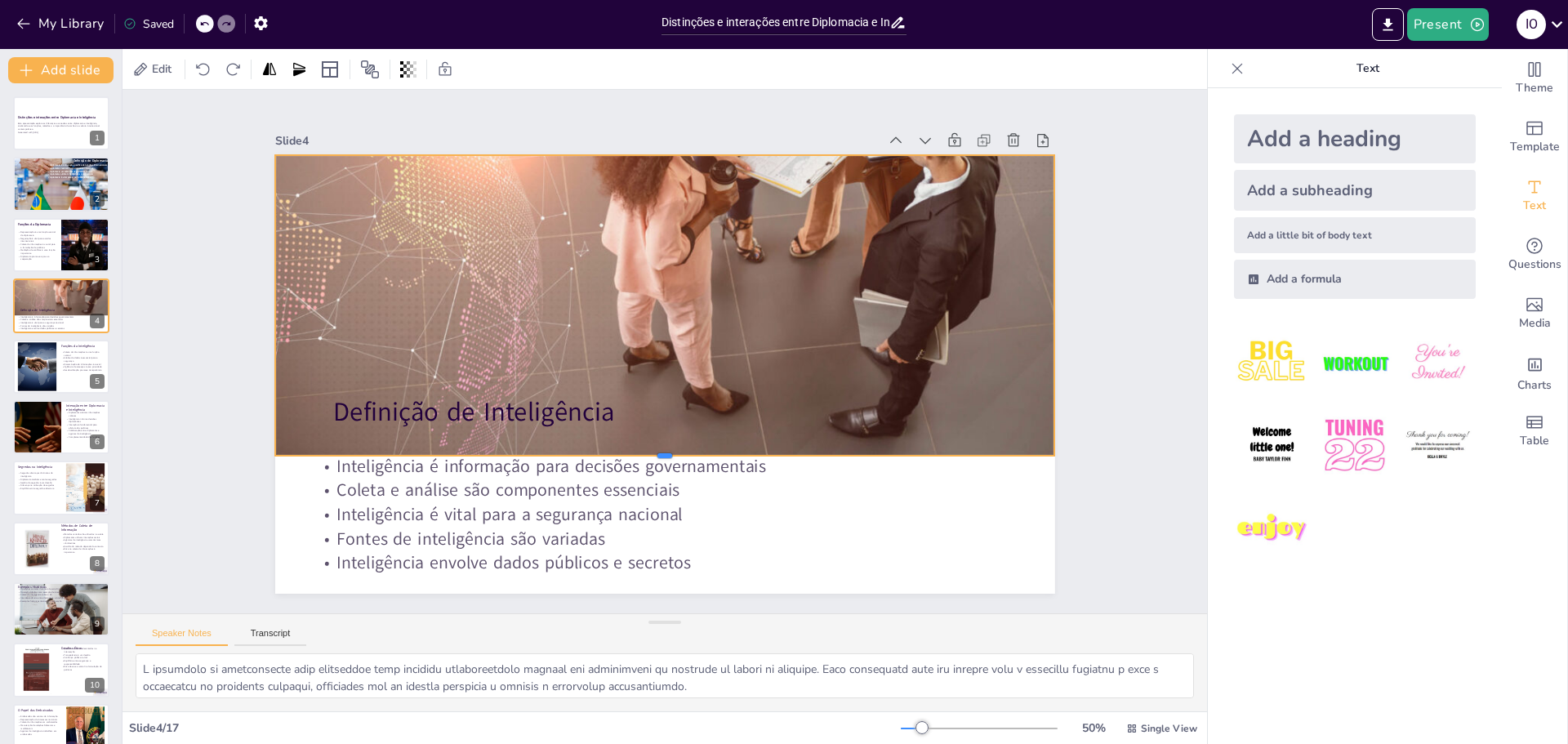
drag, startPoint x: 651, startPoint y: 237, endPoint x: 628, endPoint y: 451, distance: 215.2
click at [628, 451] on div at bounding box center [641, 460] width 766 height 175
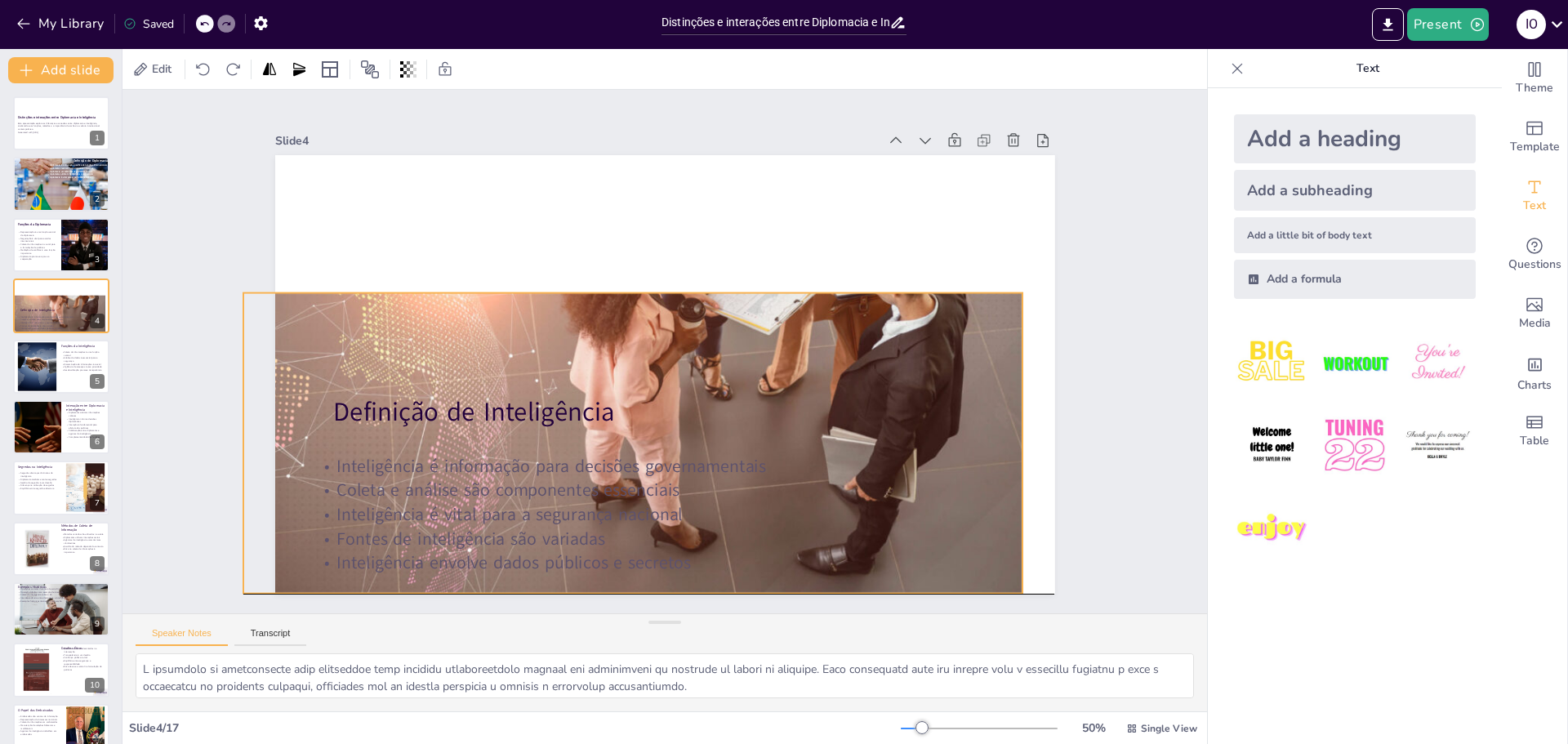
drag, startPoint x: 663, startPoint y: 269, endPoint x: 641, endPoint y: 383, distance: 116.1
click at [641, 383] on div at bounding box center [699, 342] width 928 height 909
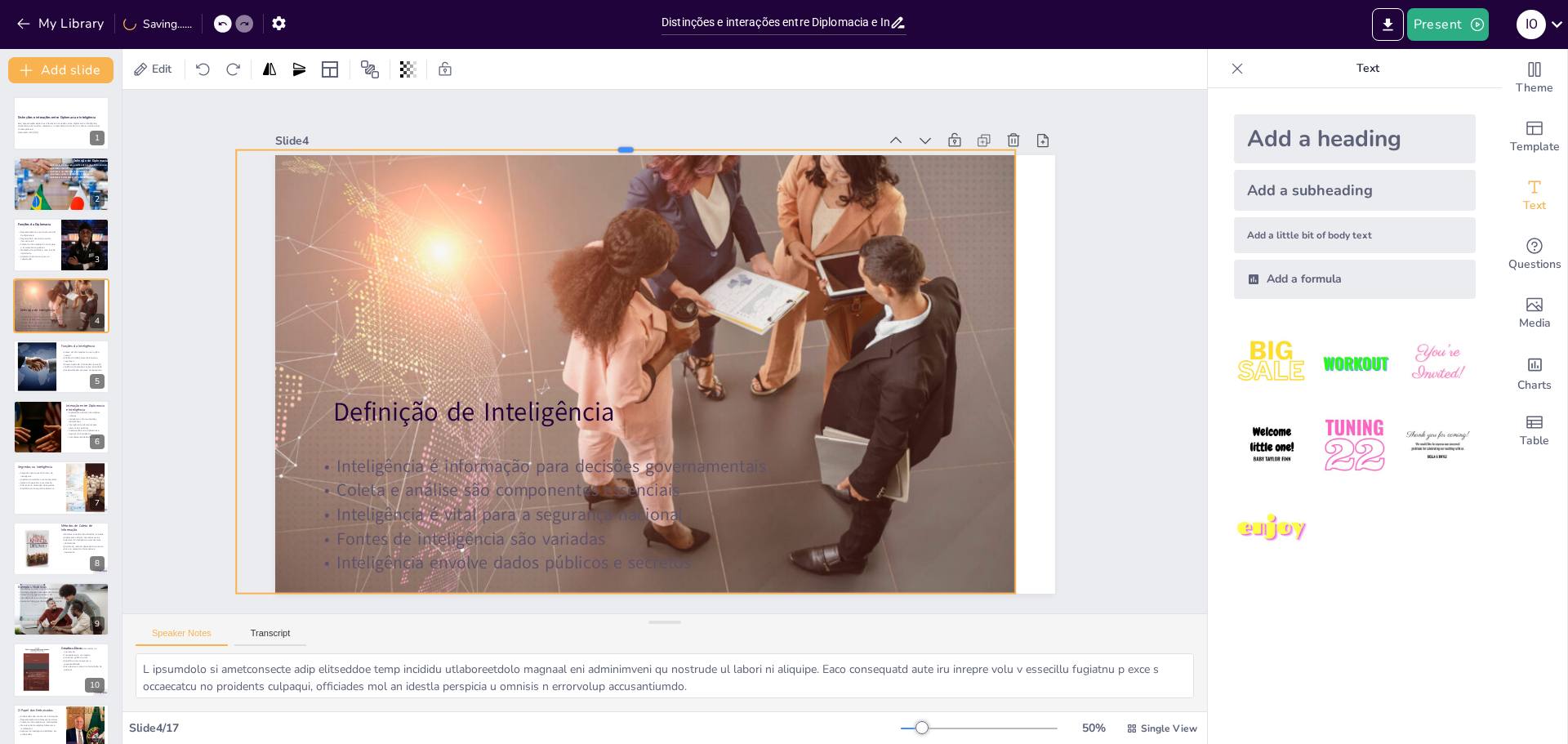
drag, startPoint x: 616, startPoint y: 287, endPoint x: 627, endPoint y: 143, distance: 144.4
click at [627, 143] on div at bounding box center [755, 160] width 639 height 469
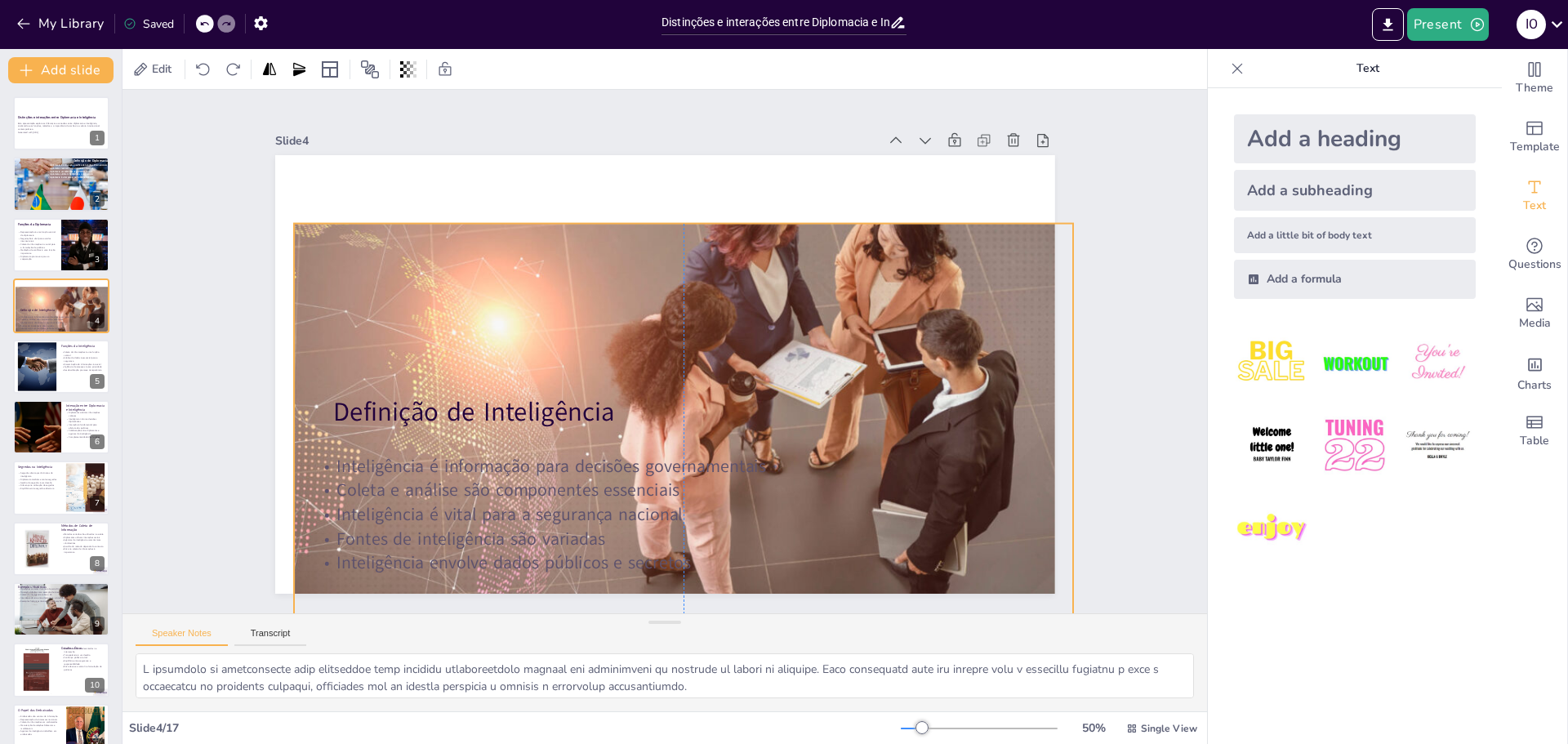
drag, startPoint x: 647, startPoint y: 261, endPoint x: 706, endPoint y: 335, distance: 94.6
click at [706, 335] on div at bounding box center [639, 408] width 927 height 909
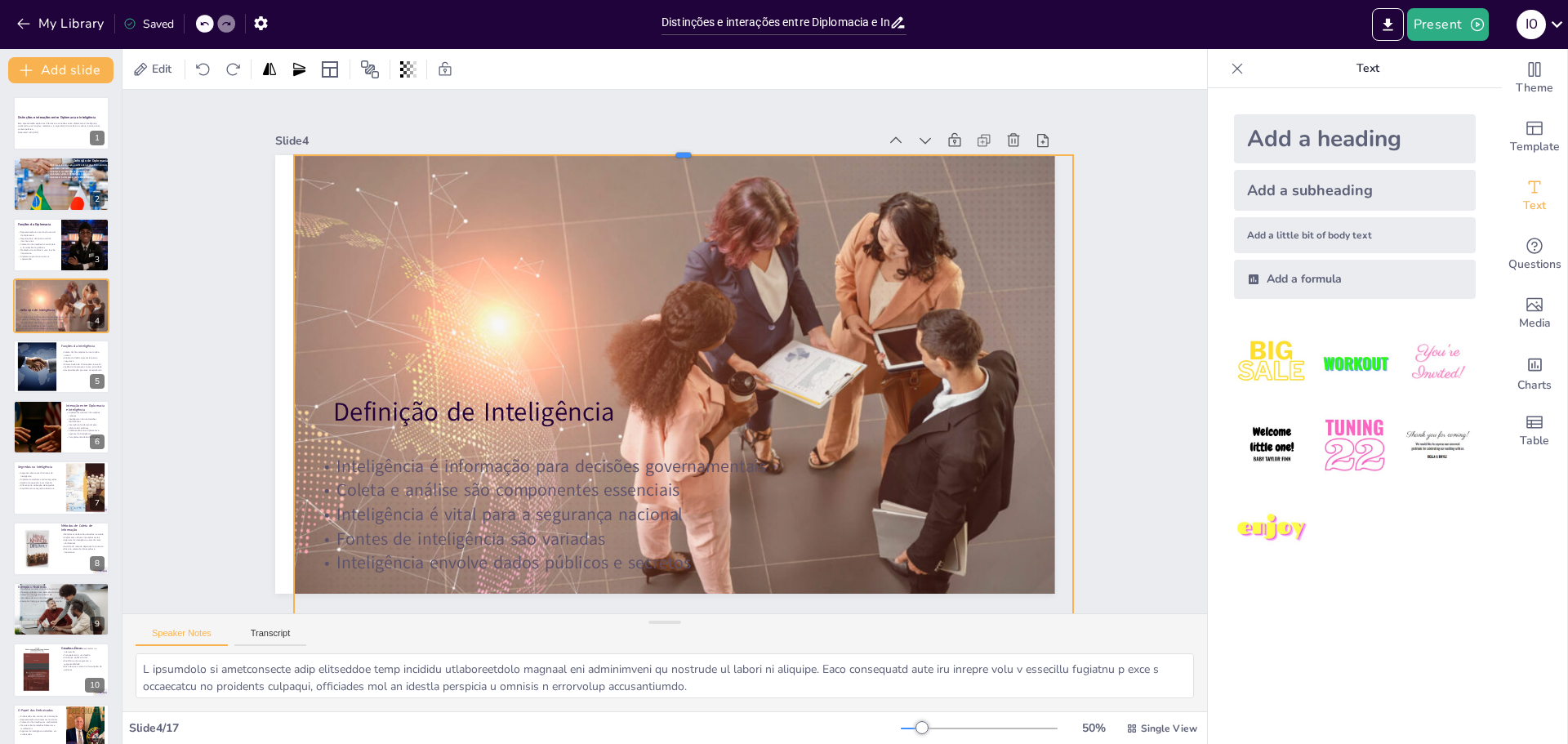
drag, startPoint x: 673, startPoint y: 218, endPoint x: 674, endPoint y: 149, distance: 69.0
click at [674, 149] on div at bounding box center [783, 185] width 682 height 401
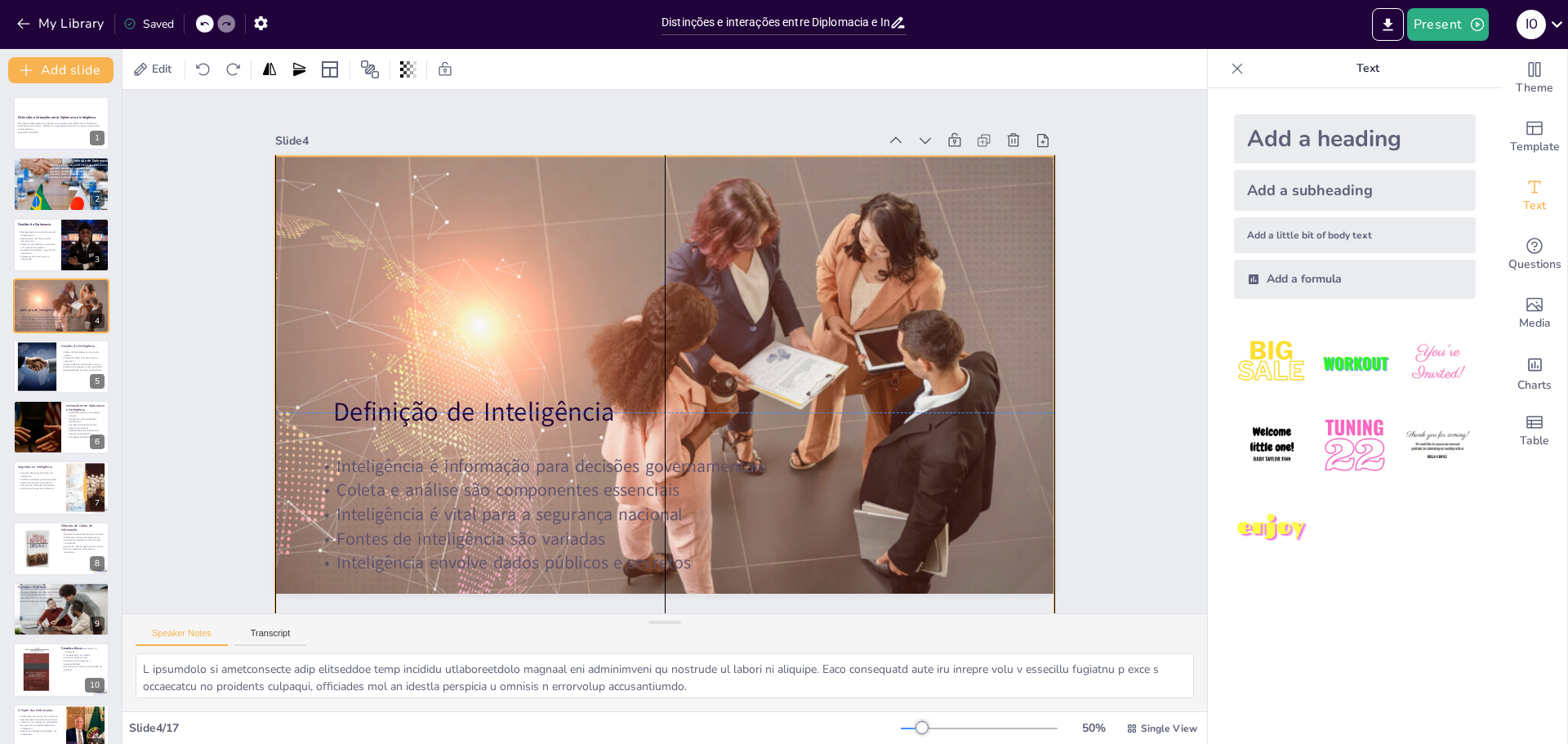
click at [676, 296] on div at bounding box center [609, 376] width 792 height 924
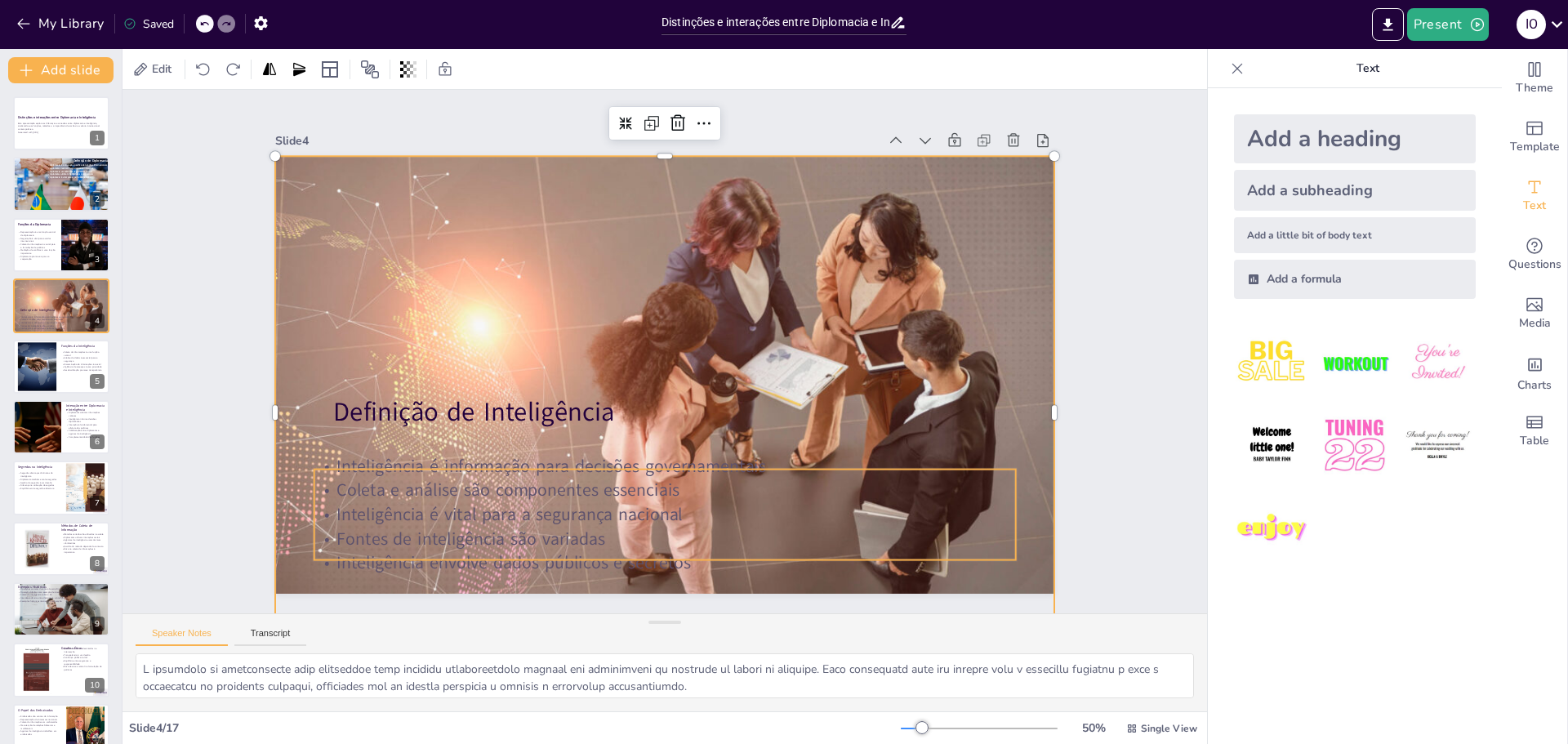
click at [728, 551] on p "Inteligência envolve dados públicos e secretos" at bounding box center [559, 536] width 620 height 373
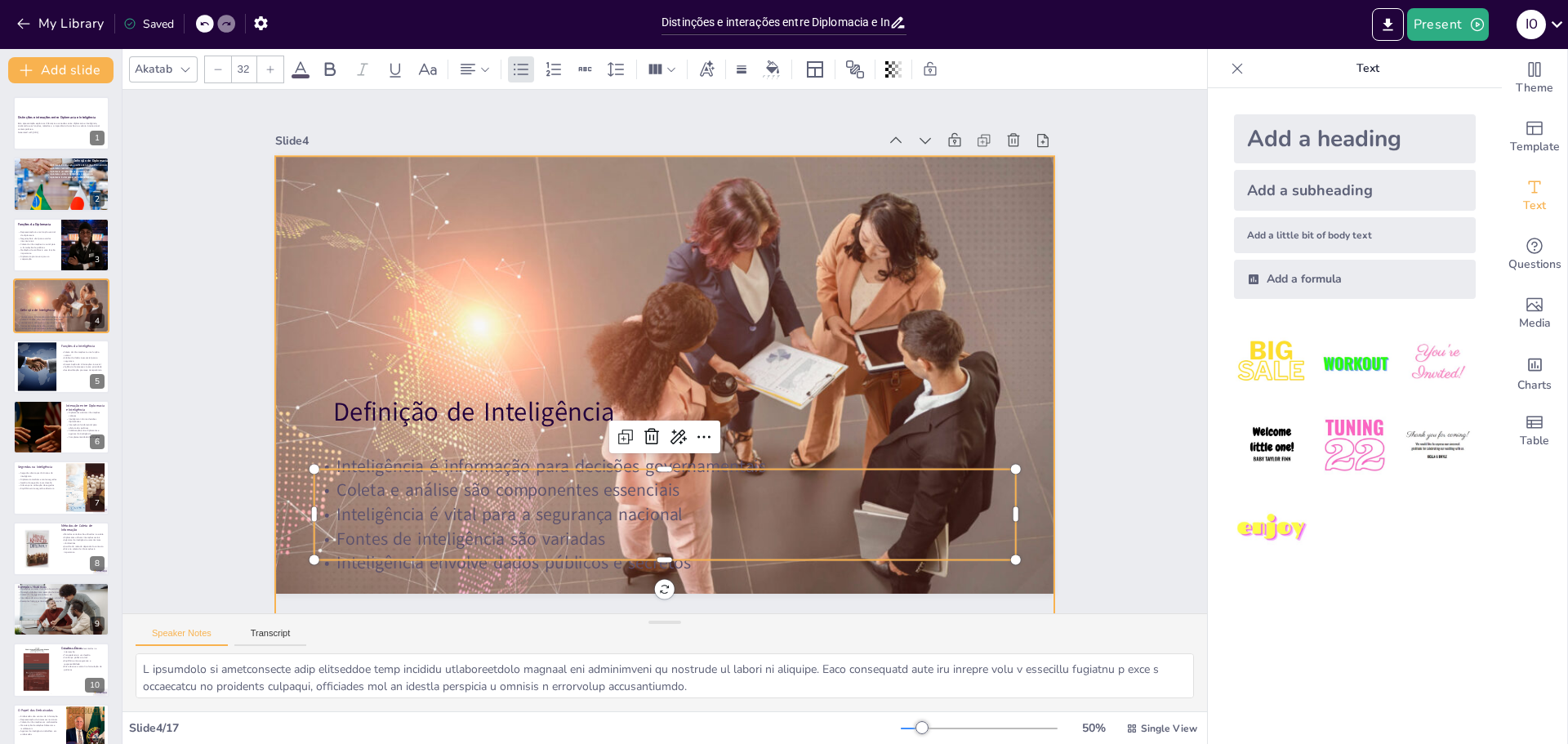
click at [732, 351] on div at bounding box center [625, 397] width 928 height 909
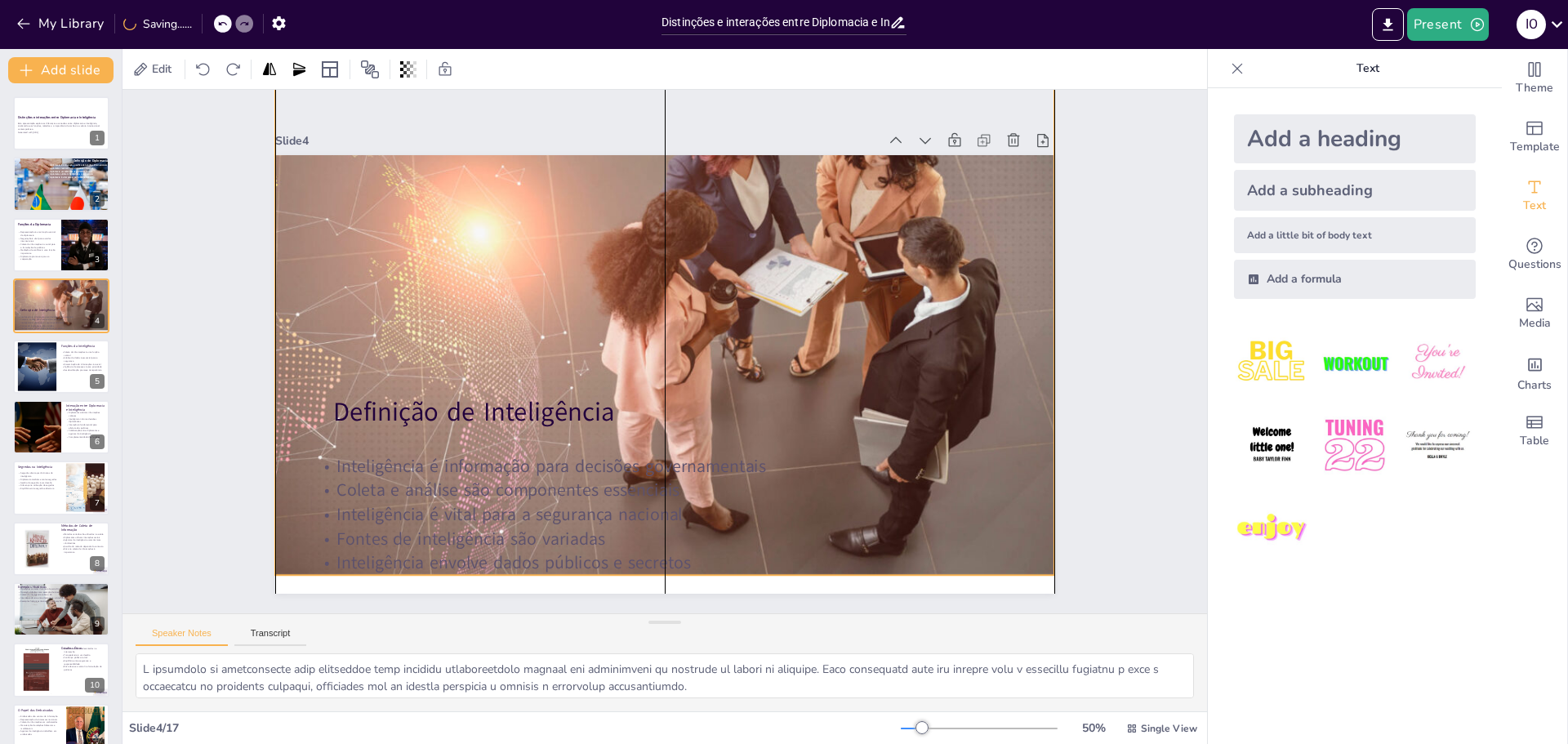
drag, startPoint x: 646, startPoint y: 181, endPoint x: 652, endPoint y: 89, distance: 92.2
click at [652, 89] on div "Edit Slide 1 Distinções e interações entre Diplomacia e Inteligência Esta apres…" at bounding box center [664, 397] width 1085 height 696
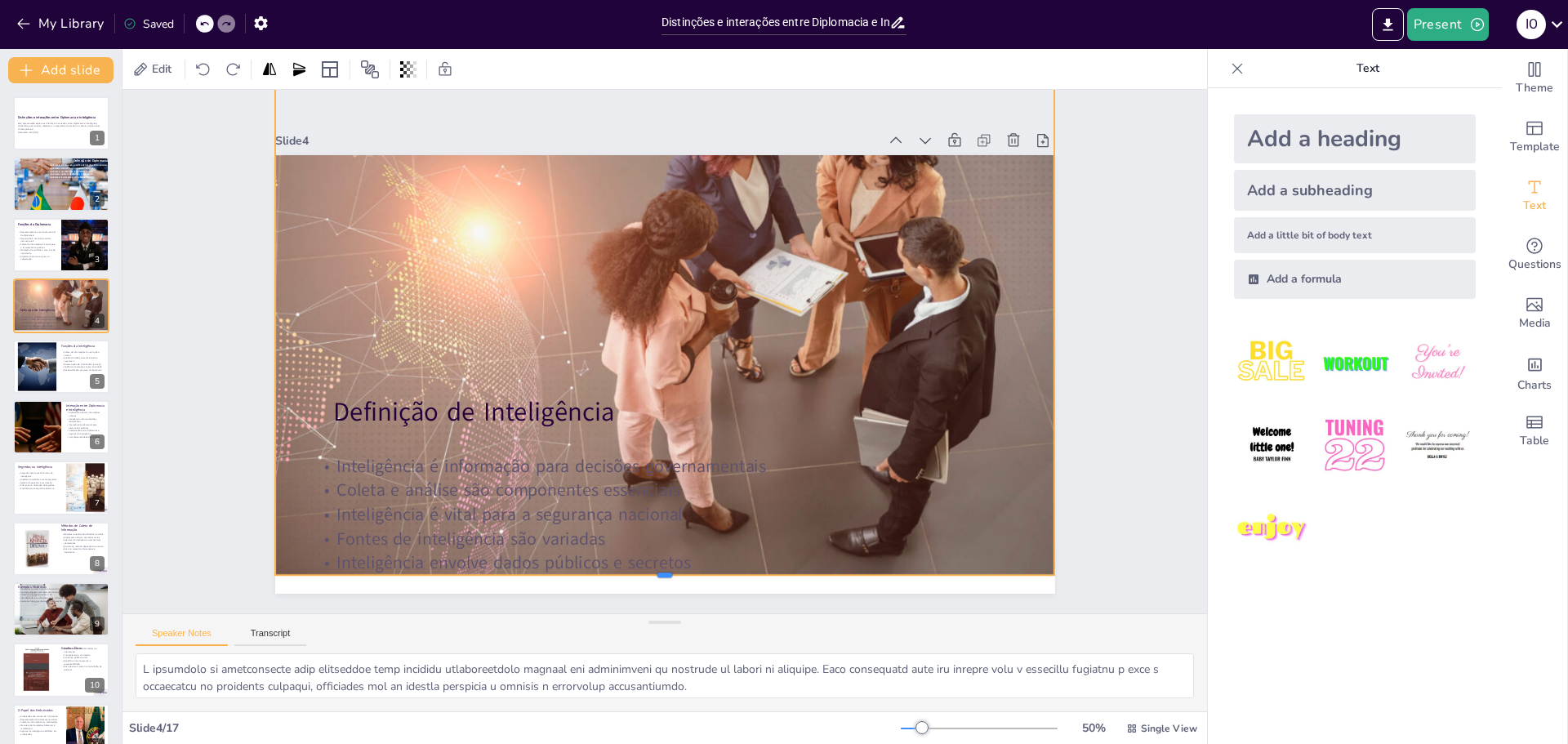
click at [483, 571] on div at bounding box center [437, 376] width 95 height 777
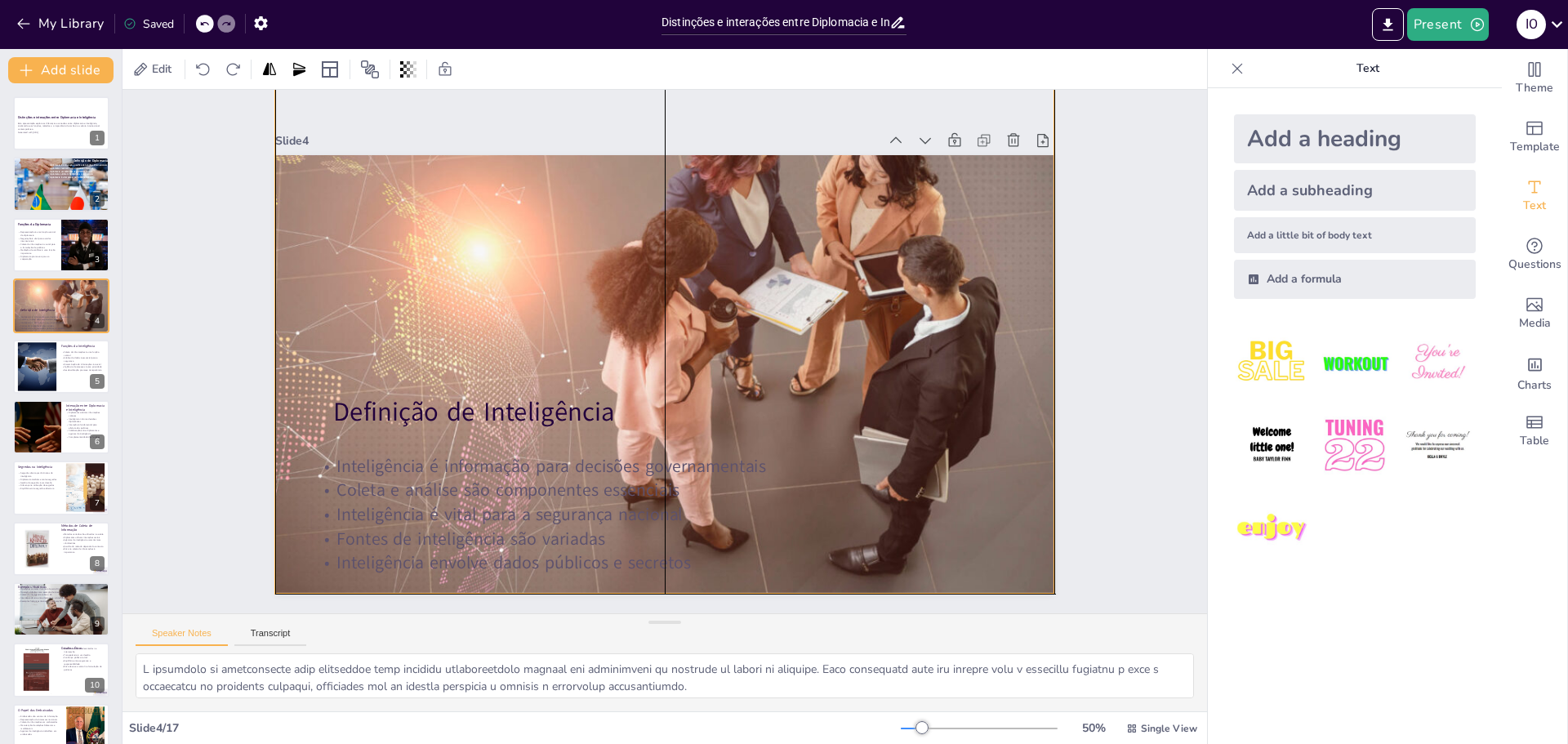
drag, startPoint x: 821, startPoint y: 305, endPoint x: 822, endPoint y: 322, distance: 17.0
click at [822, 322] on div at bounding box center [666, 336] width 830 height 599
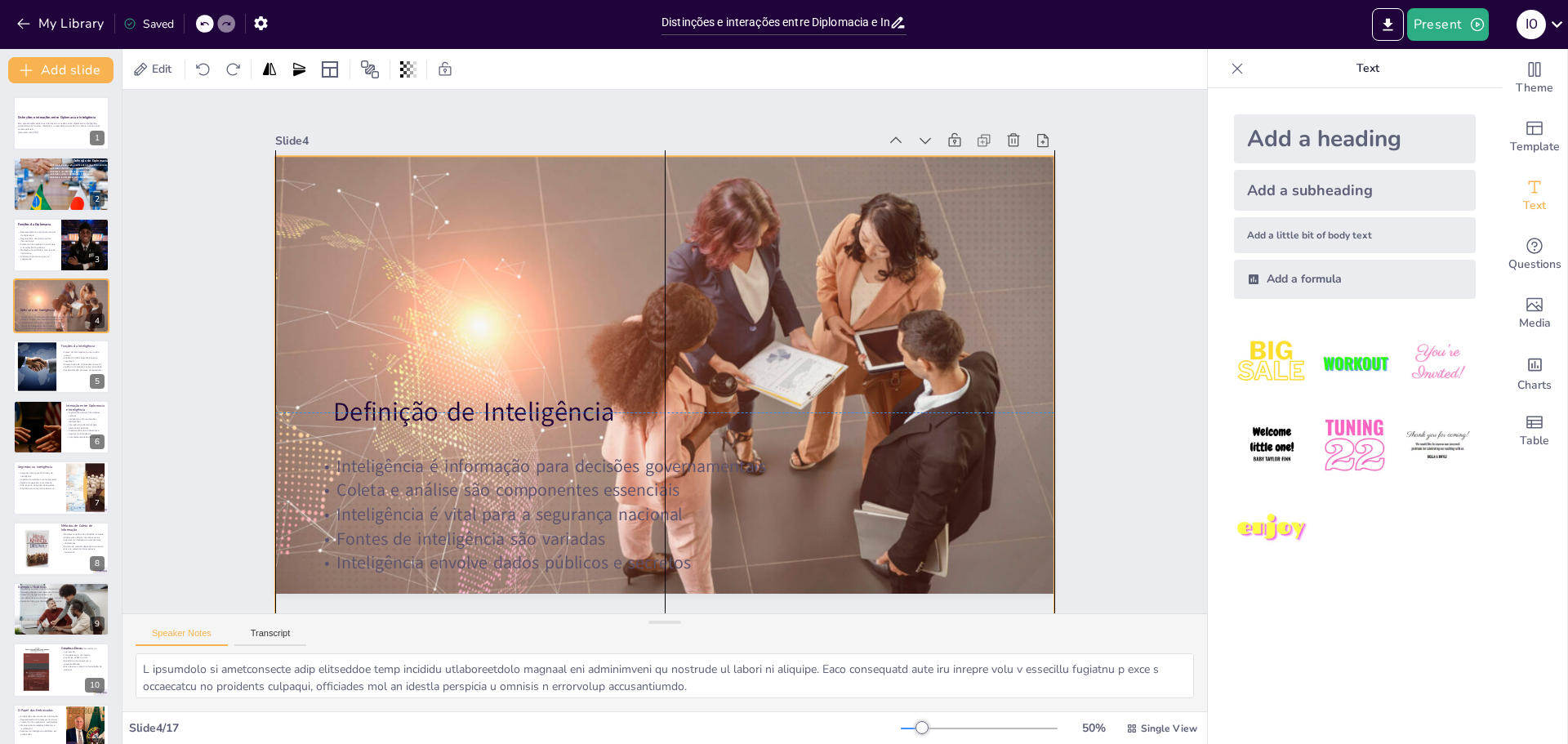
drag, startPoint x: 731, startPoint y: 223, endPoint x: 735, endPoint y: 309, distance: 86.1
click at [735, 309] on div at bounding box center [630, 400] width 937 height 879
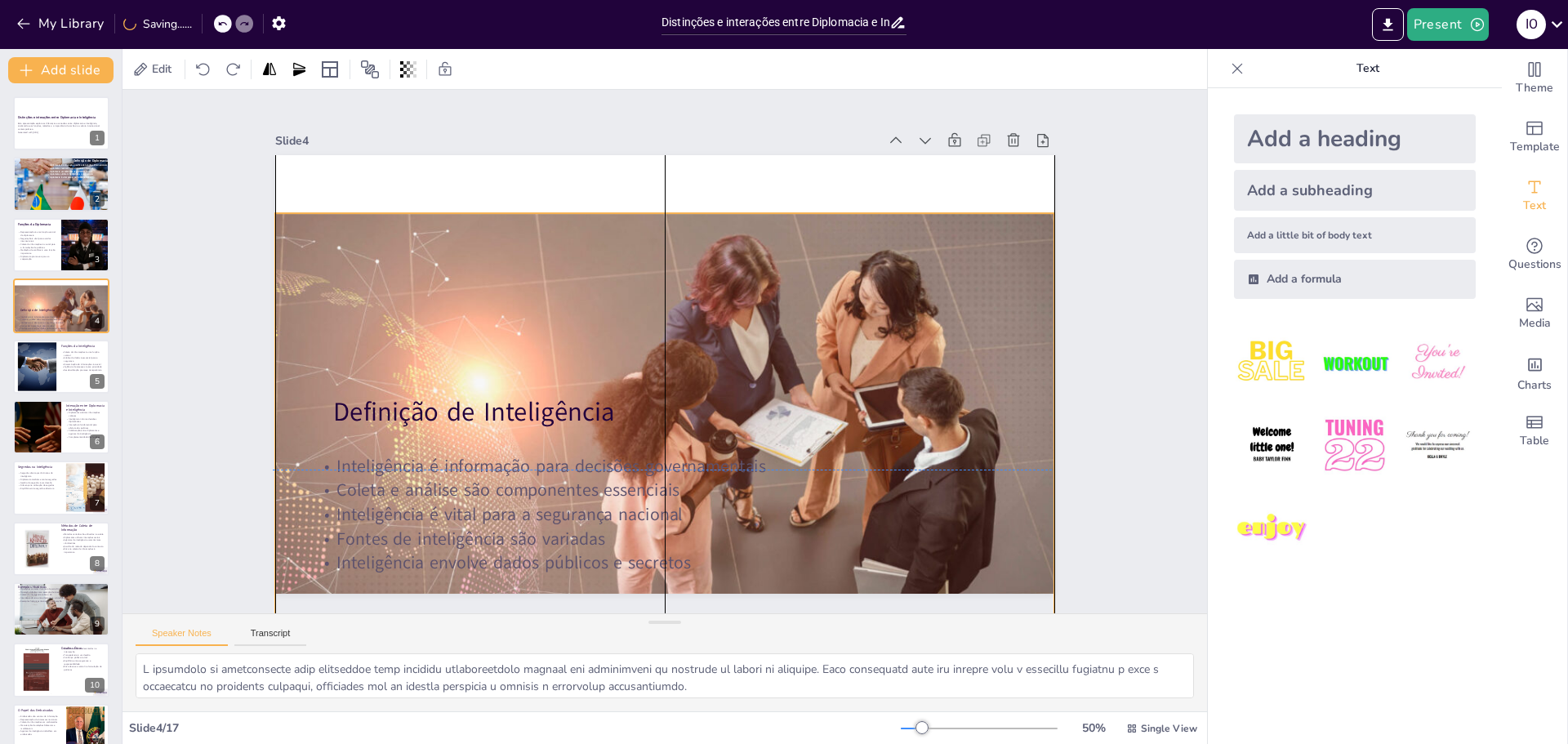
drag, startPoint x: 650, startPoint y: 165, endPoint x: 647, endPoint y: 212, distance: 47.1
click at [647, 212] on div at bounding box center [551, 376] width 671 height 871
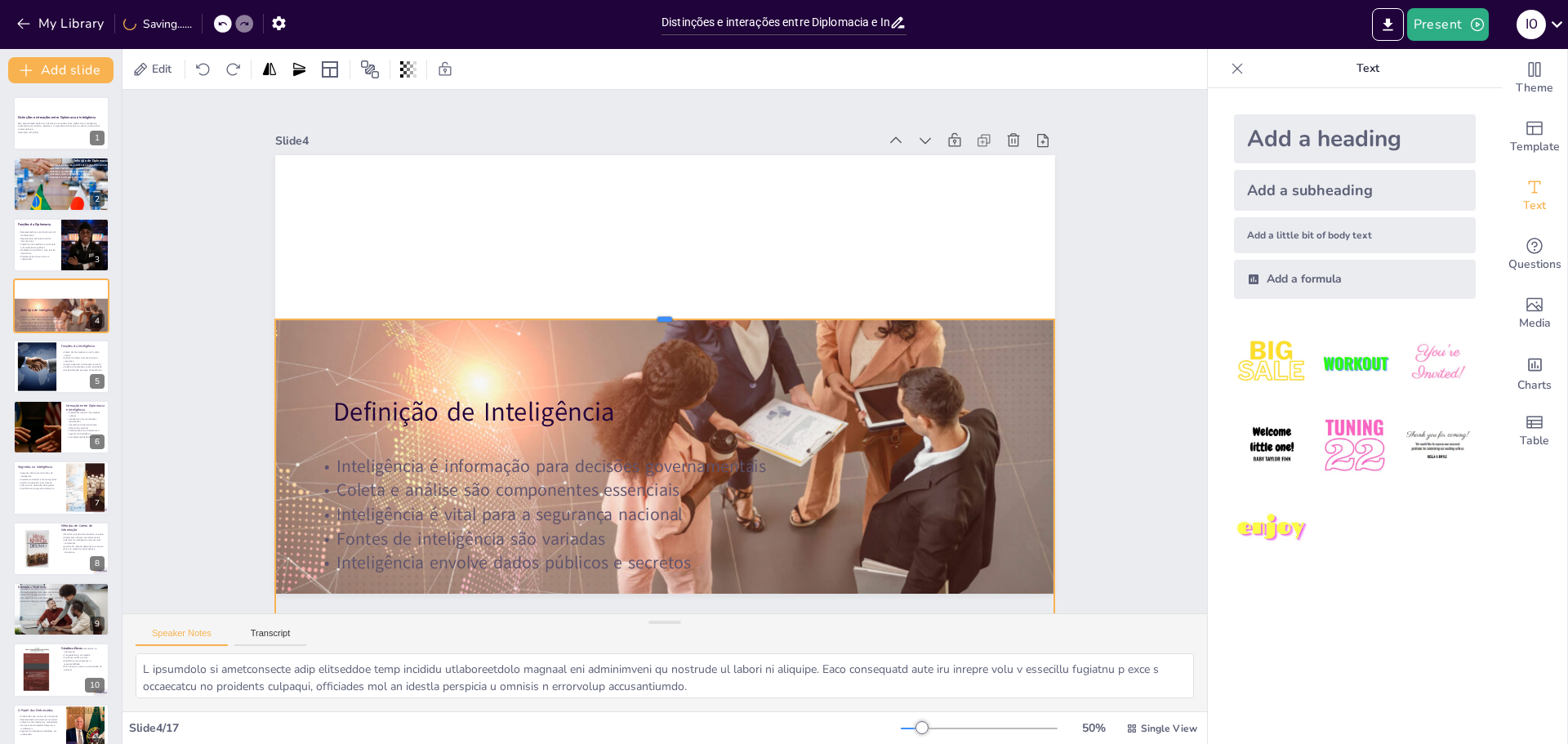
drag, startPoint x: 650, startPoint y: 206, endPoint x: 647, endPoint y: 318, distance: 112.0
click at [646, 317] on div at bounding box center [700, 367] width 329 height 718
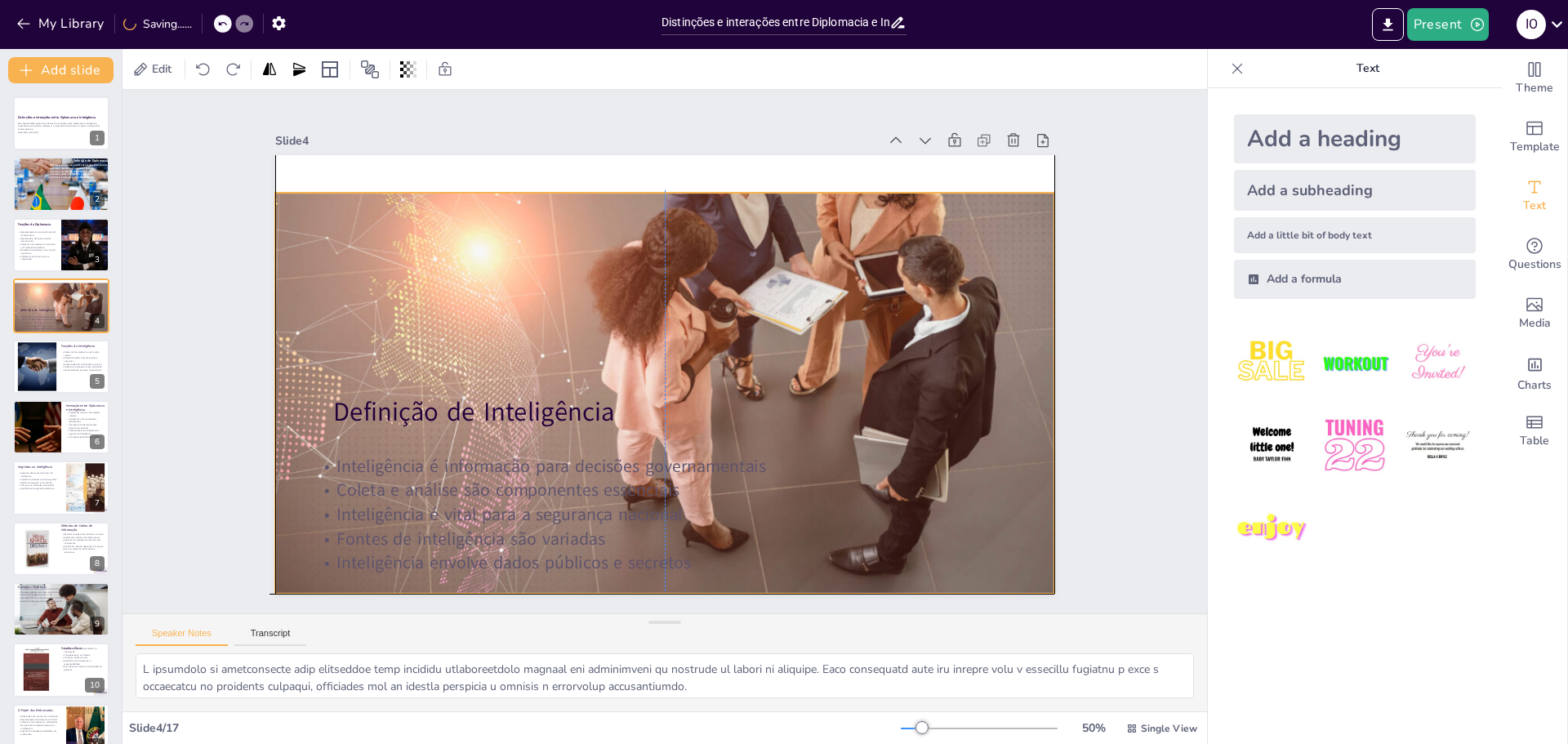
drag, startPoint x: 698, startPoint y: 357, endPoint x: 693, endPoint y: 223, distance: 134.1
click at [693, 223] on div at bounding box center [680, 353] width 599 height 830
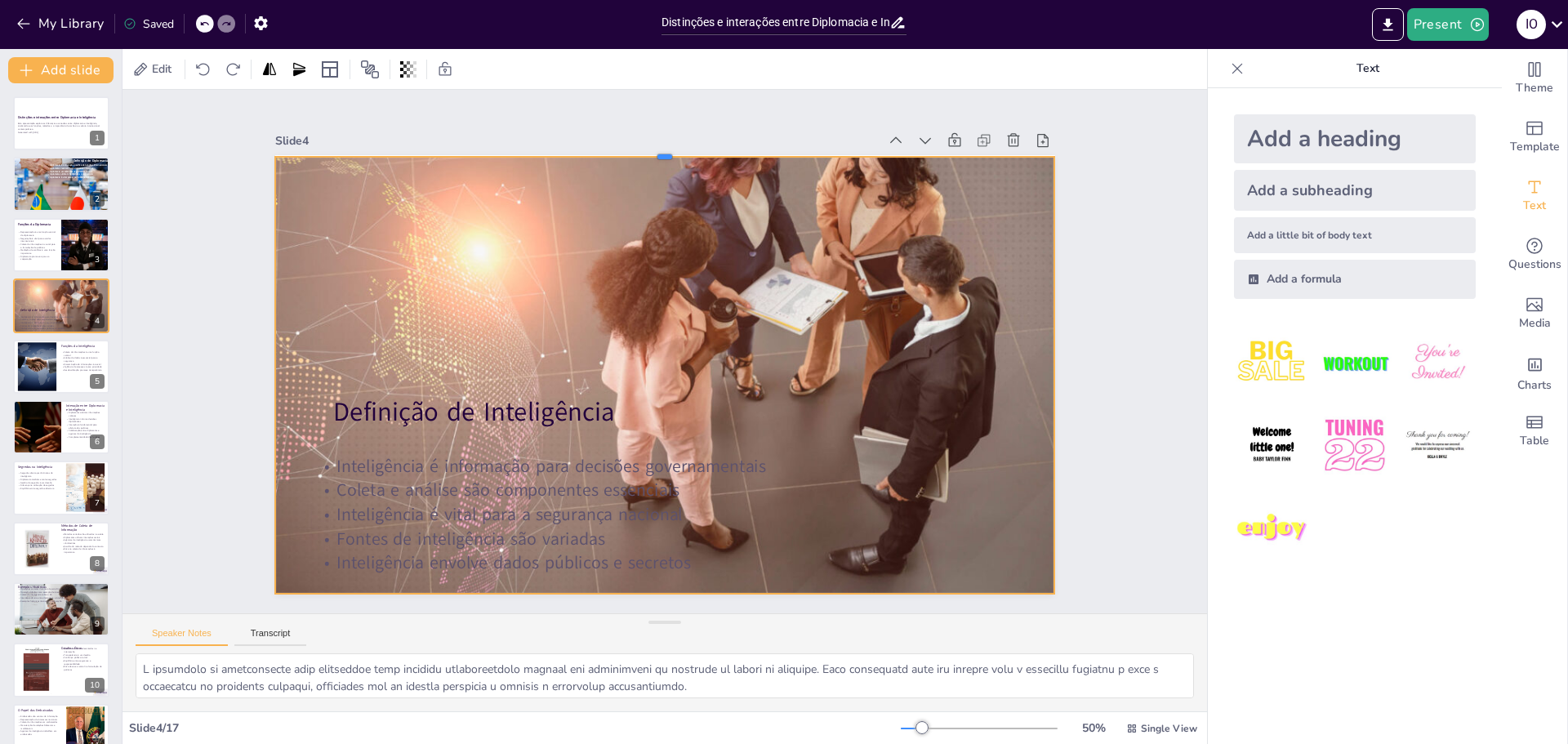
drag, startPoint x: 652, startPoint y: 186, endPoint x: 654, endPoint y: 150, distance: 36.1
click at [654, 150] on div at bounding box center [827, 233] width 469 height 639
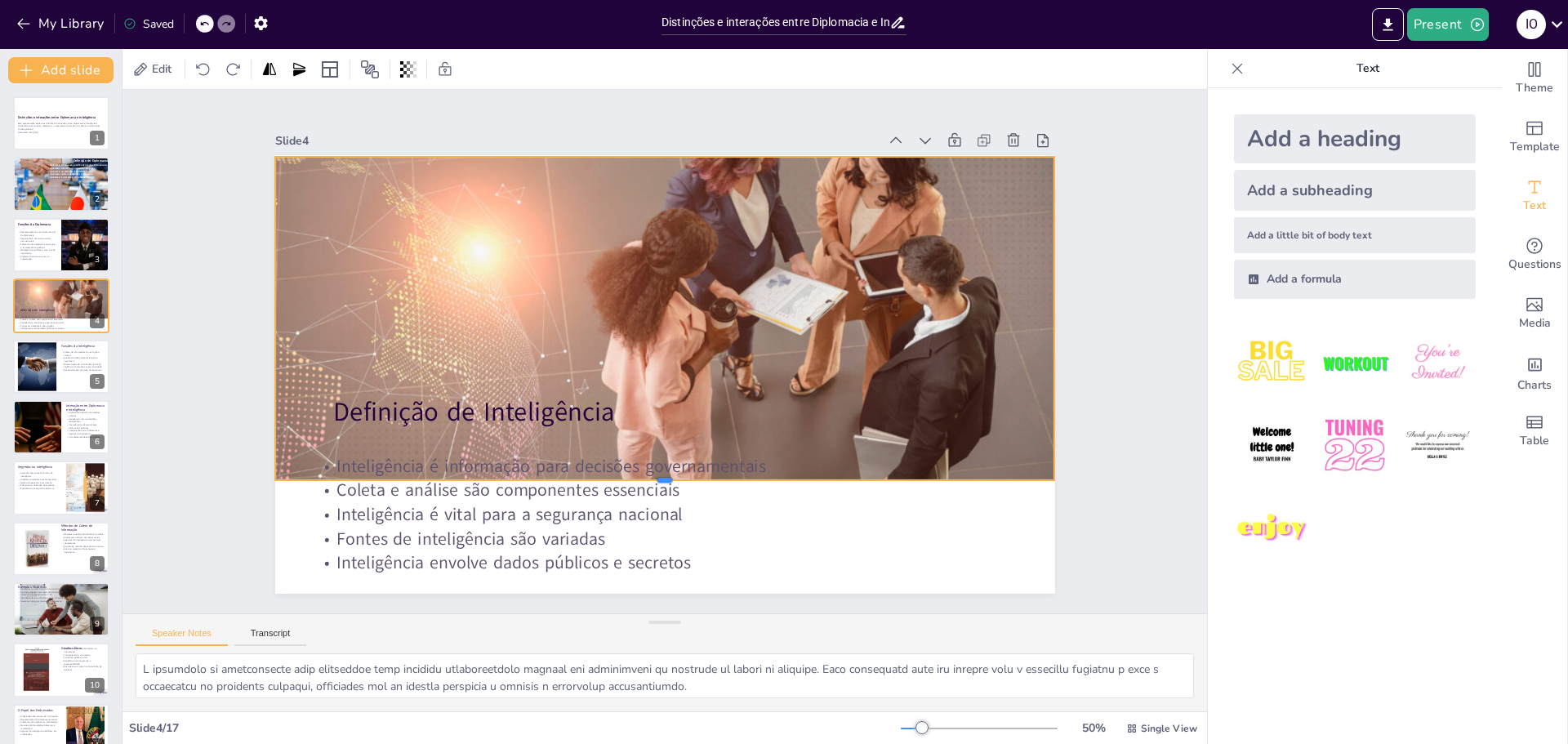
drag, startPoint x: 651, startPoint y: 588, endPoint x: 657, endPoint y: 474, distance: 114.2
click at [535, 474] on div at bounding box center [529, 352] width 13 height 781
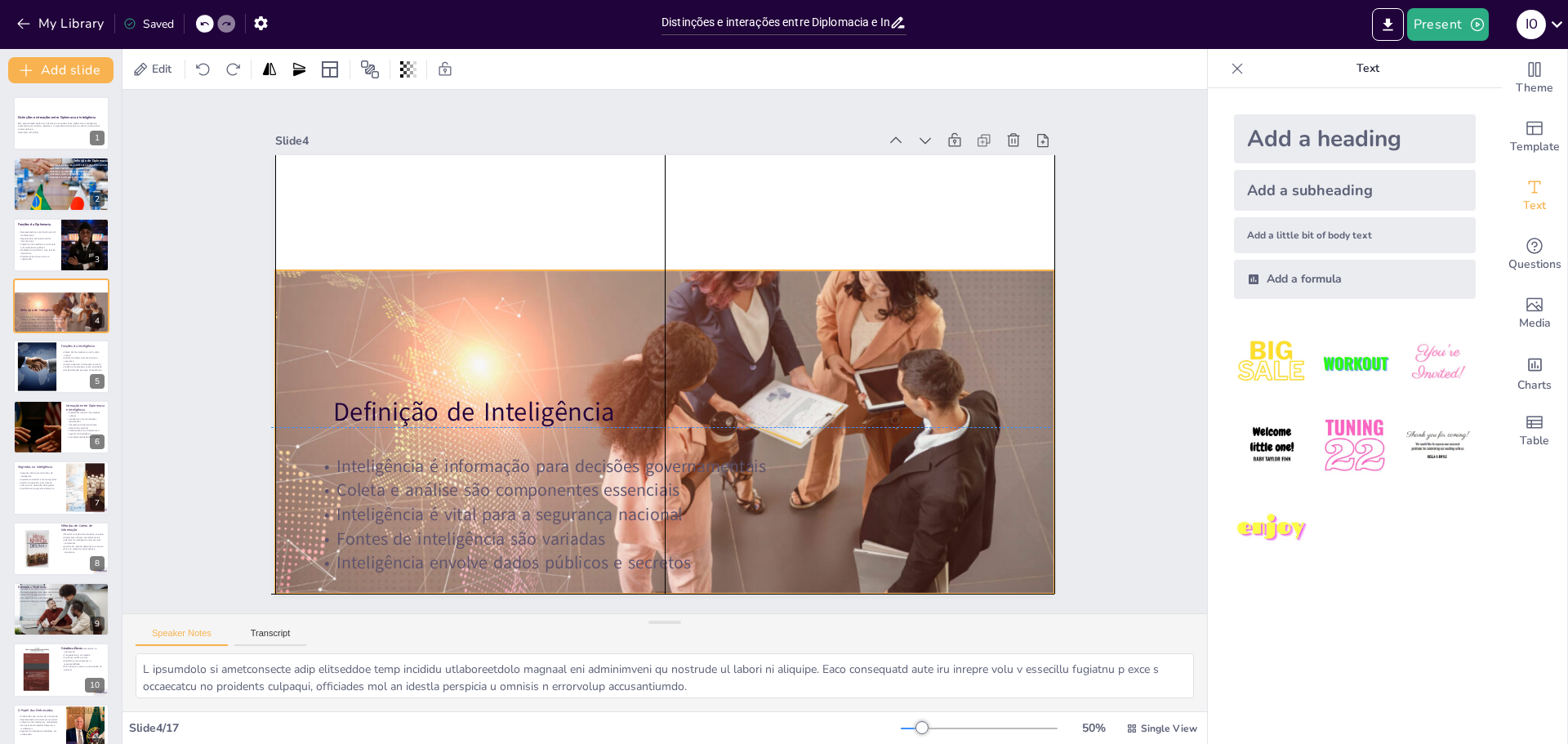
drag, startPoint x: 677, startPoint y: 335, endPoint x: 673, endPoint y: 442, distance: 107.1
click at [673, 442] on div at bounding box center [607, 431] width 937 height 879
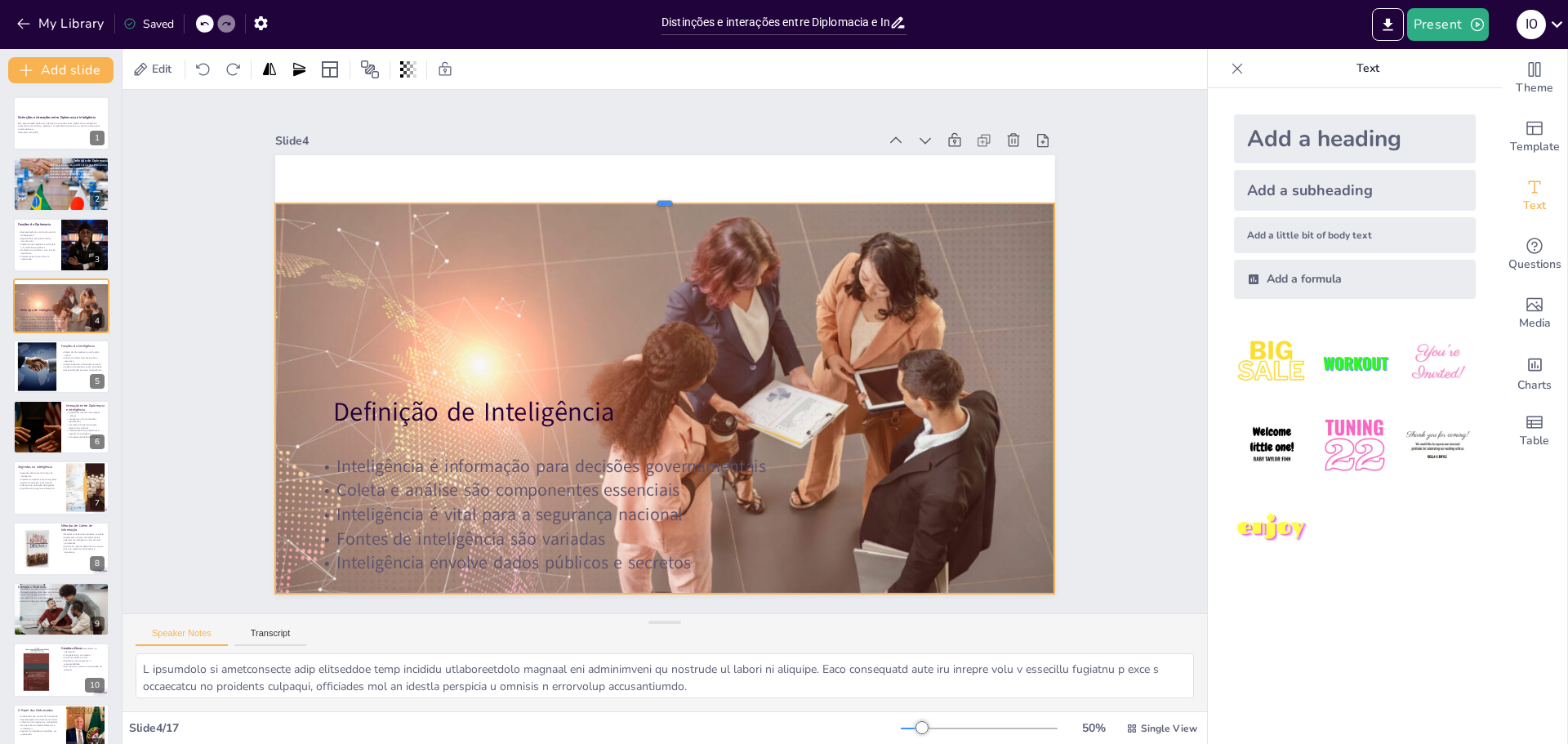
drag, startPoint x: 652, startPoint y: 262, endPoint x: 654, endPoint y: 196, distance: 66.0
click at [772, 196] on div at bounding box center [820, 335] width 95 height 777
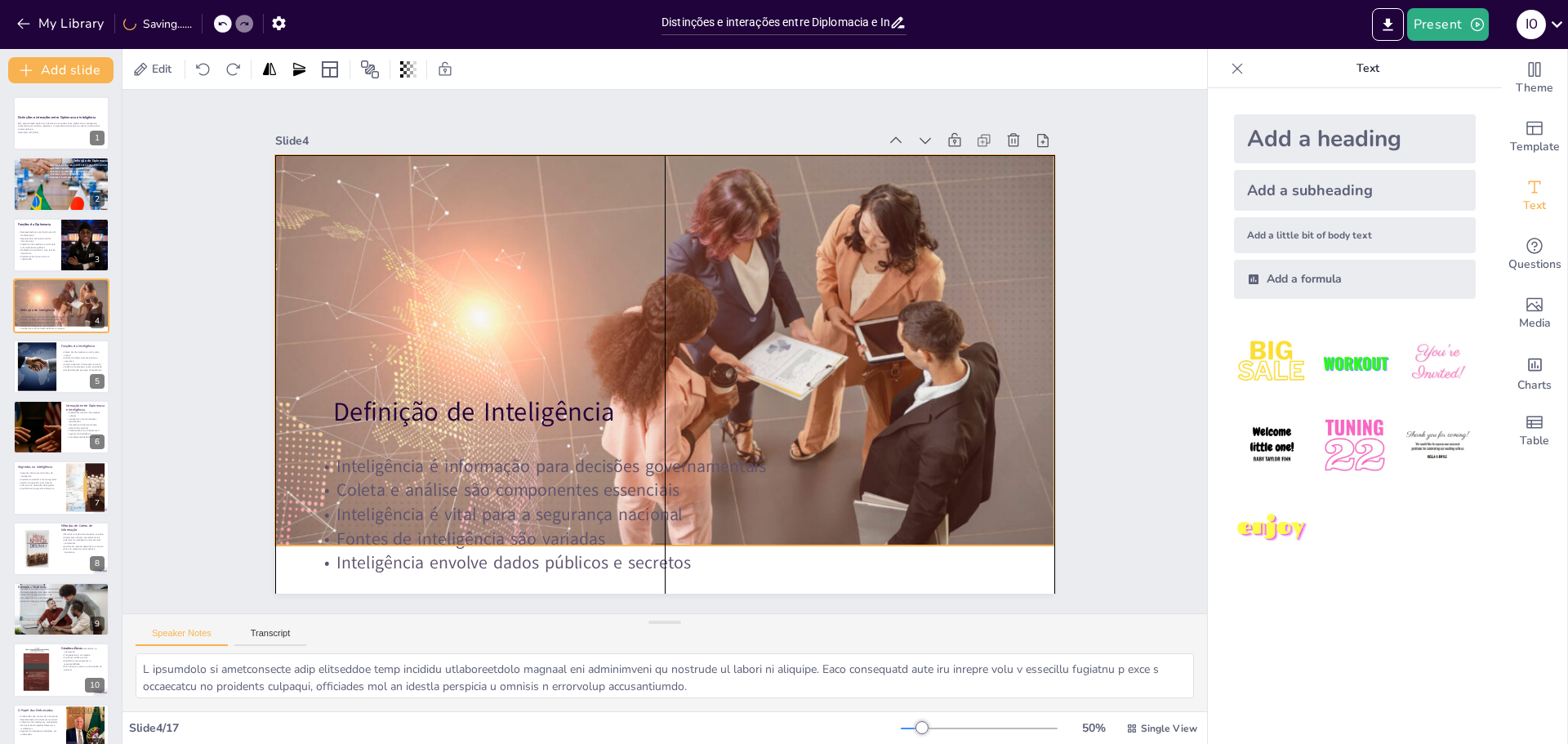
drag, startPoint x: 661, startPoint y: 228, endPoint x: 661, endPoint y: 181, distance: 47.0
click at [661, 181] on div at bounding box center [628, 386] width 908 height 929
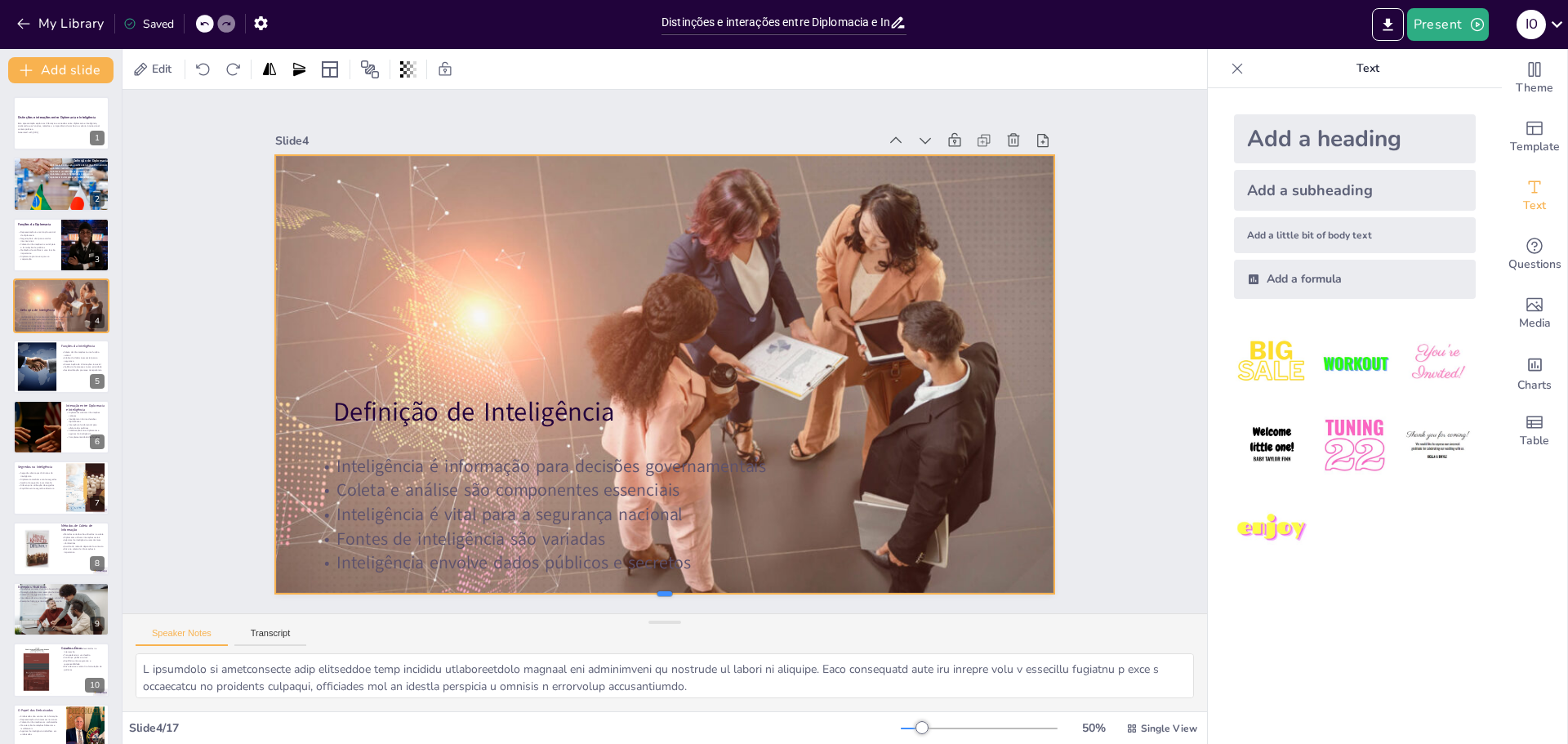
drag, startPoint x: 651, startPoint y: 544, endPoint x: 649, endPoint y: 592, distance: 48.0
click at [649, 592] on div at bounding box center [450, 476] width 401 height 682
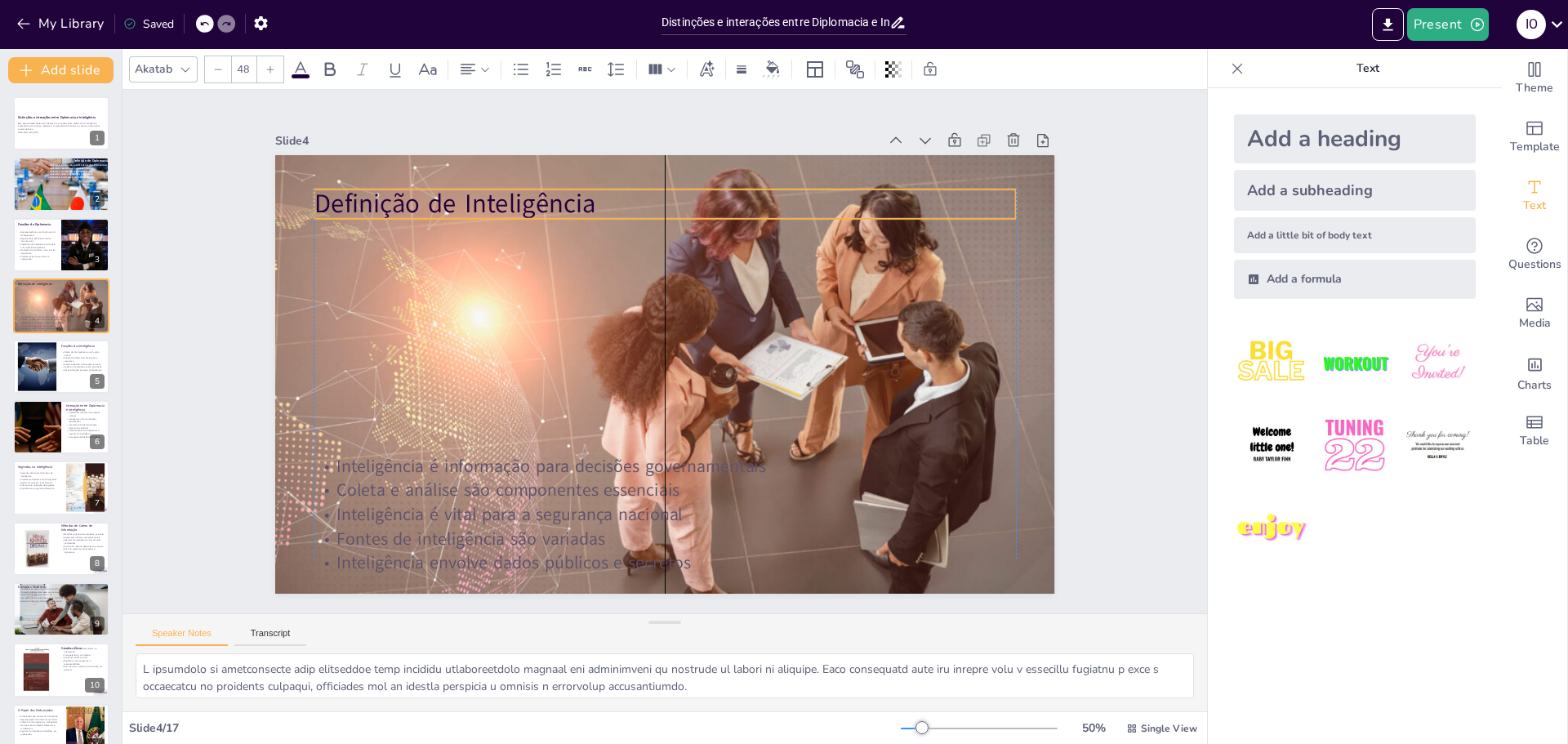
drag, startPoint x: 475, startPoint y: 402, endPoint x: 459, endPoint y: 195, distance: 207.6
click at [459, 193] on p "Definição de Inteligência" at bounding box center [696, 207] width 694 height 181
click at [297, 66] on icon at bounding box center [300, 69] width 19 height 19
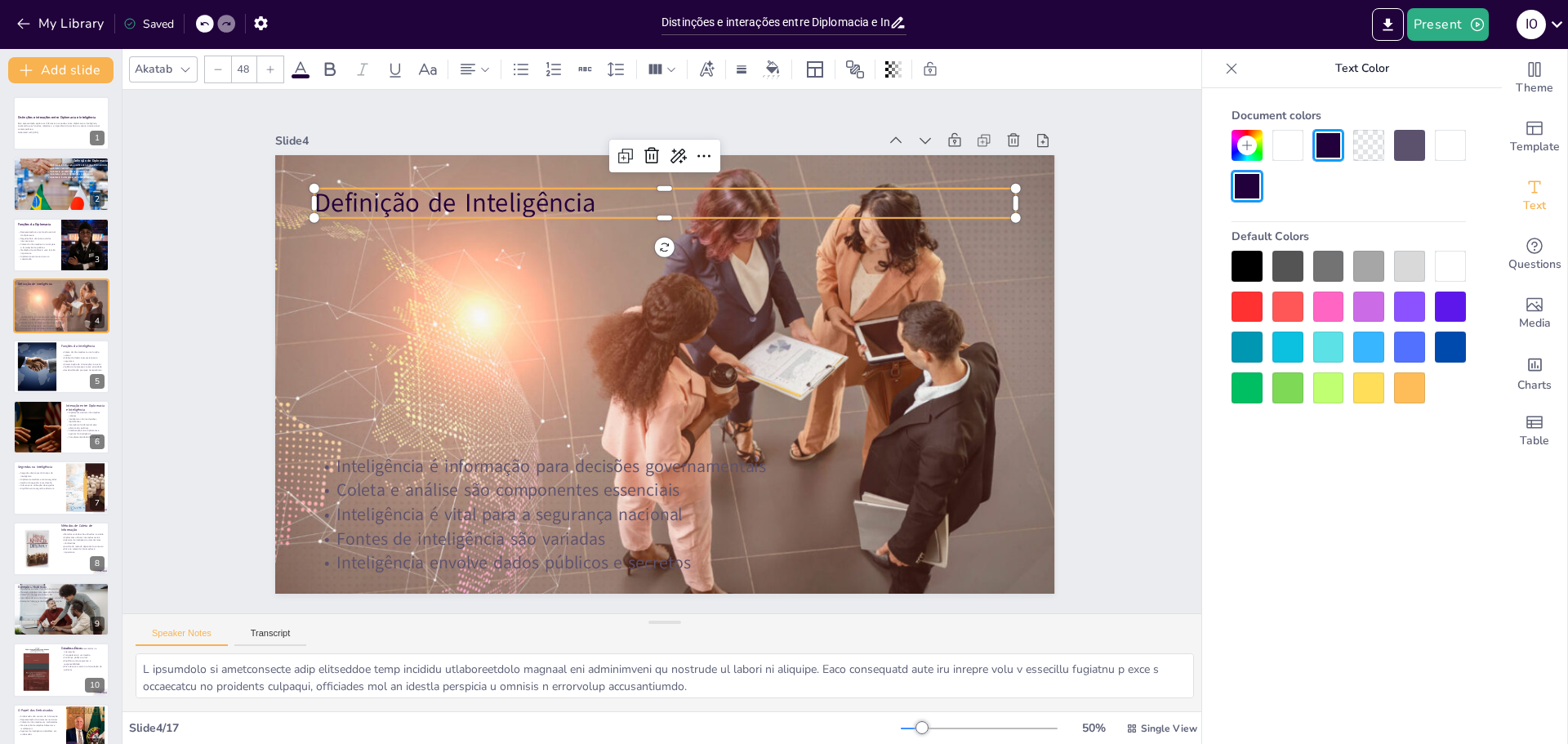
click at [1439, 260] on div at bounding box center [1451, 266] width 31 height 31
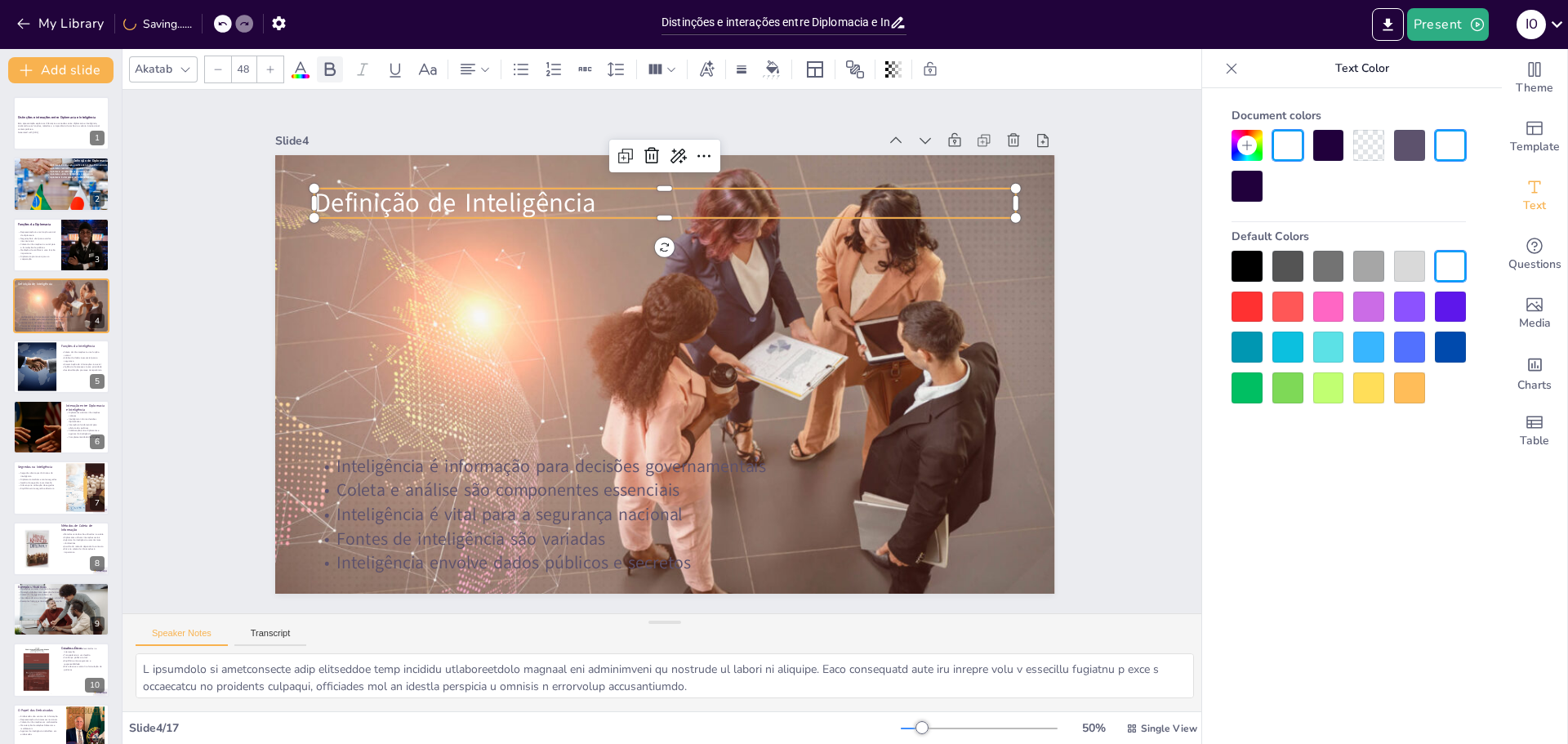
click at [331, 67] on icon at bounding box center [329, 69] width 19 height 19
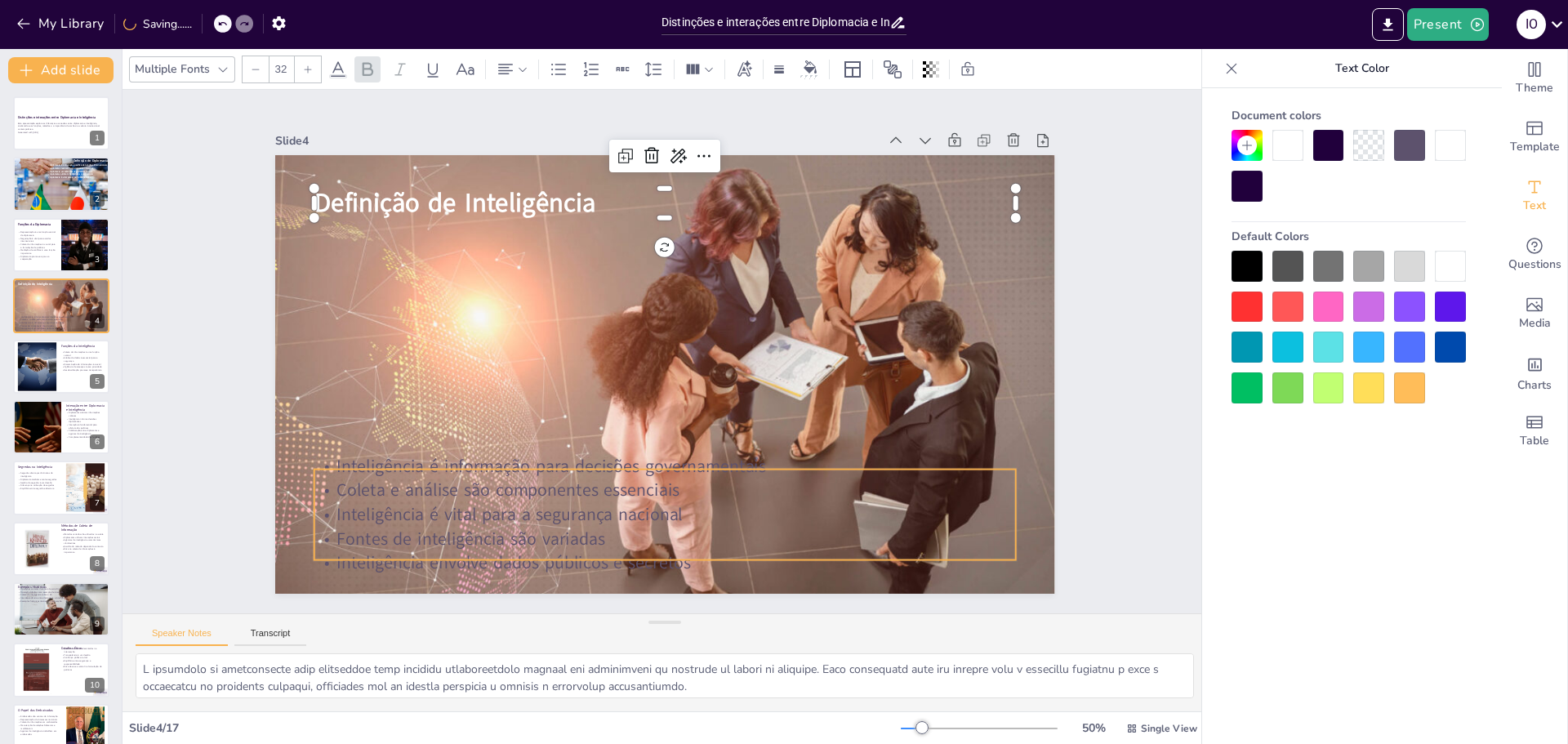
click at [456, 515] on p "Inteligência é vital para a segurança nacional" at bounding box center [544, 461] width 488 height 537
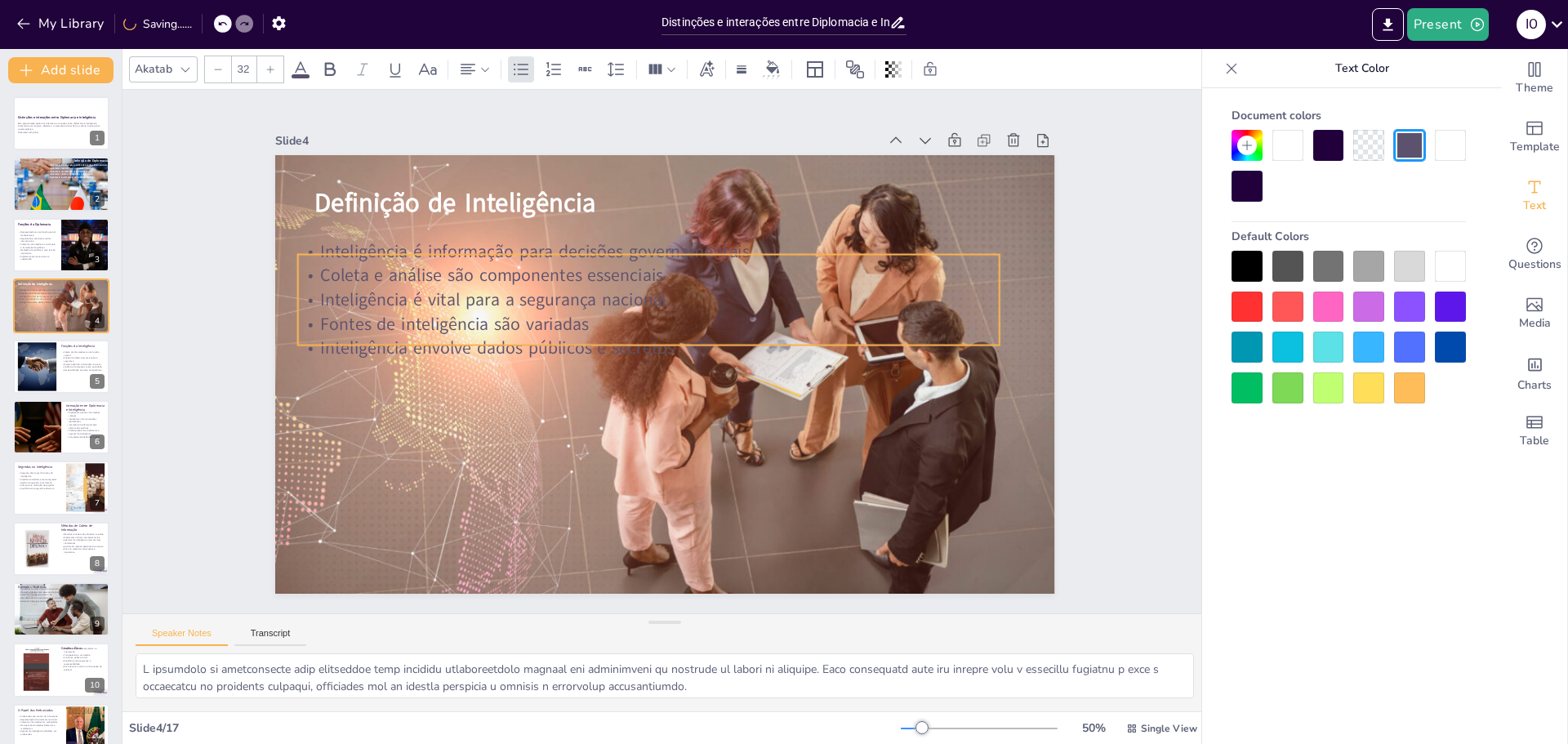
drag, startPoint x: 424, startPoint y: 416, endPoint x: 442, endPoint y: 277, distance: 140.2
click at [574, 277] on p "Coleta e análise são componentes essenciais" at bounding box center [727, 306] width 307 height 651
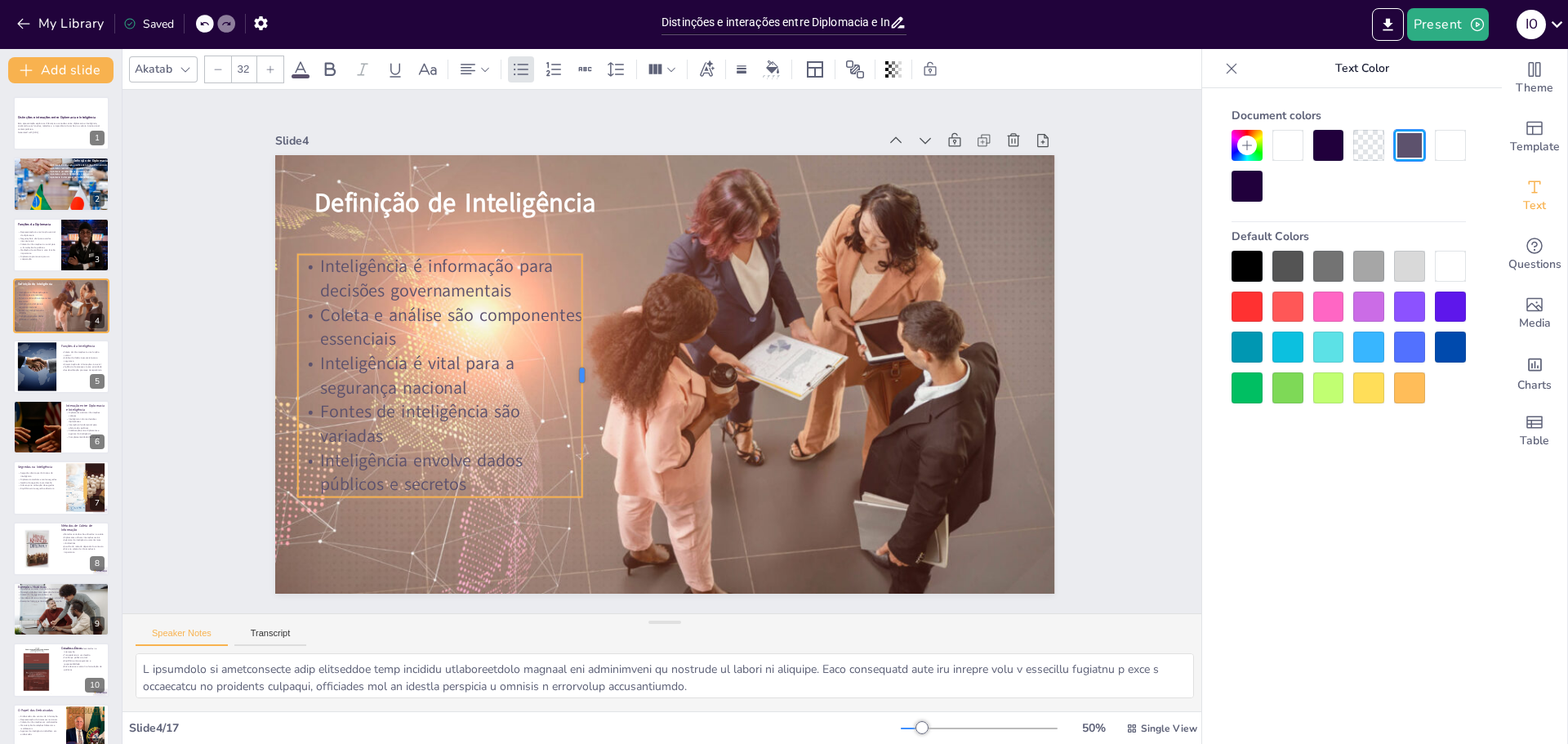
drag, startPoint x: 991, startPoint y: 297, endPoint x: 574, endPoint y: 318, distance: 417.5
click at [574, 292] on div at bounding box center [650, 273] width 243 height 38
click at [324, 69] on icon at bounding box center [329, 69] width 19 height 19
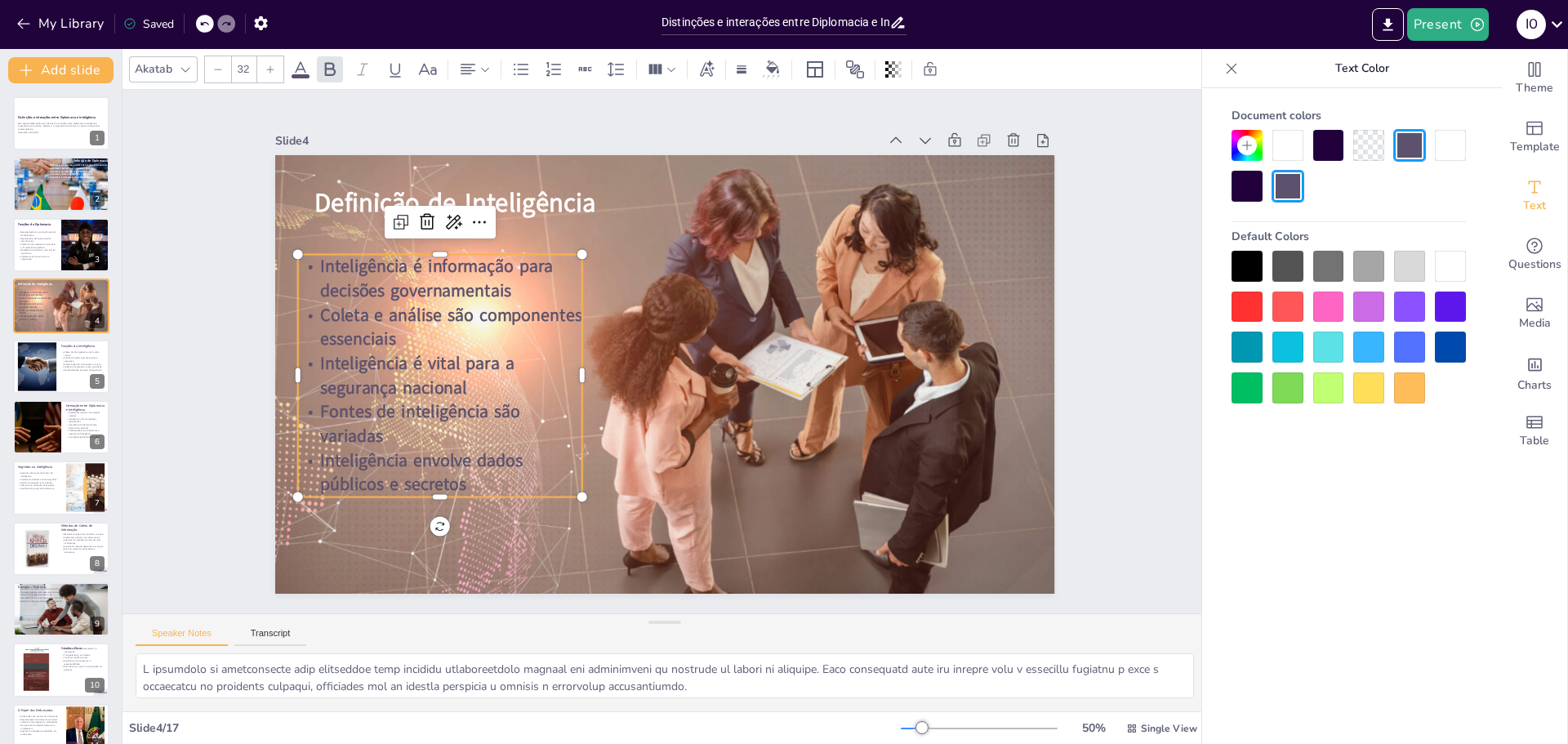
drag, startPoint x: 1444, startPoint y: 260, endPoint x: 1339, endPoint y: 328, distance: 125.1
click at [1442, 260] on div at bounding box center [1451, 266] width 31 height 31
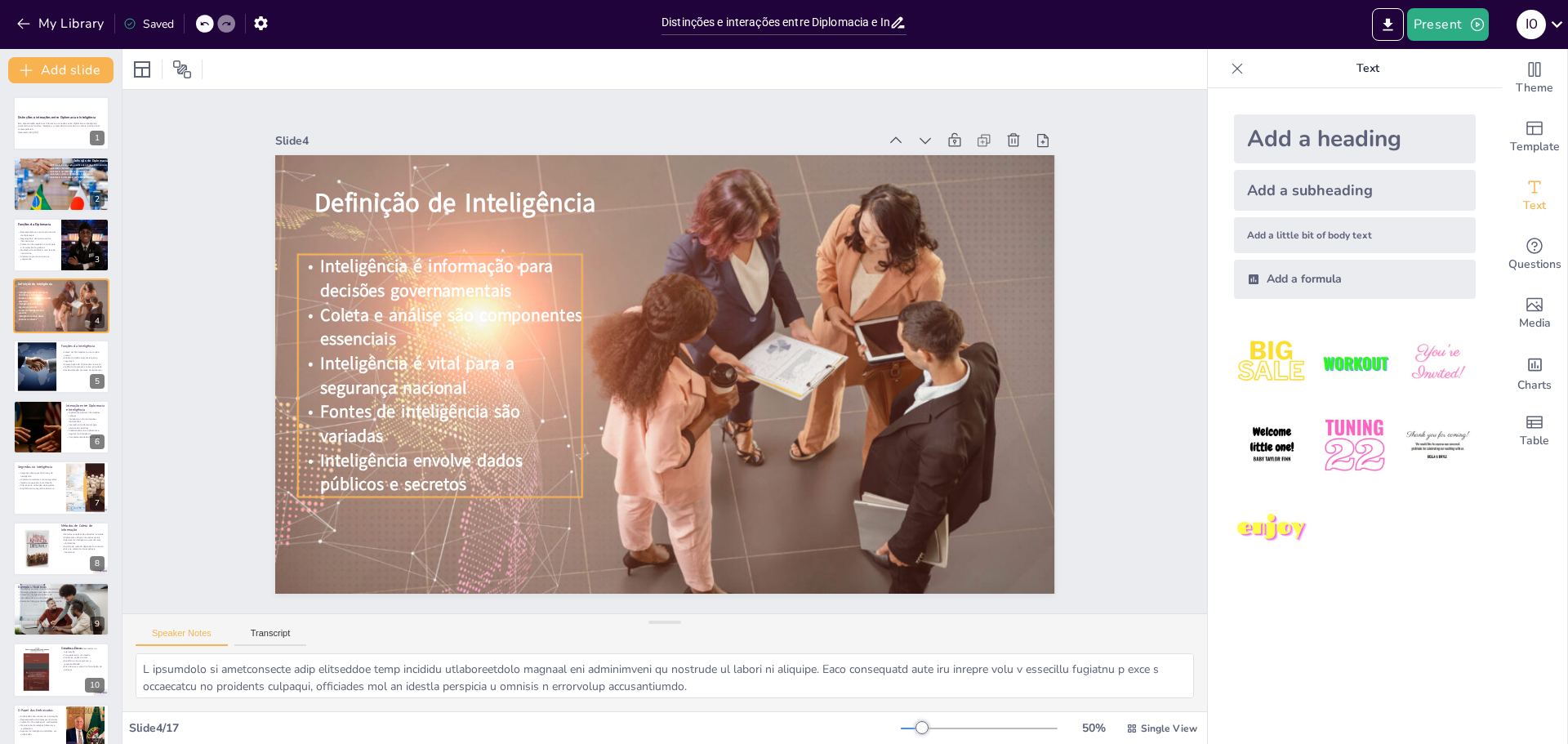
click at [535, 218] on span "Inteligência é informação para decisões governamentais" at bounding box center [614, 111] width 158 height 213
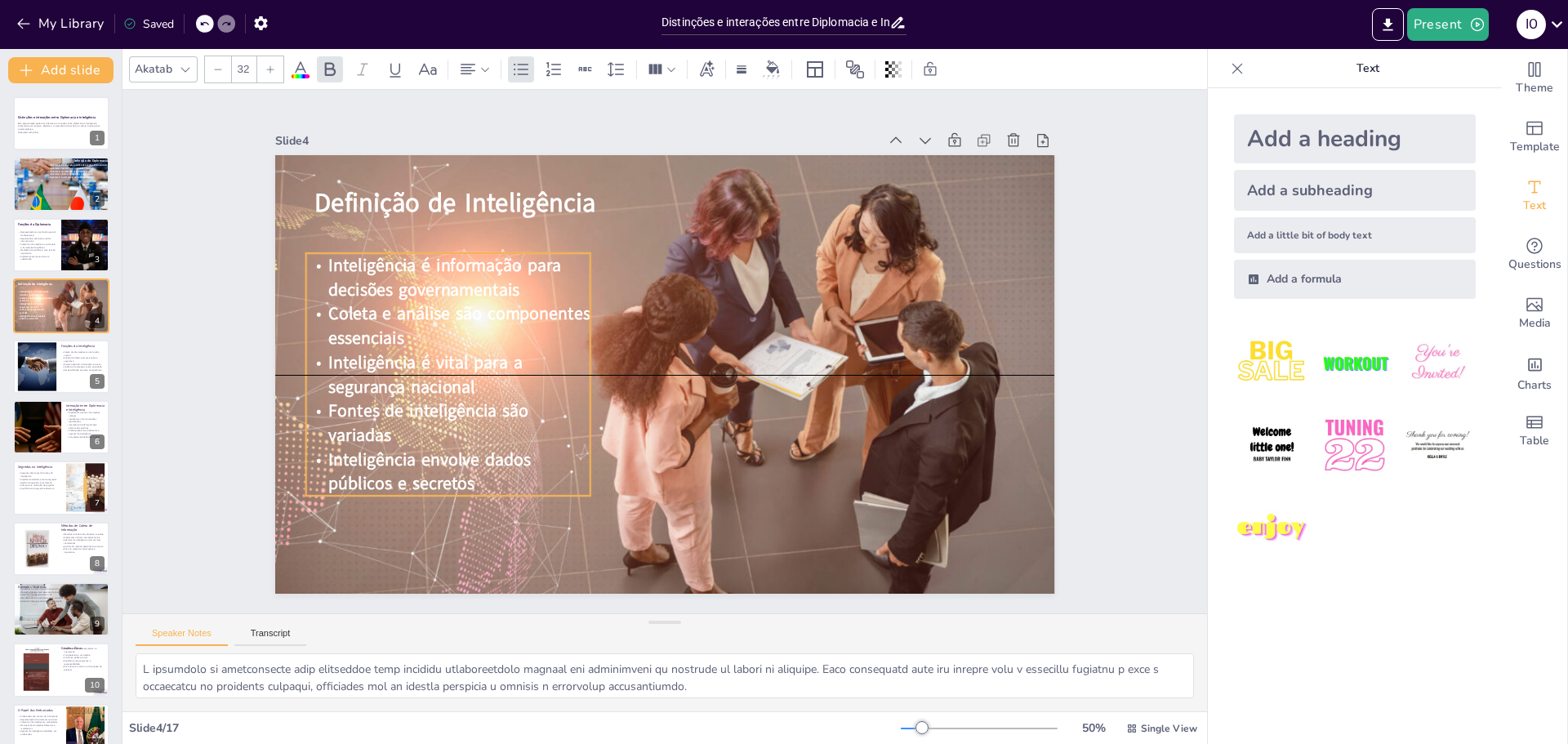
drag, startPoint x: 363, startPoint y: 337, endPoint x: 376, endPoint y: 301, distance: 38.3
click at [741, 301] on span "Coleta e análise são componentes essenciais" at bounding box center [853, 251] width 226 height 193
click at [1106, 474] on div "Slide 1 Distinções e interações entre Diplomacia e Inteligência Esta apresentaç…" at bounding box center [664, 352] width 919 height 1205
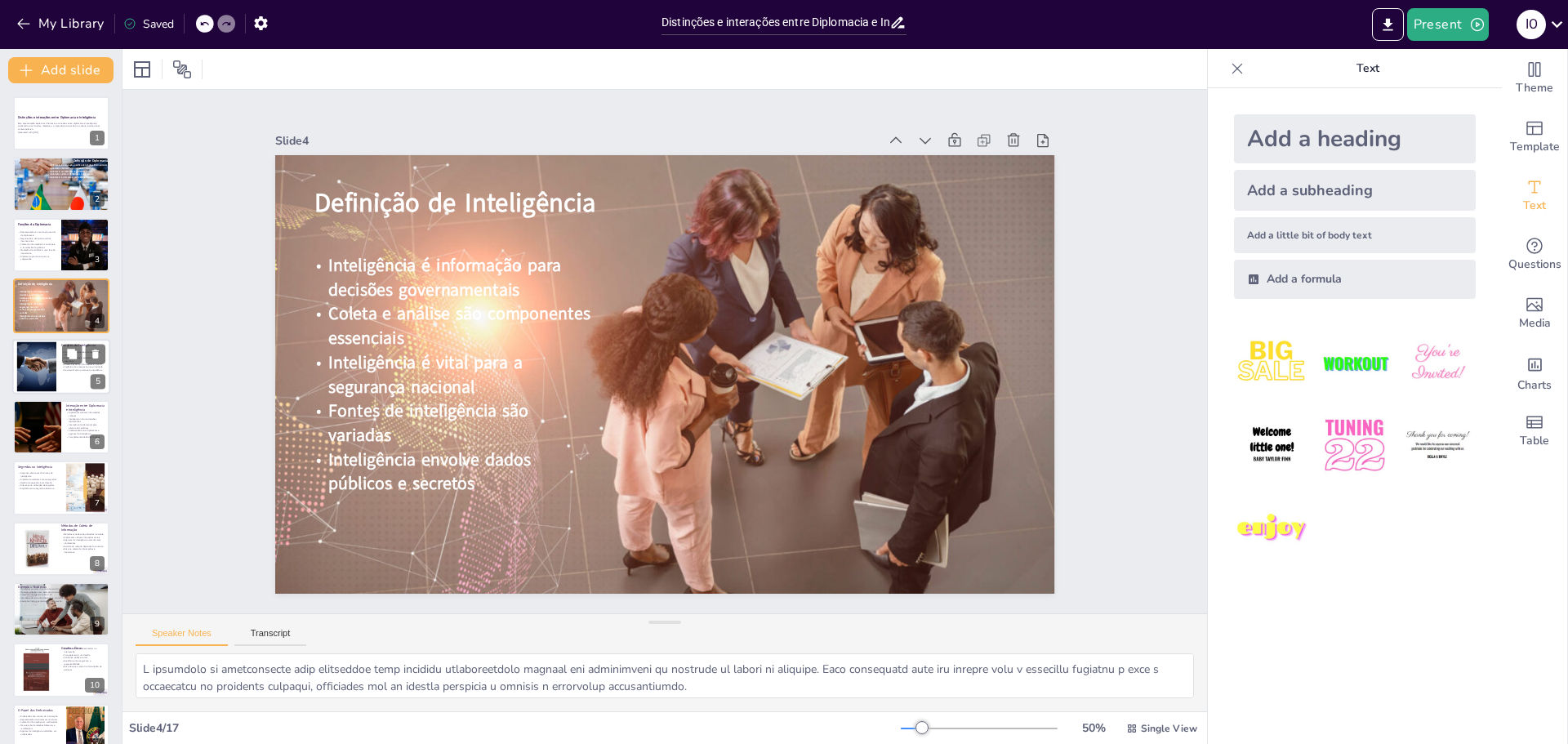
click at [32, 372] on div at bounding box center [37, 367] width 87 height 50
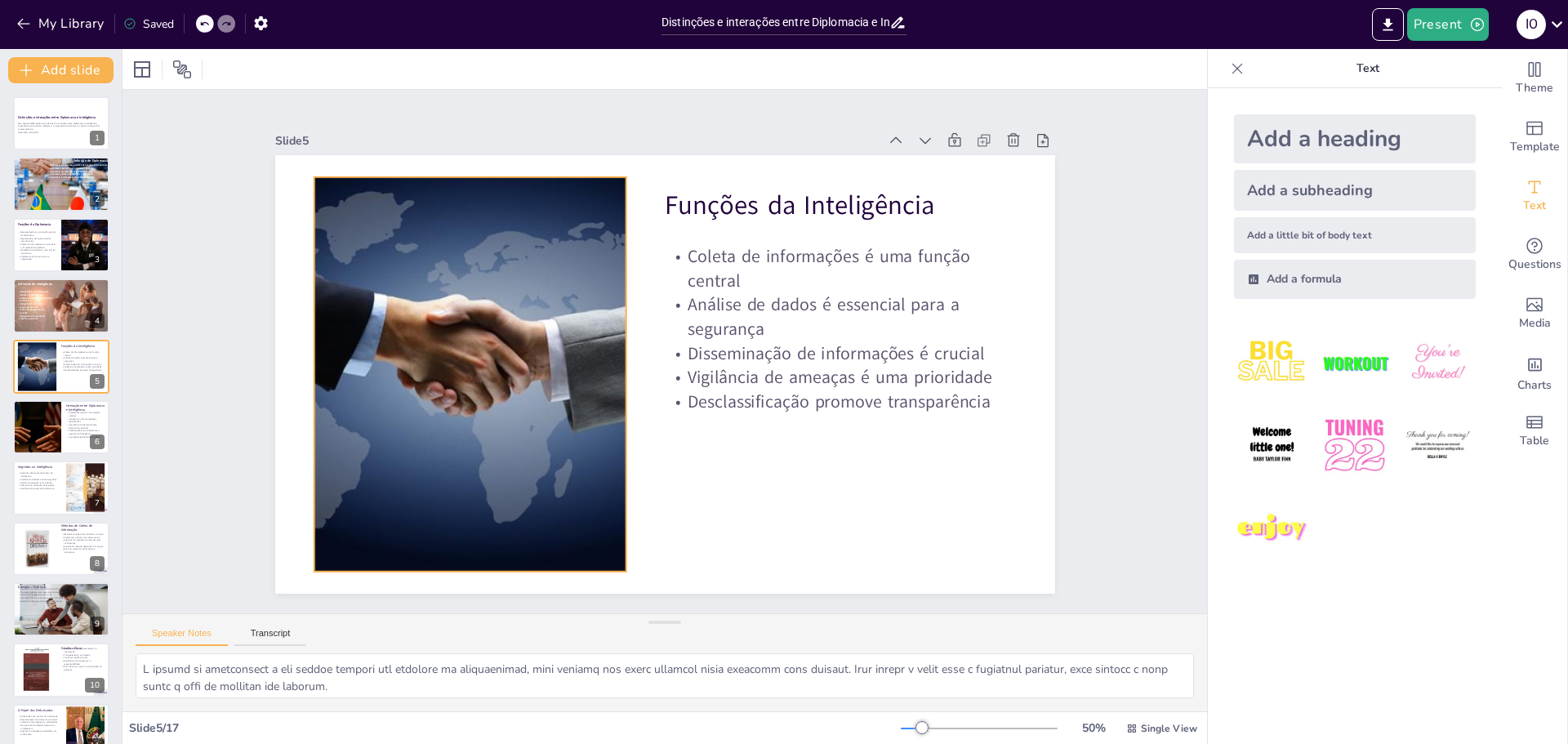
click at [538, 388] on div at bounding box center [531, 207] width 723 height 788
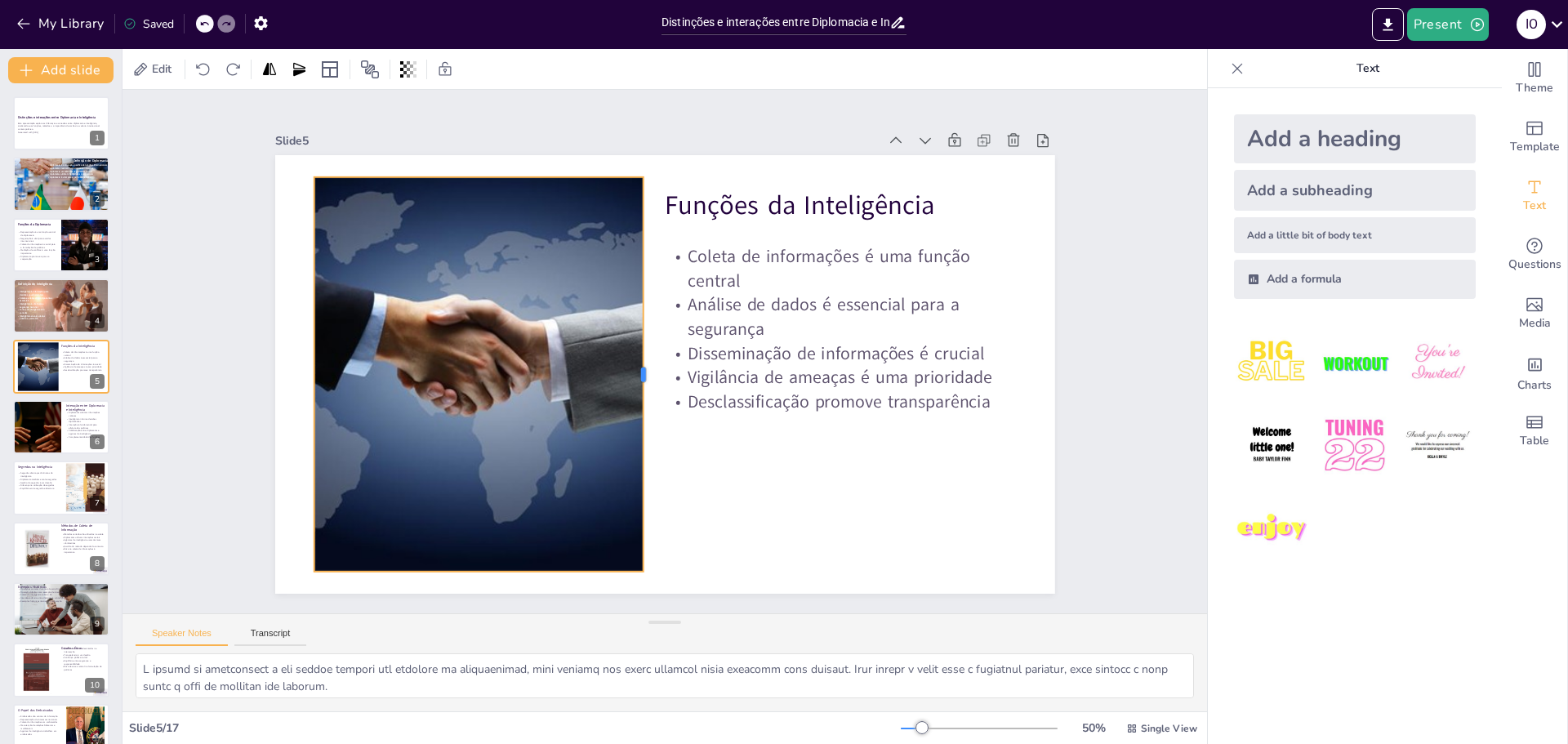
drag, startPoint x: 615, startPoint y: 367, endPoint x: 632, endPoint y: 388, distance: 27.0
click at [632, 388] on div at bounding box center [638, 358] width 273 height 303
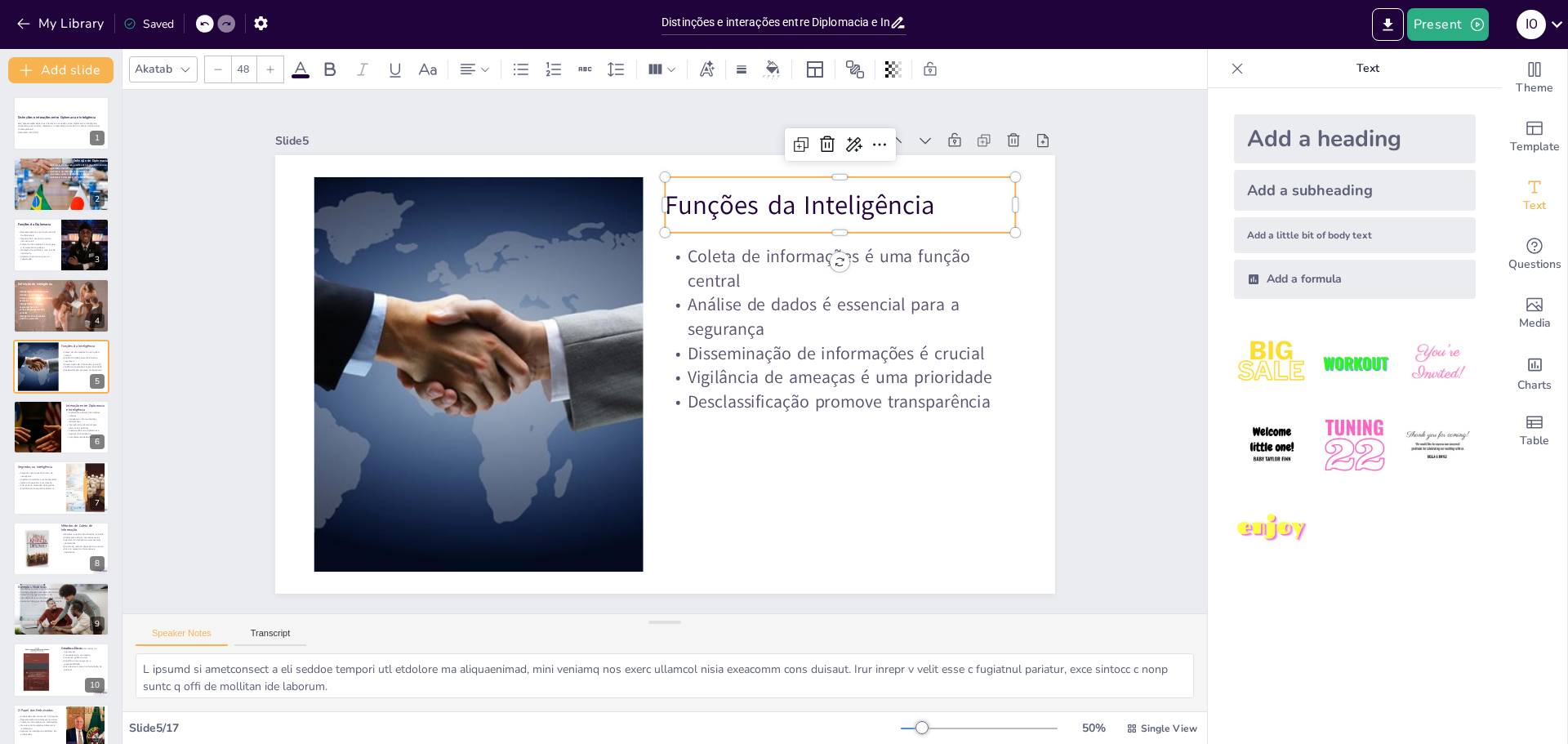
click at [789, 197] on p "Funções da Inteligência" at bounding box center [877, 267] width 344 height 143
click at [326, 68] on icon at bounding box center [331, 69] width 11 height 14
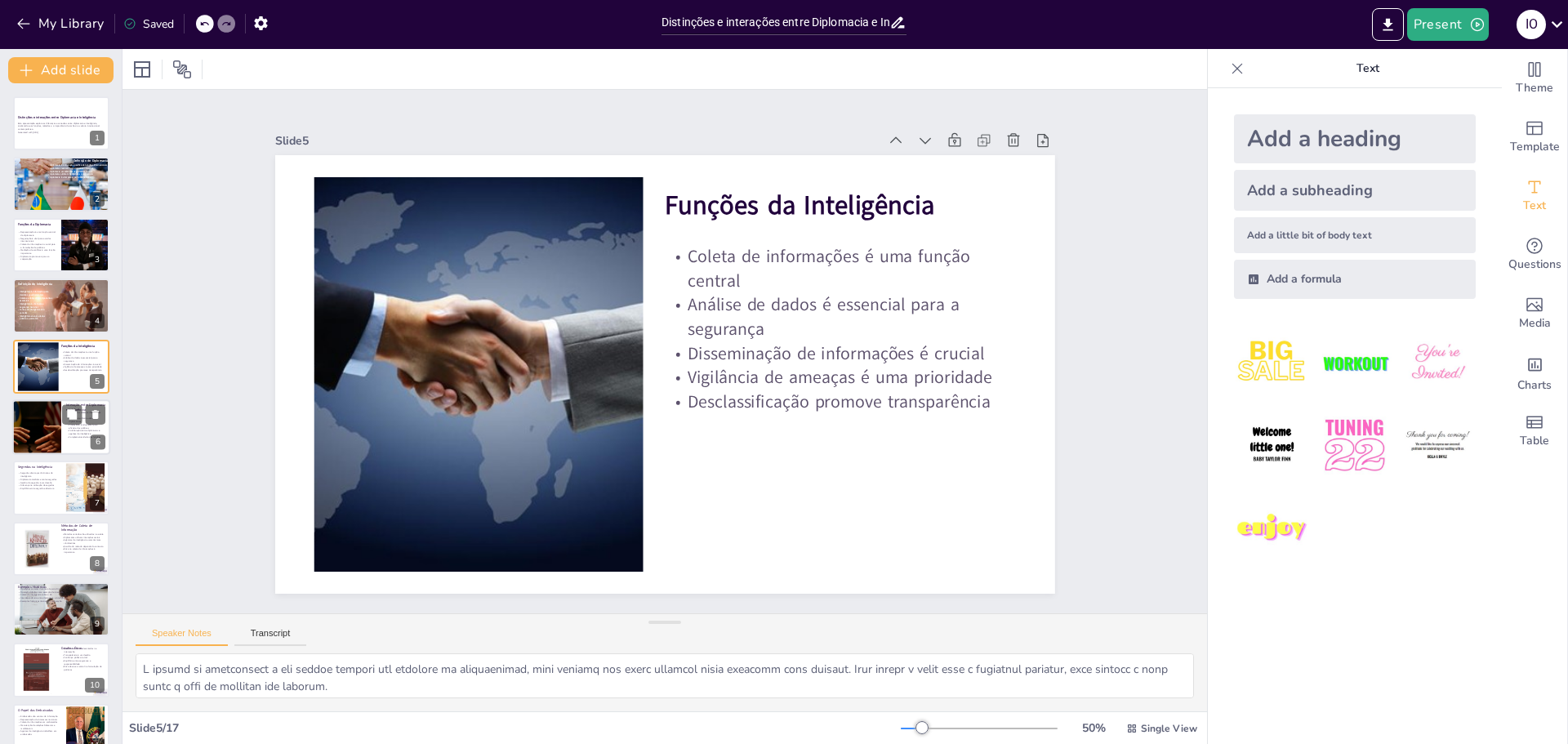
click at [21, 430] on div at bounding box center [37, 427] width 130 height 56
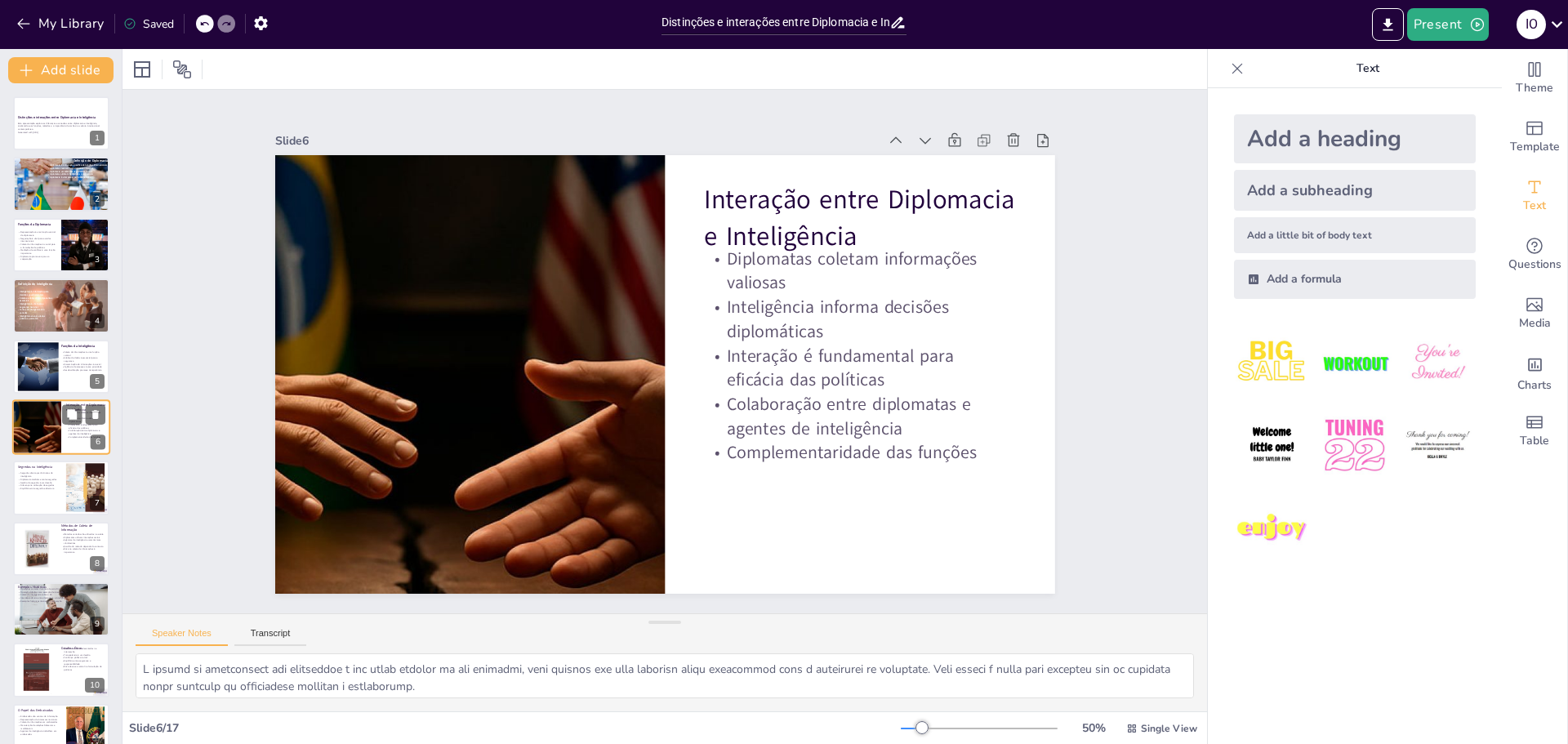
scroll to position [14, 0]
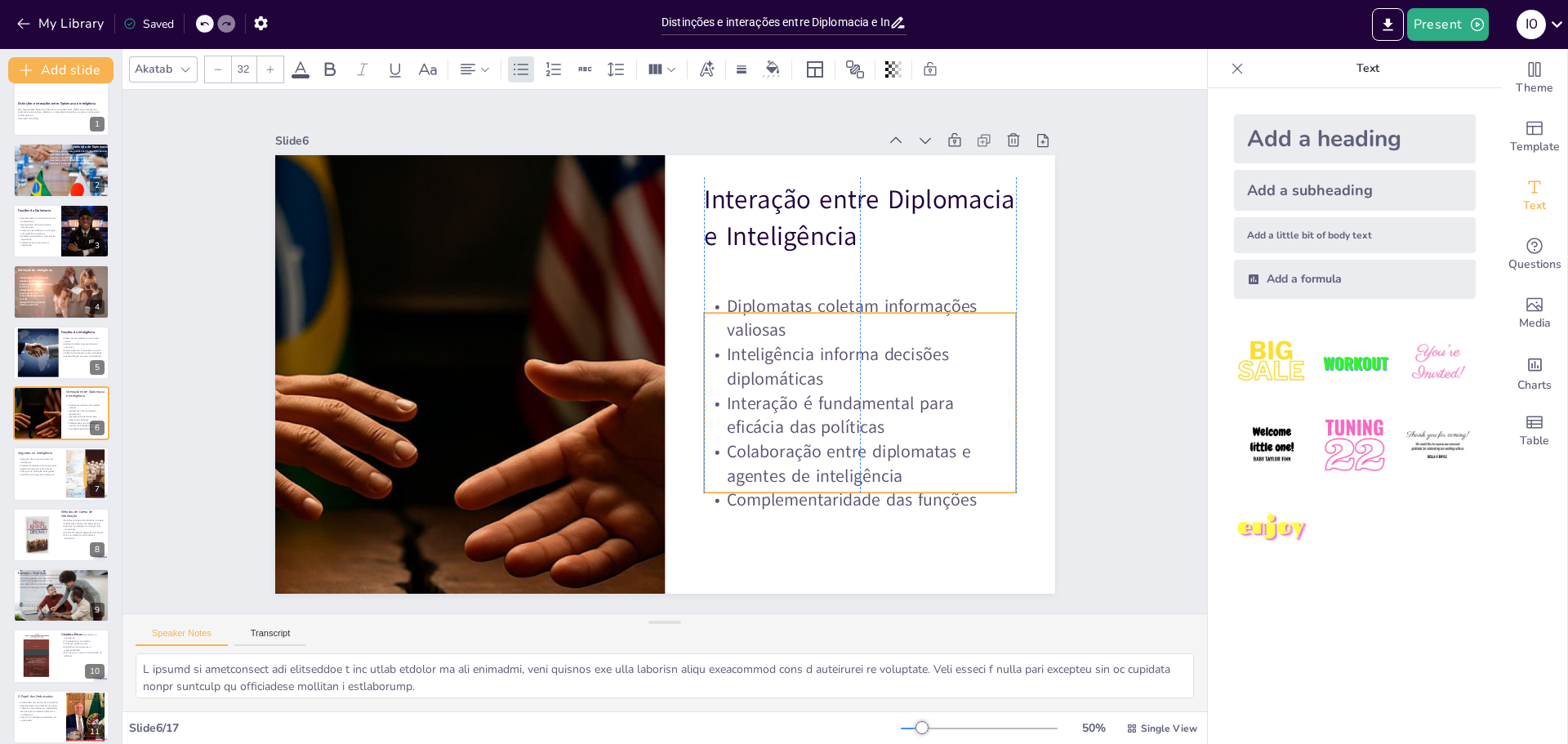
drag, startPoint x: 781, startPoint y: 408, endPoint x: 785, endPoint y: 455, distance: 47.2
click at [785, 455] on p "Colaboração entre diplomatas e agentes de inteligência" at bounding box center [758, 557] width 281 height 223
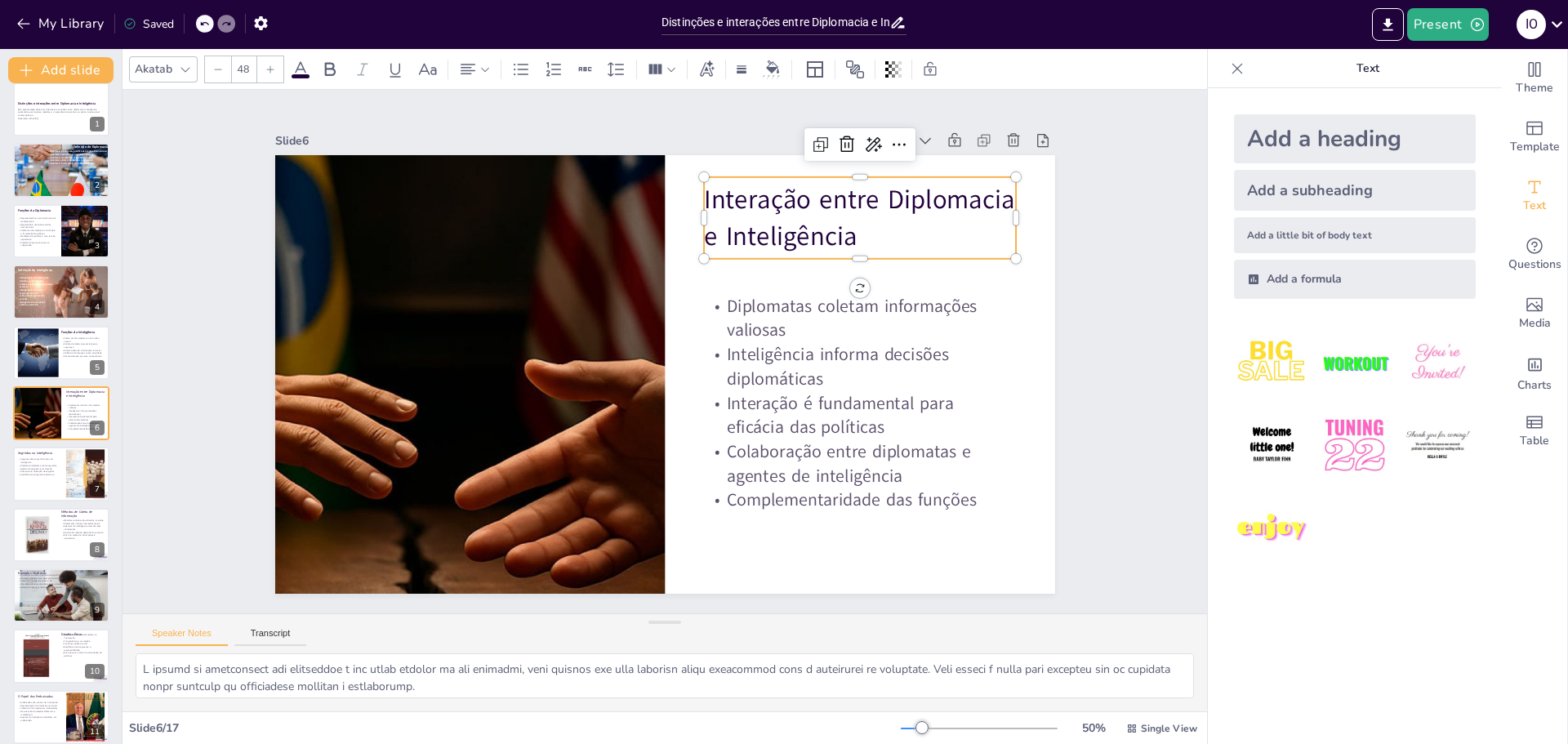
click at [759, 214] on p "Interação entre Diplomacia e Inteligência" at bounding box center [744, 130] width 295 height 243
click at [332, 69] on icon at bounding box center [329, 69] width 19 height 19
click at [38, 474] on p "Equilíbrio entre segredo e abertura" at bounding box center [39, 476] width 44 height 4
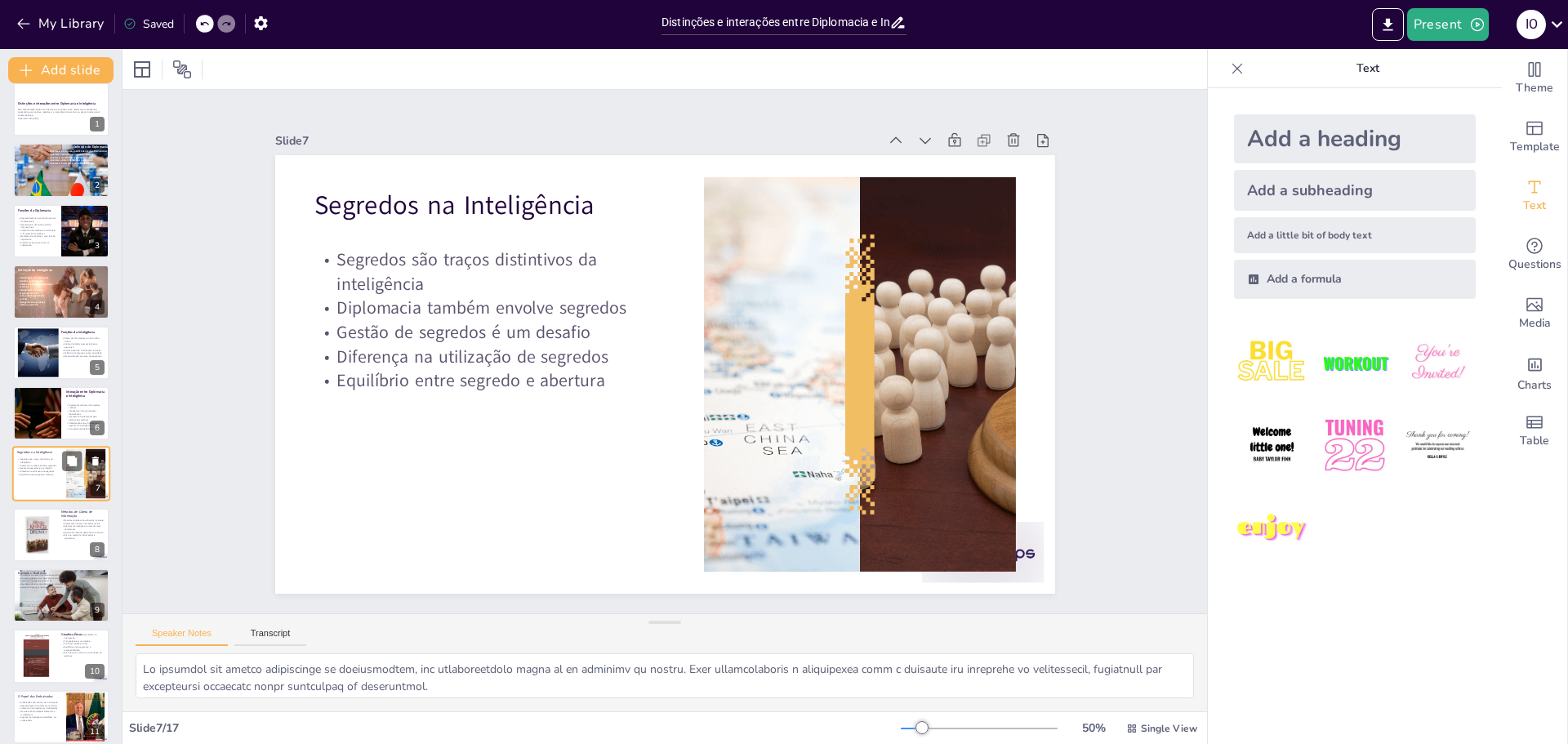
scroll to position [74, 0]
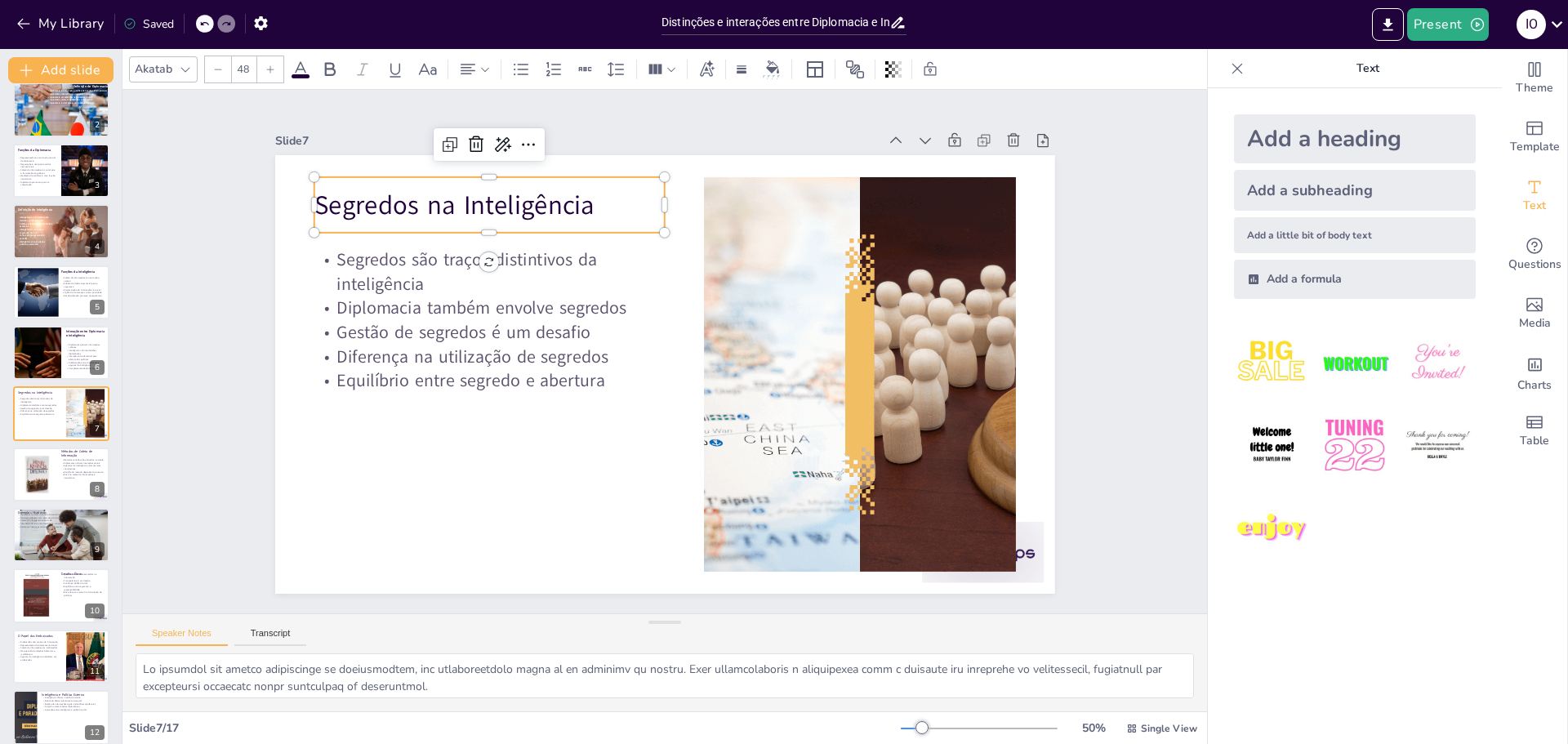
click at [490, 206] on p "Segredos na Inteligência" at bounding box center [632, 125] width 285 height 262
click at [328, 69] on icon at bounding box center [329, 69] width 19 height 19
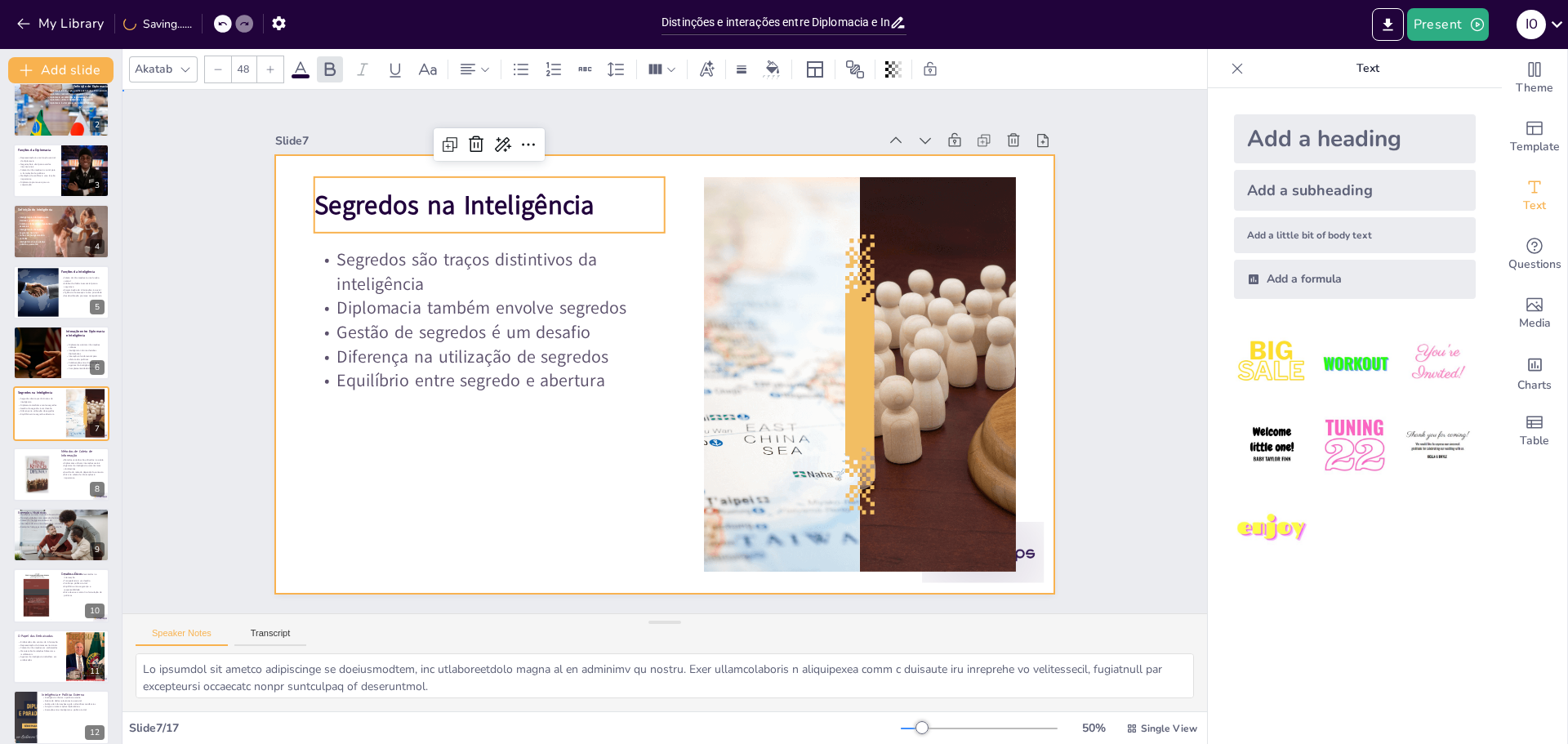
click at [443, 520] on div at bounding box center [670, 329] width 853 height 590
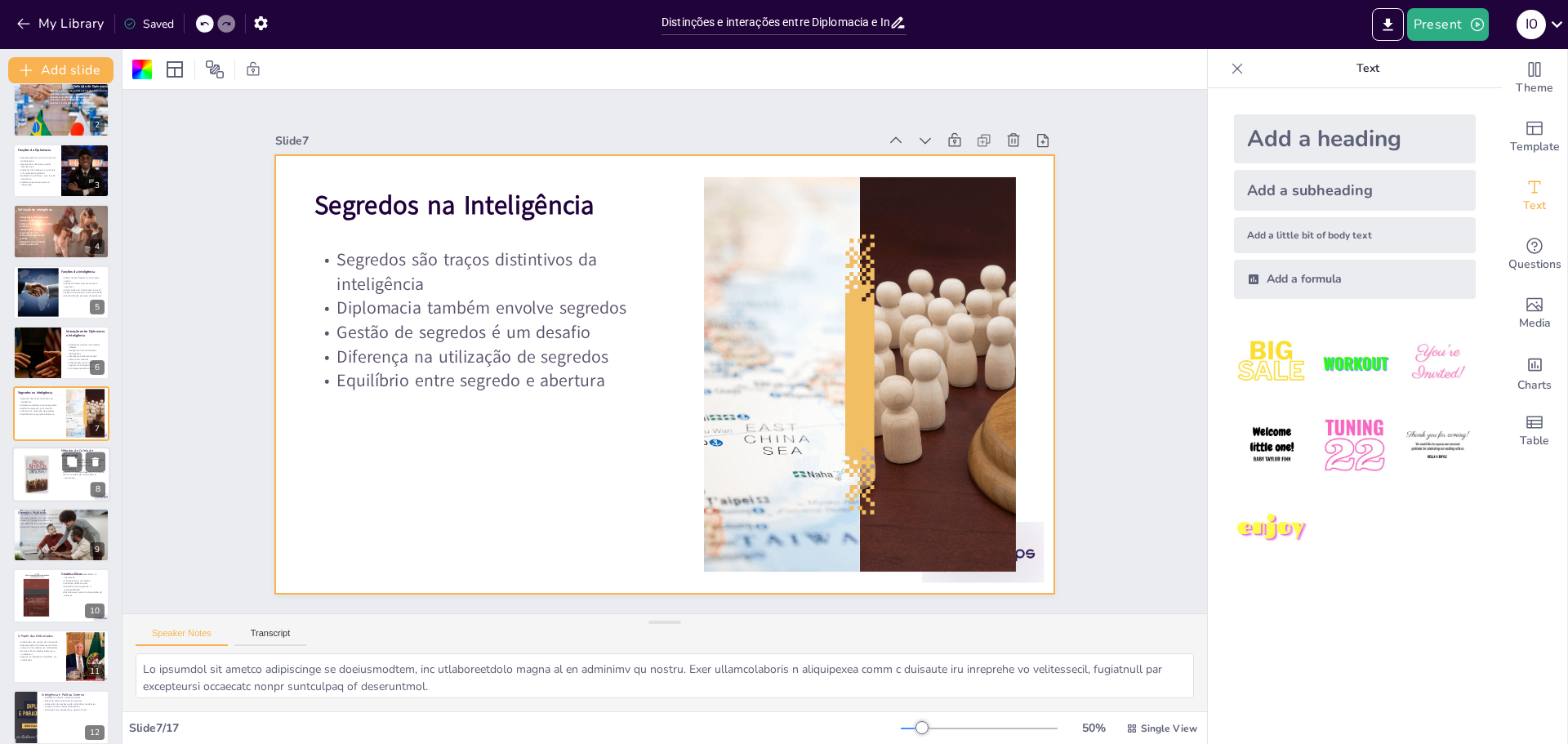
click at [30, 482] on div at bounding box center [37, 474] width 95 height 50
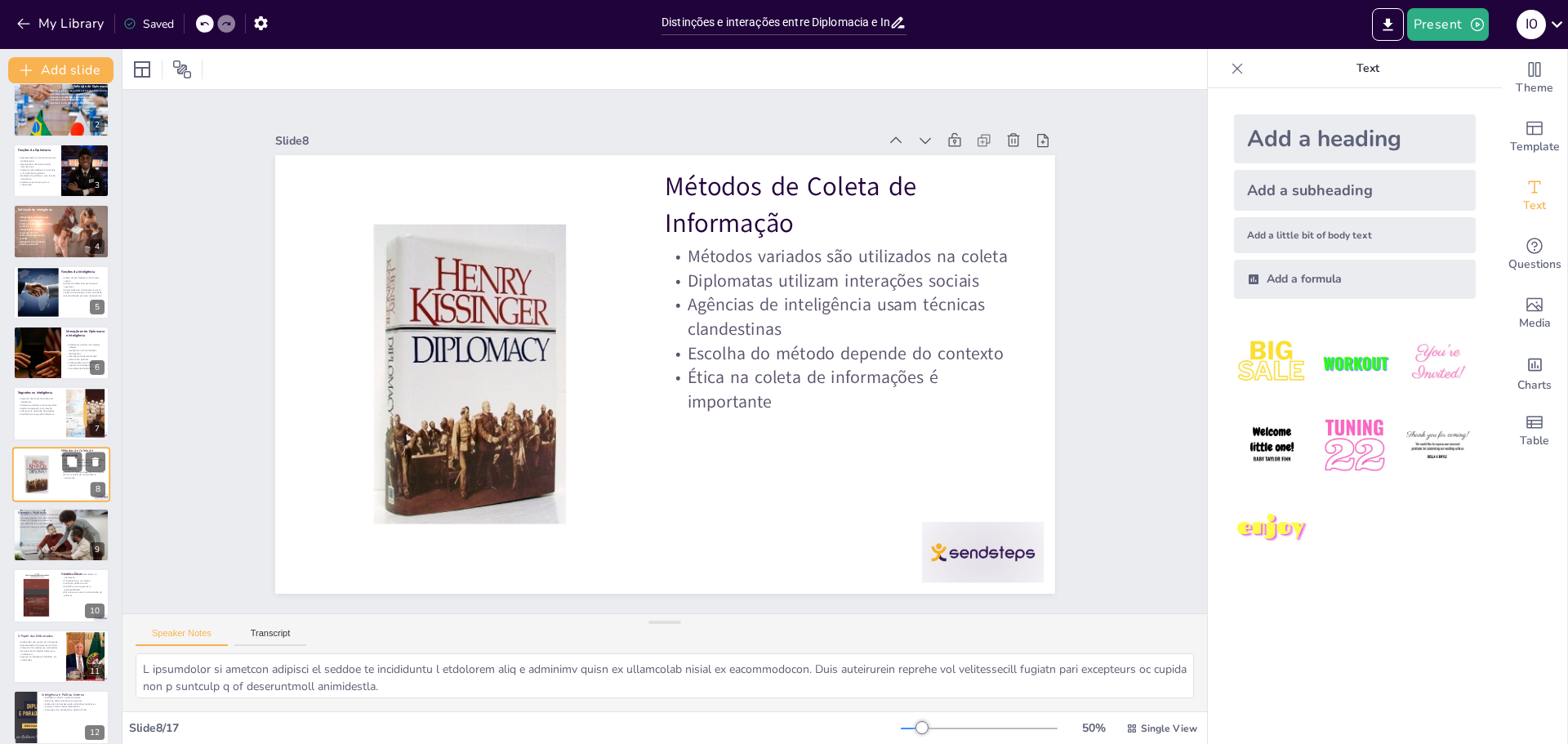
scroll to position [135, 0]
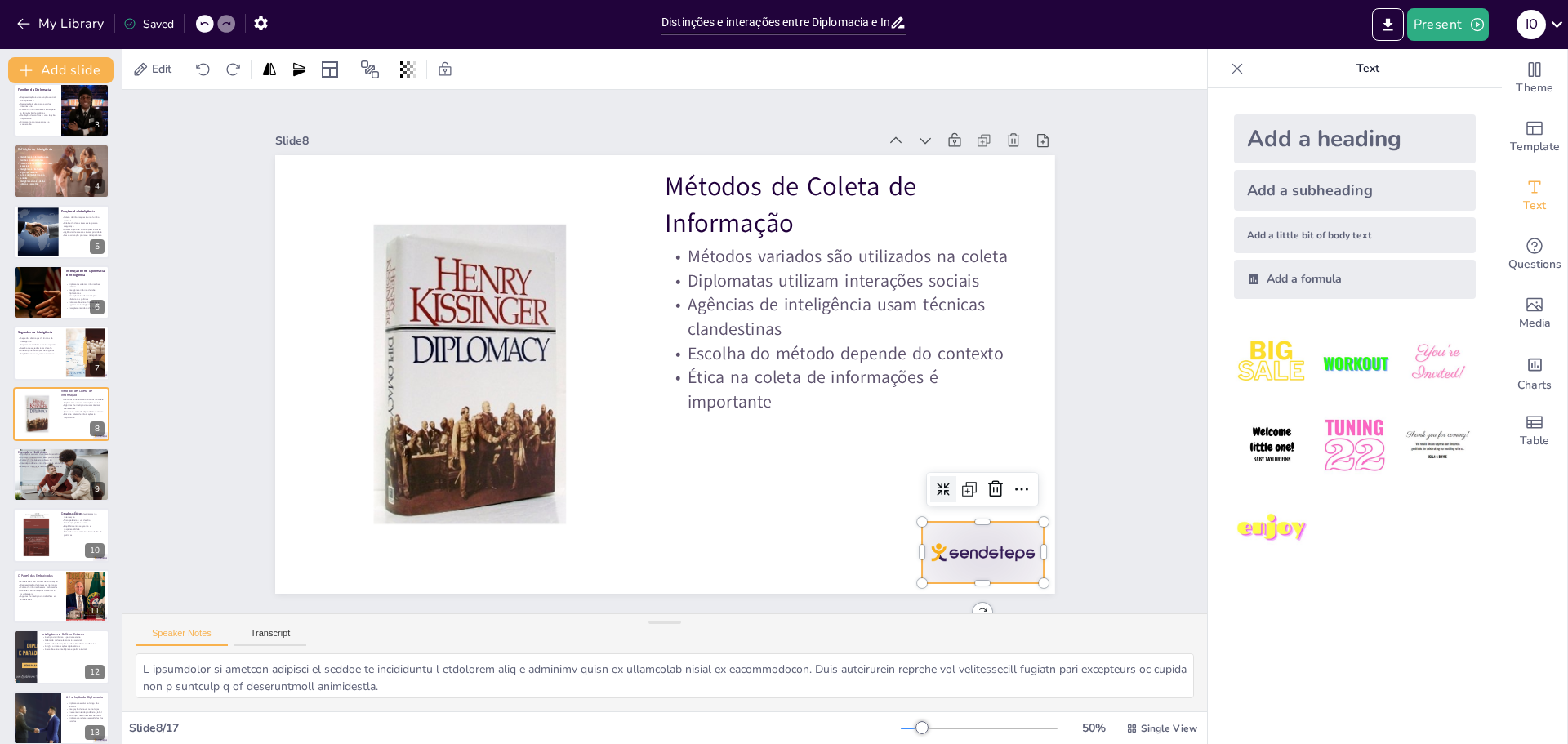
click at [988, 572] on div at bounding box center [934, 614] width 132 height 85
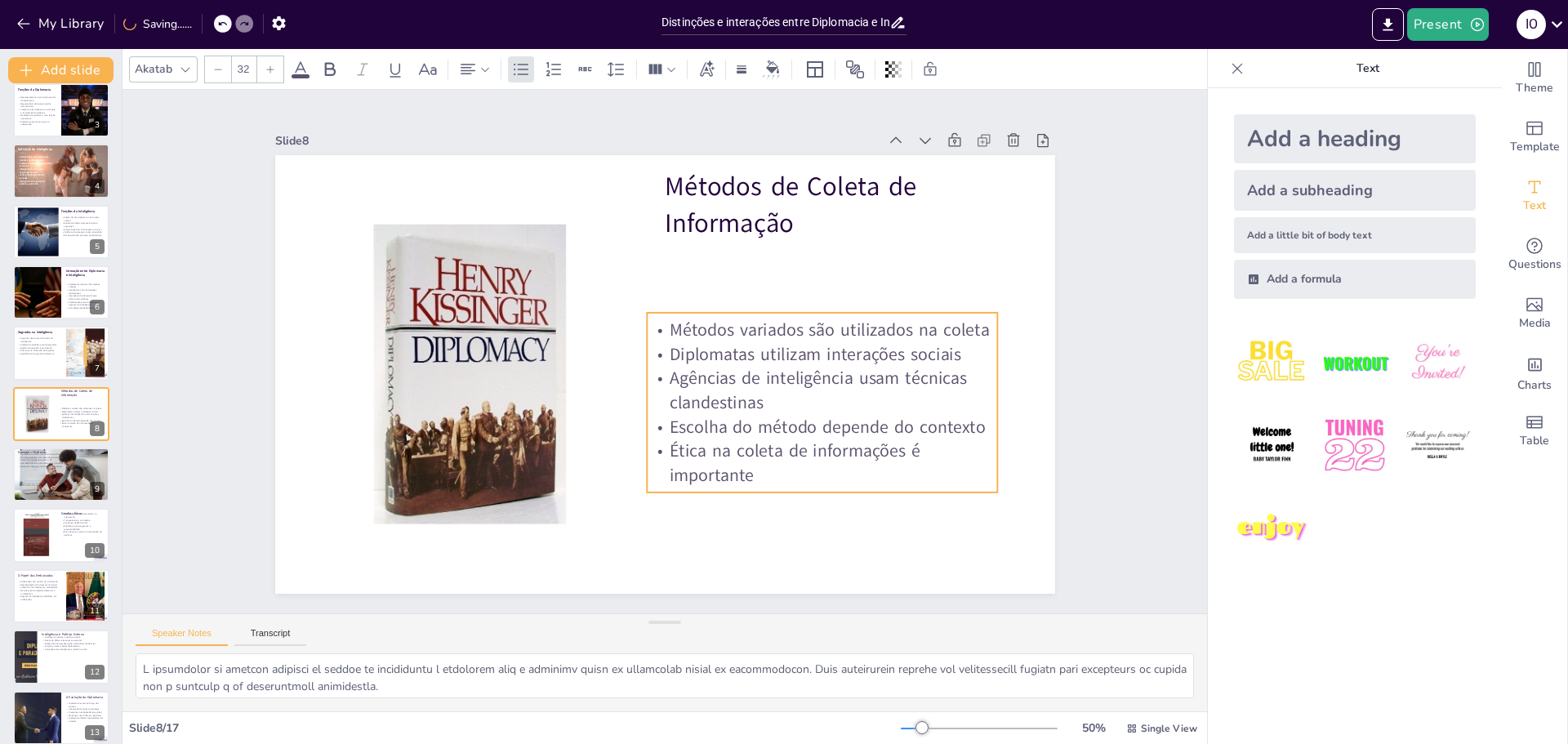
drag, startPoint x: 764, startPoint y: 335, endPoint x: 747, endPoint y: 408, distance: 75.0
click at [663, 408] on p "Agências de inteligência usam técnicas clandestinas" at bounding box center [541, 456] width 245 height 313
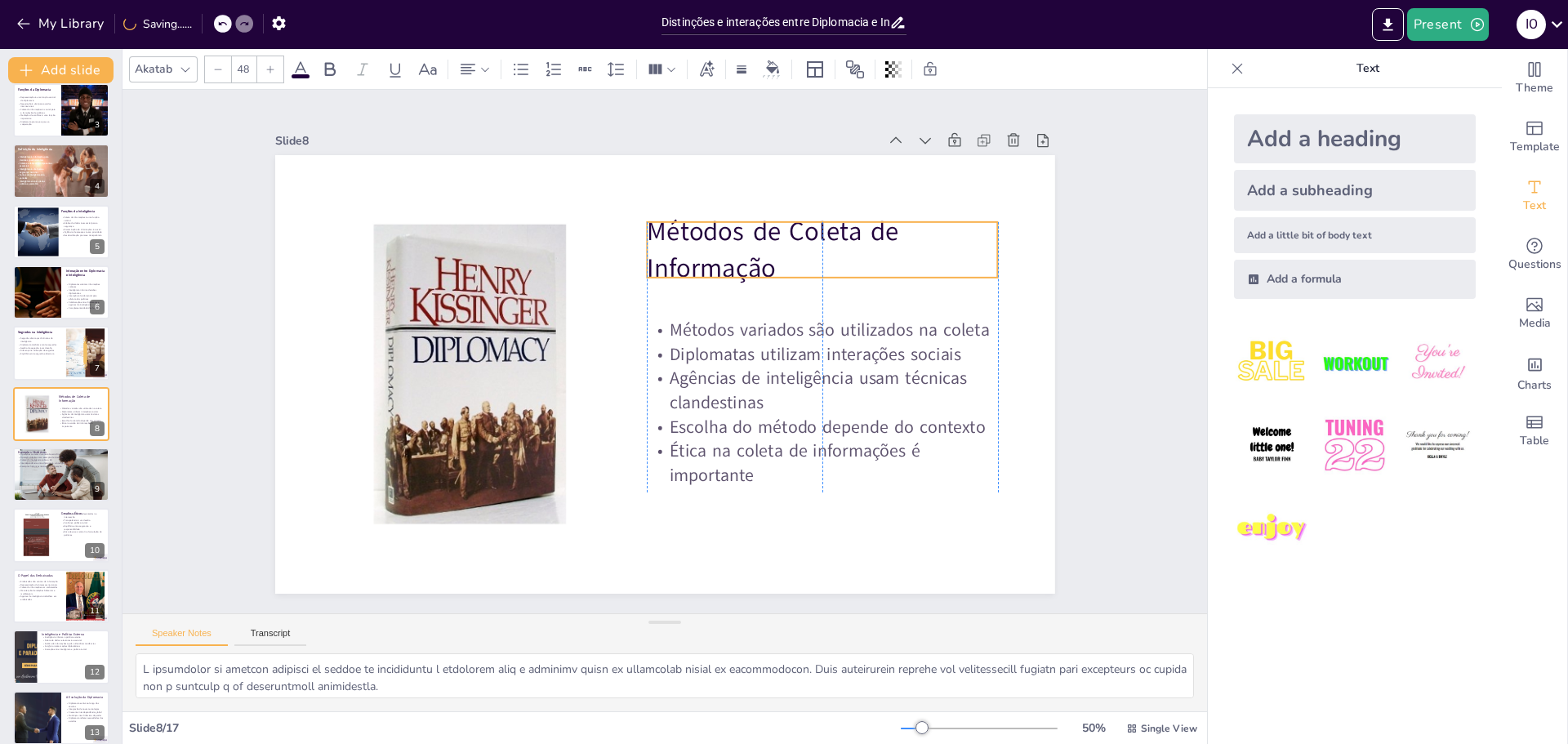
drag, startPoint x: 715, startPoint y: 244, endPoint x: 711, endPoint y: 255, distance: 11.7
click at [711, 255] on p "Métodos de Coleta de Informação" at bounding box center [853, 362] width 327 height 266
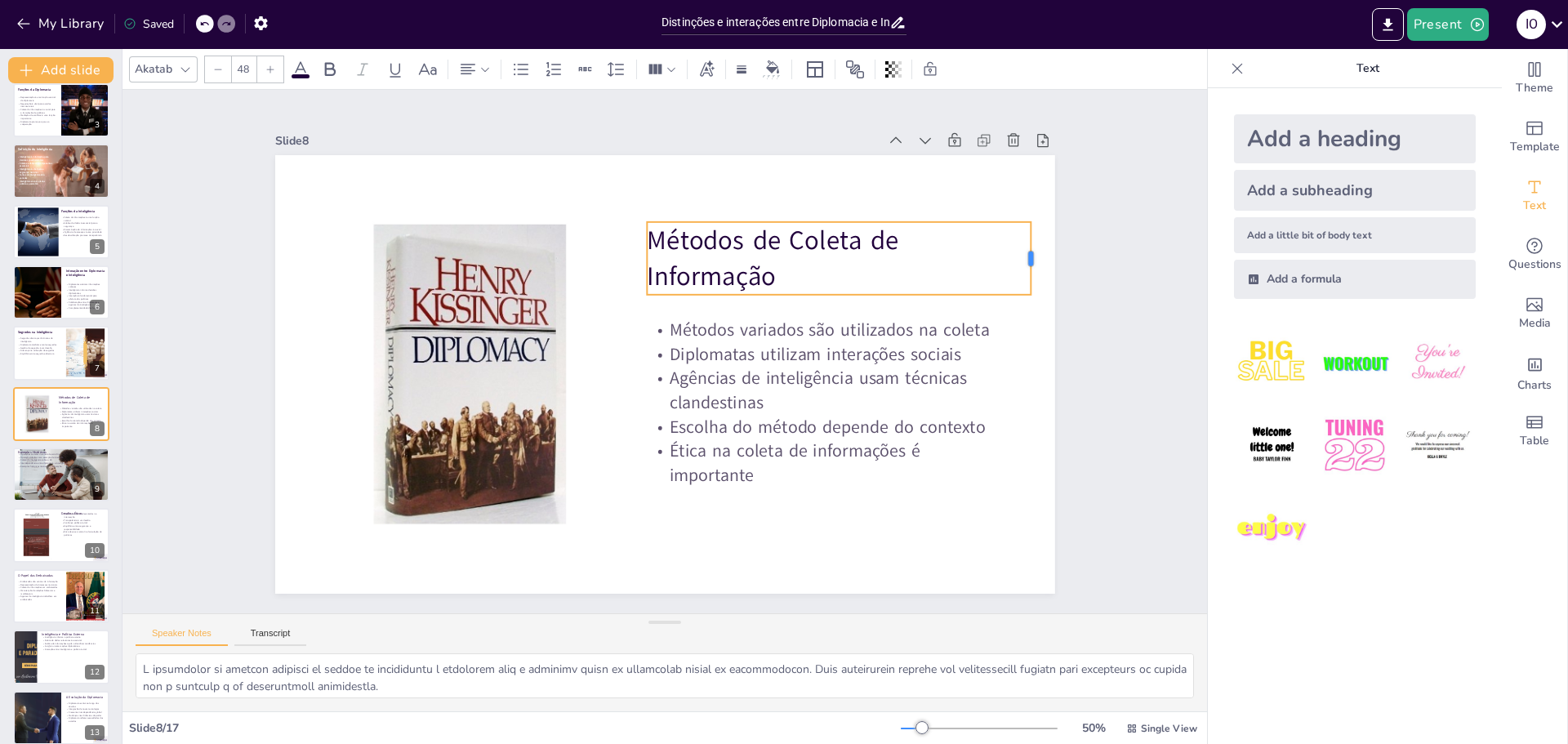
drag, startPoint x: 995, startPoint y: 250, endPoint x: 1024, endPoint y: 253, distance: 29.2
click at [1024, 462] on div at bounding box center [1022, 495] width 53 height 66
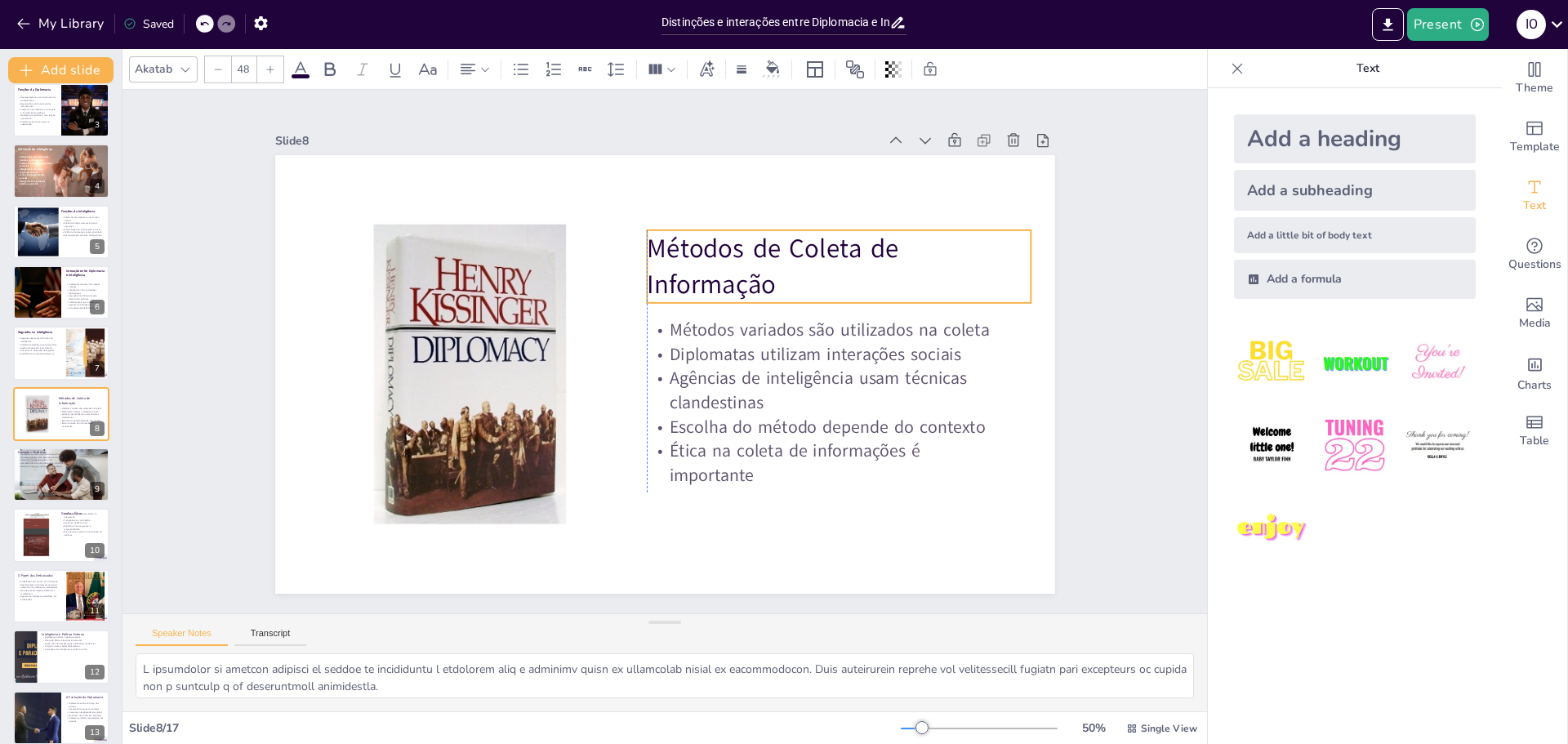
drag, startPoint x: 798, startPoint y: 258, endPoint x: 790, endPoint y: 268, distance: 12.8
click at [790, 268] on p "Métodos de Coleta de Informação" at bounding box center [852, 405] width 334 height 312
click at [27, 474] on div at bounding box center [60, 474] width 98 height 56
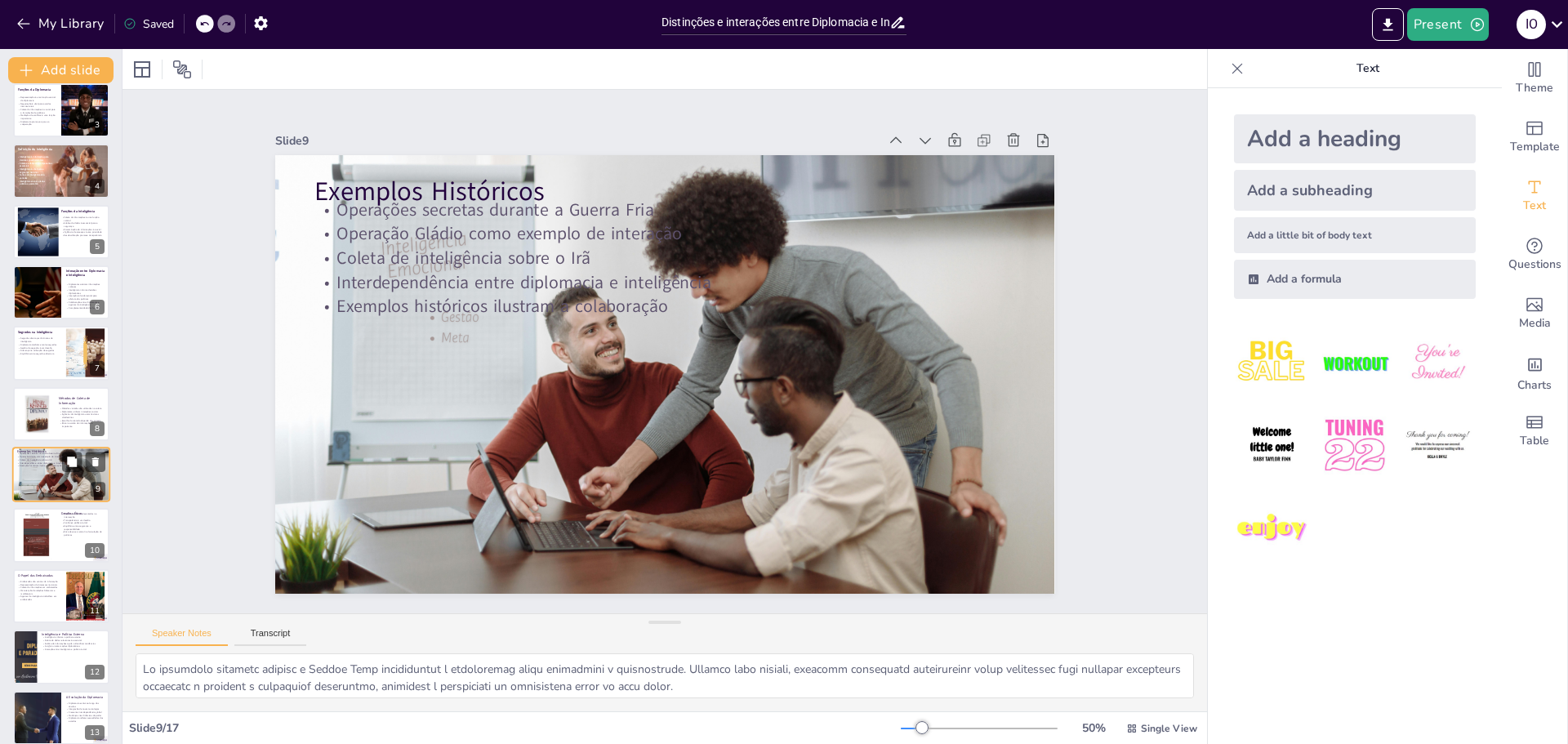
scroll to position [197, 0]
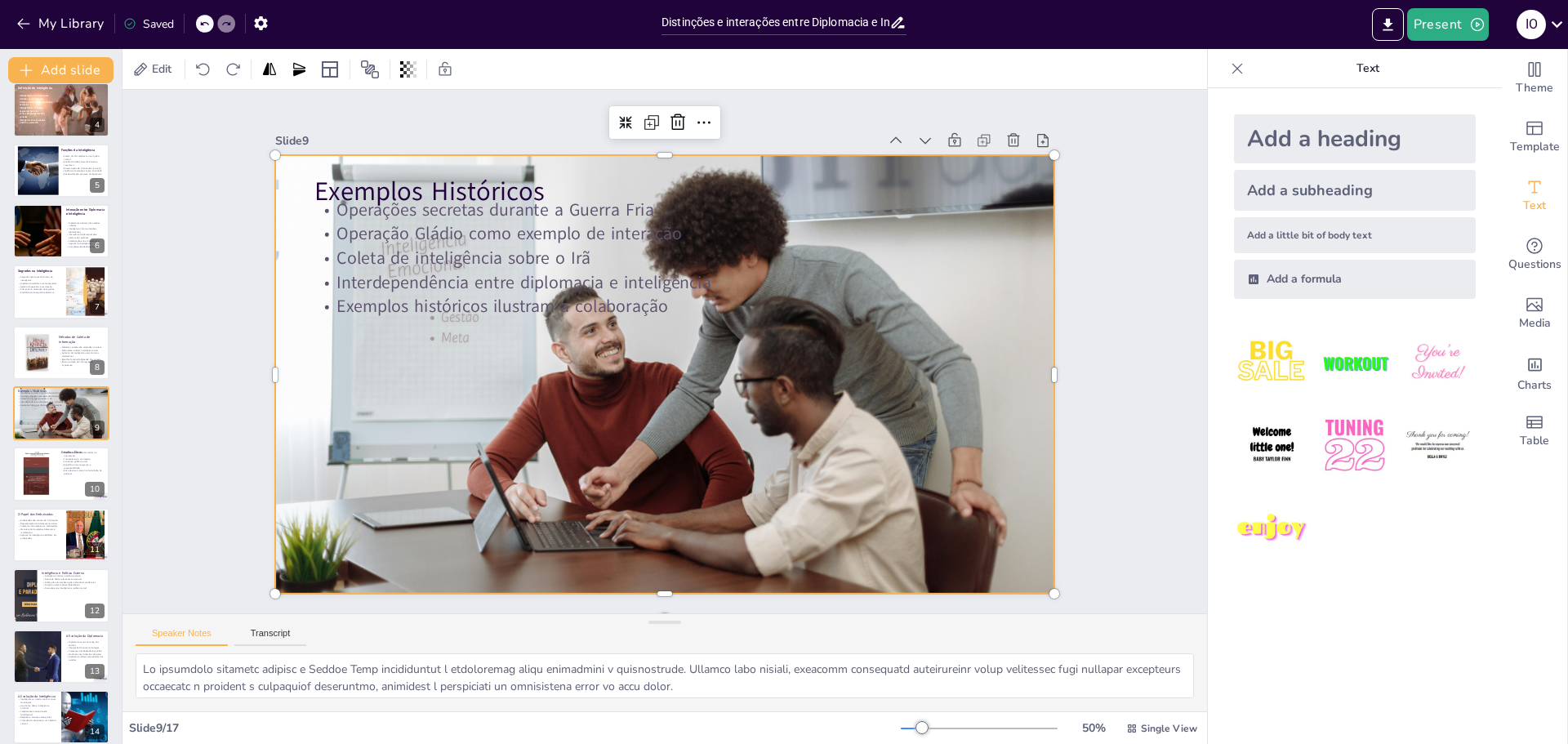
click at [343, 388] on div at bounding box center [652, 334] width 889 height 813
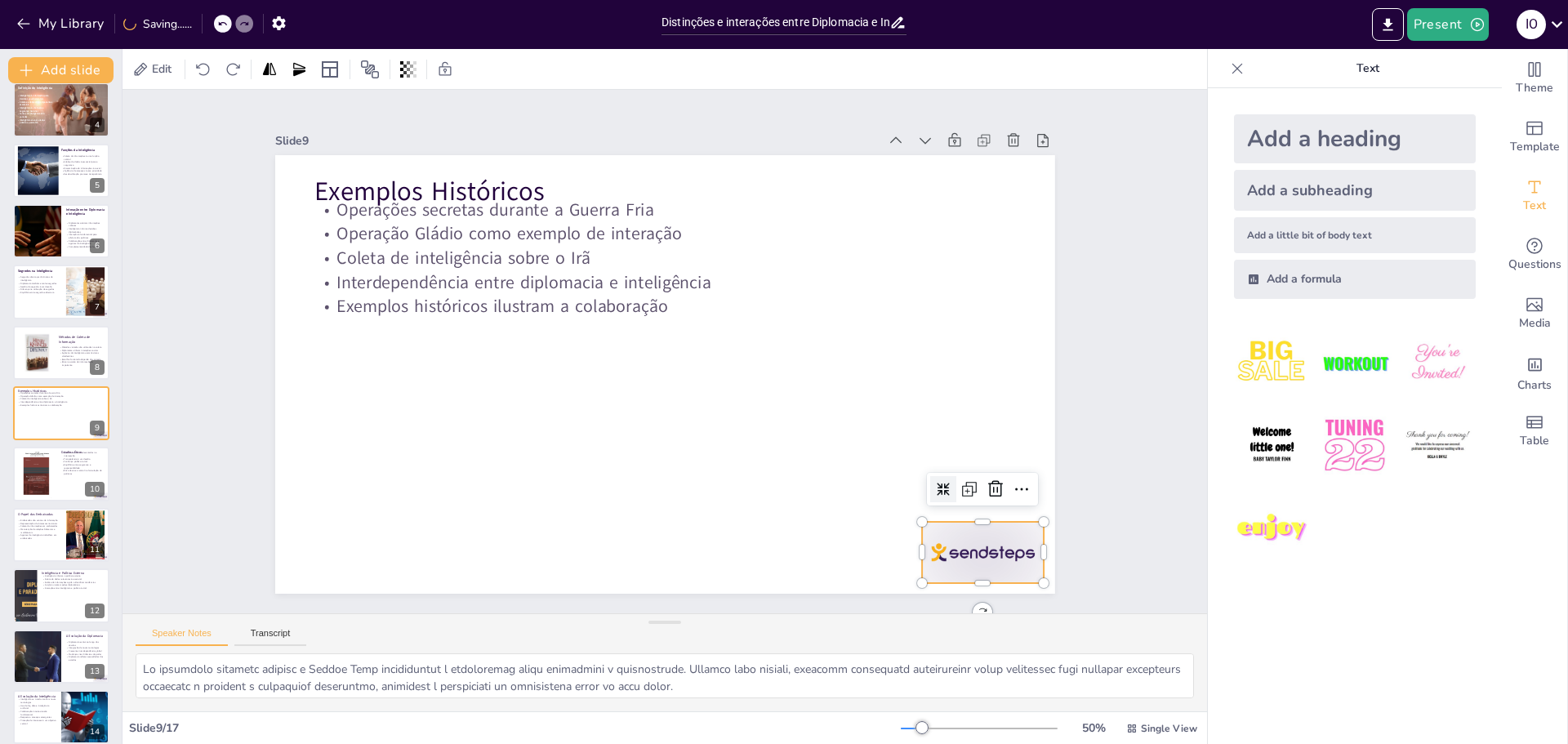
click at [833, 651] on div at bounding box center [768, 714] width 132 height 127
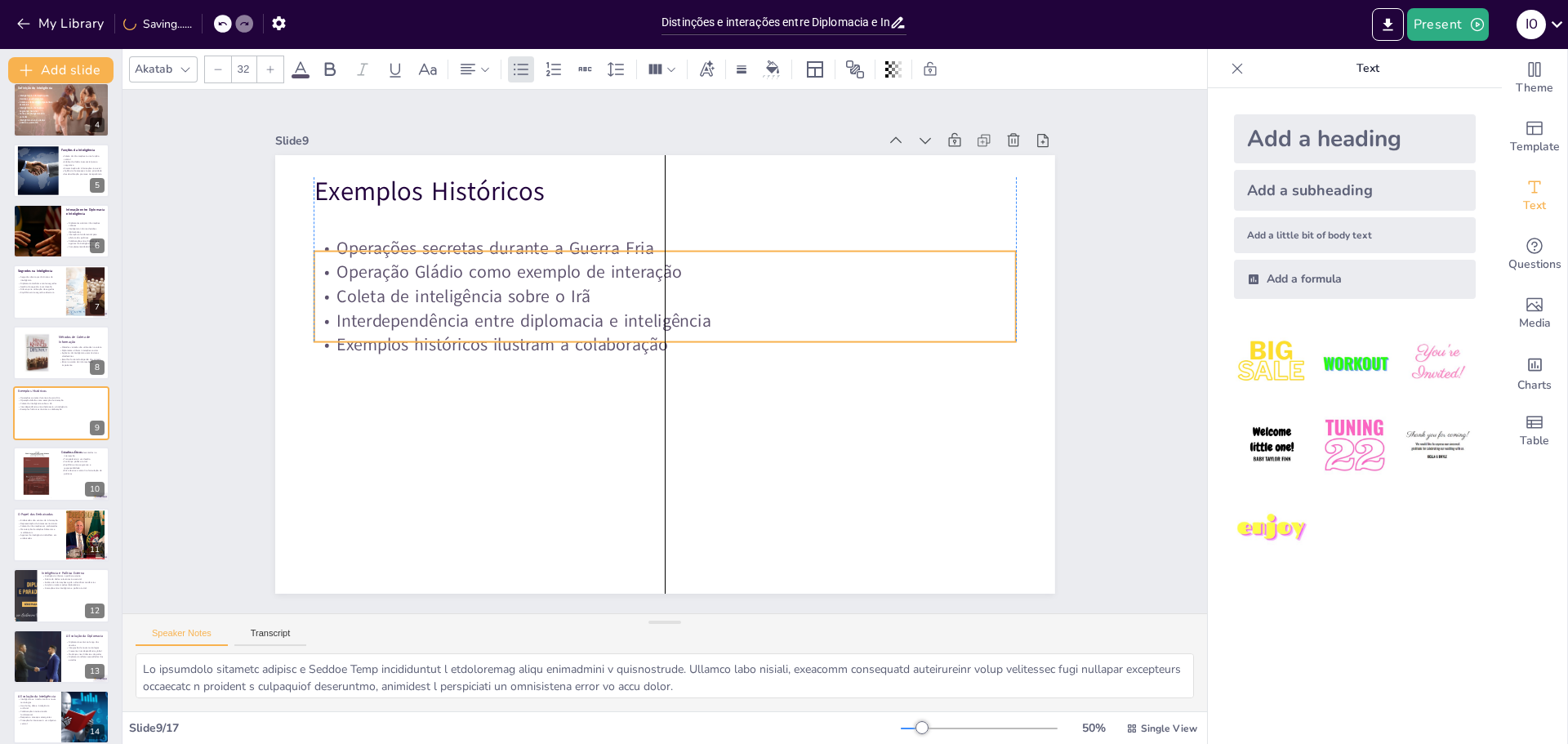
drag, startPoint x: 389, startPoint y: 257, endPoint x: 386, endPoint y: 295, distance: 38.1
click at [671, 295] on p "Coleta de inteligência sobre o Irã" at bounding box center [719, 357] width 97 height 701
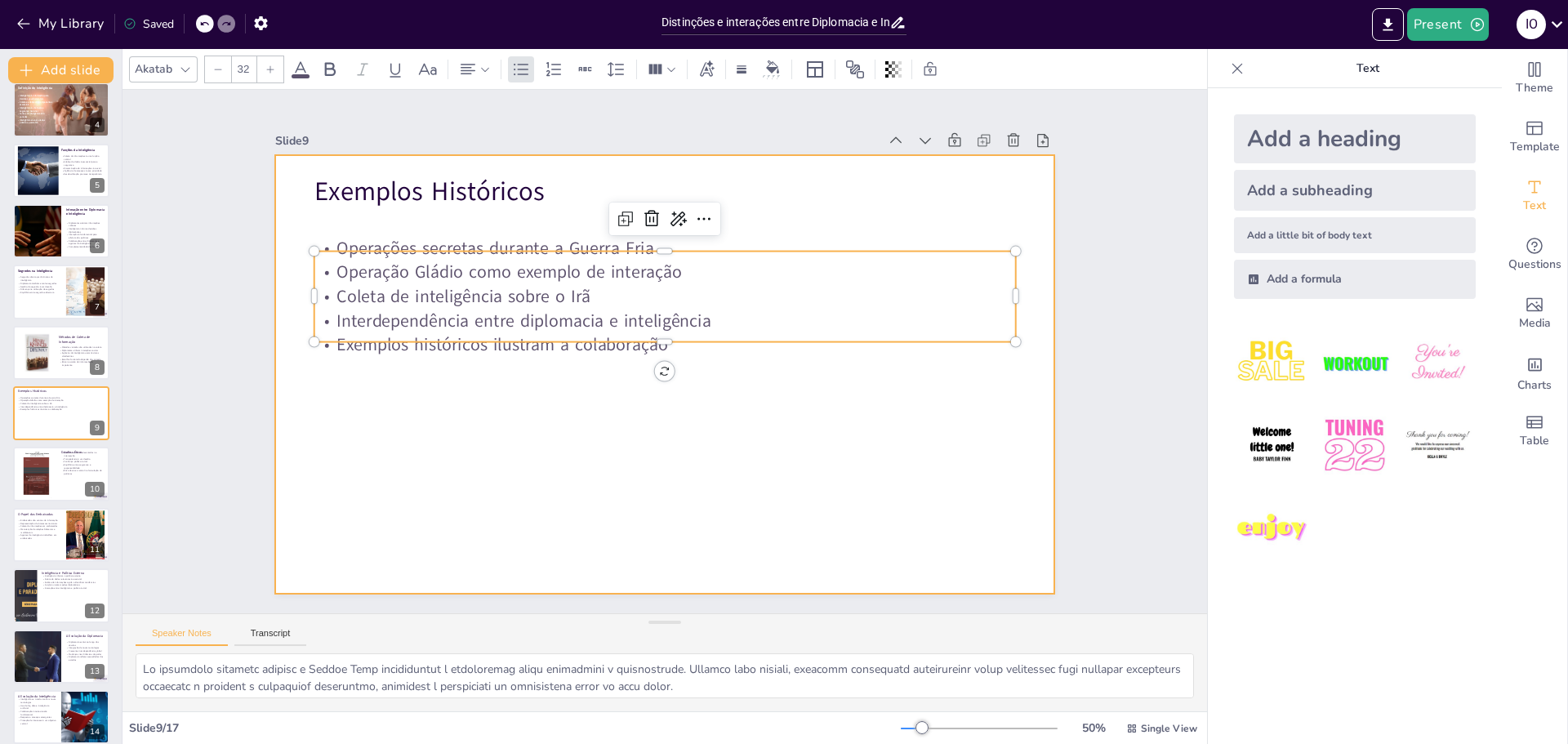
click at [490, 483] on div at bounding box center [652, 332] width 895 height 770
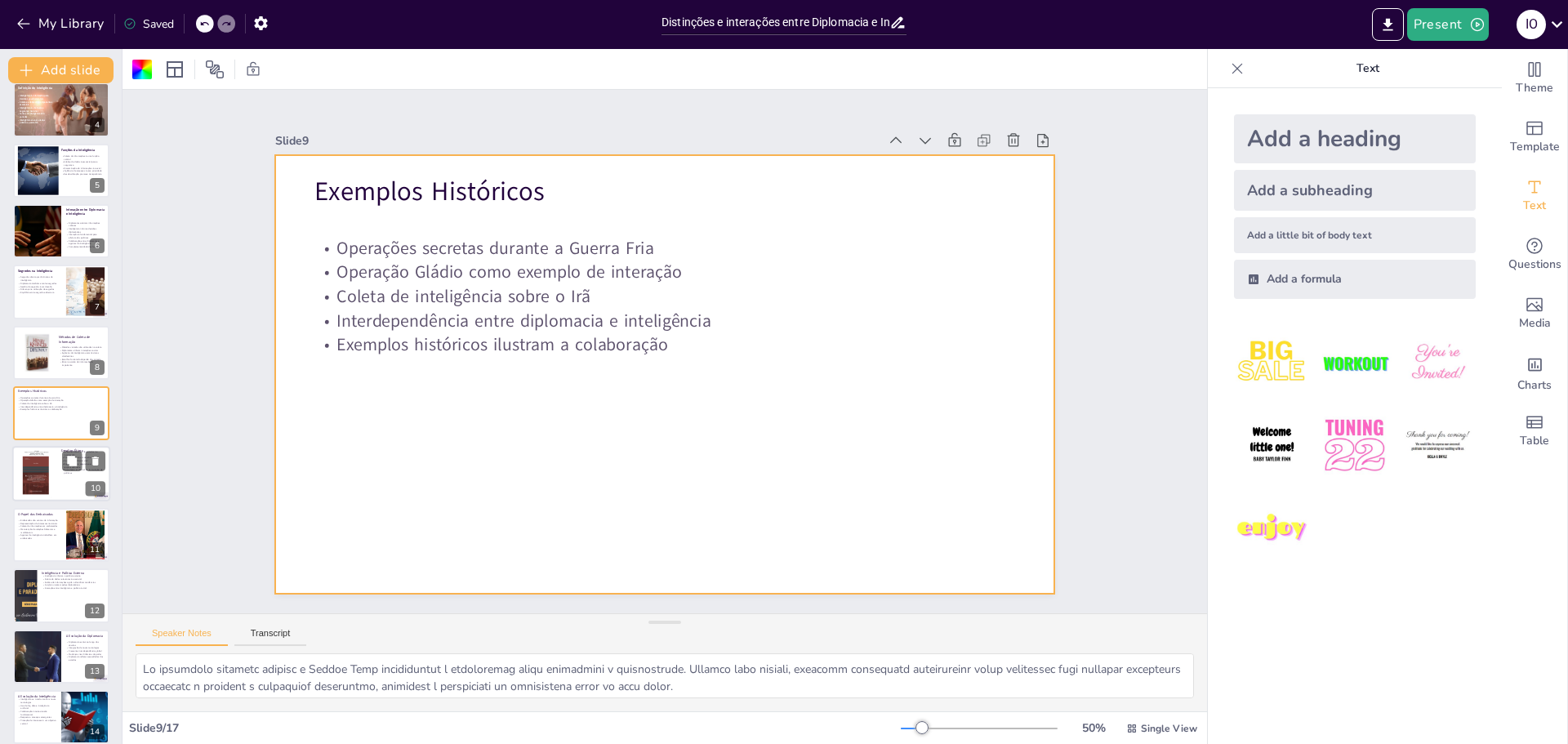
click at [25, 475] on div at bounding box center [37, 473] width 39 height 56
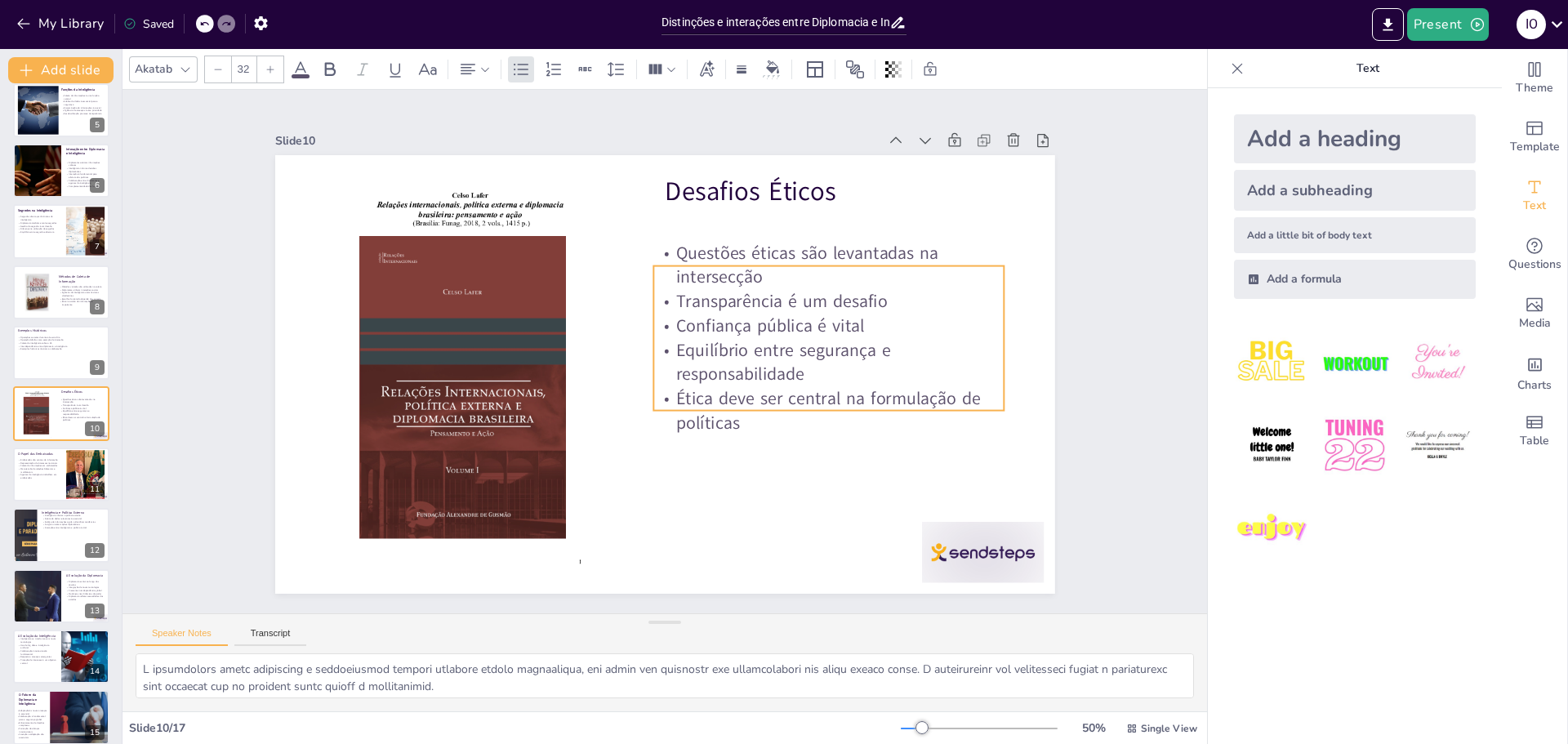
drag, startPoint x: 731, startPoint y: 351, endPoint x: 724, endPoint y: 387, distance: 36.7
click at [724, 387] on p "Ética deve ser central na formulação de políticas" at bounding box center [696, 523] width 217 height 328
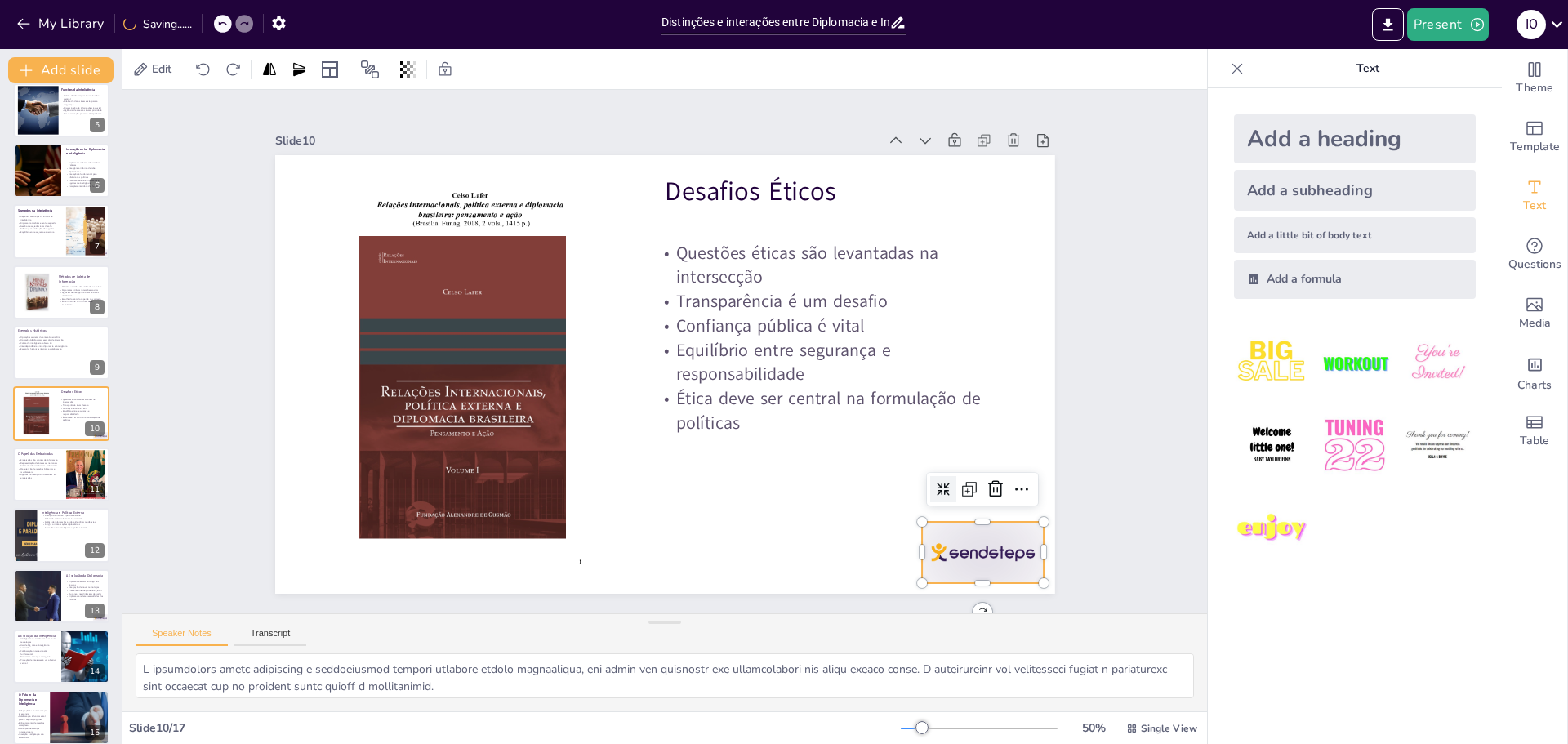
click at [907, 628] on div at bounding box center [840, 685] width 135 height 113
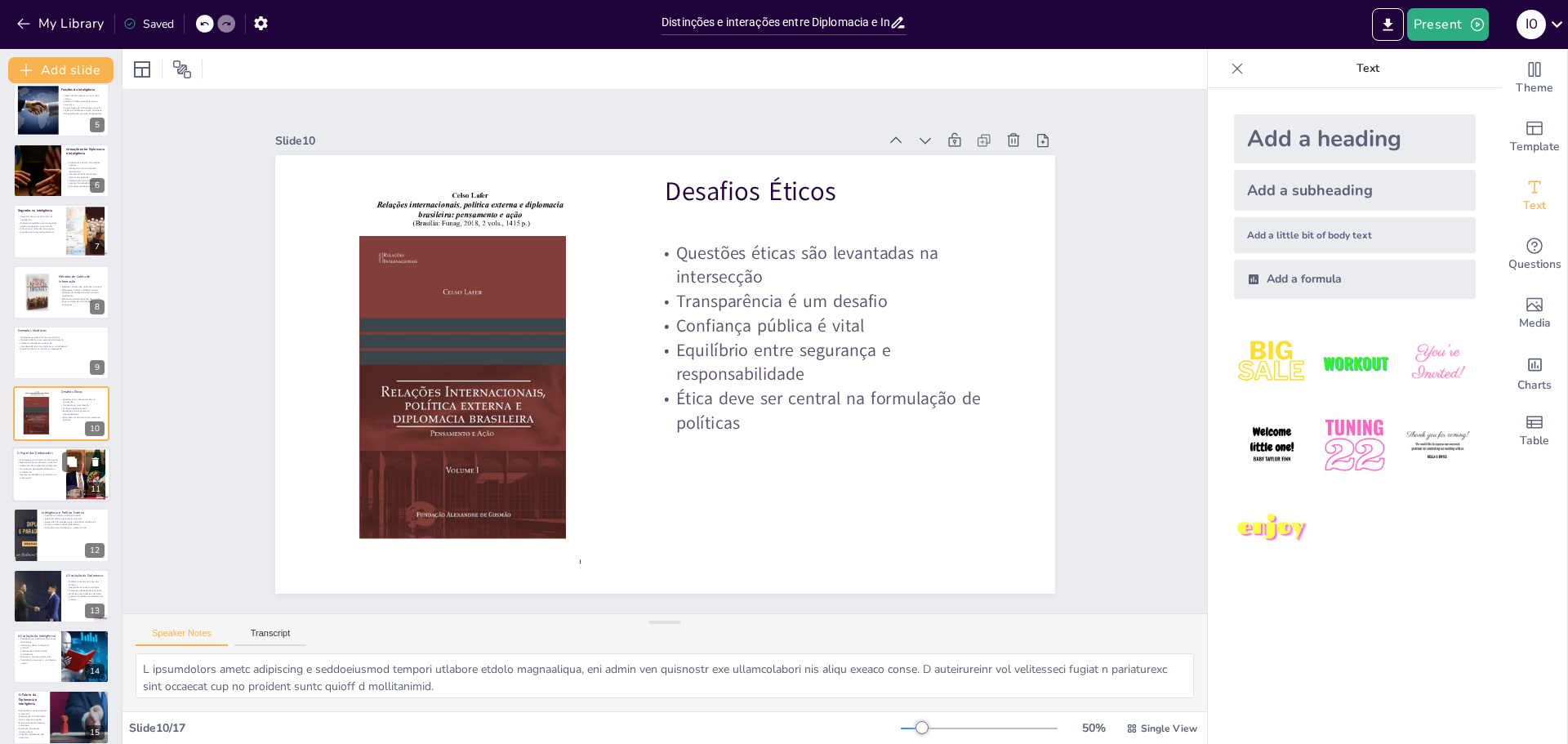
click at [37, 477] on p "Agentes de inteligência trabalham em embaixadas" at bounding box center [39, 477] width 44 height 5
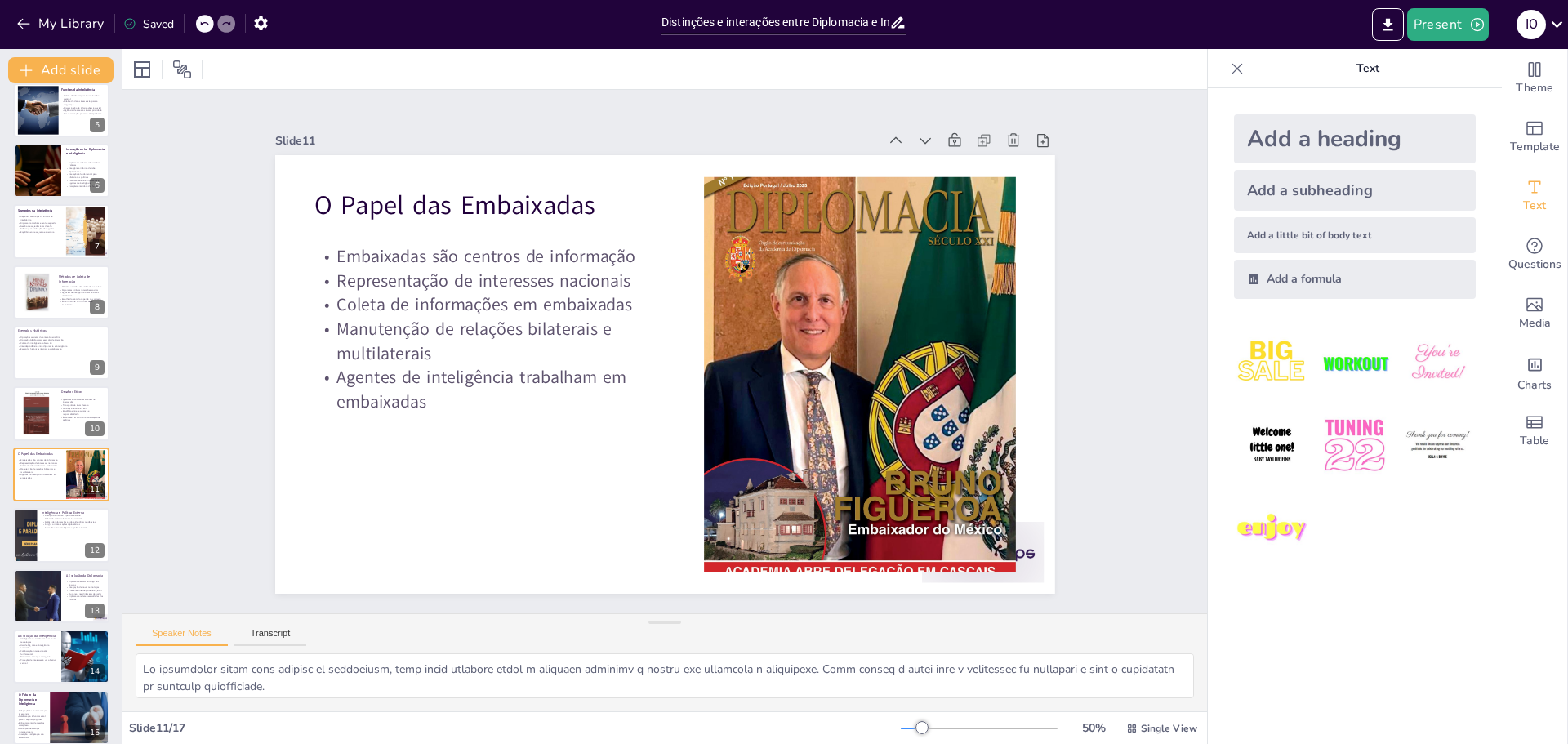
scroll to position [317, 0]
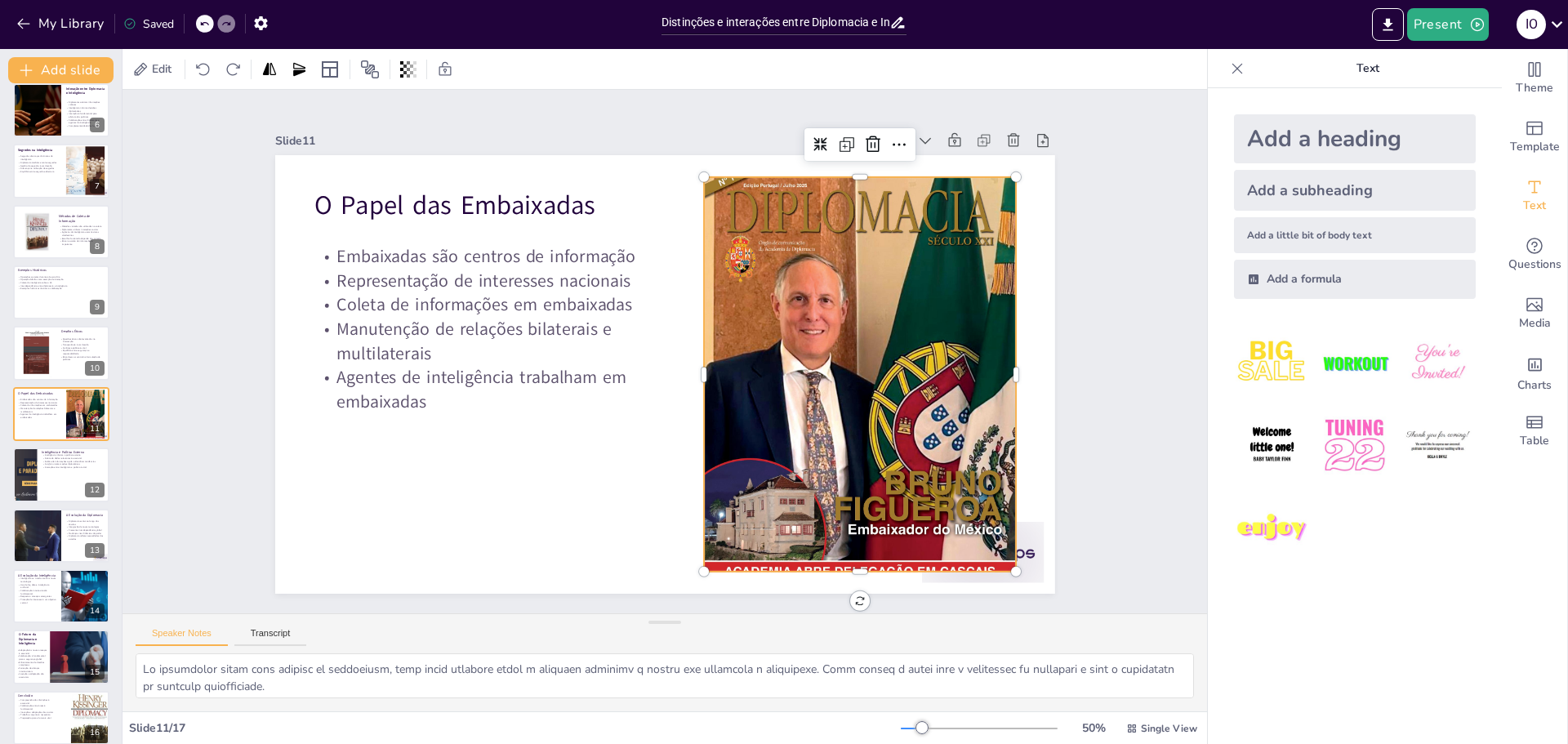
click at [813, 491] on div at bounding box center [833, 452] width 454 height 506
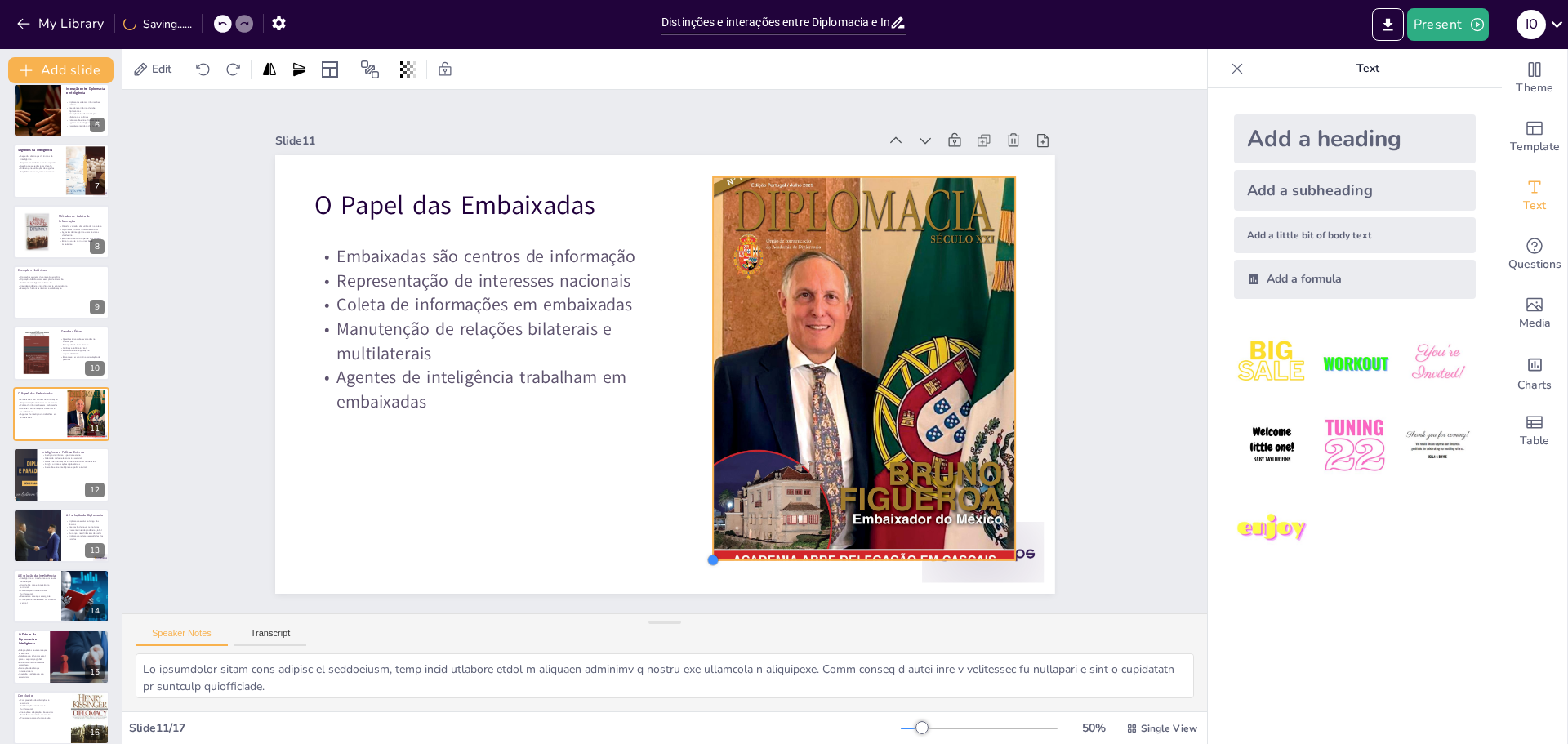
drag, startPoint x: 690, startPoint y: 566, endPoint x: 720, endPoint y: 494, distance: 78.0
click at [715, 548] on div "O Papel das Embaixadas Embaixadas são centros de informação Representação de in…" at bounding box center [665, 329] width 780 height 439
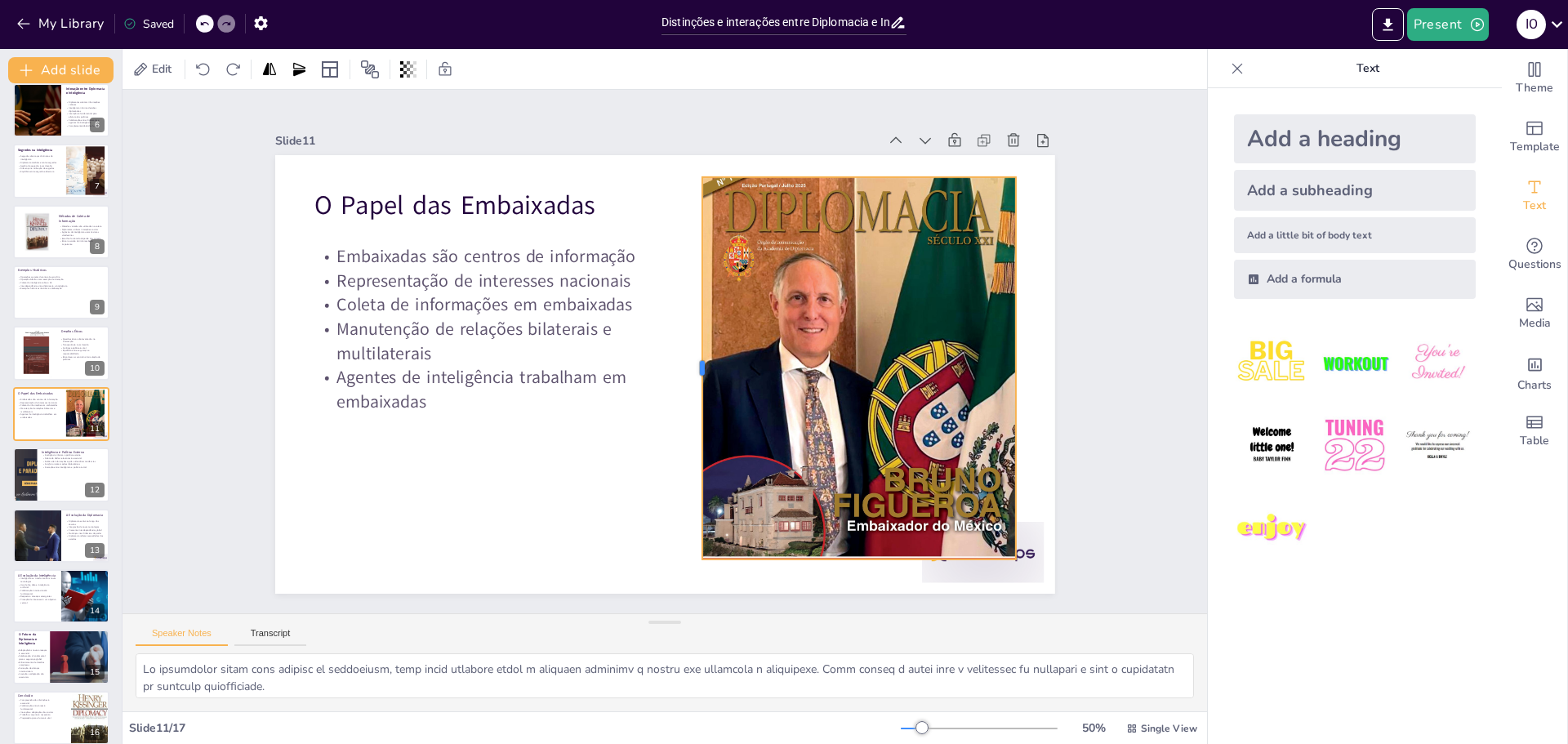
drag, startPoint x: 701, startPoint y: 367, endPoint x: 690, endPoint y: 367, distance: 11.0
click at [690, 367] on div at bounding box center [685, 379] width 167 height 355
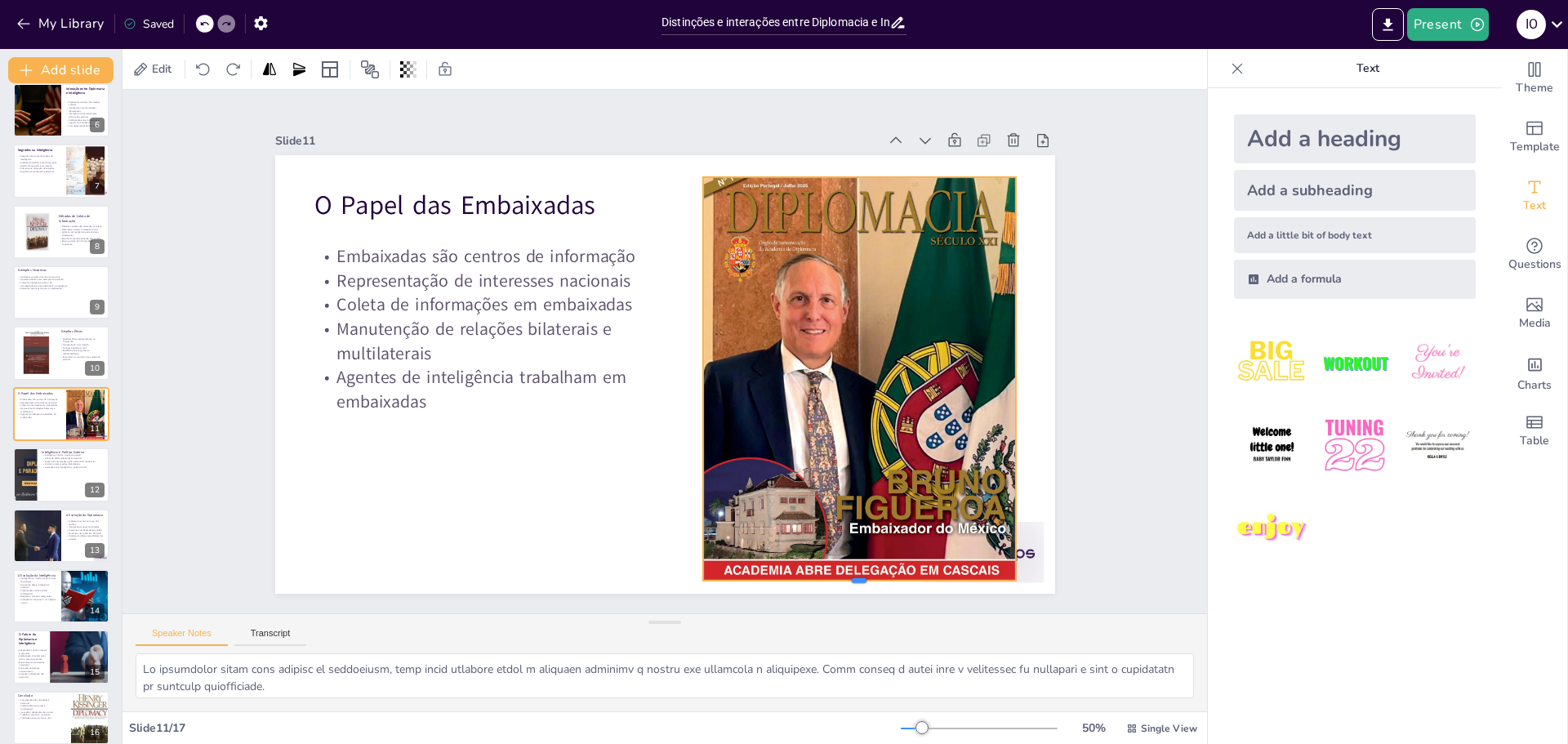
drag, startPoint x: 844, startPoint y: 555, endPoint x: 851, endPoint y: 576, distance: 22.1
click at [729, 576] on div at bounding box center [620, 654] width 219 height 241
drag, startPoint x: 847, startPoint y: 170, endPoint x: 847, endPoint y: 160, distance: 10.0
click at [847, 248] on div at bounding box center [938, 368] width 219 height 241
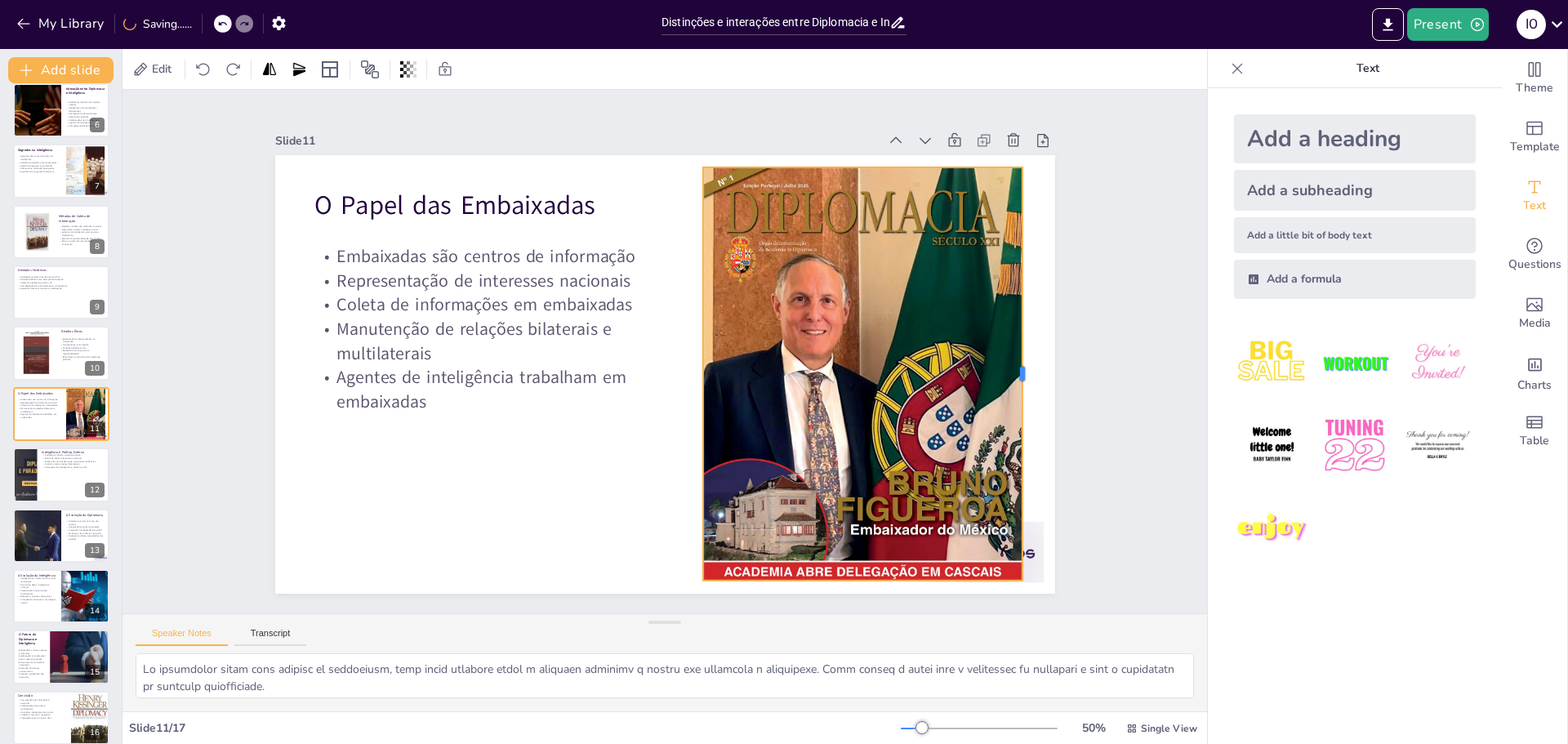
click at [354, 369] on div at bounding box center [304, 406] width 99 height 408
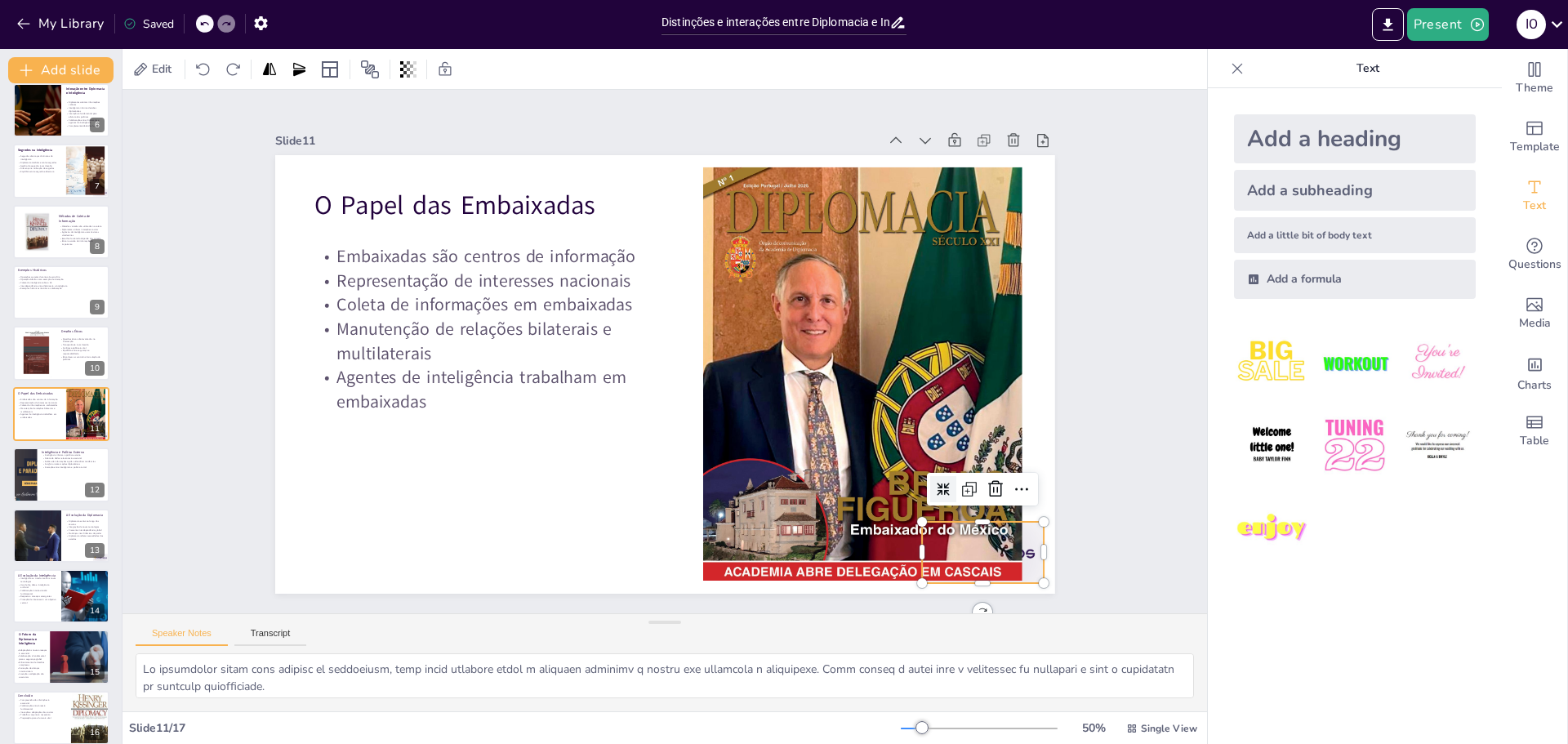
click at [423, 545] on div at bounding box center [375, 592] width 96 height 135
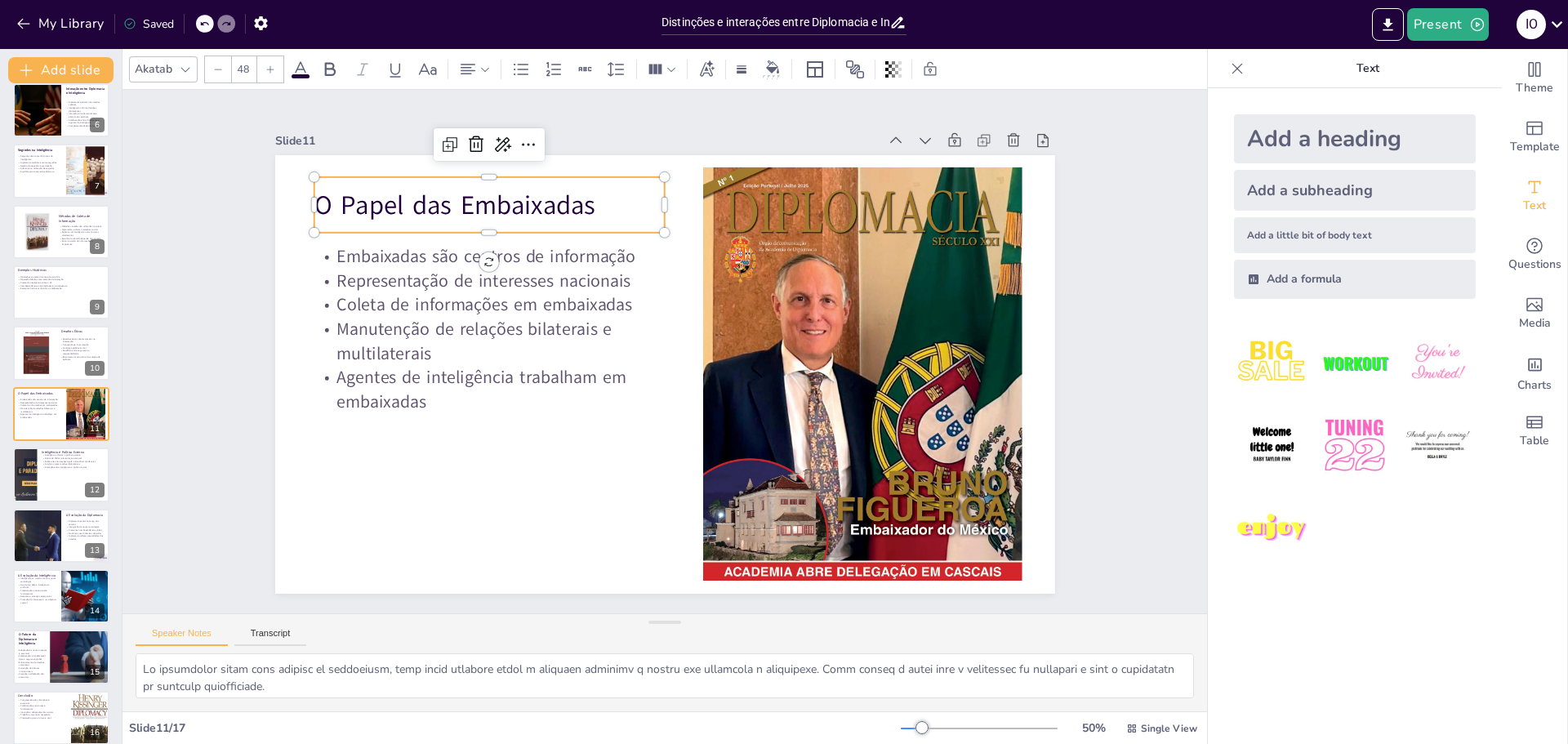
click at [563, 194] on p "O Papel das Embaixadas" at bounding box center [681, 123] width 236 height 305
click at [324, 69] on icon at bounding box center [329, 69] width 19 height 19
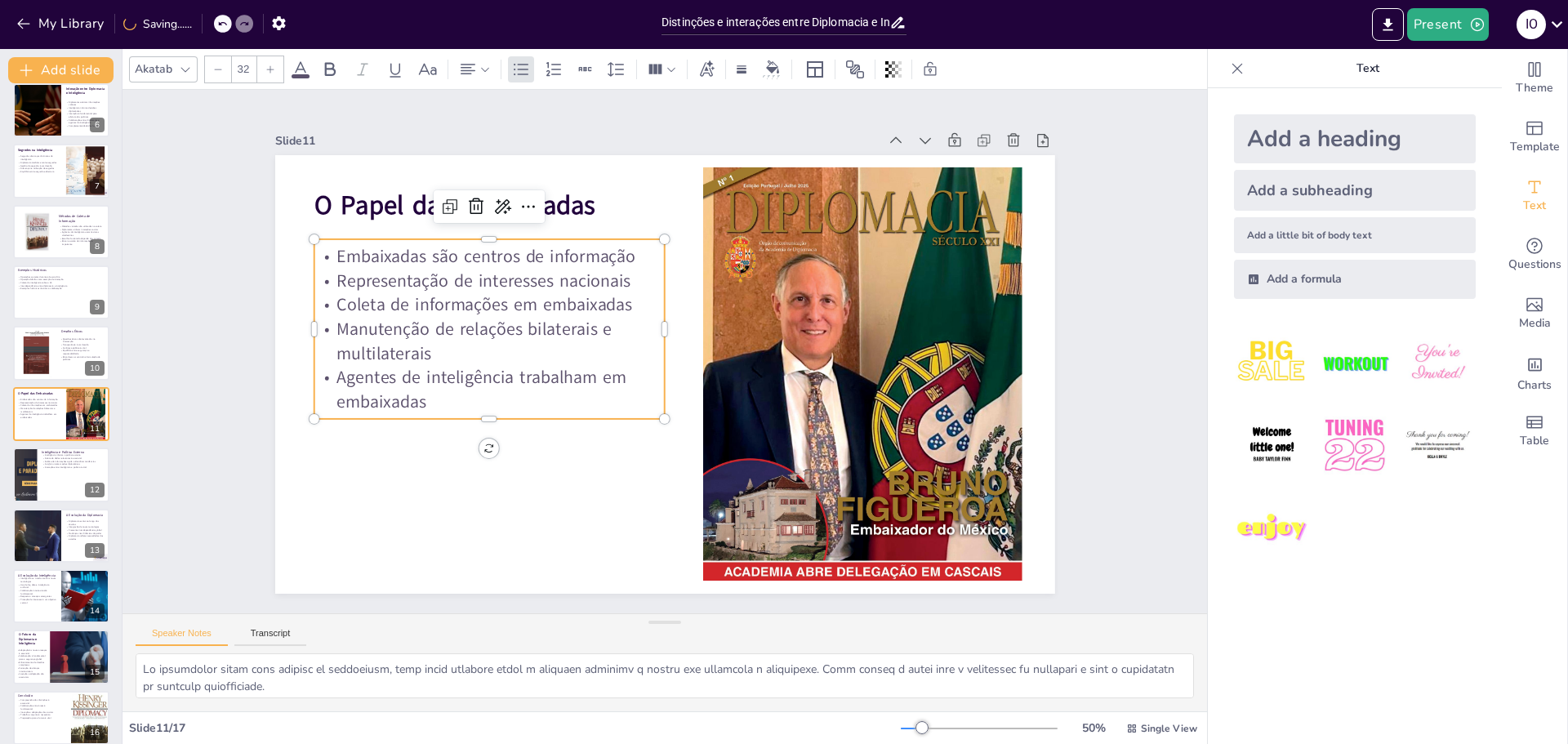
click at [381, 326] on p "Manutenção de relações bilaterais e multilaterais" at bounding box center [528, 240] width 312 height 246
click at [50, 478] on div at bounding box center [60, 474] width 98 height 56
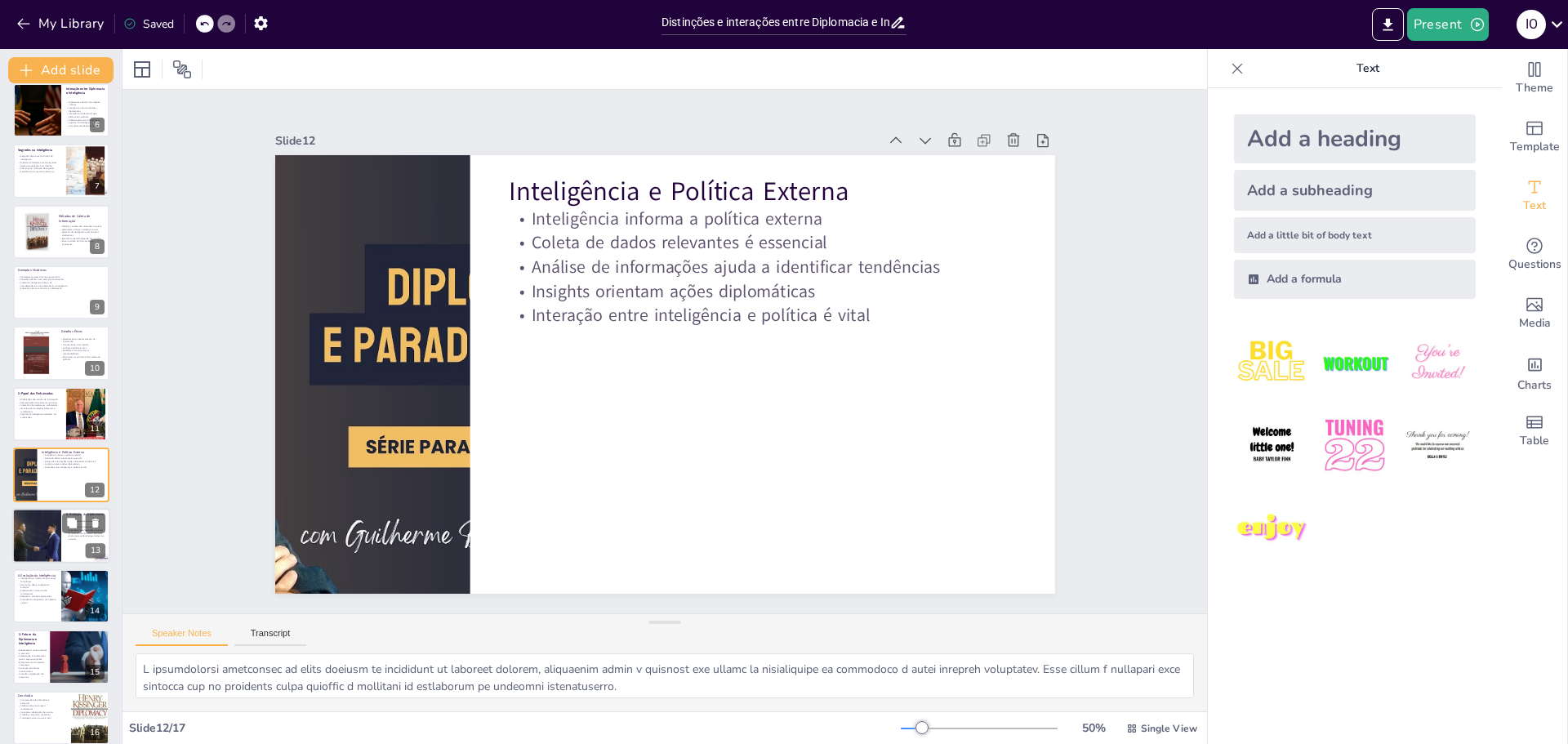
scroll to position [378, 0]
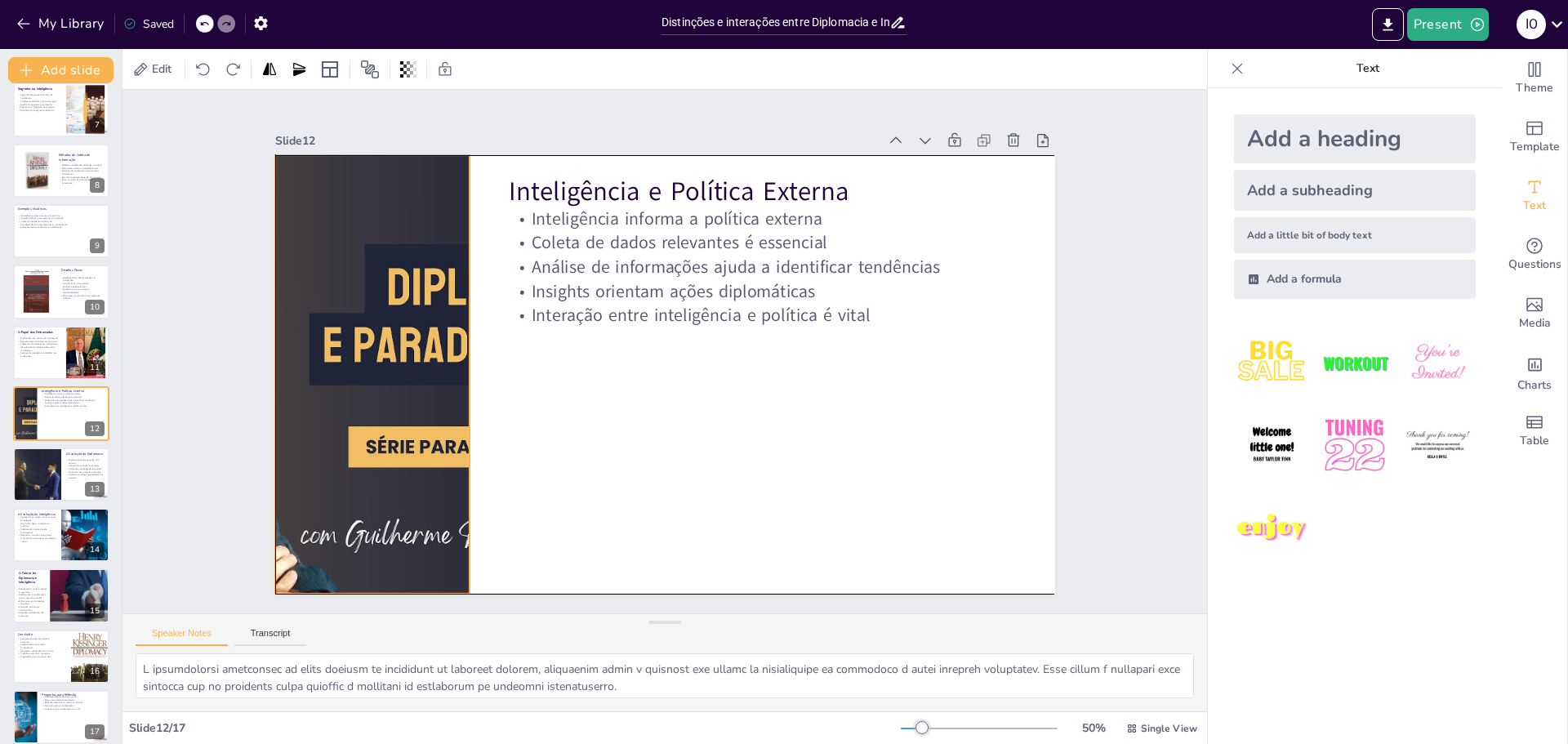
click at [543, 393] on div at bounding box center [953, 298] width 821 height 518
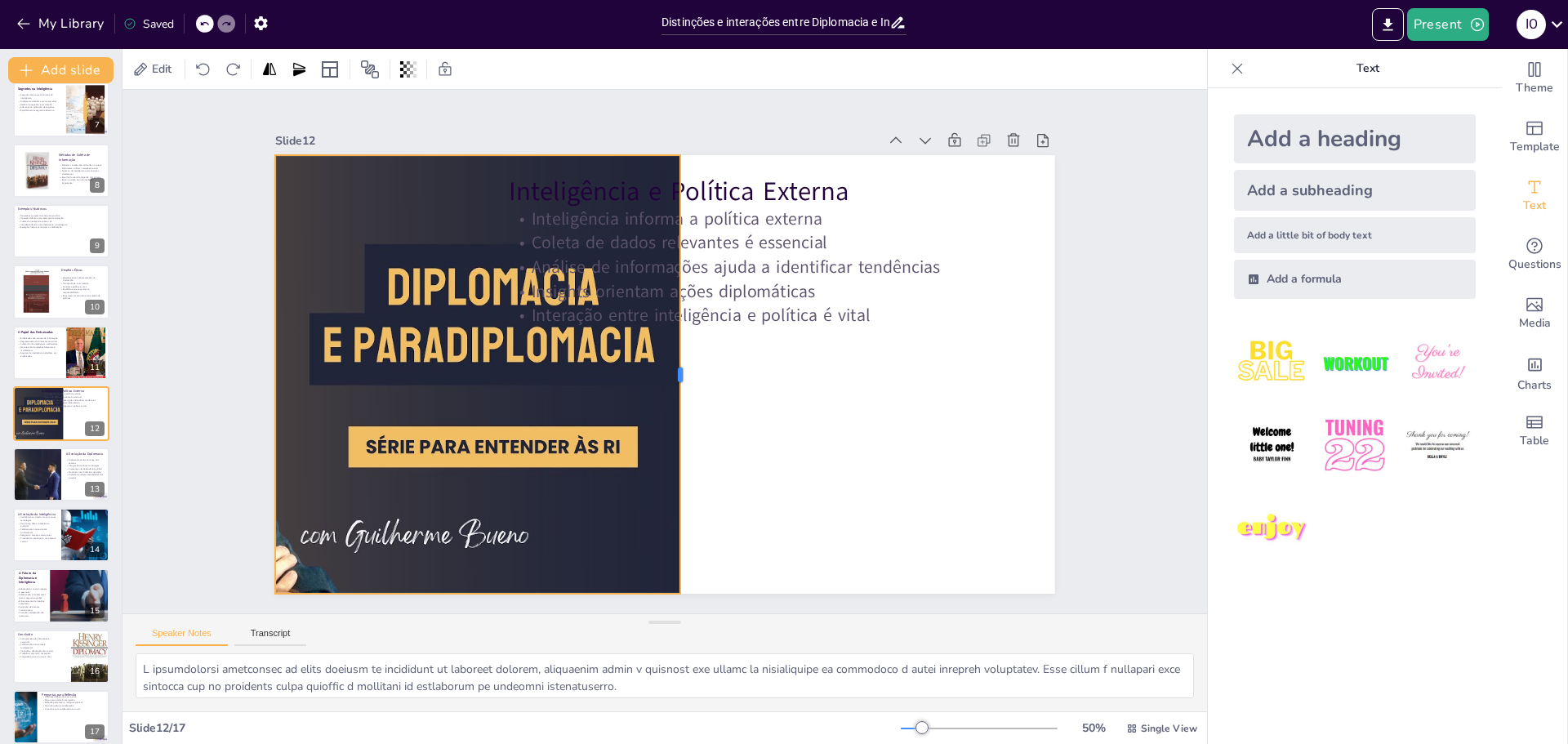
drag, startPoint x: 460, startPoint y: 371, endPoint x: 671, endPoint y: 390, distance: 211.9
click at [671, 390] on div at bounding box center [695, 360] width 230 height 387
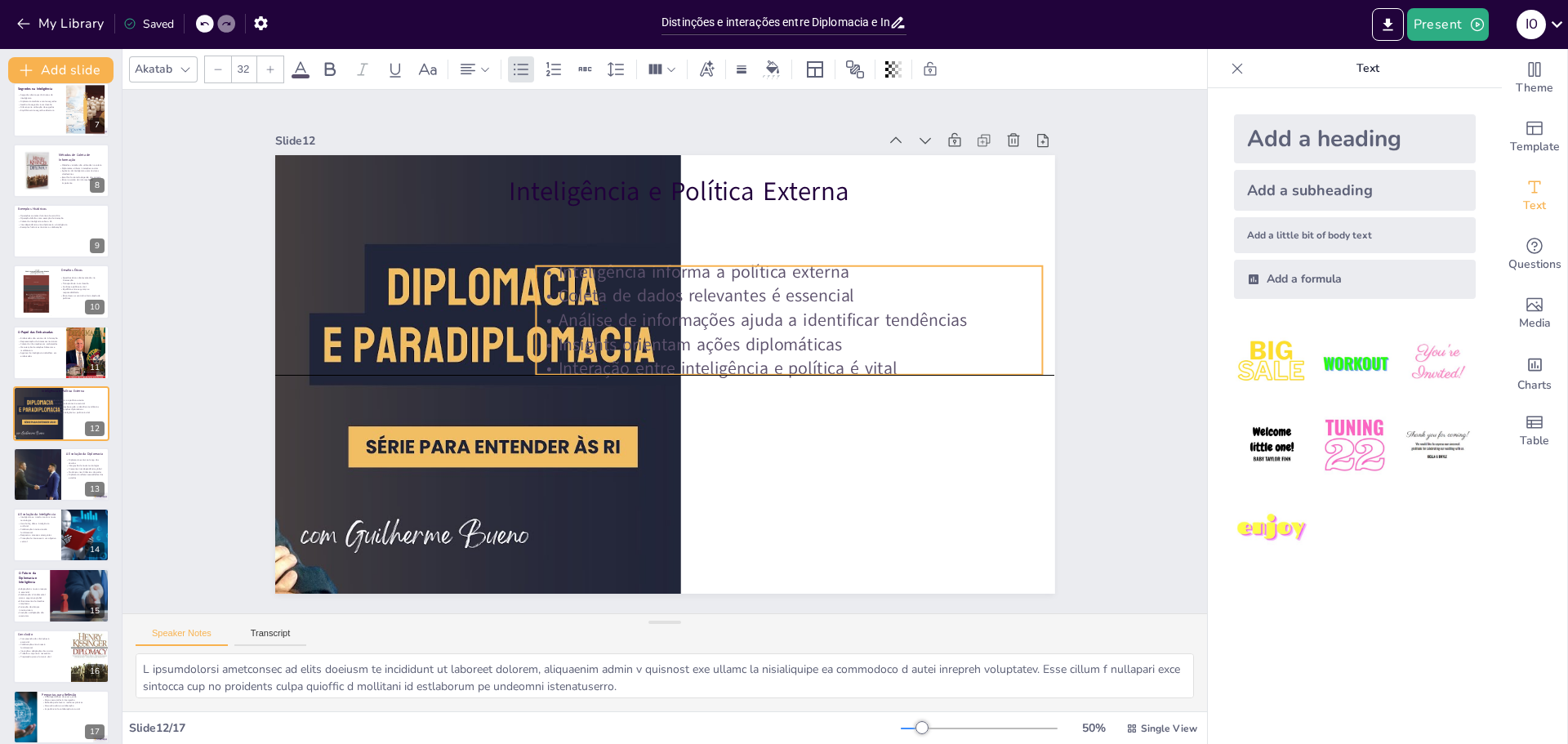
drag, startPoint x: 725, startPoint y: 282, endPoint x: 751, endPoint y: 340, distance: 63.6
click at [751, 340] on p "Insights orientam ações diplomáticas" at bounding box center [744, 448] width 318 height 424
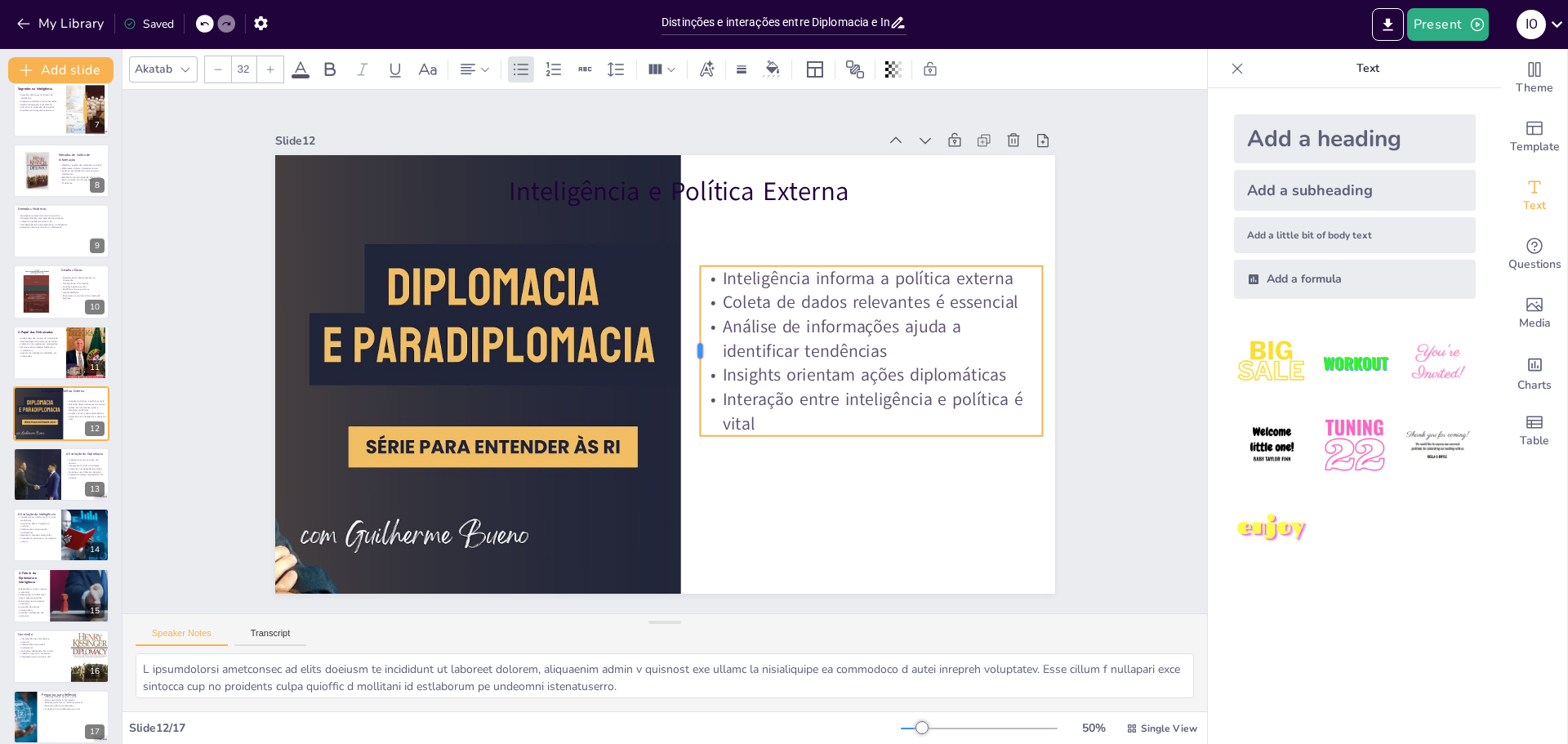
drag, startPoint x: 520, startPoint y: 312, endPoint x: 684, endPoint y: 346, distance: 167.5
click at [684, 346] on div at bounding box center [683, 375] width 145 height 111
drag, startPoint x: 1036, startPoint y: 345, endPoint x: 1017, endPoint y: 346, distance: 19.0
click at [999, 528] on div at bounding box center [937, 596] width 123 height 135
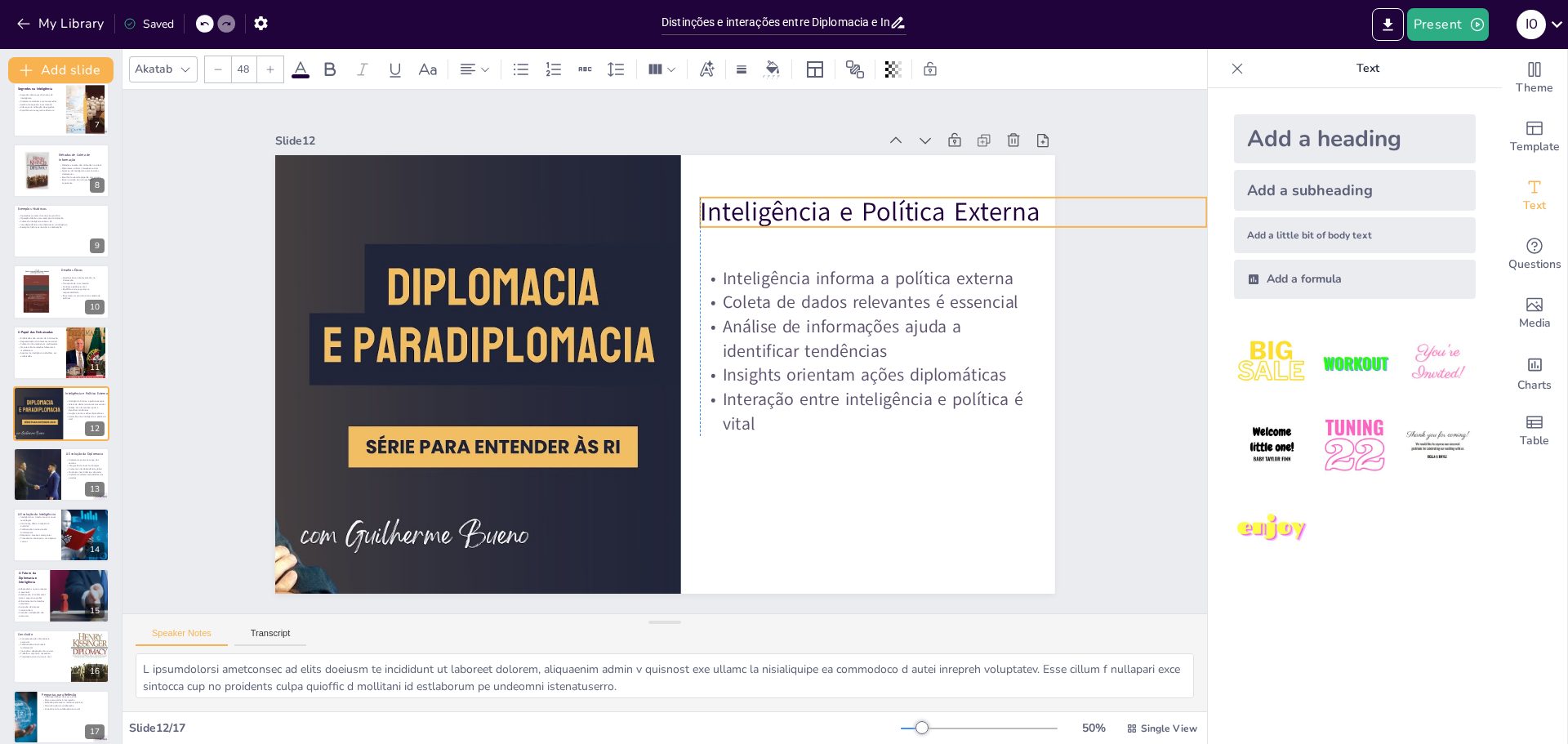
drag, startPoint x: 698, startPoint y: 186, endPoint x: 895, endPoint y: 207, distance: 198.1
click at [895, 245] on p "Inteligência e Política Externa" at bounding box center [980, 409] width 431 height 327
click at [325, 69] on icon at bounding box center [331, 69] width 11 height 14
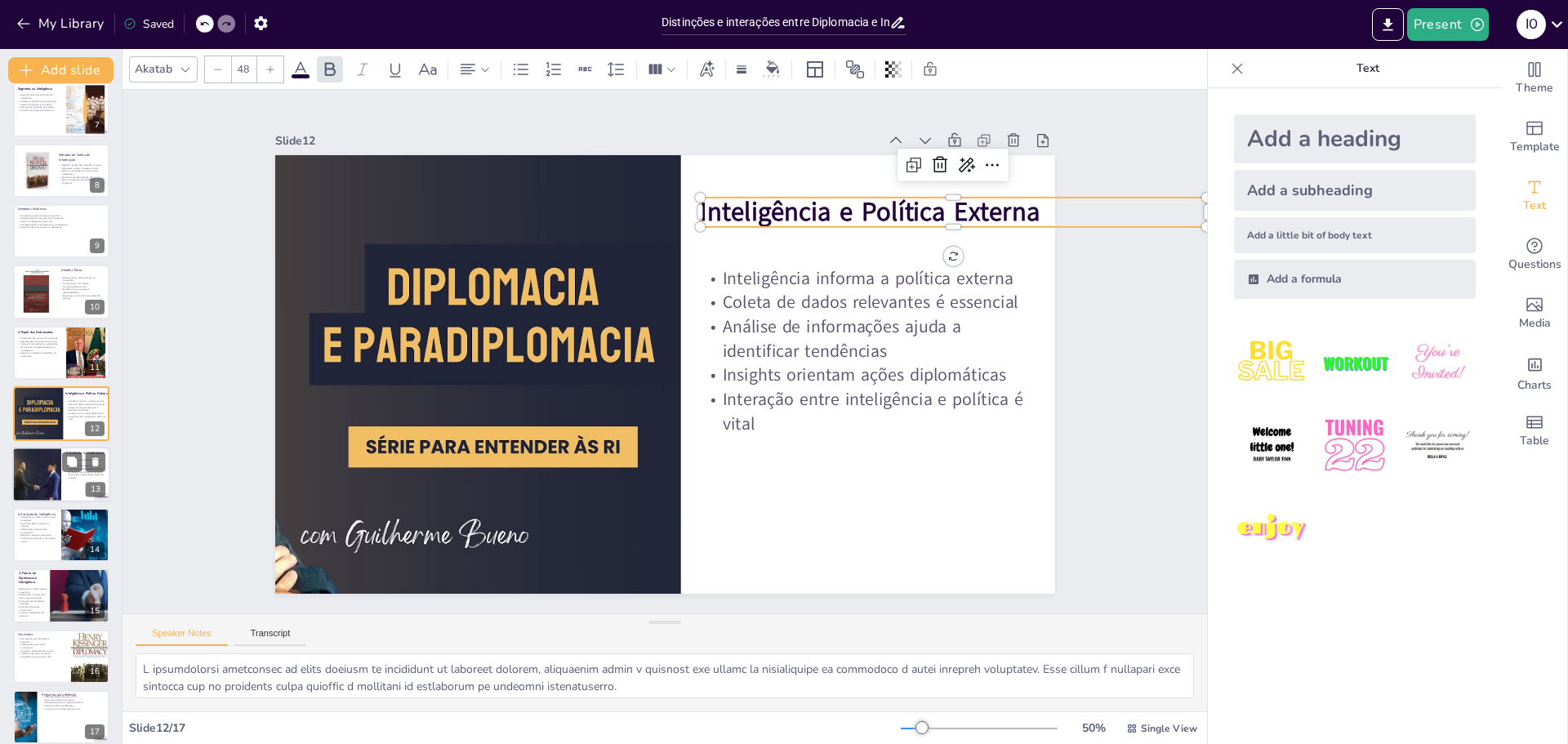
click at [27, 464] on div at bounding box center [36, 474] width 105 height 56
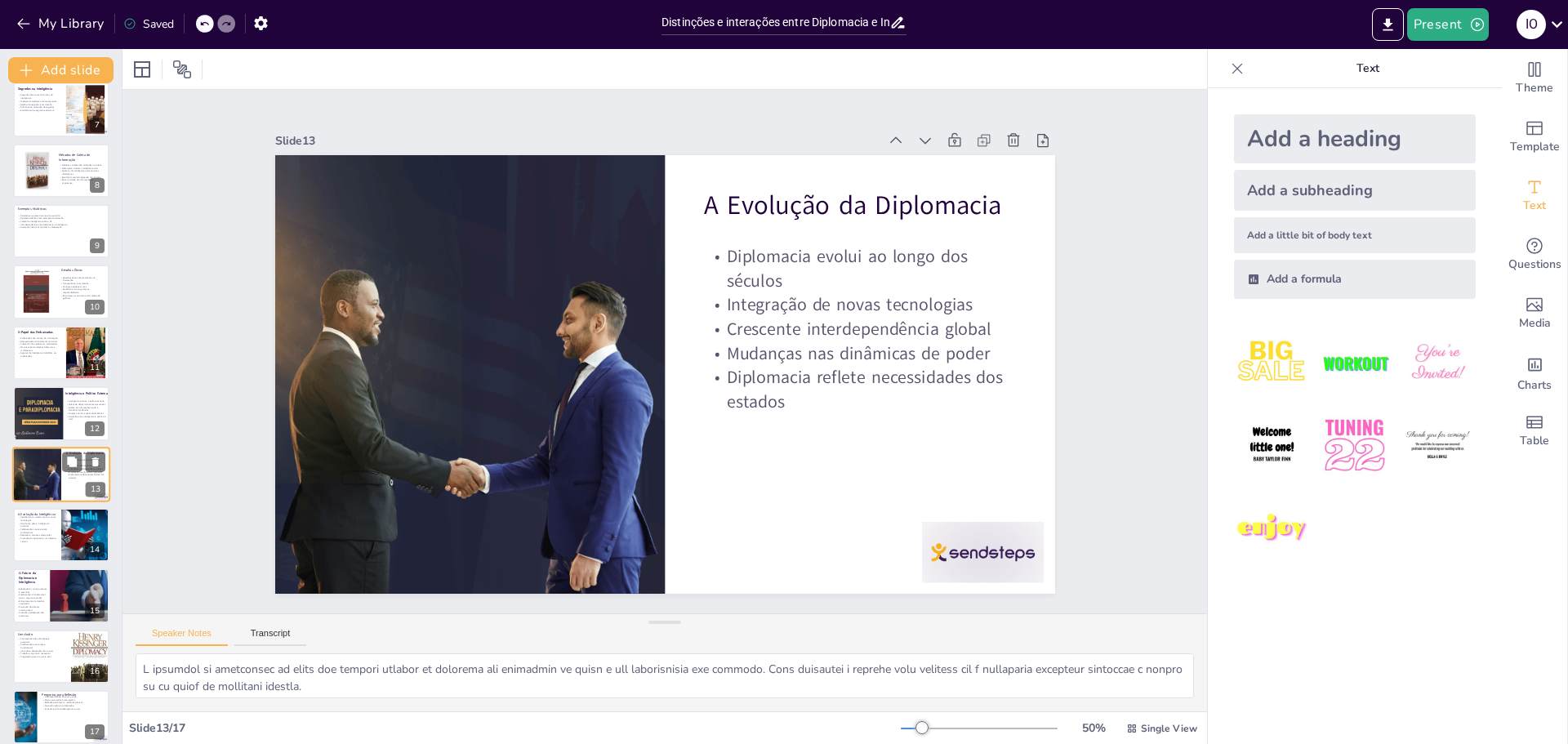
scroll to position [391, 0]
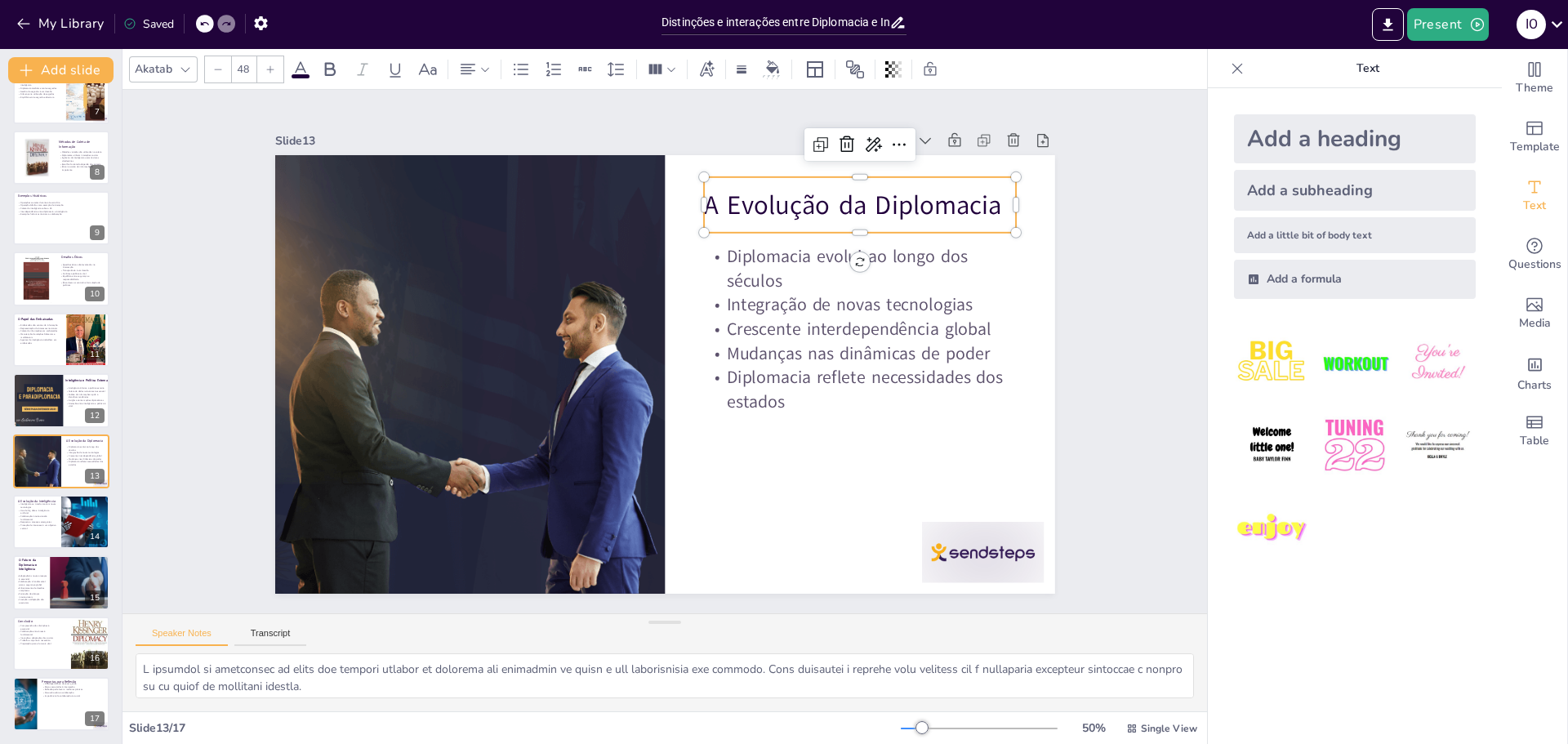
click at [772, 241] on p "A Evolução da Diplomacia" at bounding box center [908, 347] width 273 height 213
click at [327, 64] on icon at bounding box center [331, 69] width 11 height 14
click at [706, 659] on div at bounding box center [650, 727] width 113 height 135
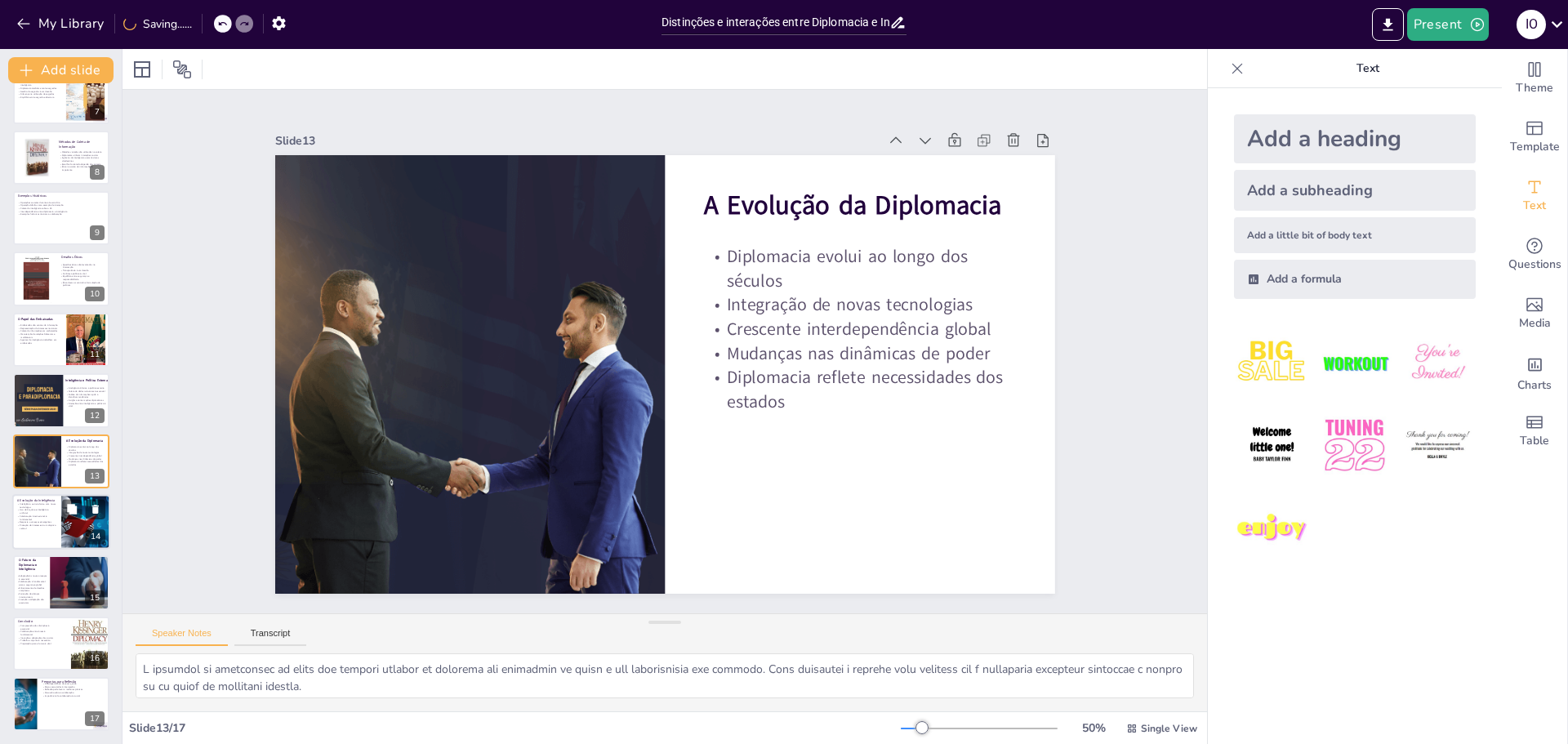
click at [34, 516] on p "Colaboração internacional é fundamental" at bounding box center [37, 517] width 39 height 5
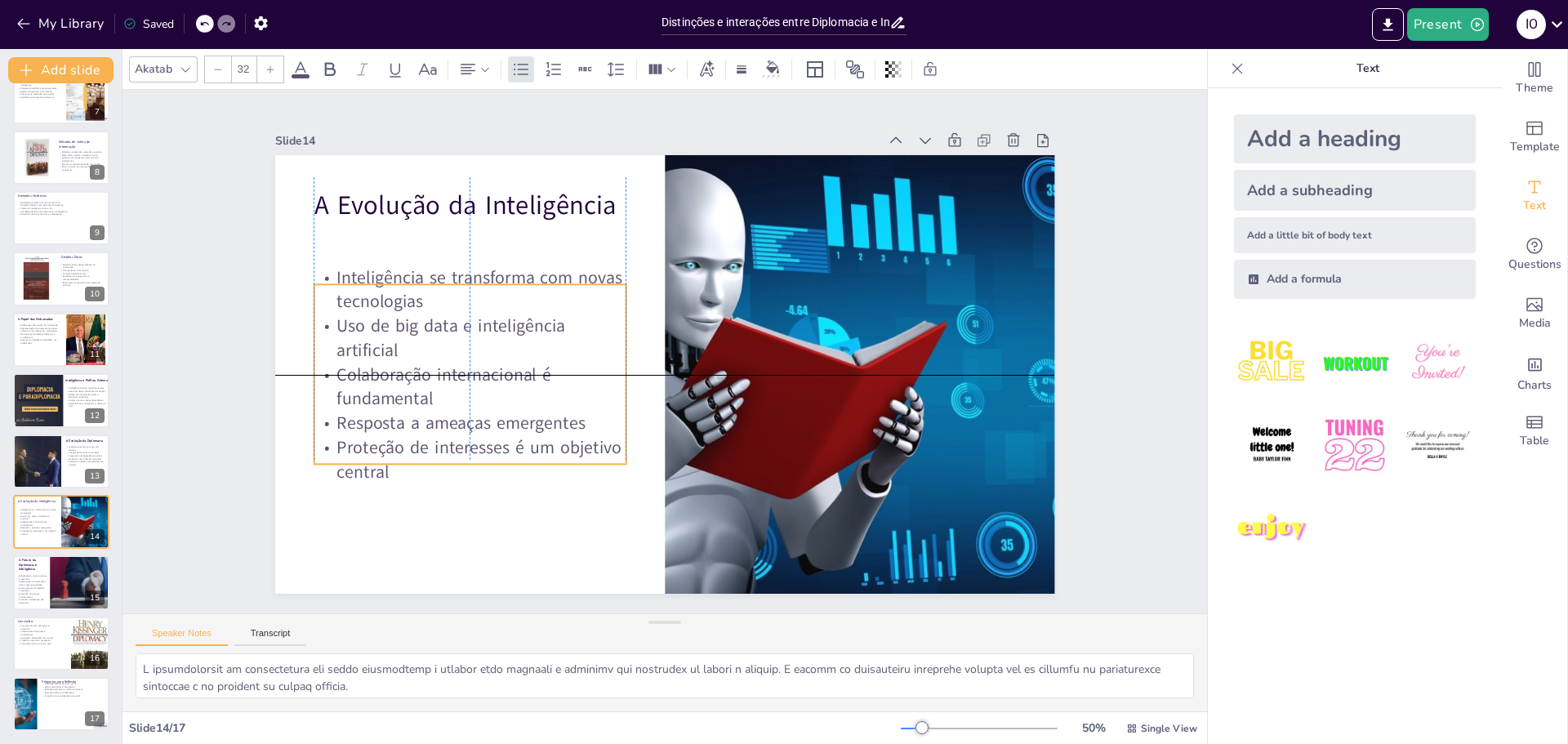
drag, startPoint x: 366, startPoint y: 348, endPoint x: 361, endPoint y: 389, distance: 41.3
click at [438, 347] on p "Colaboração internacional é fundamental" at bounding box center [536, 200] width 197 height 294
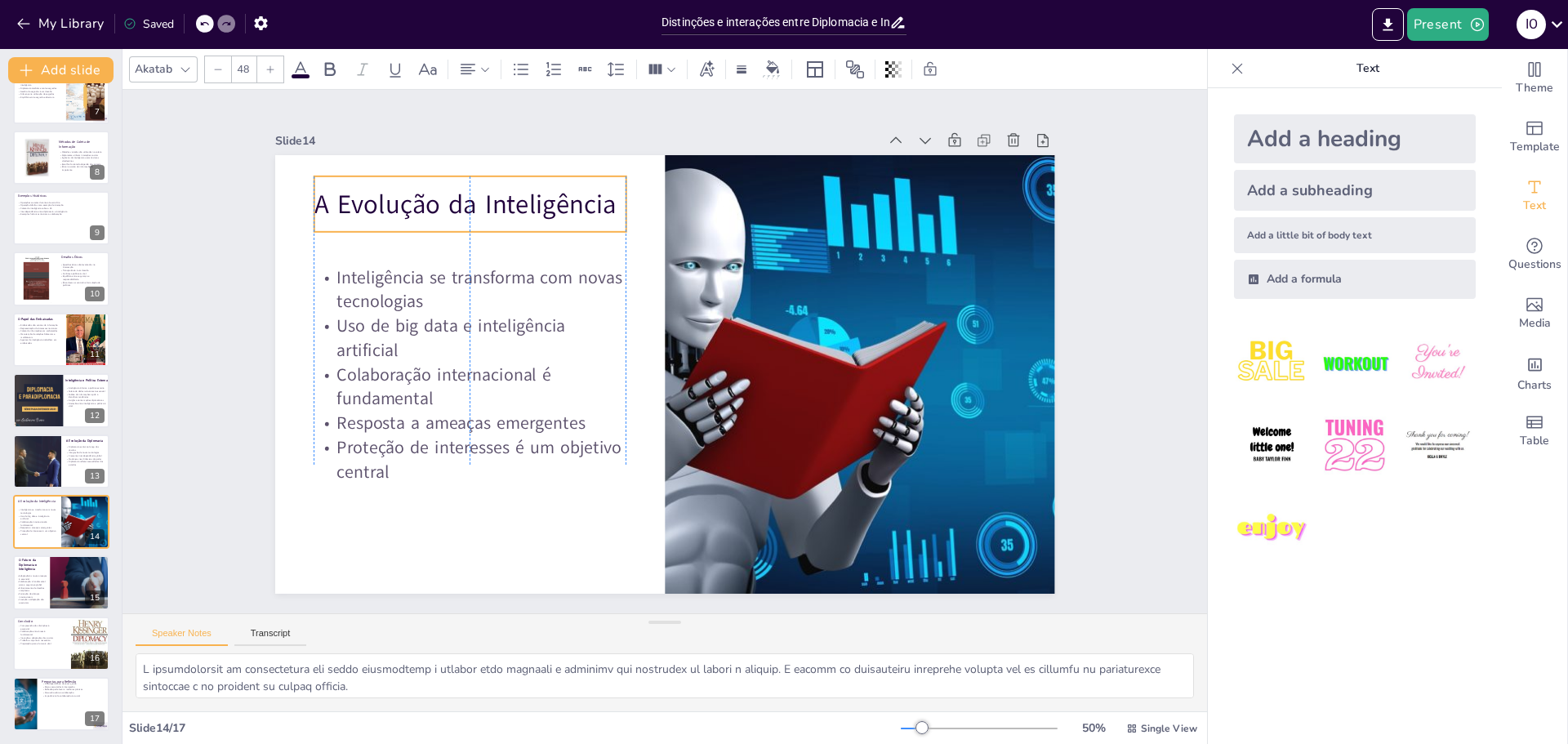
click at [491, 194] on p "A Evolução da Inteligência" at bounding box center [619, 112] width 257 height 236
click at [327, 75] on icon at bounding box center [329, 69] width 19 height 19
click at [41, 579] on p "Adaptação às novas ameaças é essencial" at bounding box center [31, 577] width 32 height 5
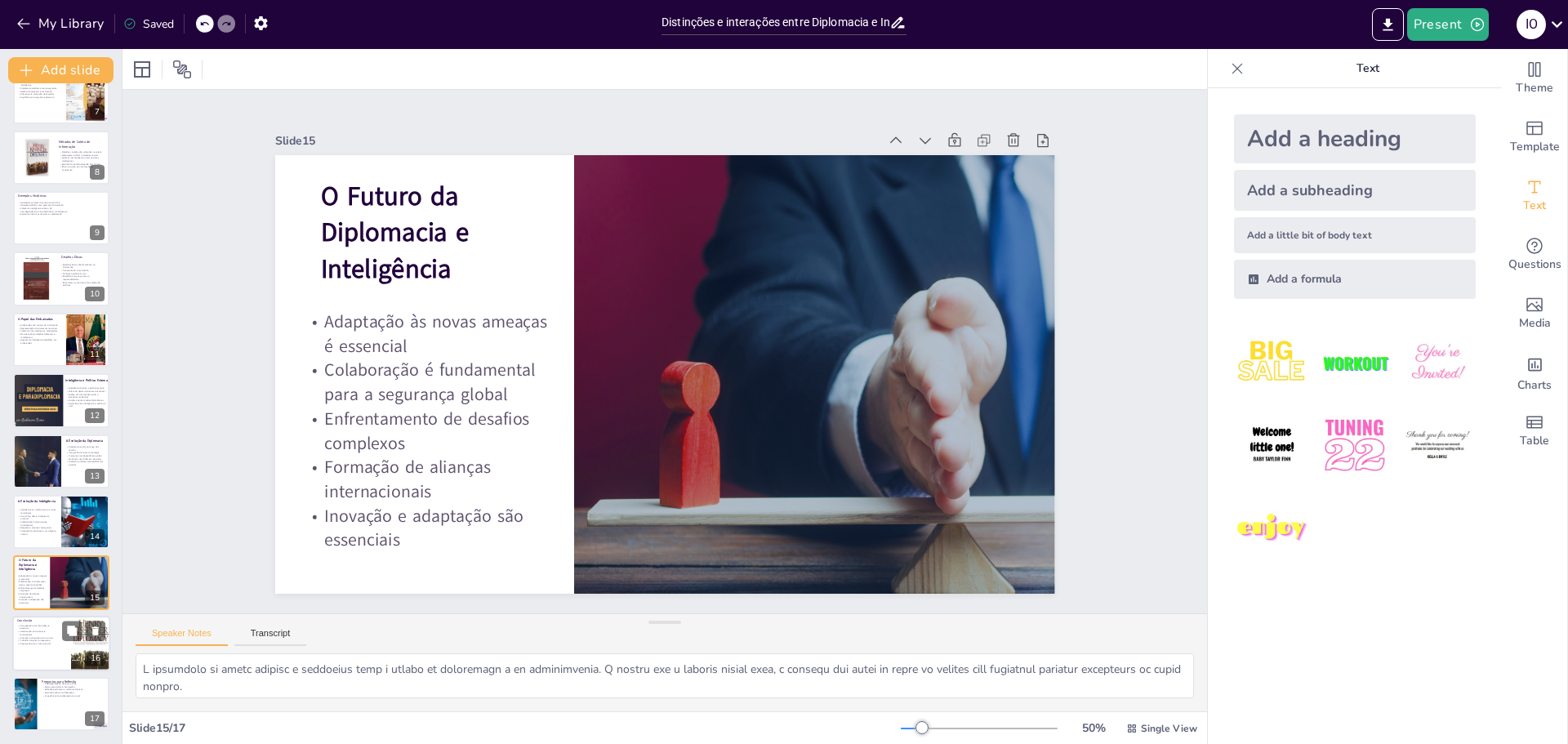
click at [35, 639] on p "Trabalho conjunto é necessário" at bounding box center [37, 641] width 39 height 4
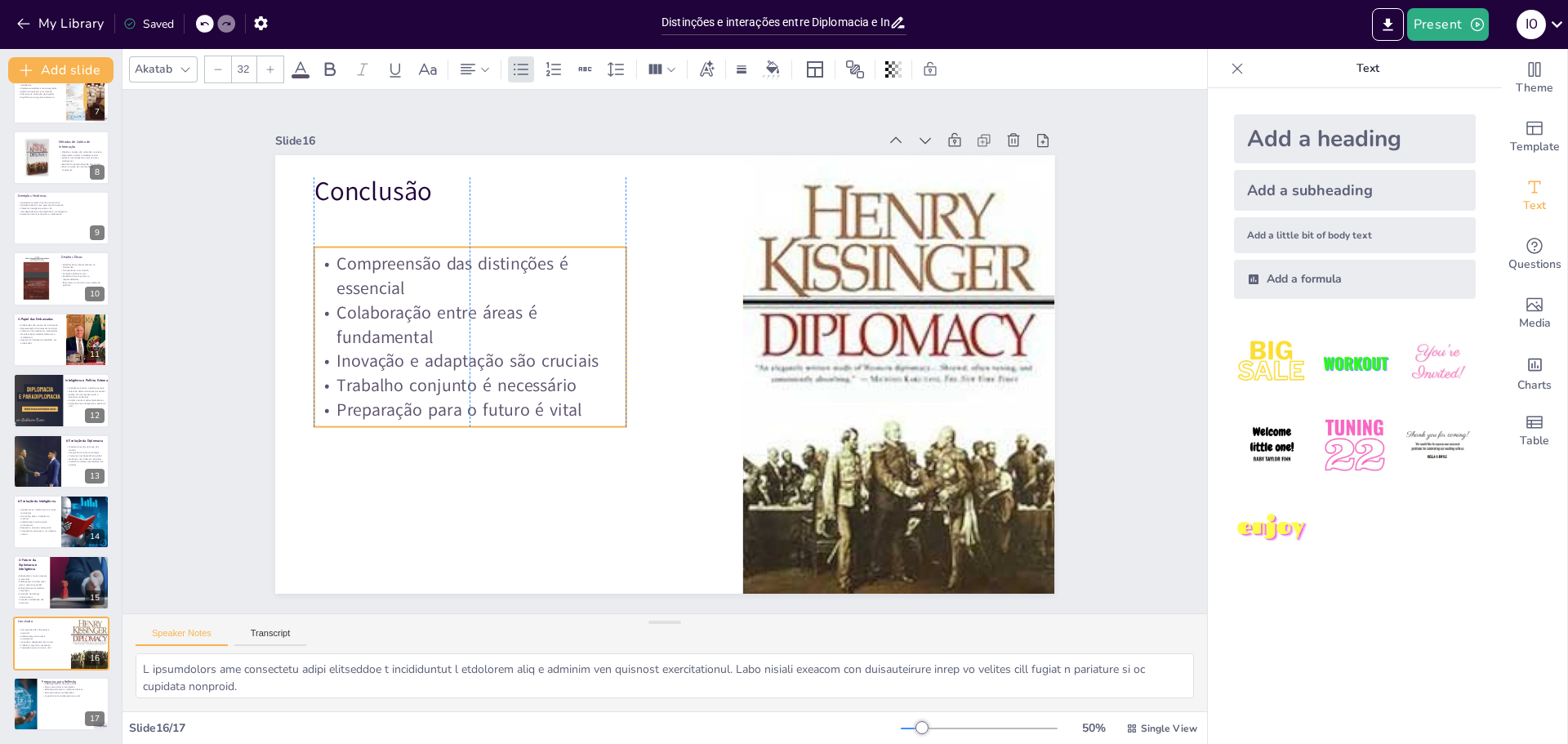
drag, startPoint x: 376, startPoint y: 359, endPoint x: 369, endPoint y: 394, distance: 35.7
click at [724, 394] on p "Preparação para o futuro é vital" at bounding box center [856, 420] width 266 height 204
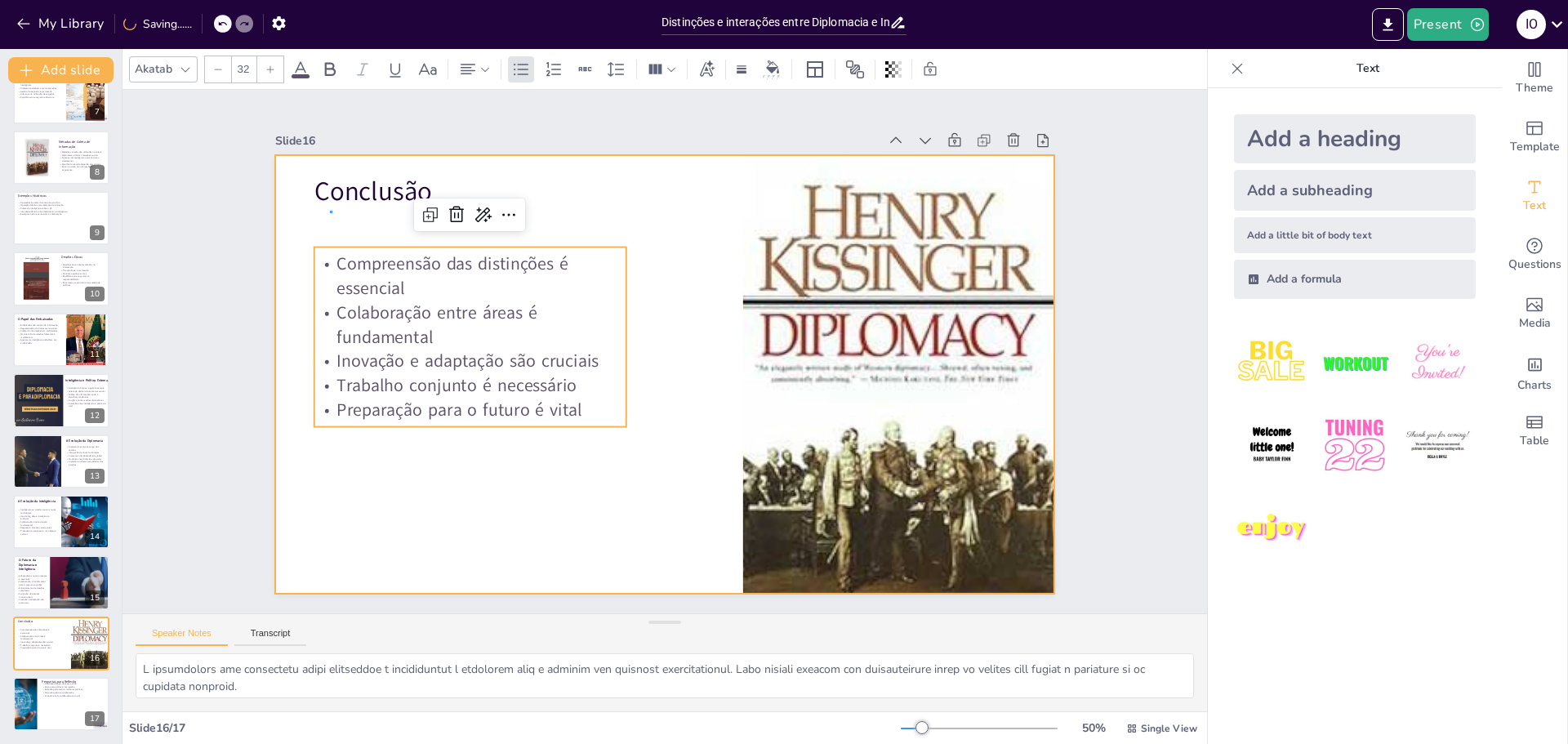
click at [330, 213] on div at bounding box center [673, 332] width 891 height 718
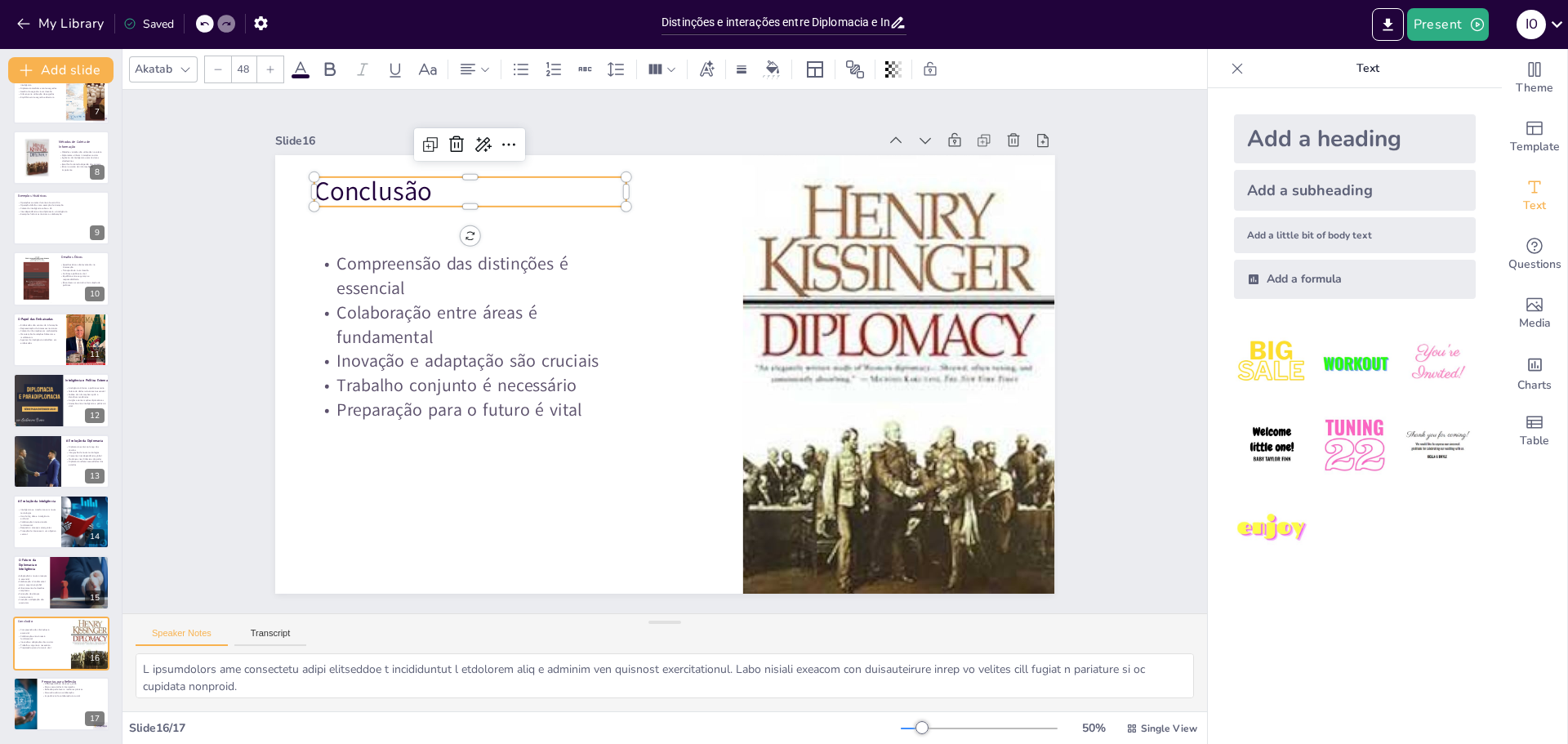
click at [719, 456] on p "Conclusão" at bounding box center [875, 490] width 313 height 69
click at [325, 73] on icon at bounding box center [331, 69] width 11 height 14
click at [37, 696] on div at bounding box center [60, 704] width 98 height 56
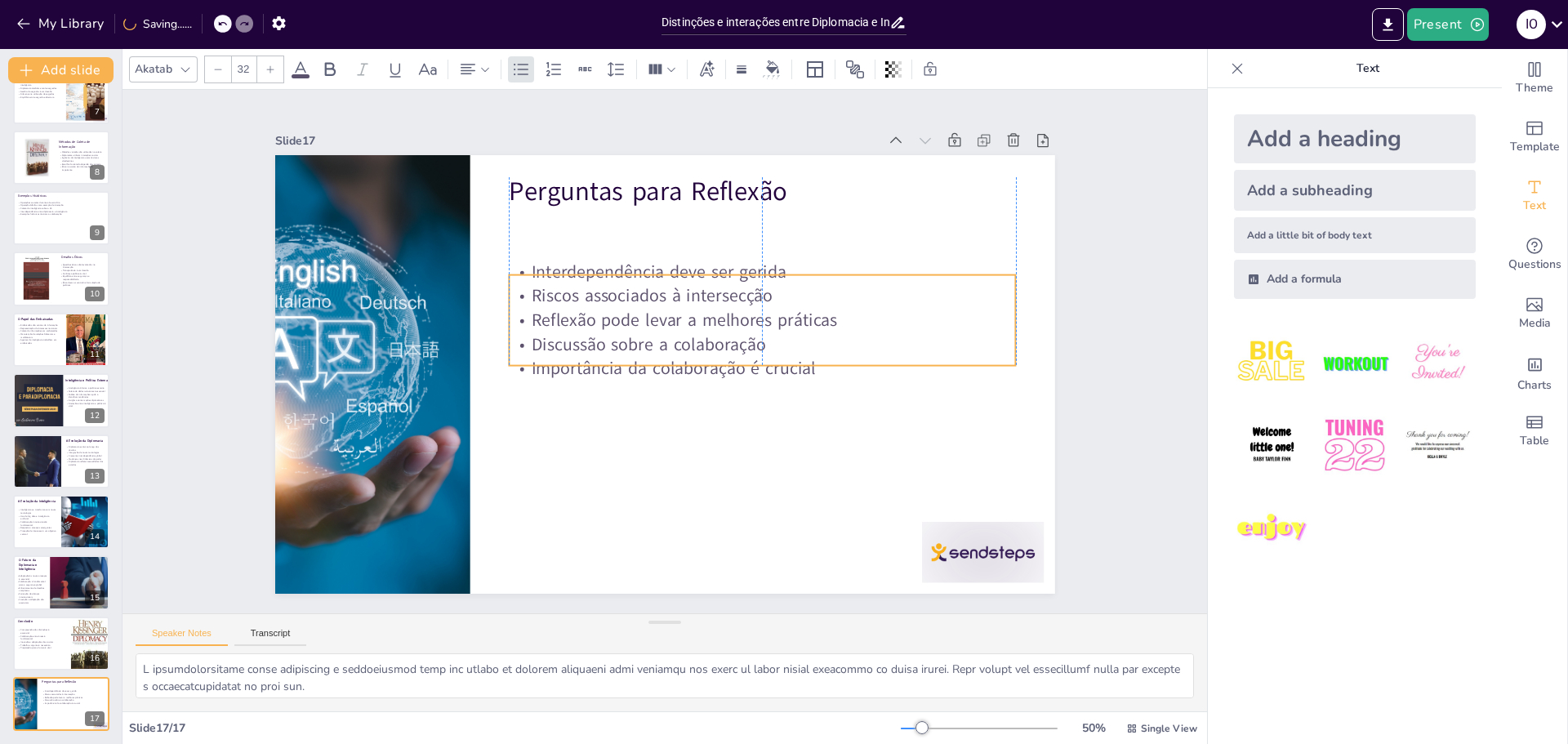
drag, startPoint x: 554, startPoint y: 302, endPoint x: 553, endPoint y: 359, distance: 57.0
click at [553, 359] on p "Importância da colaboração é crucial" at bounding box center [762, 369] width 507 height 25
click at [706, 659] on div at bounding box center [650, 727] width 113 height 135
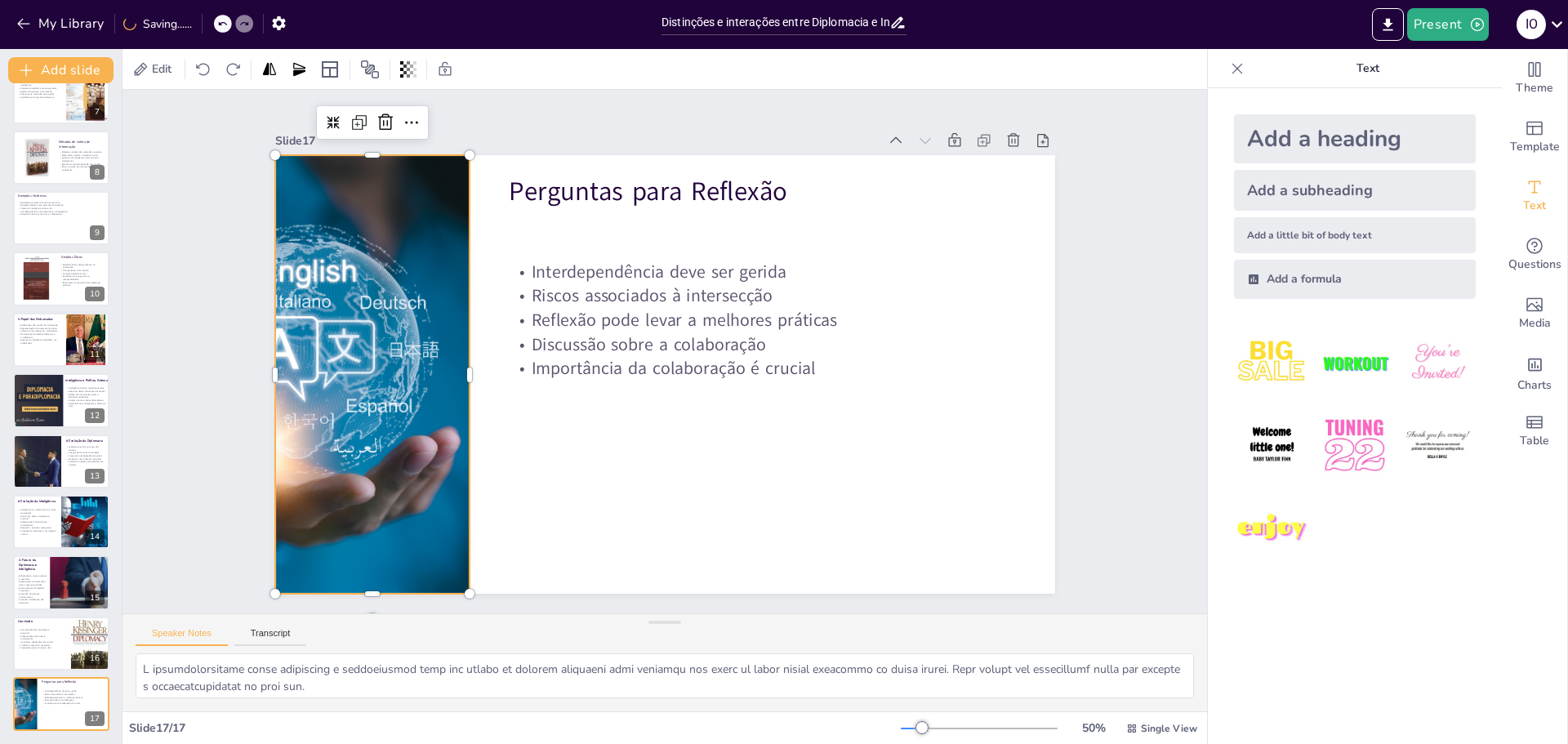
click at [431, 404] on div at bounding box center [512, 601] width 769 height 829
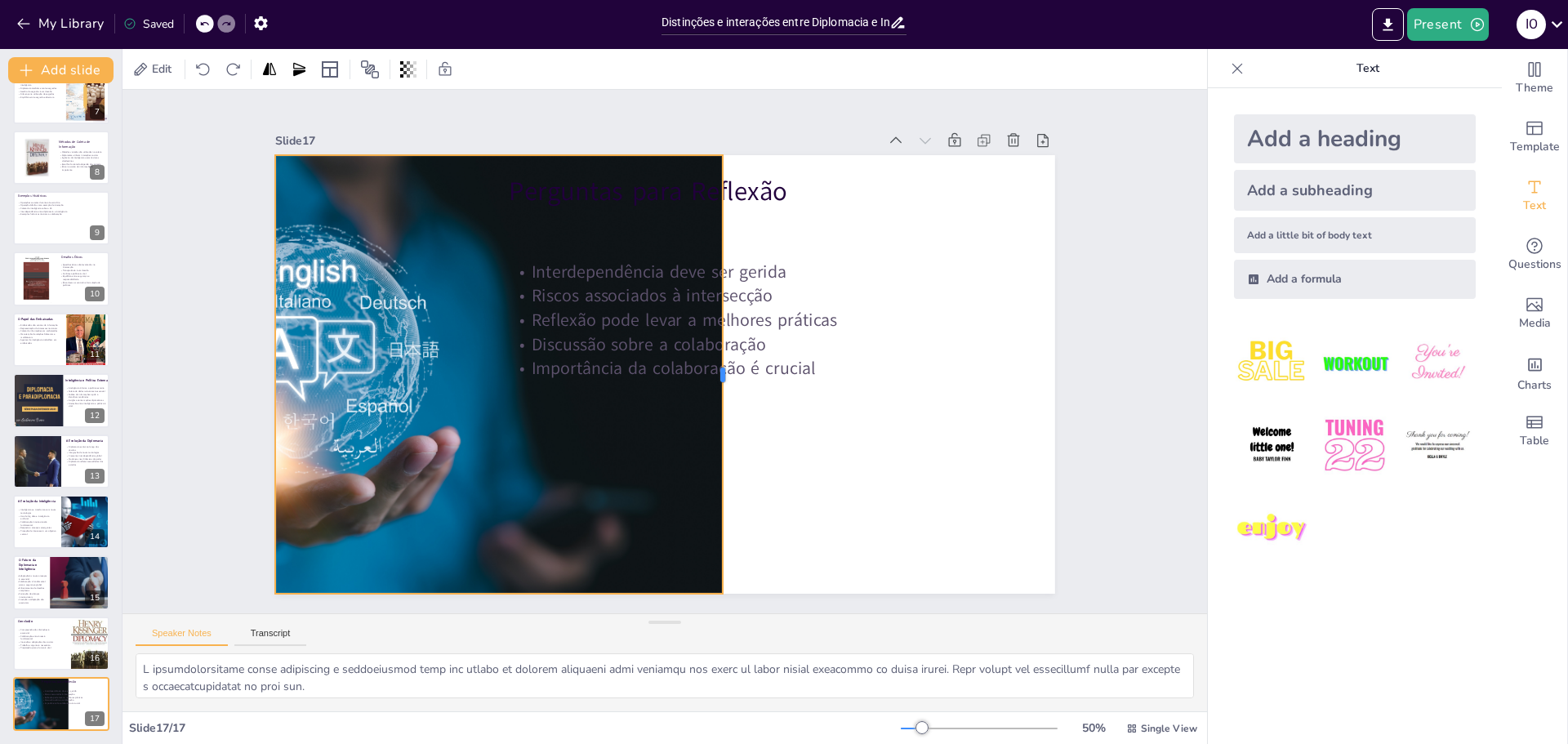
drag, startPoint x: 459, startPoint y: 368, endPoint x: 713, endPoint y: 397, distance: 255.7
click at [713, 320] on div at bounding box center [694, 290] width 438 height 58
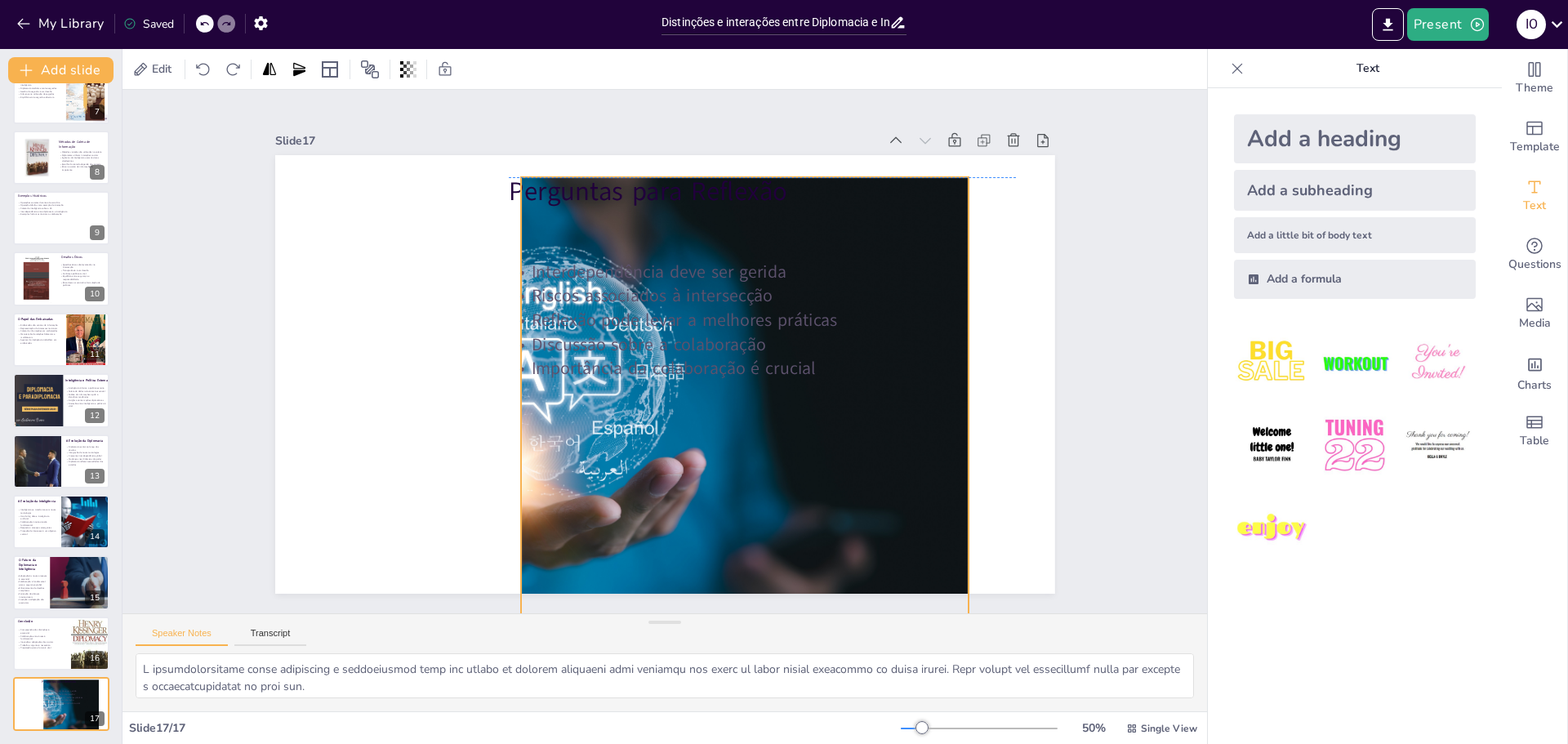
drag, startPoint x: 474, startPoint y: 398, endPoint x: 620, endPoint y: 410, distance: 146.5
click at [724, 421] on div at bounding box center [718, 388] width 576 height 782
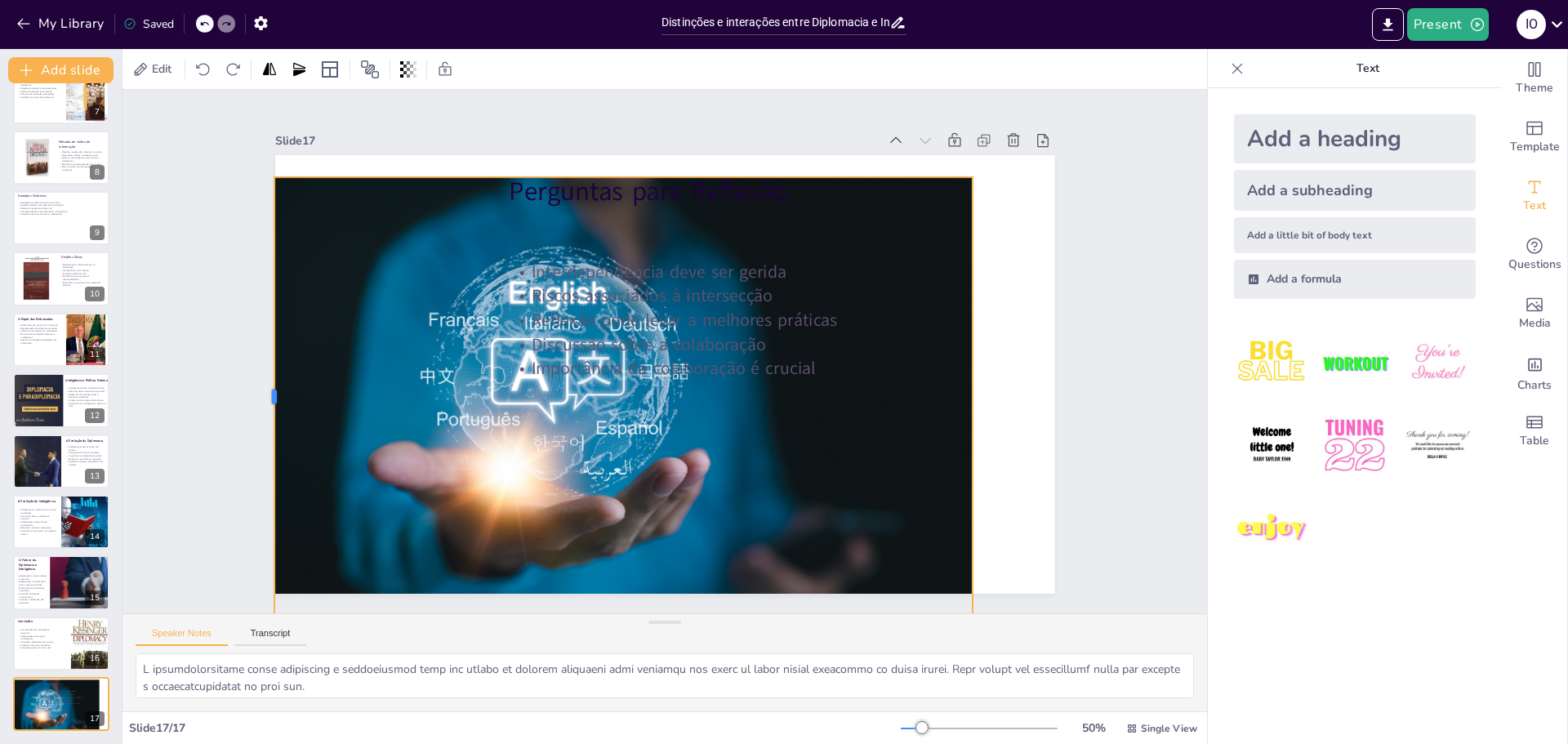
drag, startPoint x: 512, startPoint y: 388, endPoint x: 281, endPoint y: 377, distance: 231.3
click at [605, 169] on div at bounding box center [662, 165] width 686 height 158
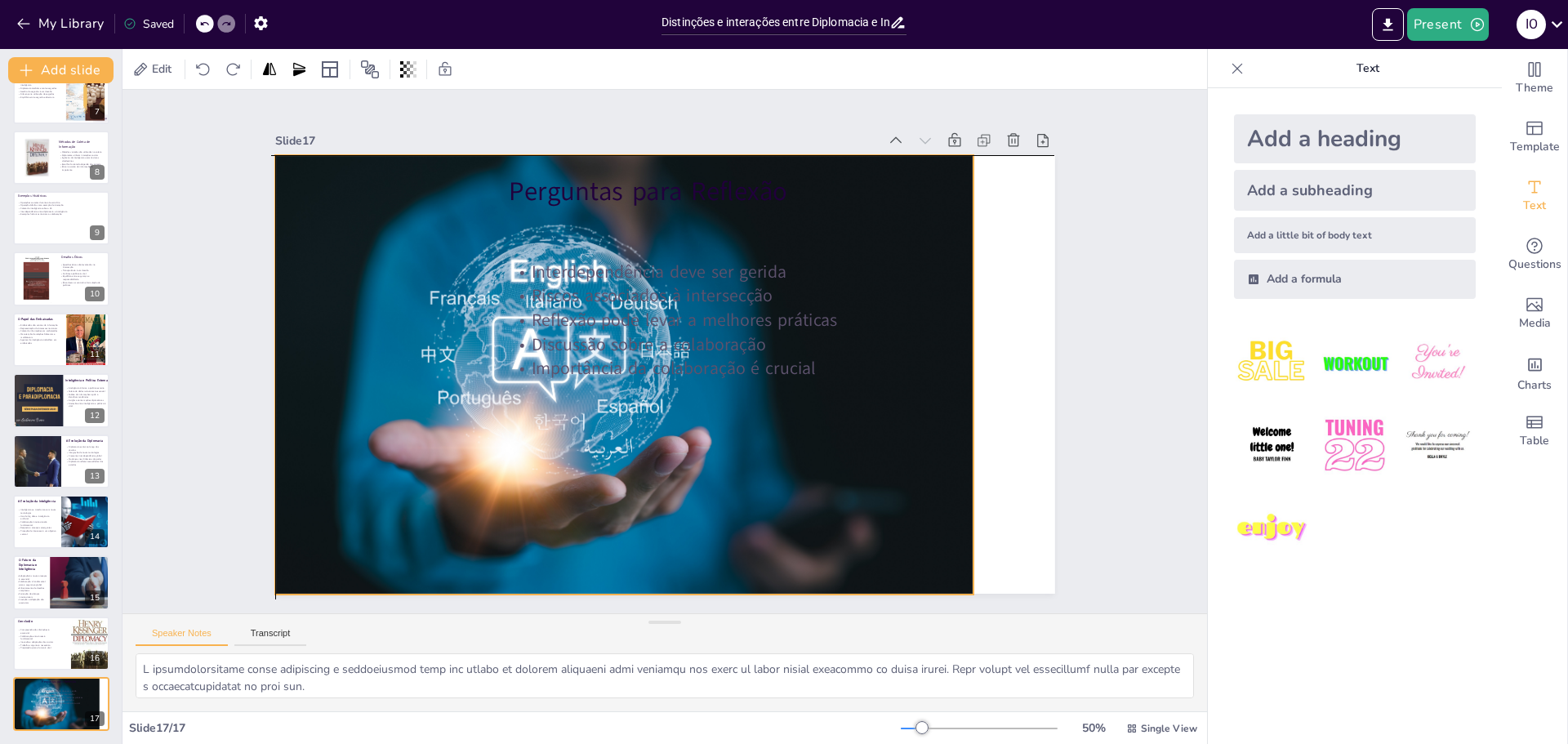
drag, startPoint x: 625, startPoint y: 225, endPoint x: 621, endPoint y: 208, distance: 17.5
click at [621, 208] on div at bounding box center [713, 352] width 832 height 734
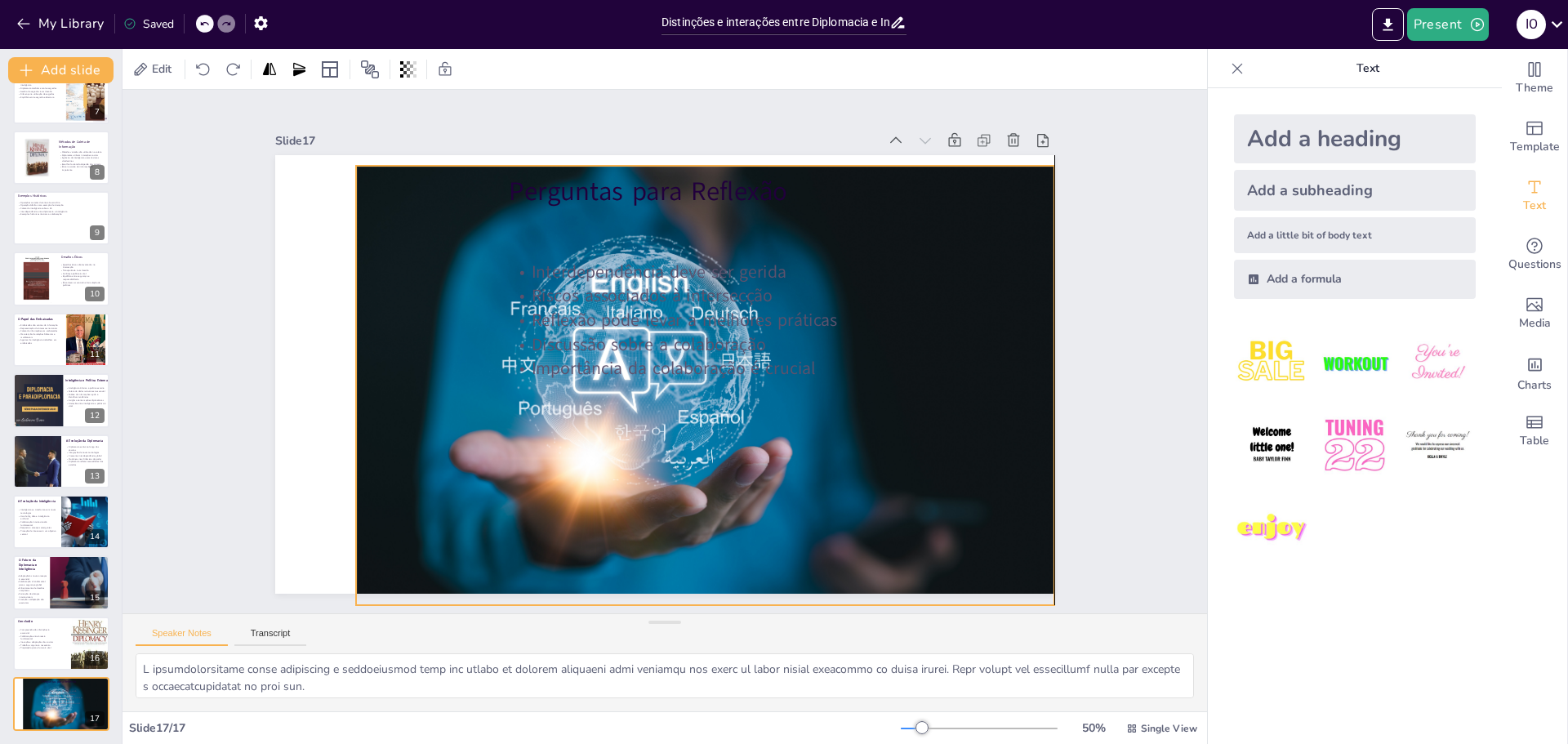
drag, startPoint x: 843, startPoint y: 431, endPoint x: 796, endPoint y: 435, distance: 47.2
click at [906, 436] on div at bounding box center [645, 400] width 636 height 808
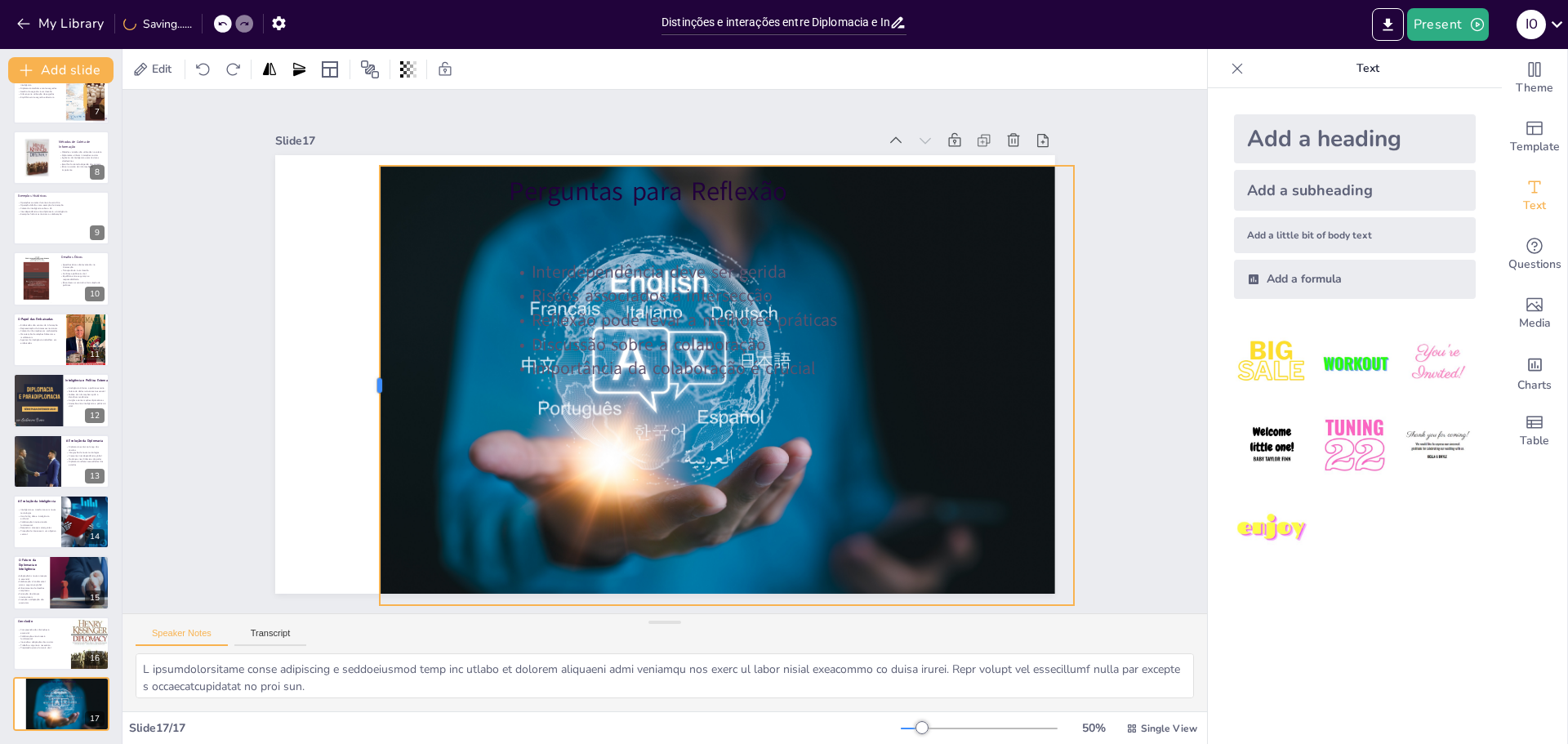
drag, startPoint x: 360, startPoint y: 382, endPoint x: 406, endPoint y: 363, distance: 49.8
click at [366, 126] on div at bounding box center [571, 73] width 433 height 104
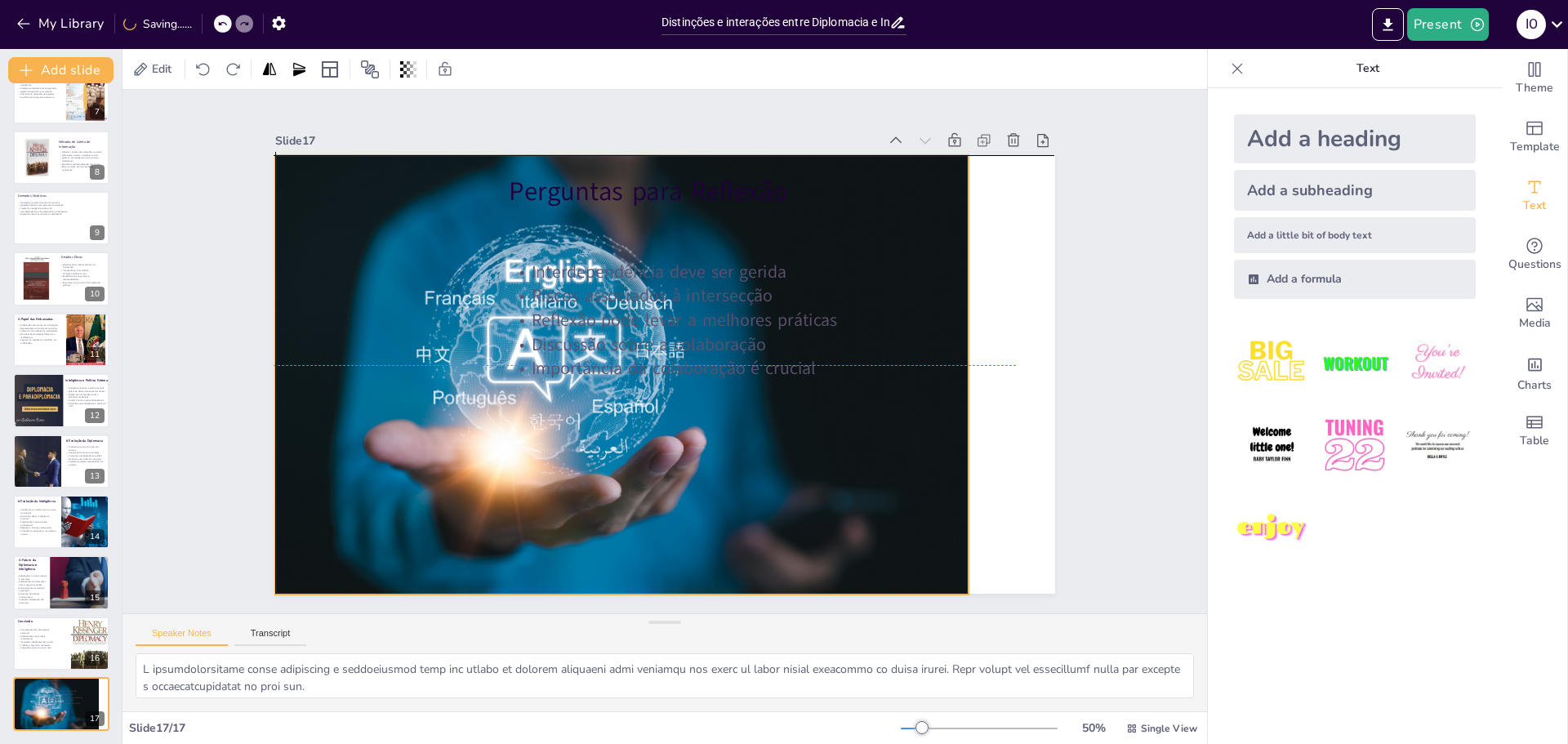
drag, startPoint x: 420, startPoint y: 351, endPoint x: 313, endPoint y: 337, distance: 107.9
click at [389, 337] on div at bounding box center [677, 402] width 577 height 782
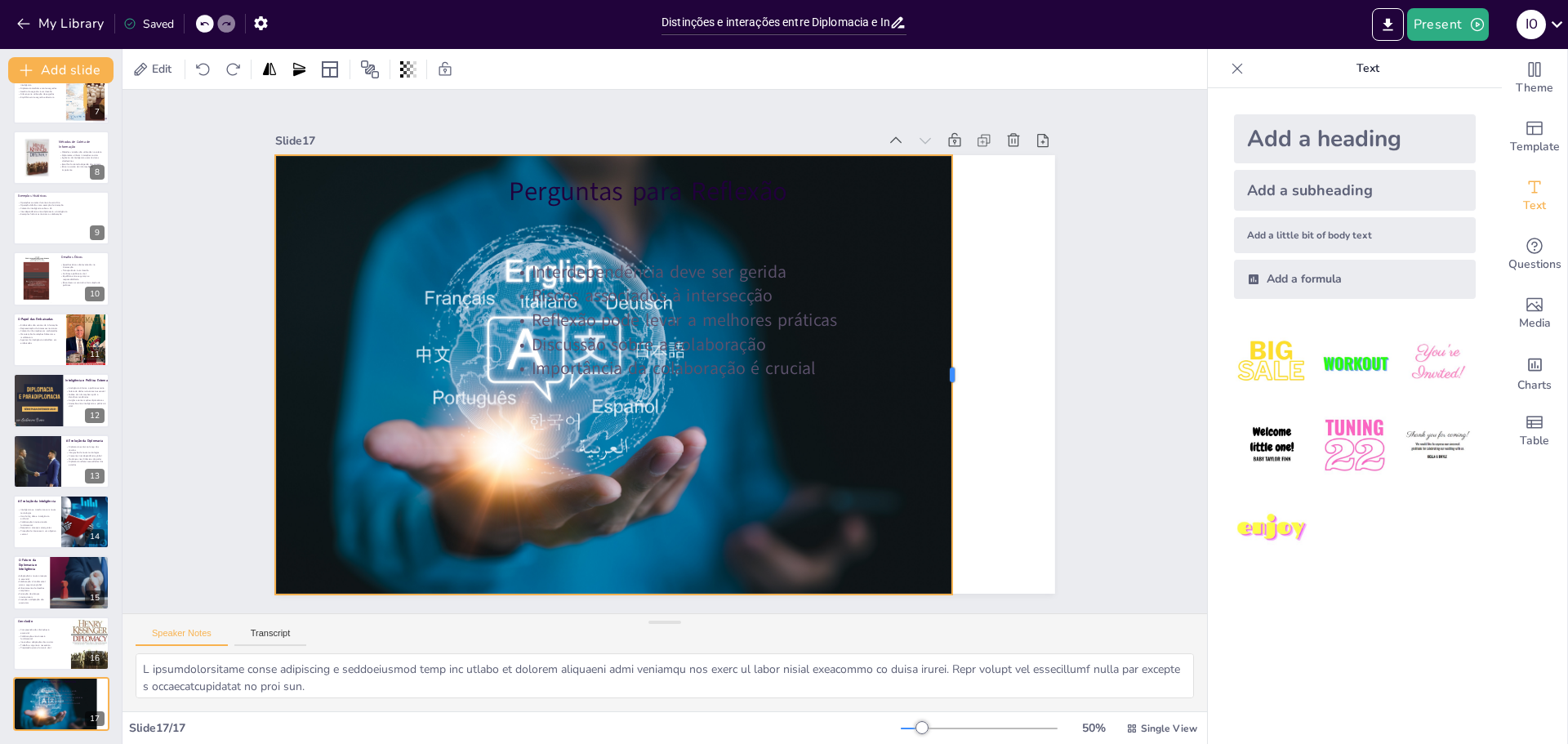
drag, startPoint x: 958, startPoint y: 369, endPoint x: 941, endPoint y: 373, distance: 17.5
click at [482, 373] on div at bounding box center [387, 450] width 190 height 407
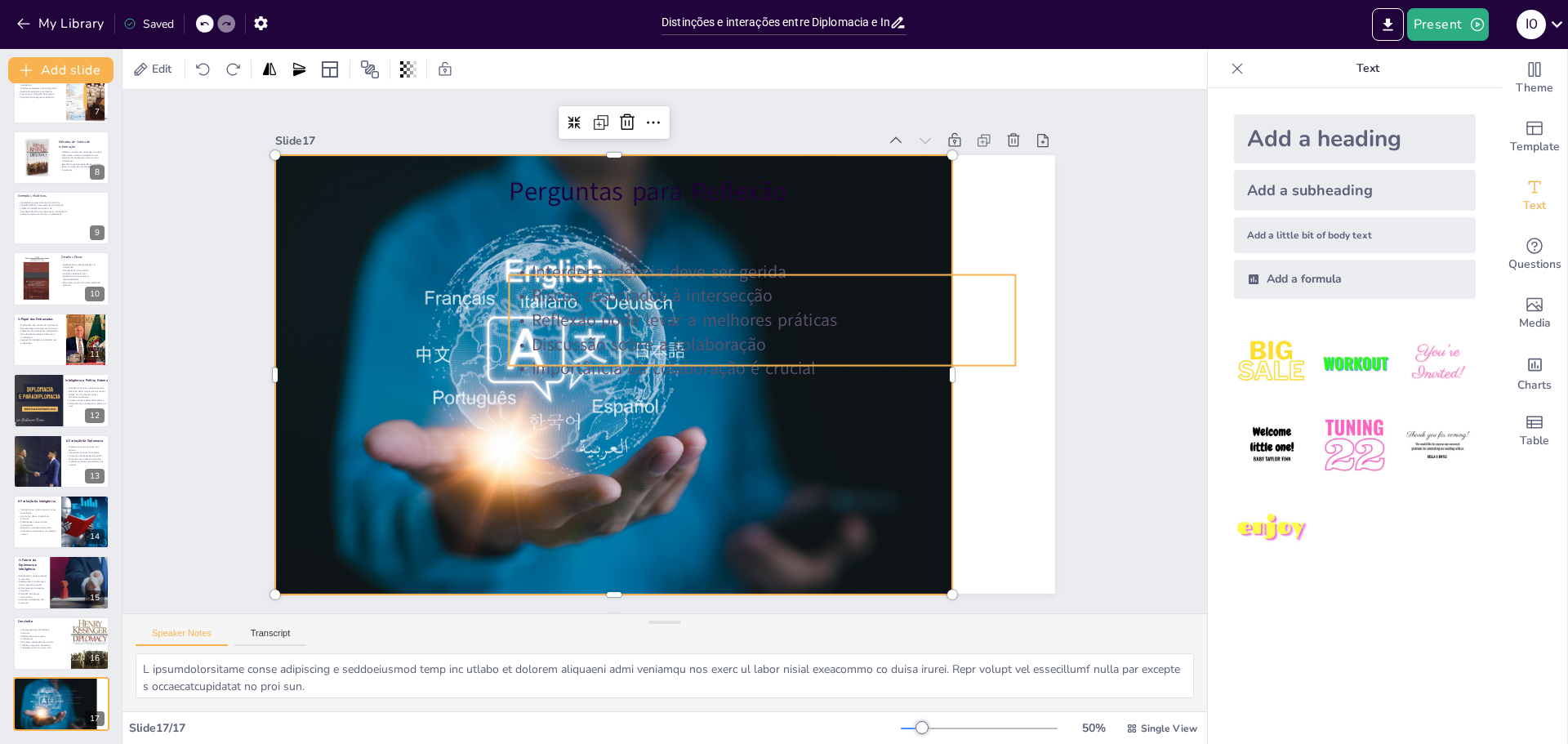
click at [746, 309] on p "Reflexão pode levar a melhores práticas" at bounding box center [564, 340] width 473 height 228
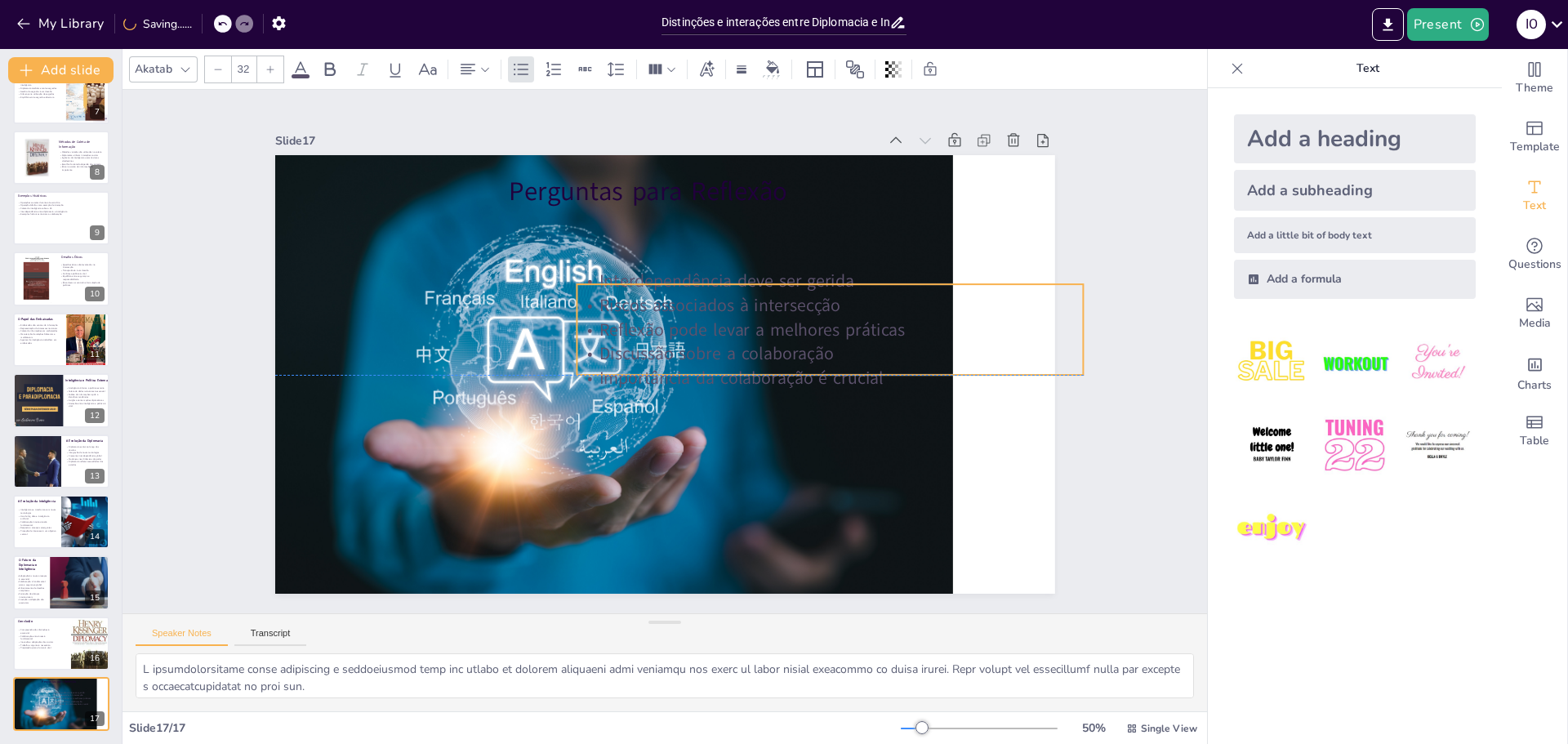
drag, startPoint x: 748, startPoint y: 311, endPoint x: 816, endPoint y: 324, distance: 69.2
click at [816, 324] on p "Reflexão pode levar a melhores práticas" at bounding box center [819, 415] width 450 height 274
click at [304, 76] on span at bounding box center [301, 76] width 18 height 4
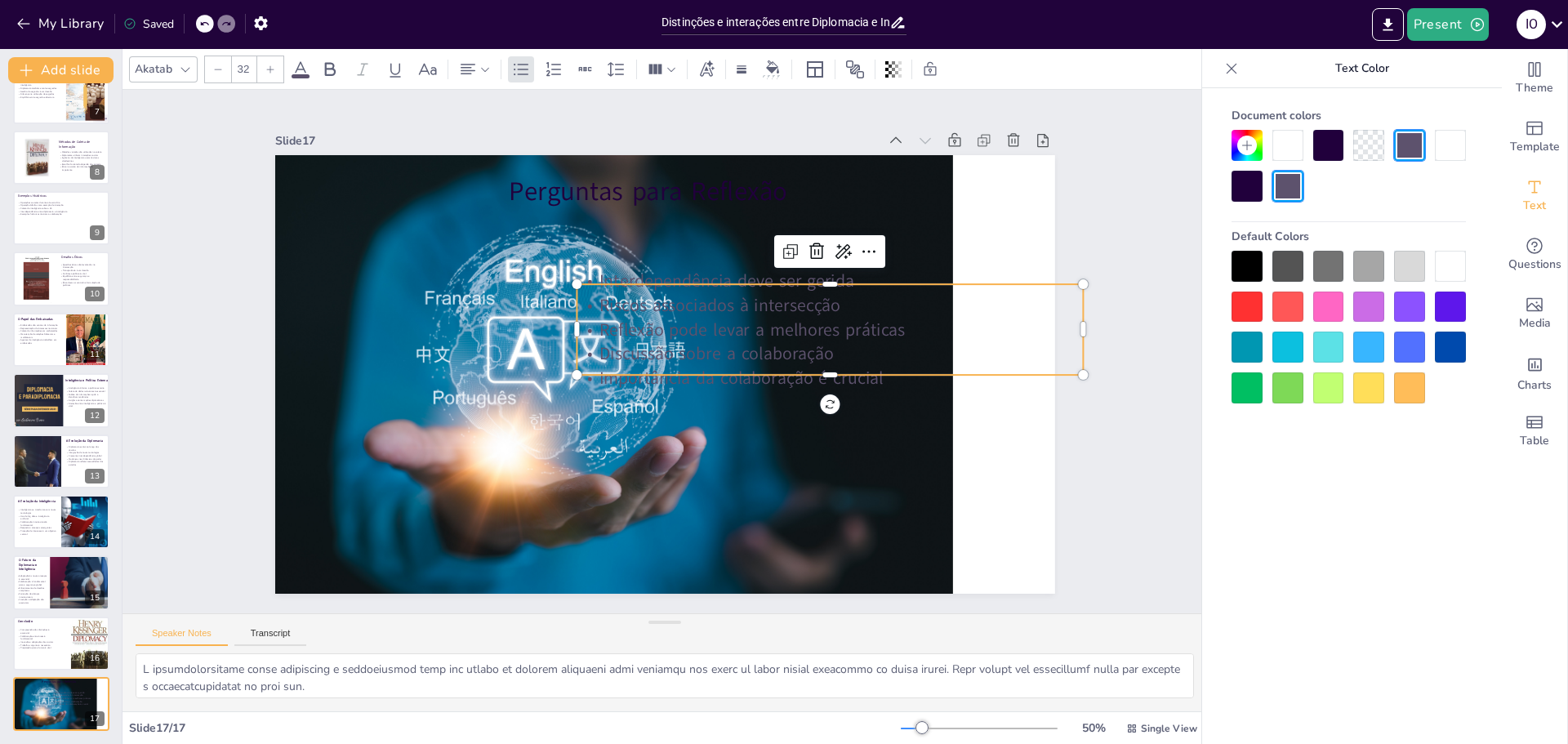
click at [1450, 256] on div at bounding box center [1451, 266] width 31 height 31
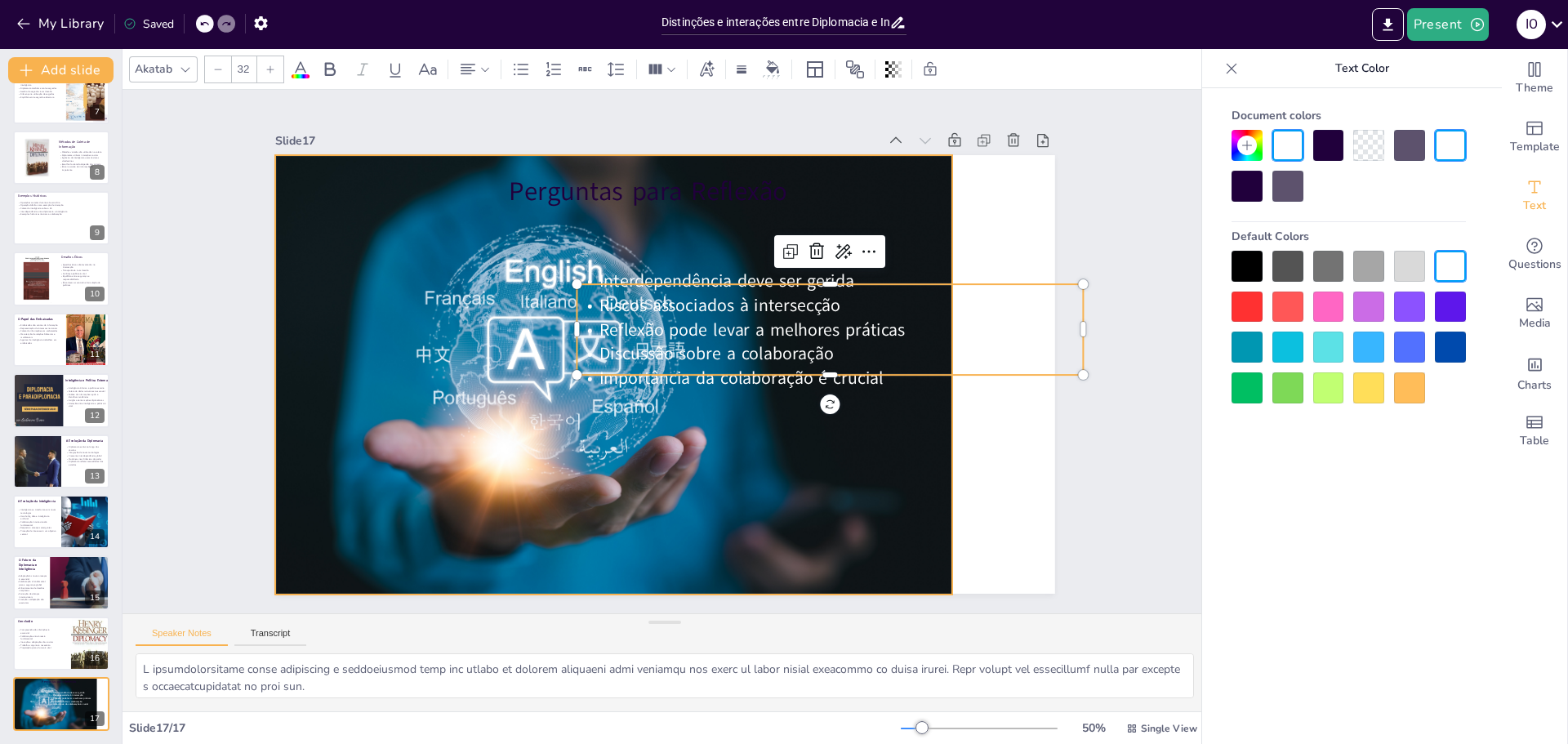
click at [898, 479] on div at bounding box center [613, 344] width 830 height 771
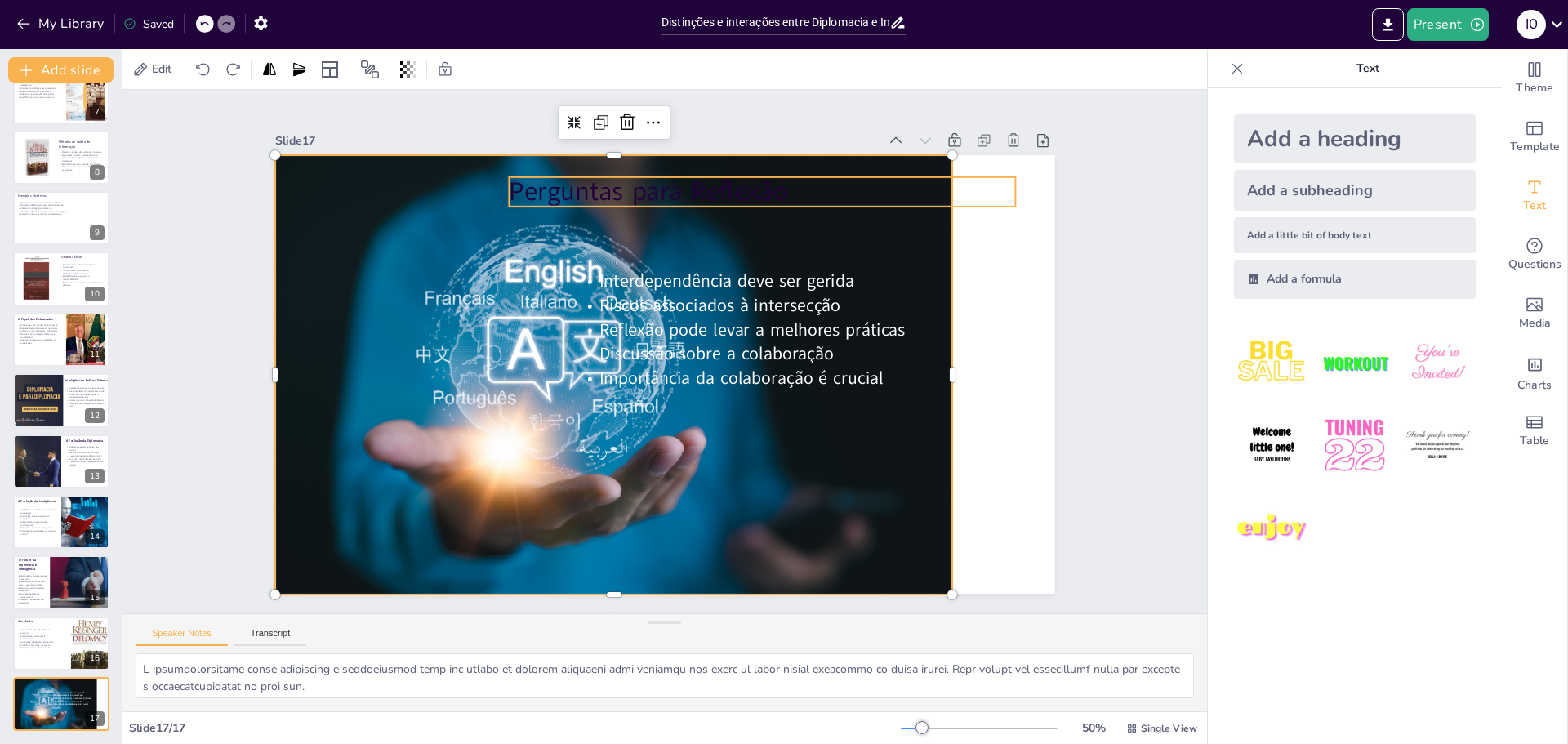
click at [605, 375] on p "Perguntas para Reflexão" at bounding box center [680, 538] width 431 height 327
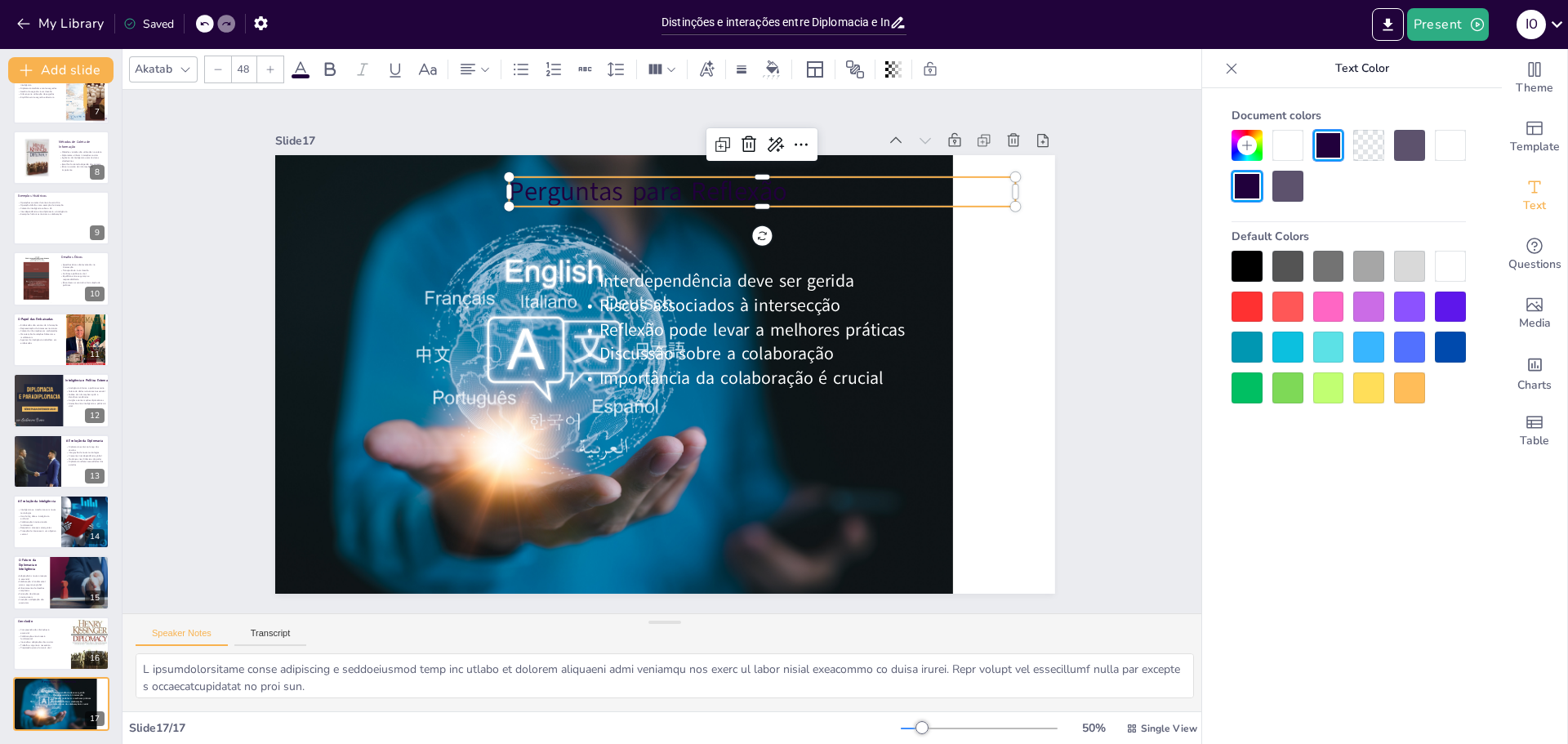
click at [1442, 271] on div at bounding box center [1451, 266] width 31 height 31
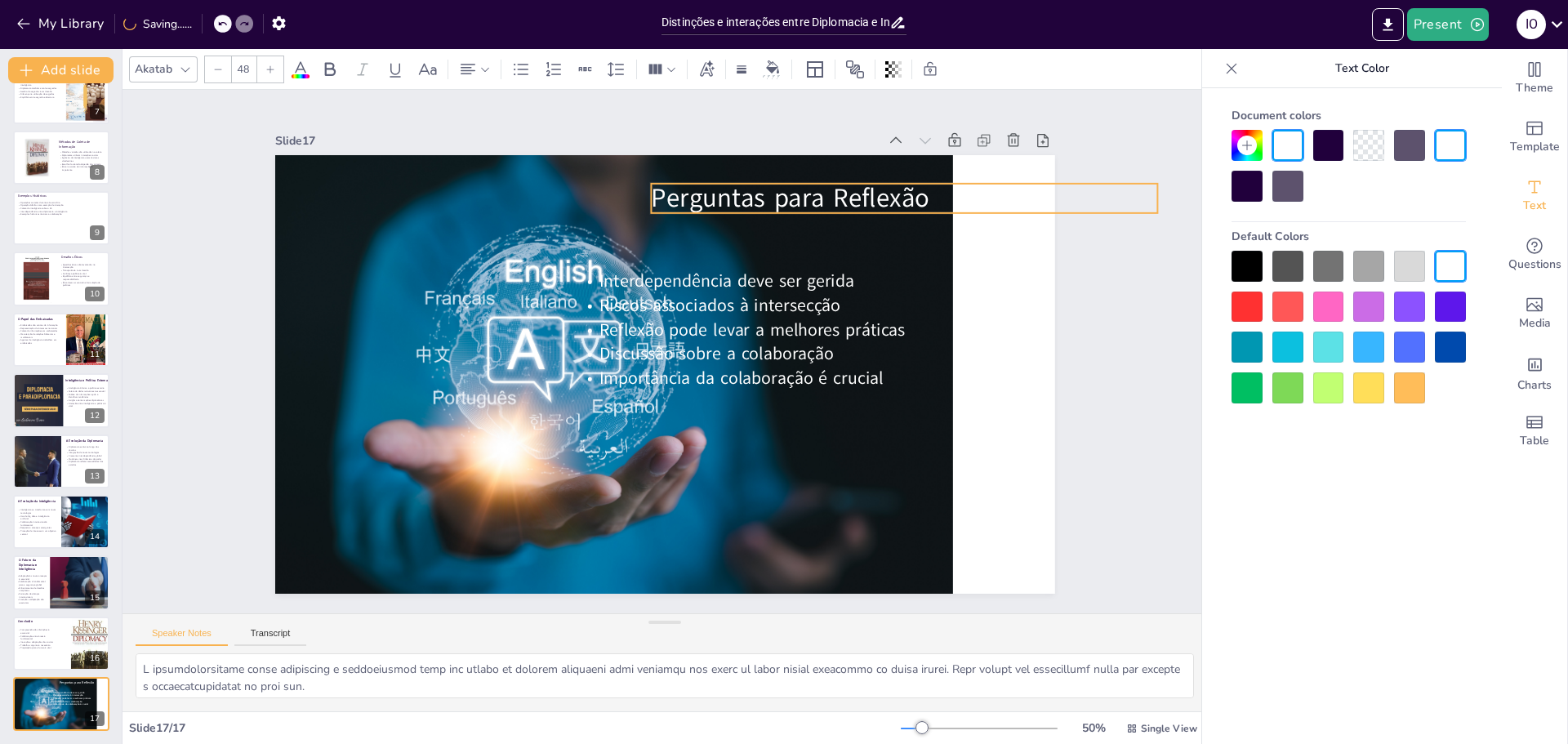
drag, startPoint x: 818, startPoint y: 188, endPoint x: 959, endPoint y: 195, distance: 141.2
click at [564, 195] on p "Perguntas para Reflexão" at bounding box center [399, 248] width 327 height 431
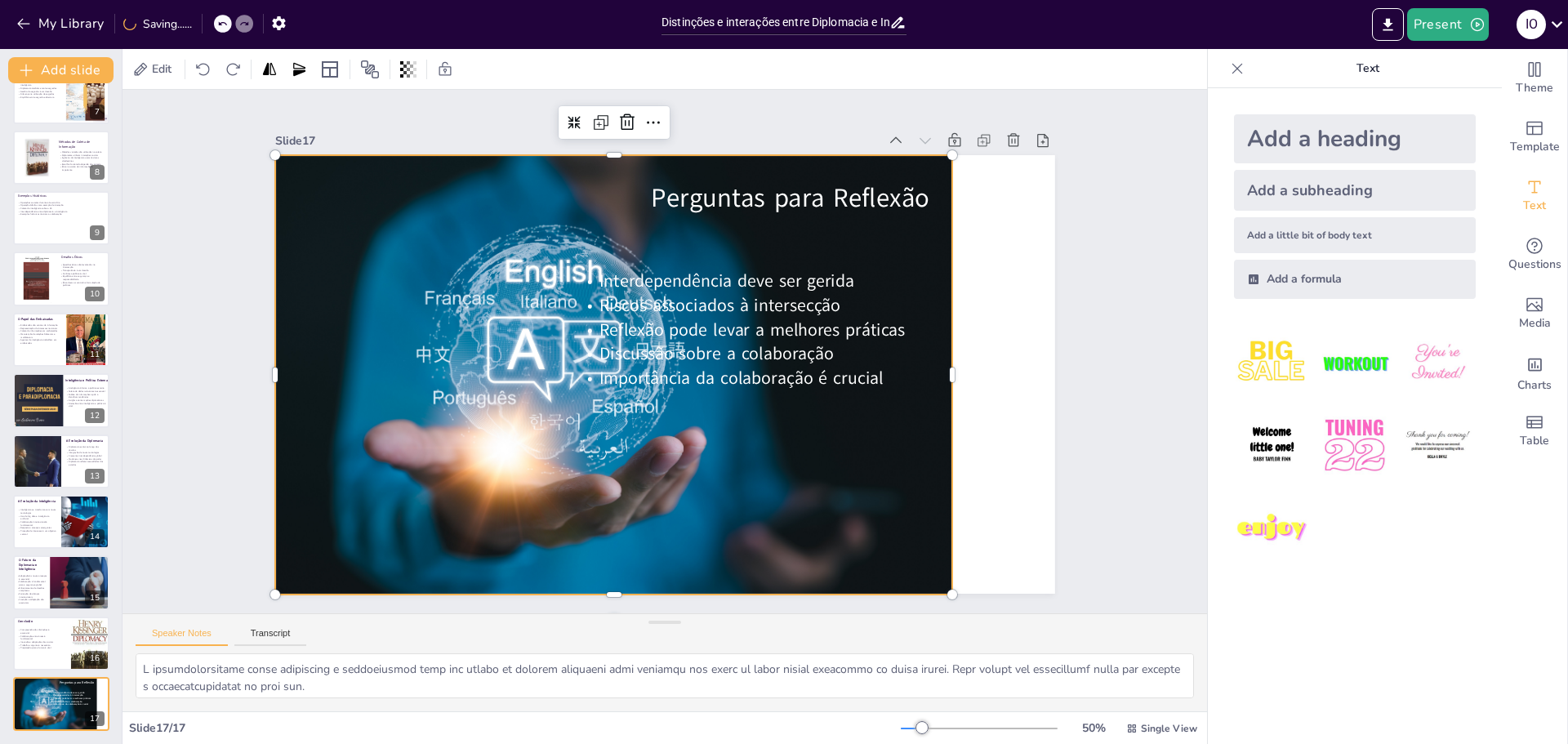
click at [913, 410] on div at bounding box center [613, 344] width 830 height 771
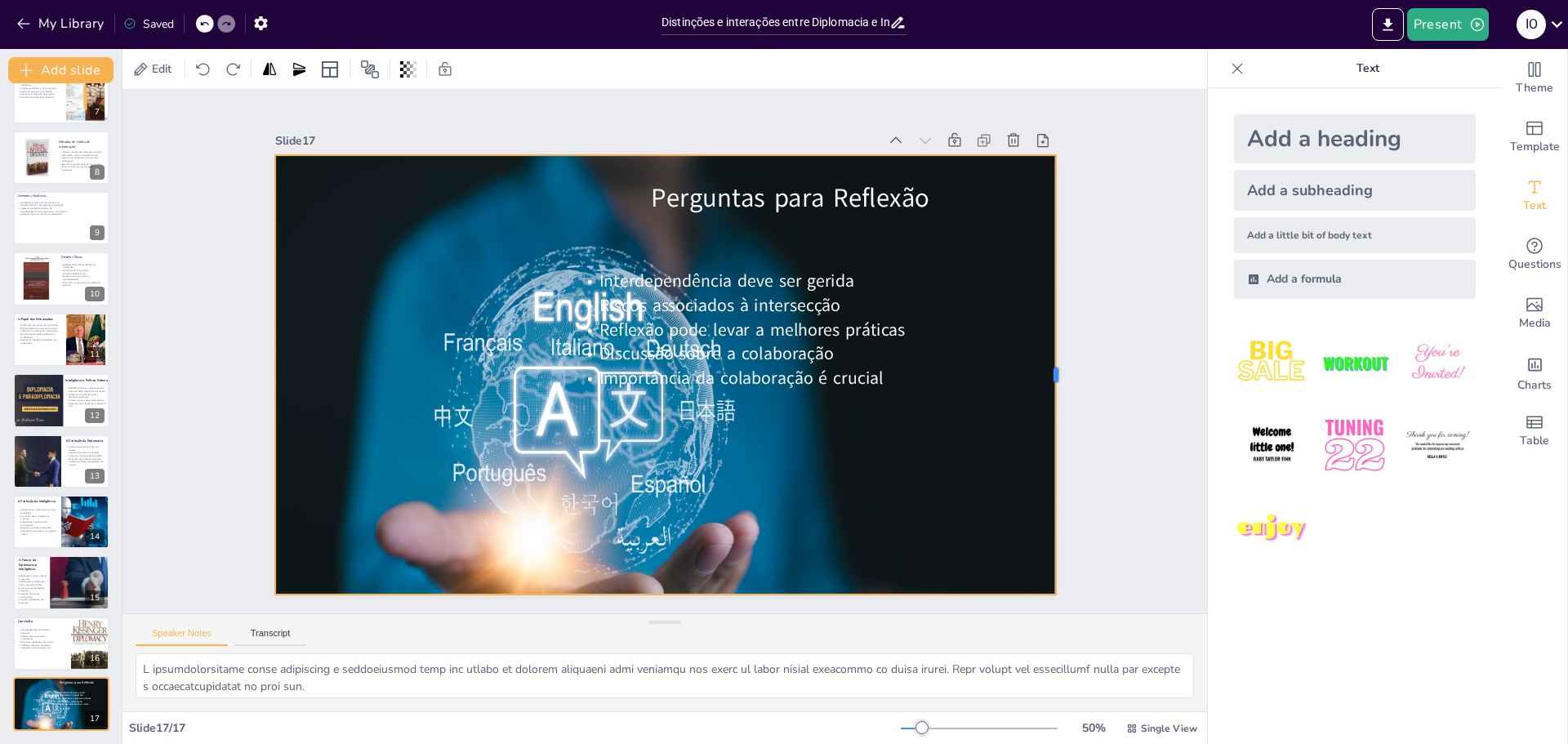
drag, startPoint x: 942, startPoint y: 372, endPoint x: 1045, endPoint y: 383, distance: 103.6
click at [685, 611] on div at bounding box center [482, 706] width 407 height 190
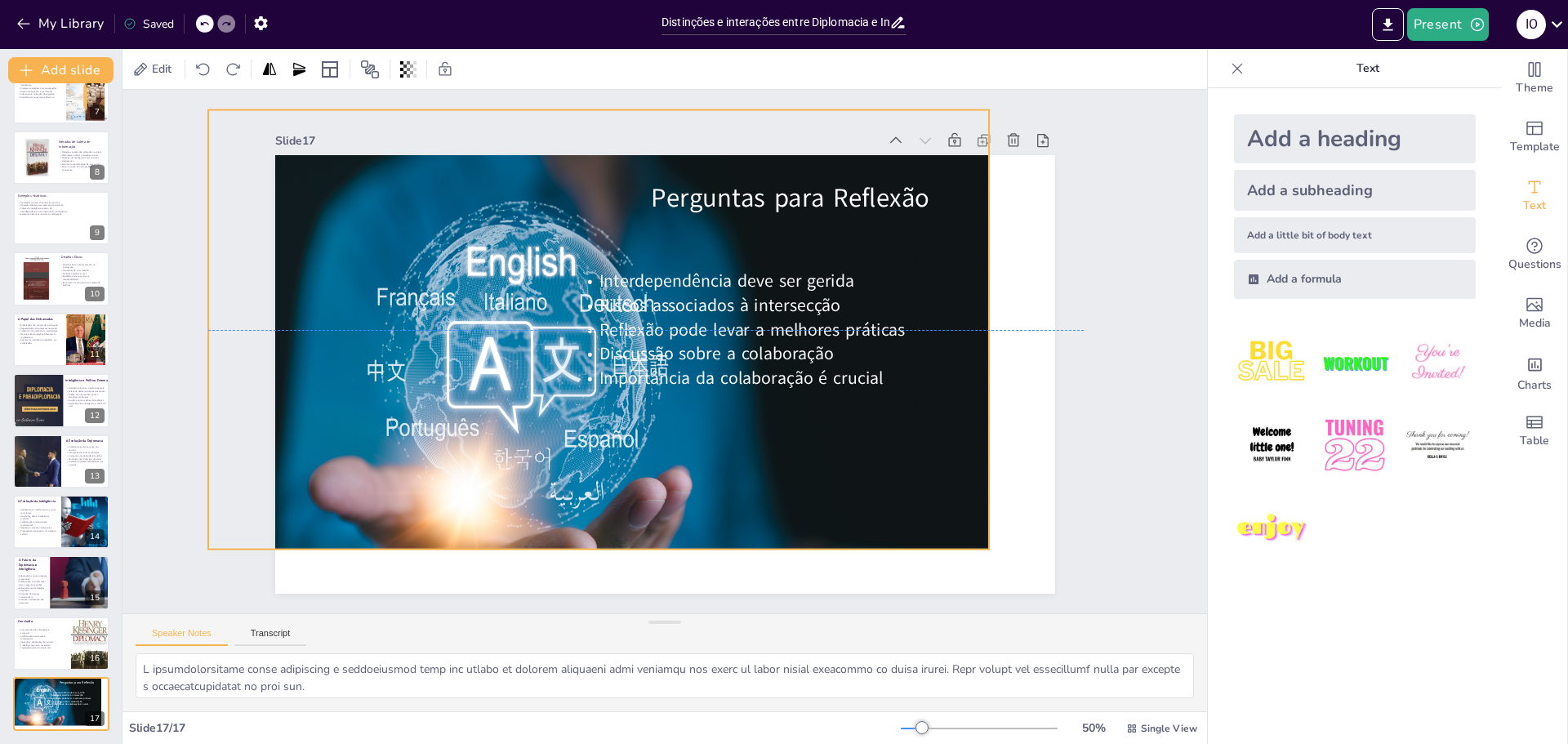
drag, startPoint x: 523, startPoint y: 422, endPoint x: 475, endPoint y: 399, distance: 53.2
click at [475, 399] on div at bounding box center [635, 273] width 727 height 894
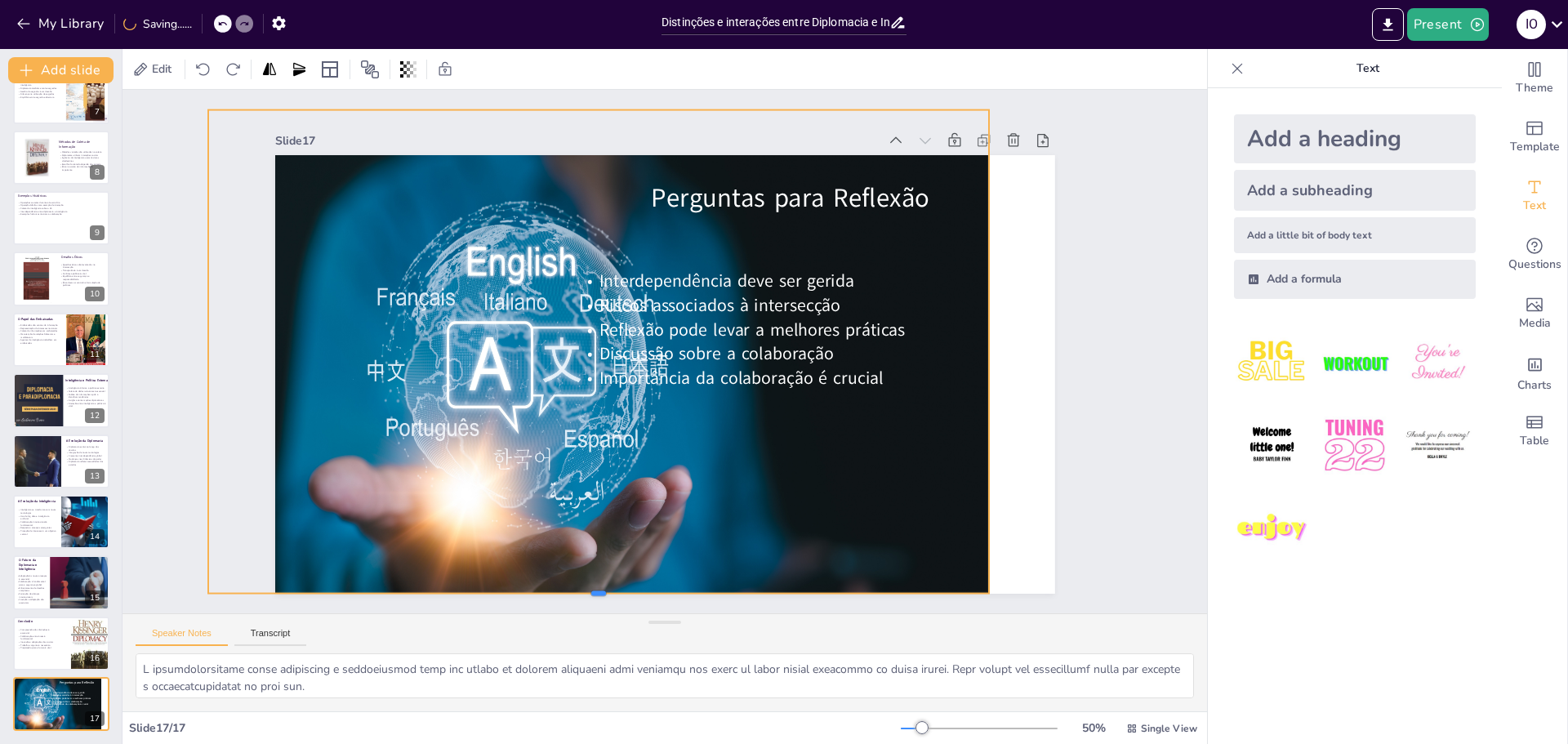
drag, startPoint x: 588, startPoint y: 545, endPoint x: 585, endPoint y: 586, distance: 41.1
click at [583, 587] on div at bounding box center [573, 592] width 779 height 95
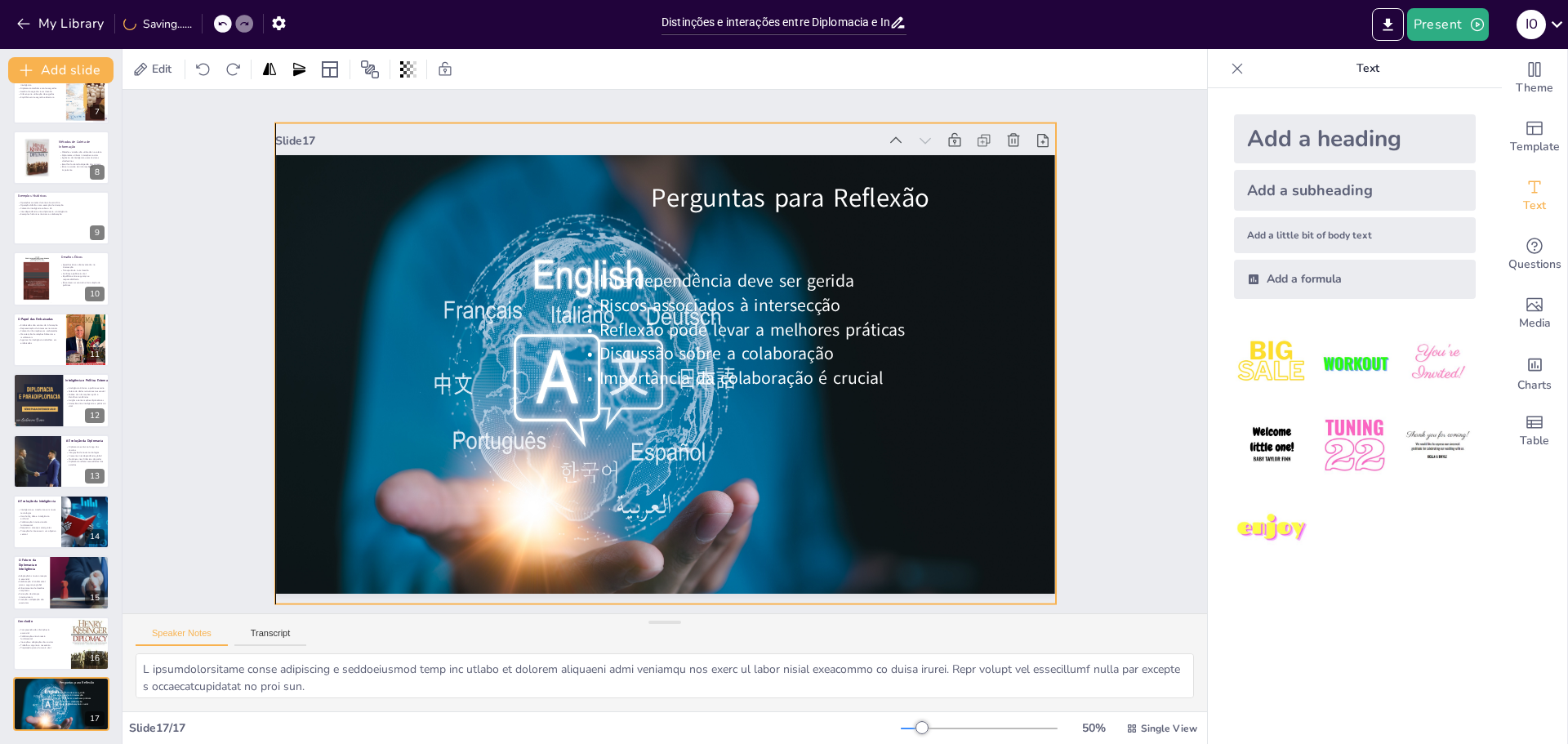
drag, startPoint x: 656, startPoint y: 525, endPoint x: 722, endPoint y: 537, distance: 67.1
click at [722, 537] on div at bounding box center [631, 400] width 973 height 894
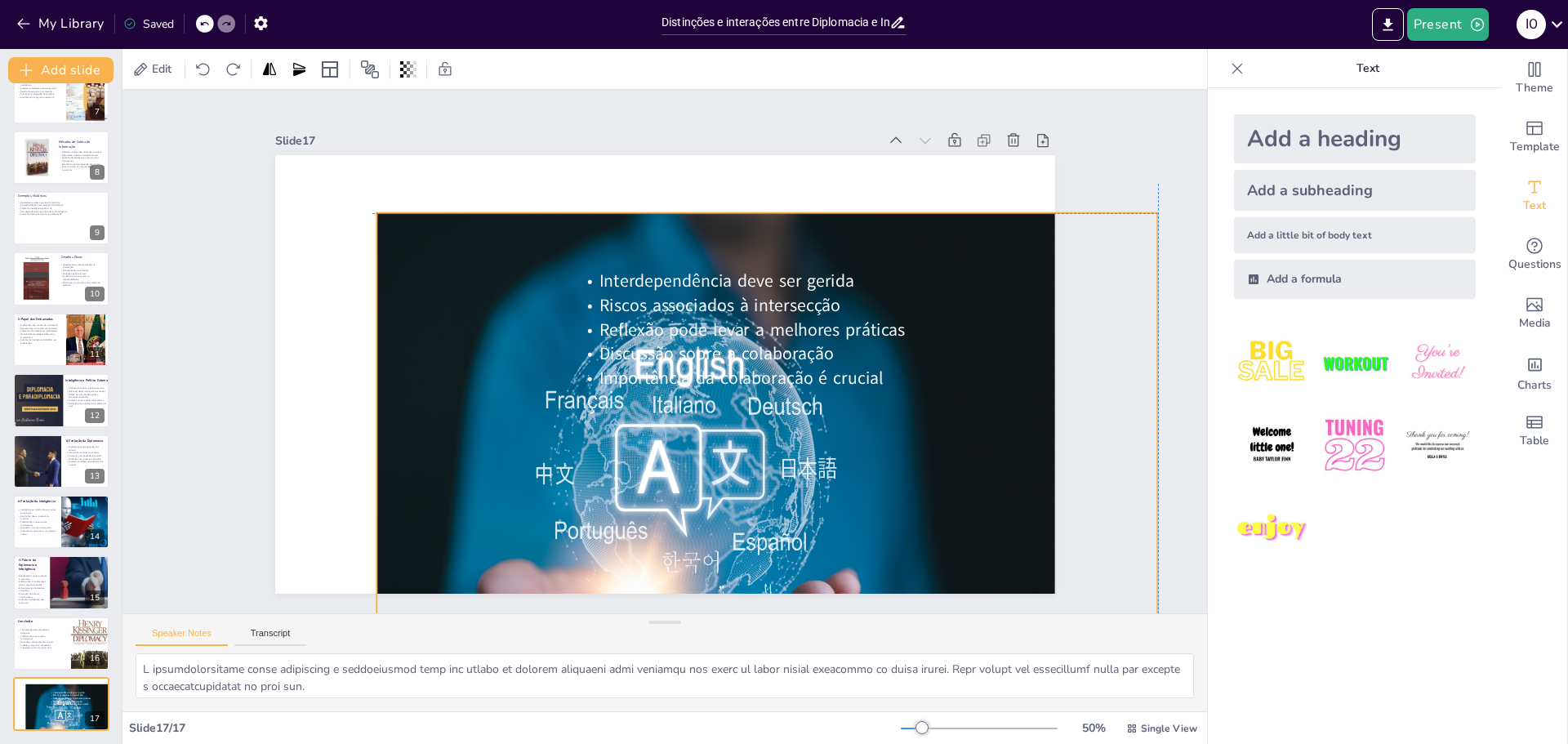
drag, startPoint x: 753, startPoint y: 340, endPoint x: 851, endPoint y: 435, distance: 136.5
click at [851, 435] on div "Perguntas para Reflexão Interdependência deve ser gerida Riscos associados à in…" at bounding box center [824, 236] width 459 height 631
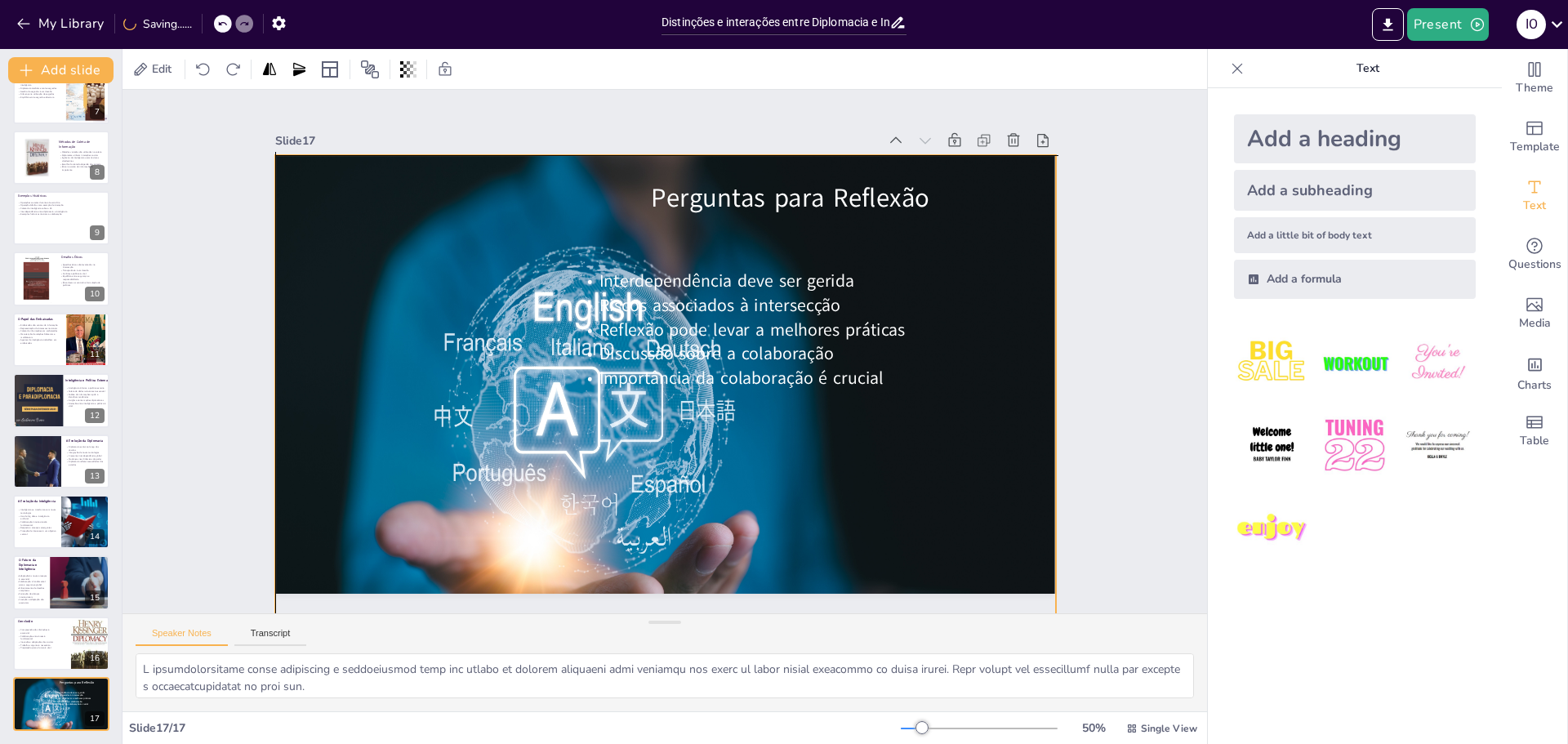
drag, startPoint x: 458, startPoint y: 261, endPoint x: 370, endPoint y: 217, distance: 98.4
click at [370, 217] on div at bounding box center [577, 377] width 791 height 930
click at [387, 205] on div at bounding box center [609, 423] width 979 height 930
click at [388, 207] on div at bounding box center [575, 367] width 728 height 894
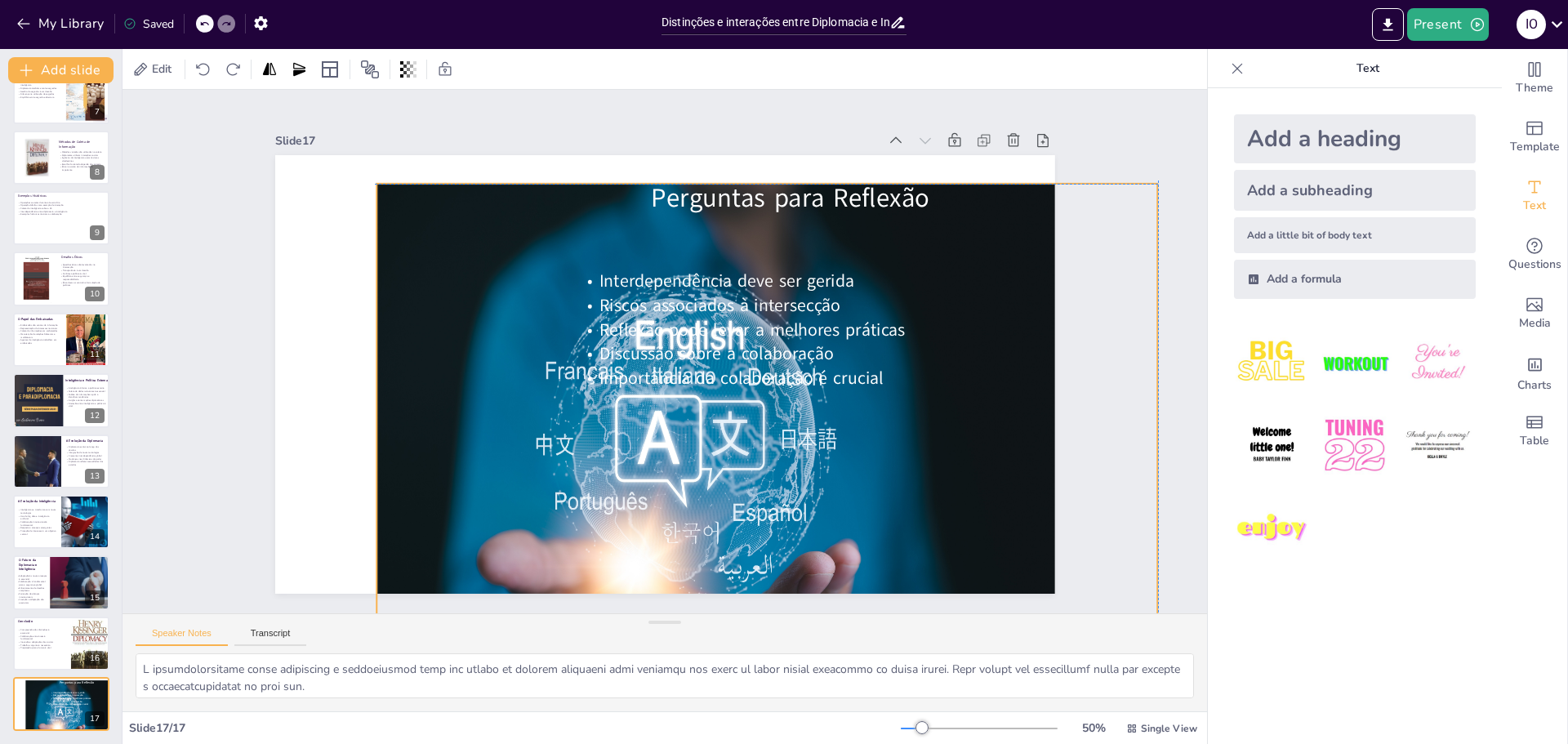
drag, startPoint x: 751, startPoint y: 332, endPoint x: 851, endPoint y: 357, distance: 103.1
click at [761, 357] on div "Interdependência deve ser [PERSON_NAME] associados à intersecção Reflexão pode …" at bounding box center [505, 304] width 513 height 317
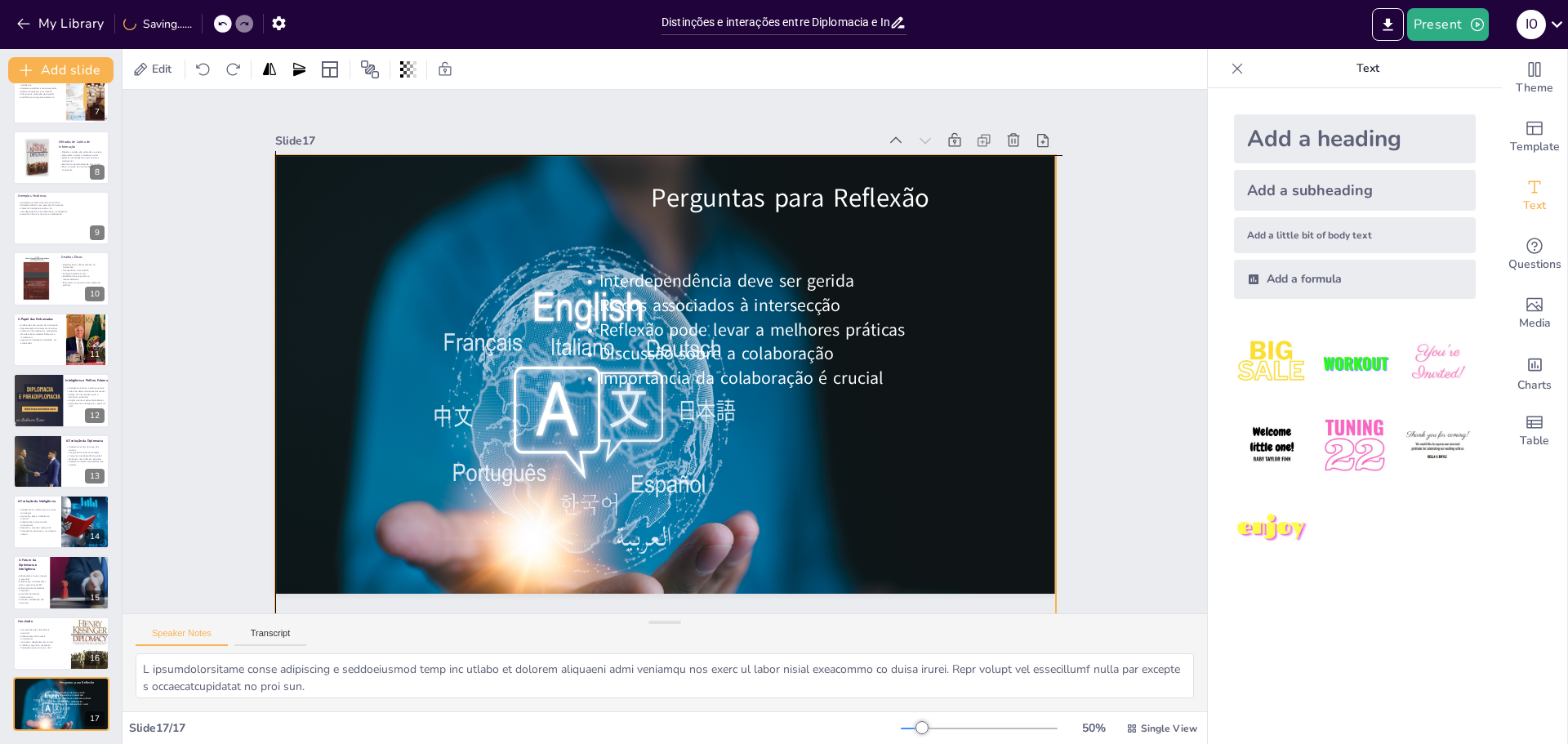
drag, startPoint x: 471, startPoint y: 323, endPoint x: 376, endPoint y: 290, distance: 100.6
click at [376, 290] on div at bounding box center [651, 441] width 847 height 655
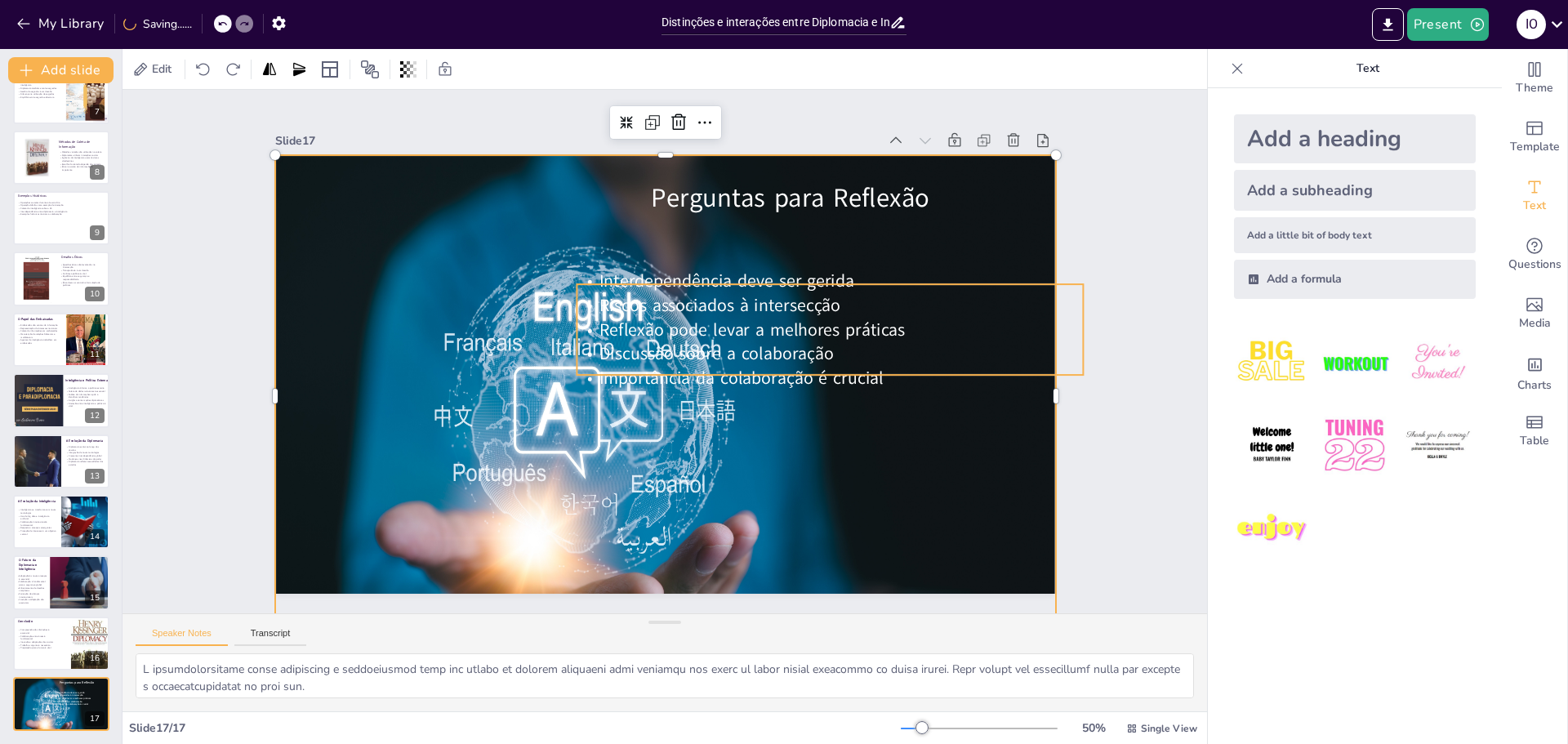
click at [704, 330] on span "Reflexão pode levar a melhores práticas" at bounding box center [751, 376] width 277 height 174
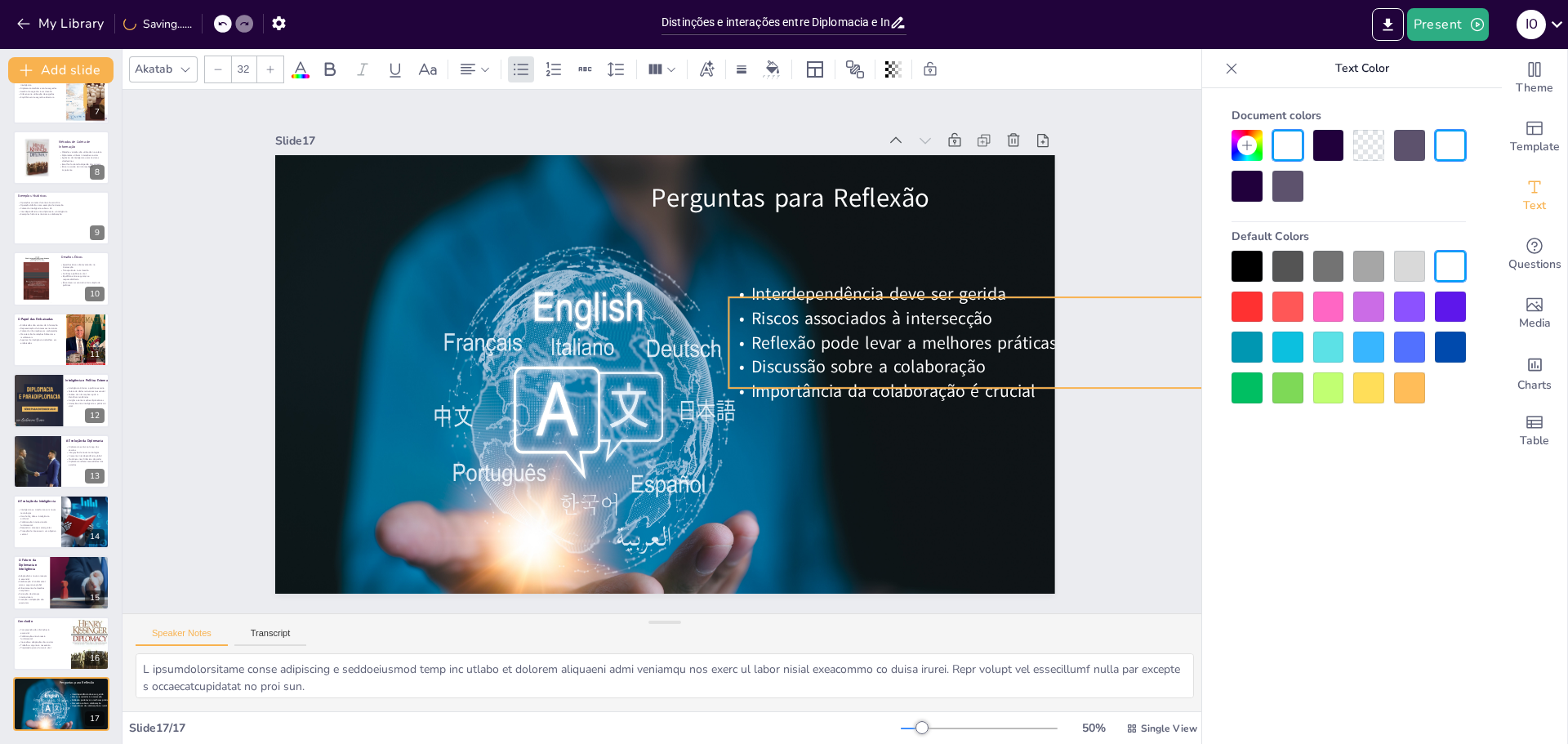
drag, startPoint x: 728, startPoint y: 325, endPoint x: 850, endPoint y: 321, distance: 122.1
click at [867, 377] on span "Reflexão pode levar a melhores práticas" at bounding box center [876, 463] width 277 height 174
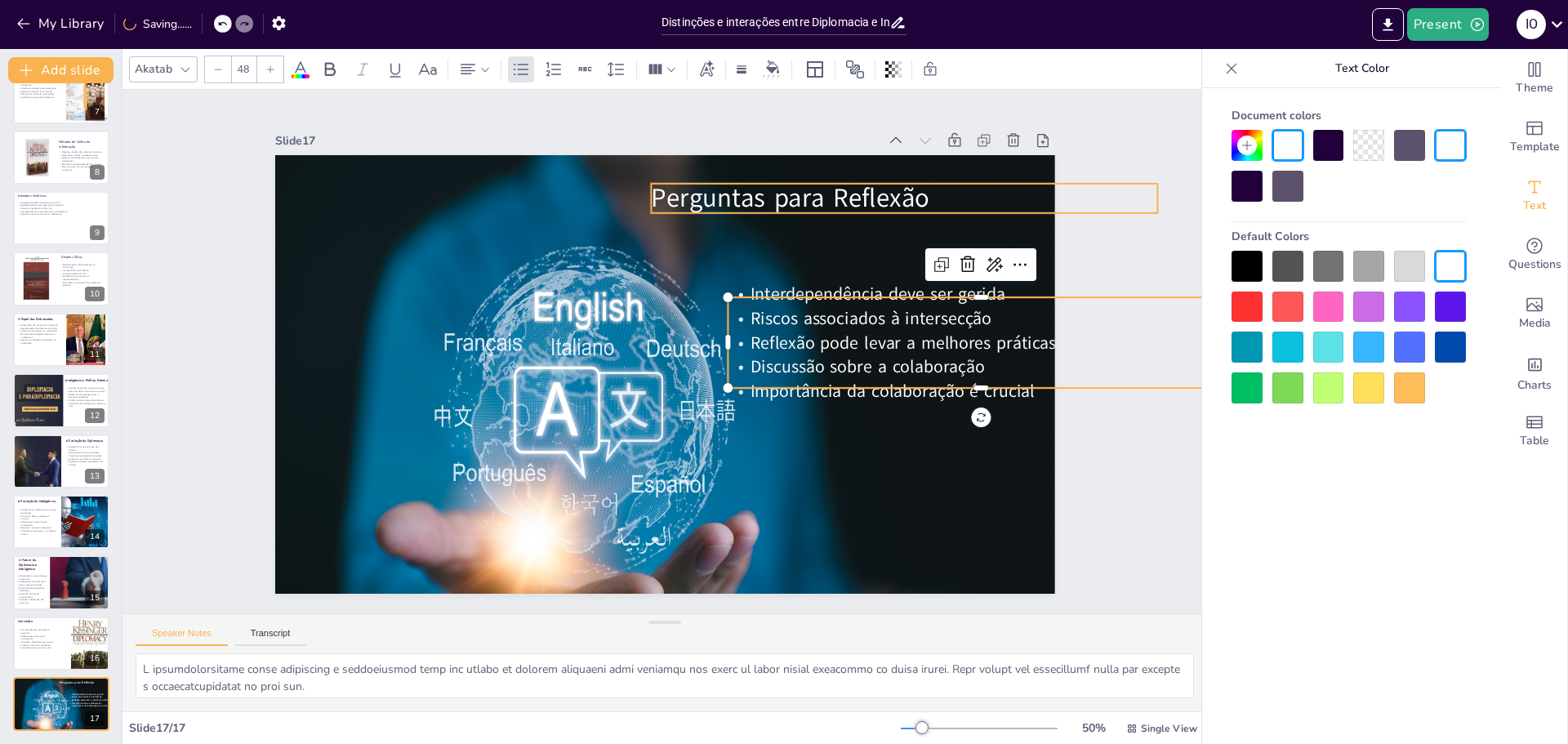
click at [768, 408] on span "Perguntas para Reflexão" at bounding box center [736, 537] width 170 height 259
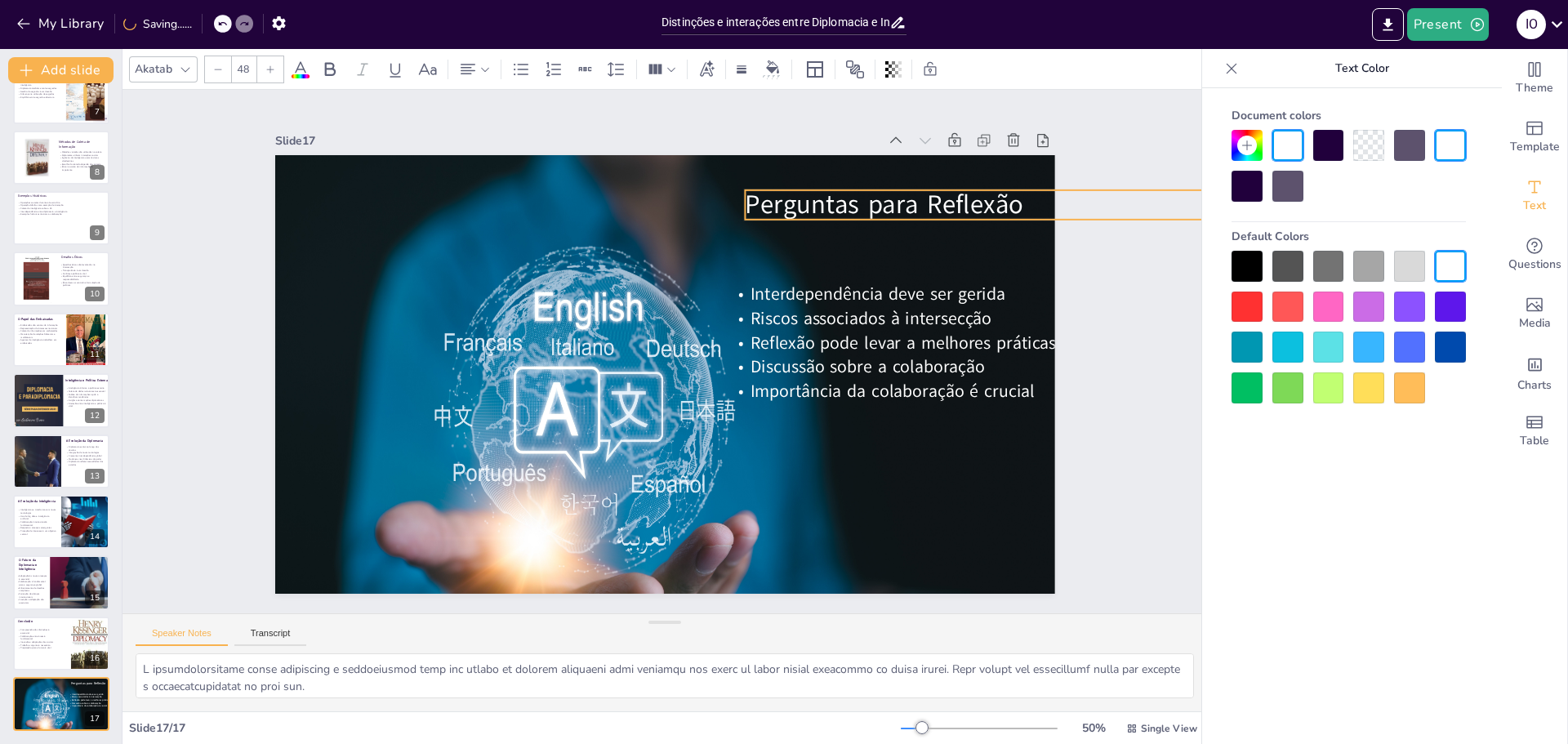
drag, startPoint x: 799, startPoint y: 210, endPoint x: 867, endPoint y: 229, distance: 70.6
click at [863, 207] on span "Perguntas para Reflexão" at bounding box center [910, 253] width 280 height 92
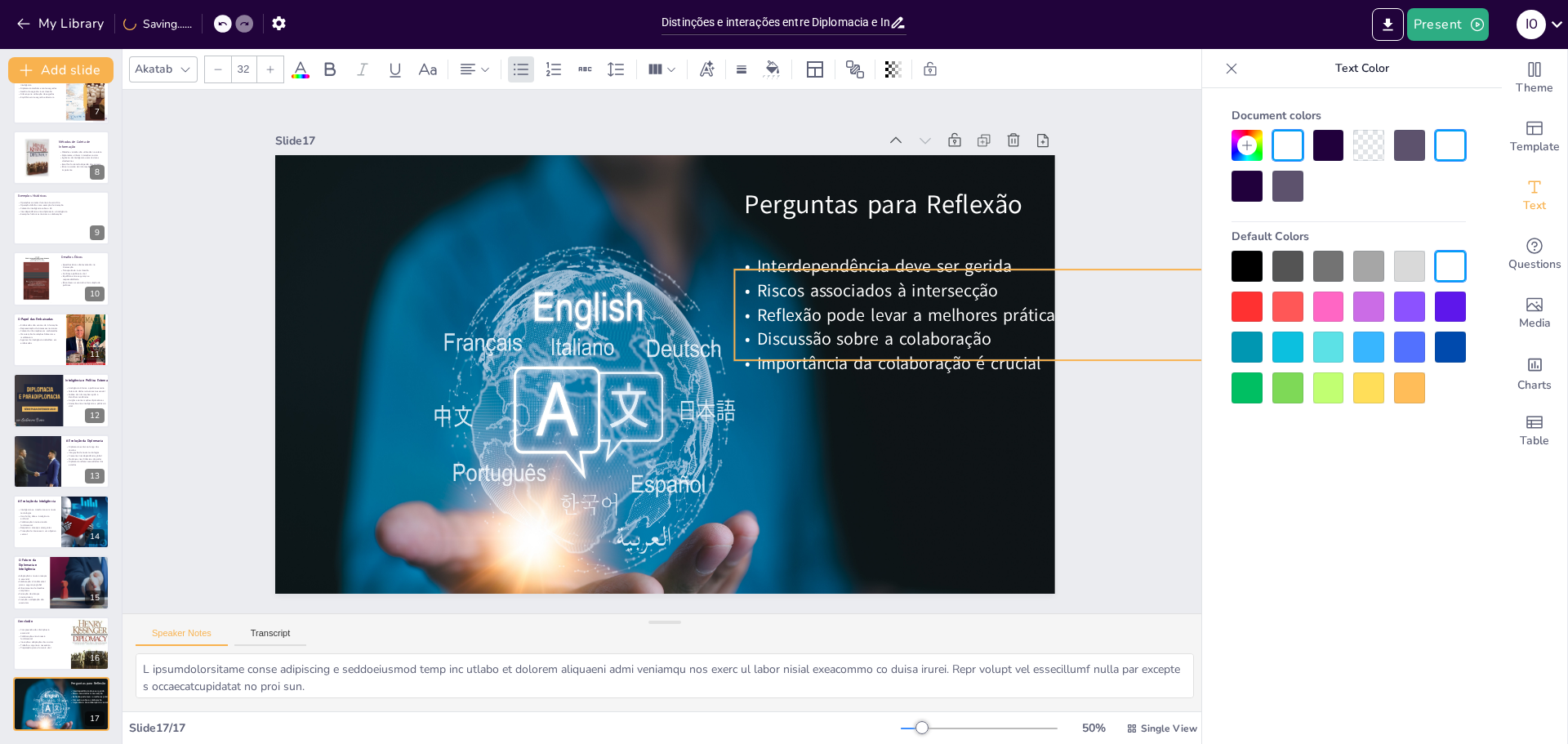
click at [880, 367] on span "Reflexão pode levar a melhores práticas" at bounding box center [885, 466] width 261 height 199
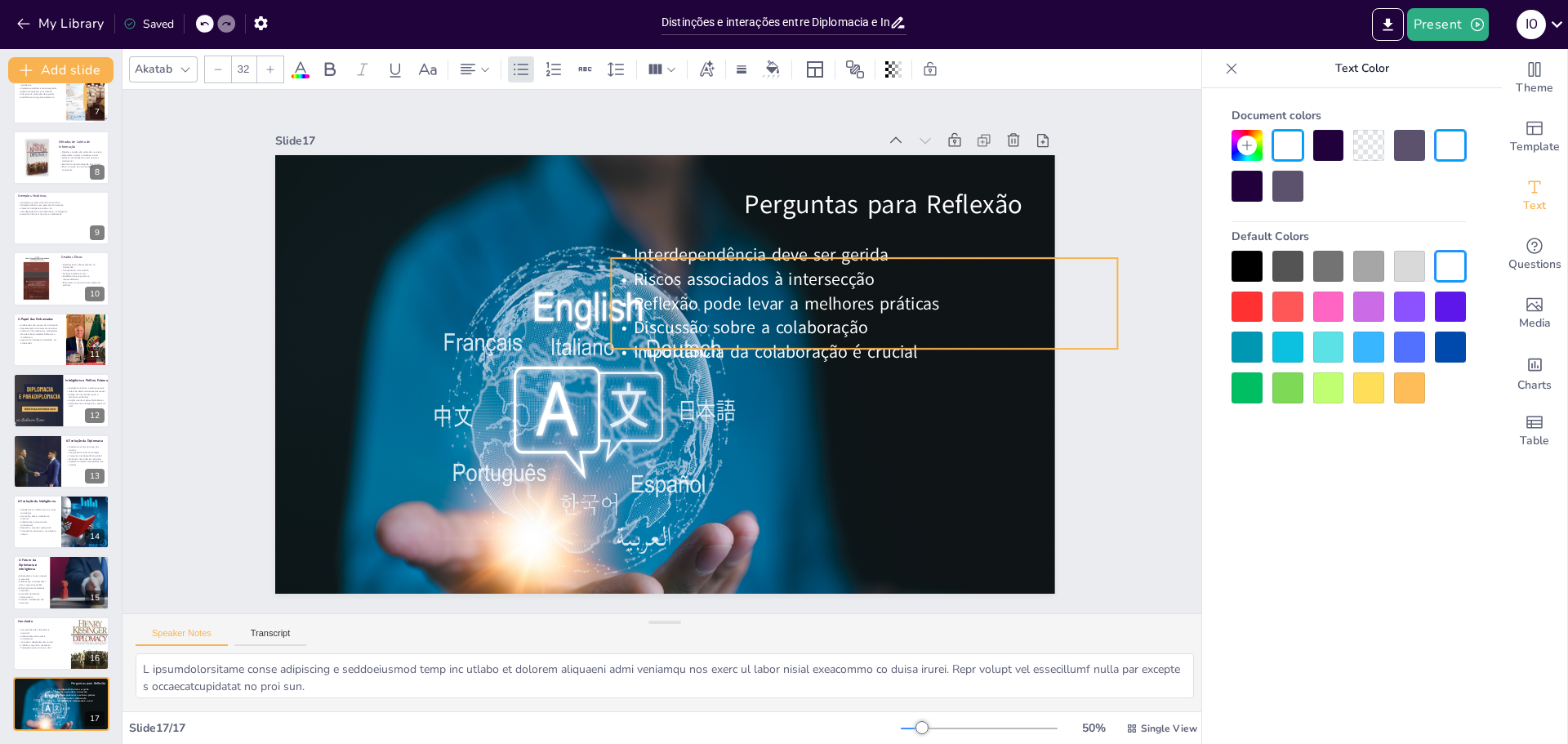
drag, startPoint x: 763, startPoint y: 312, endPoint x: 640, endPoint y: 300, distance: 123.6
click at [640, 300] on span "Reflexão pode levar a melhores práticas" at bounding box center [789, 316] width 306 height 56
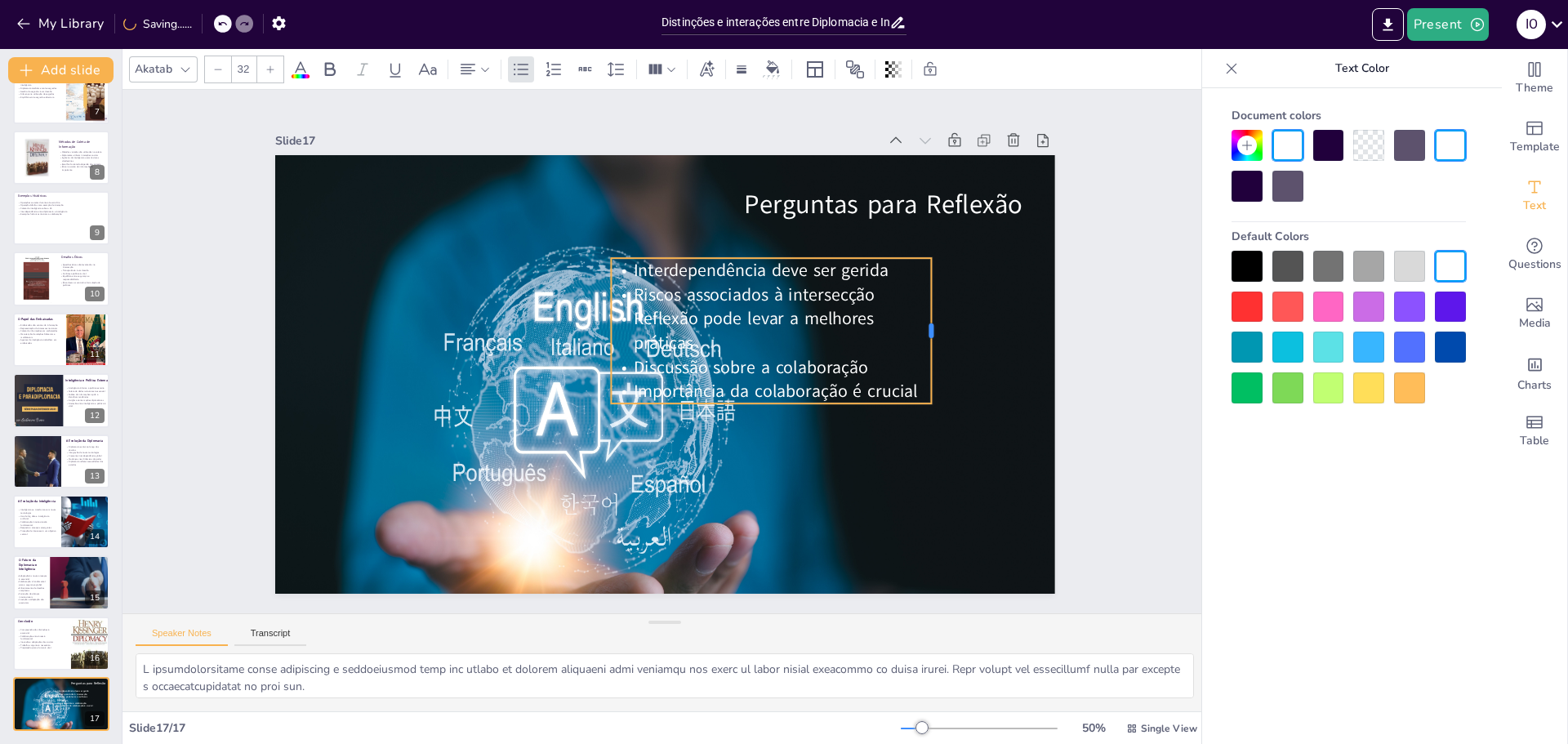
drag, startPoint x: 1107, startPoint y: 299, endPoint x: 921, endPoint y: 297, distance: 186.0
click at [885, 536] on div at bounding box center [819, 578] width 132 height 84
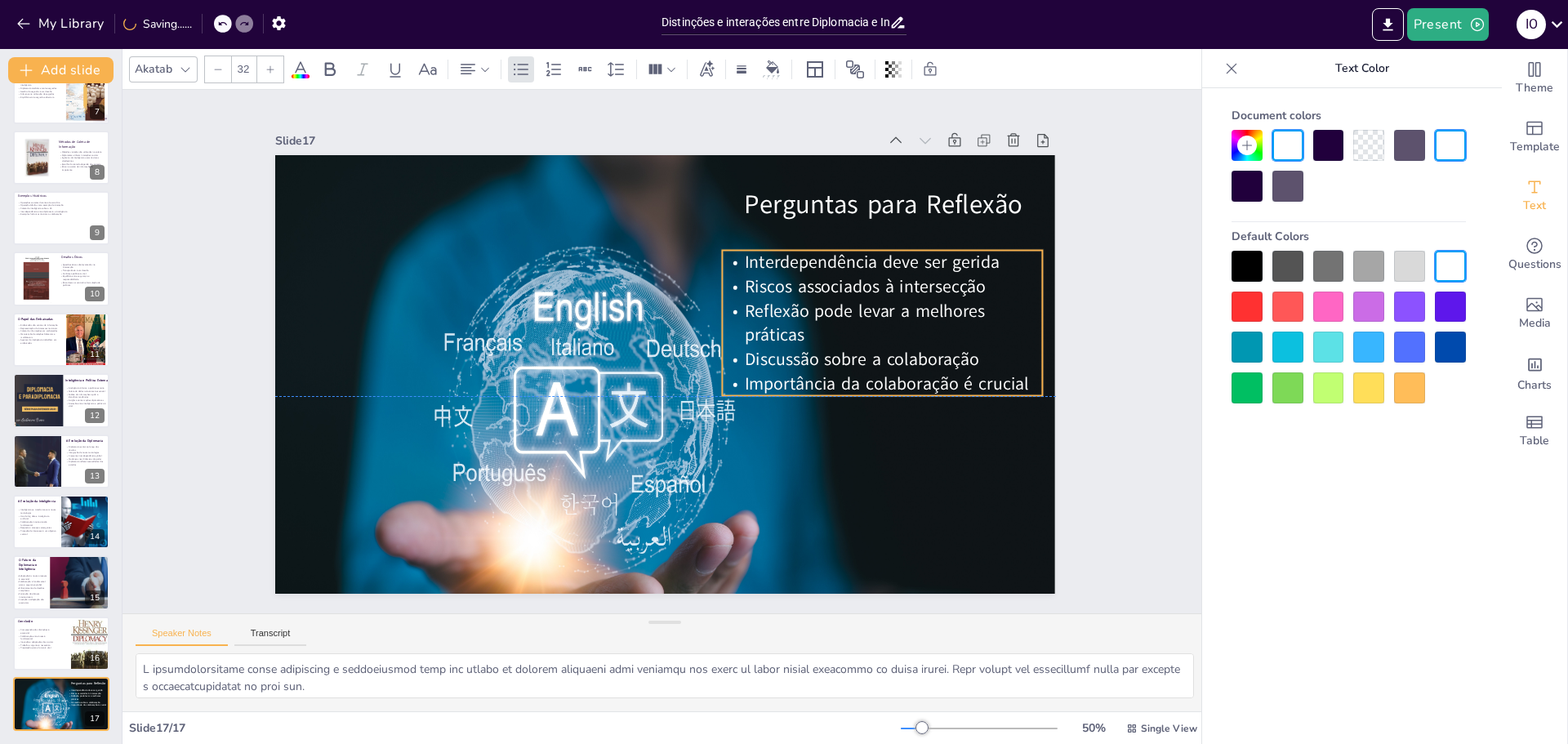
drag, startPoint x: 825, startPoint y: 317, endPoint x: 936, endPoint y: 304, distance: 111.8
click at [936, 304] on span "Reflexão pode levar a melhores práticas" at bounding box center [864, 323] width 240 height 48
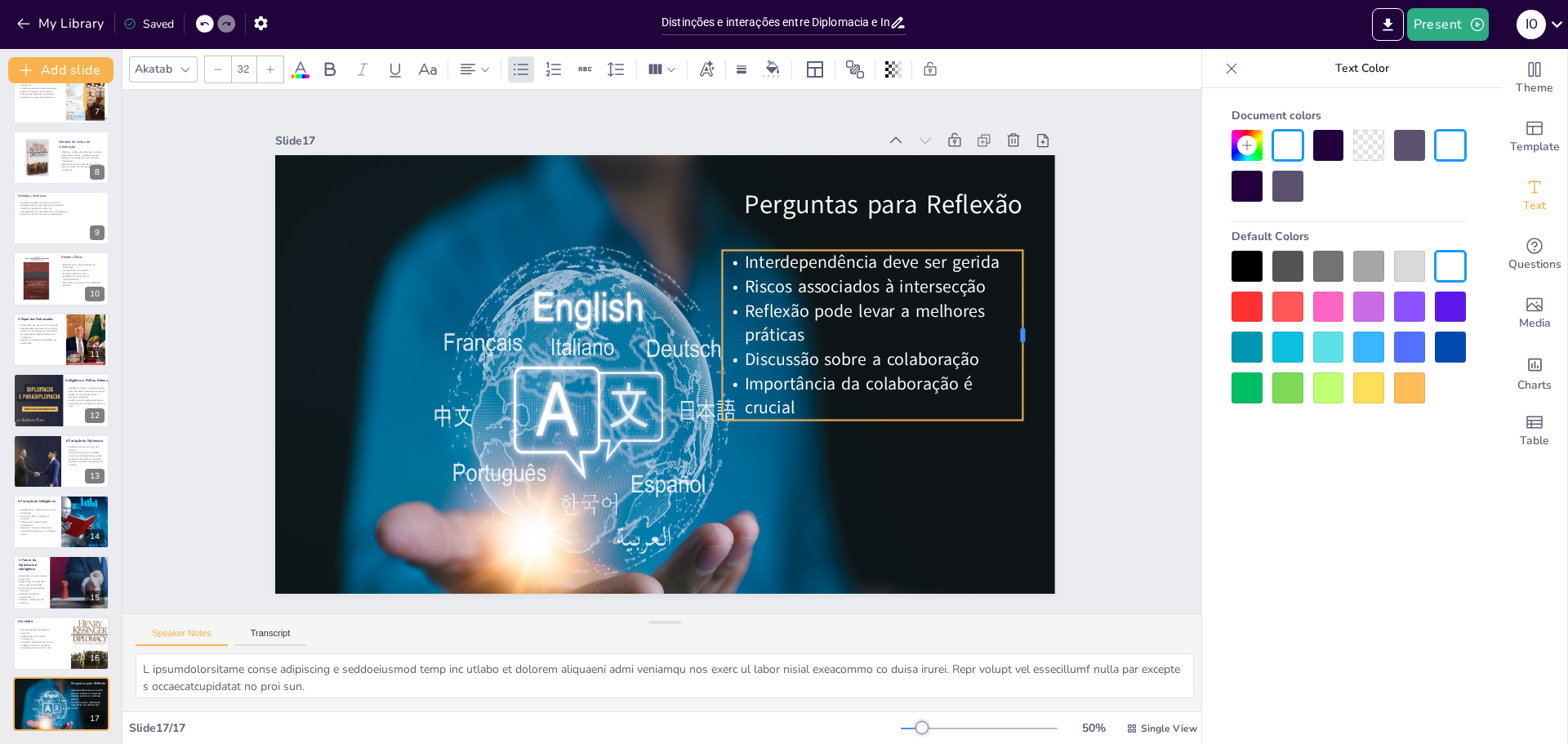
drag, startPoint x: 1032, startPoint y: 320, endPoint x: 1012, endPoint y: 321, distance: 20.0
click at [1012, 481] on div at bounding box center [969, 553] width 111 height 145
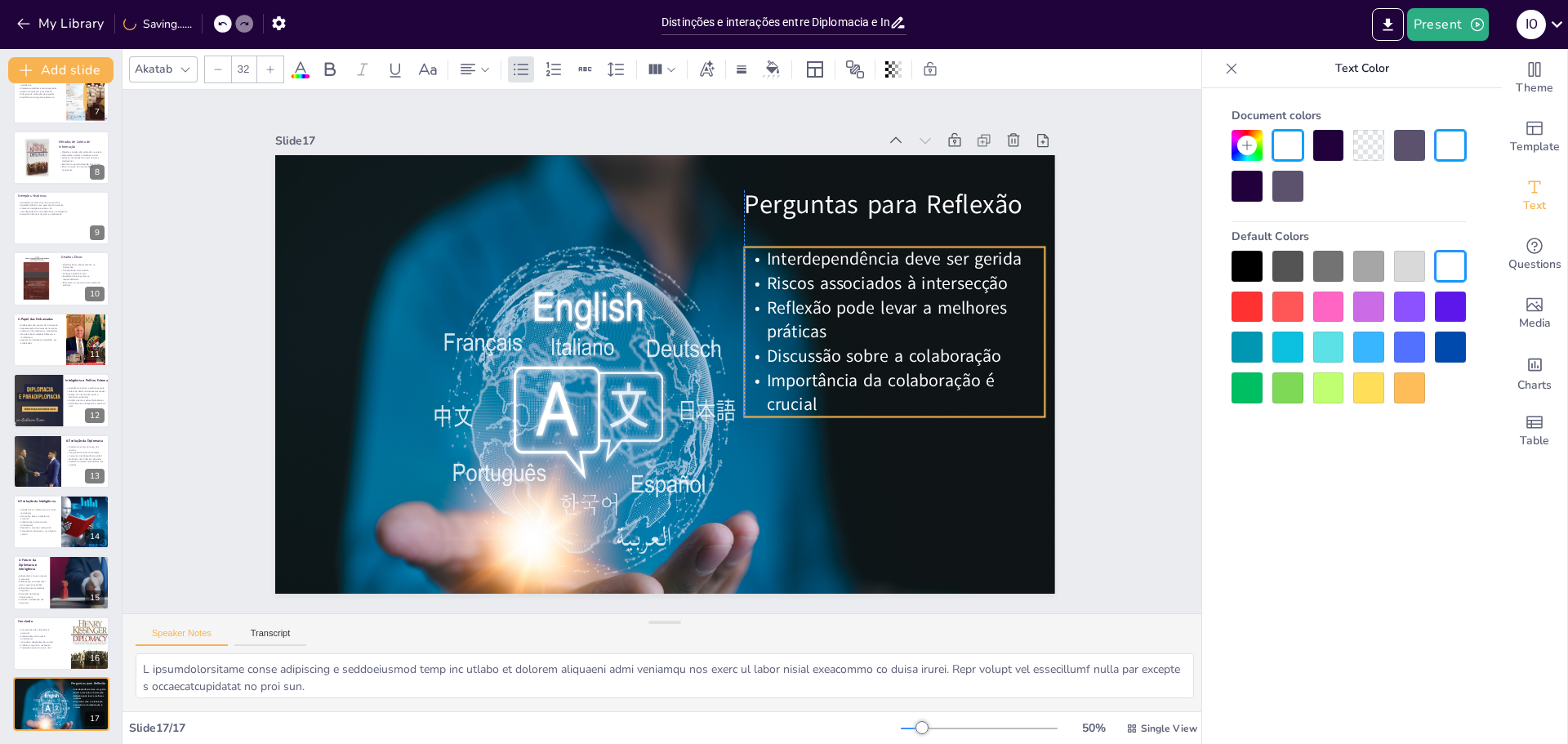
click at [923, 374] on p "Reflexão pode levar a melhores práticas" at bounding box center [842, 502] width 238 height 257
click at [1095, 444] on div "Slide 1 Distinções e interações entre Diplomacia e Inteligência Esta apresentaç…" at bounding box center [664, 352] width 1134 height 634
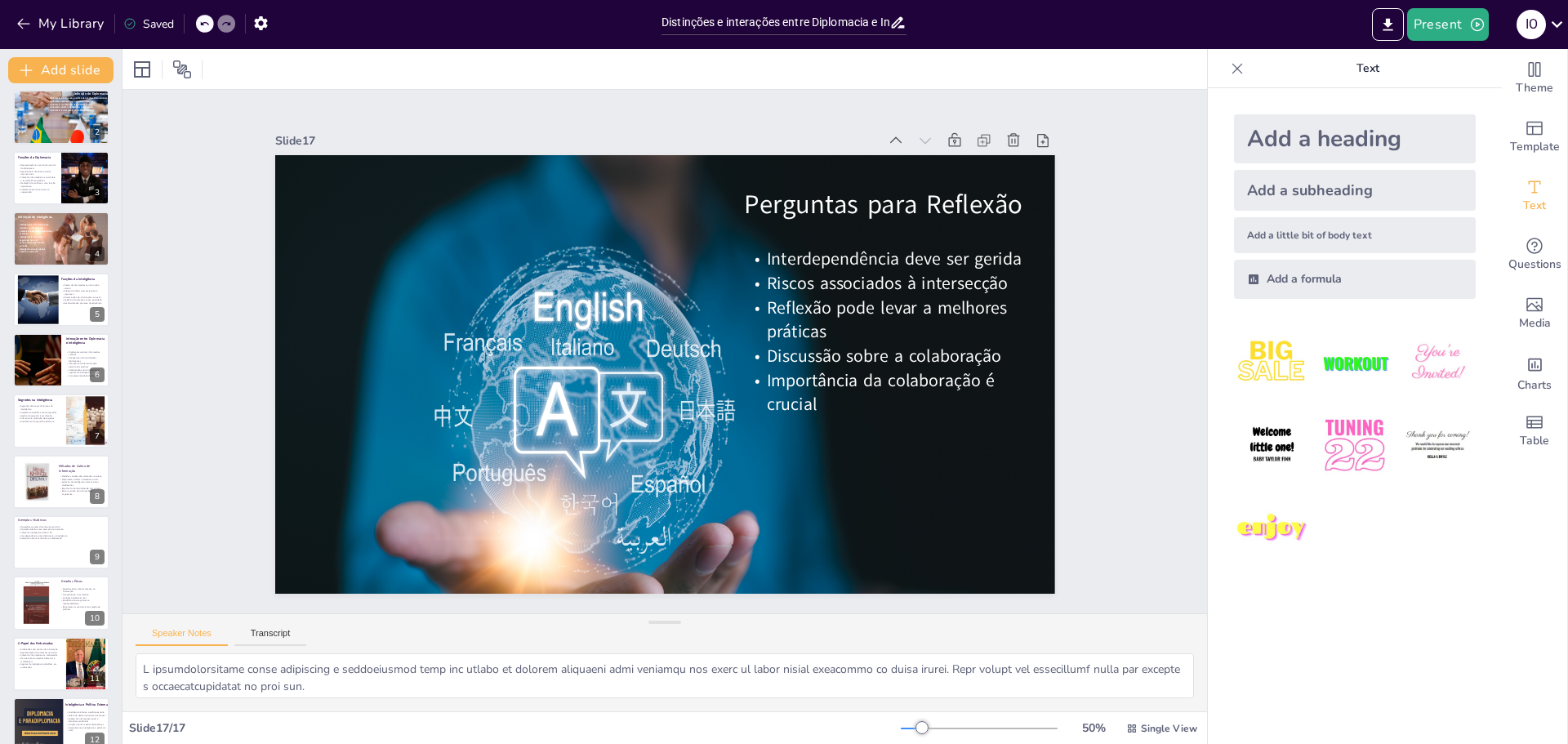
scroll to position [0, 0]
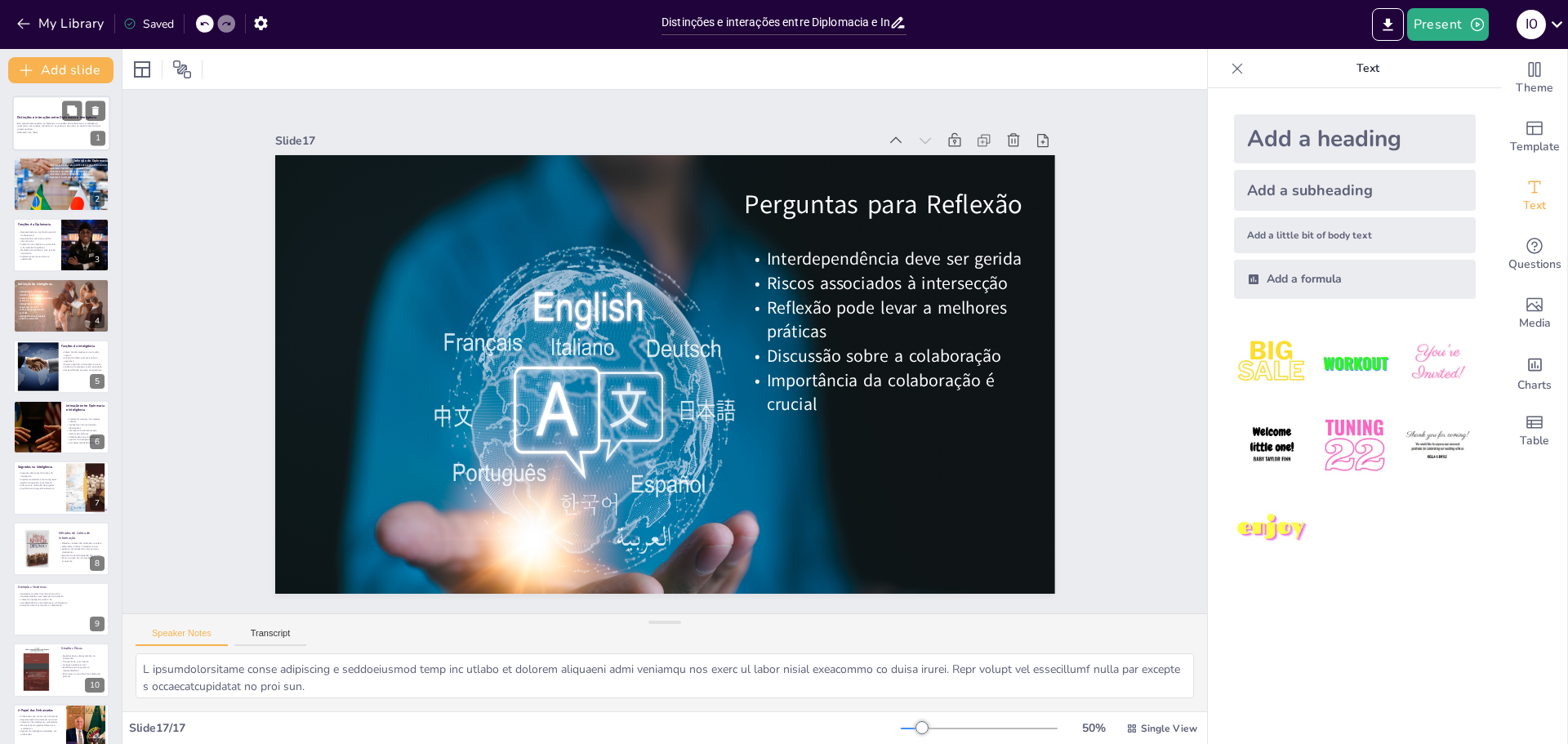
click at [32, 120] on strong "Distinções e interações entre Diplomacia e Inteligência" at bounding box center [57, 117] width 79 height 4
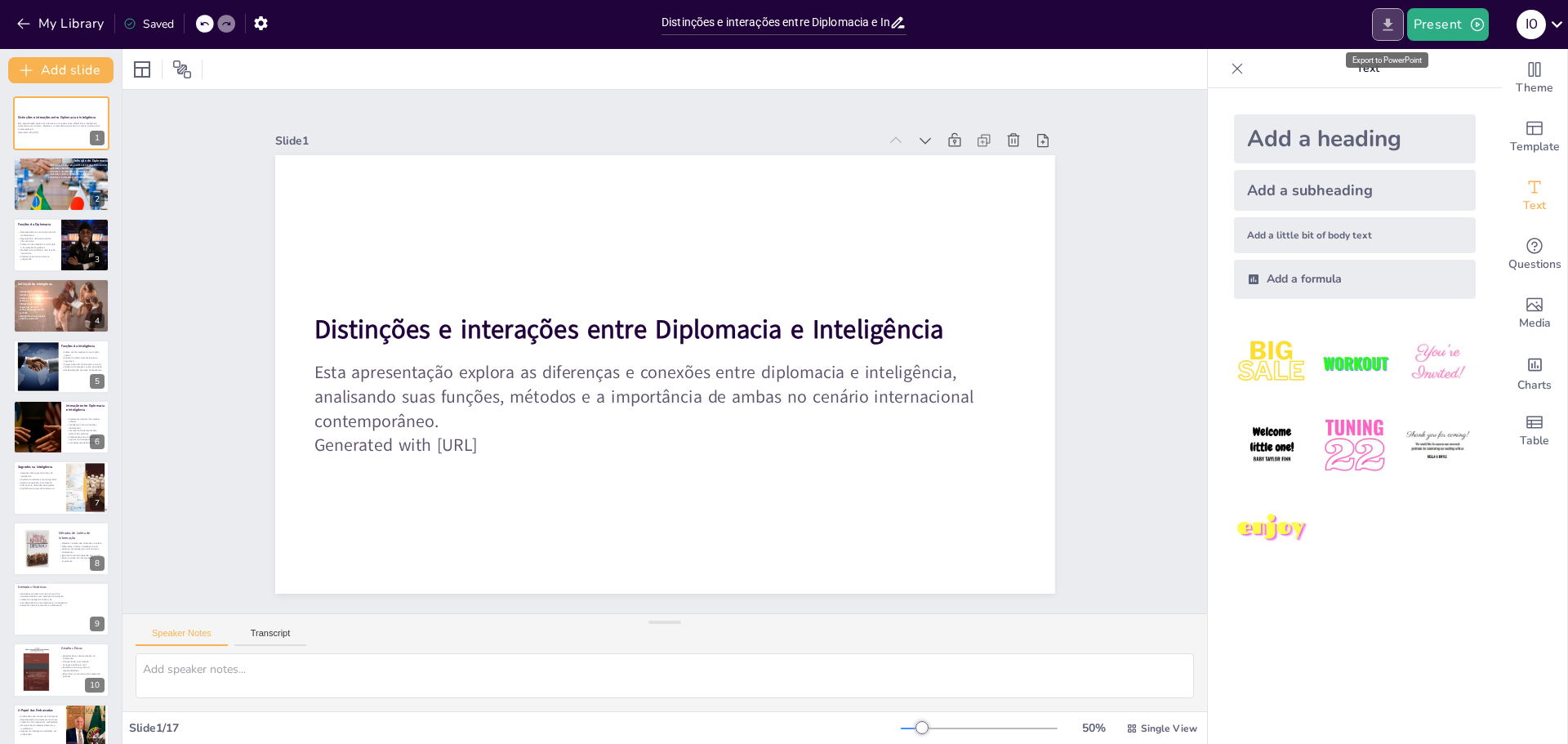
click at [1388, 22] on icon "Export to PowerPoint" at bounding box center [1388, 24] width 10 height 12
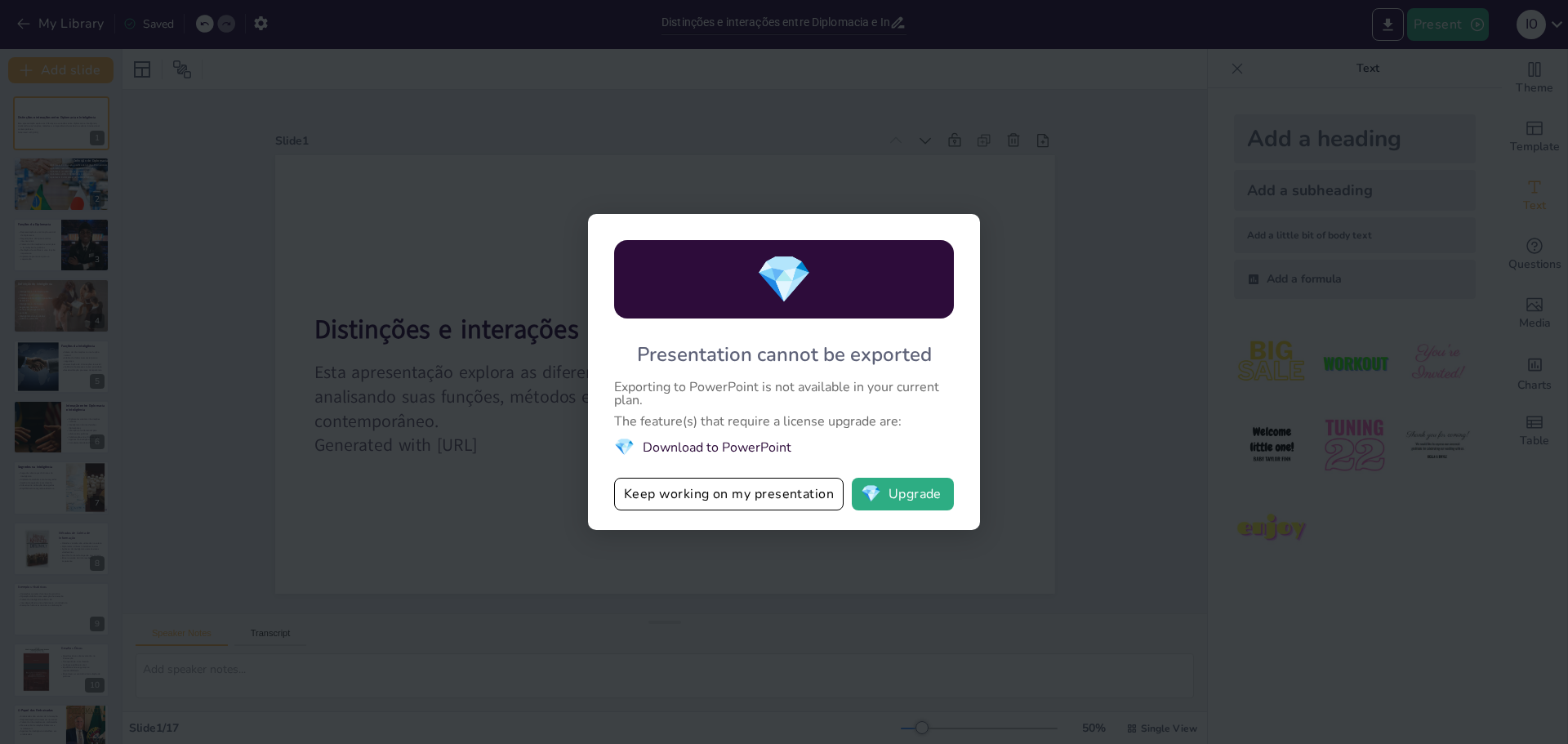
click at [1125, 367] on div "💎 Presentation cannot be exported Exporting to PowerPoint is not available in y…" at bounding box center [784, 372] width 1568 height 744
click at [764, 494] on button "Keep working on my presentation" at bounding box center [728, 494] width 229 height 33
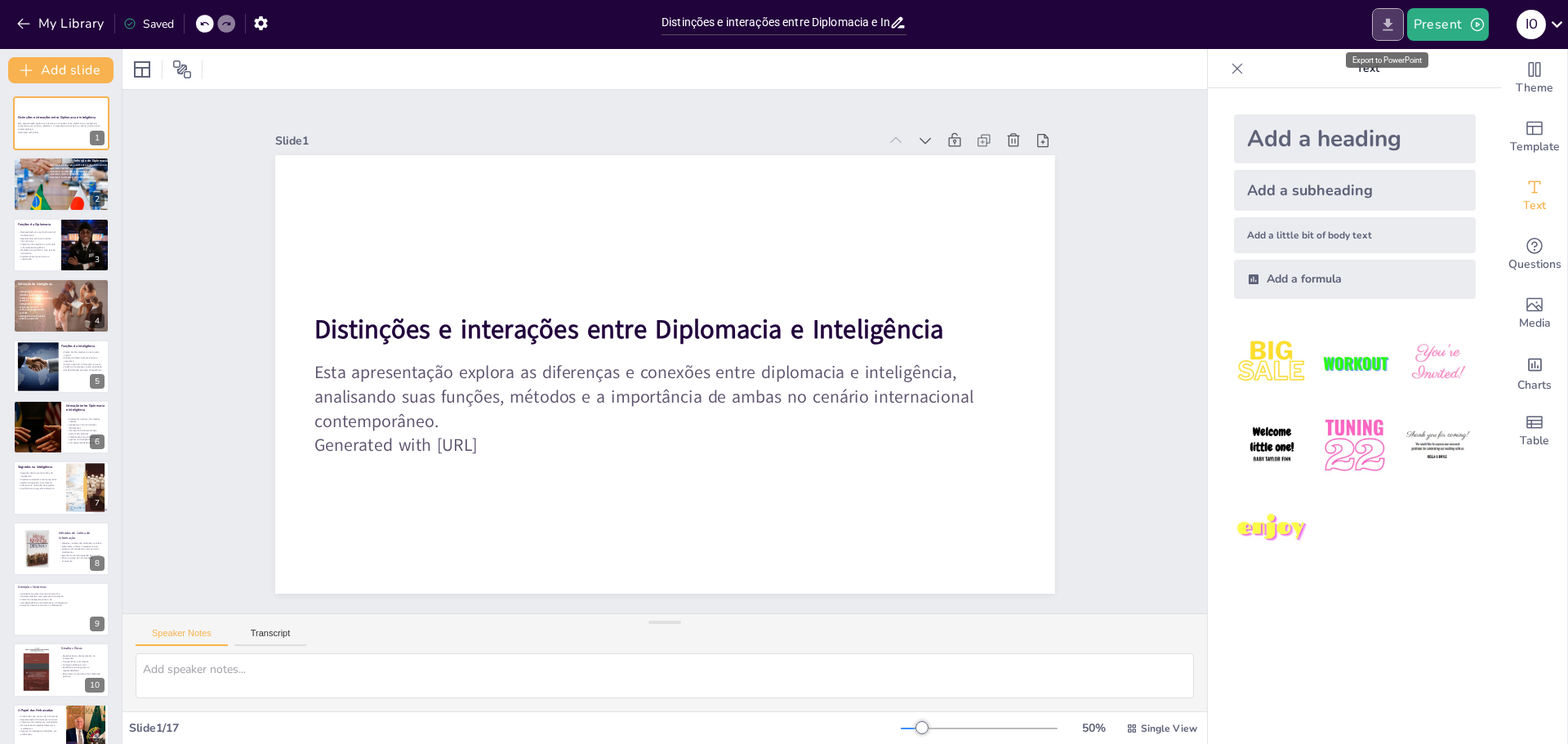
click at [1381, 25] on icon "Export to PowerPoint" at bounding box center [1388, 25] width 17 height 17
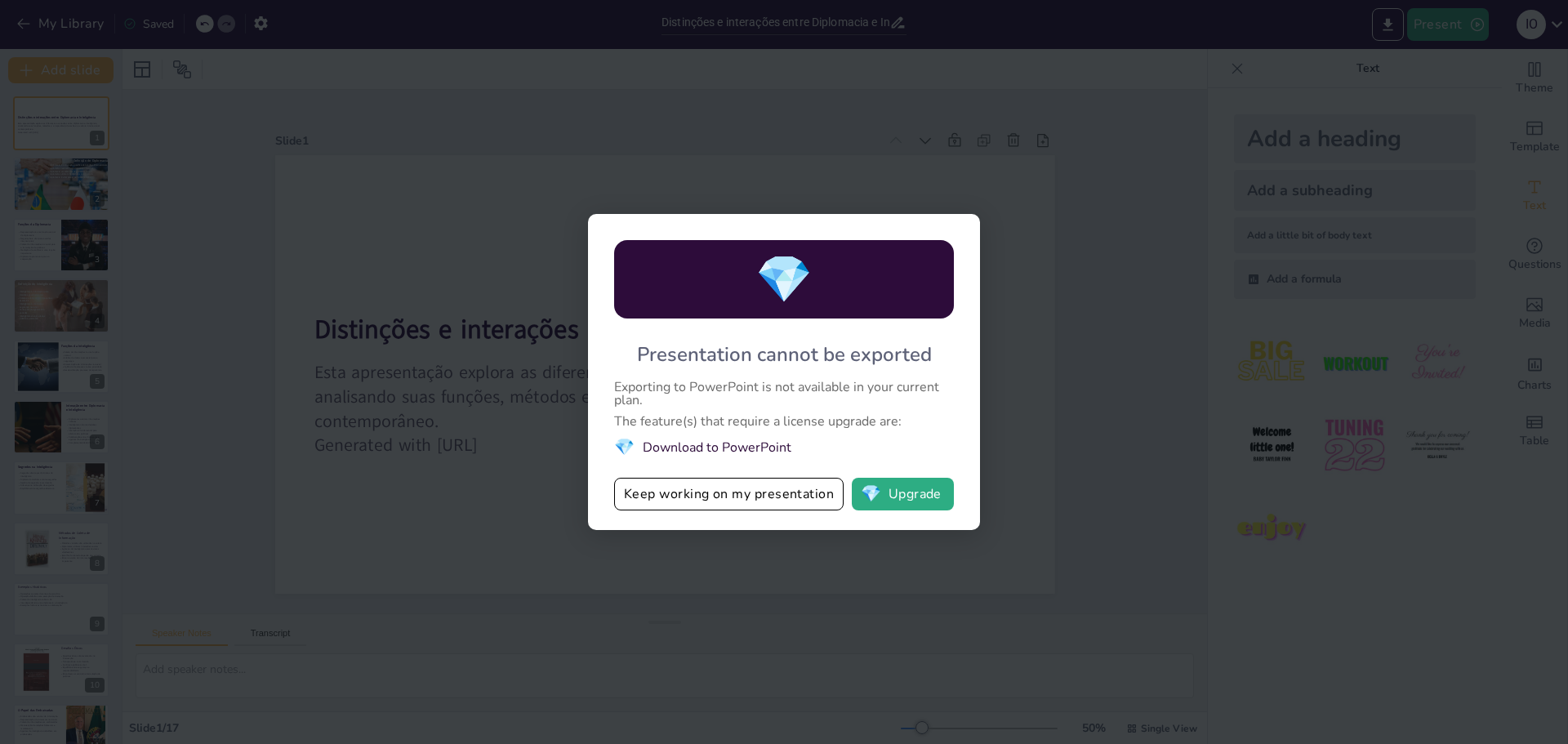
click at [1085, 356] on div "💎 Presentation cannot be exported Exporting to PowerPoint is not available in y…" at bounding box center [784, 372] width 1568 height 744
click at [1007, 274] on div "💎 Presentation cannot be exported Exporting to PowerPoint is not available in y…" at bounding box center [784, 372] width 1568 height 744
click at [689, 157] on div "💎 Presentation cannot be exported Exporting to PowerPoint is not available in y…" at bounding box center [784, 372] width 1568 height 744
click at [726, 490] on button "Keep working on my presentation" at bounding box center [728, 494] width 229 height 33
